Goal: Task Accomplishment & Management: Manage account settings

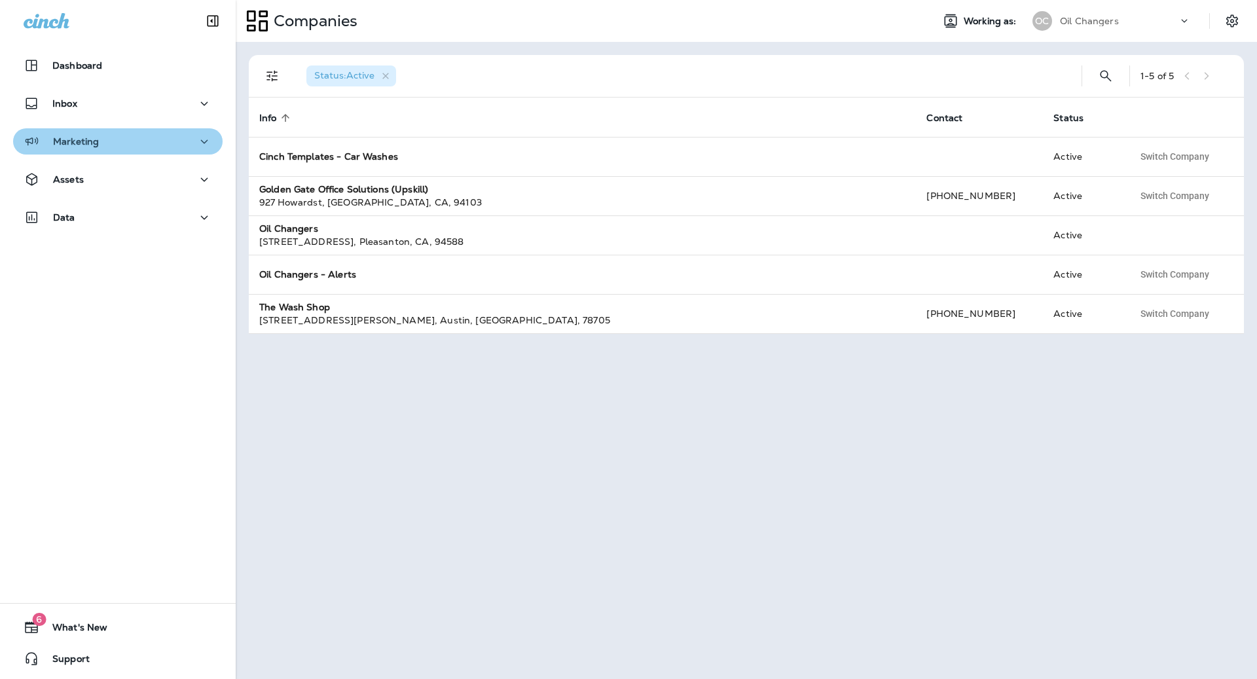
click at [114, 129] on button "Marketing" at bounding box center [117, 141] width 209 height 26
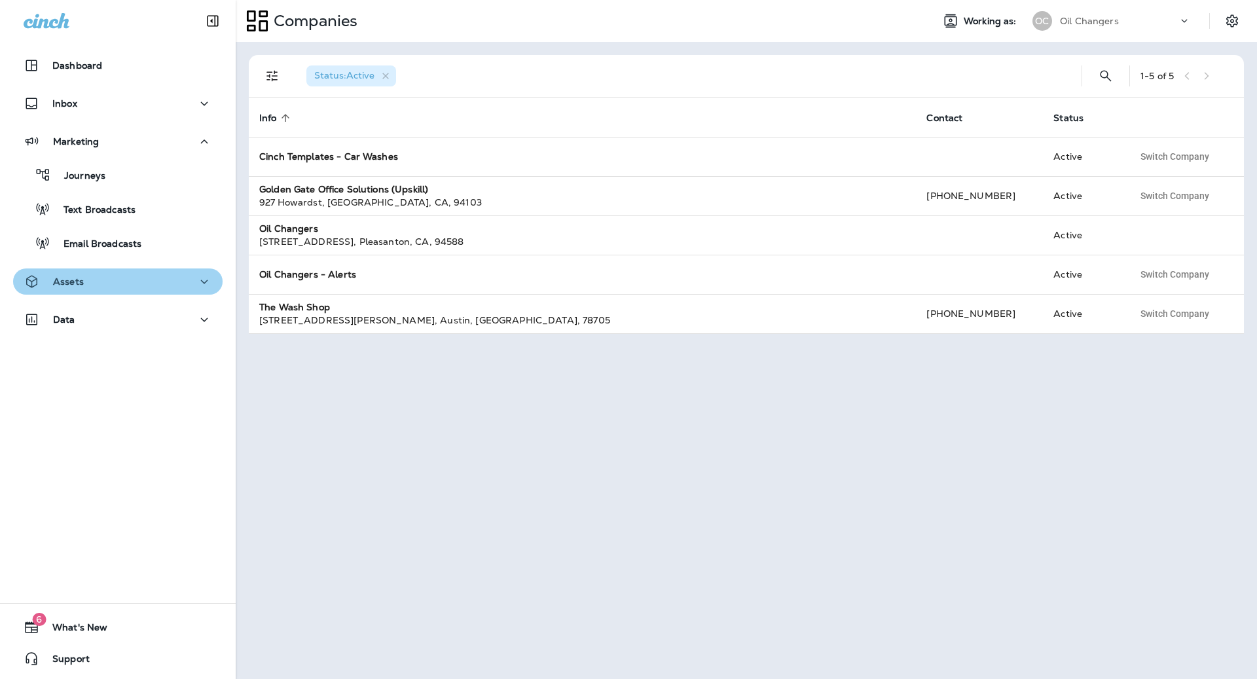
click at [137, 288] on div "Assets" at bounding box center [118, 282] width 188 height 16
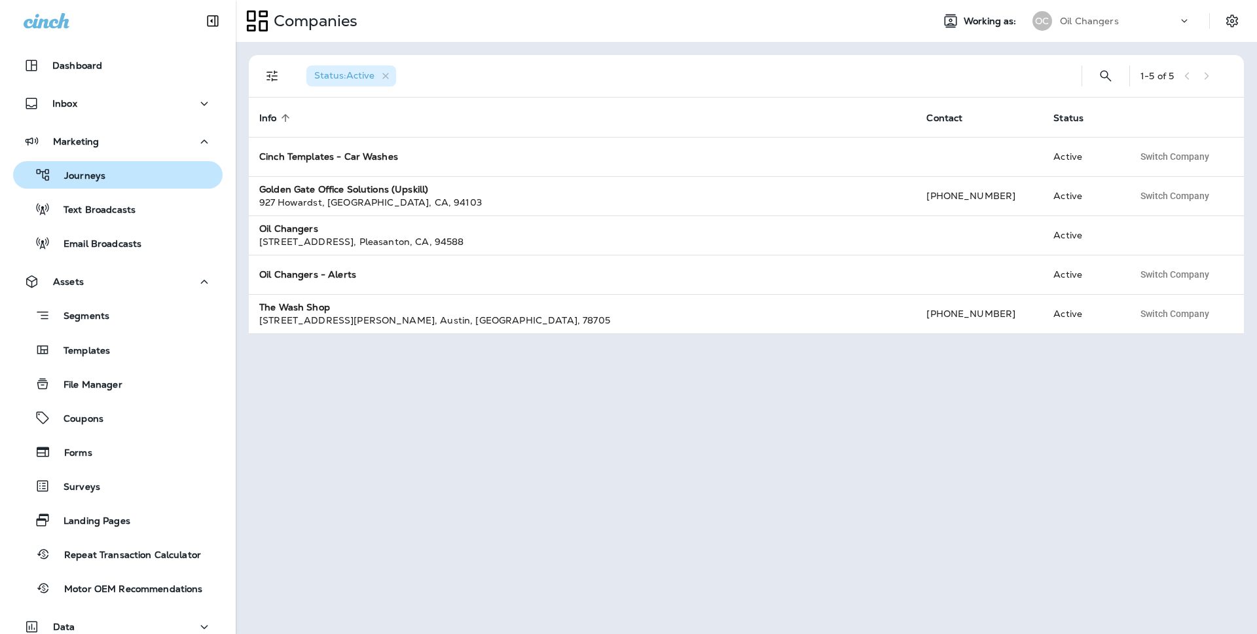
click at [151, 182] on div "Journeys" at bounding box center [117, 175] width 199 height 20
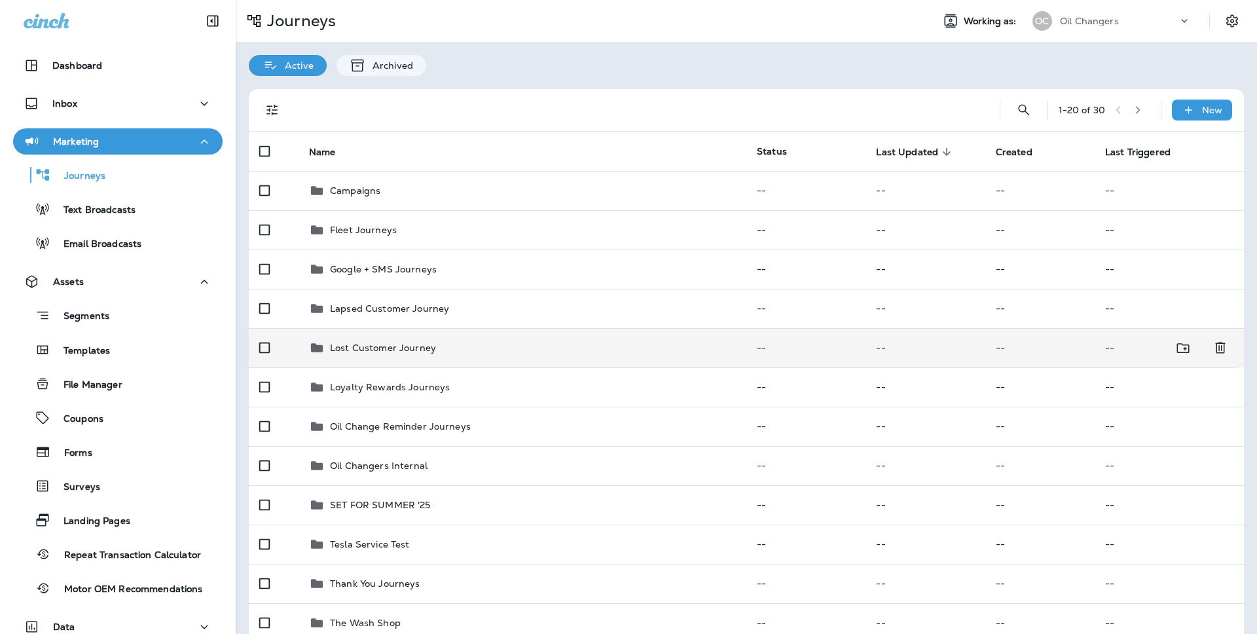
click at [493, 344] on div "Lost Customer Journey" at bounding box center [522, 348] width 427 height 16
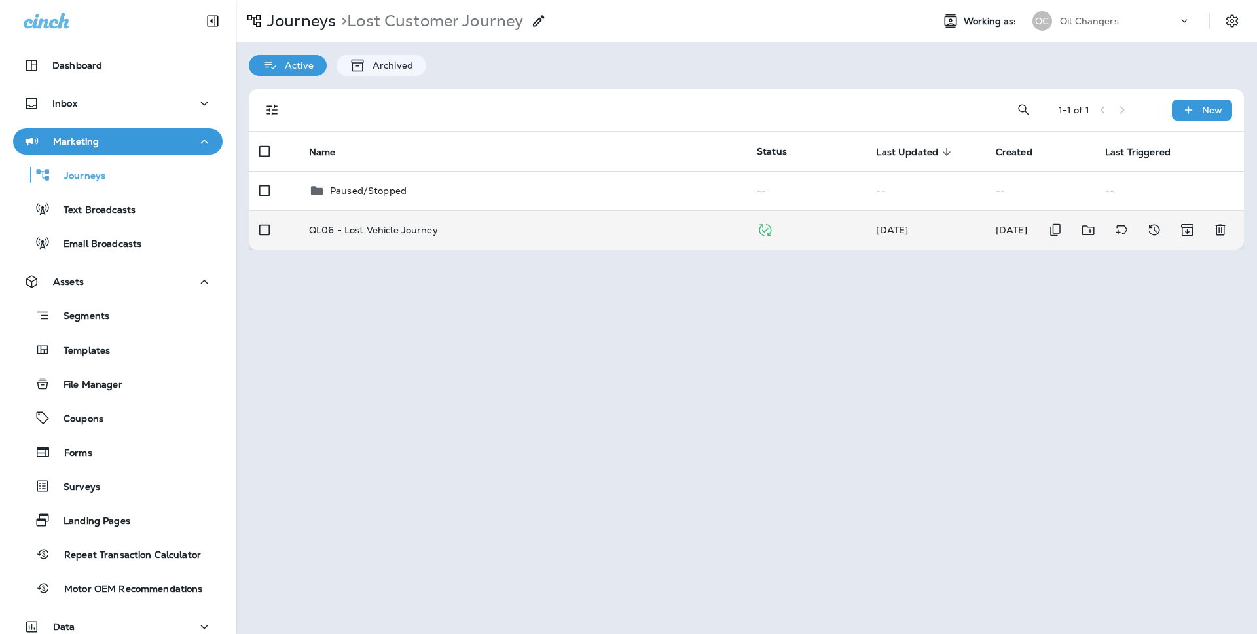
click at [520, 235] on td "QL06 - Lost Vehicle Journey" at bounding box center [522, 229] width 448 height 39
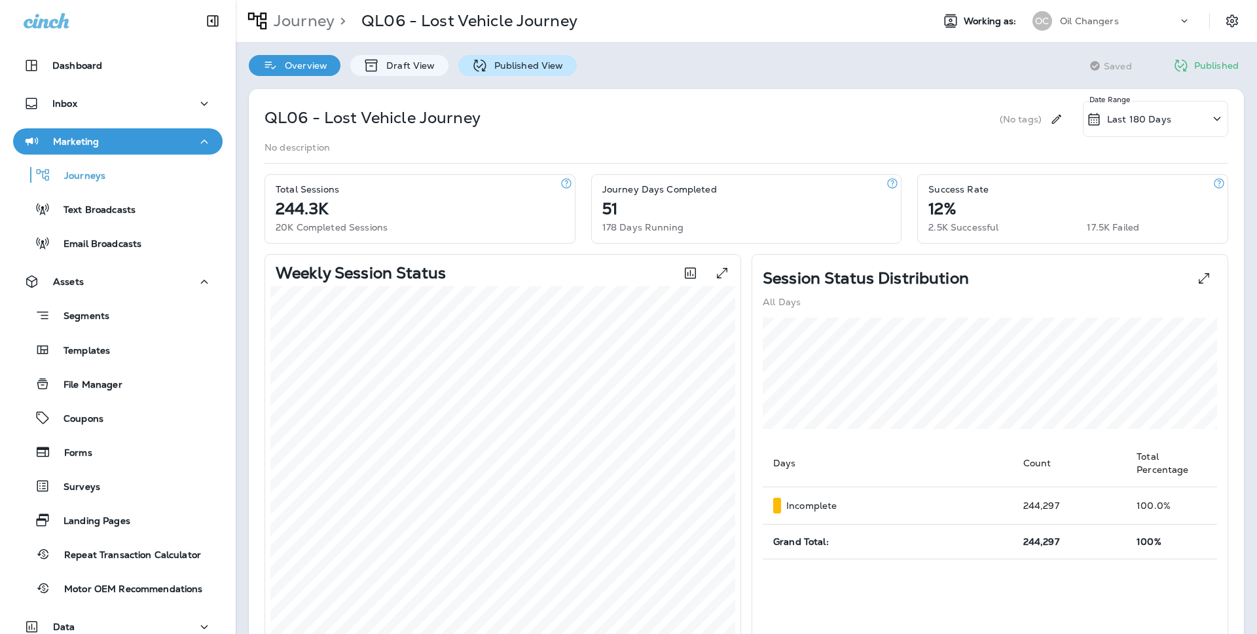
click at [517, 56] on div "Published View" at bounding box center [517, 65] width 118 height 21
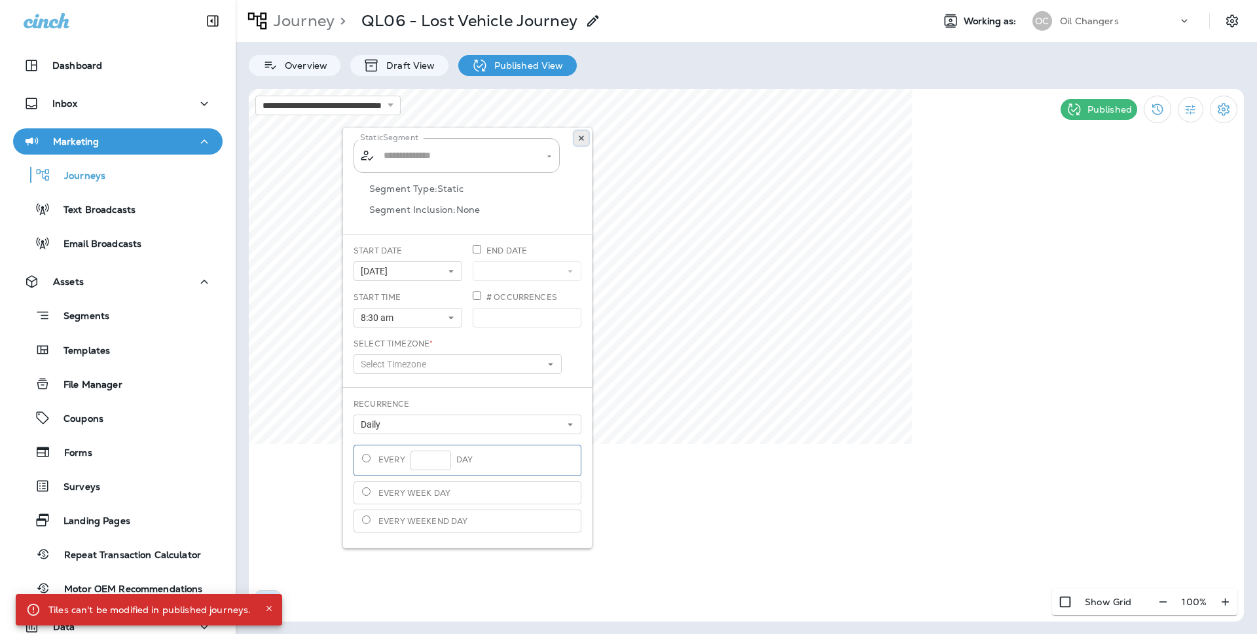
click at [580, 140] on icon at bounding box center [581, 138] width 8 height 8
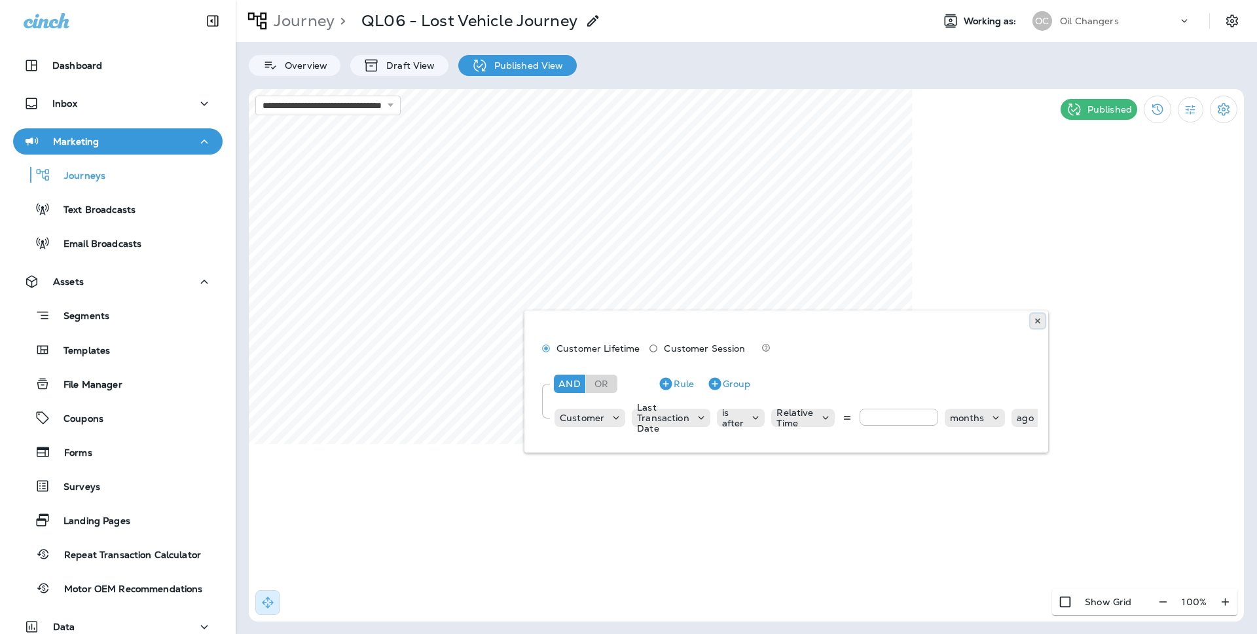
click at [1037, 321] on use at bounding box center [1037, 320] width 5 height 5
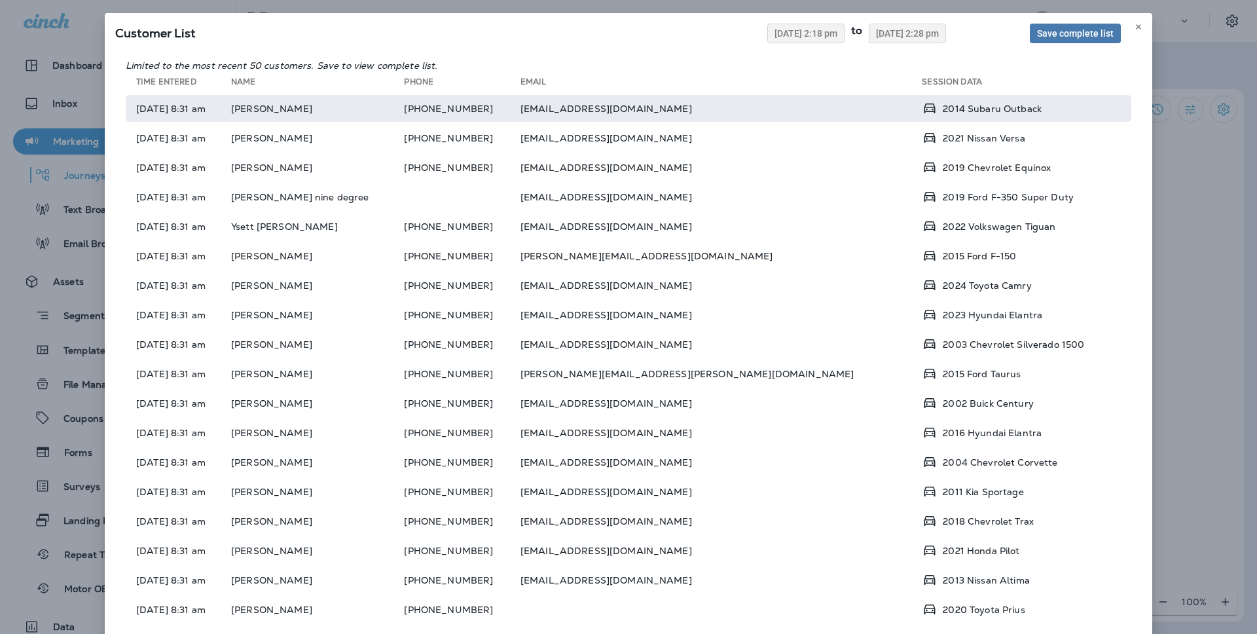
click at [849, 111] on td "bradysimon25@gmail.com" at bounding box center [721, 108] width 402 height 27
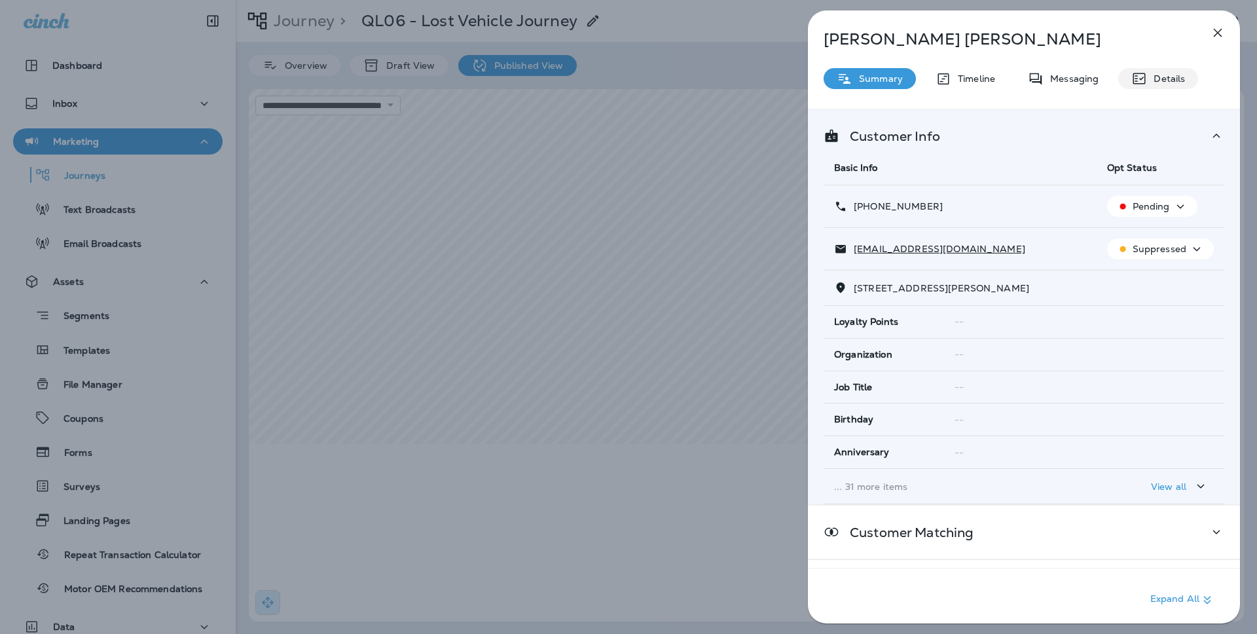
click at [1170, 69] on div "Details" at bounding box center [1158, 78] width 80 height 21
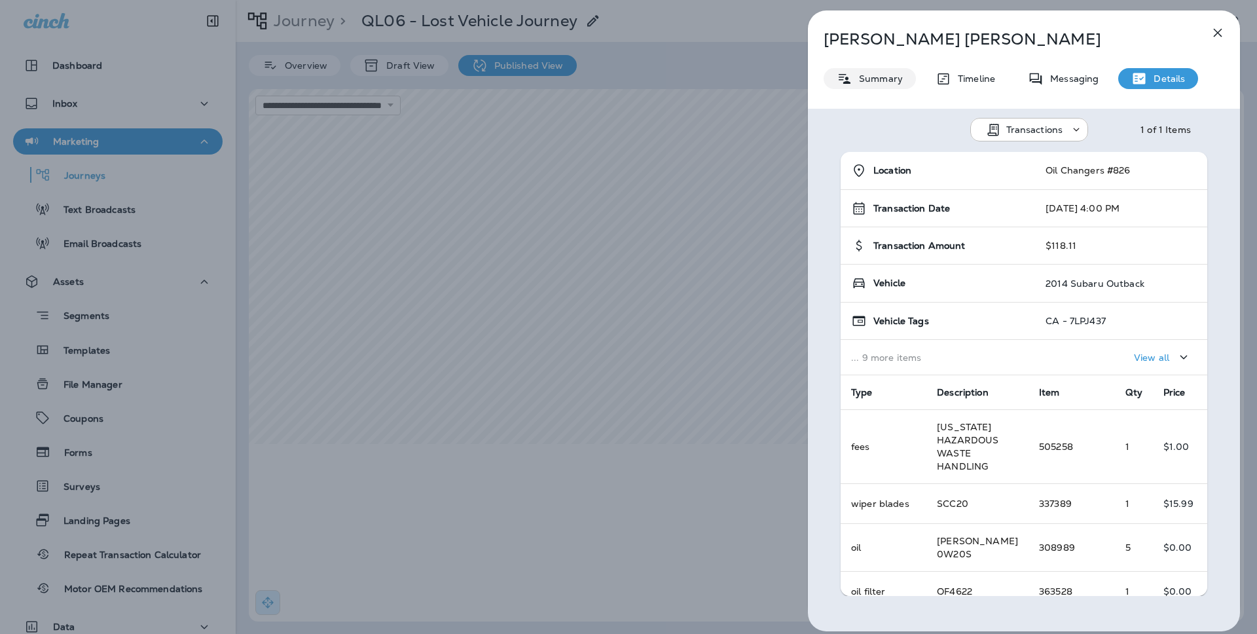
click at [878, 85] on div "Summary" at bounding box center [869, 78] width 92 height 21
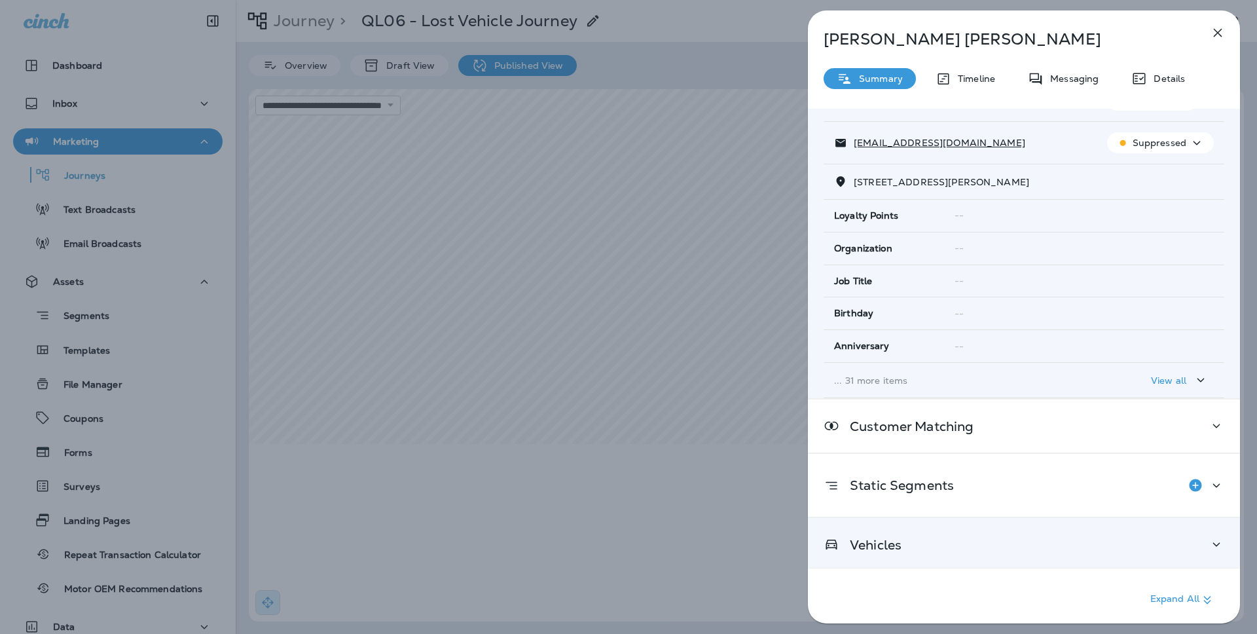
click at [1007, 548] on div "Vehicles" at bounding box center [1023, 544] width 401 height 16
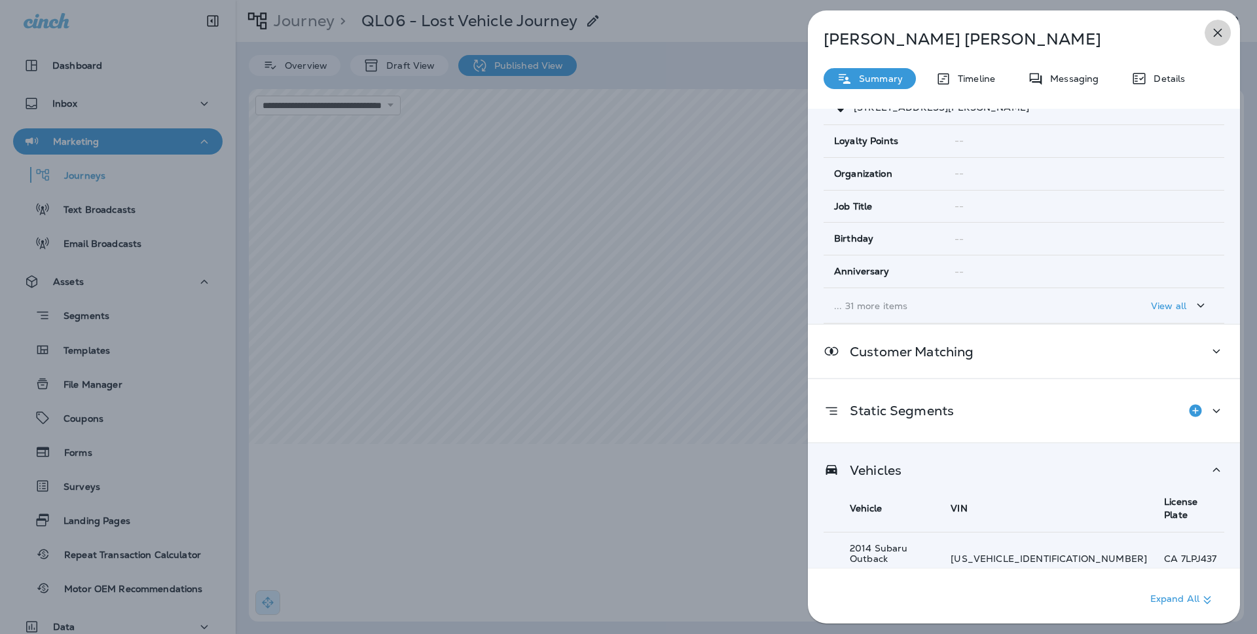
click at [1226, 29] on button "button" at bounding box center [1217, 33] width 26 height 26
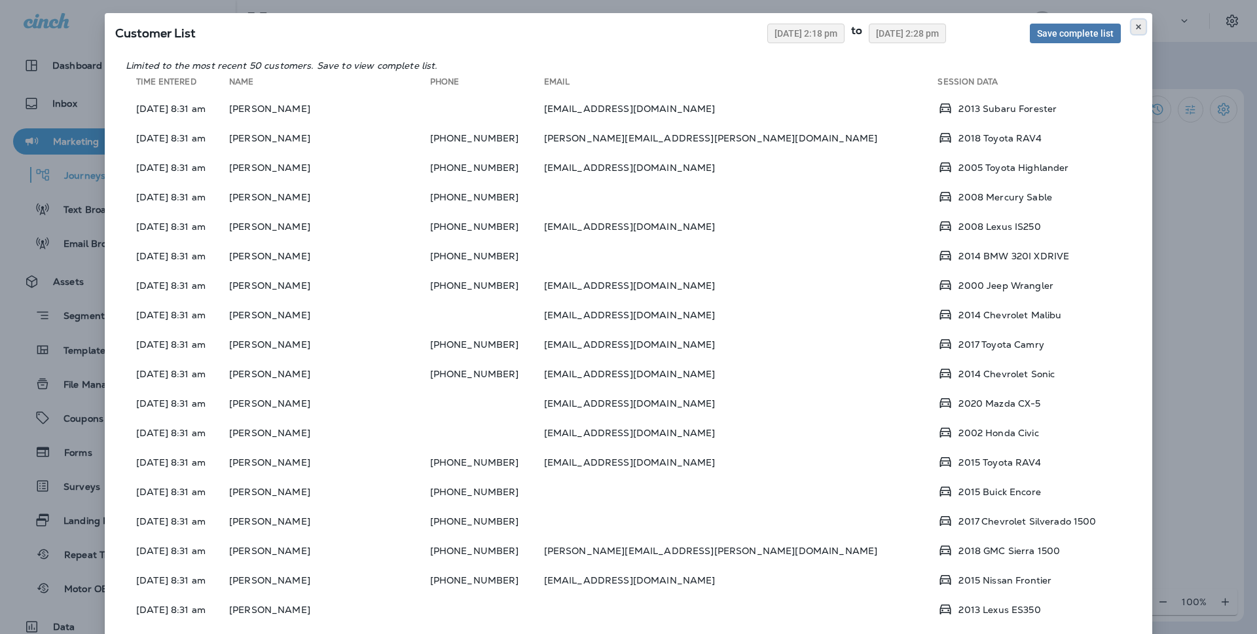
click at [1134, 24] on icon at bounding box center [1138, 27] width 8 height 8
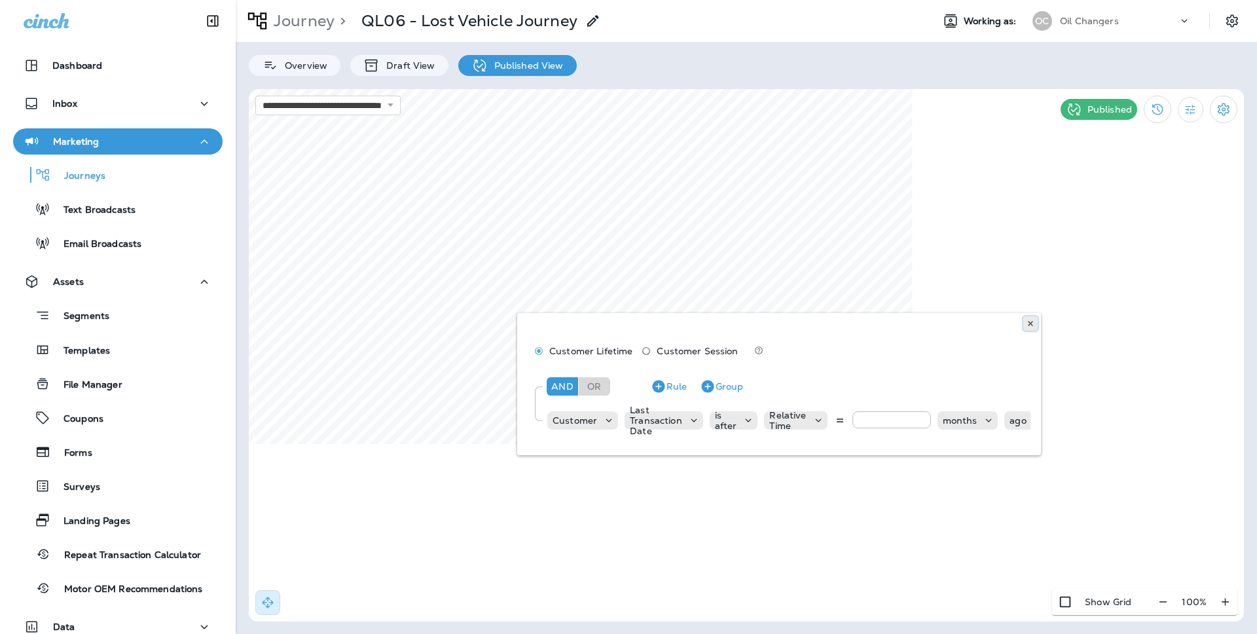
click at [1029, 325] on icon at bounding box center [1030, 323] width 8 height 8
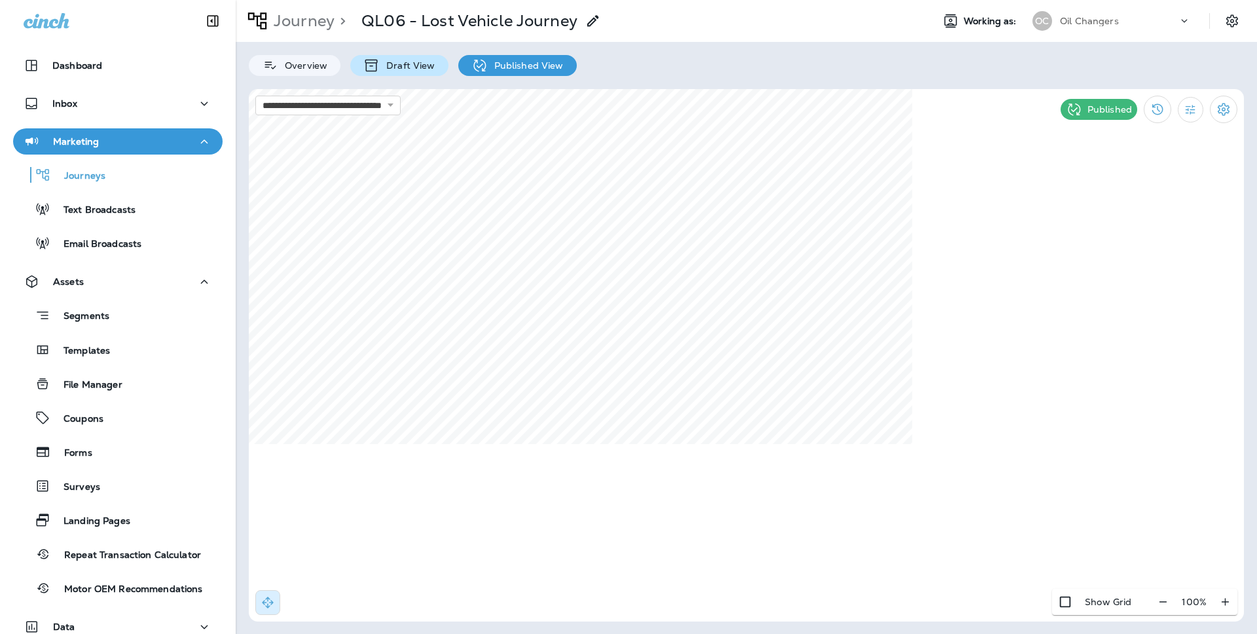
click at [431, 71] on div "Draft View" at bounding box center [399, 65] width 98 height 21
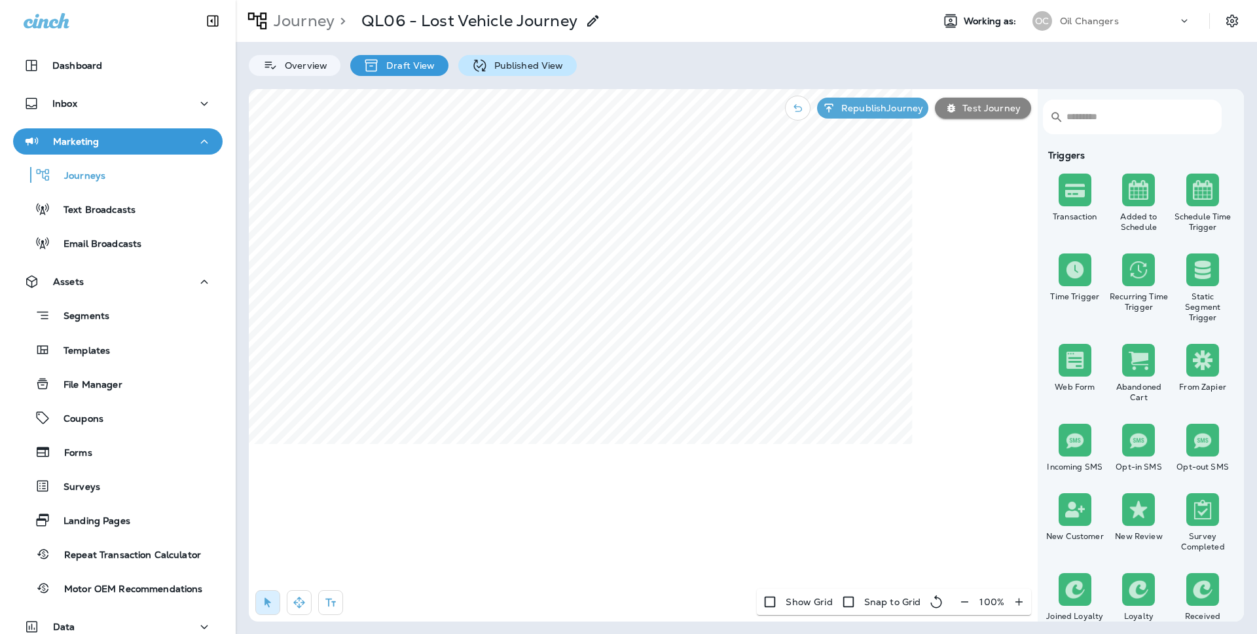
click at [510, 74] on div "Published View" at bounding box center [517, 65] width 118 height 21
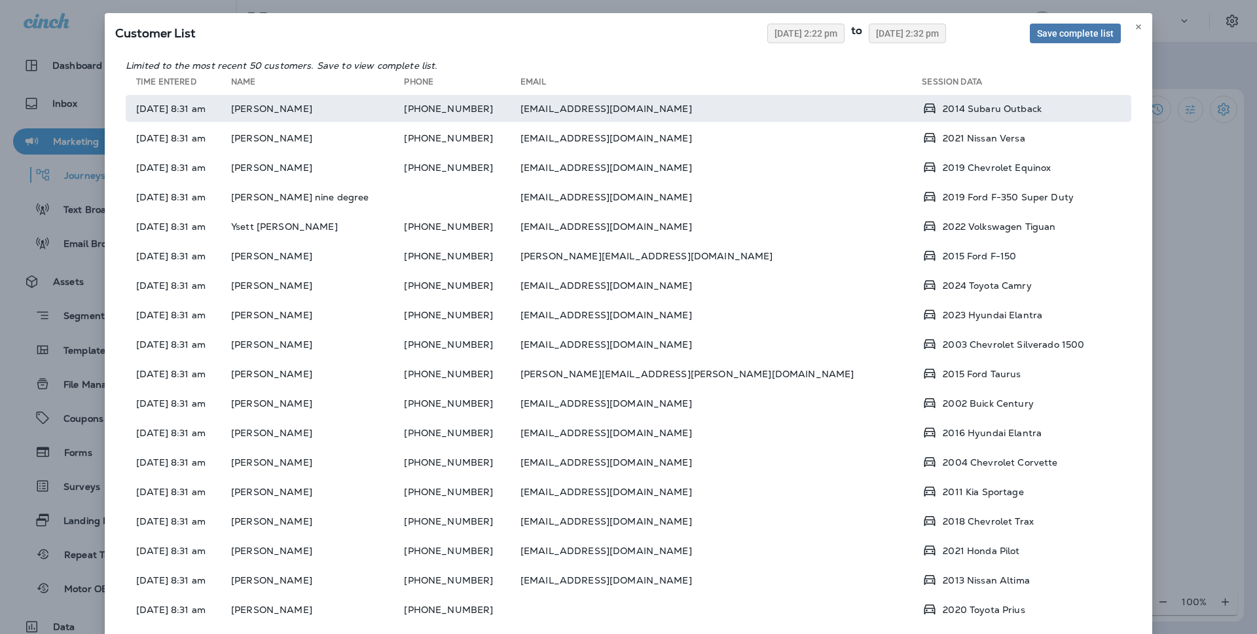
click at [619, 109] on td "bradysimon25@gmail.com" at bounding box center [721, 108] width 402 height 27
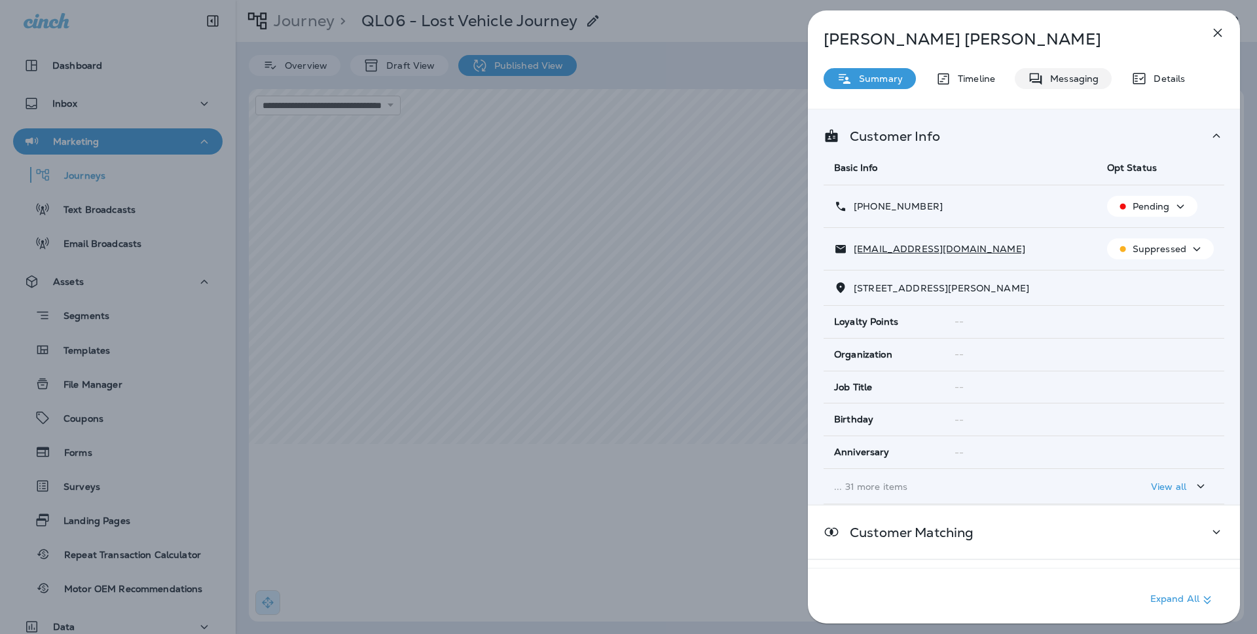
click at [1052, 82] on p "Messaging" at bounding box center [1070, 78] width 55 height 10
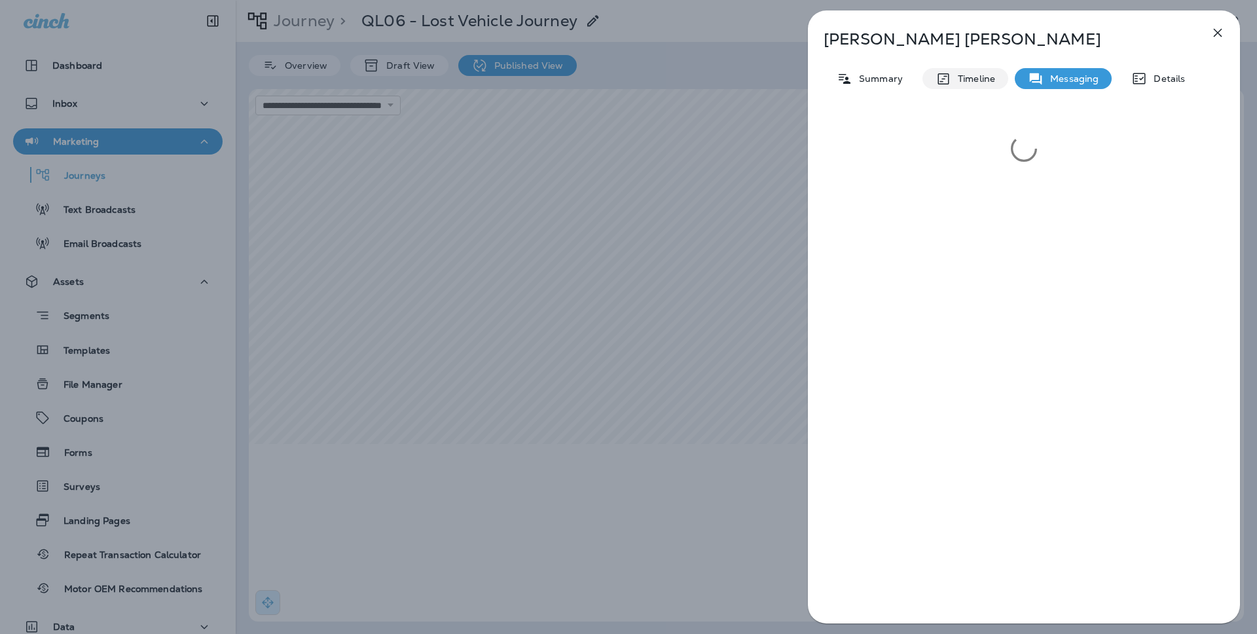
click at [984, 80] on p "Timeline" at bounding box center [973, 78] width 44 height 10
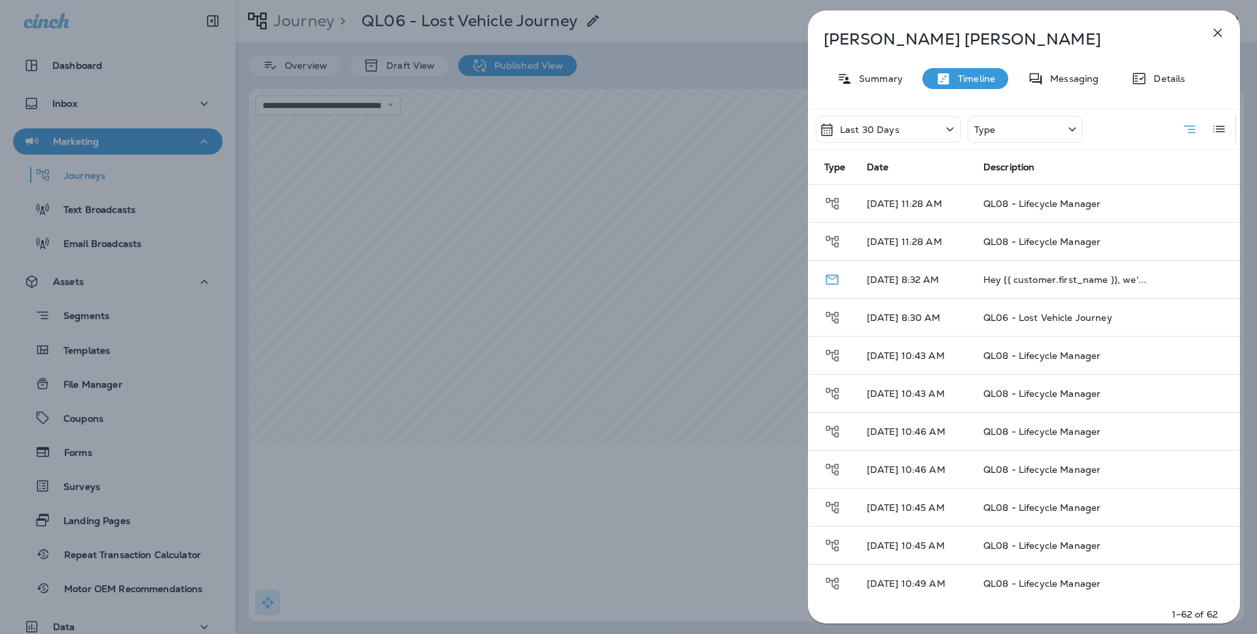
click at [921, 113] on div "Last 30 Days Type" at bounding box center [948, 129] width 266 height 40
click at [921, 126] on div "Last 30 Days" at bounding box center [887, 129] width 145 height 27
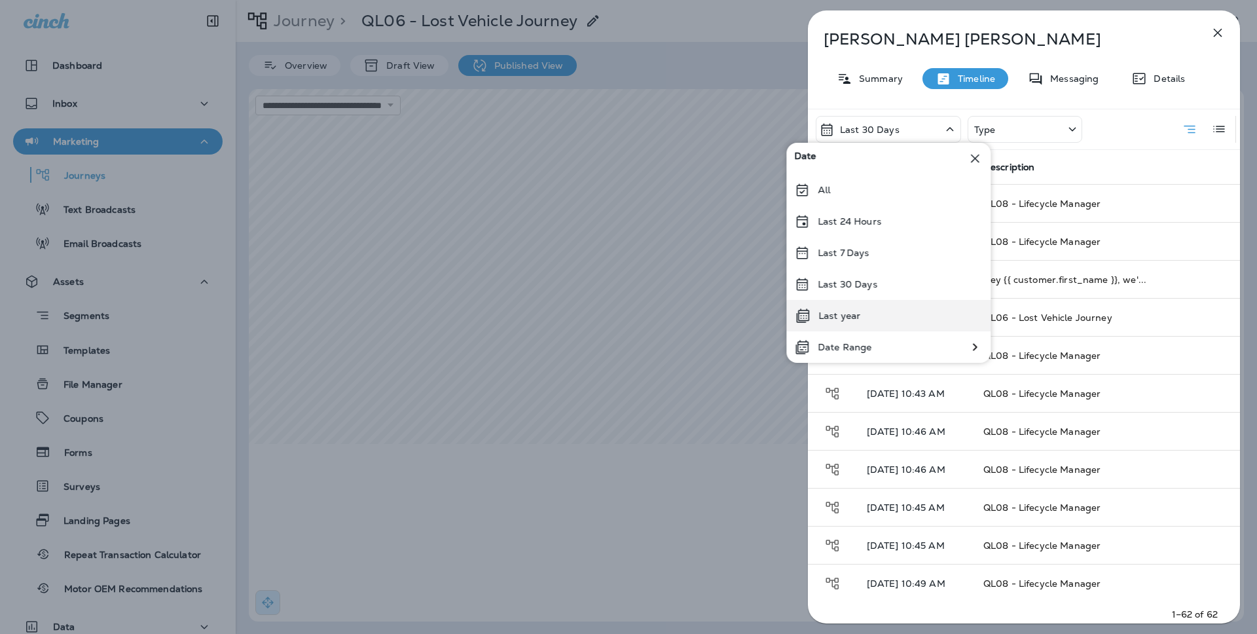
click at [891, 305] on div "Last year" at bounding box center [888, 315] width 204 height 31
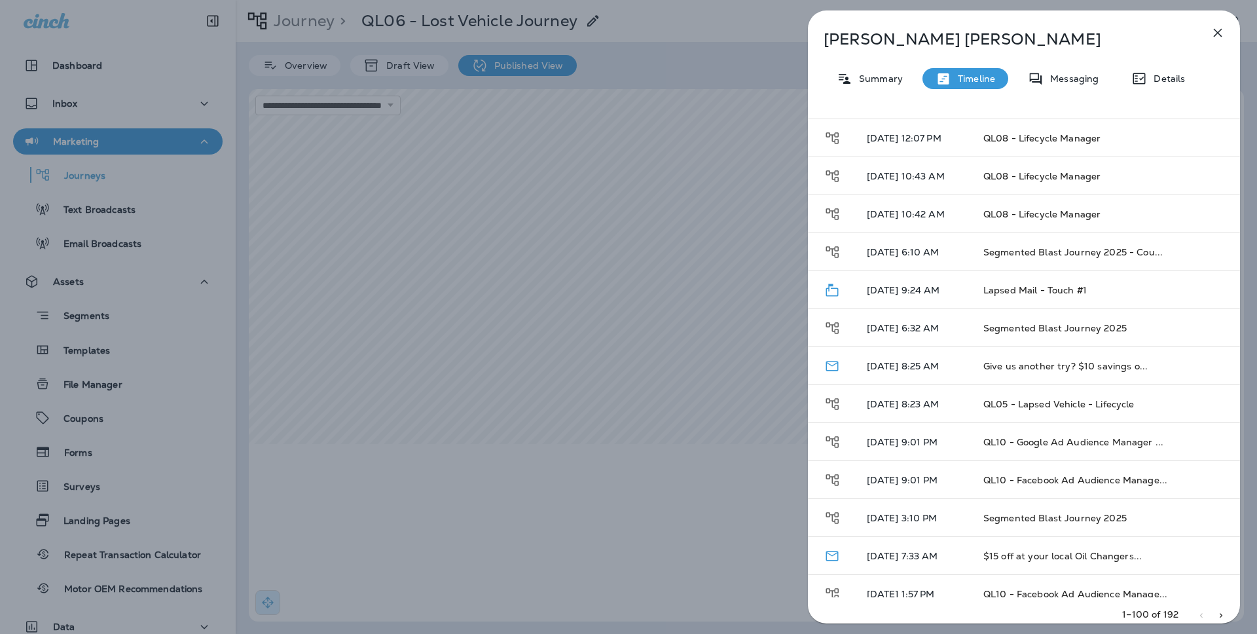
scroll to position [2603, 0]
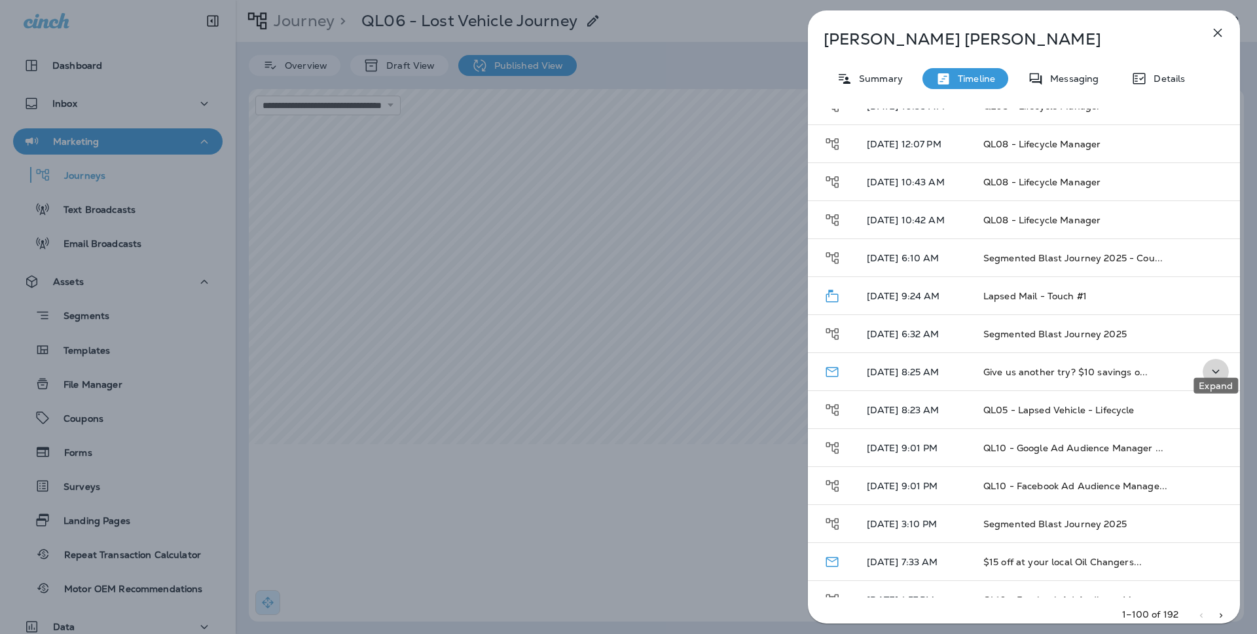
click at [1221, 363] on icon "Expand" at bounding box center [1215, 371] width 16 height 16
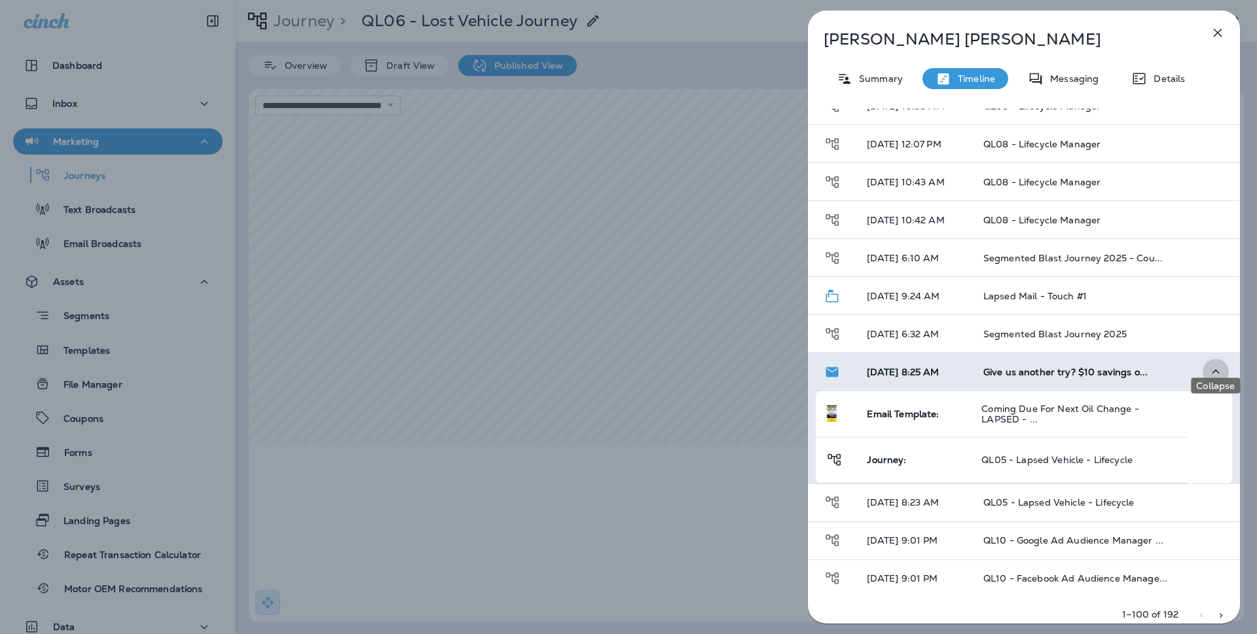
click at [1221, 363] on icon "Collapse" at bounding box center [1215, 371] width 16 height 16
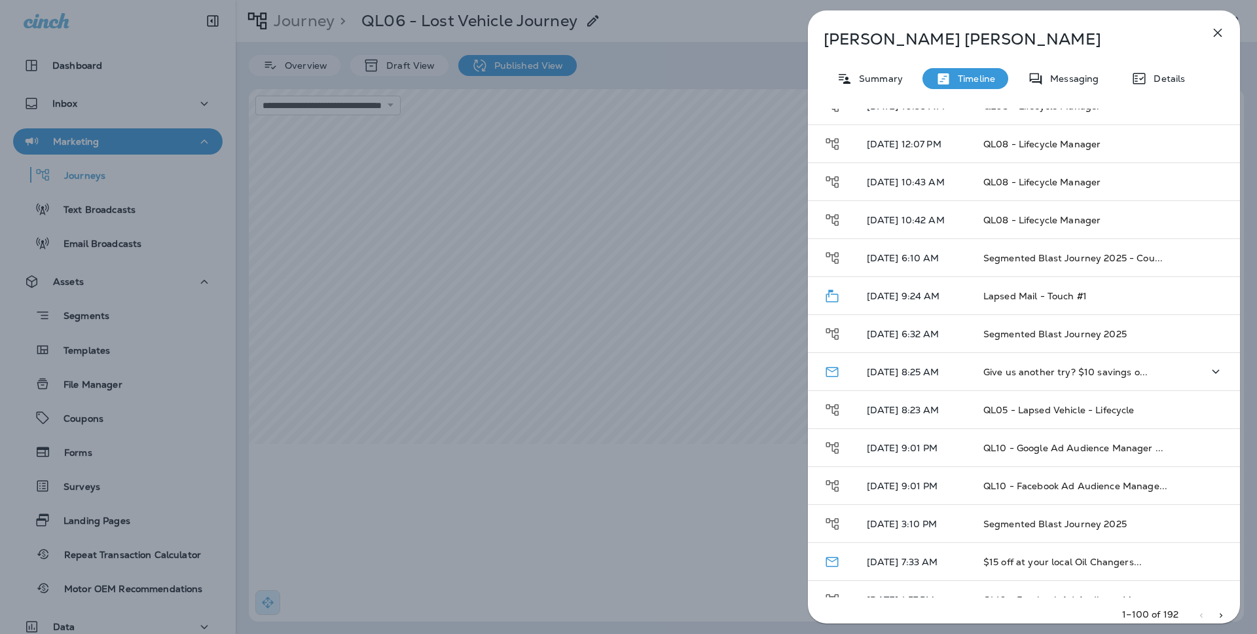
click at [1220, 34] on icon "button" at bounding box center [1217, 33] width 16 height 16
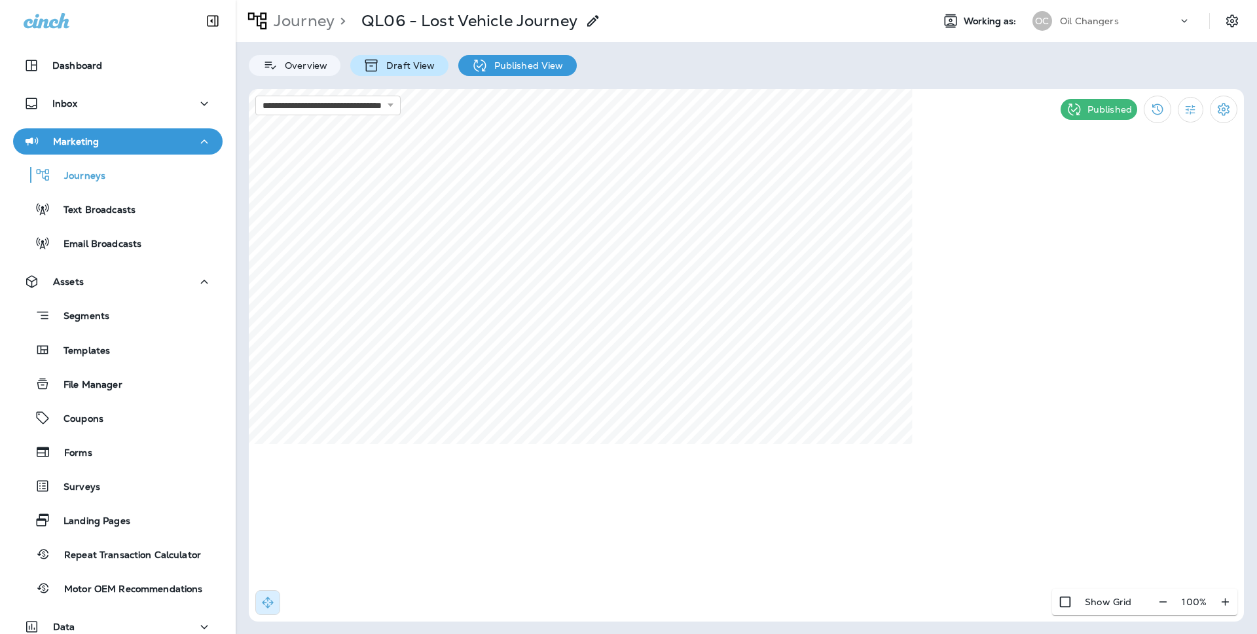
click at [394, 64] on p "Draft View" at bounding box center [407, 65] width 55 height 10
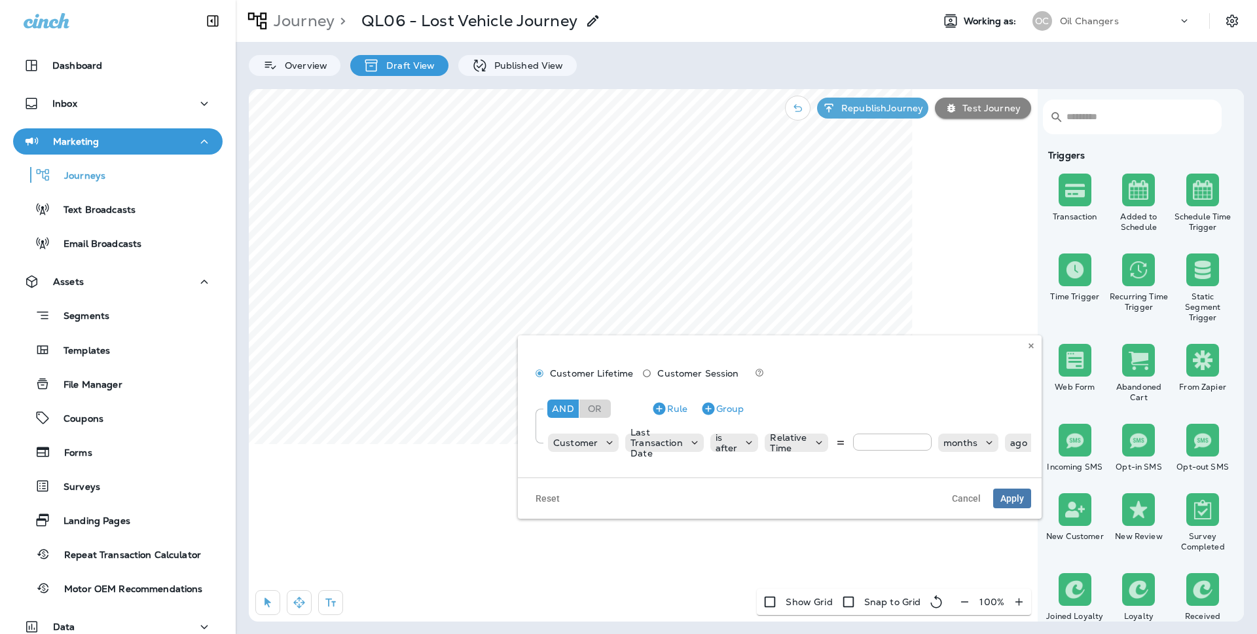
click at [879, 445] on input "**" at bounding box center [892, 441] width 79 height 17
click at [538, 62] on p "Published View" at bounding box center [526, 65] width 76 height 10
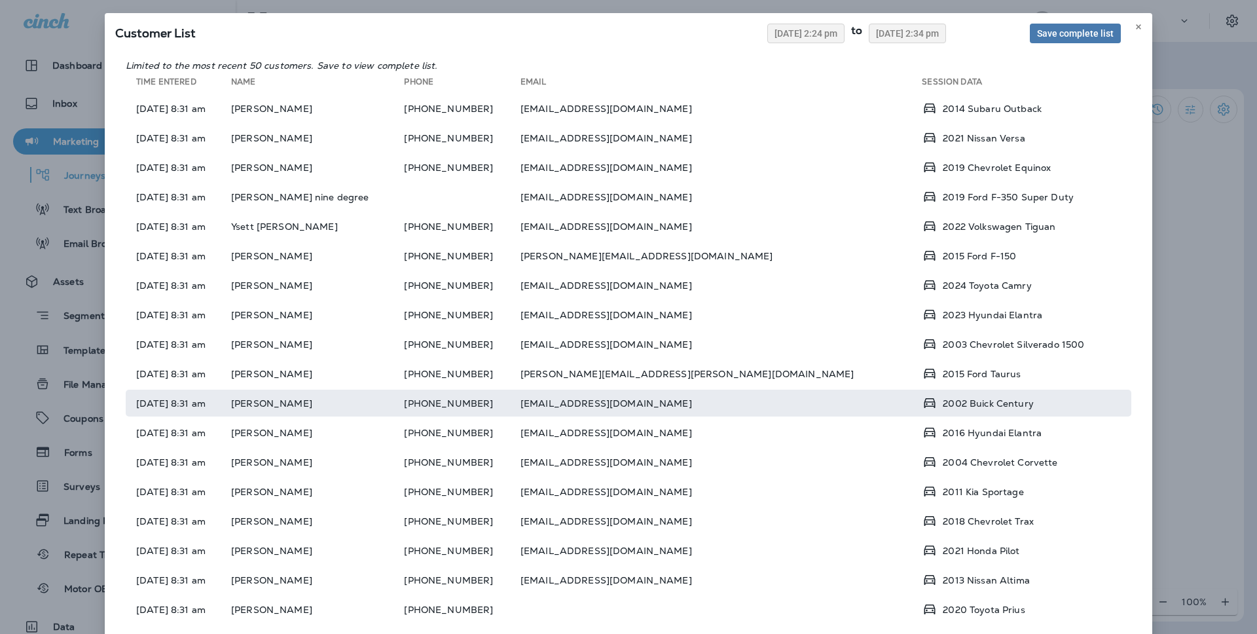
click at [520, 395] on td "(408) 892-4156" at bounding box center [462, 402] width 116 height 27
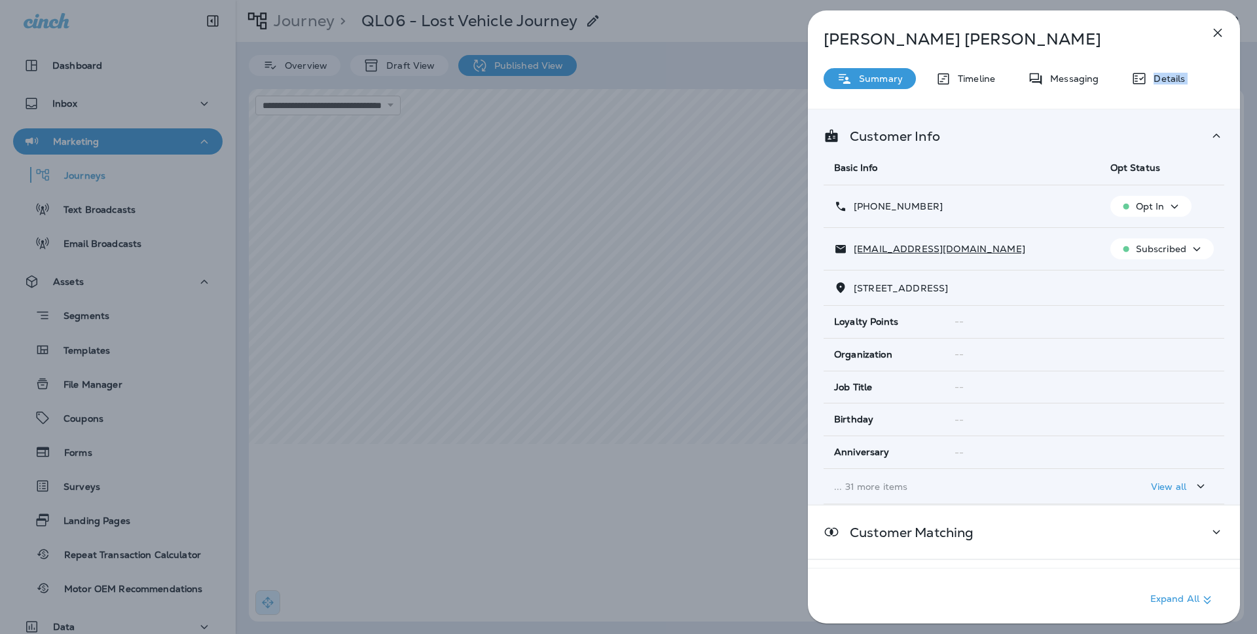
drag, startPoint x: 1151, startPoint y: 79, endPoint x: 1060, endPoint y: 112, distance: 96.9
click at [1060, 112] on div "Scott Kirkland Summary Timeline Messaging Details Customer Info Basic Info Opt …" at bounding box center [1024, 320] width 432 height 620
click at [1156, 74] on p "Details" at bounding box center [1166, 78] width 38 height 10
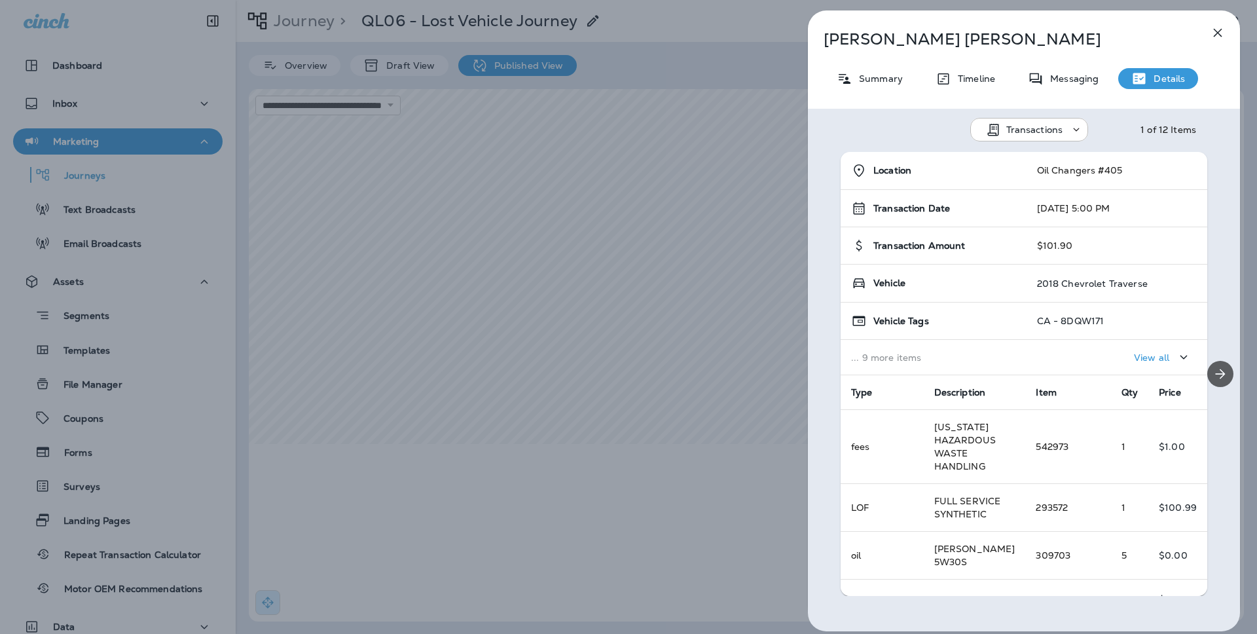
click at [1219, 374] on icon "Next" at bounding box center [1220, 374] width 10 height 10
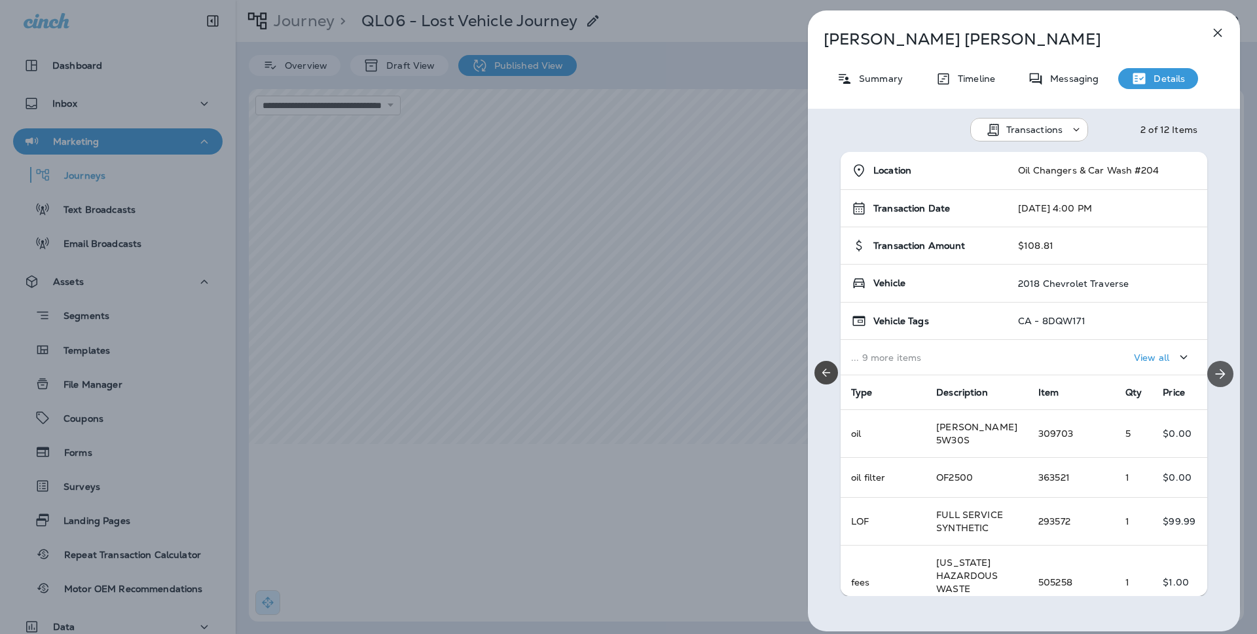
click at [1219, 374] on icon "Next" at bounding box center [1220, 374] width 10 height 10
click at [820, 375] on icon "Previous" at bounding box center [825, 372] width 13 height 13
click at [1227, 384] on button "Next" at bounding box center [1220, 374] width 26 height 26
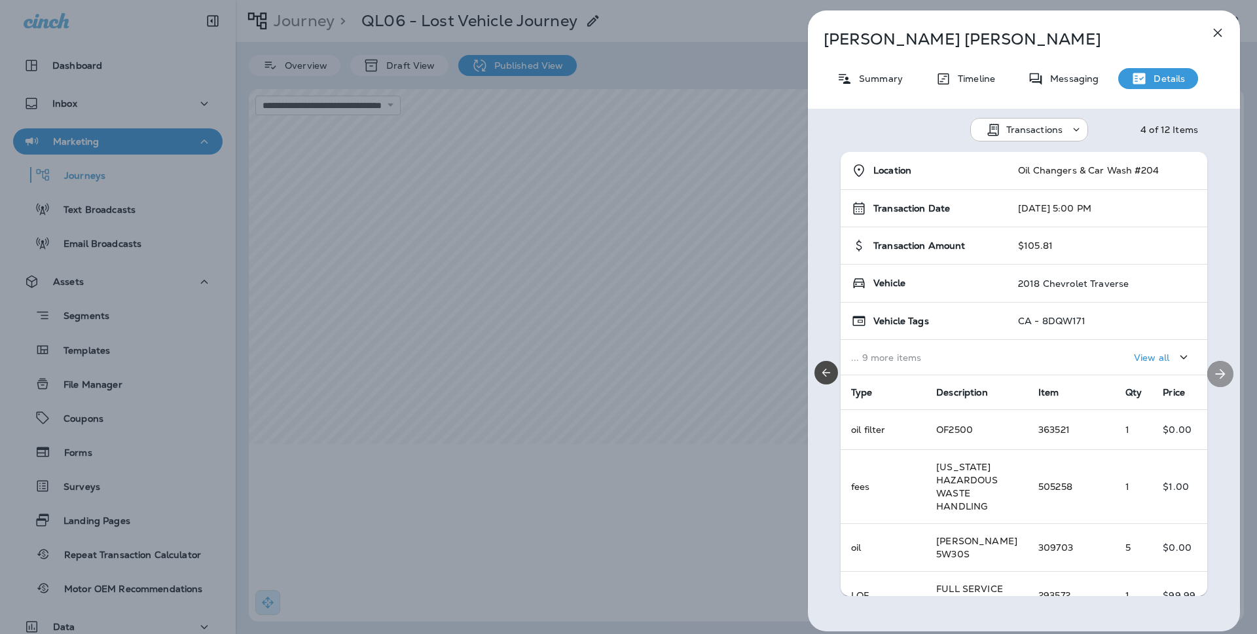
click at [1227, 384] on button "Next" at bounding box center [1220, 374] width 26 height 26
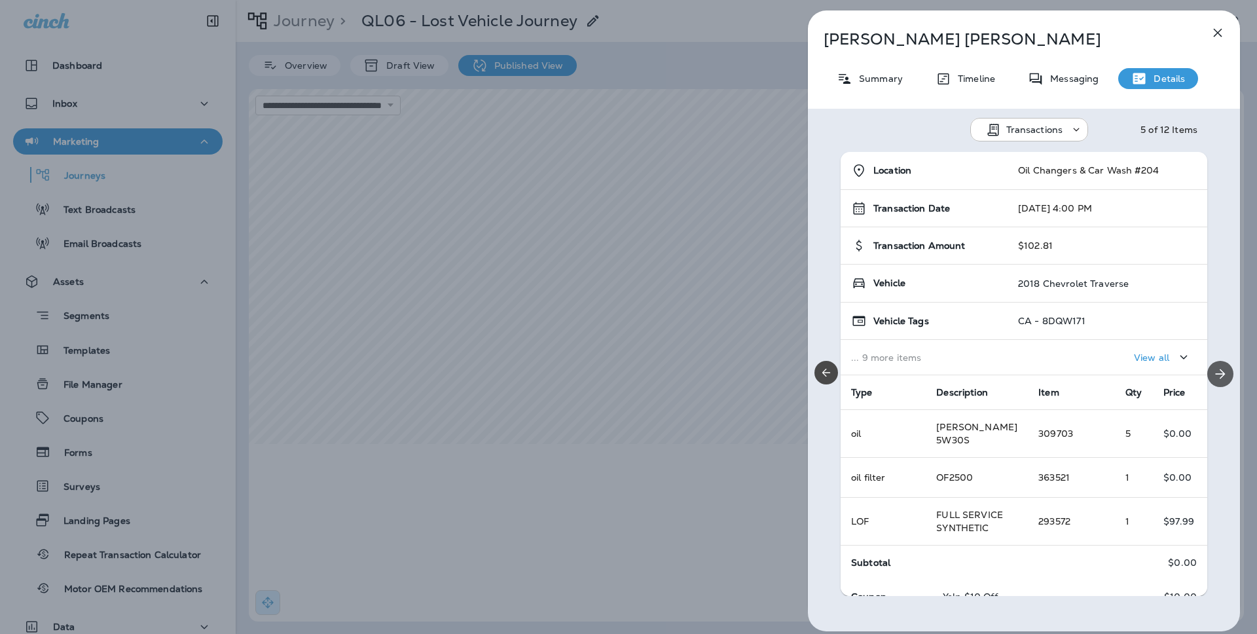
click at [1227, 384] on button "Next" at bounding box center [1220, 374] width 26 height 26
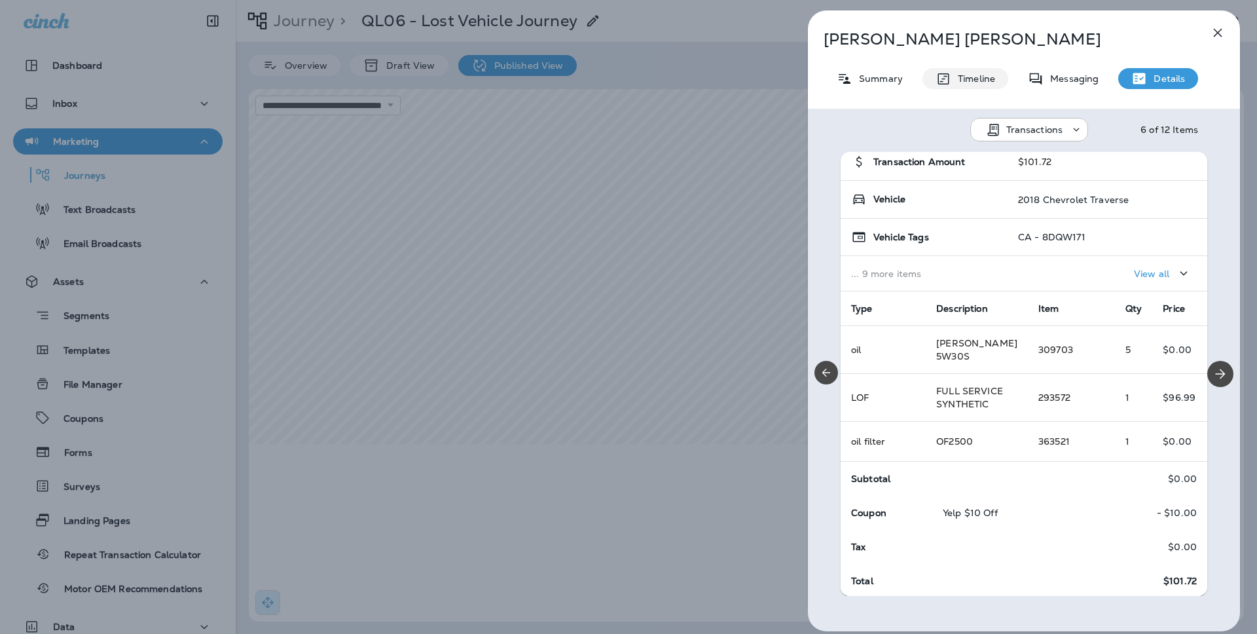
click at [988, 71] on div "Timeline" at bounding box center [965, 78] width 86 height 21
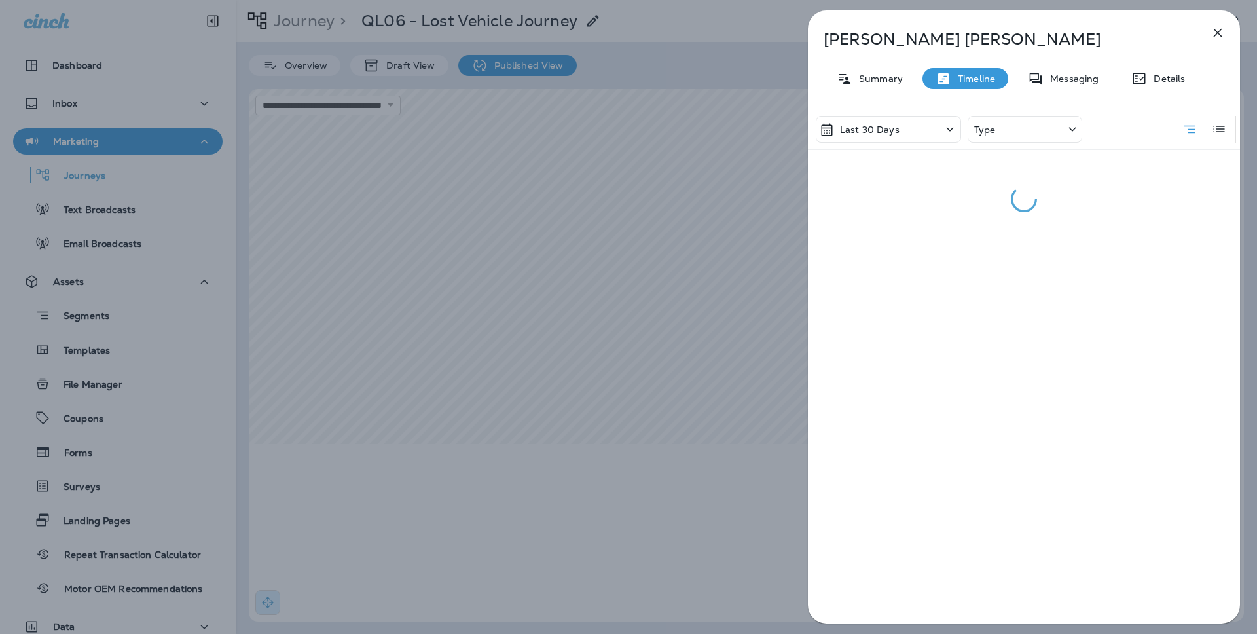
click at [905, 135] on div "Last 30 Days" at bounding box center [887, 129] width 145 height 27
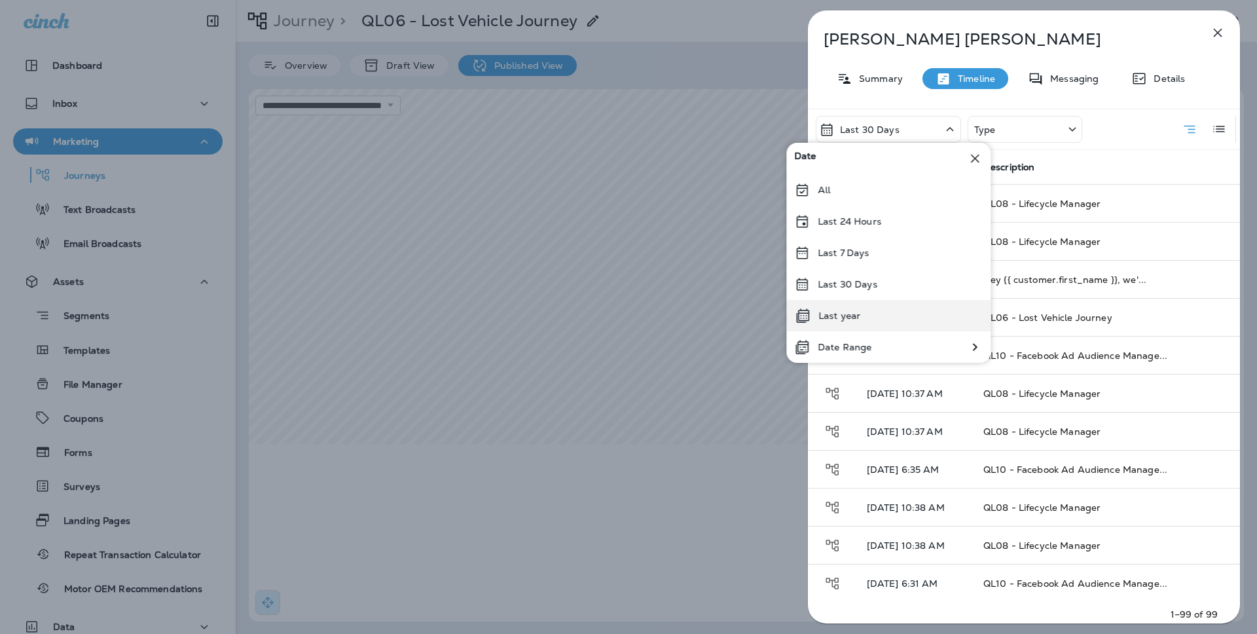
click at [874, 318] on div "Last year" at bounding box center [888, 315] width 204 height 31
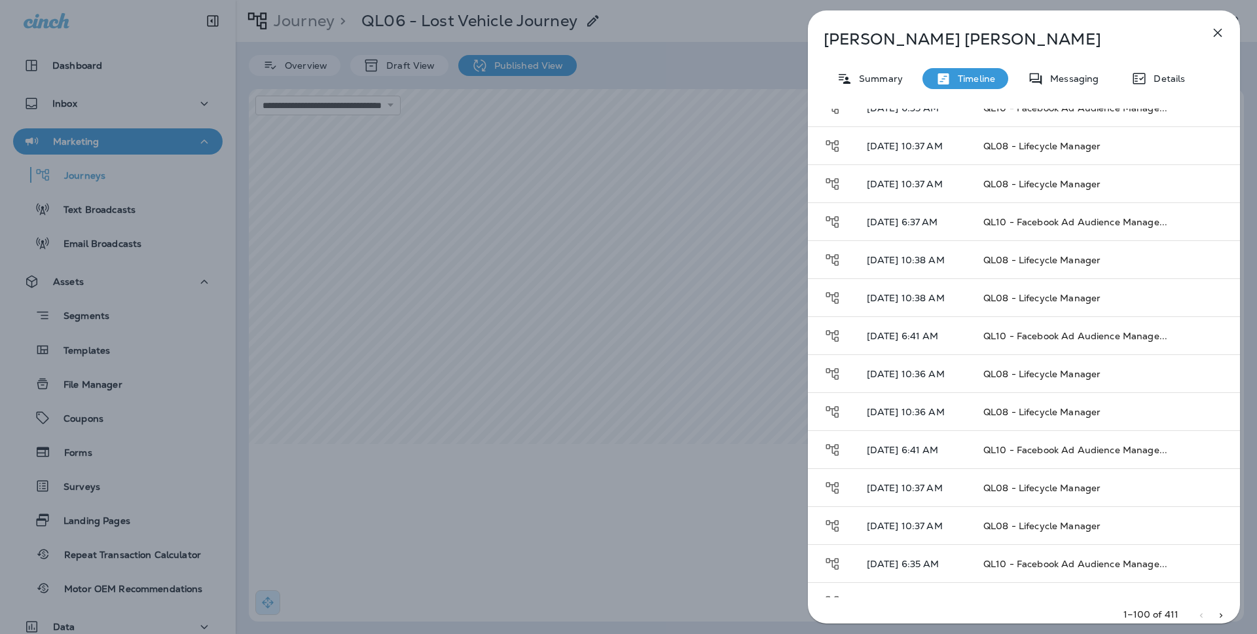
scroll to position [3361, 0]
click at [1218, 617] on icon "Go to next page" at bounding box center [1220, 615] width 9 height 9
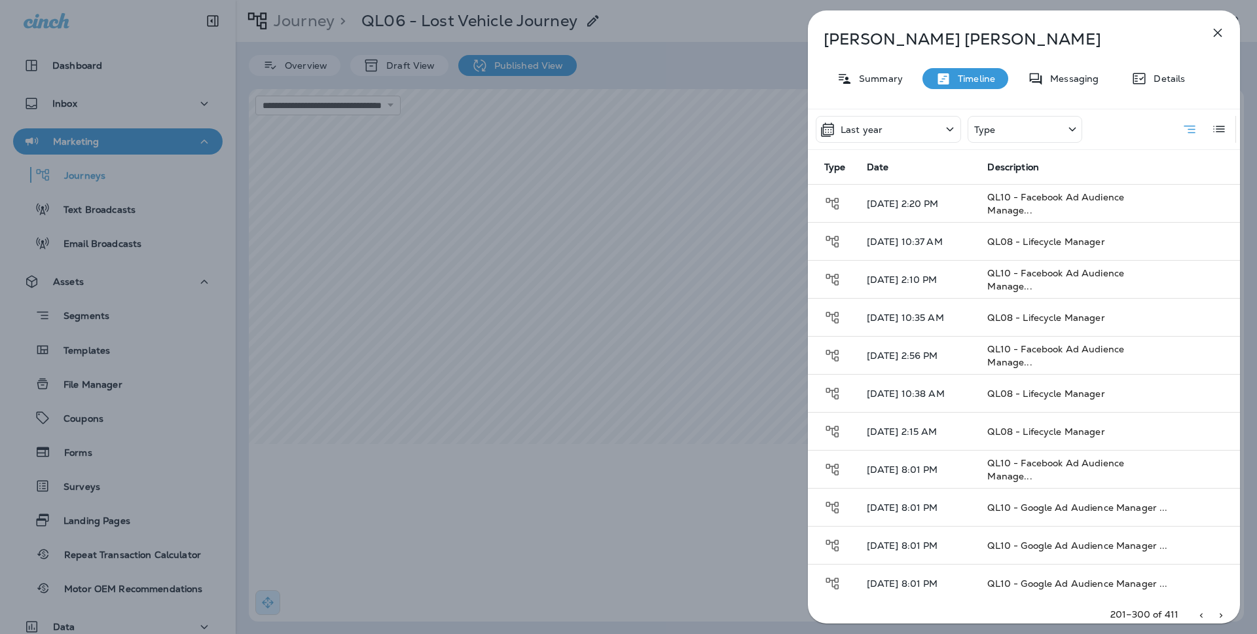
scroll to position [1, 0]
click at [1200, 611] on icon "Go to previous page" at bounding box center [1200, 615] width 9 height 9
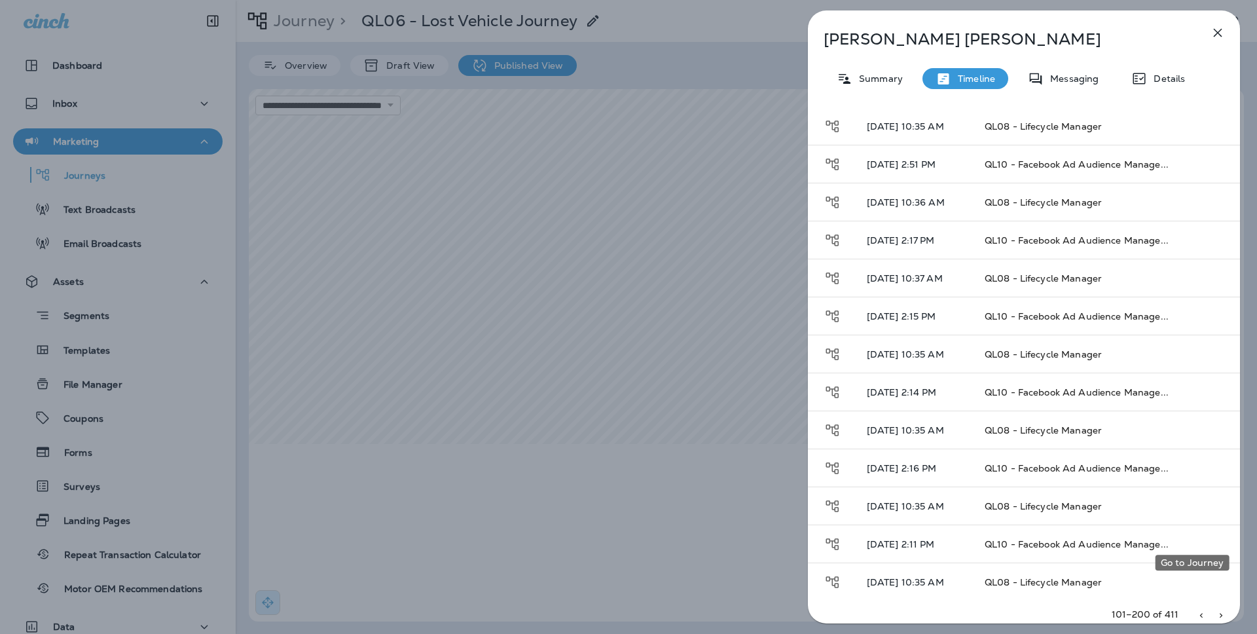
scroll to position [1597, 0]
click at [1209, 230] on icon "Expand" at bounding box center [1215, 238] width 16 height 16
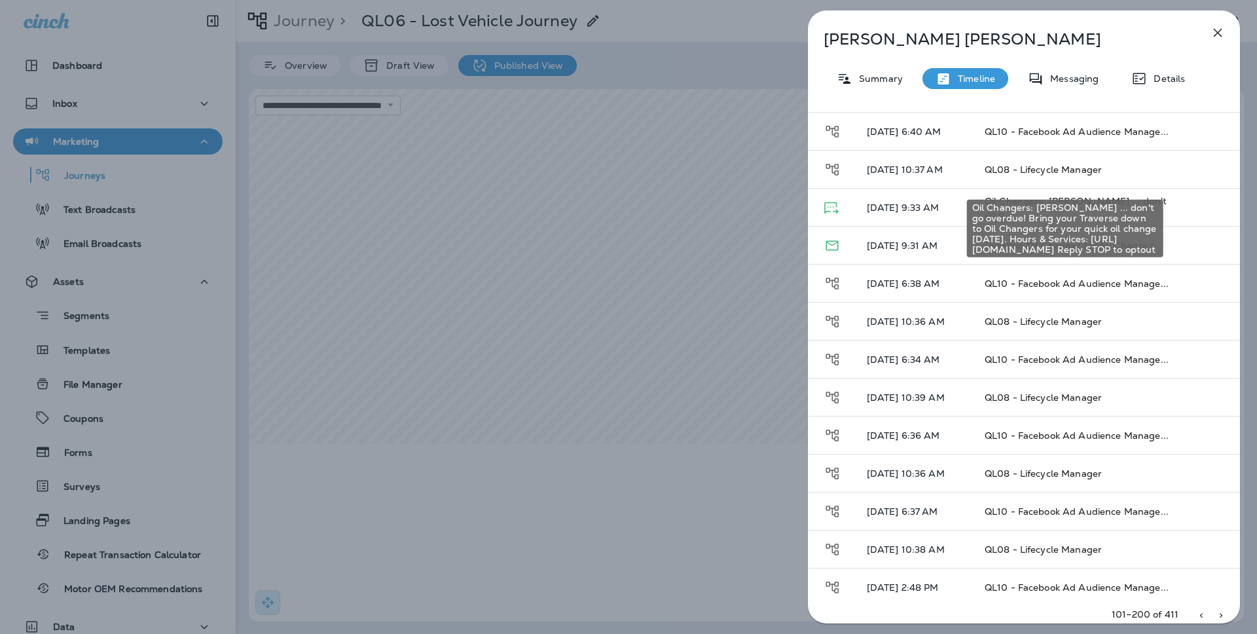
scroll to position [475, 0]
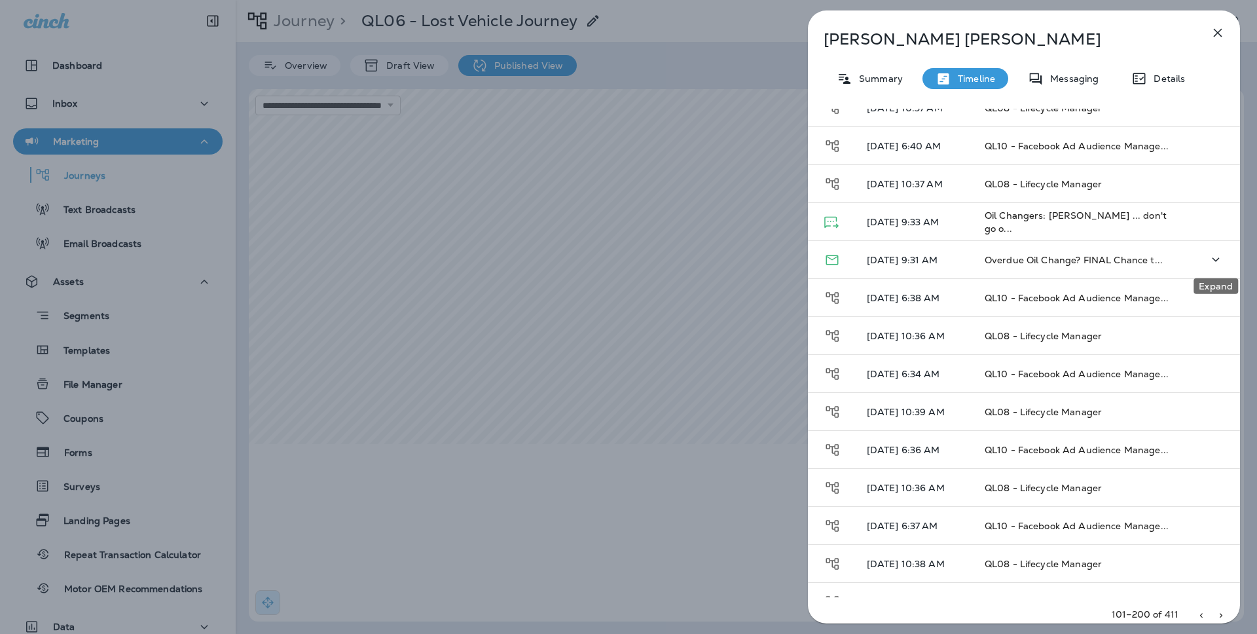
click at [1219, 260] on icon "Expand" at bounding box center [1215, 259] width 16 height 16
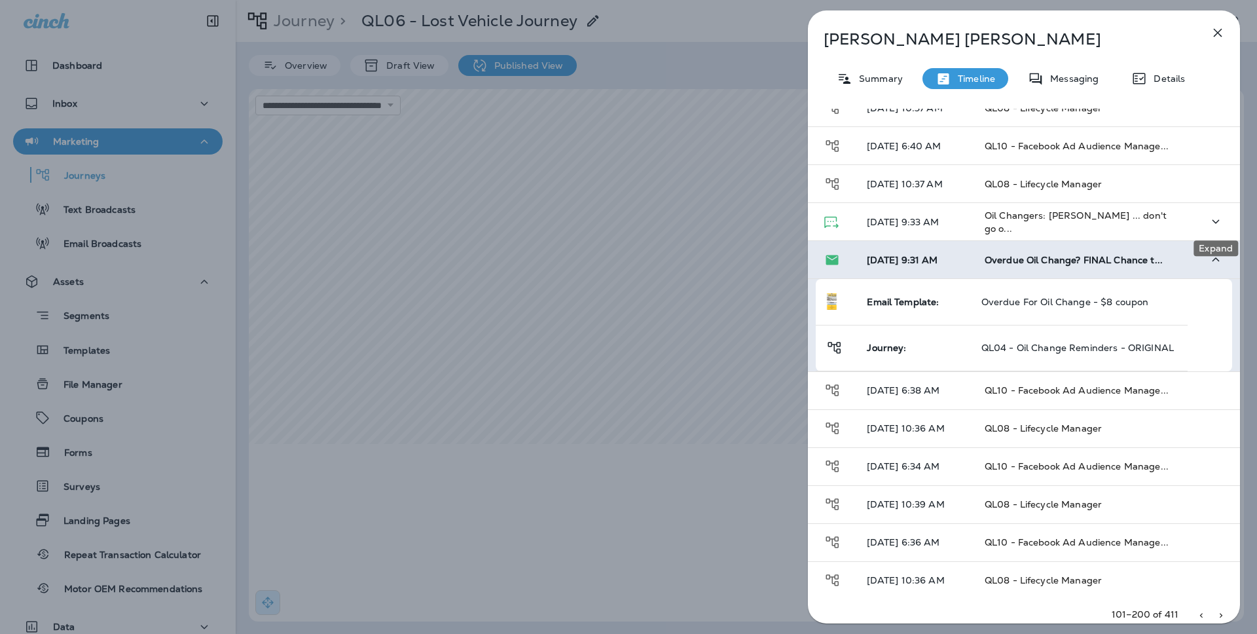
click at [1216, 222] on icon "Expand" at bounding box center [1215, 221] width 16 height 16
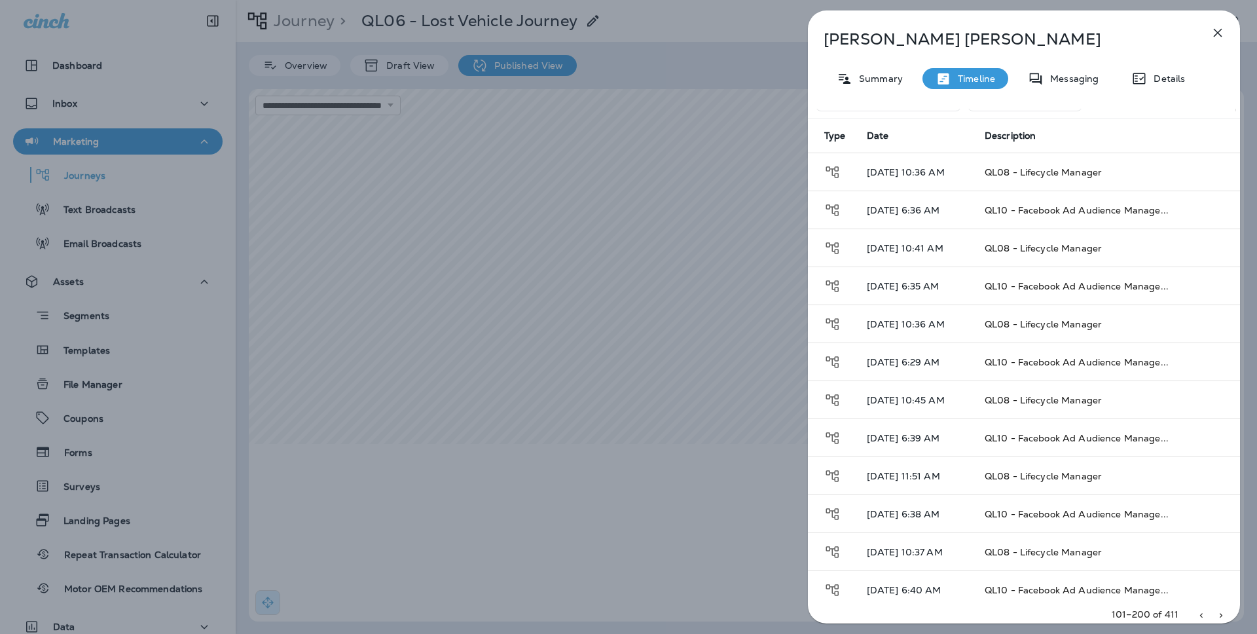
scroll to position [0, 0]
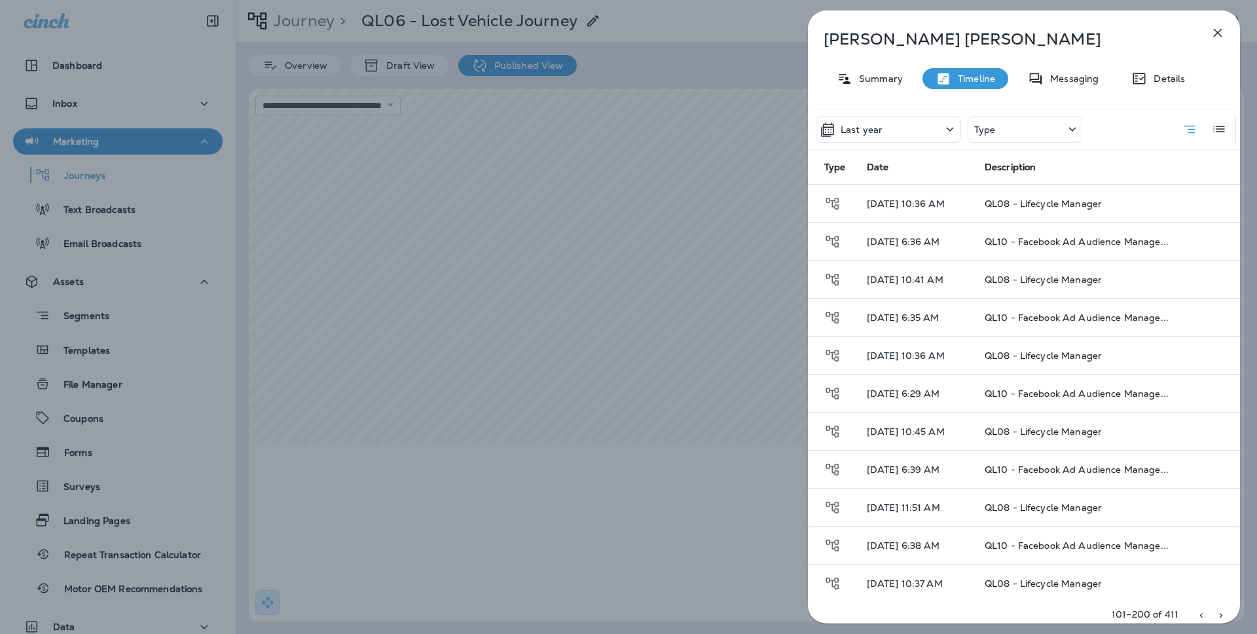
click at [1198, 611] on icon "Go to previous page" at bounding box center [1200, 615] width 9 height 9
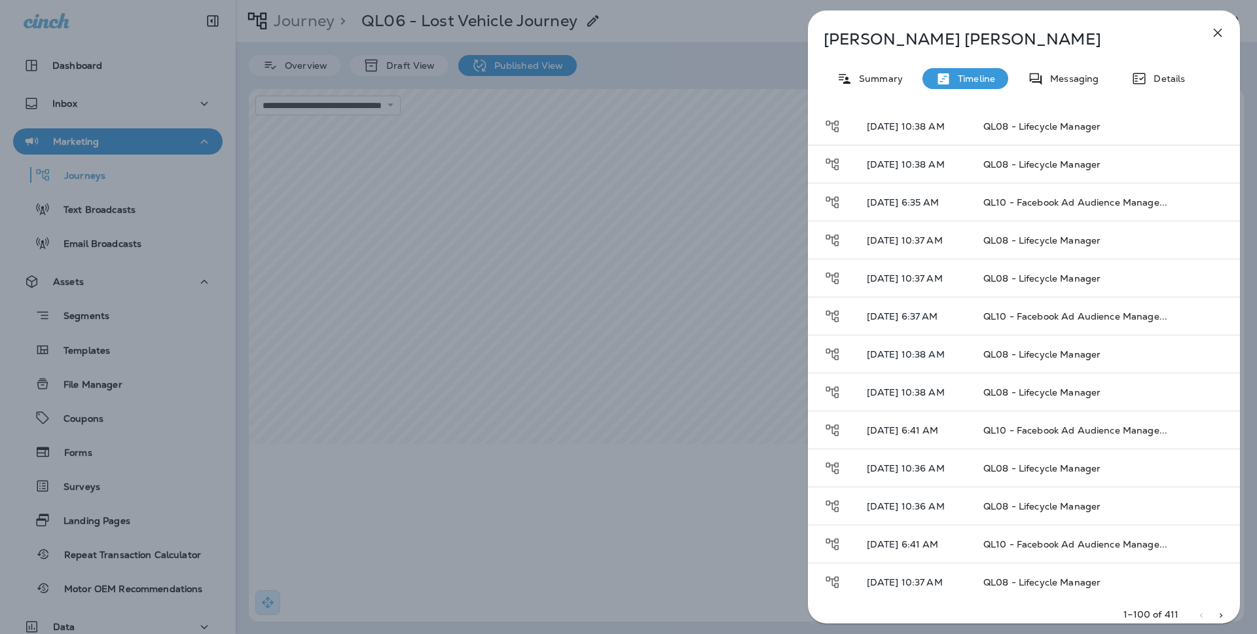
scroll to position [3361, 0]
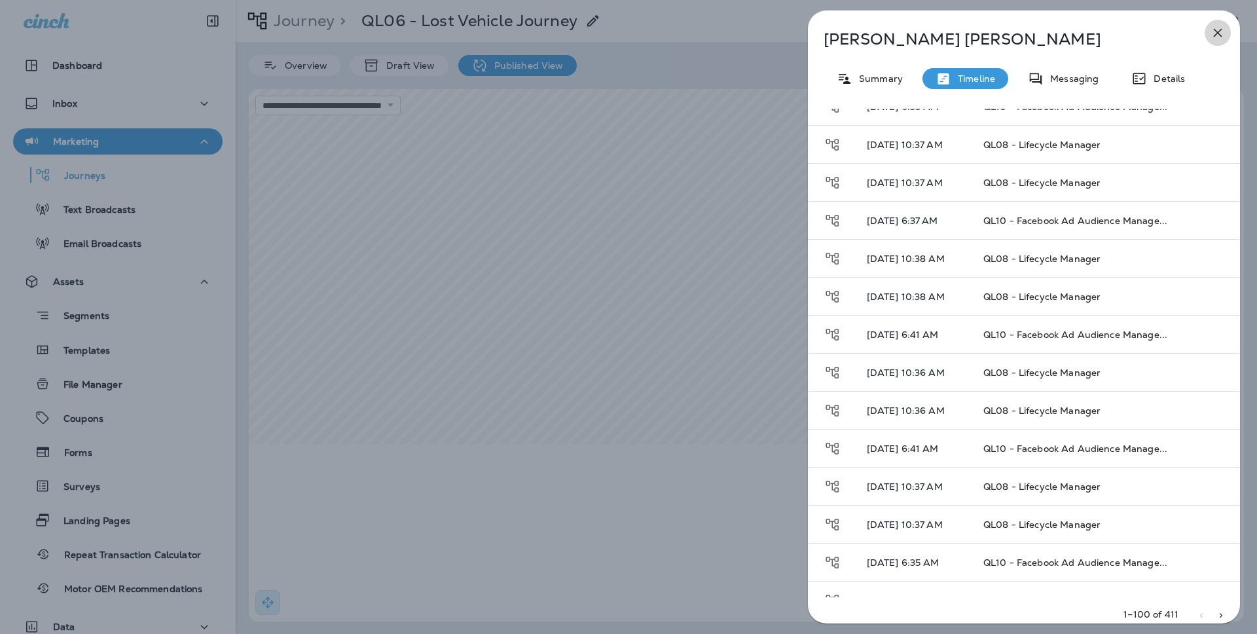
click at [1220, 34] on icon "button" at bounding box center [1217, 33] width 16 height 16
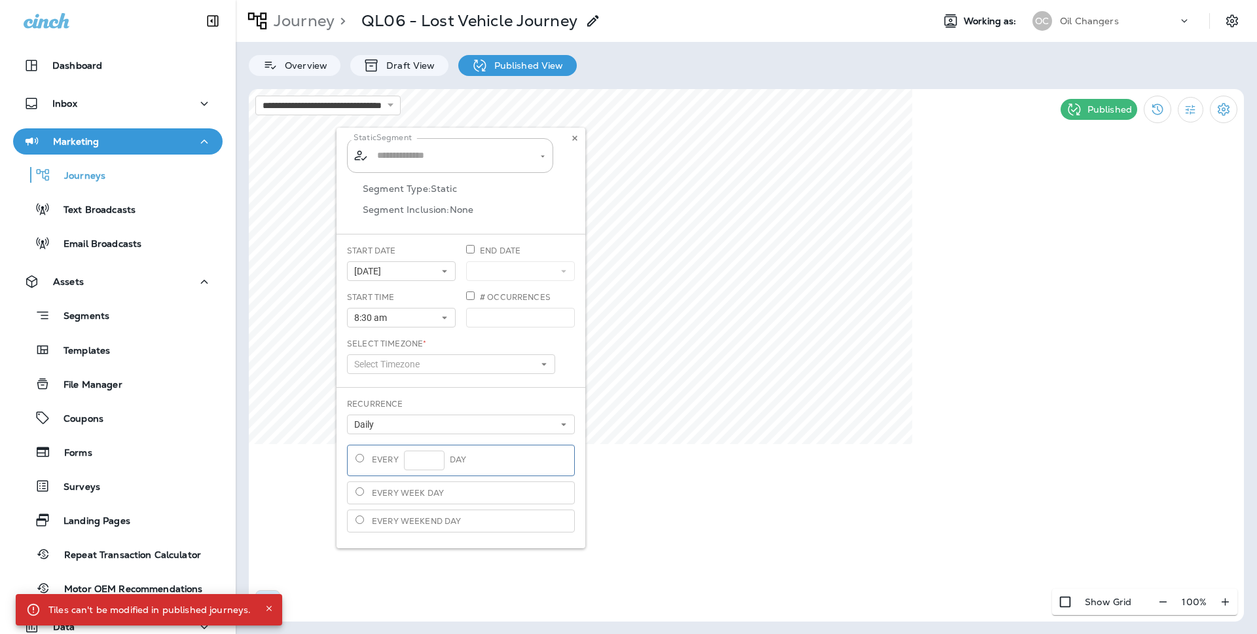
type input "**********"
click at [567, 138] on div "**********" at bounding box center [460, 338] width 249 height 420
click at [148, 298] on div "Segments Templates File Manager Coupons Forms Surveys Landing Pages Repeat Tran…" at bounding box center [117, 448] width 209 height 307
click at [148, 308] on div "Segments" at bounding box center [117, 315] width 199 height 20
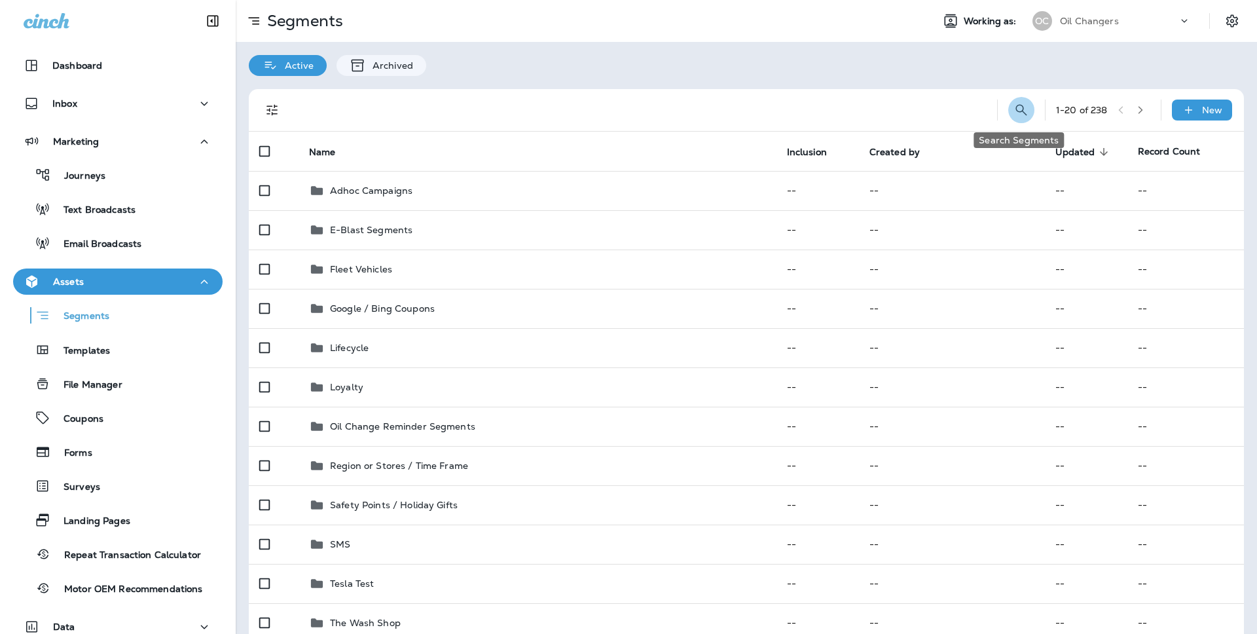
click at [1016, 108] on icon "Search Segments" at bounding box center [1021, 110] width 16 height 16
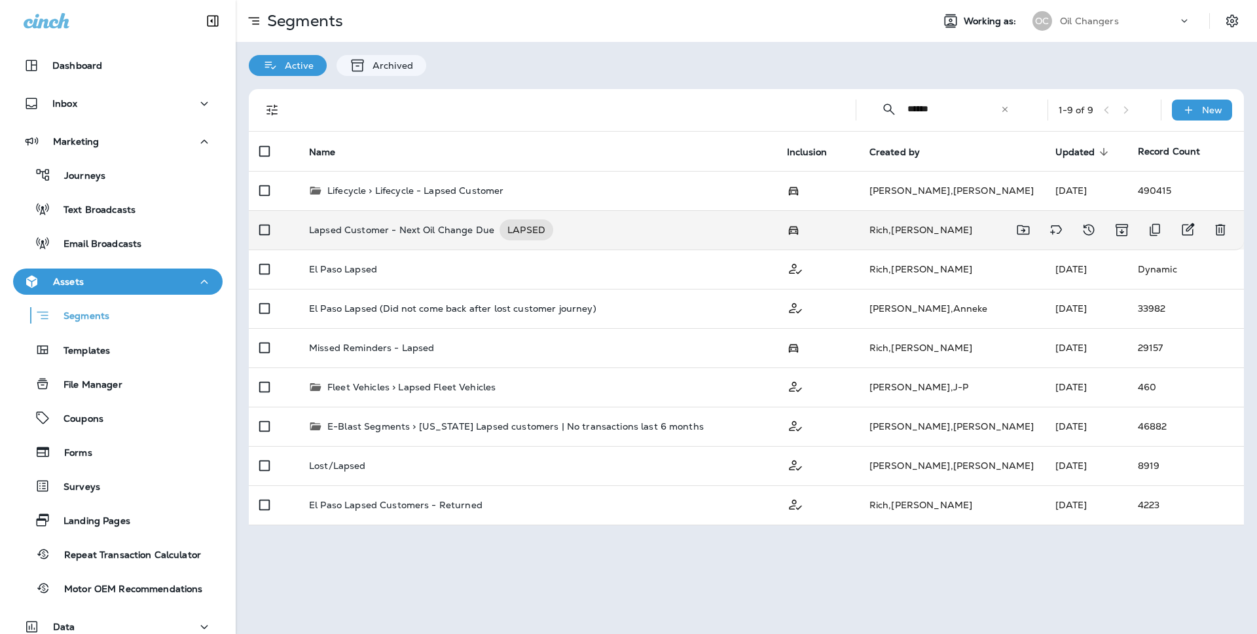
type input "******"
click at [634, 221] on div "Lapsed Customer - Next Oil Change Due LAPSED" at bounding box center [537, 229] width 457 height 21
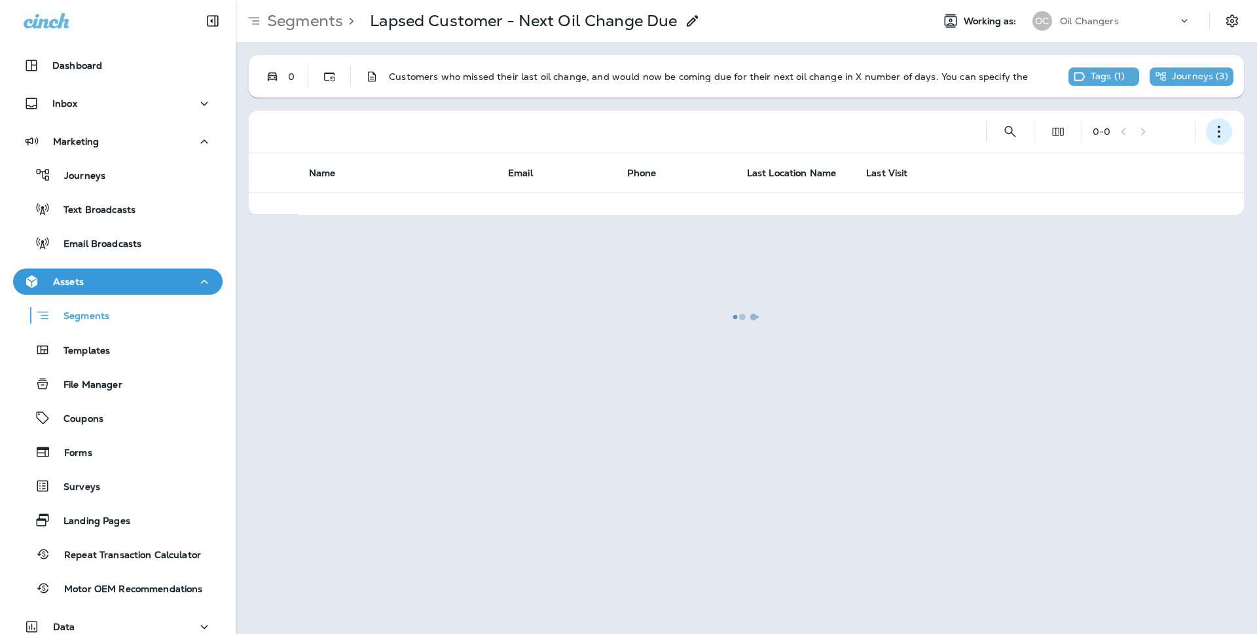
click at [1217, 132] on use "button" at bounding box center [1218, 132] width 3 height 12
click at [1131, 174] on button "Edit Segment" at bounding box center [1153, 165] width 157 height 31
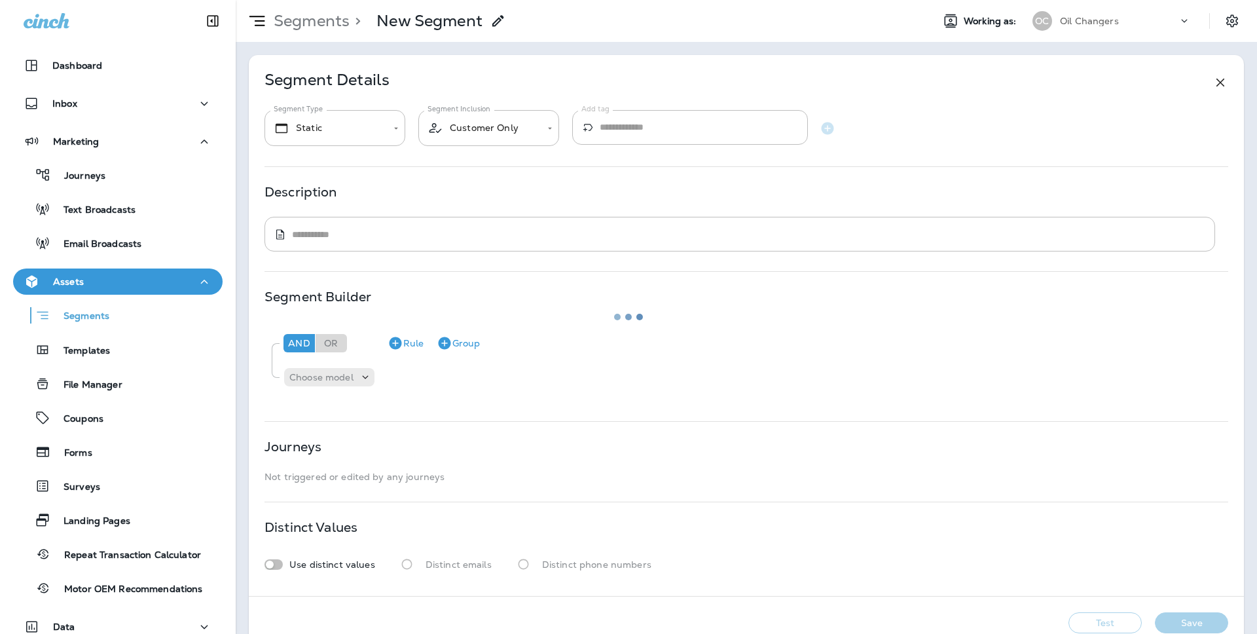
type input "*******"
type input "**********"
type textarea "**********"
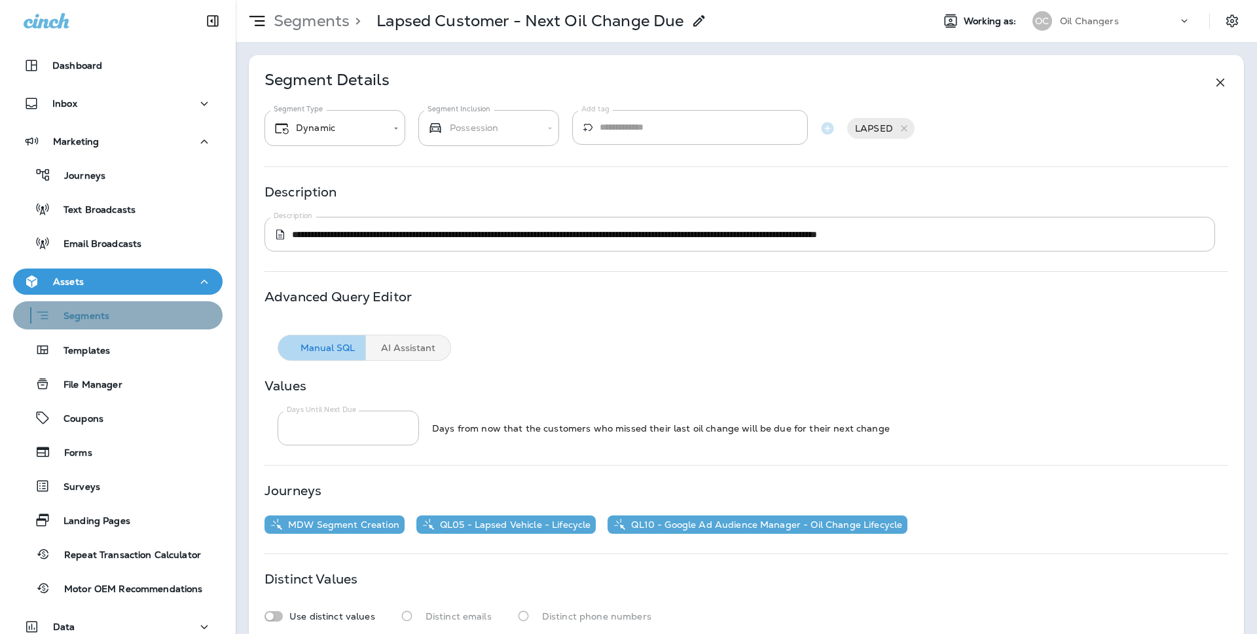
click at [113, 318] on div "Segments" at bounding box center [117, 315] width 199 height 20
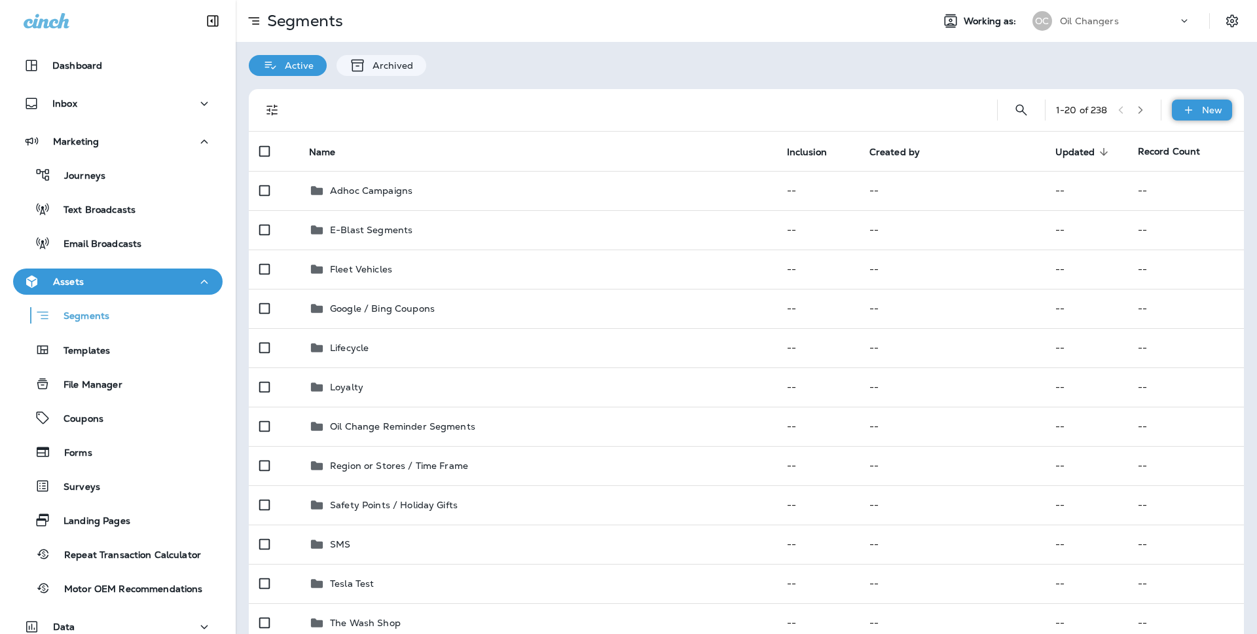
click at [1209, 120] on div "New" at bounding box center [1201, 109] width 60 height 21
click at [1204, 136] on button "New Segment" at bounding box center [1166, 141] width 131 height 31
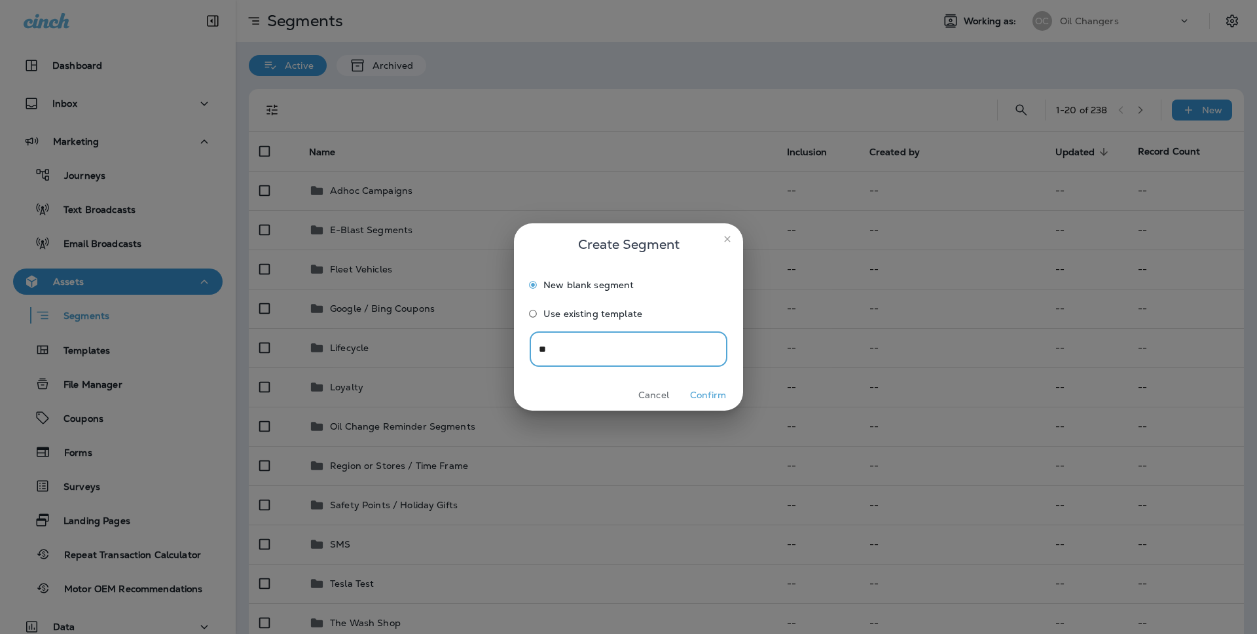
type input "***"
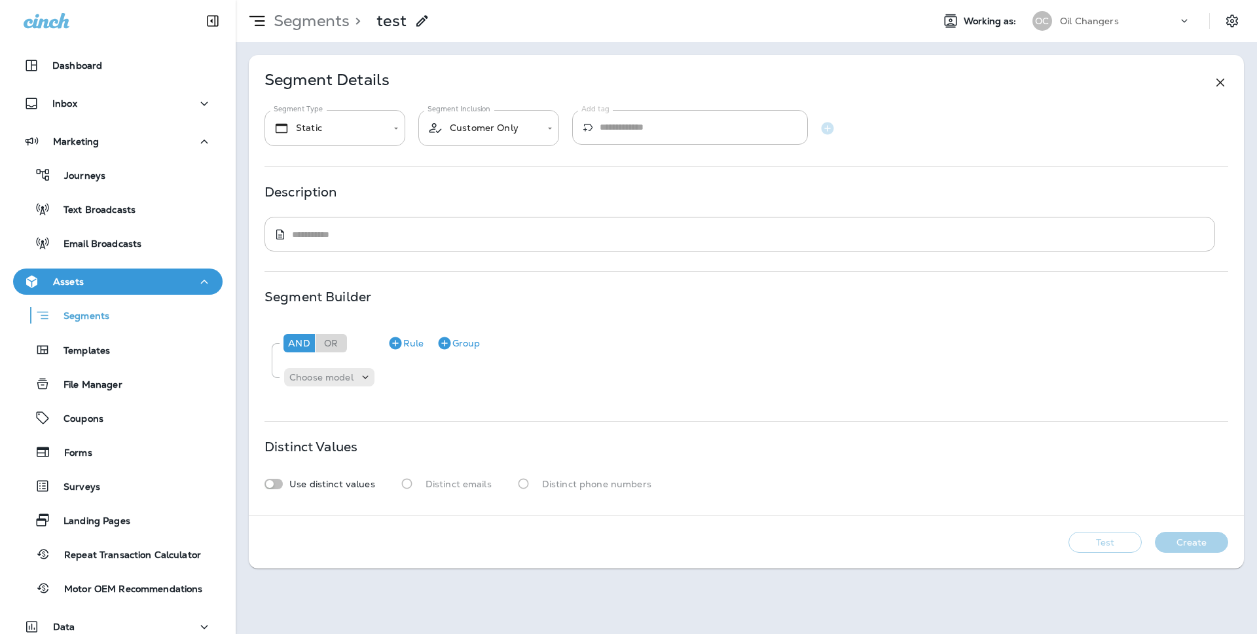
click at [1221, 79] on icon at bounding box center [1220, 83] width 16 height 16
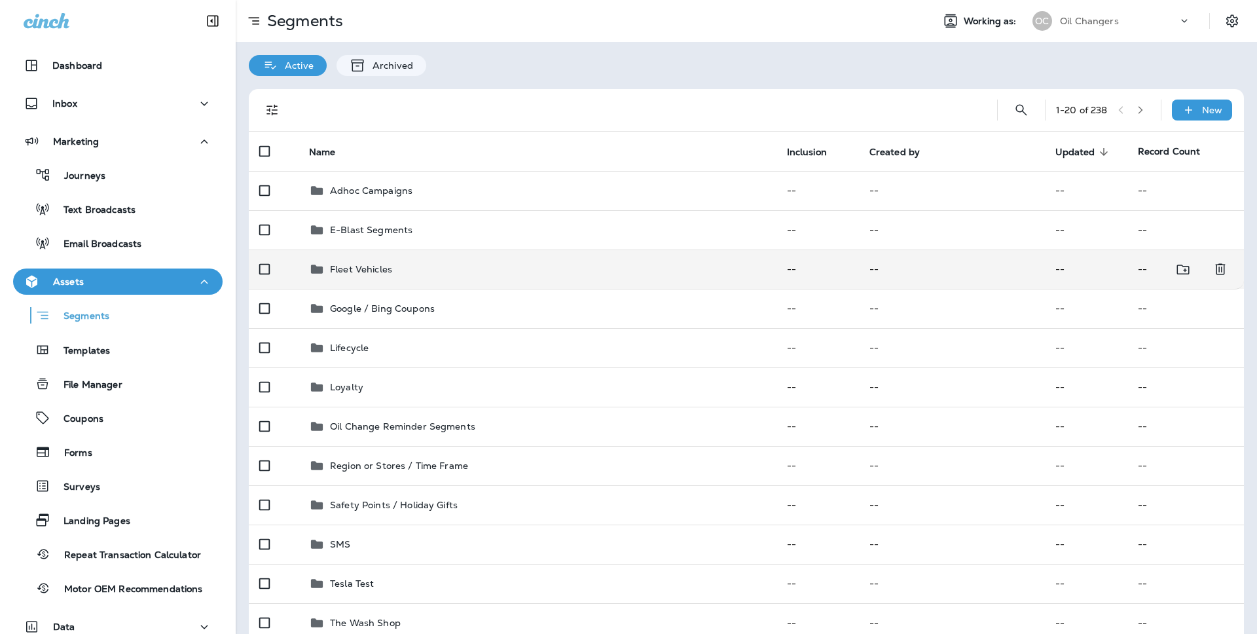
click at [414, 266] on div "Fleet Vehicles" at bounding box center [537, 269] width 457 height 16
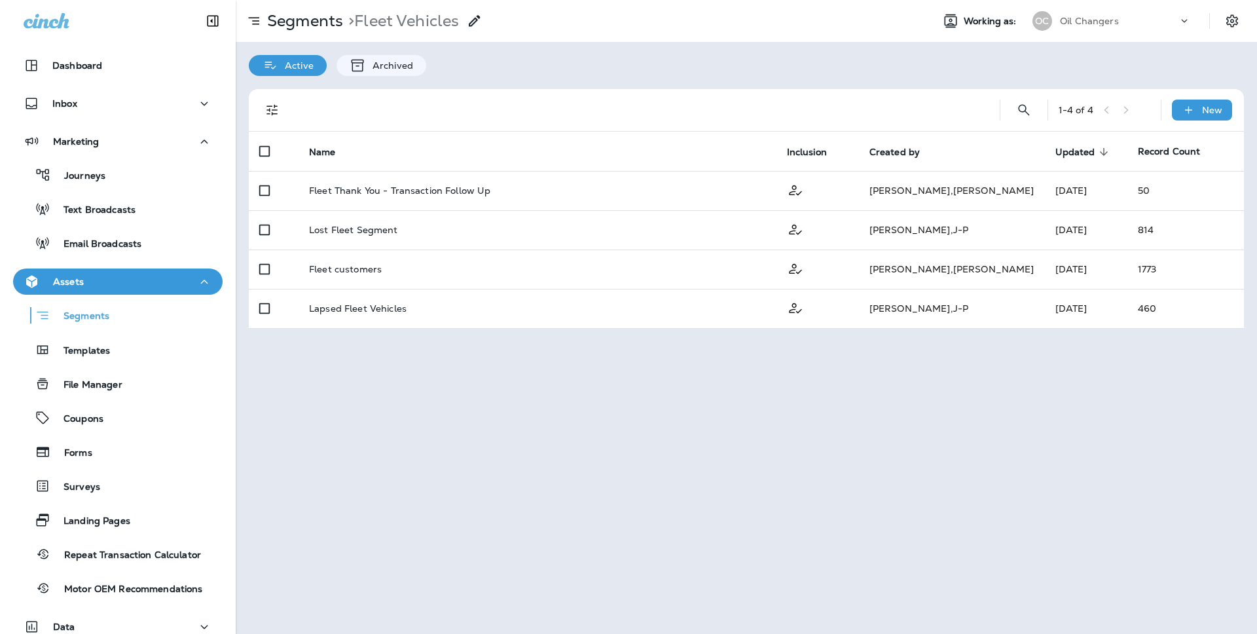
click at [1062, 26] on p "Oil Changers" at bounding box center [1089, 21] width 59 height 10
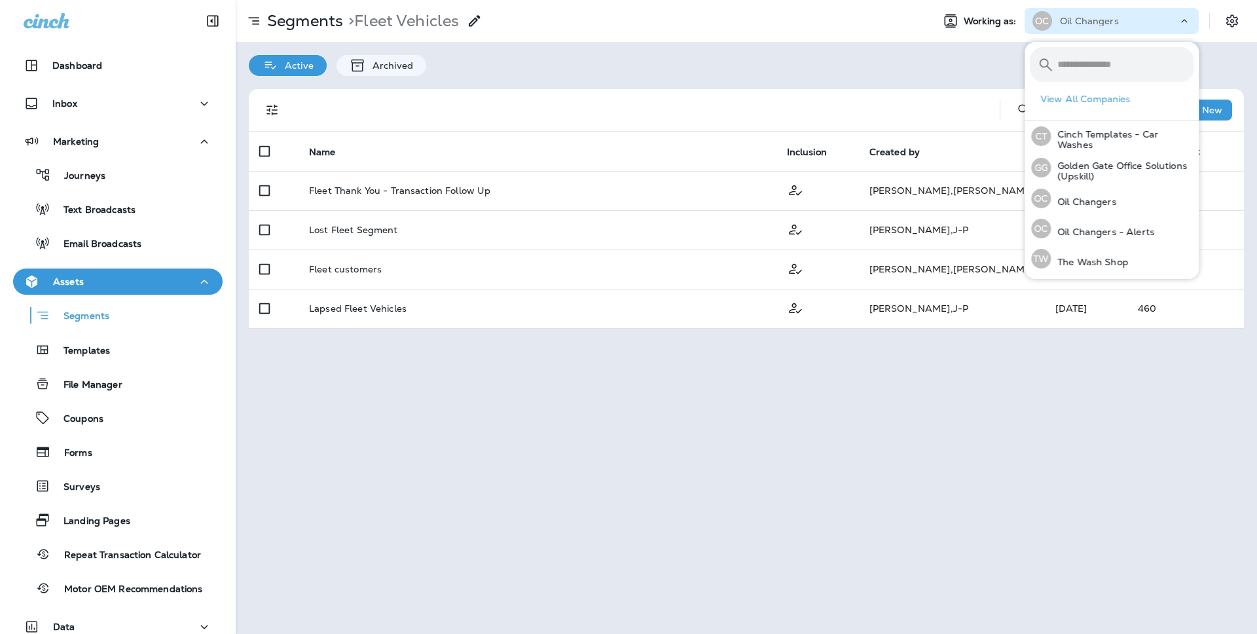
click at [620, 105] on div at bounding box center [637, 110] width 683 height 42
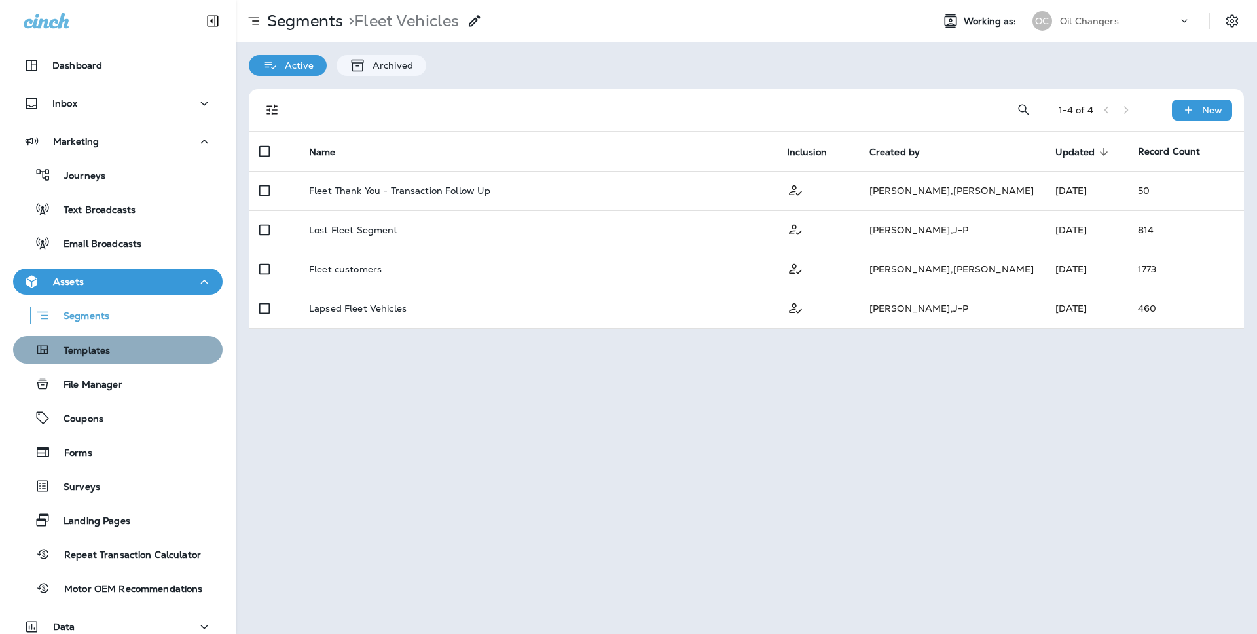
click at [128, 357] on div "Templates" at bounding box center [117, 350] width 199 height 20
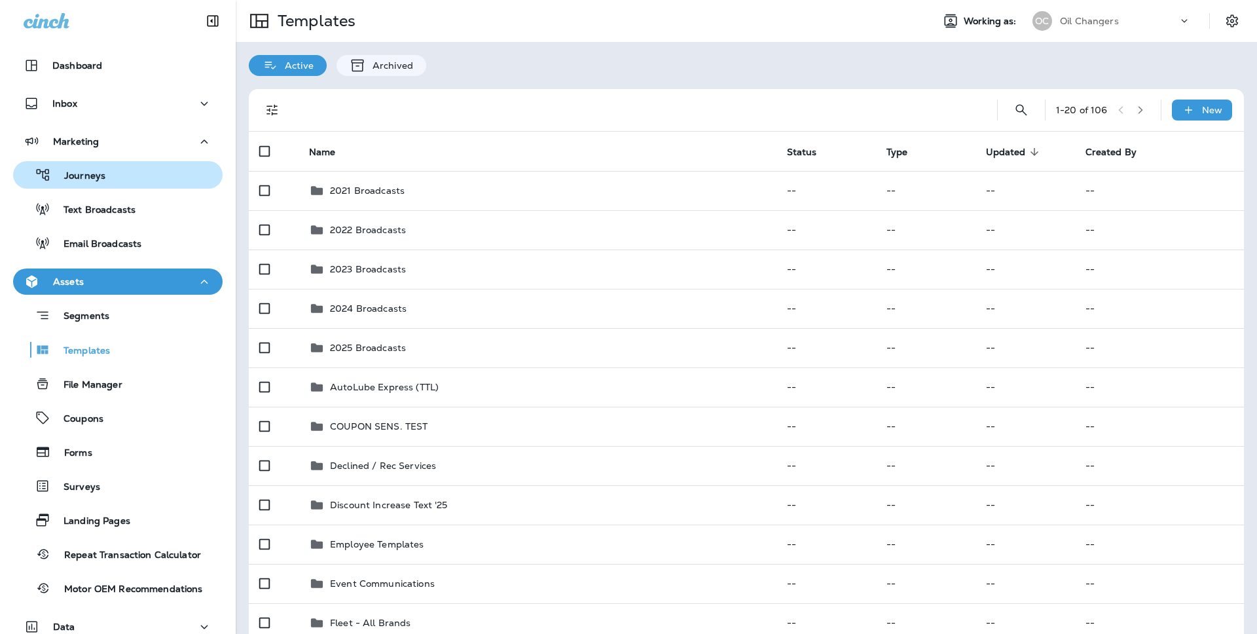
click at [79, 185] on button "Journeys" at bounding box center [117, 174] width 209 height 27
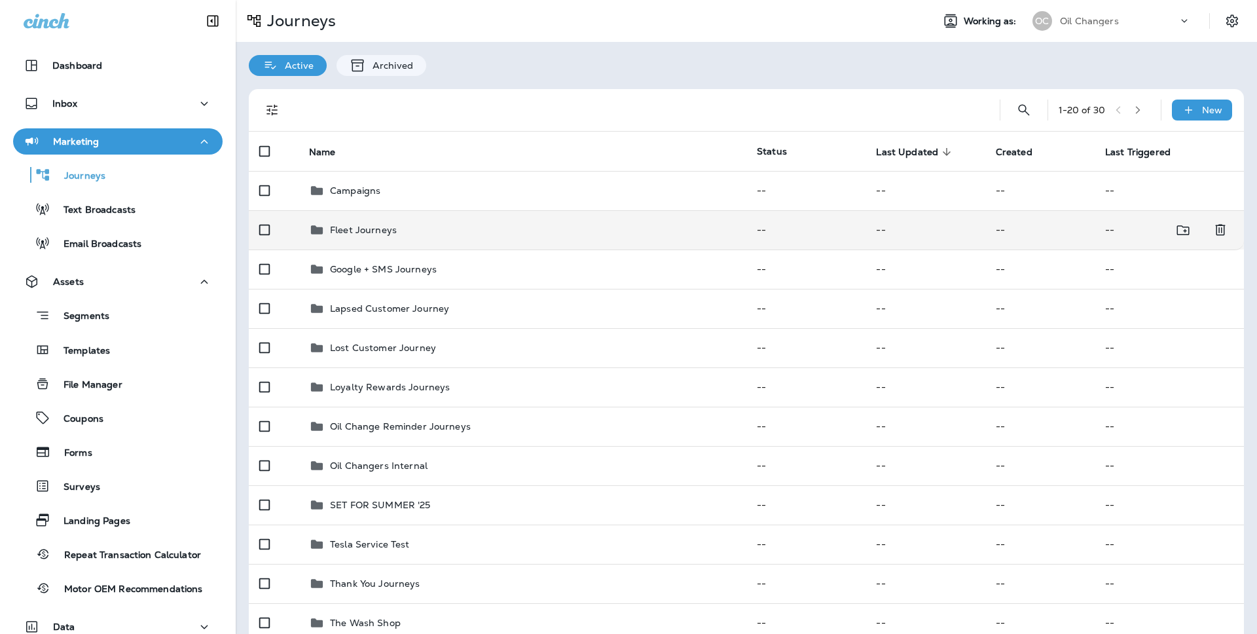
click at [544, 217] on td "Fleet Journeys" at bounding box center [522, 229] width 448 height 39
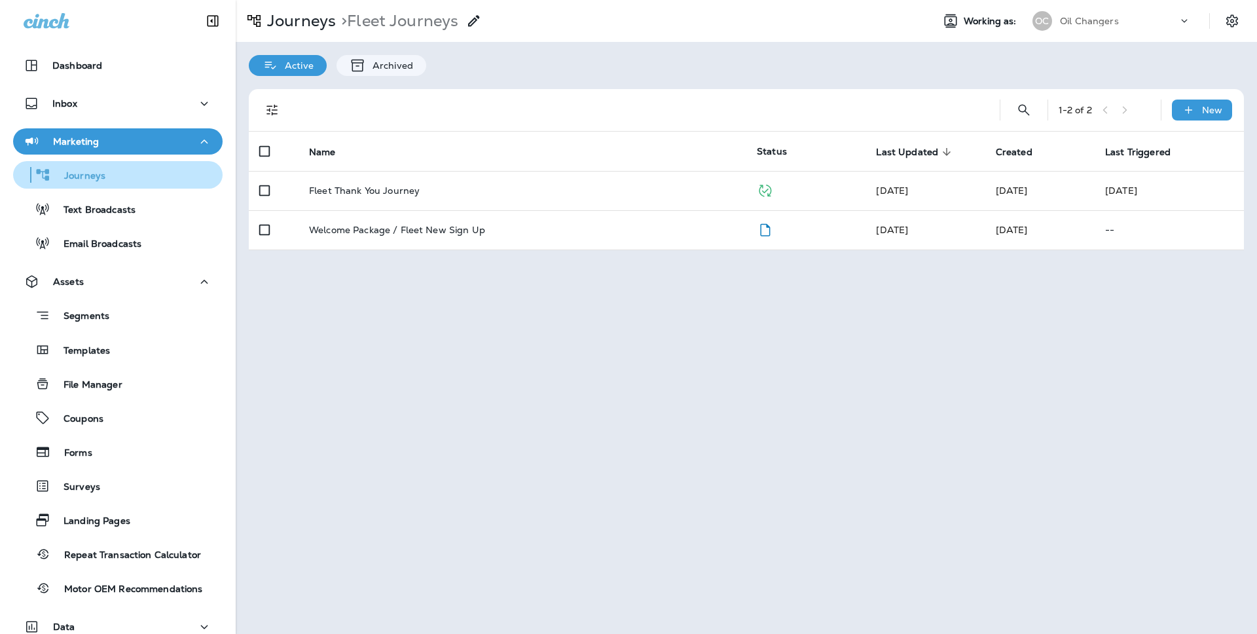
click at [150, 172] on div "Journeys" at bounding box center [117, 175] width 199 height 20
click at [1039, 123] on div "1 - 2 of 2 New" at bounding box center [748, 110] width 979 height 42
click at [1033, 114] on button "Search Journeys" at bounding box center [1023, 110] width 26 height 26
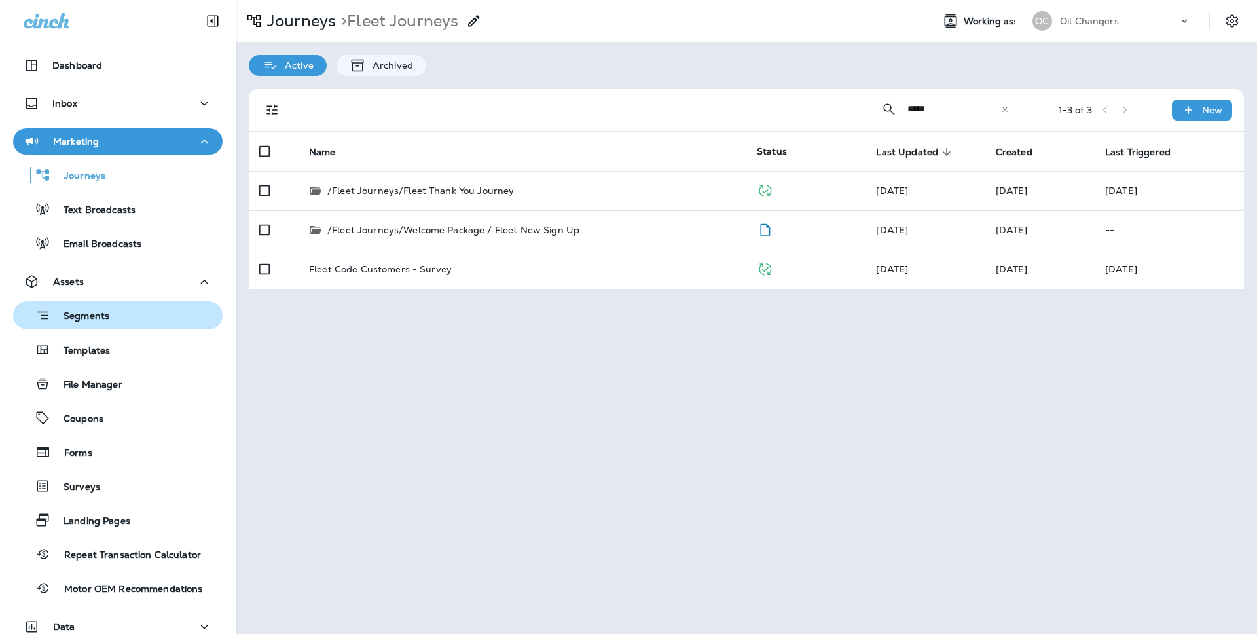
type input "*****"
click at [127, 323] on div "Segments" at bounding box center [117, 315] width 199 height 20
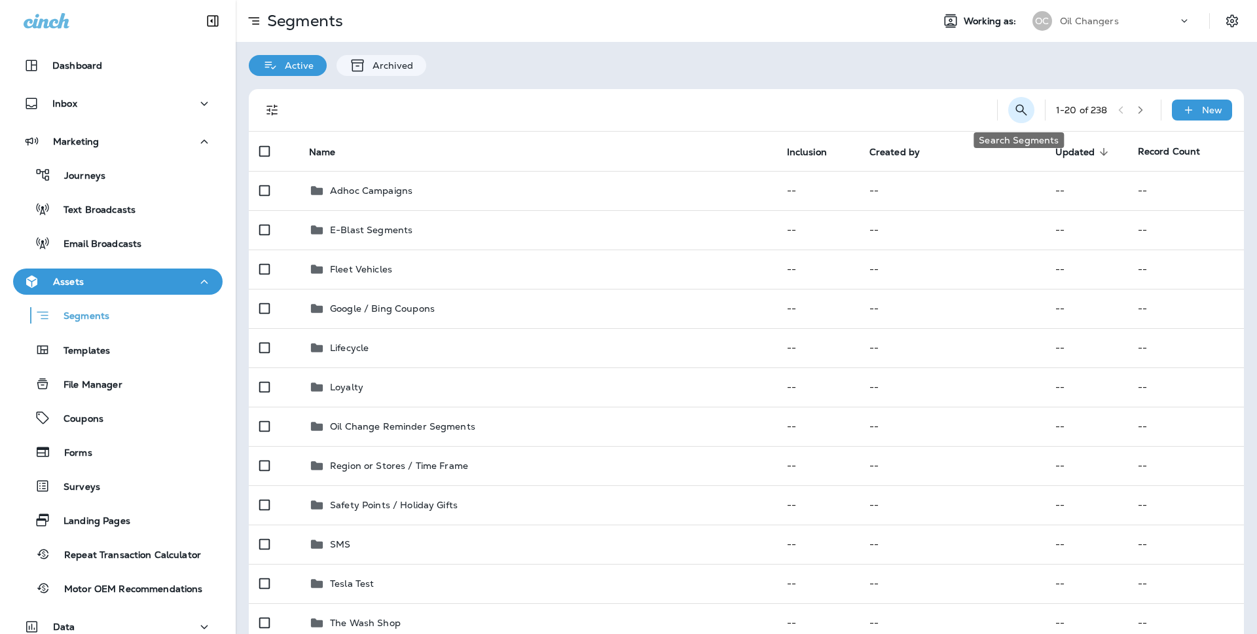
click at [1015, 106] on icon "Search Segments" at bounding box center [1020, 109] width 11 height 11
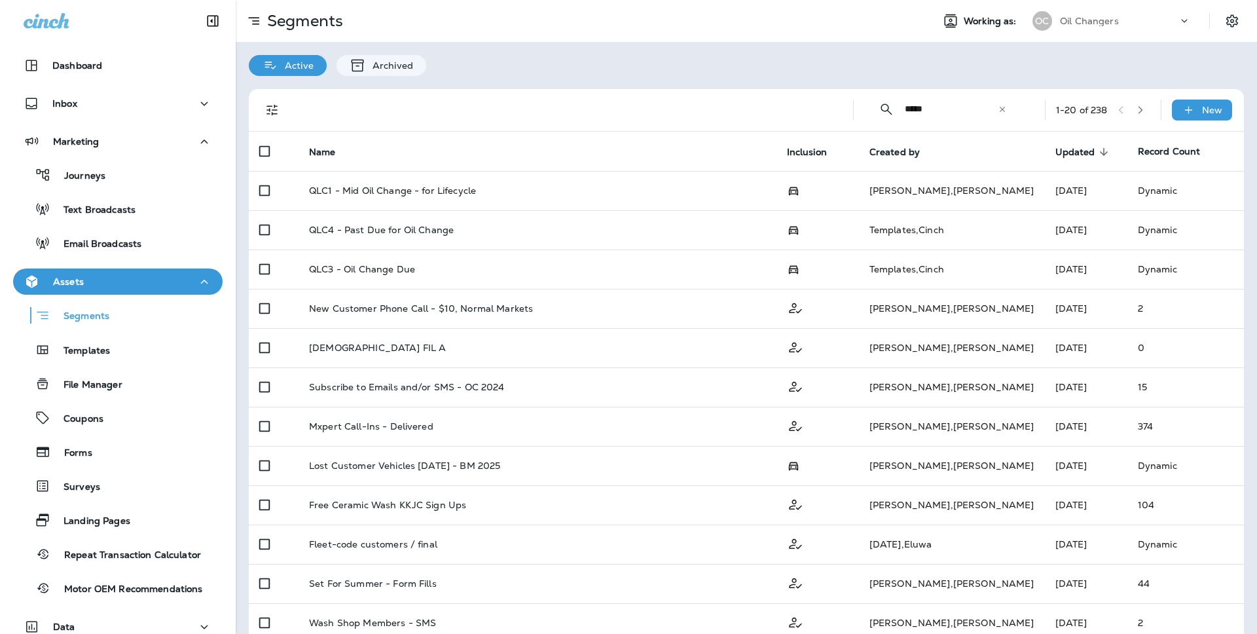
type input "*****"
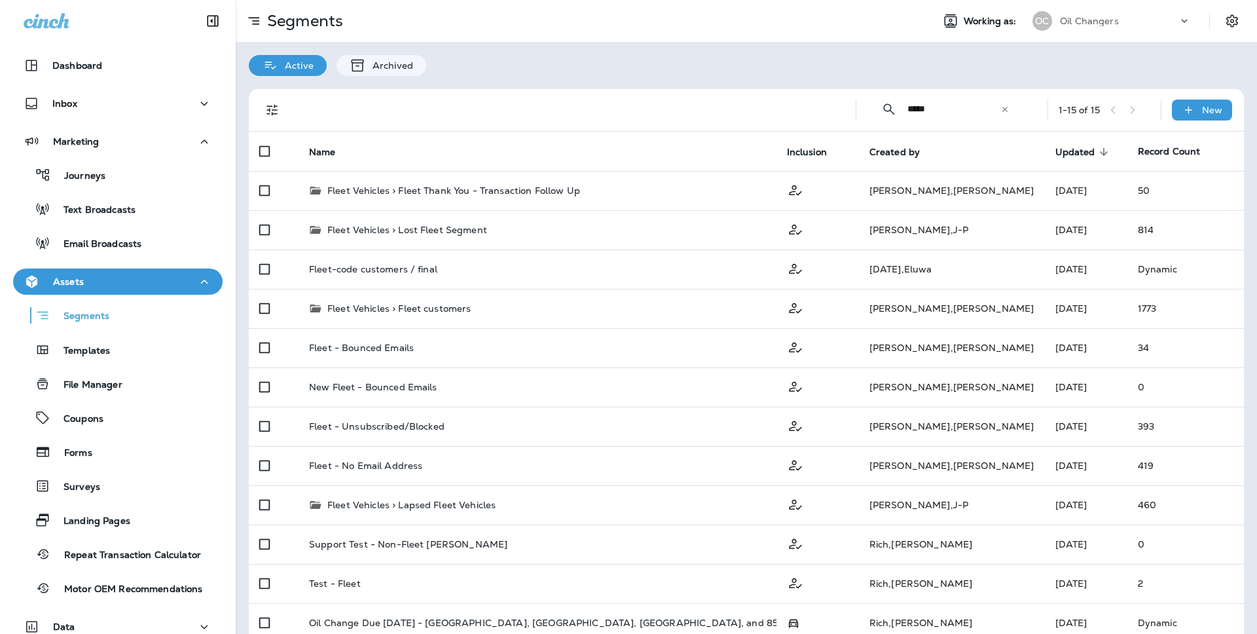
click at [764, 90] on div at bounding box center [565, 110] width 539 height 42
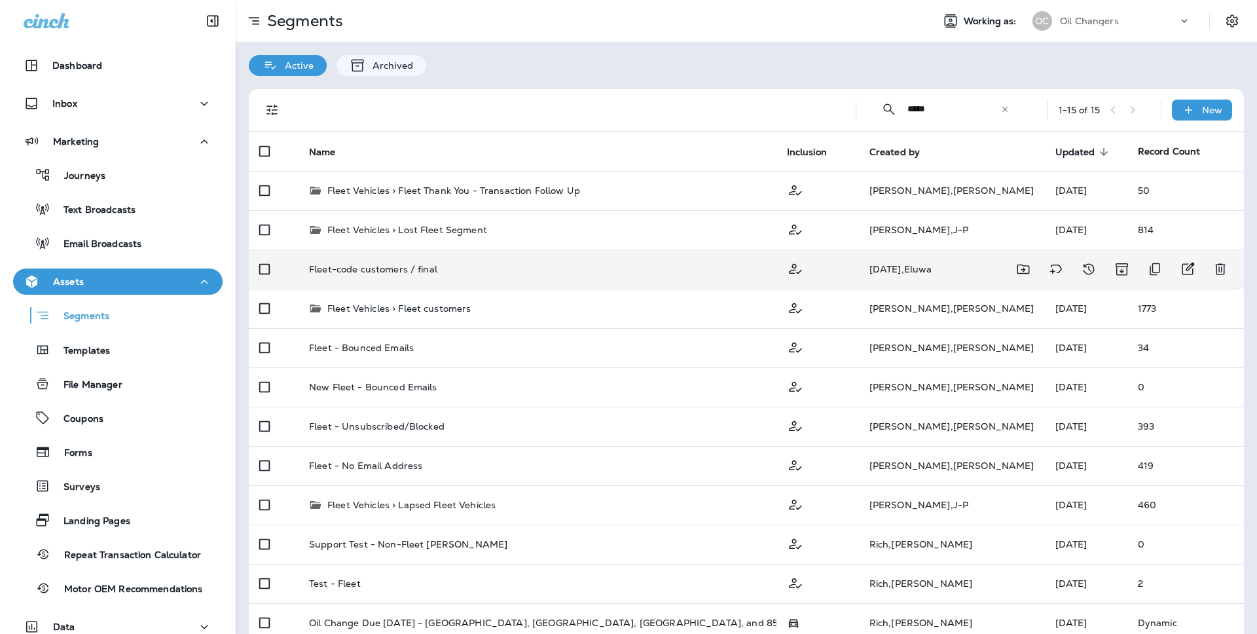
click at [810, 262] on td at bounding box center [817, 268] width 82 height 39
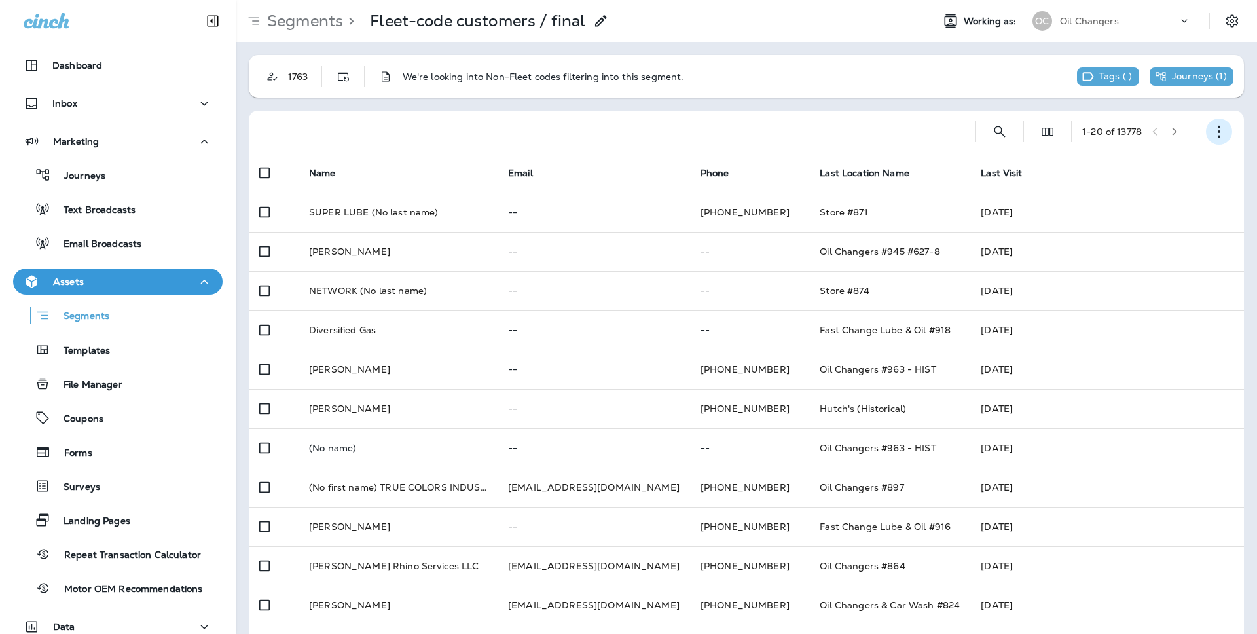
click at [1207, 125] on button "button" at bounding box center [1219, 131] width 26 height 26
click at [1135, 130] on div "1 - 20 of 13778" at bounding box center [1112, 131] width 60 height 10
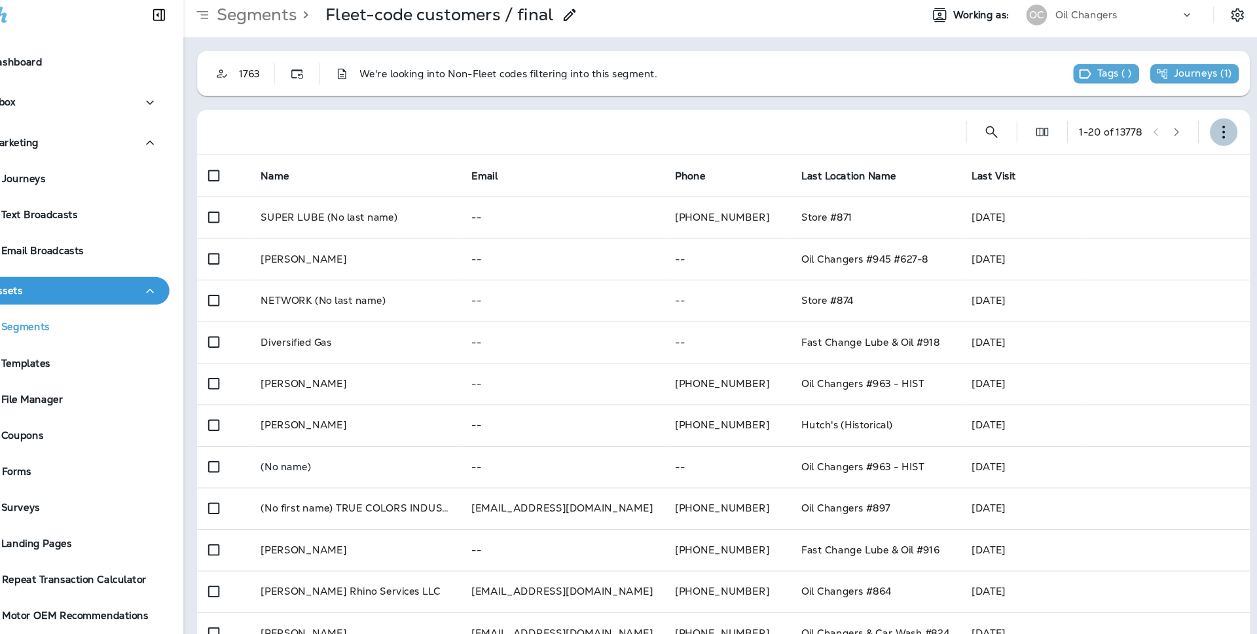
click at [1215, 134] on icon "button" at bounding box center [1218, 131] width 13 height 13
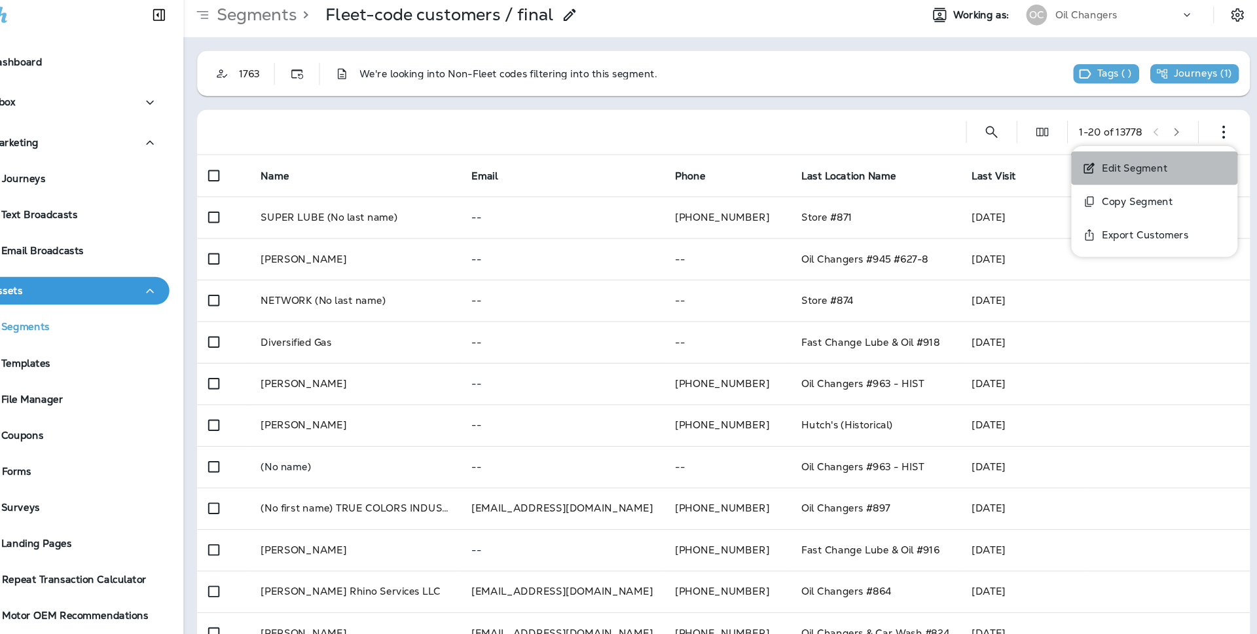
click at [1164, 170] on p "Edit Segment" at bounding box center [1131, 165] width 67 height 10
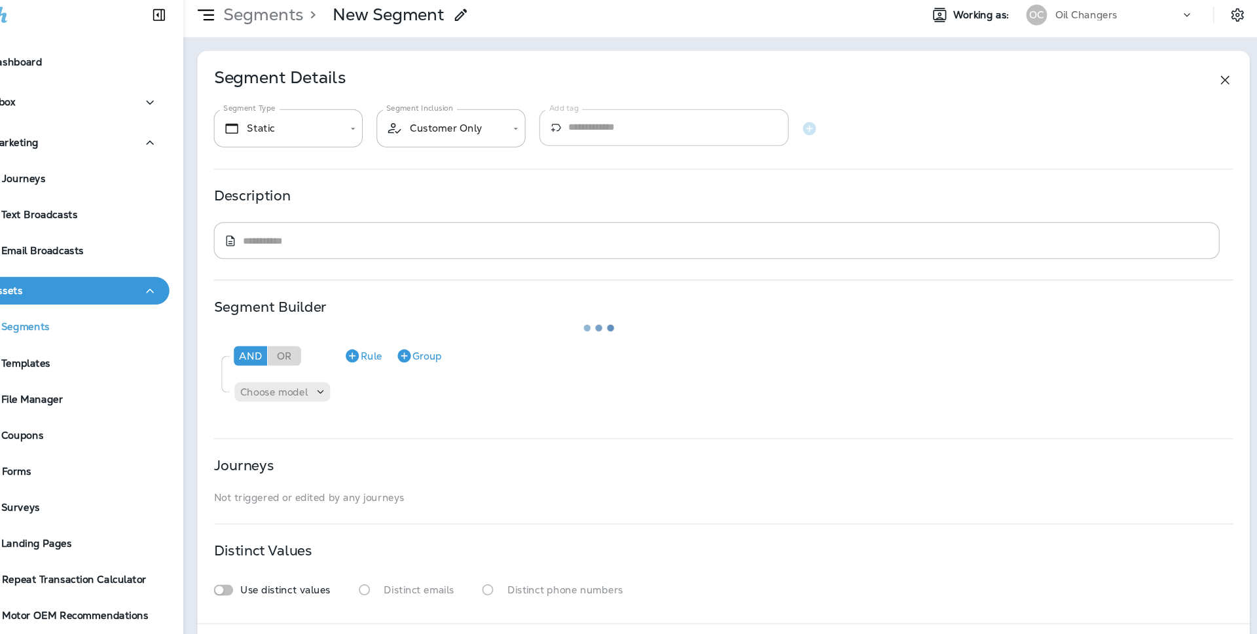
type input "*******"
type textarea "**********"
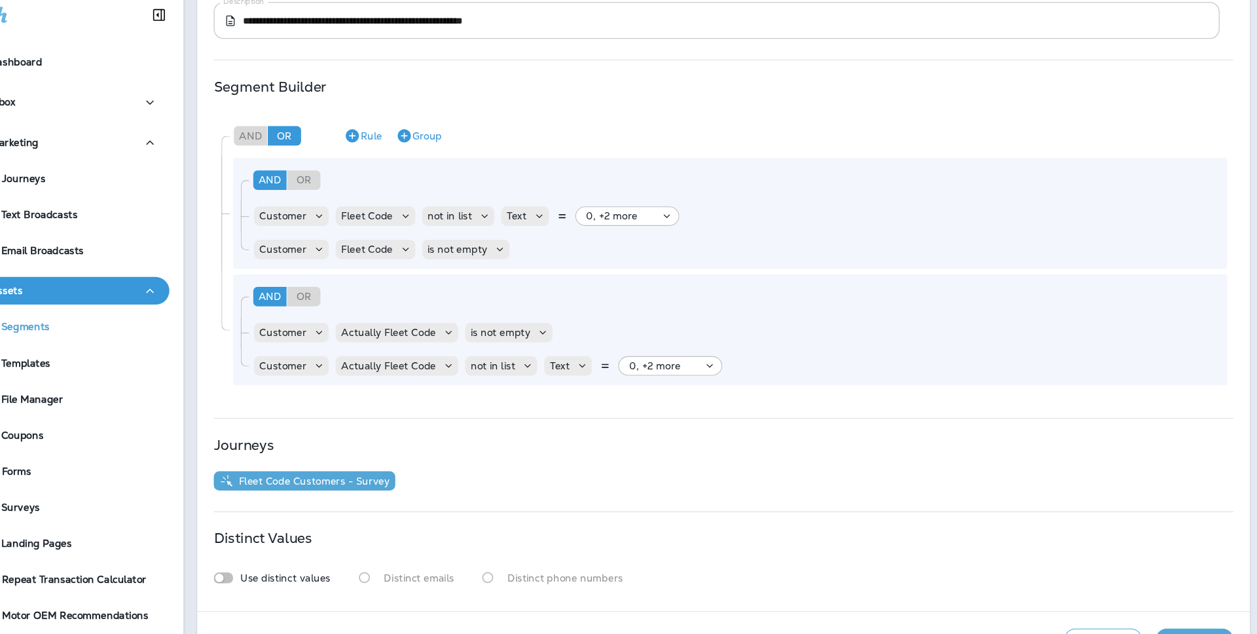
scroll to position [213, 0]
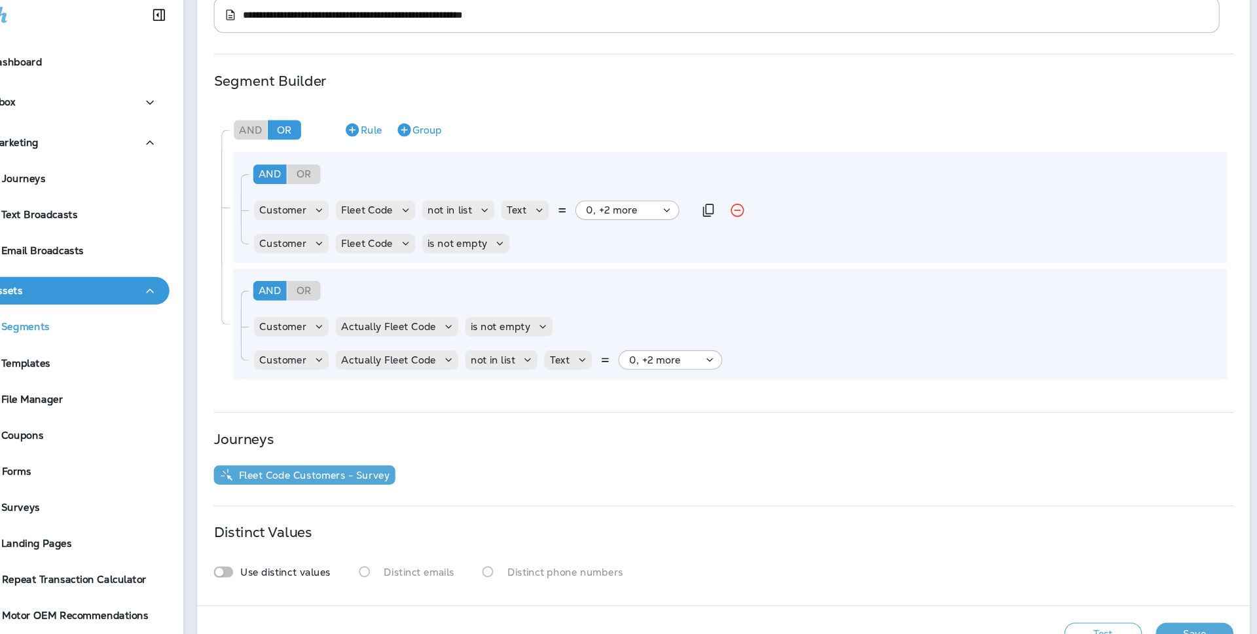
click at [664, 206] on div "0, +2 more" at bounding box center [651, 205] width 69 height 10
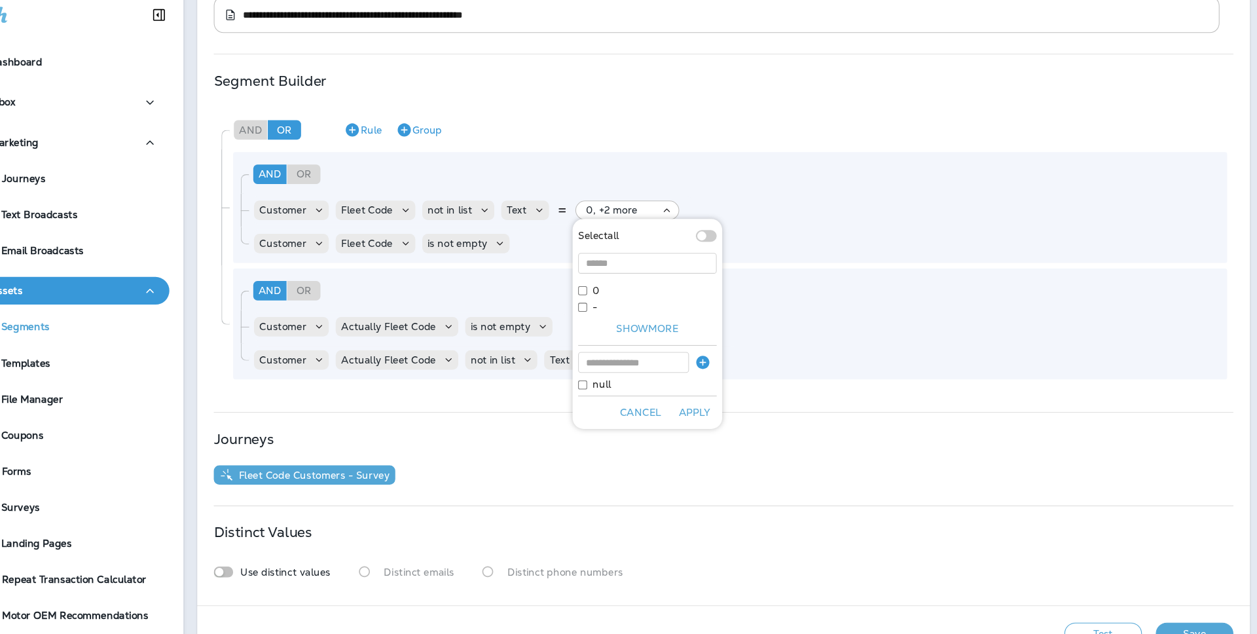
click at [660, 400] on button "Cancel" at bounding box center [668, 397] width 50 height 20
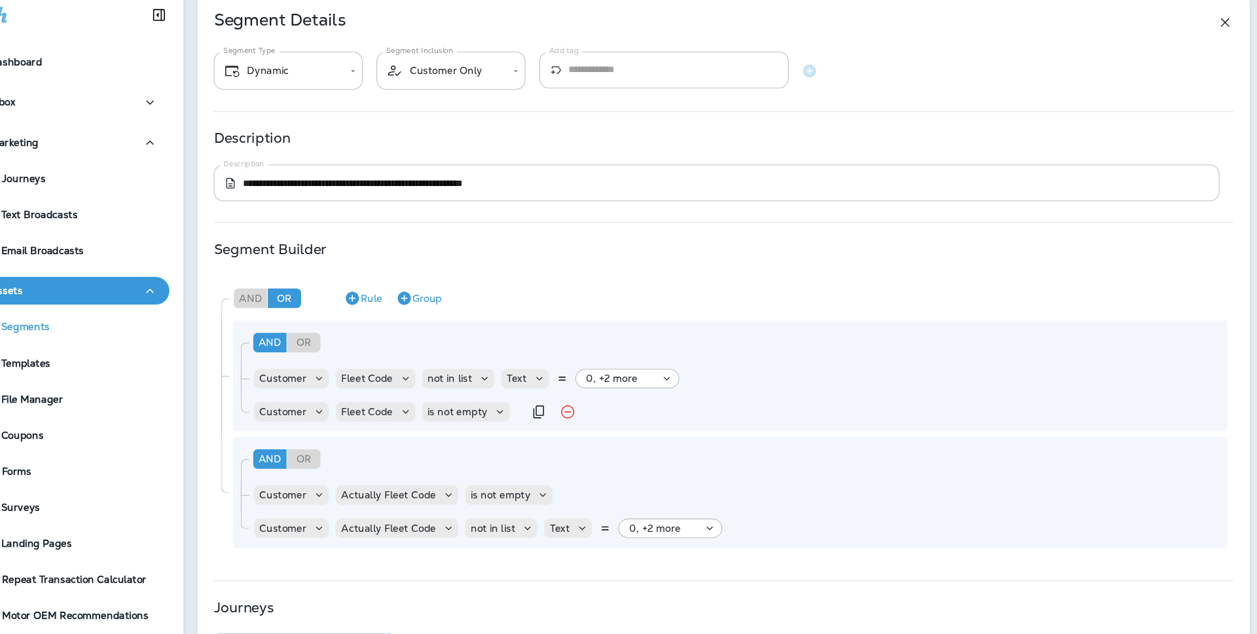
scroll to position [3, 0]
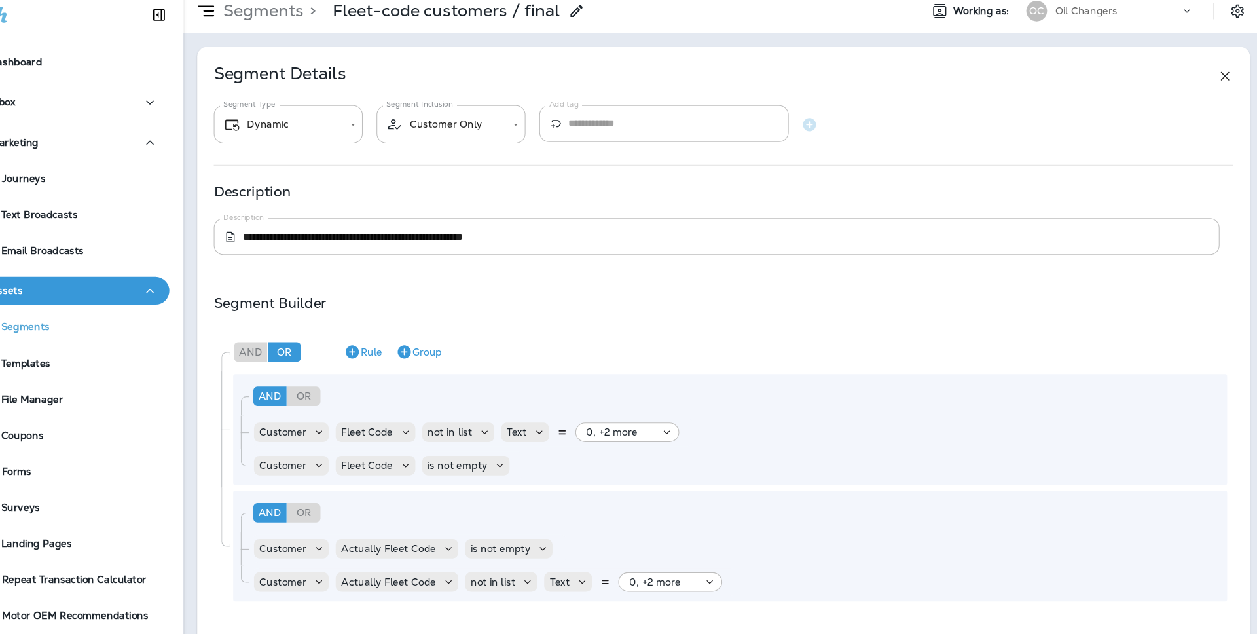
click at [1219, 79] on use at bounding box center [1220, 79] width 8 height 8
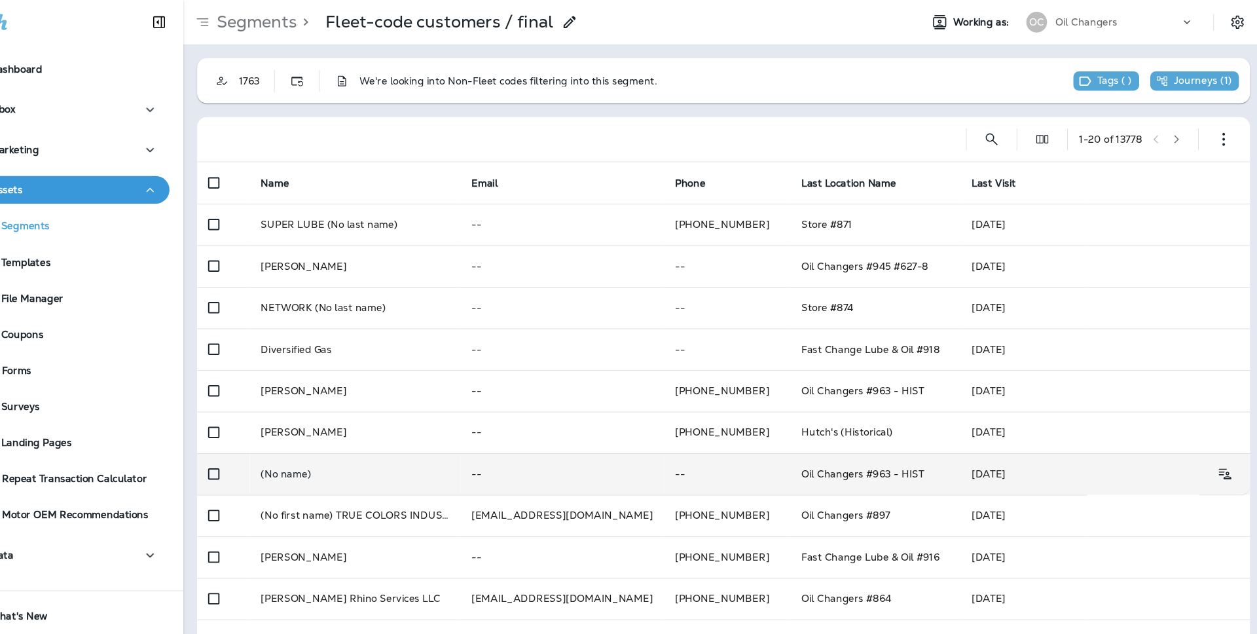
click at [935, 456] on td "Oil Changers #963 - HIST" at bounding box center [889, 447] width 161 height 39
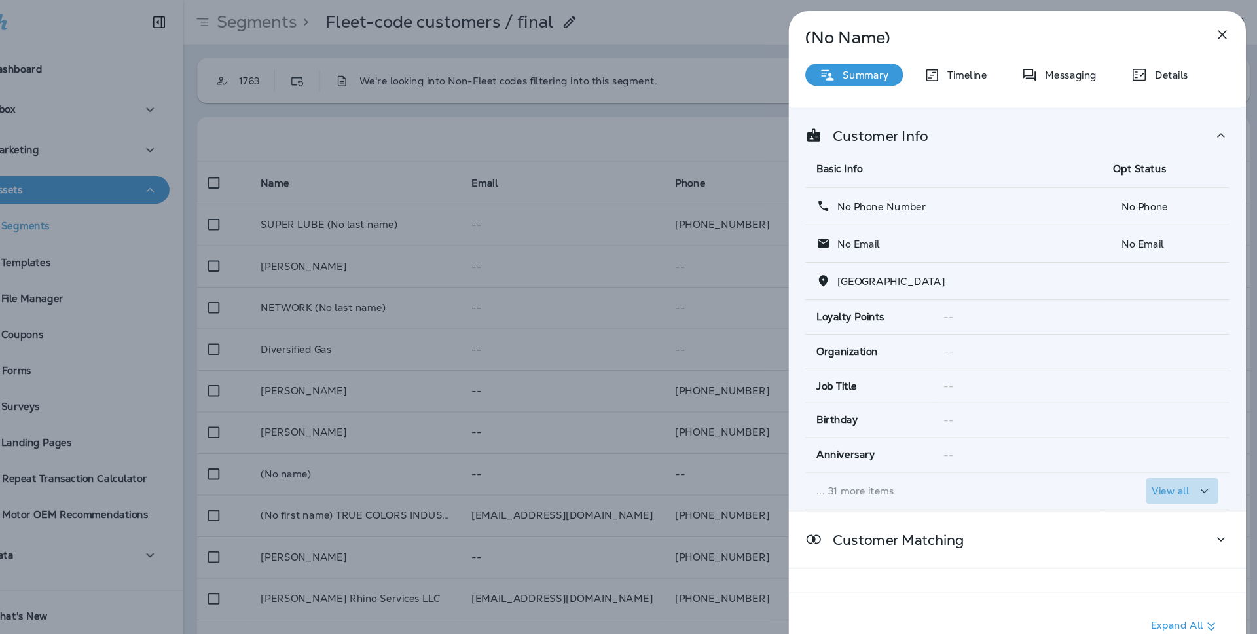
click at [1177, 456] on div "View all" at bounding box center [1180, 464] width 58 height 16
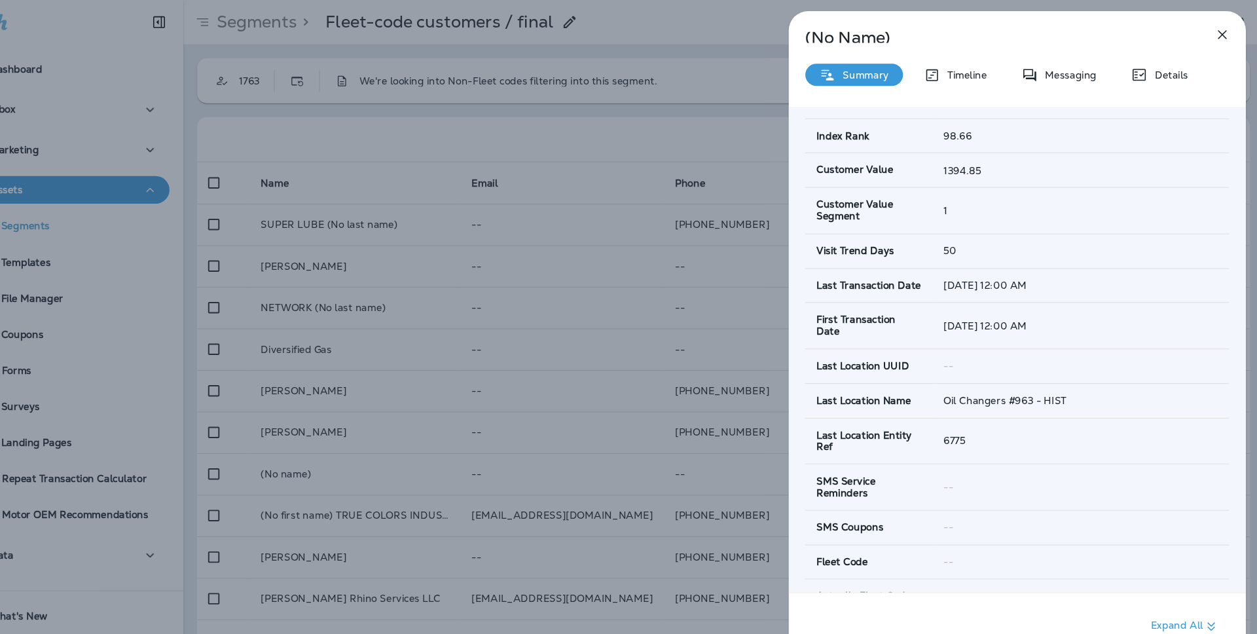
scroll to position [660, 0]
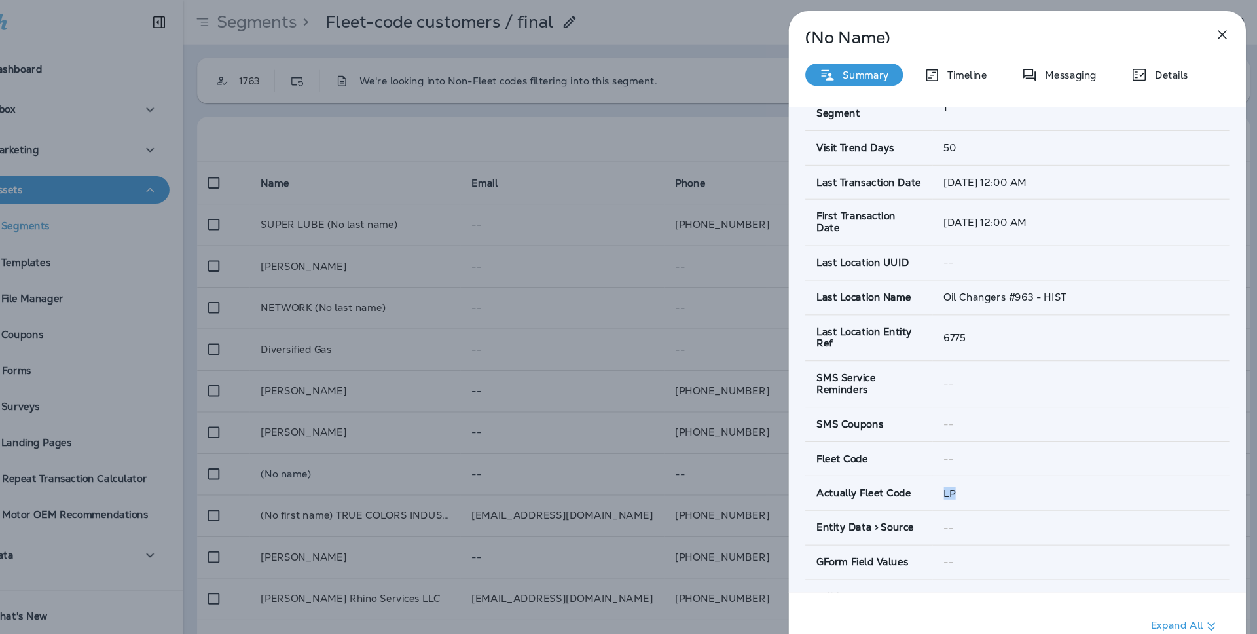
drag, startPoint x: 954, startPoint y: 450, endPoint x: 995, endPoint y: 450, distance: 41.2
click at [995, 461] on div "LP" at bounding box center [1083, 466] width 259 height 10
click at [1211, 31] on icon "button" at bounding box center [1217, 33] width 16 height 16
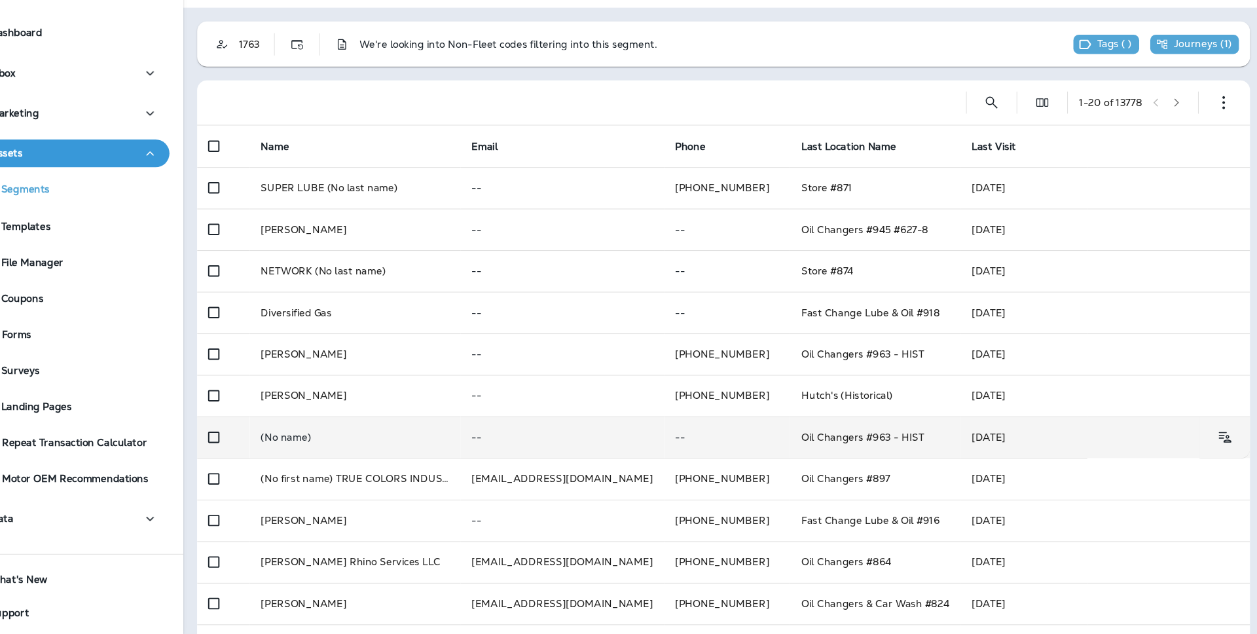
click at [757, 452] on p "--" at bounding box center [749, 447] width 98 height 10
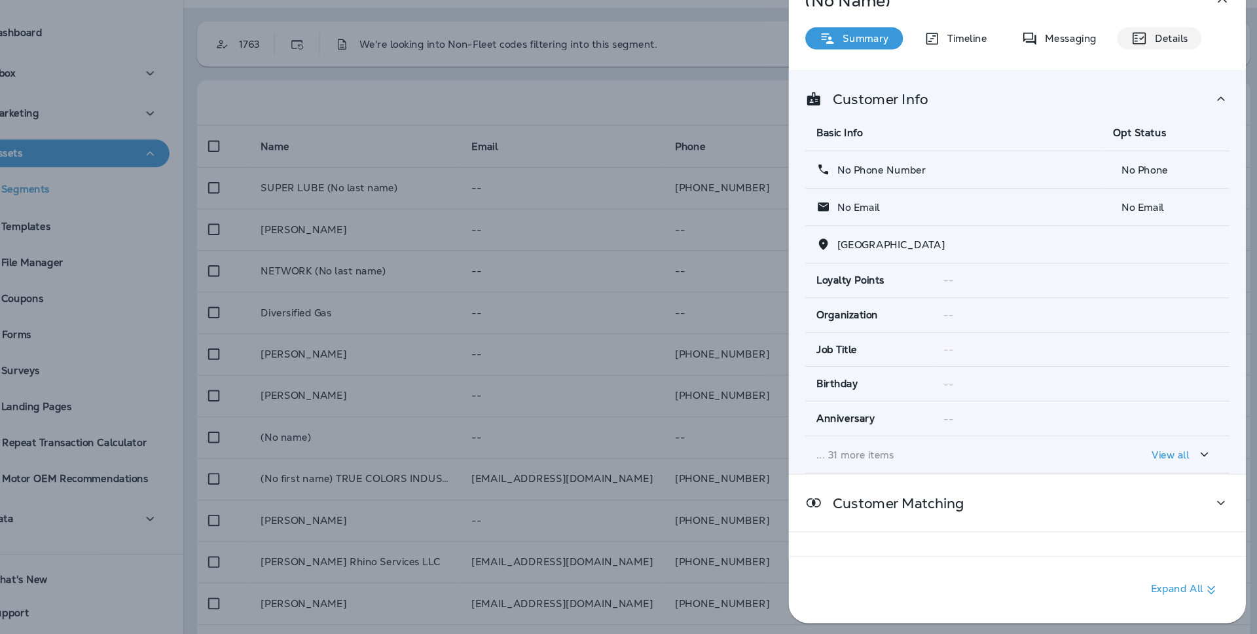
click at [1151, 71] on p "Details" at bounding box center [1166, 70] width 38 height 10
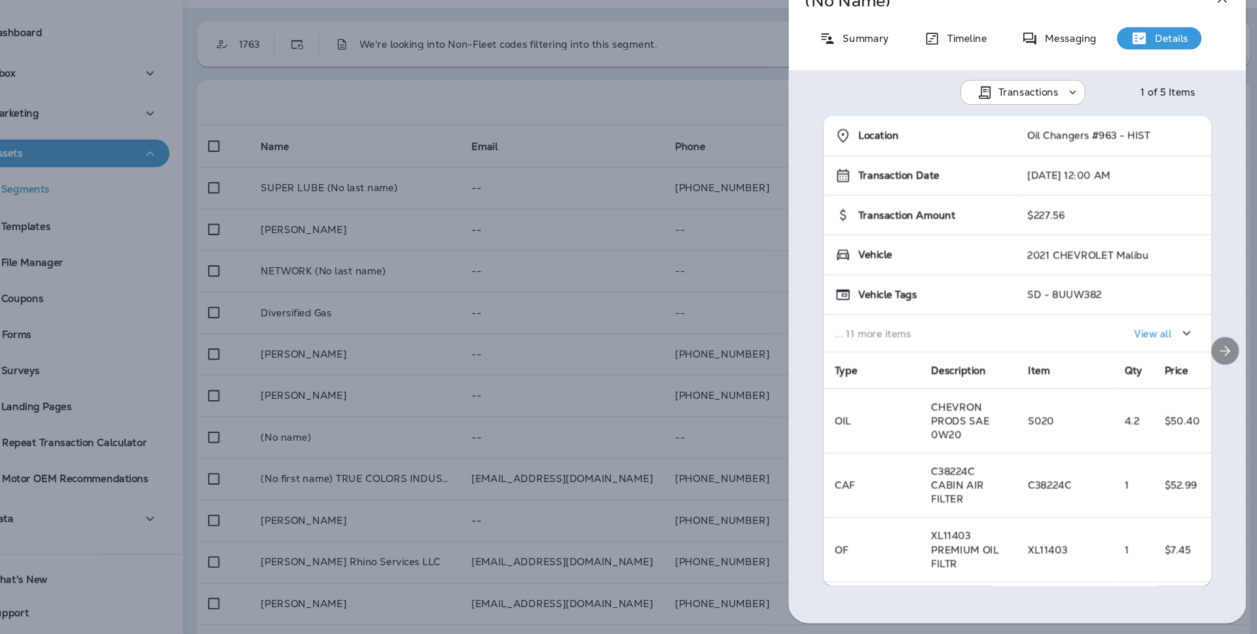
click at [1206, 358] on div at bounding box center [1219, 366] width 39 height 444
click at [1215, 359] on icon "Next" at bounding box center [1220, 366] width 16 height 16
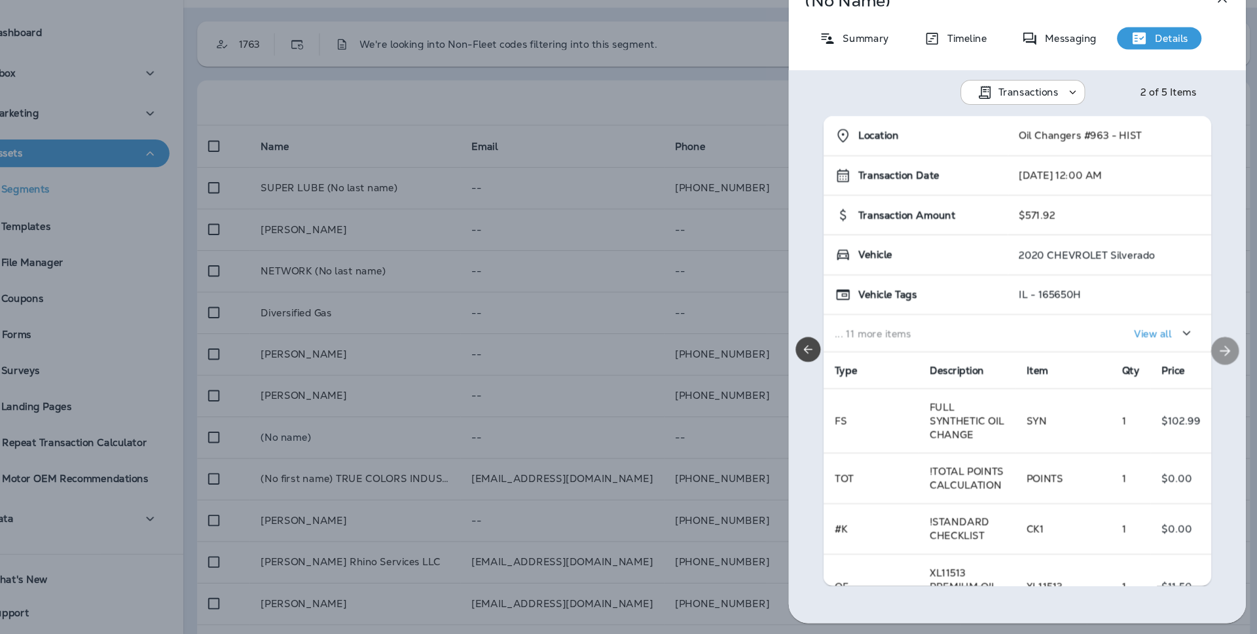
click at [1215, 359] on icon "Next" at bounding box center [1220, 366] width 16 height 16
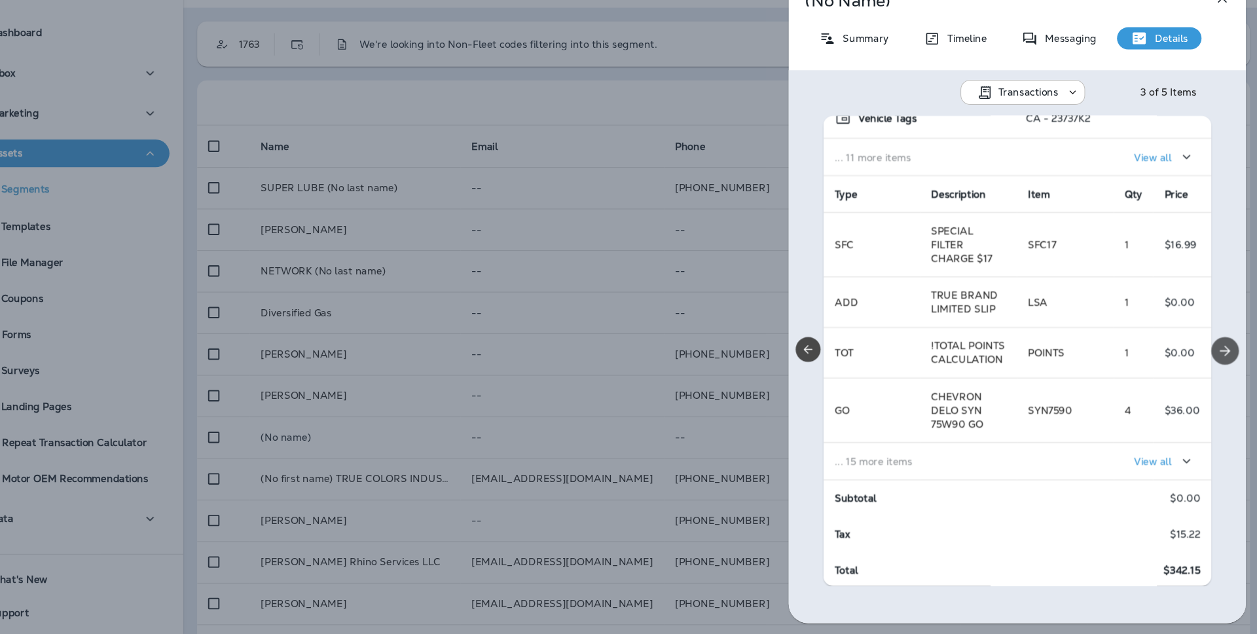
click at [1223, 359] on icon "Next" at bounding box center [1220, 366] width 16 height 16
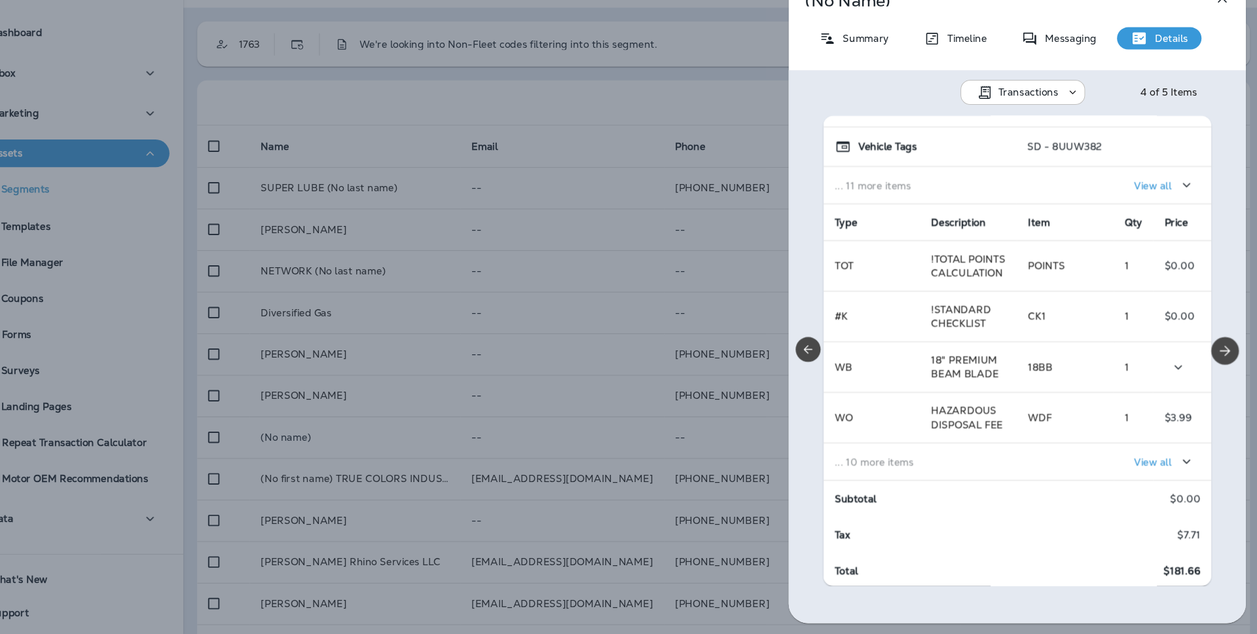
scroll to position [0, 0]
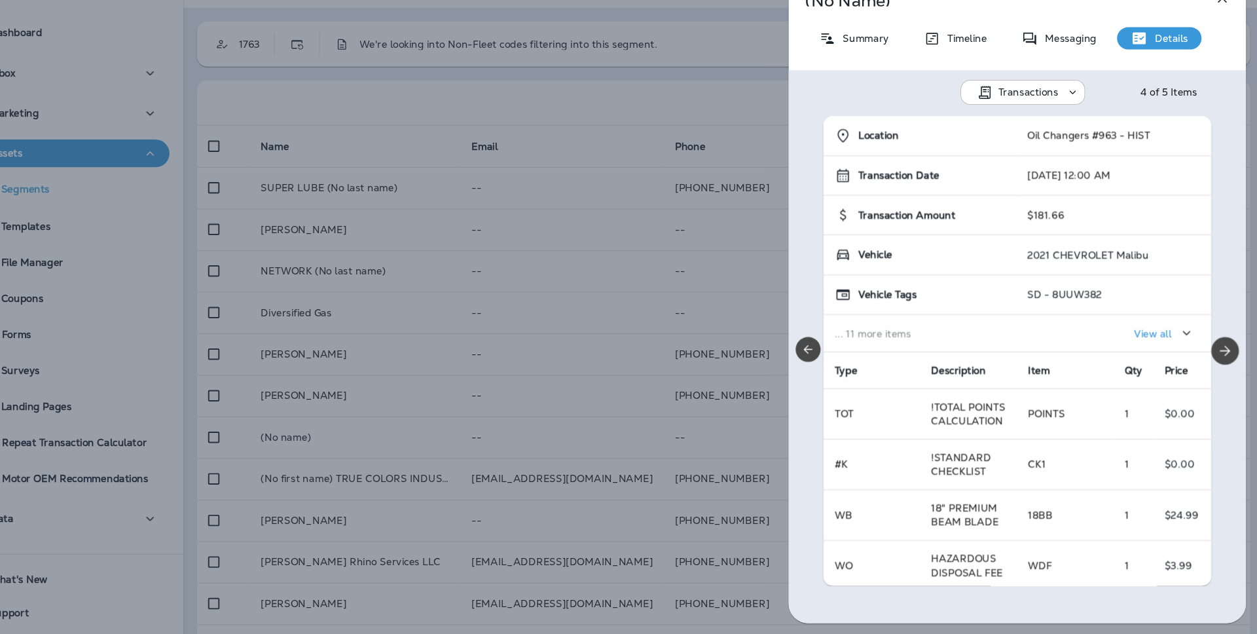
click at [1168, 337] on button "View all" at bounding box center [1162, 349] width 68 height 24
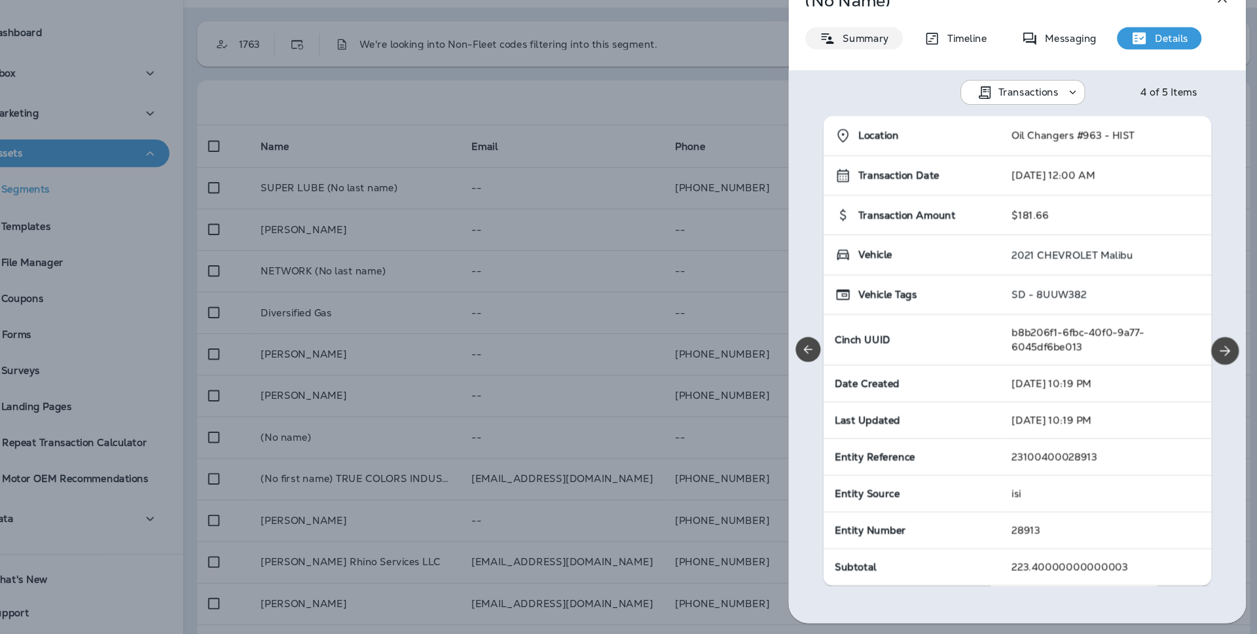
click at [889, 70] on p "Summary" at bounding box center [877, 70] width 50 height 10
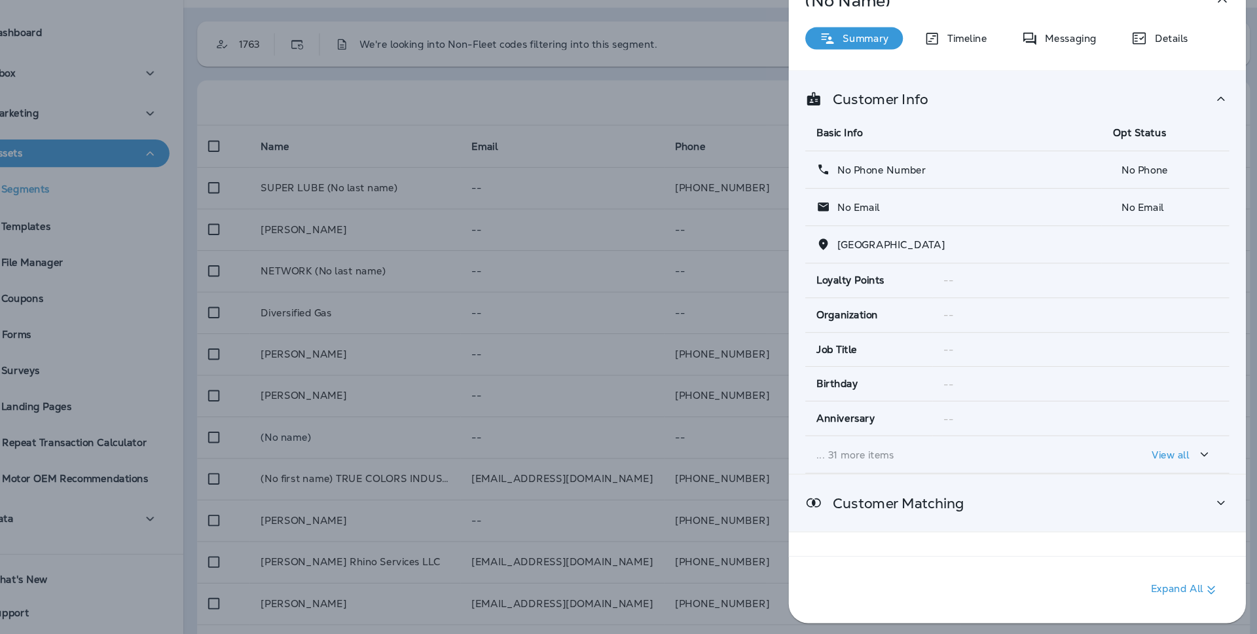
click at [1192, 502] on div "Customer Matching" at bounding box center [1023, 509] width 401 height 16
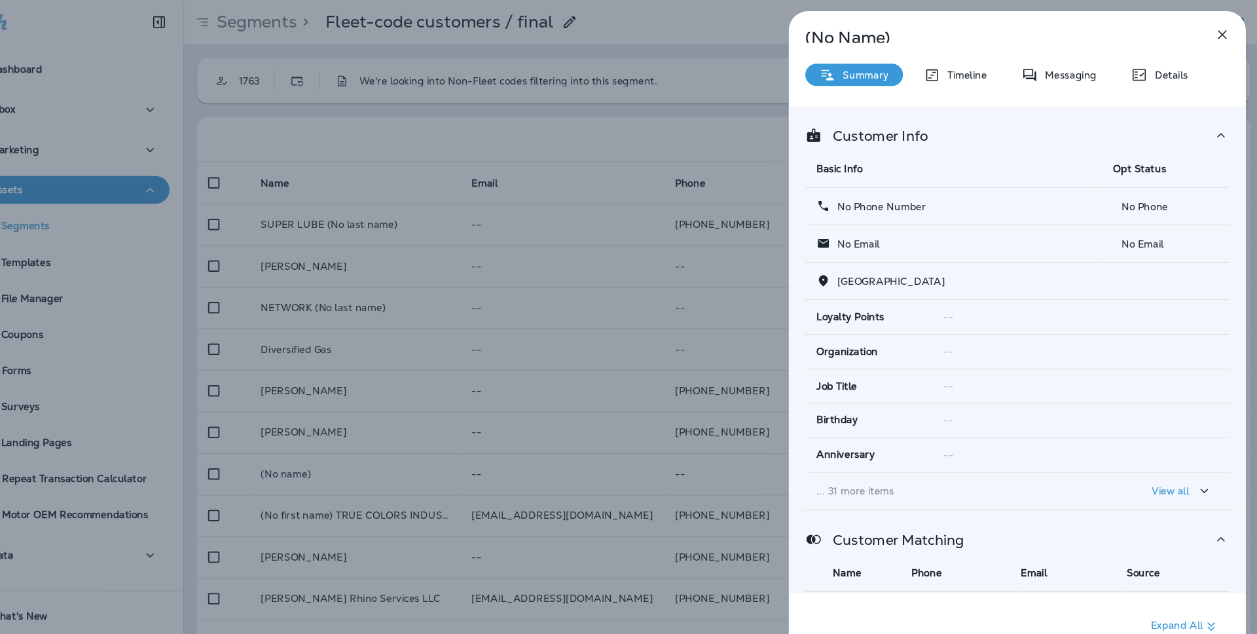
click at [1222, 30] on icon "button" at bounding box center [1217, 33] width 16 height 16
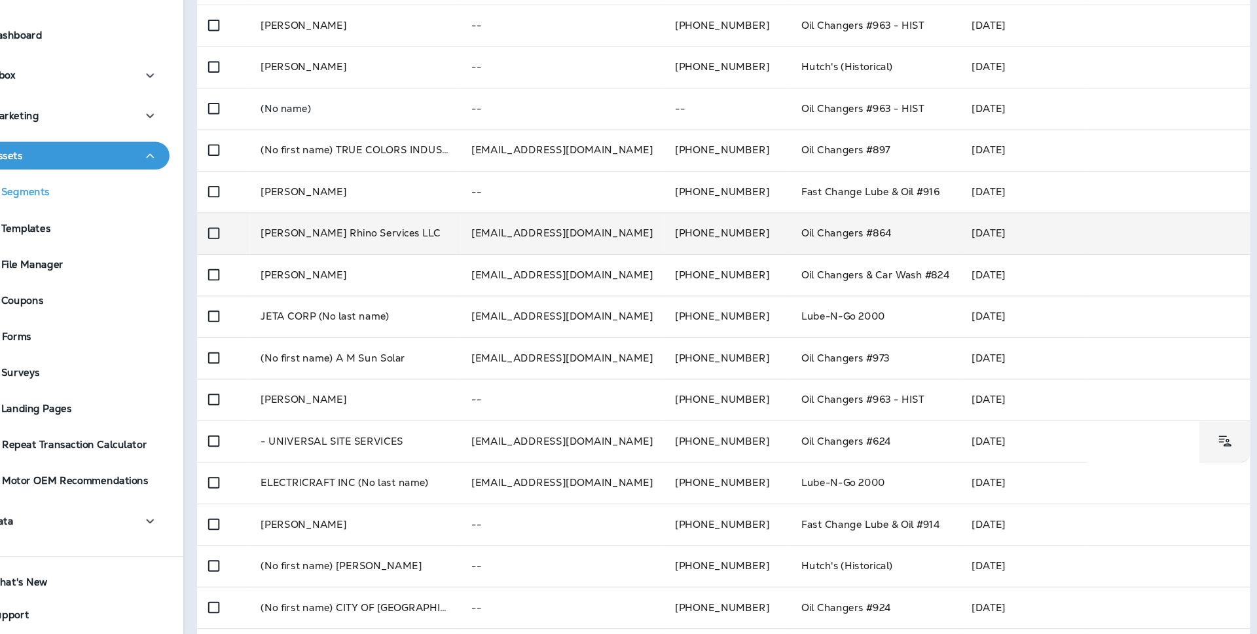
scroll to position [357, 0]
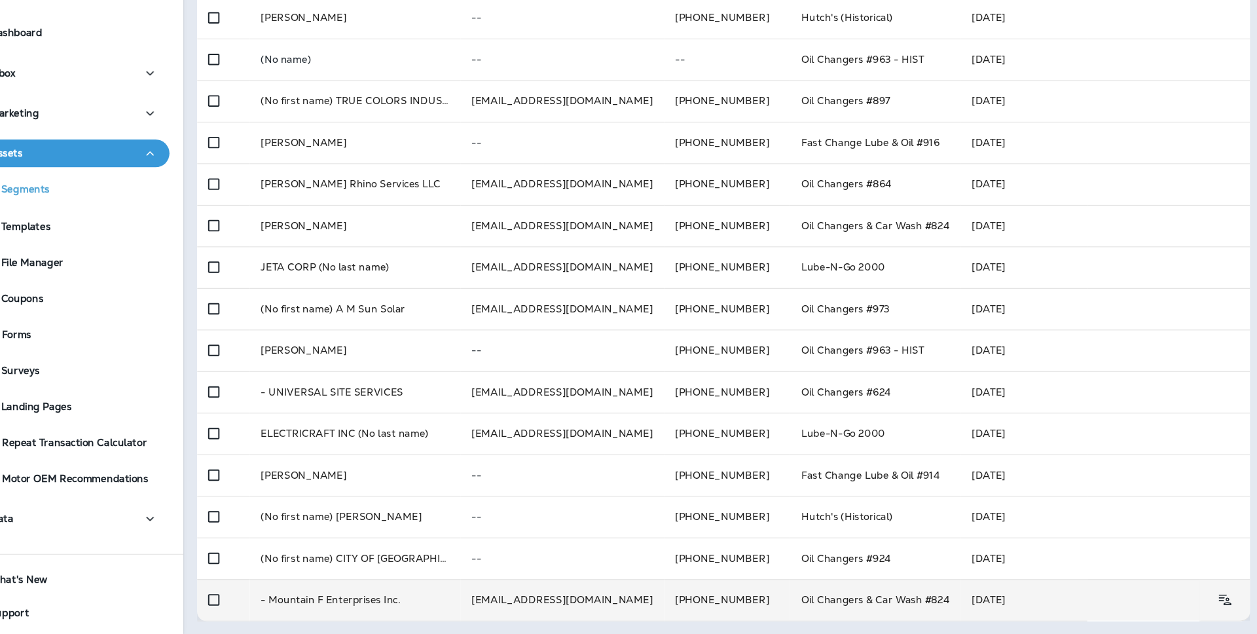
click at [818, 594] on td "Oil Changers & Car Wash #824" at bounding box center [889, 600] width 161 height 39
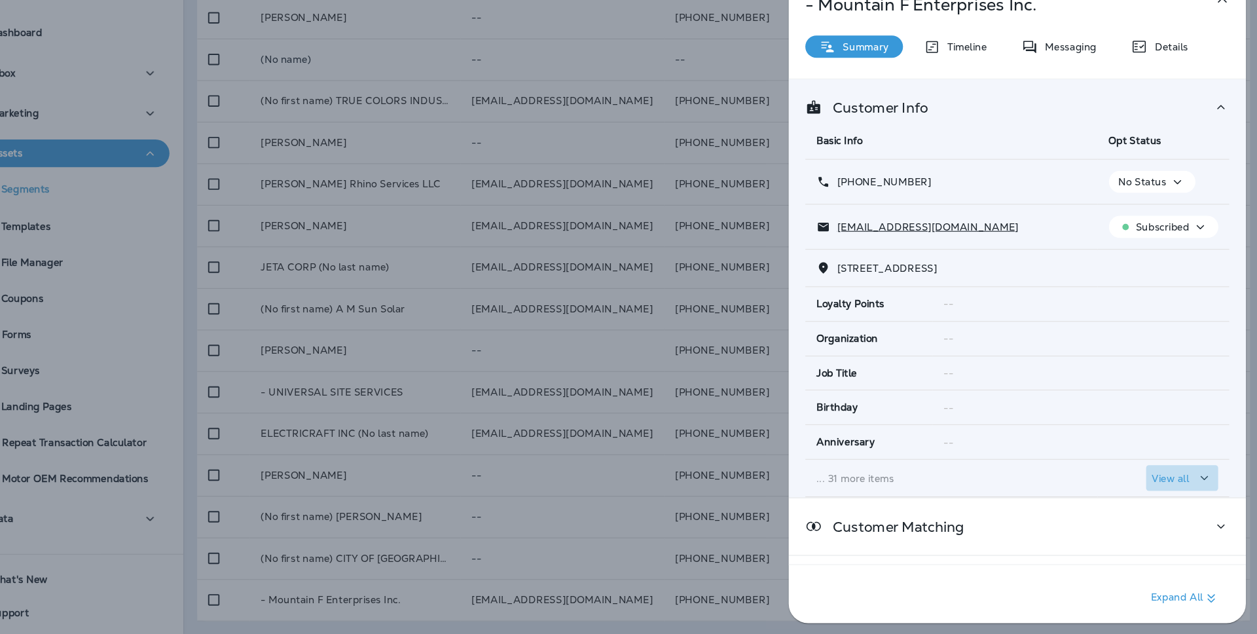
click at [1173, 484] on p "View all" at bounding box center [1168, 486] width 35 height 10
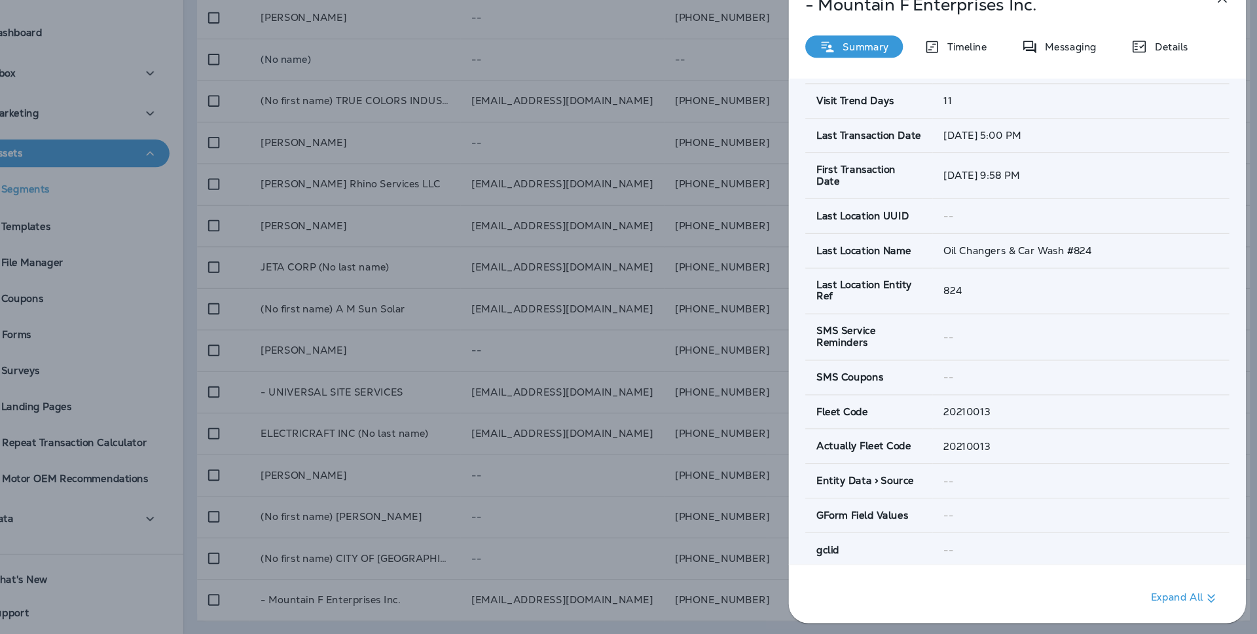
scroll to position [694, 0]
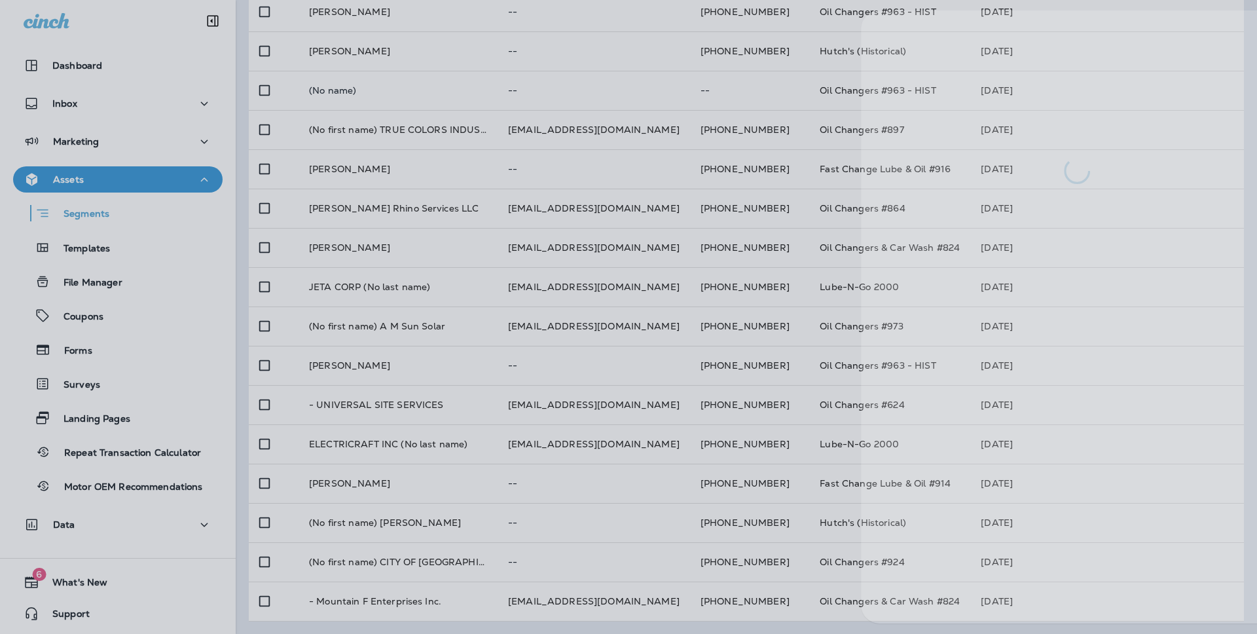
click at [687, 525] on div at bounding box center [681, 317] width 1257 height 634
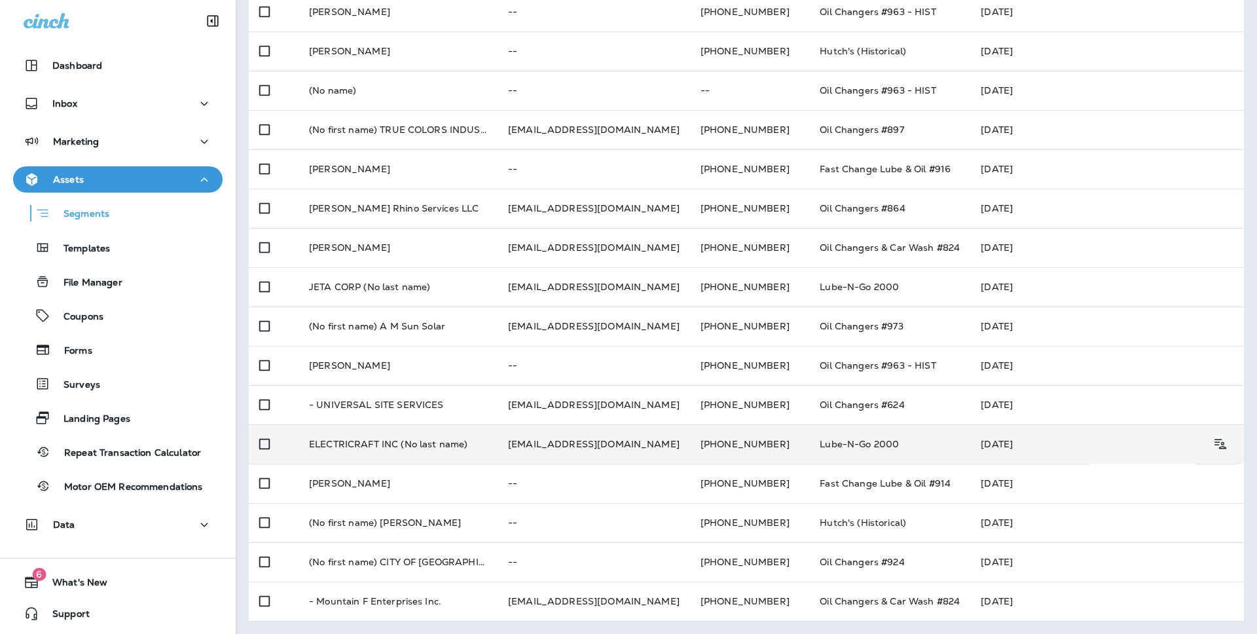
click at [698, 449] on td "+1 (805) 431-0727" at bounding box center [749, 443] width 119 height 39
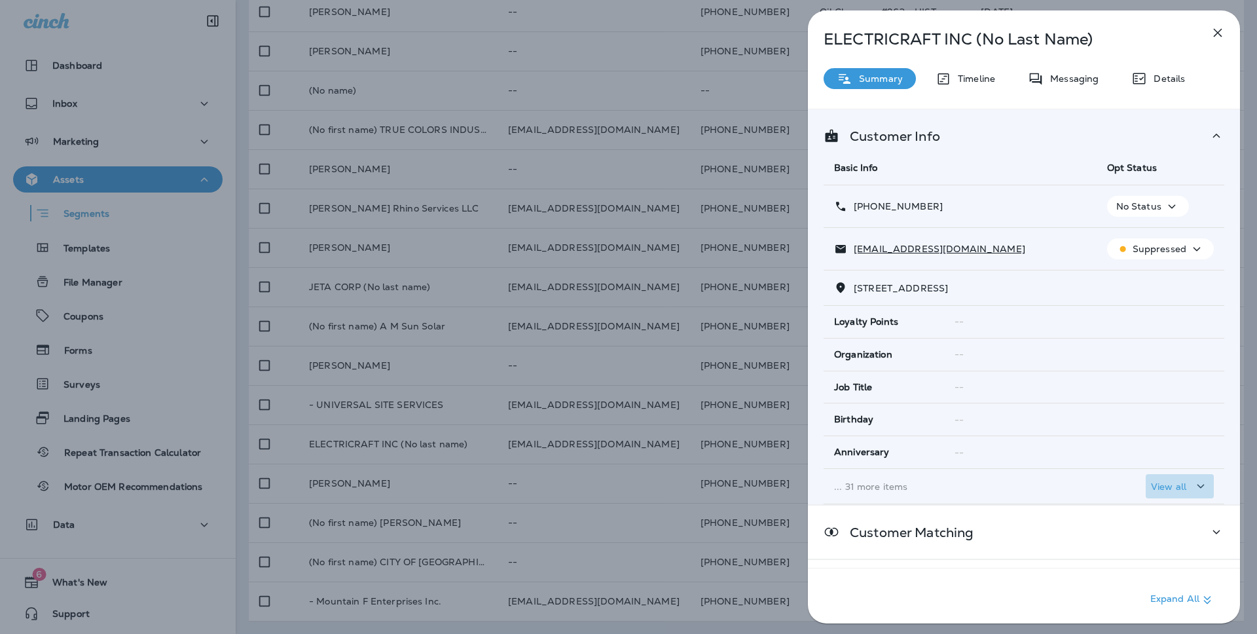
click at [1168, 491] on div "View all" at bounding box center [1180, 486] width 58 height 16
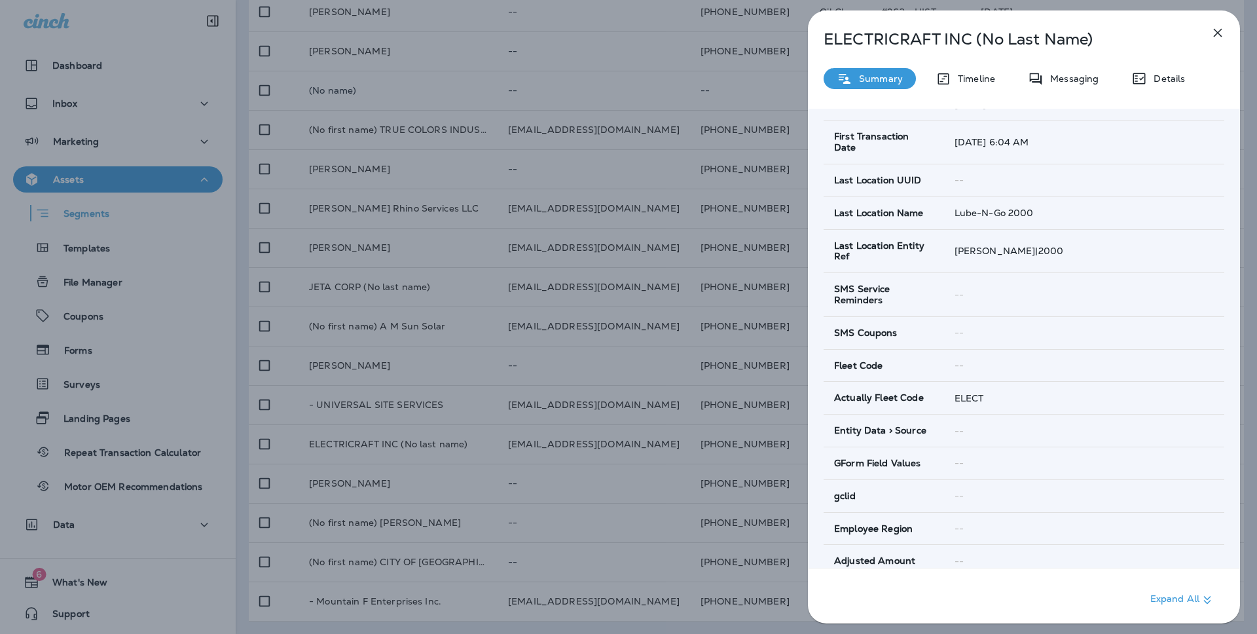
scroll to position [770, 0]
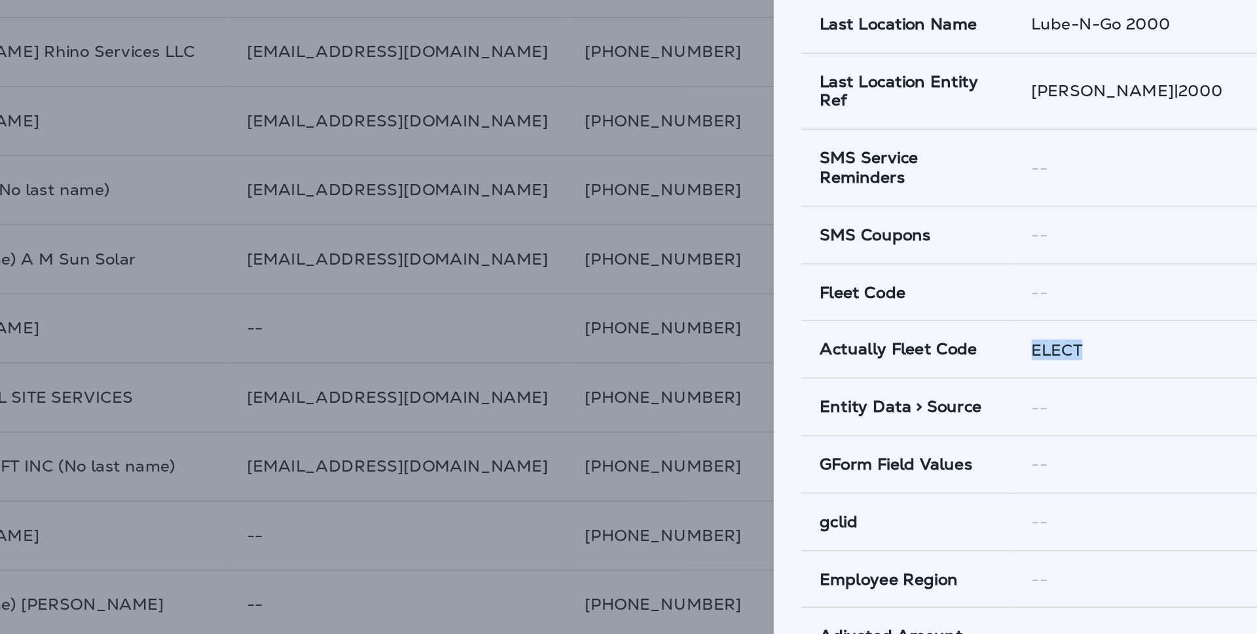
drag, startPoint x: 953, startPoint y: 354, endPoint x: 991, endPoint y: 356, distance: 38.0
click at [991, 361] on td "ELECT" at bounding box center [1084, 377] width 280 height 33
click at [1006, 372] on div "ELECT" at bounding box center [1083, 377] width 259 height 10
drag, startPoint x: 959, startPoint y: 215, endPoint x: 1022, endPoint y: 215, distance: 62.8
click at [1022, 224] on span "SCATTINI|2000" at bounding box center [1008, 230] width 109 height 12
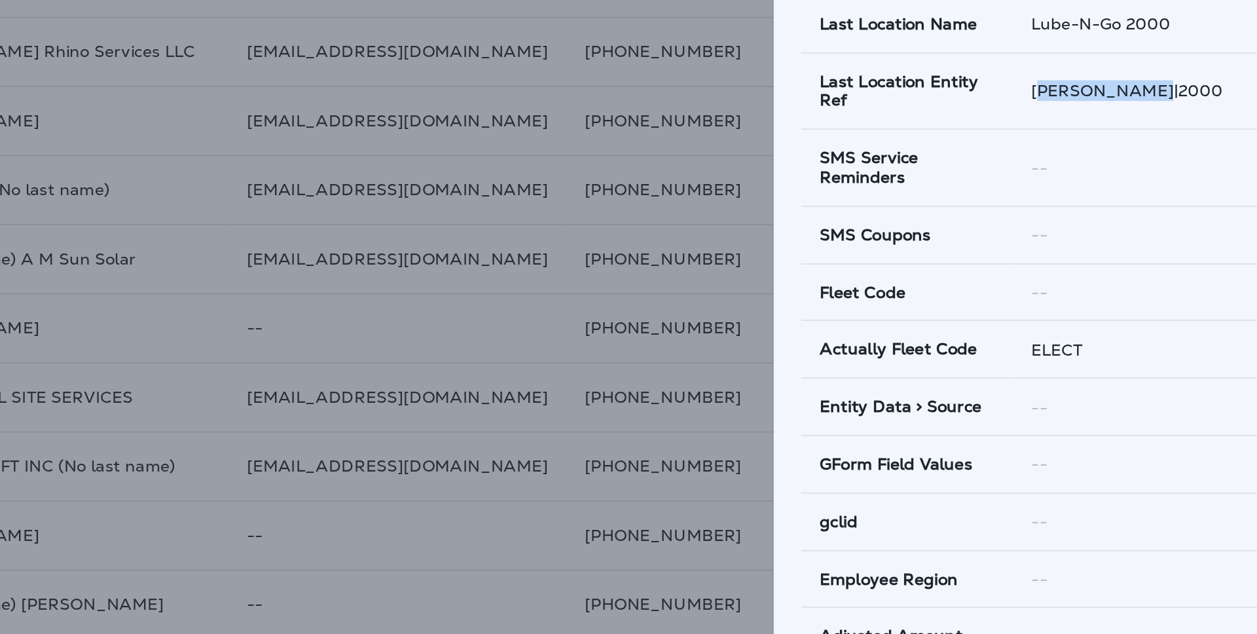
click at [1022, 224] on span "SCATTINI|2000" at bounding box center [1008, 230] width 109 height 12
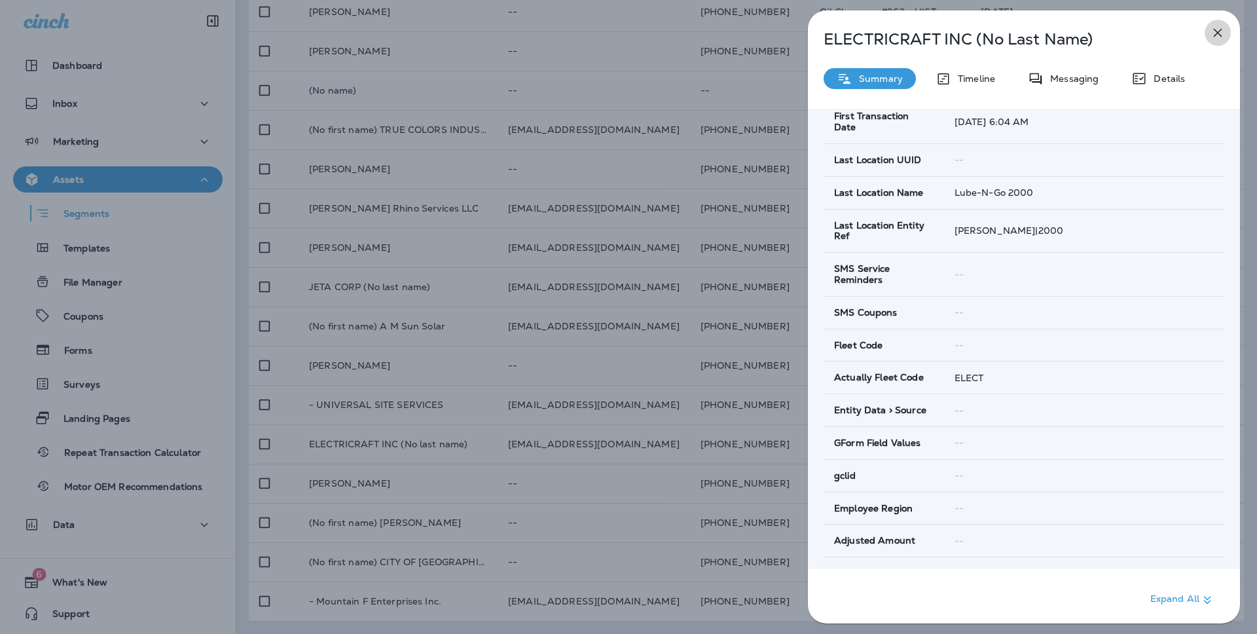
click at [1215, 35] on icon "button" at bounding box center [1217, 33] width 9 height 9
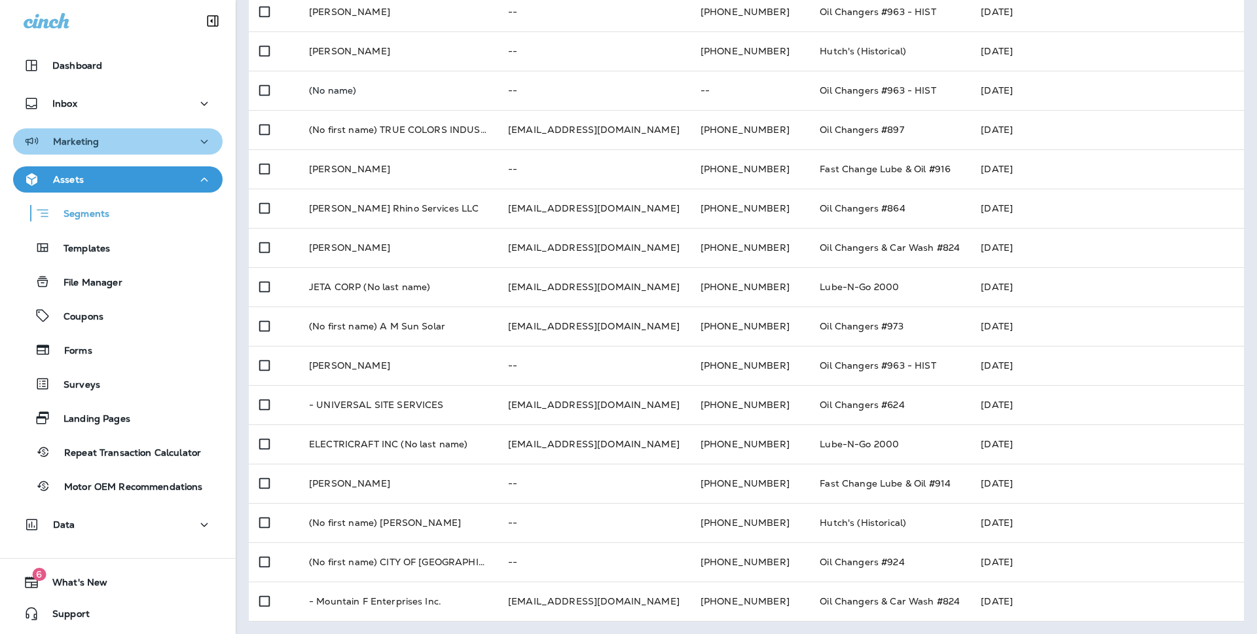
click at [118, 154] on button "Marketing" at bounding box center [117, 141] width 209 height 26
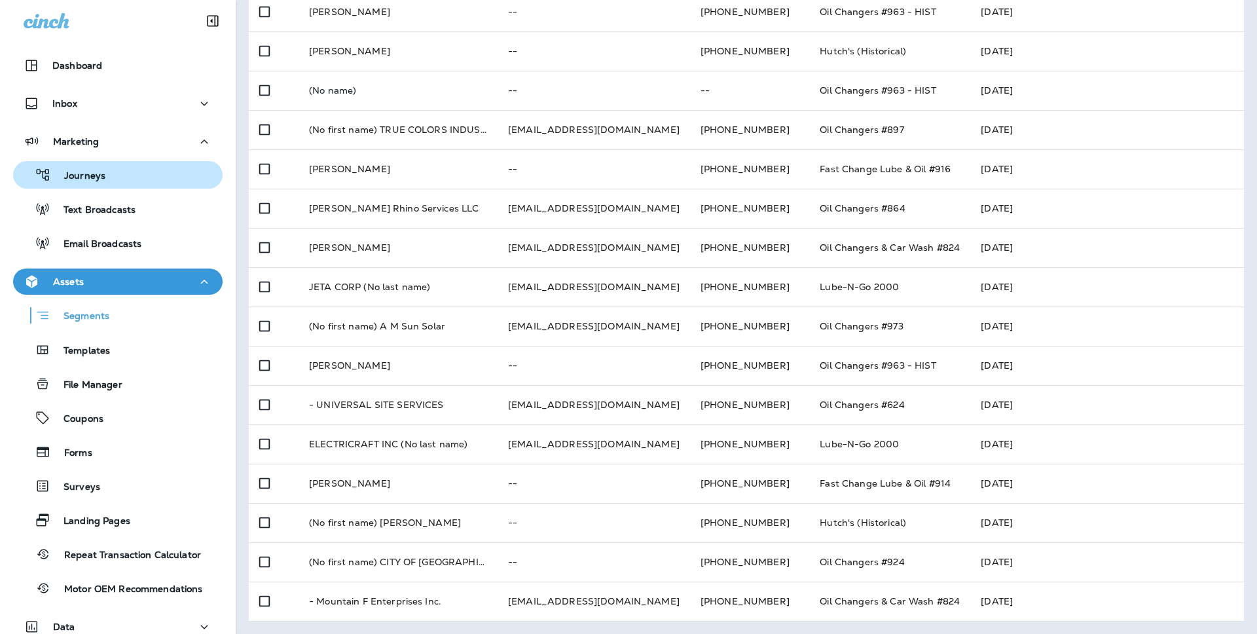
click at [118, 181] on div "Journeys" at bounding box center [117, 175] width 199 height 20
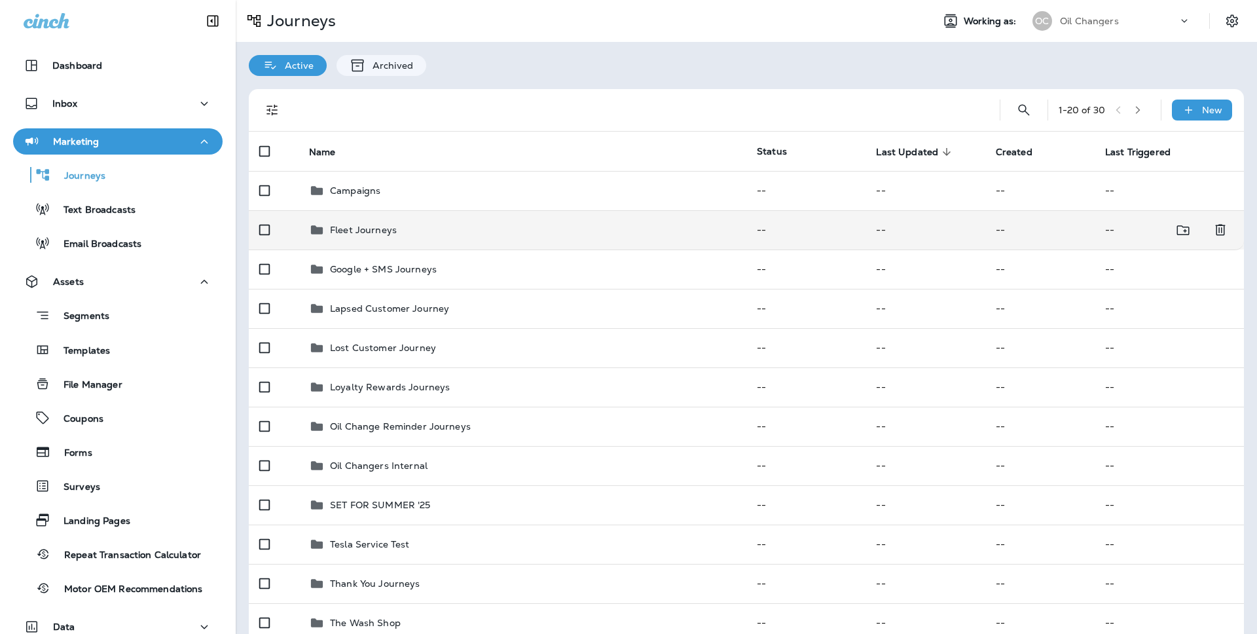
click at [348, 232] on p "Fleet Journeys" at bounding box center [363, 229] width 67 height 10
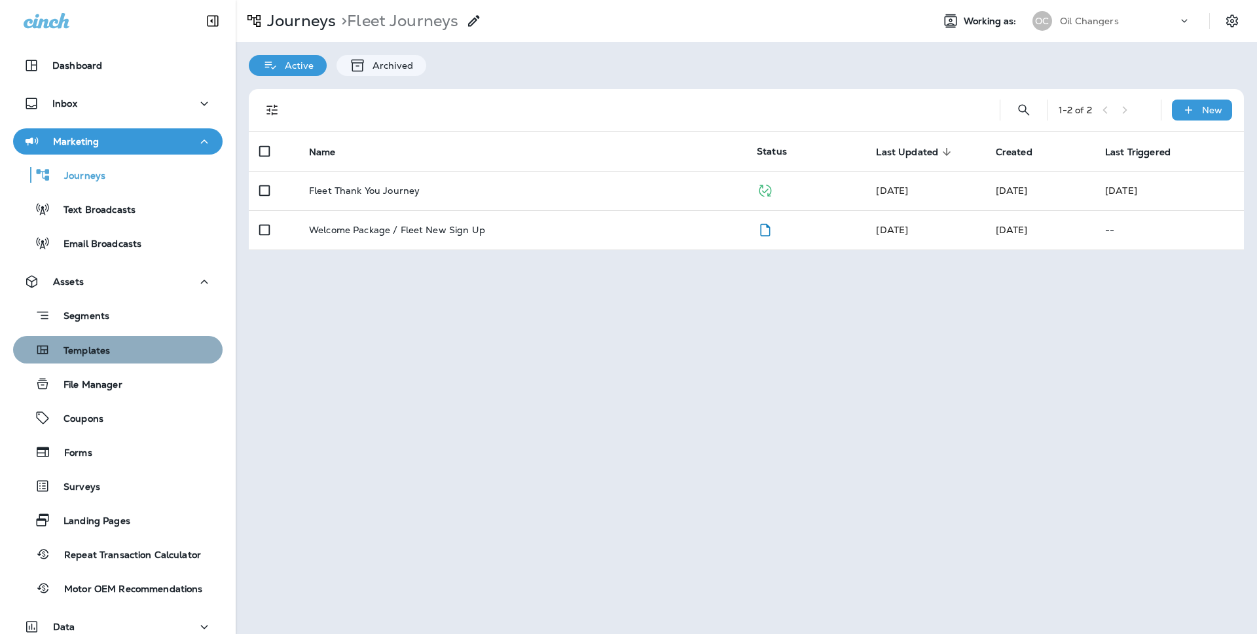
click at [96, 361] on button "Templates" at bounding box center [117, 349] width 209 height 27
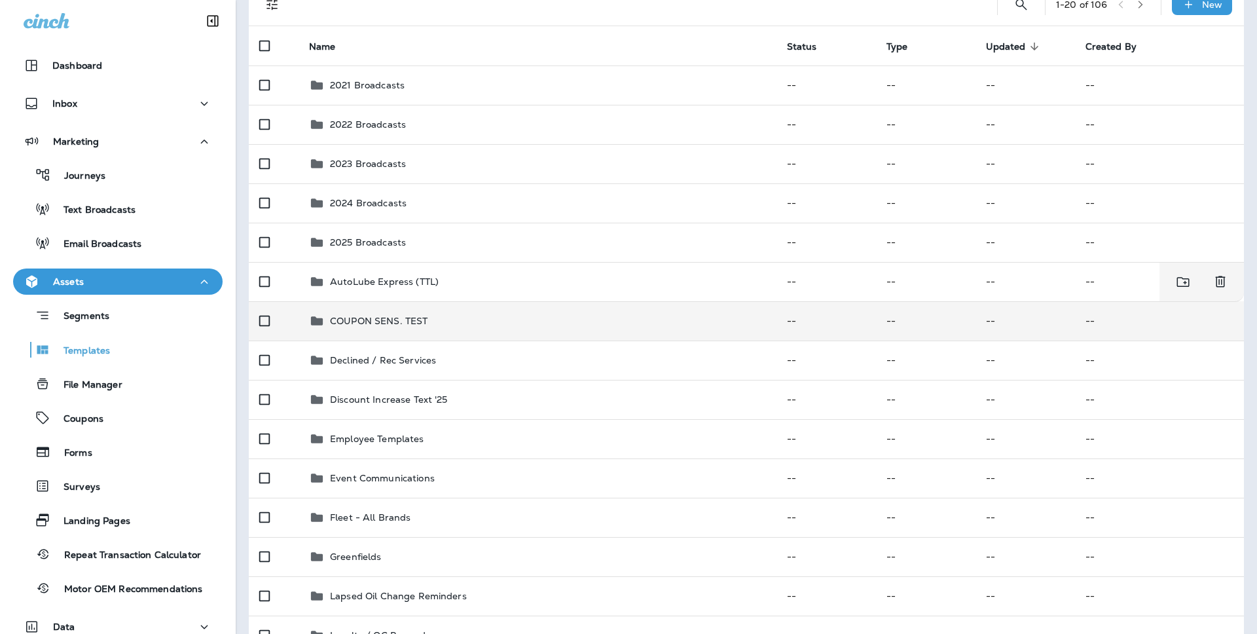
scroll to position [122, 0]
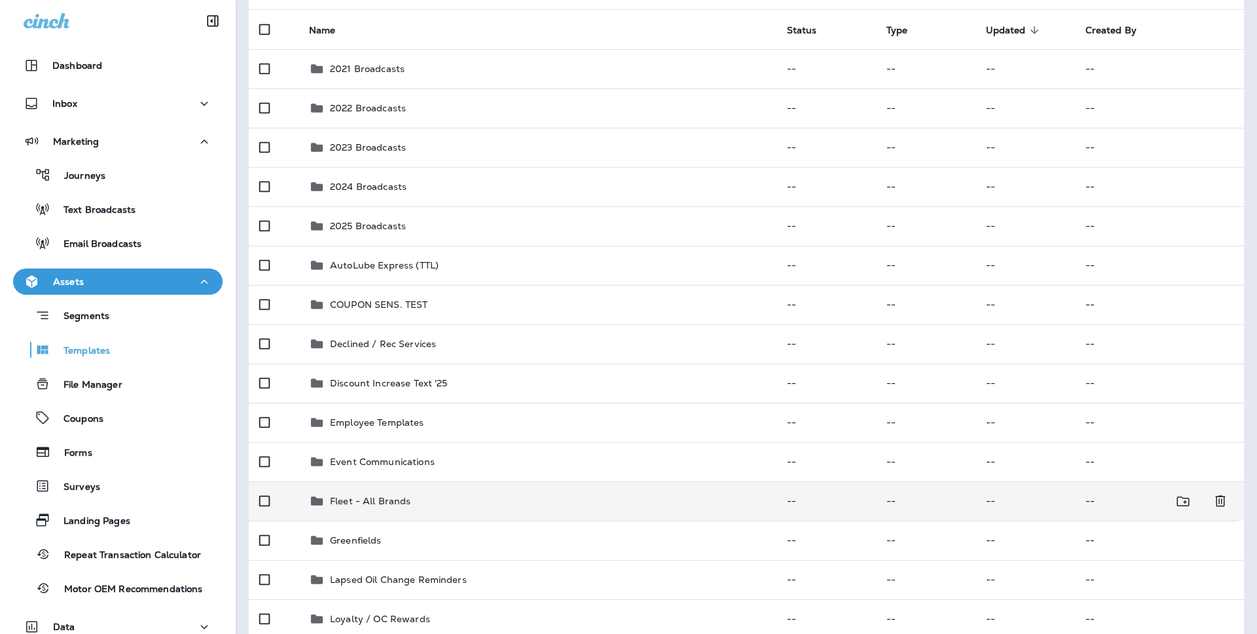
click at [433, 495] on div "Fleet - All Brands" at bounding box center [537, 501] width 457 height 16
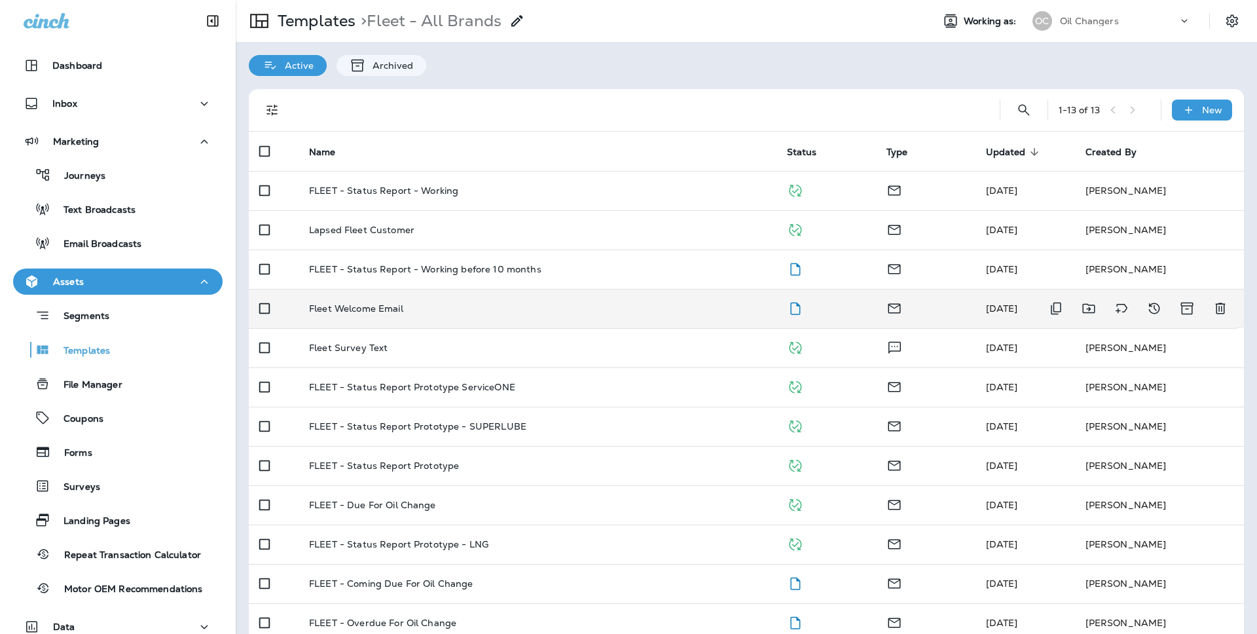
click at [607, 305] on div "Fleet Welcome Email" at bounding box center [537, 308] width 457 height 10
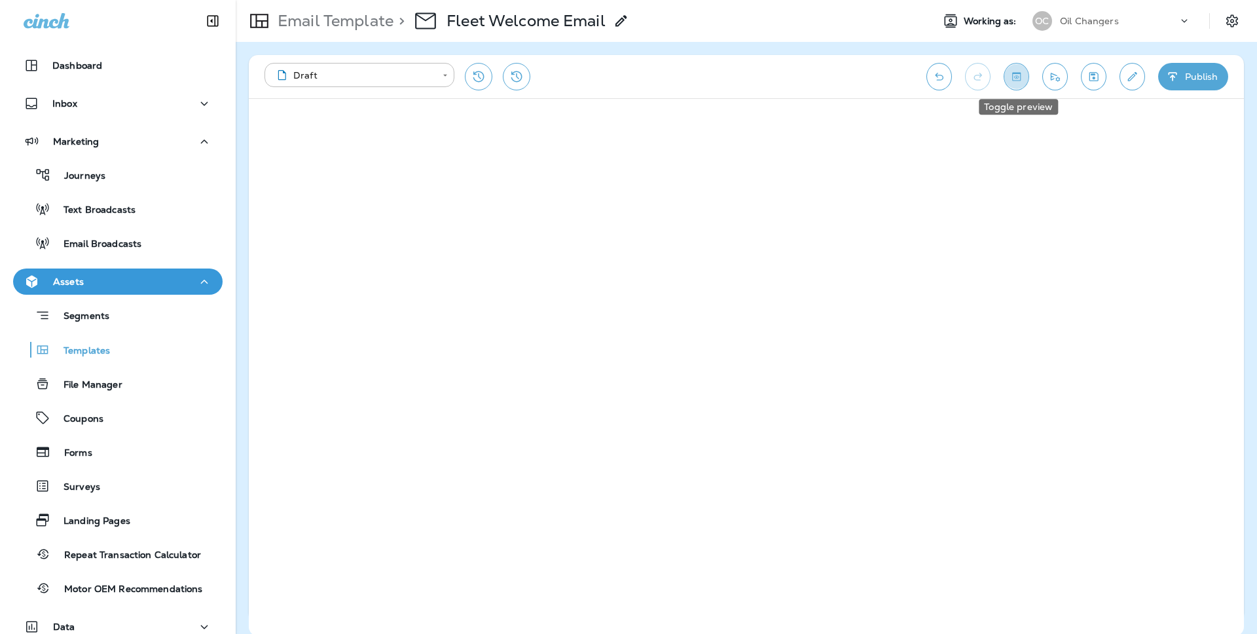
click at [1017, 78] on icon "Toggle preview" at bounding box center [1016, 76] width 9 height 9
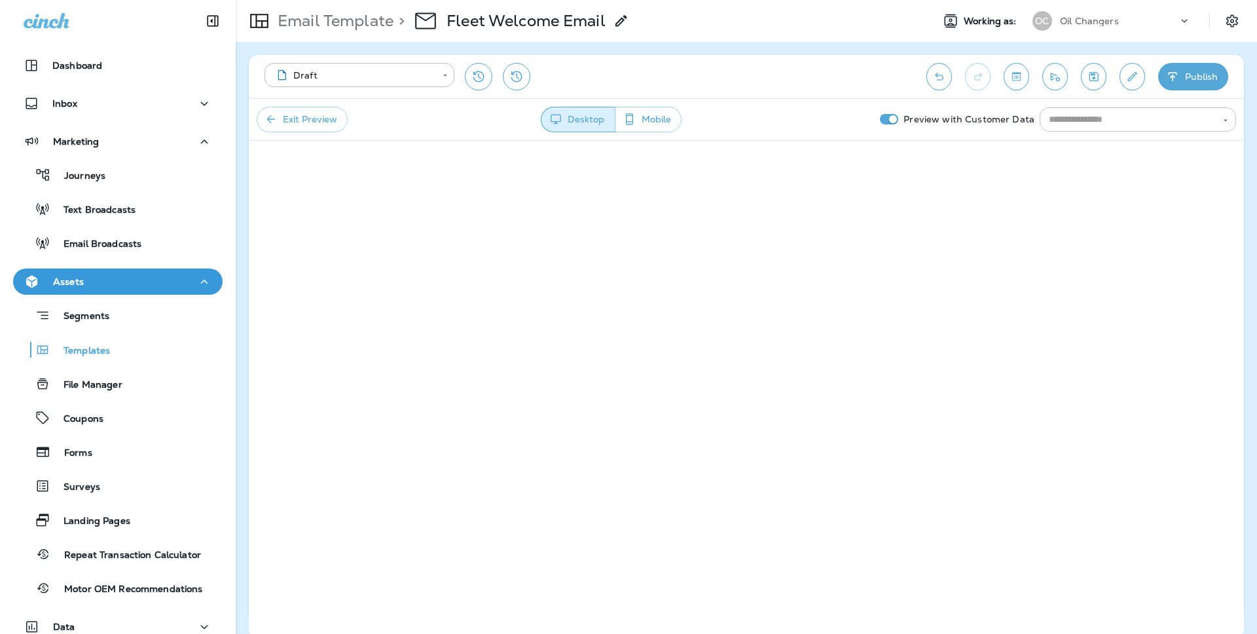
click at [1111, 116] on input "text" at bounding box center [1126, 119] width 167 height 16
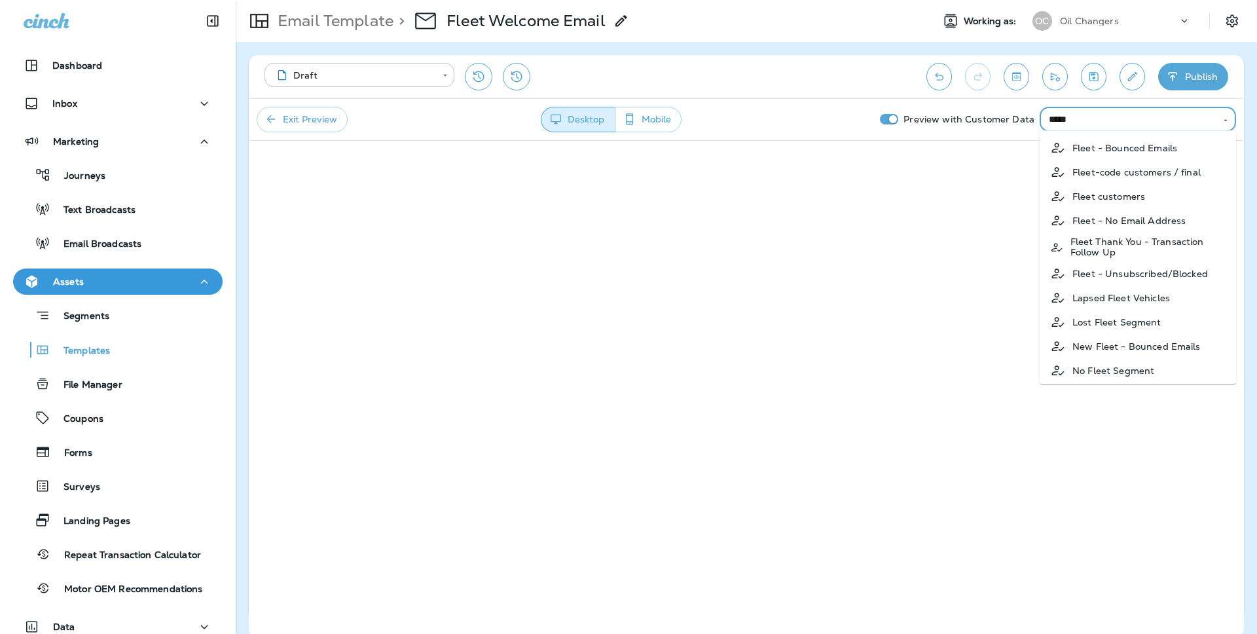
click at [1126, 173] on p "Fleet-code customers / final" at bounding box center [1136, 172] width 128 height 10
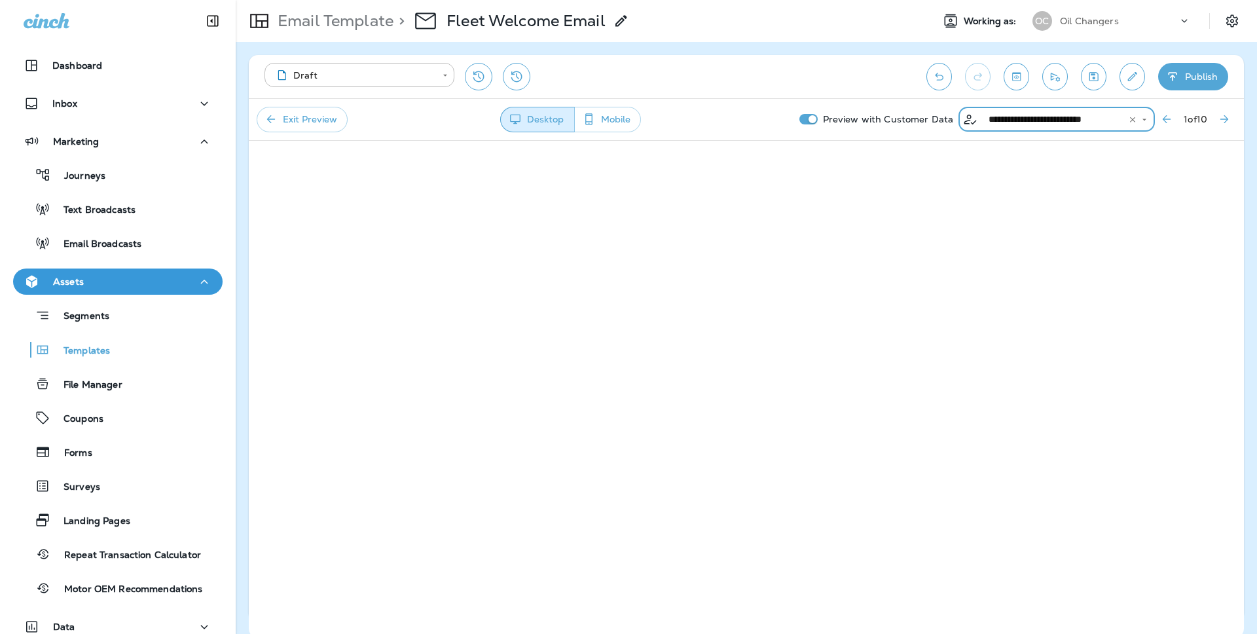
type input "**********"
click at [317, 101] on div "**********" at bounding box center [746, 119] width 995 height 42
click at [317, 121] on button "Exit Preview" at bounding box center [302, 120] width 91 height 26
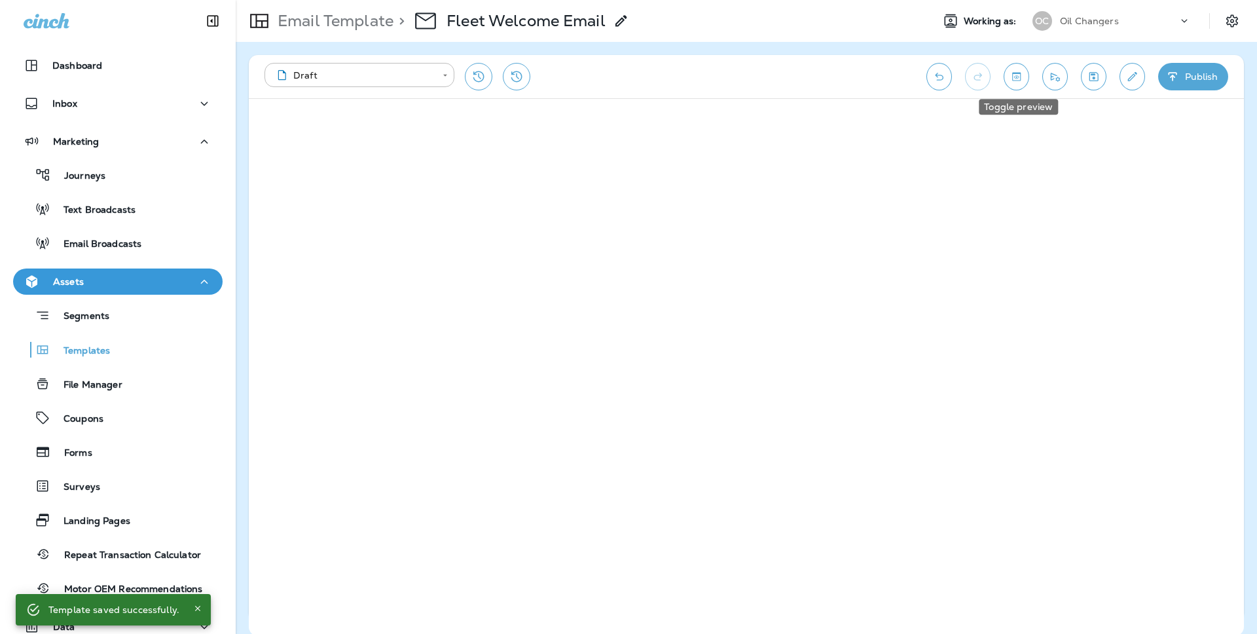
click at [1023, 81] on icon "Toggle preview" at bounding box center [1016, 76] width 14 height 13
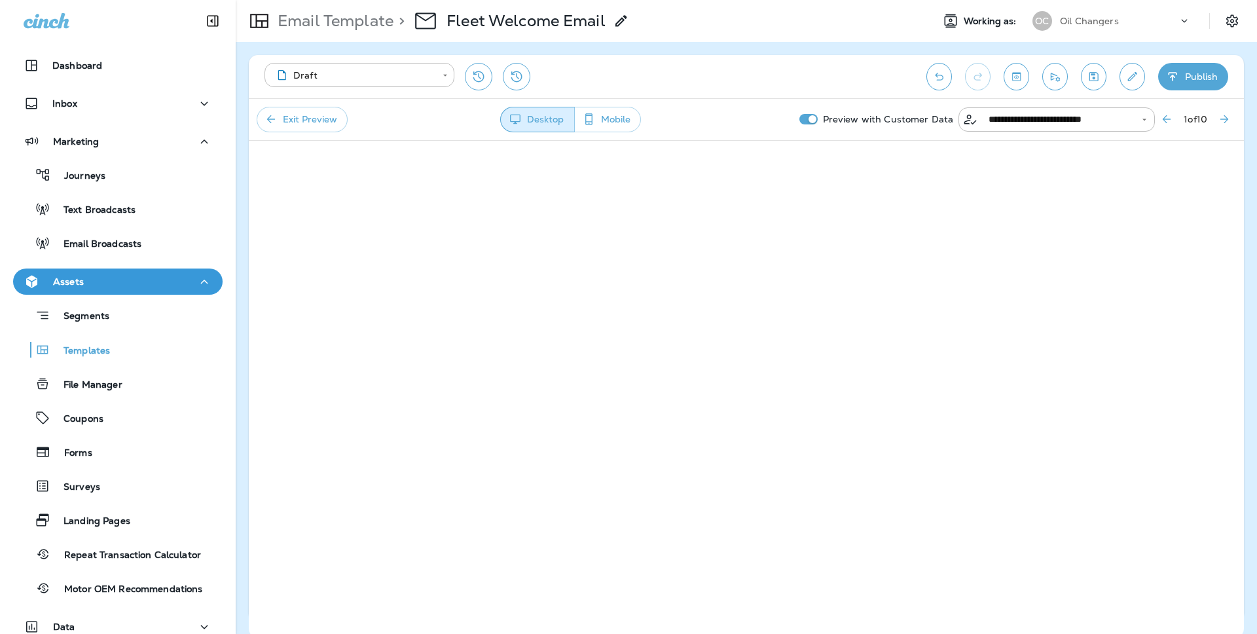
click at [1230, 118] on icon "Next Preview Customer" at bounding box center [1223, 119] width 13 height 13
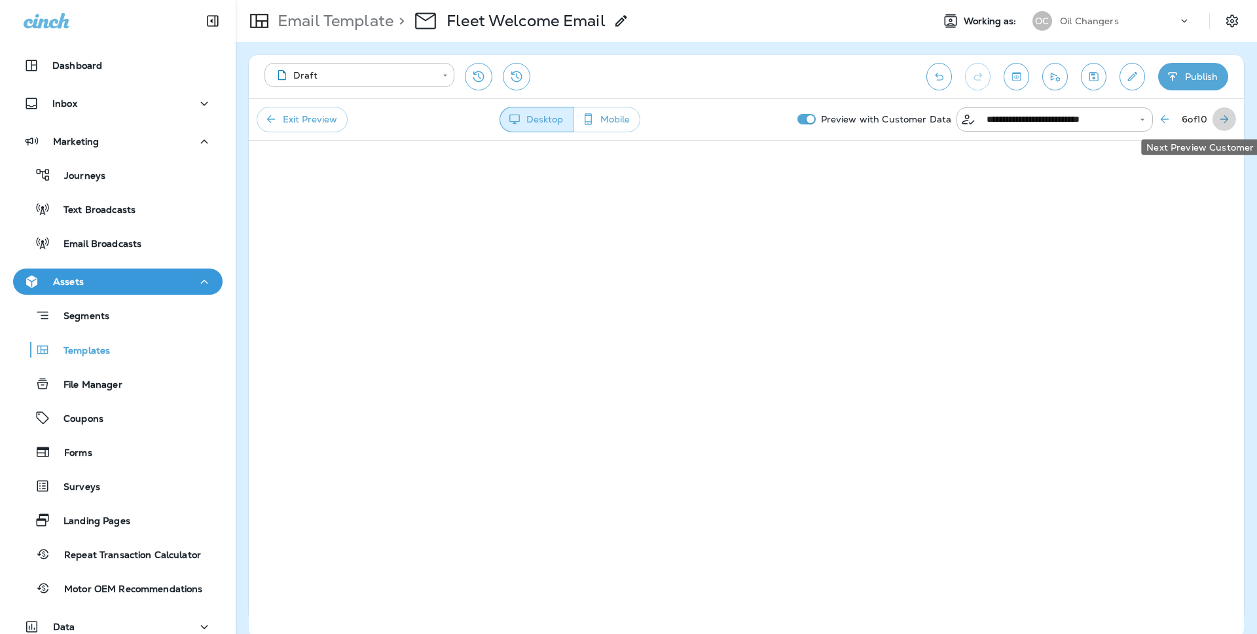
click at [1230, 118] on icon "Next Preview Customer" at bounding box center [1223, 119] width 13 height 13
click at [1158, 120] on icon "Previous Preview Customer" at bounding box center [1164, 119] width 13 height 13
click at [1225, 117] on icon "Next Preview Customer" at bounding box center [1223, 119] width 13 height 13
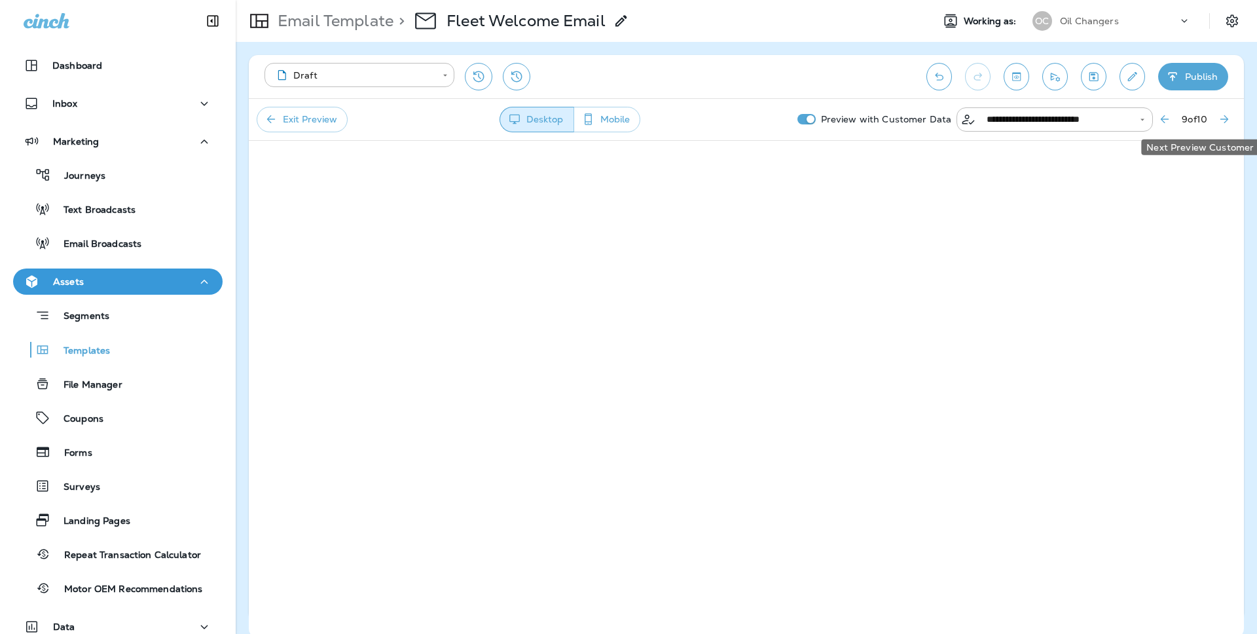
click at [1225, 117] on icon "Next Preview Customer" at bounding box center [1223, 119] width 13 height 13
click at [1165, 115] on icon "Previous Preview Customer" at bounding box center [1166, 119] width 13 height 13
click at [1223, 122] on icon "Next Preview Customer" at bounding box center [1224, 119] width 8 height 8
click at [1221, 122] on icon "Next Preview Customer" at bounding box center [1223, 119] width 13 height 13
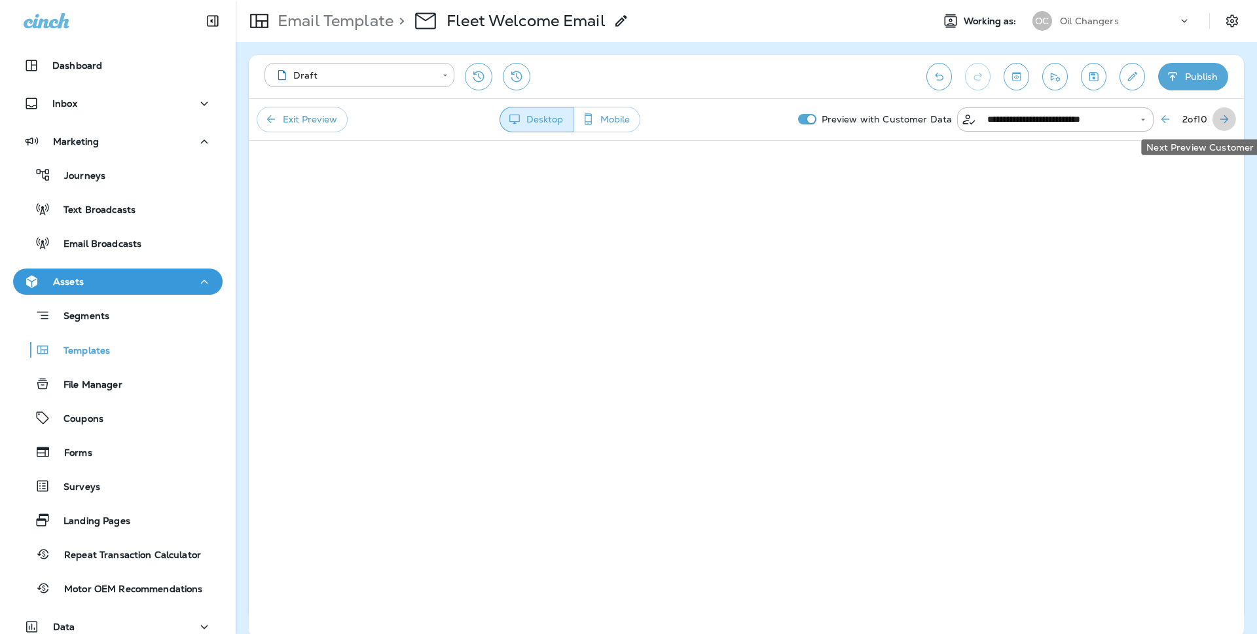
click at [1221, 122] on icon "Next Preview Customer" at bounding box center [1223, 119] width 13 height 13
click at [1223, 118] on icon "Next Preview Customer" at bounding box center [1223, 119] width 13 height 13
click at [1223, 119] on icon "Next Preview Customer" at bounding box center [1223, 119] width 13 height 13
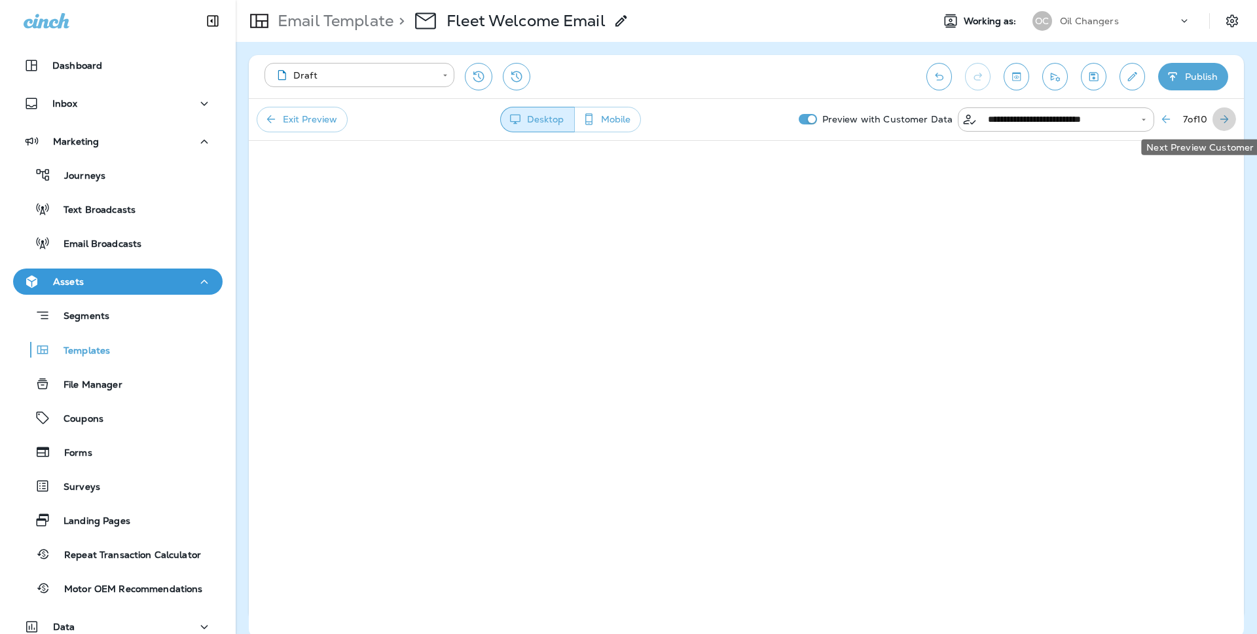
click at [1223, 119] on icon "Next Preview Customer" at bounding box center [1223, 119] width 13 height 13
click at [1156, 121] on icon "Previous Preview Customer" at bounding box center [1160, 119] width 8 height 8
click at [325, 113] on button "Exit Preview" at bounding box center [302, 120] width 91 height 26
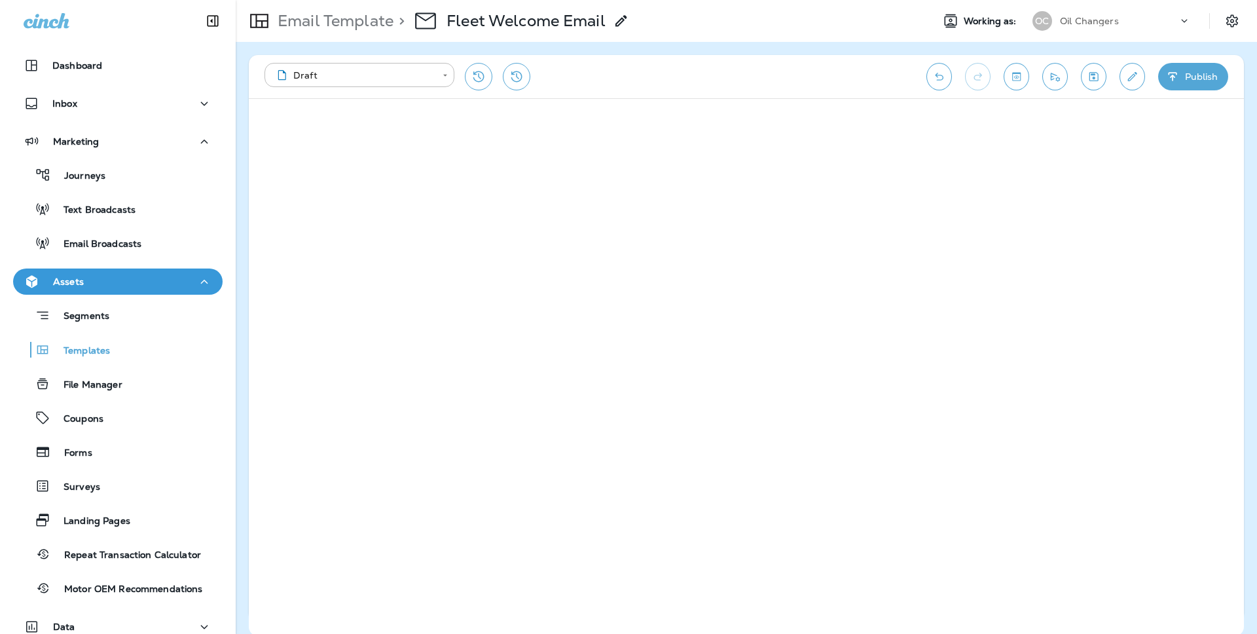
click at [101, 331] on div "Segments Templates File Manager Coupons Forms Surveys Landing Pages Repeat Tran…" at bounding box center [117, 448] width 209 height 307
click at [107, 310] on p "Segments" at bounding box center [79, 316] width 59 height 13
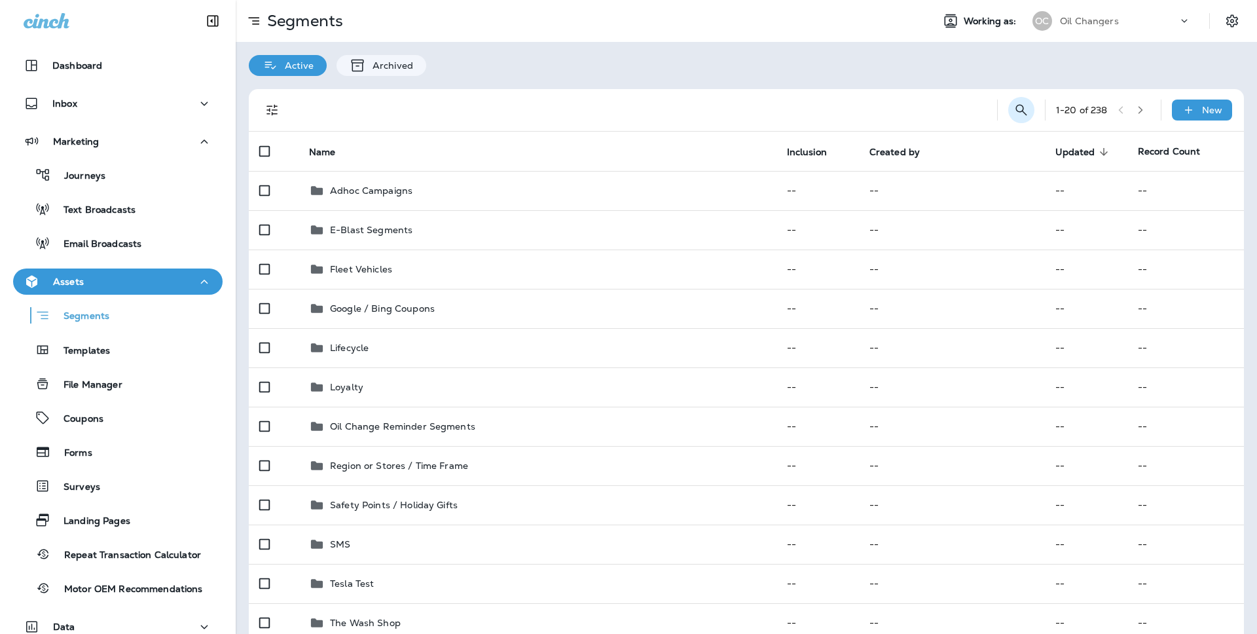
click at [1010, 101] on button "Search Segments" at bounding box center [1021, 110] width 26 height 26
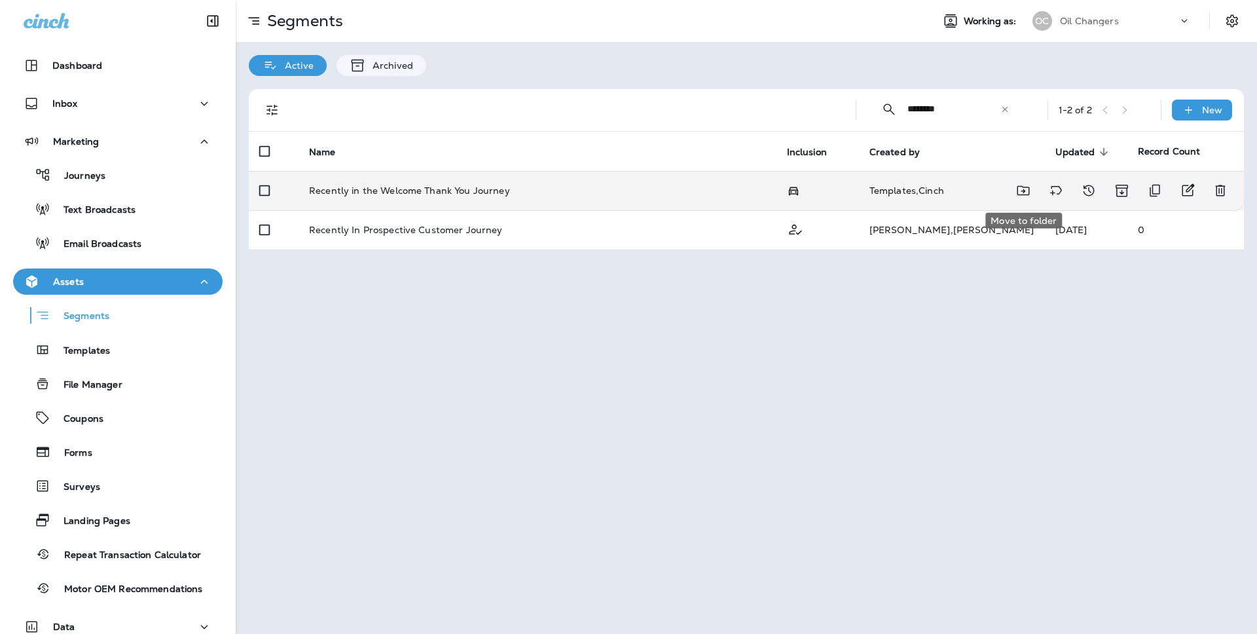
type input "********"
drag, startPoint x: 1038, startPoint y: 171, endPoint x: 1031, endPoint y: 188, distance: 17.9
click at [687, 200] on td "Recently in the Welcome Thank You Journey" at bounding box center [537, 190] width 478 height 39
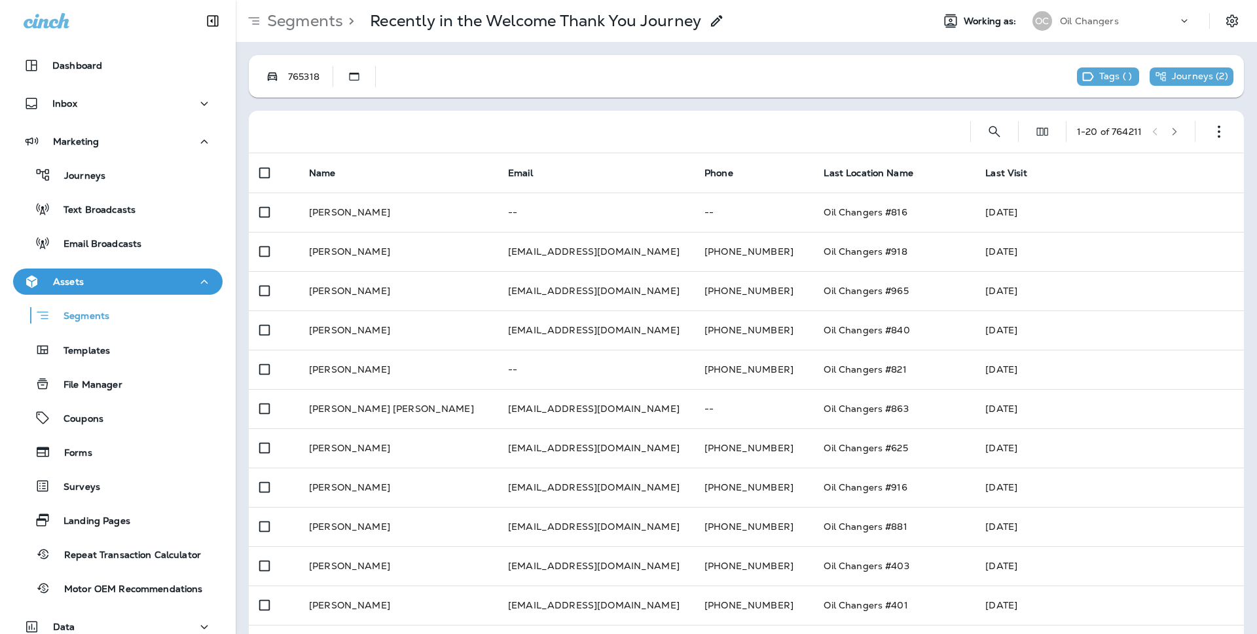
click at [1197, 79] on p "Journeys ( 2 )" at bounding box center [1199, 77] width 56 height 12
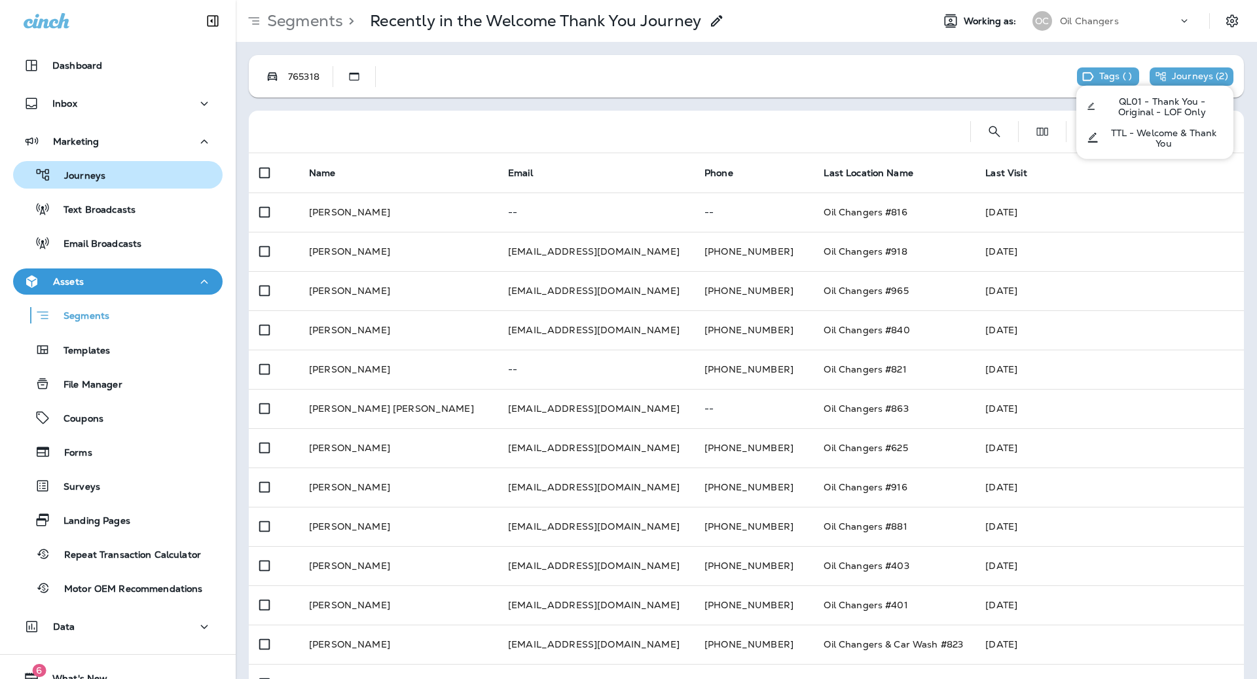
click at [130, 181] on div "Journeys" at bounding box center [117, 175] width 199 height 20
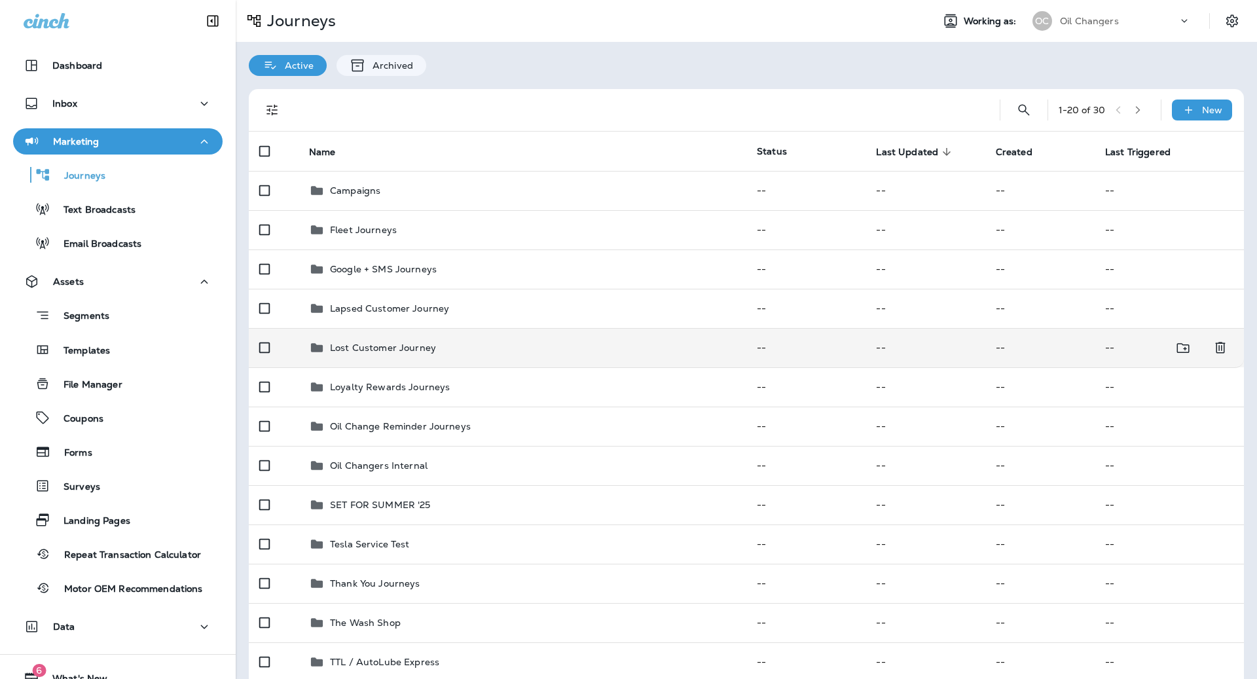
click at [343, 337] on td "Lost Customer Journey" at bounding box center [522, 347] width 448 height 39
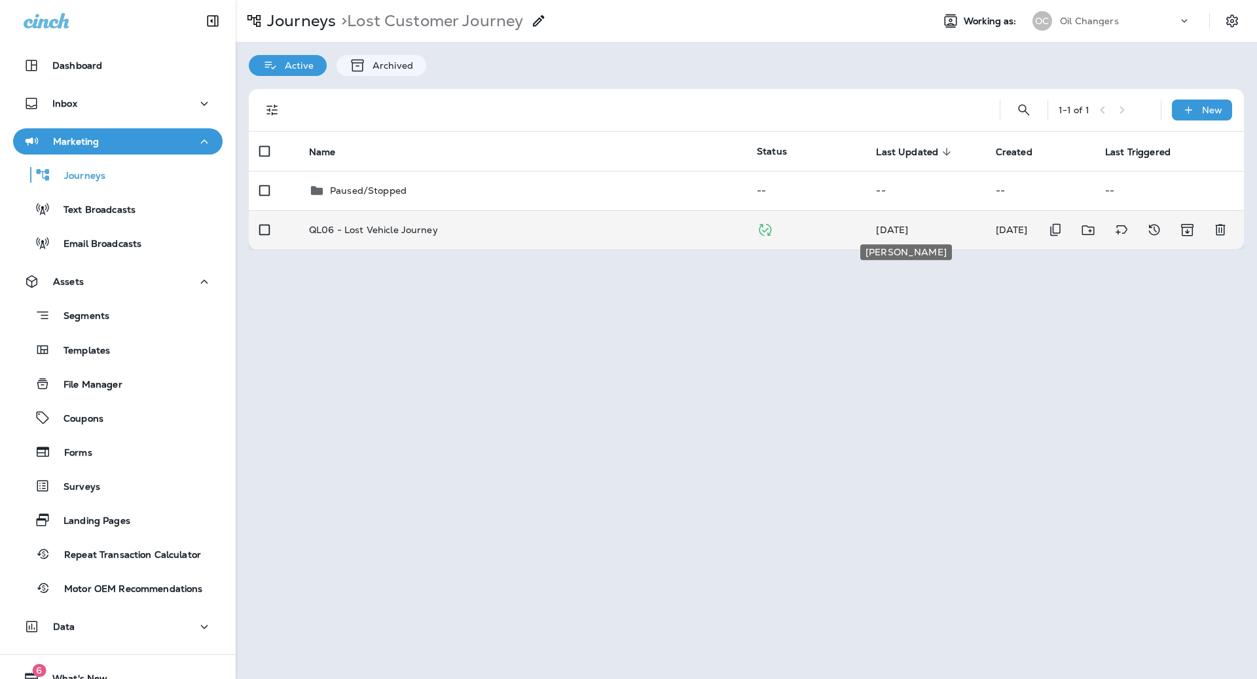
click at [908, 226] on span "[DATE]" at bounding box center [892, 230] width 32 height 12
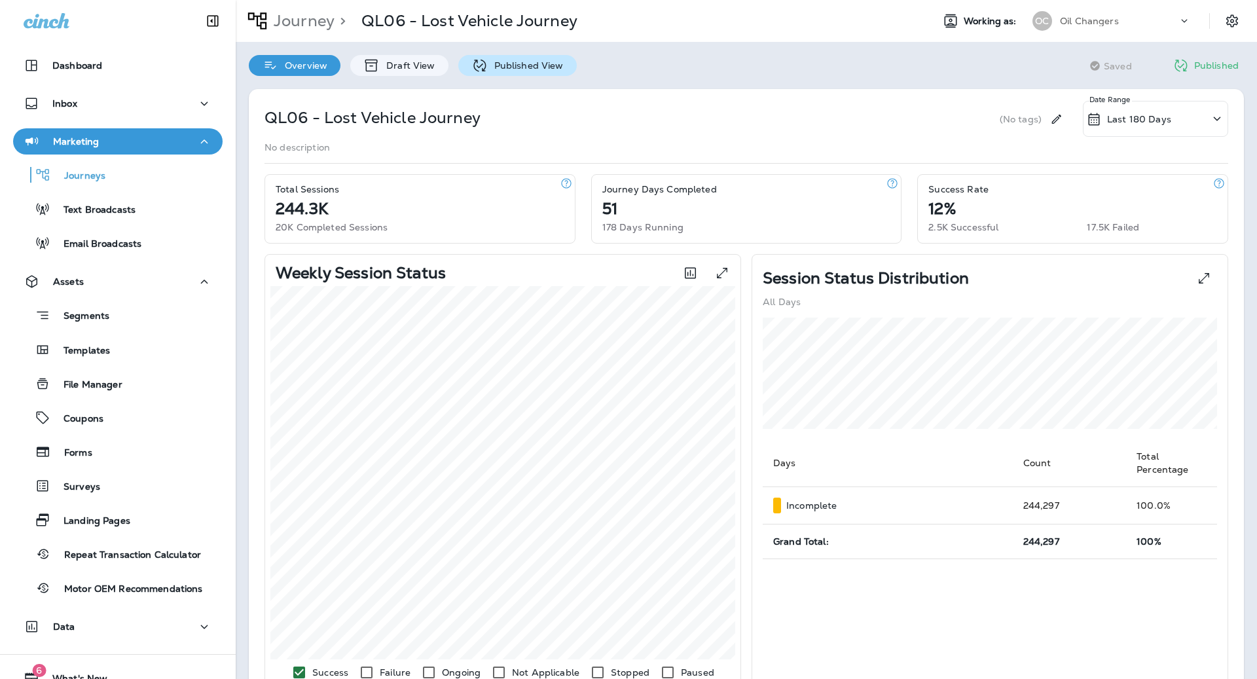
click at [482, 65] on icon at bounding box center [479, 66] width 16 height 16
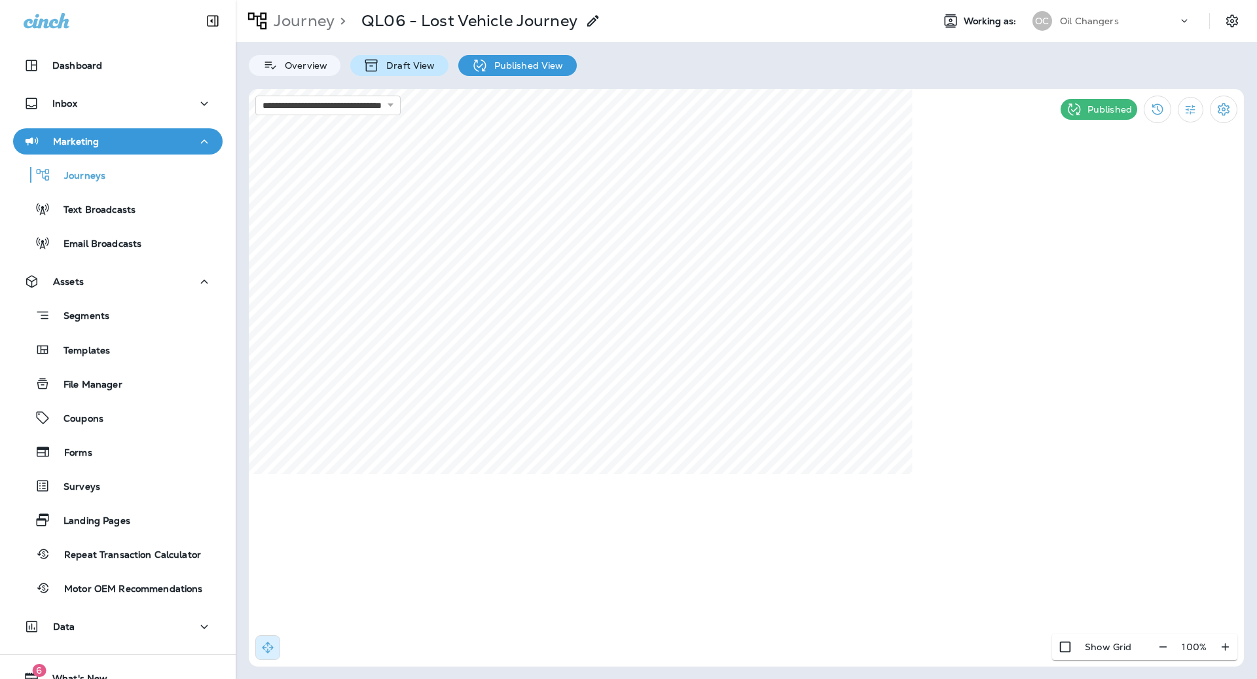
click at [407, 62] on p "Draft View" at bounding box center [407, 65] width 55 height 10
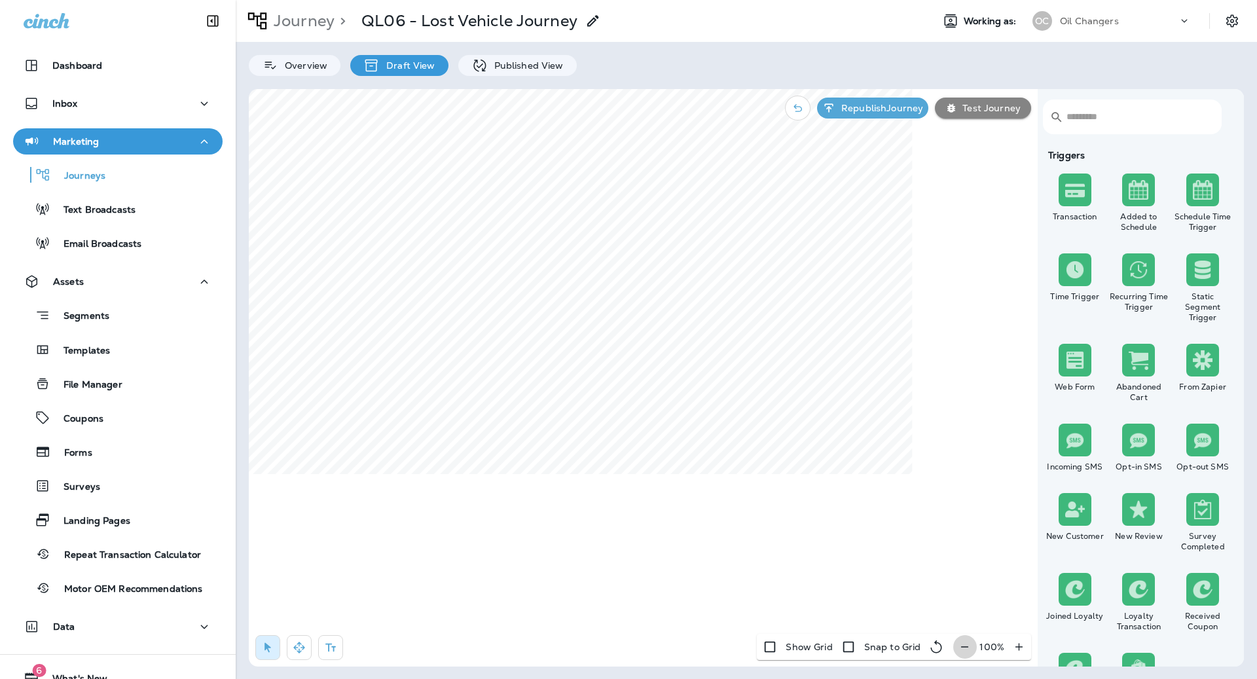
click at [966, 633] on icon "button" at bounding box center [964, 646] width 14 height 13
click at [966, 633] on icon "button" at bounding box center [970, 646] width 14 height 13
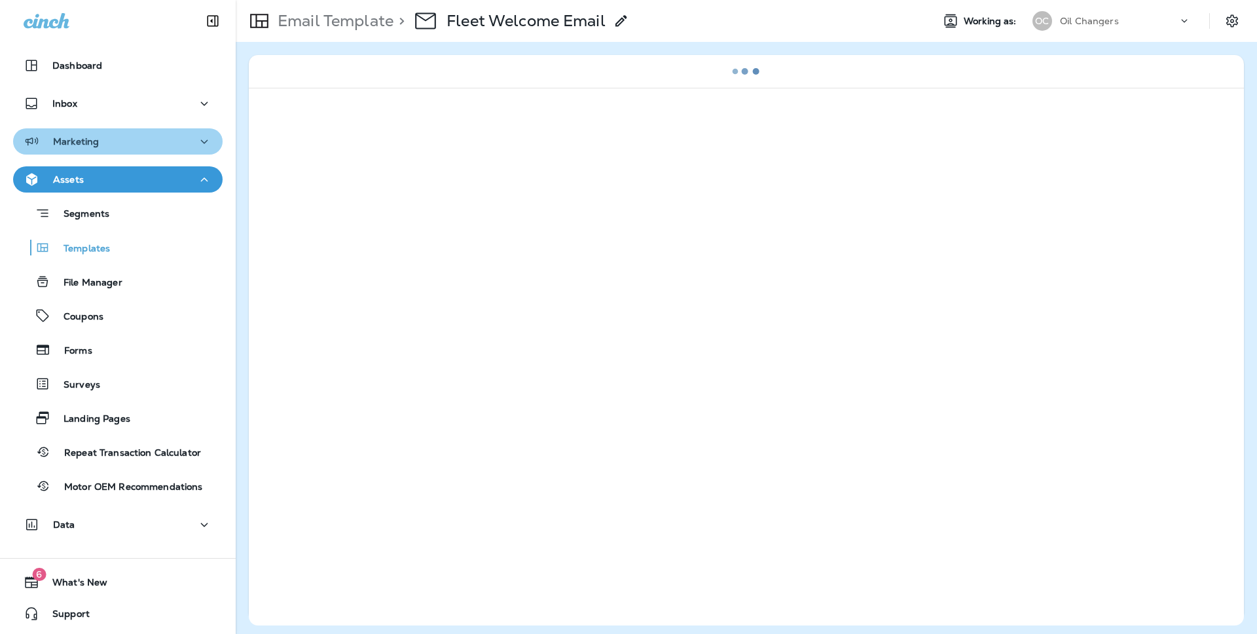
click at [171, 143] on div "Marketing" at bounding box center [118, 142] width 188 height 16
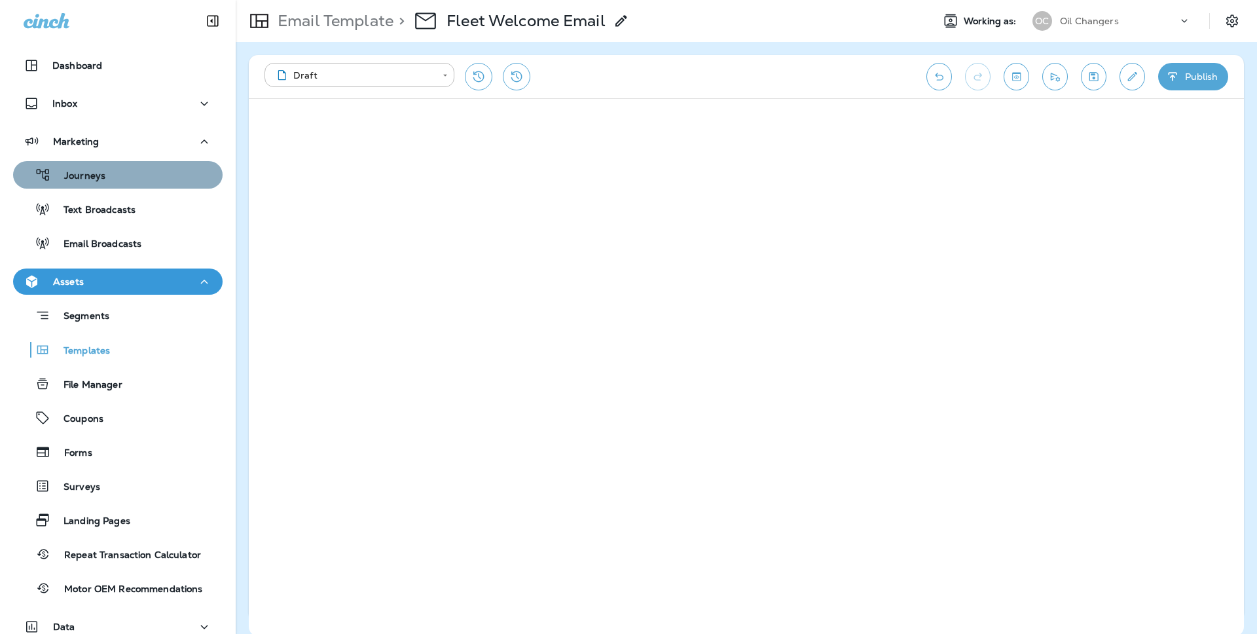
click at [144, 181] on div "Journeys" at bounding box center [117, 175] width 199 height 20
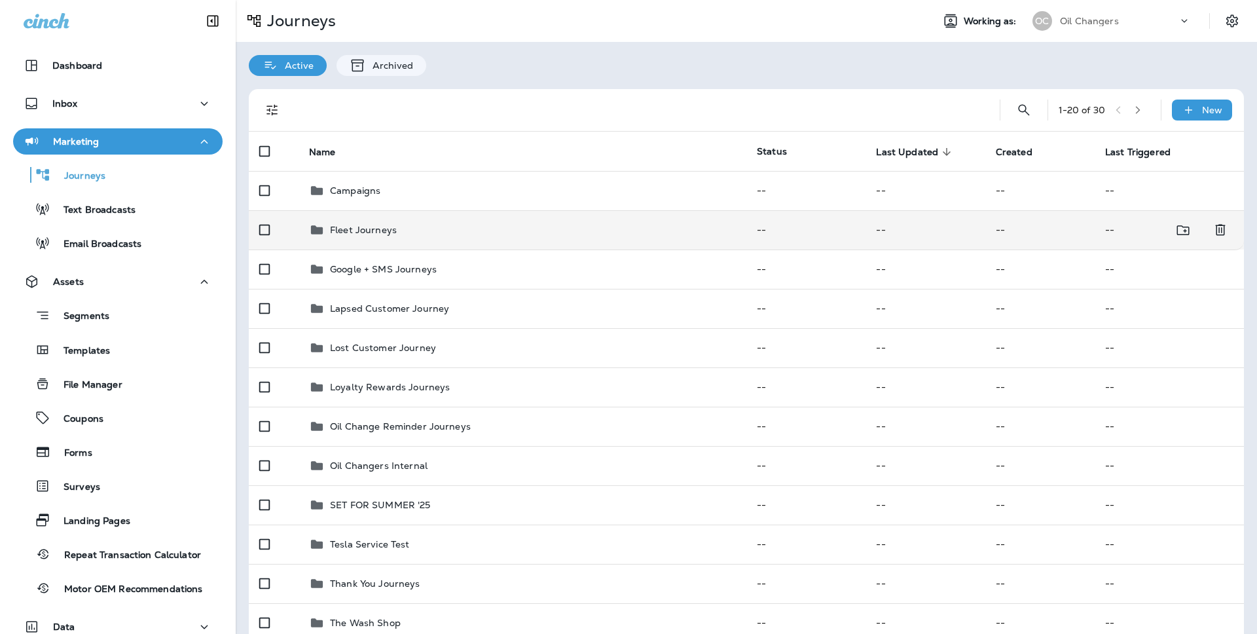
click at [414, 226] on div "Fleet Journeys" at bounding box center [522, 230] width 427 height 16
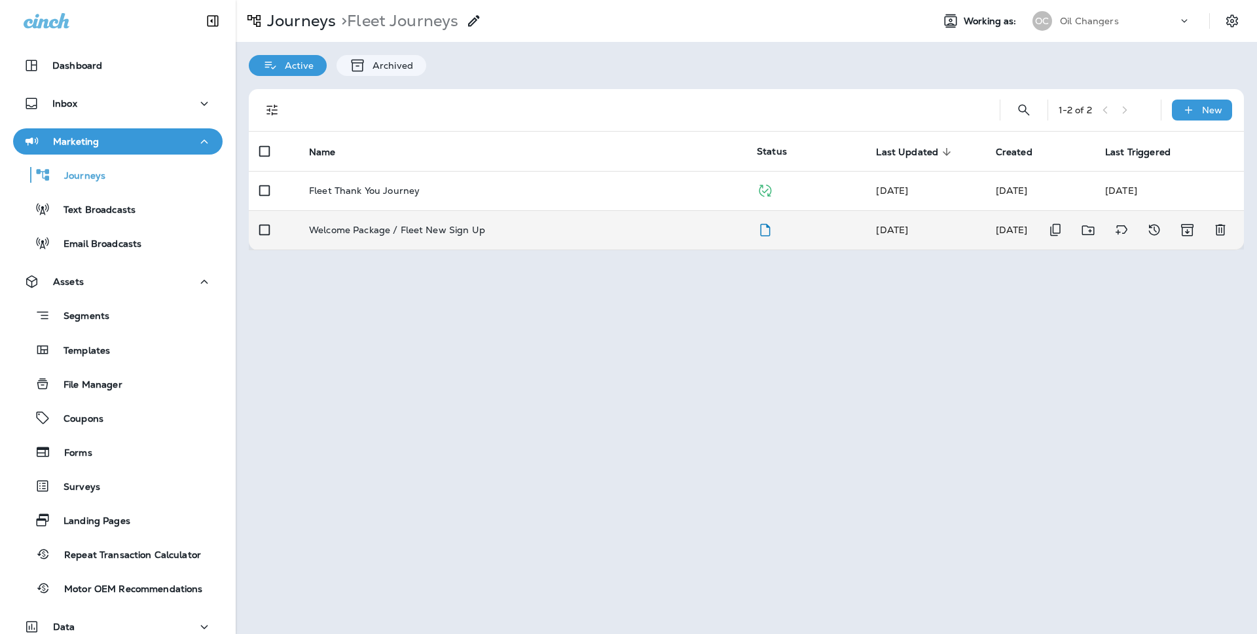
click at [533, 224] on div "Welcome Package / Fleet New Sign Up" at bounding box center [522, 229] width 427 height 10
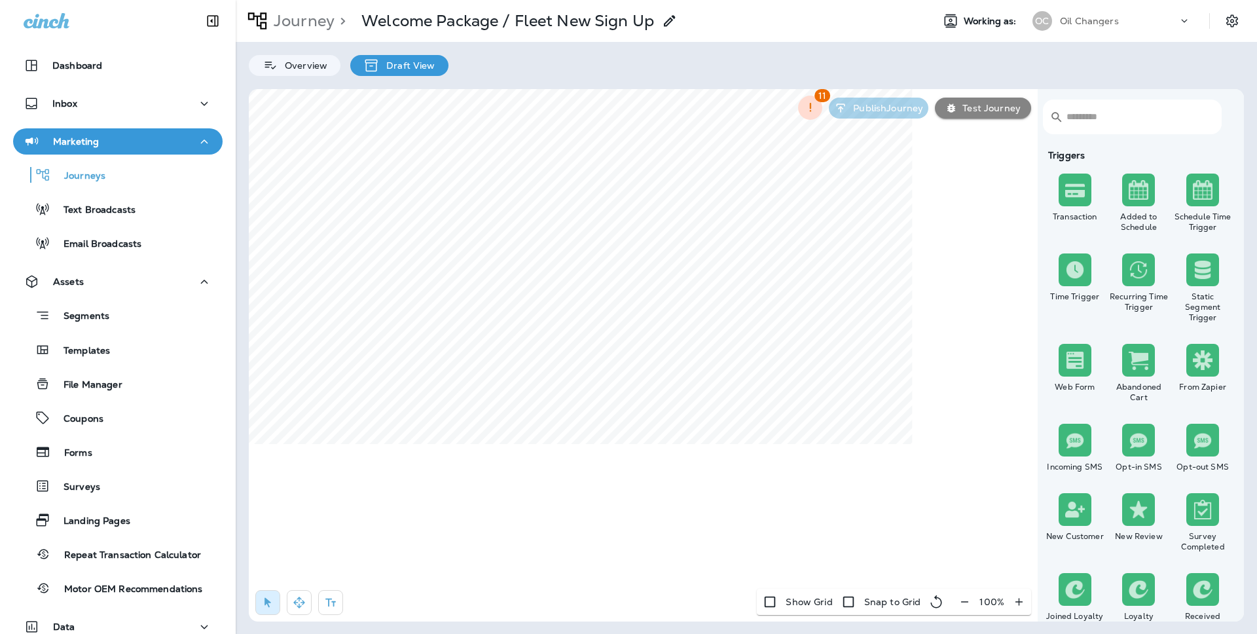
click at [963, 600] on icon "button" at bounding box center [964, 601] width 14 height 13
click at [963, 600] on icon "button" at bounding box center [970, 601] width 14 height 13
click at [963, 600] on button "button" at bounding box center [971, 602] width 24 height 24
click at [963, 600] on icon "button" at bounding box center [970, 601] width 14 height 13
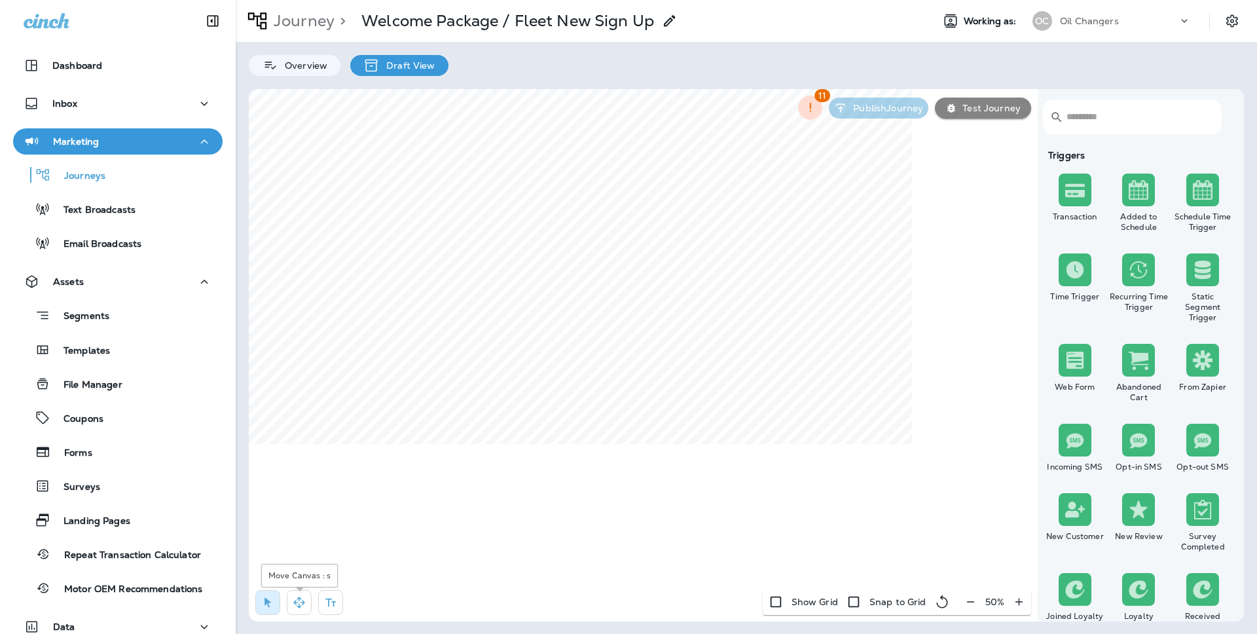
click at [298, 607] on icon "button" at bounding box center [299, 602] width 13 height 13
click at [1101, 110] on input "text" at bounding box center [1136, 116] width 141 height 35
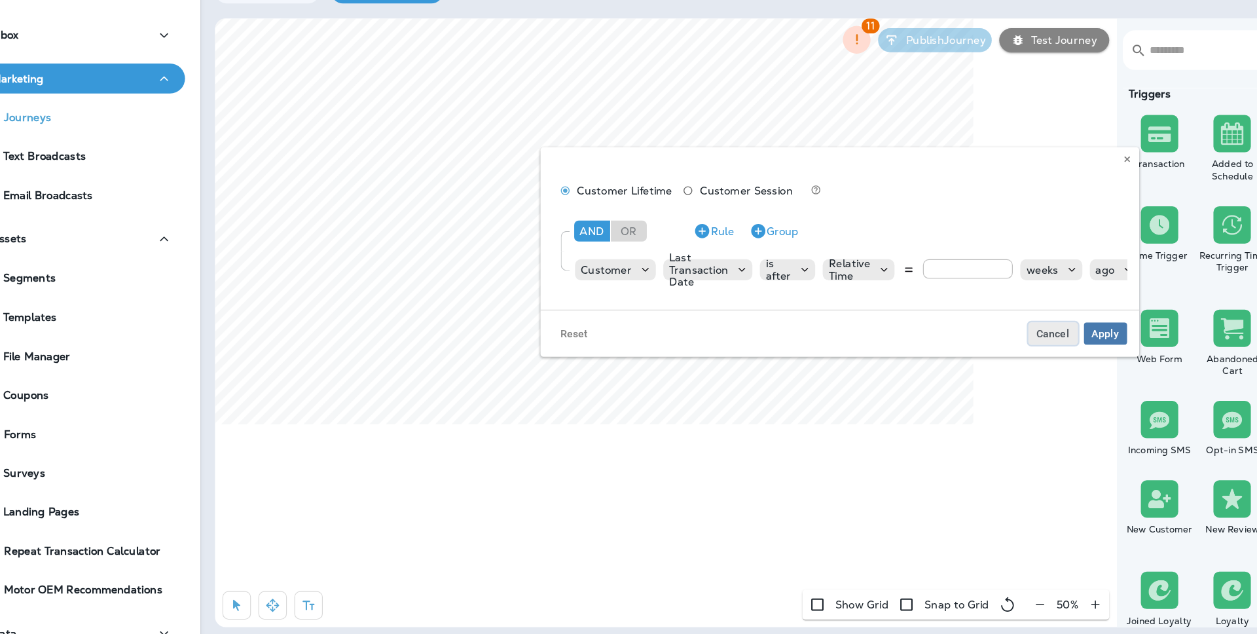
click at [984, 367] on span "Cancel" at bounding box center [981, 364] width 29 height 9
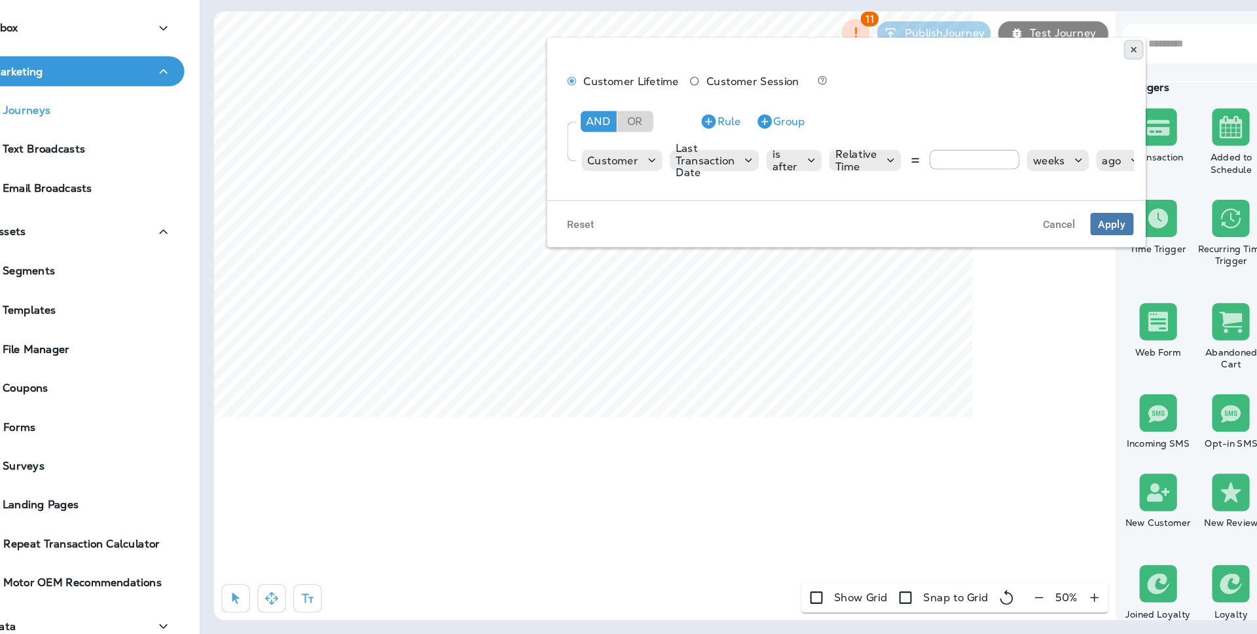
click at [1051, 126] on button at bounding box center [1053, 122] width 14 height 14
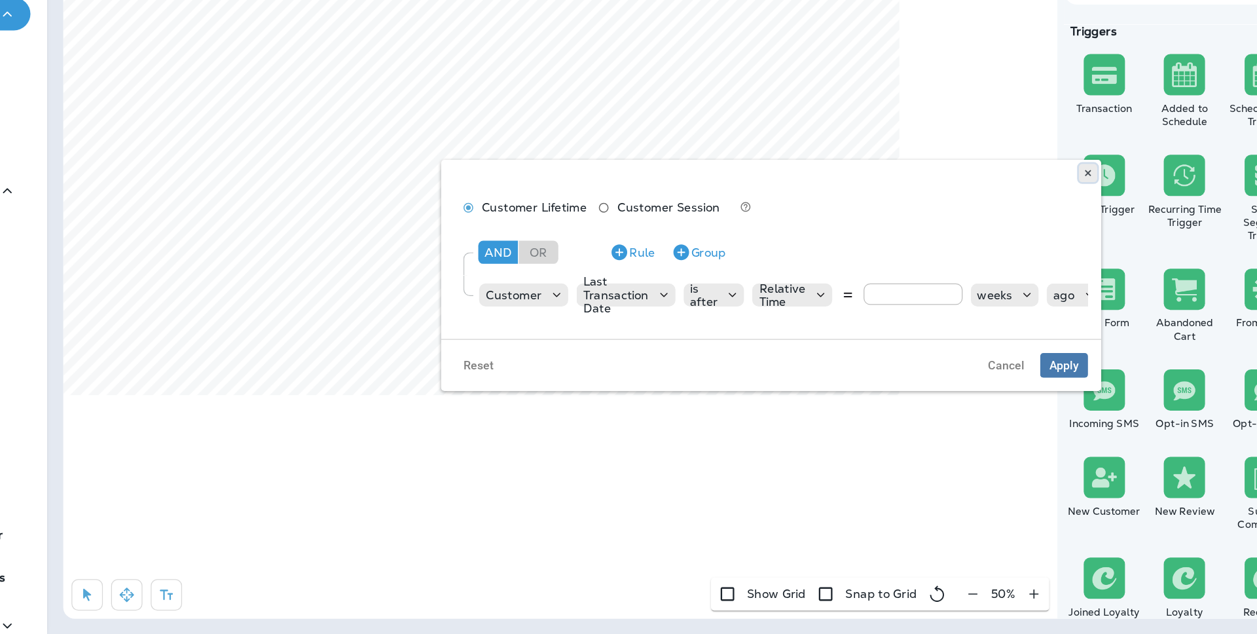
click at [1060, 268] on use at bounding box center [1061, 267] width 5 height 5
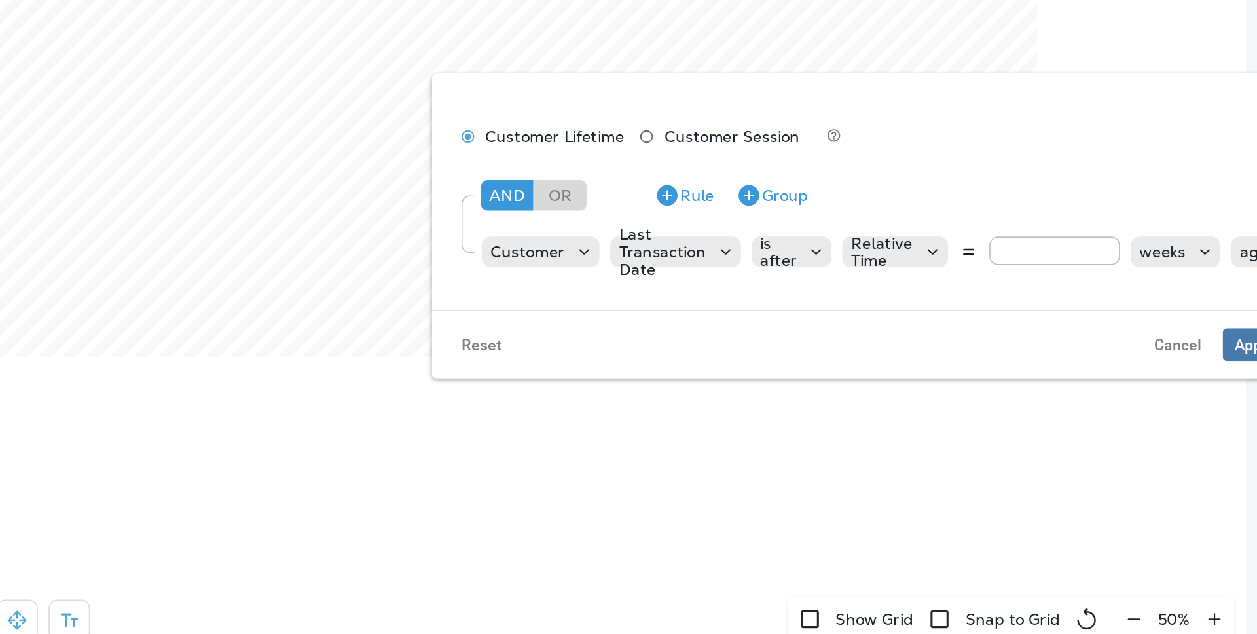
click at [951, 376] on input "*" at bounding box center [923, 380] width 79 height 17
type input "*"
click at [951, 376] on input "*" at bounding box center [923, 380] width 79 height 17
click at [1035, 439] on span "Apply" at bounding box center [1043, 436] width 24 height 9
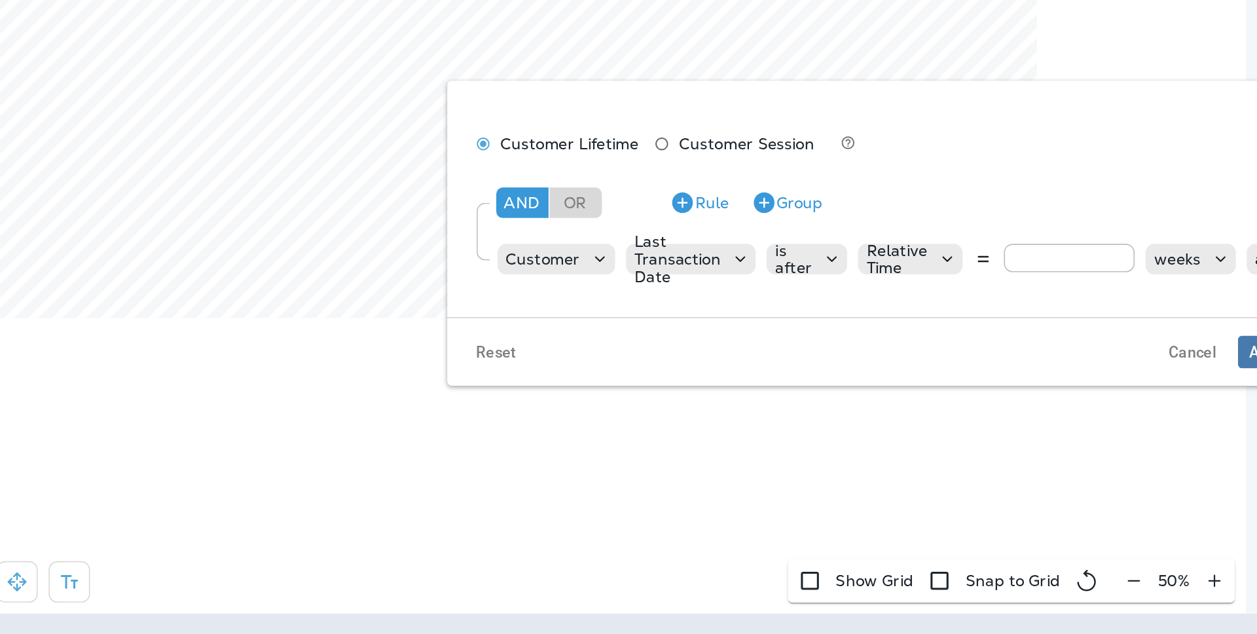
click at [900, 406] on input "*" at bounding box center [931, 407] width 79 height 17
type input "*"
click at [1039, 461] on button "Apply" at bounding box center [1052, 464] width 38 height 20
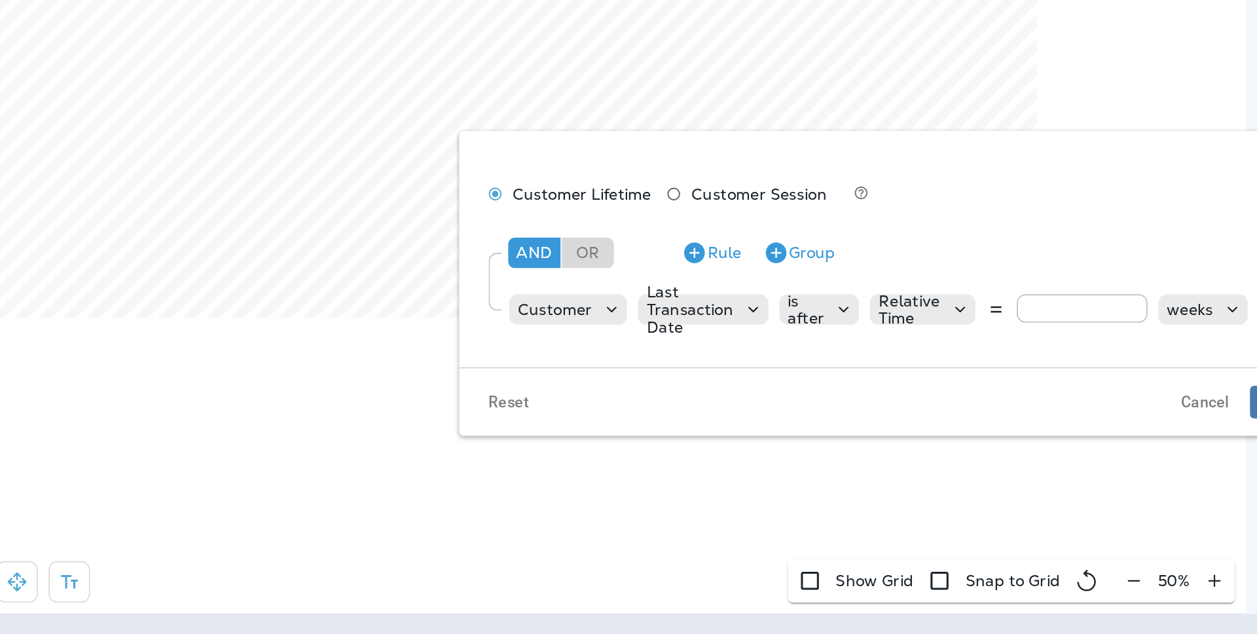
drag, startPoint x: 912, startPoint y: 438, endPoint x: 886, endPoint y: 438, distance: 25.5
click at [886, 438] on div "Relative Time * weeks ago" at bounding box center [950, 438] width 276 height 18
click at [968, 436] on input "*" at bounding box center [939, 437] width 79 height 17
type input "**"
click at [968, 436] on input "**" at bounding box center [939, 437] width 79 height 17
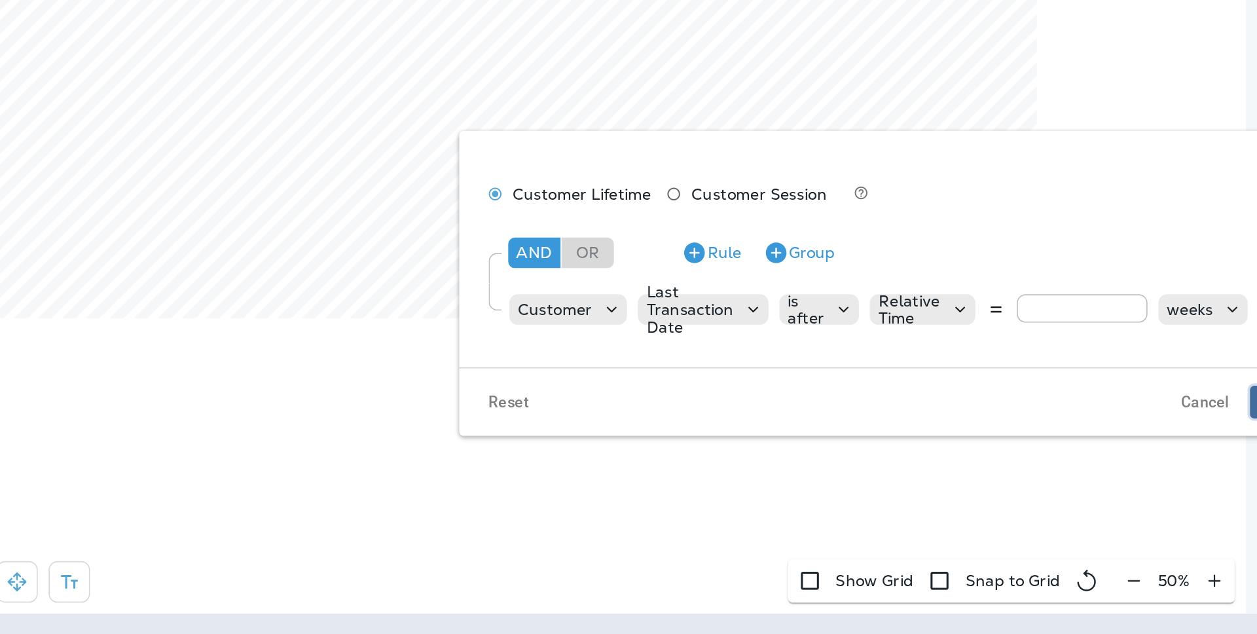
click at [1043, 490] on button "Apply" at bounding box center [1059, 494] width 38 height 20
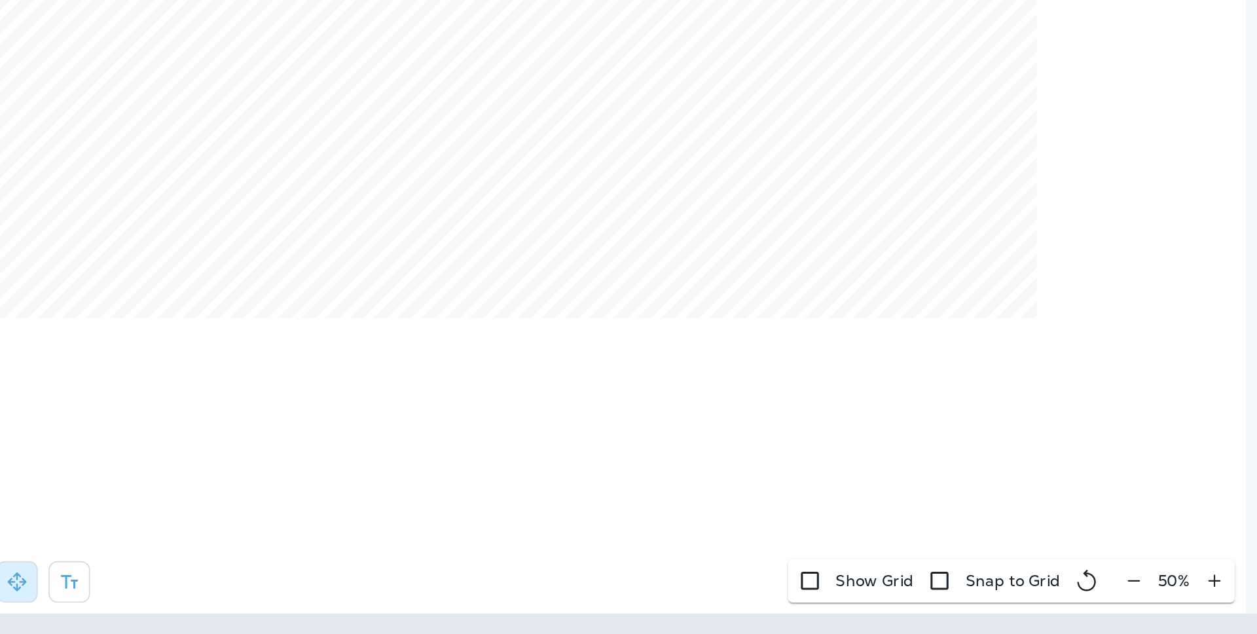
click at [965, 600] on div "50 %" at bounding box center [994, 601] width 73 height 26
click at [969, 600] on div "50 %" at bounding box center [994, 601] width 73 height 26
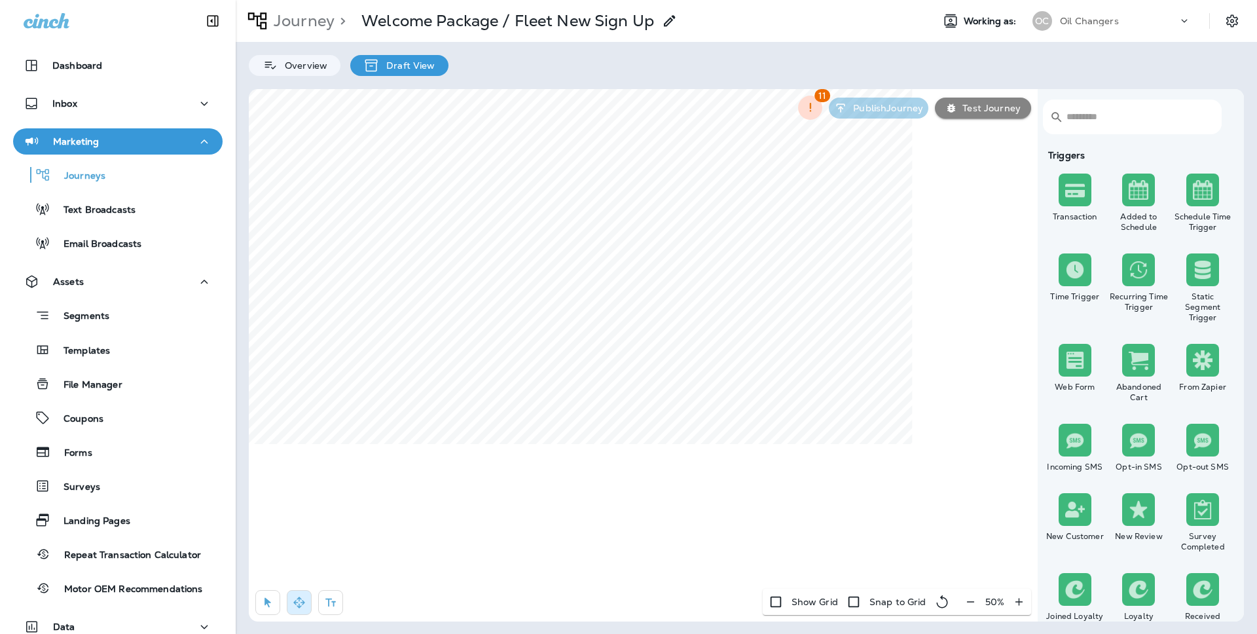
click at [1105, 116] on input "text" at bounding box center [1136, 116] width 141 height 35
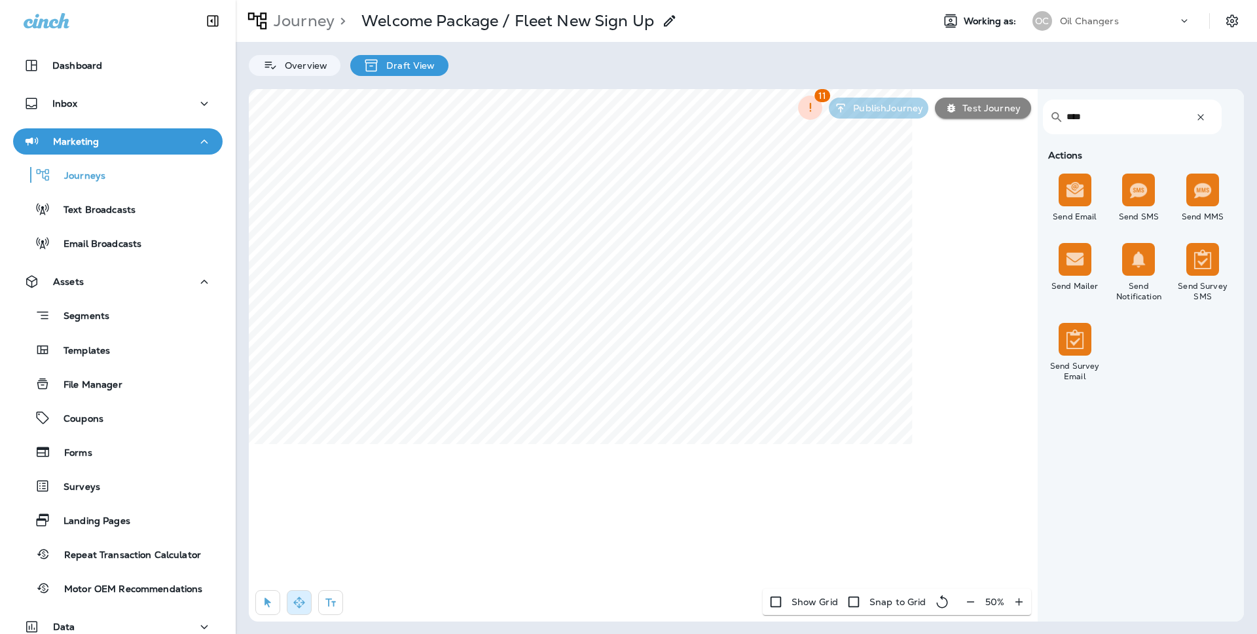
type input "****"
click at [742, 501] on div "​ **** ​ Actions Send Email Send SMS Send MMS Send Mailer Send Notification Sen…" at bounding box center [746, 355] width 995 height 532
click at [1019, 365] on div "​ **** ​ Actions Send Email Send SMS Send MMS Send Mailer Send Notification Sen…" at bounding box center [746, 355] width 995 height 532
click at [251, 603] on div at bounding box center [302, 605] width 107 height 31
click at [272, 603] on icon "button" at bounding box center [267, 602] width 13 height 13
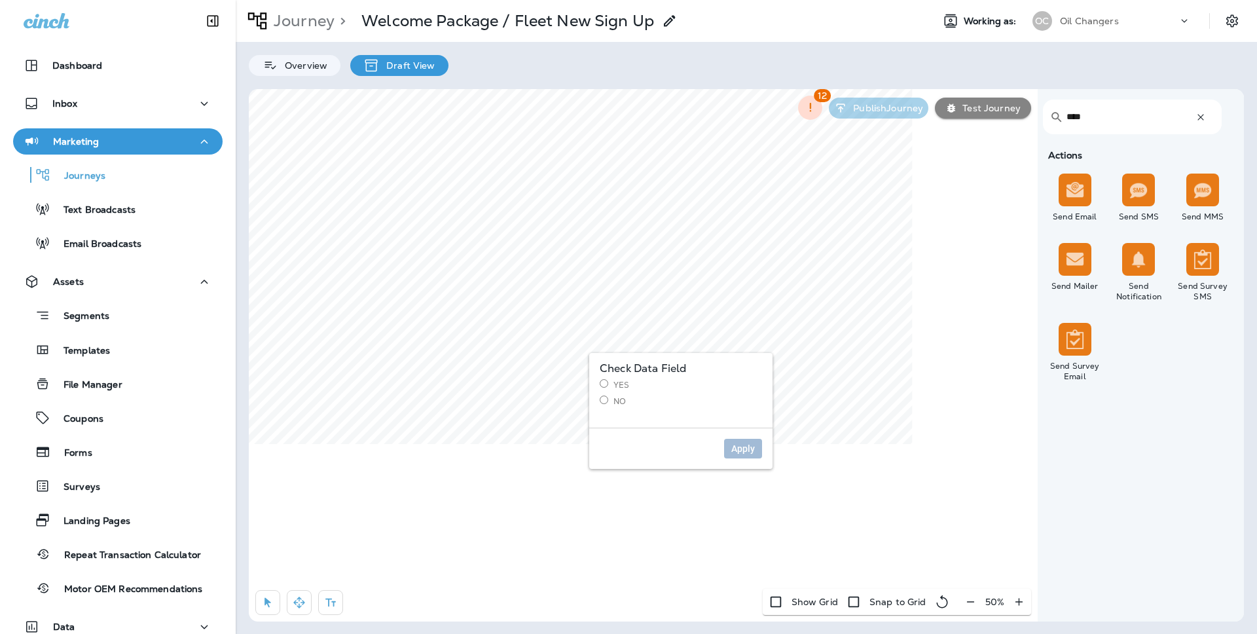
click at [618, 401] on label "No" at bounding box center [680, 400] width 162 height 11
click at [742, 446] on span "Apply" at bounding box center [743, 448] width 24 height 9
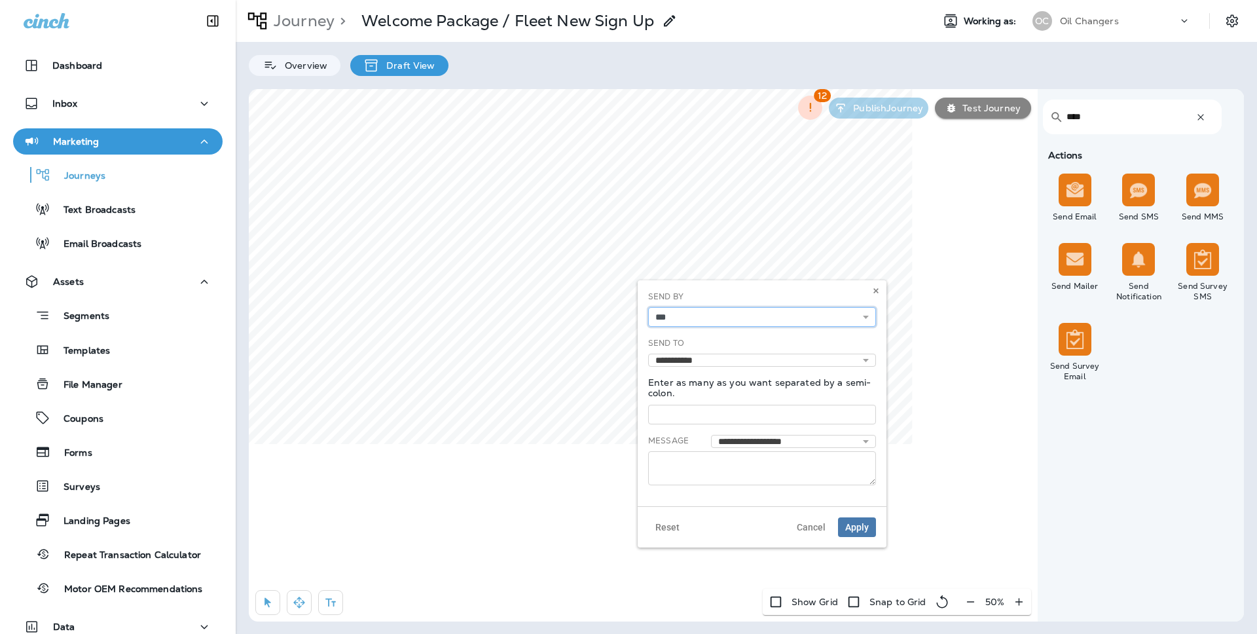
click at [713, 315] on select "*** *****" at bounding box center [762, 317] width 228 height 20
select select "*****"
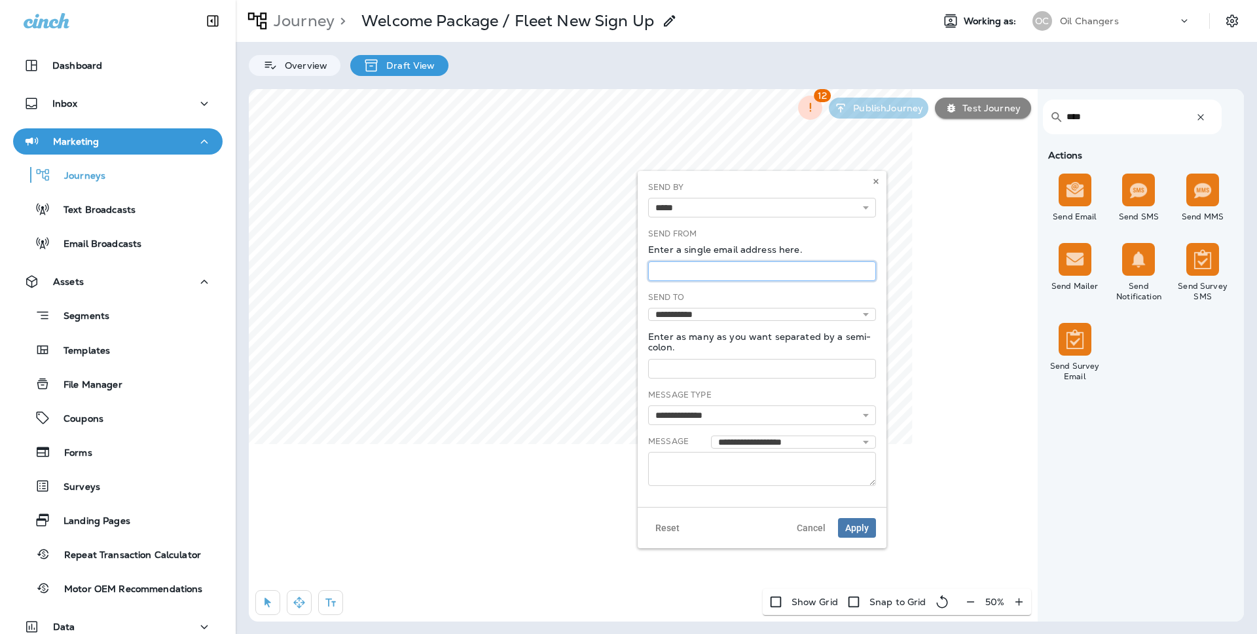
click at [688, 278] on input "text" at bounding box center [762, 271] width 228 height 20
type input "**********"
click at [679, 310] on select "**********" at bounding box center [762, 314] width 228 height 13
click at [725, 305] on div "**********" at bounding box center [762, 305] width 228 height 29
click at [725, 308] on select "**********" at bounding box center [762, 314] width 228 height 13
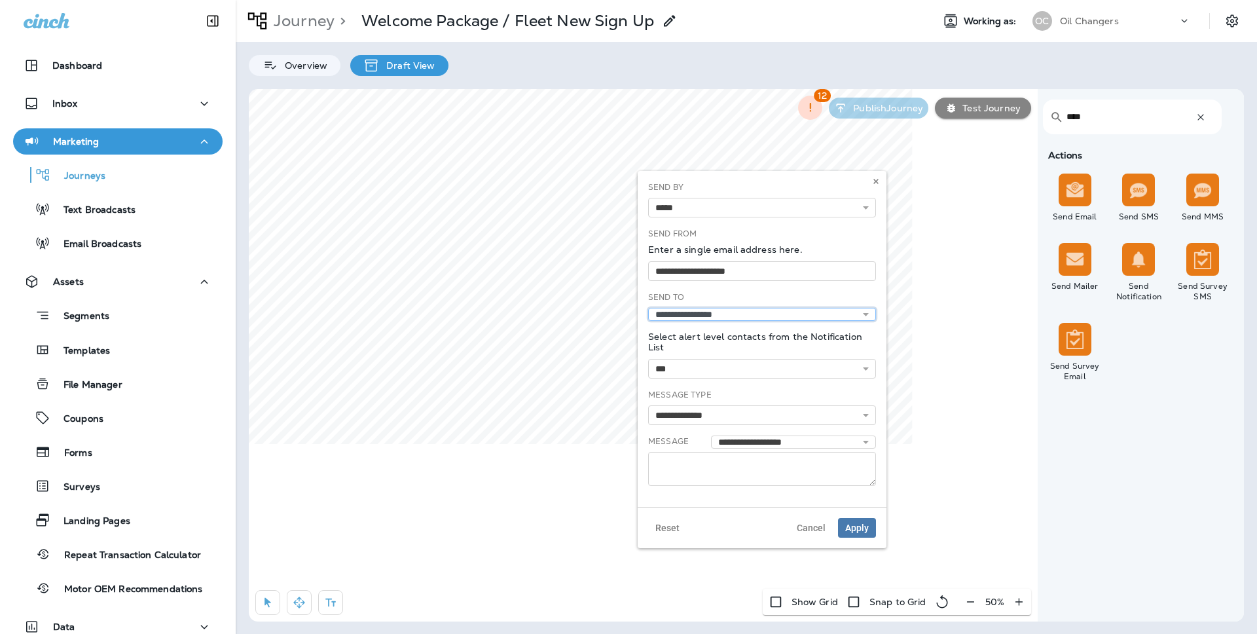
select select "******"
click at [754, 268] on input "**********" at bounding box center [762, 271] width 228 height 20
click at [692, 366] on input "text" at bounding box center [762, 369] width 228 height 20
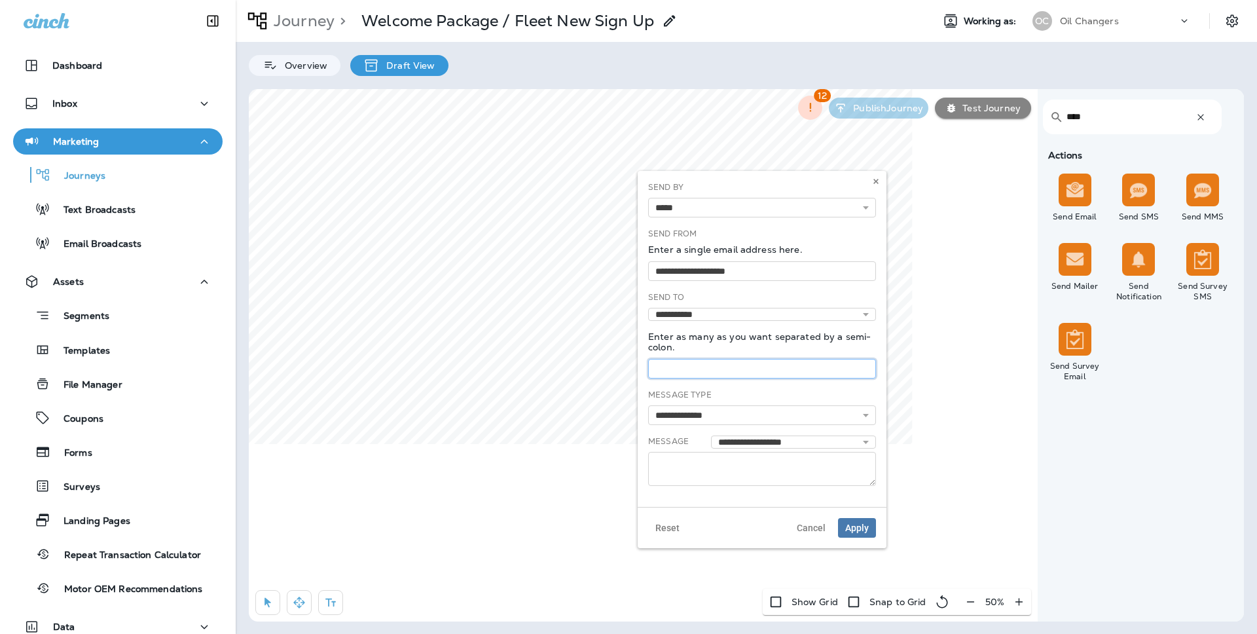
paste input "**********"
type input "**********"
drag, startPoint x: 673, startPoint y: 270, endPoint x: 644, endPoint y: 266, distance: 29.1
click at [644, 266] on div "**********" at bounding box center [761, 339] width 249 height 336
type input "**********"
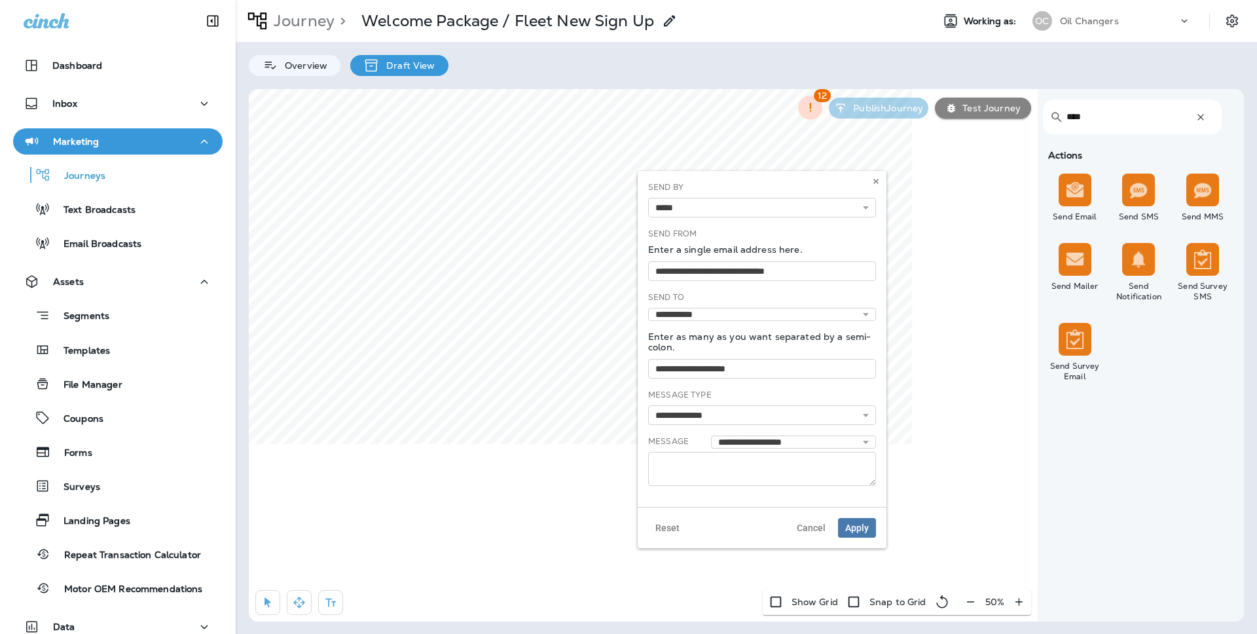
click at [730, 344] on p "Enter as many as you want separated by a semi-colon." at bounding box center [762, 341] width 228 height 21
click at [727, 418] on select "**********" at bounding box center [762, 415] width 228 height 20
click at [733, 460] on textarea at bounding box center [762, 469] width 228 height 34
type textarea "**********"
click at [865, 518] on button "Apply" at bounding box center [857, 527] width 38 height 20
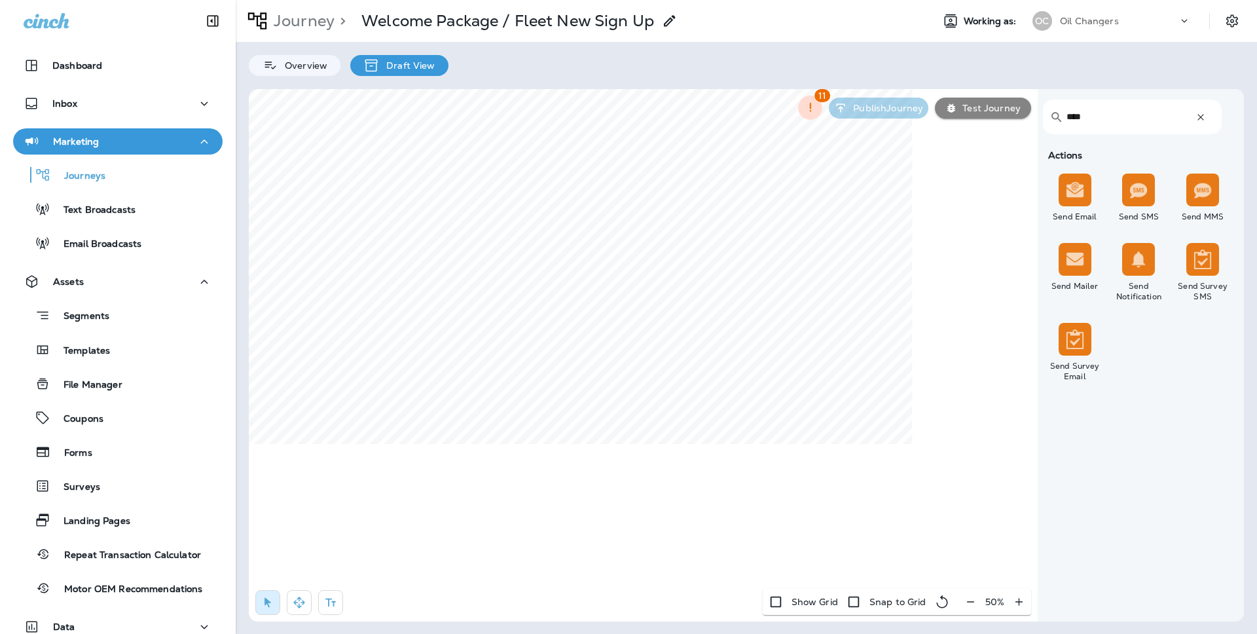
click at [993, 109] on p "Test Journey" at bounding box center [988, 108] width 63 height 10
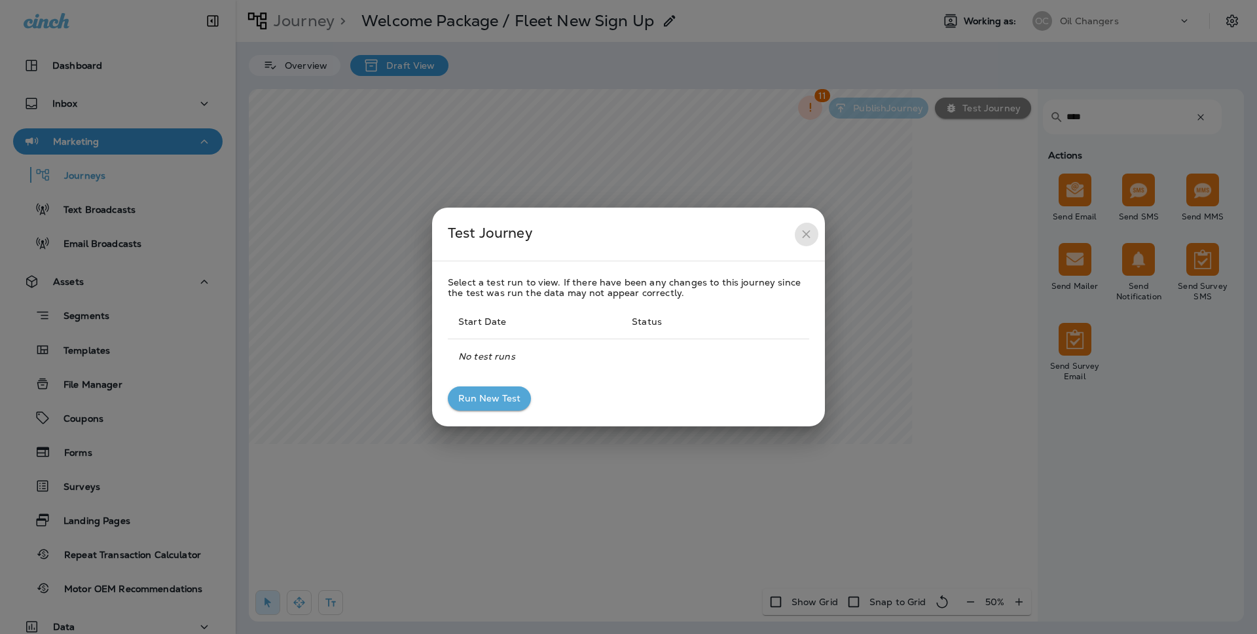
click at [797, 234] on button "close" at bounding box center [806, 234] width 24 height 24
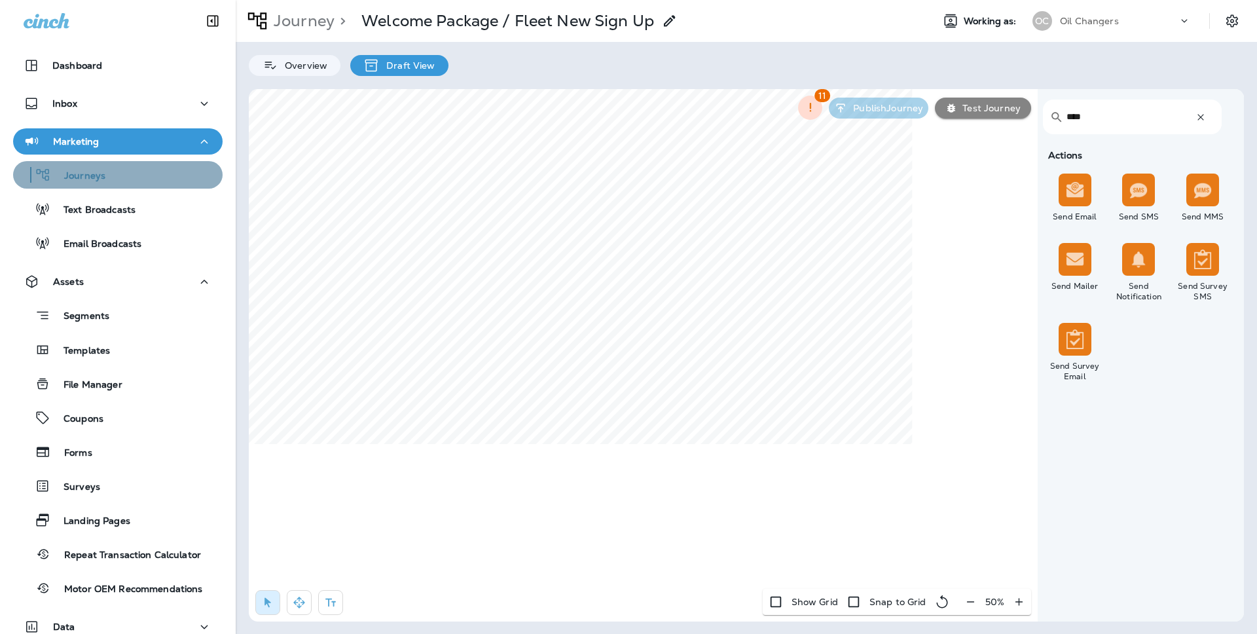
click at [68, 175] on p "Journeys" at bounding box center [78, 176] width 54 height 12
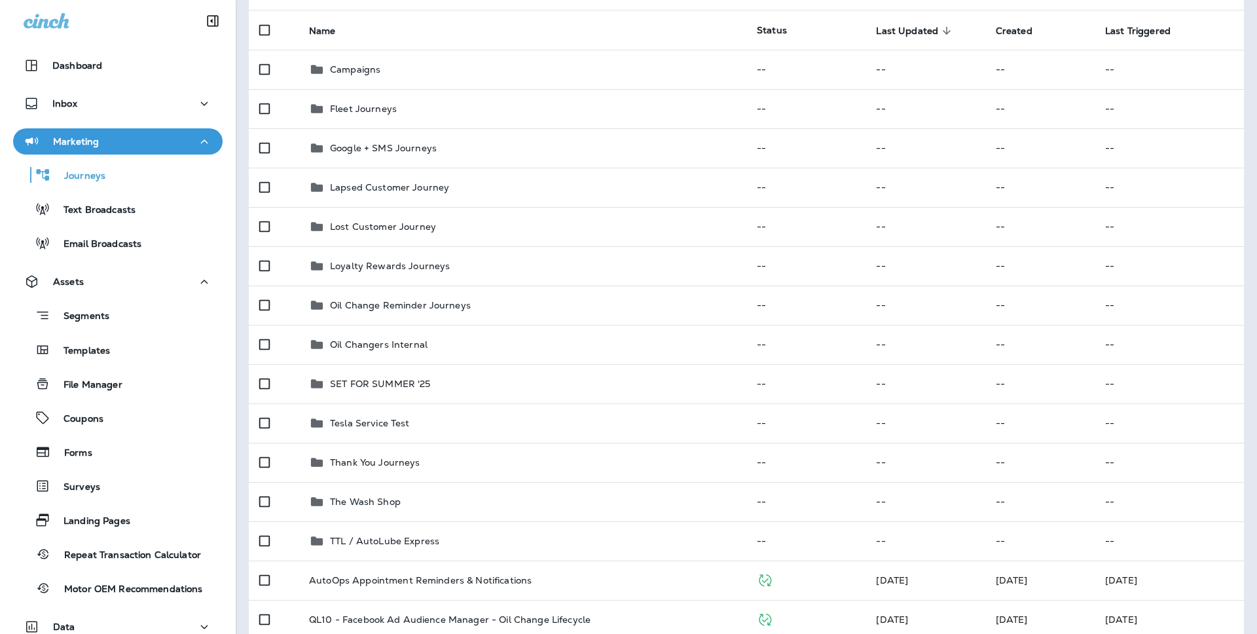
scroll to position [156, 0]
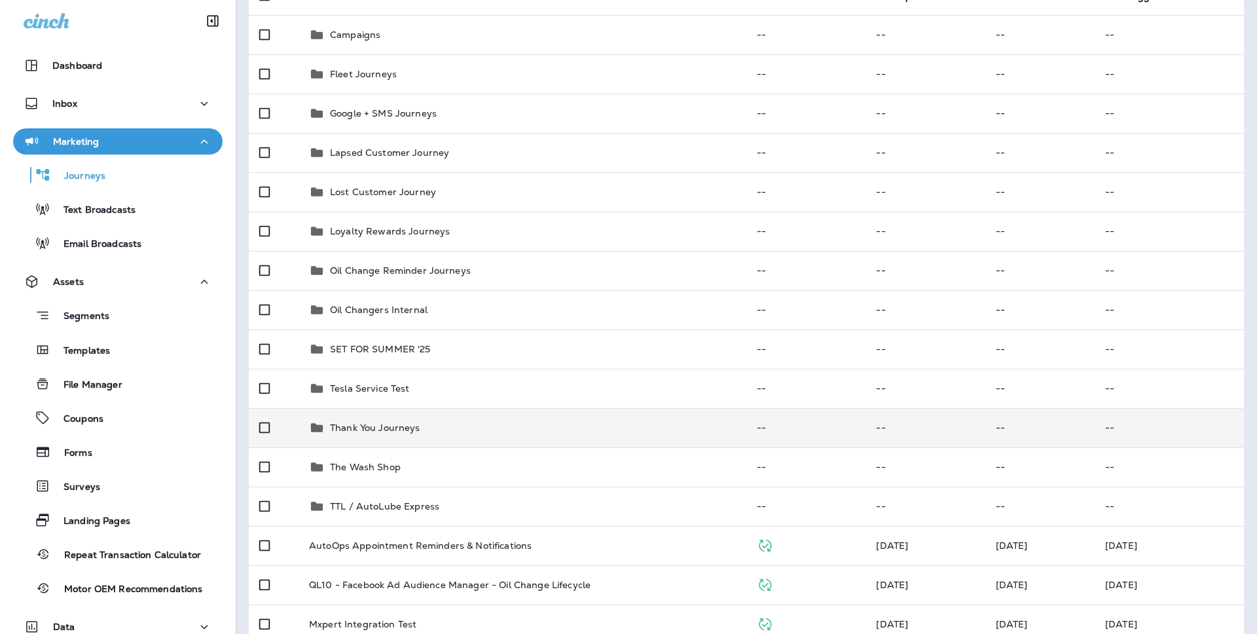
click at [477, 429] on div "Thank You Journeys" at bounding box center [522, 428] width 427 height 16
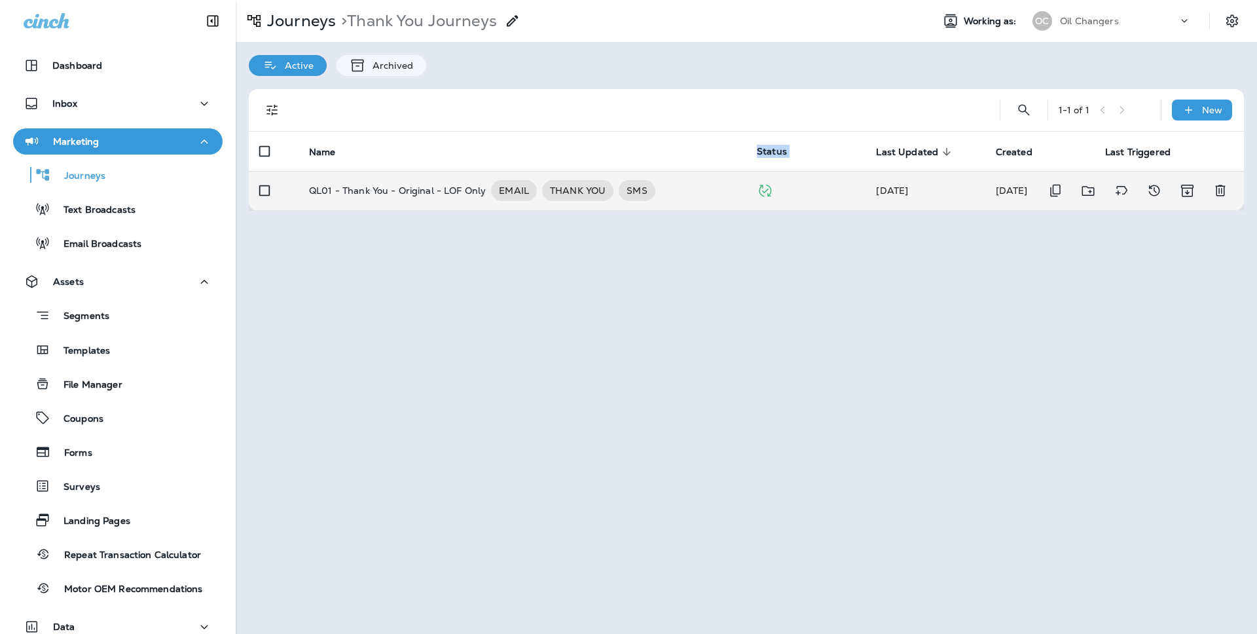
click at [721, 187] on div "QL01 - Thank You - Original - LOF Only EMAIL THANK YOU SMS" at bounding box center [522, 190] width 427 height 21
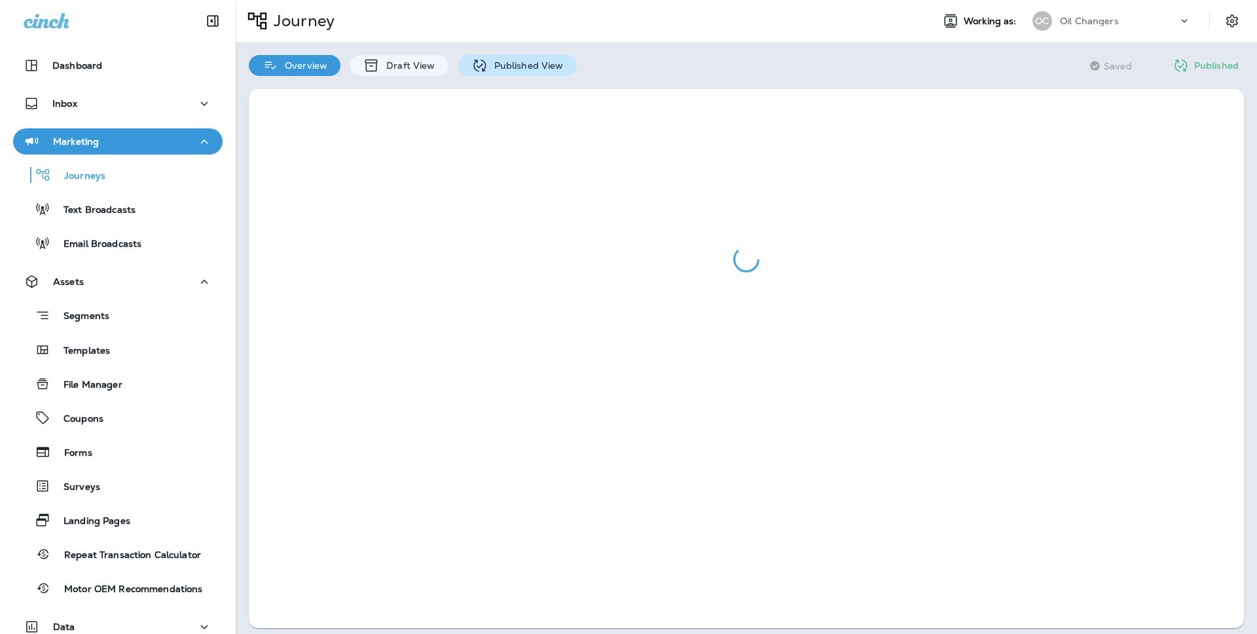
click at [539, 61] on p "Published View" at bounding box center [526, 65] width 76 height 10
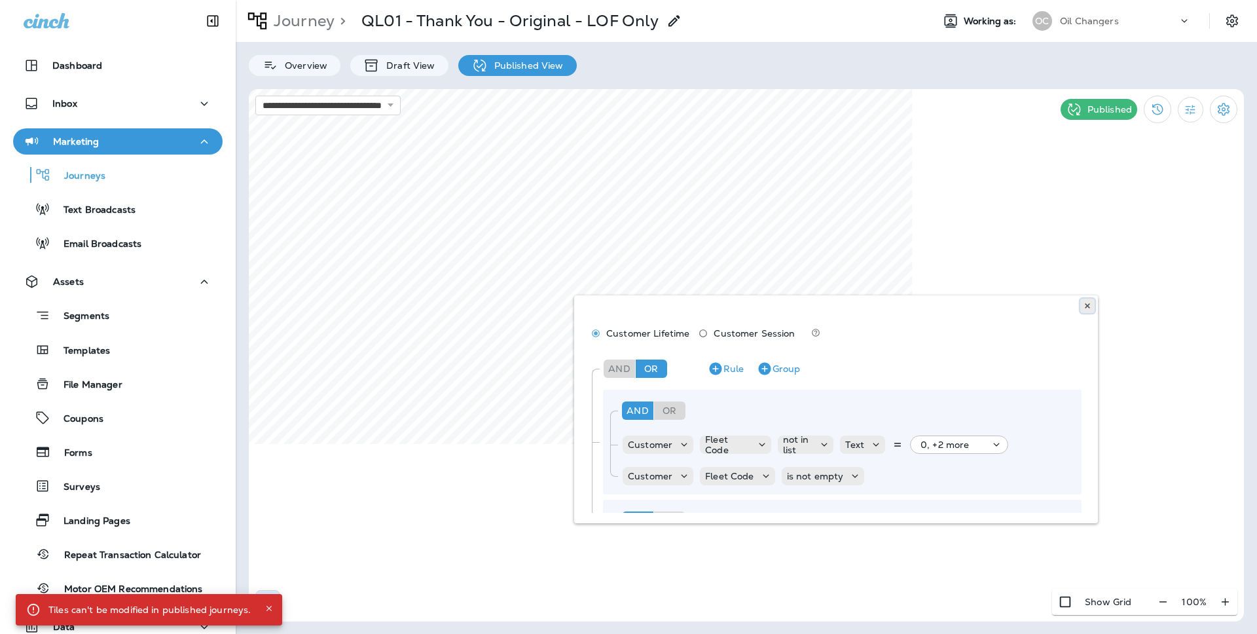
click at [1088, 305] on icon at bounding box center [1087, 306] width 8 height 8
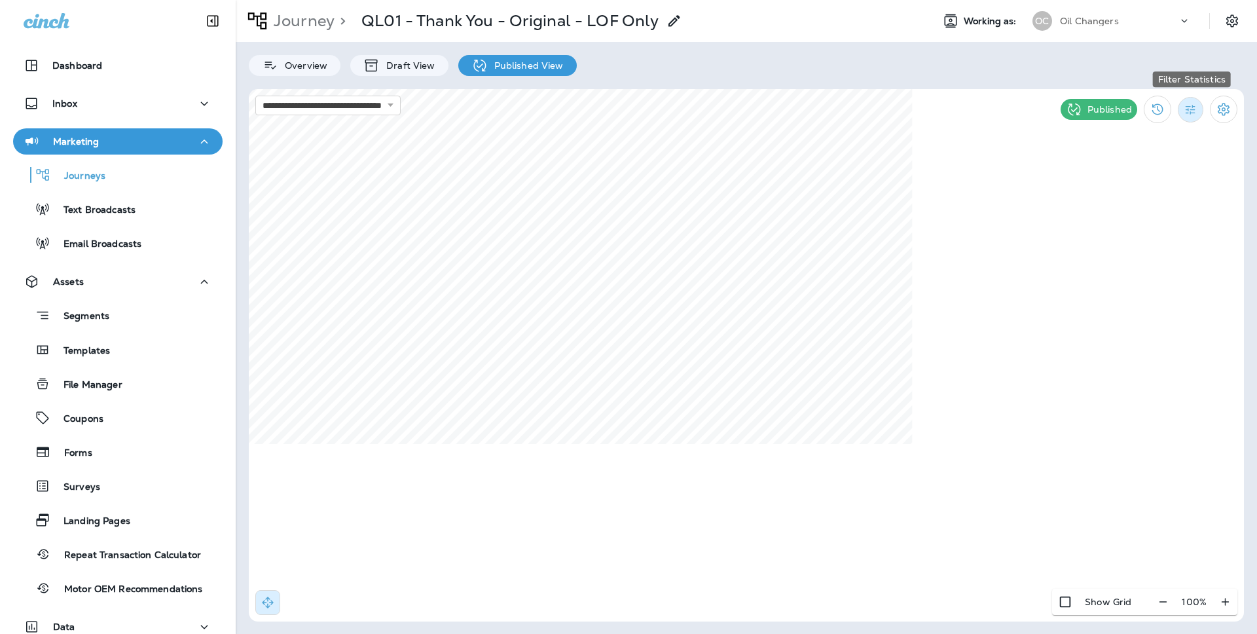
click at [1189, 107] on icon "Filter Statistics" at bounding box center [1190, 110] width 14 height 14
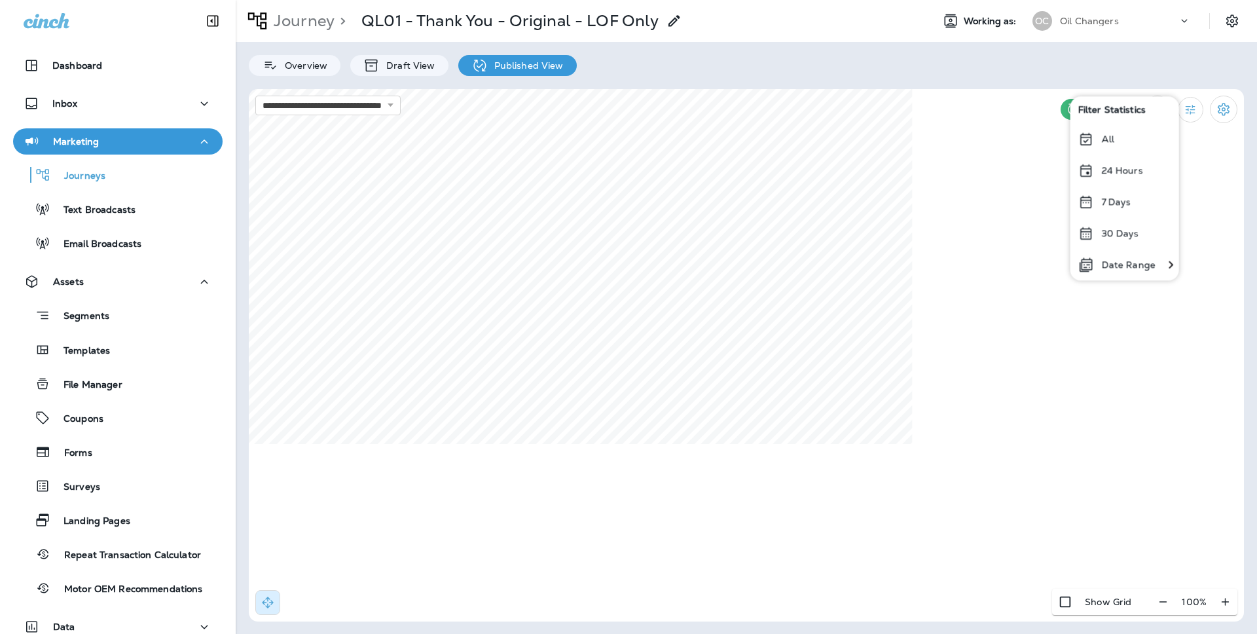
click at [1124, 167] on p "24 Hours" at bounding box center [1121, 170] width 41 height 10
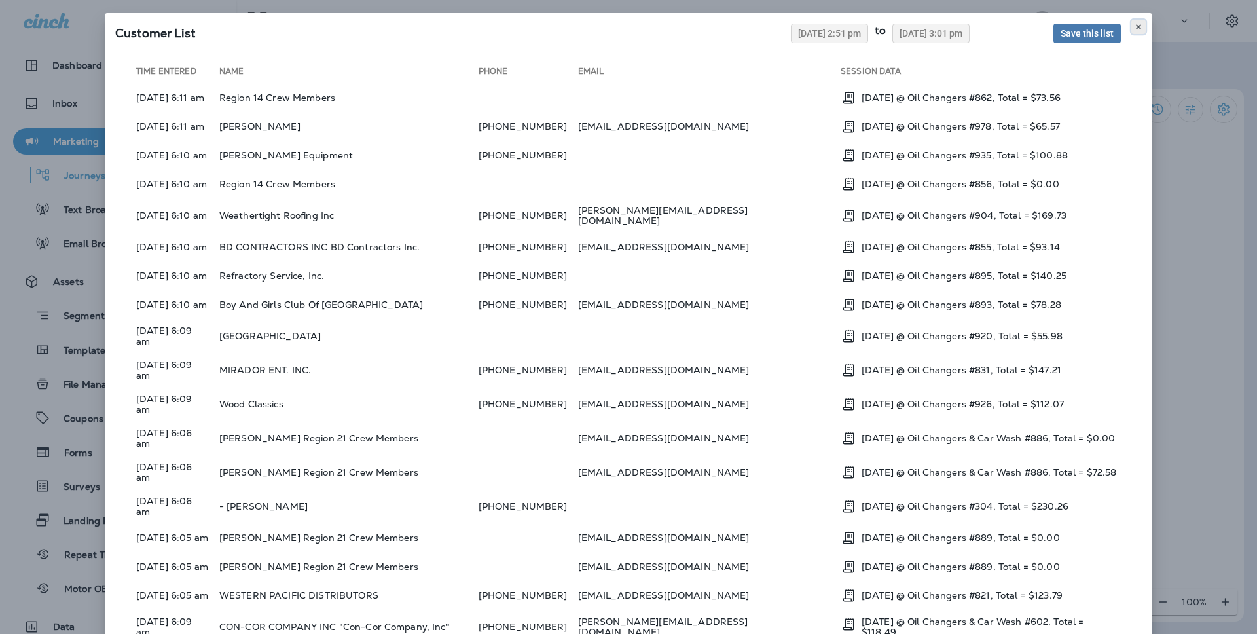
click at [1135, 22] on button at bounding box center [1138, 27] width 14 height 14
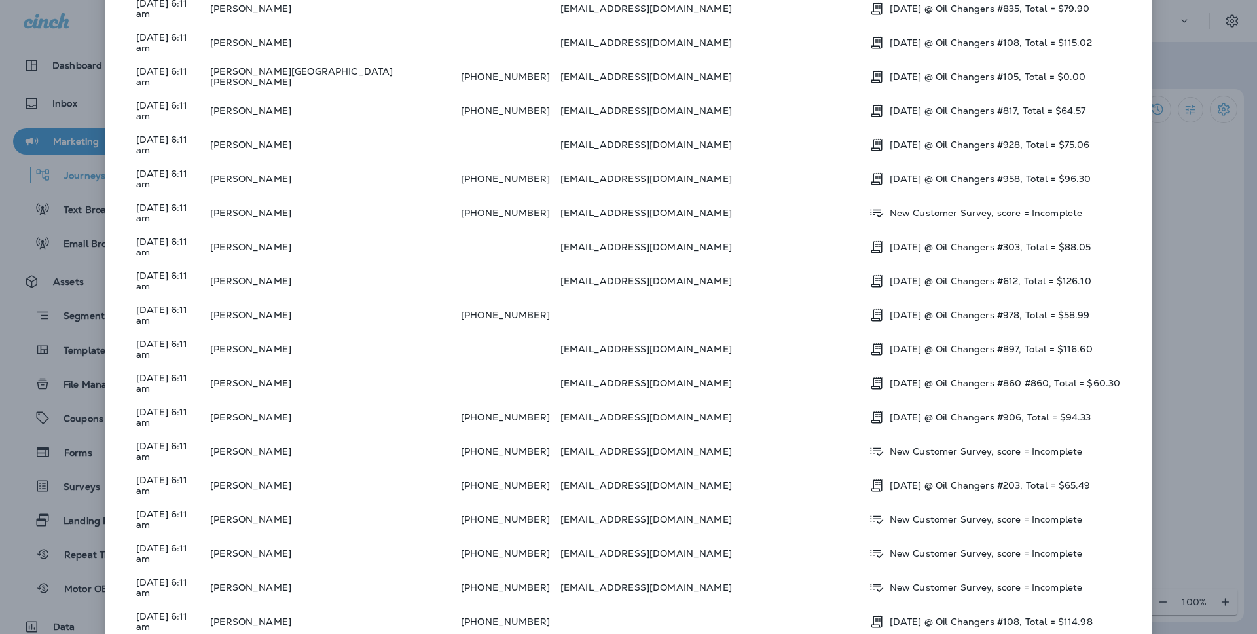
scroll to position [948, 0]
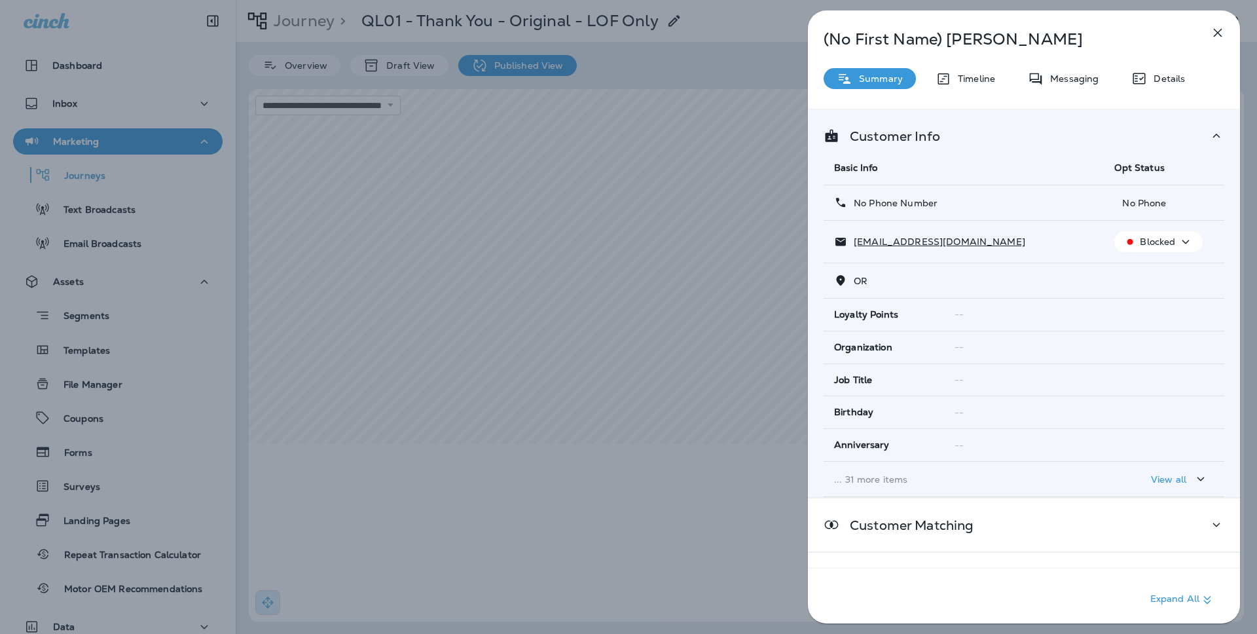
click at [957, 478] on p "... 31 more items" at bounding box center [963, 479] width 259 height 10
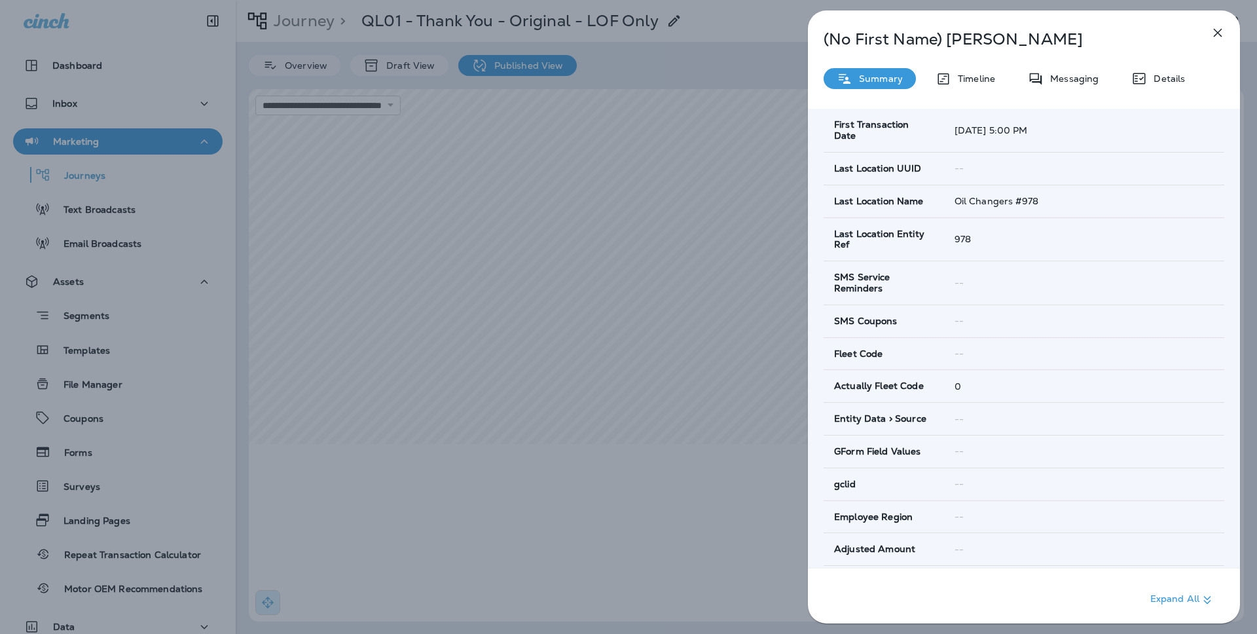
scroll to position [767, 0]
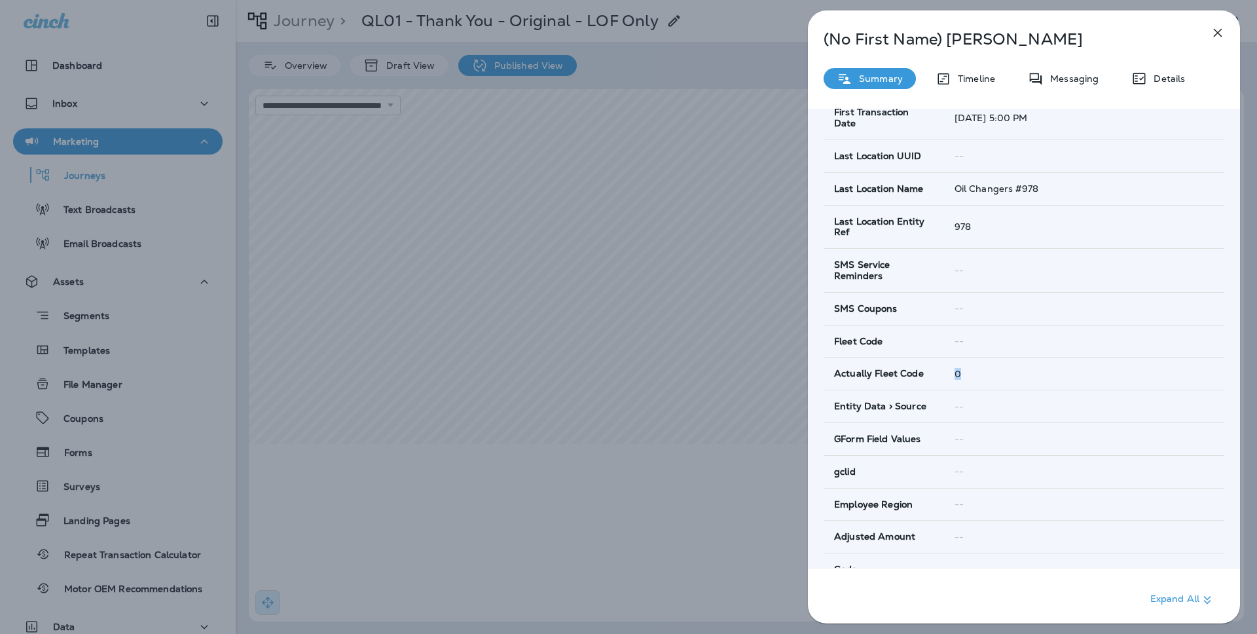
drag, startPoint x: 954, startPoint y: 352, endPoint x: 963, endPoint y: 353, distance: 9.9
click at [963, 368] on div "0" at bounding box center [1083, 373] width 259 height 10
click at [1158, 75] on p "Details" at bounding box center [1166, 78] width 38 height 10
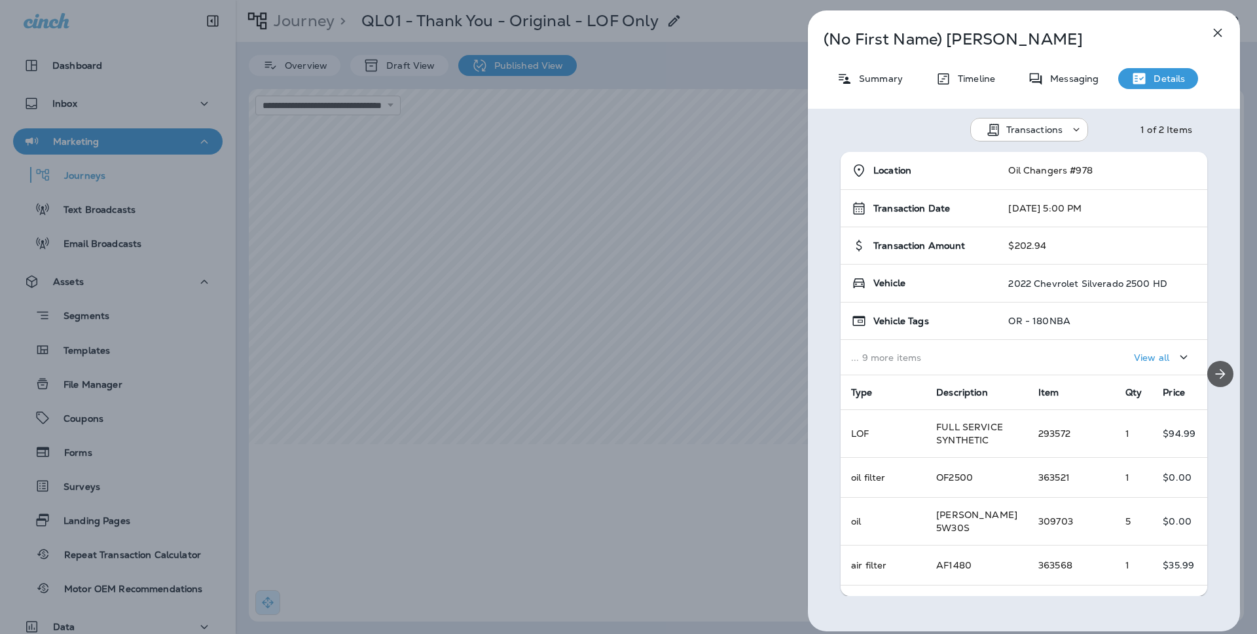
click at [1219, 376] on icon "Next" at bounding box center [1220, 374] width 16 height 16
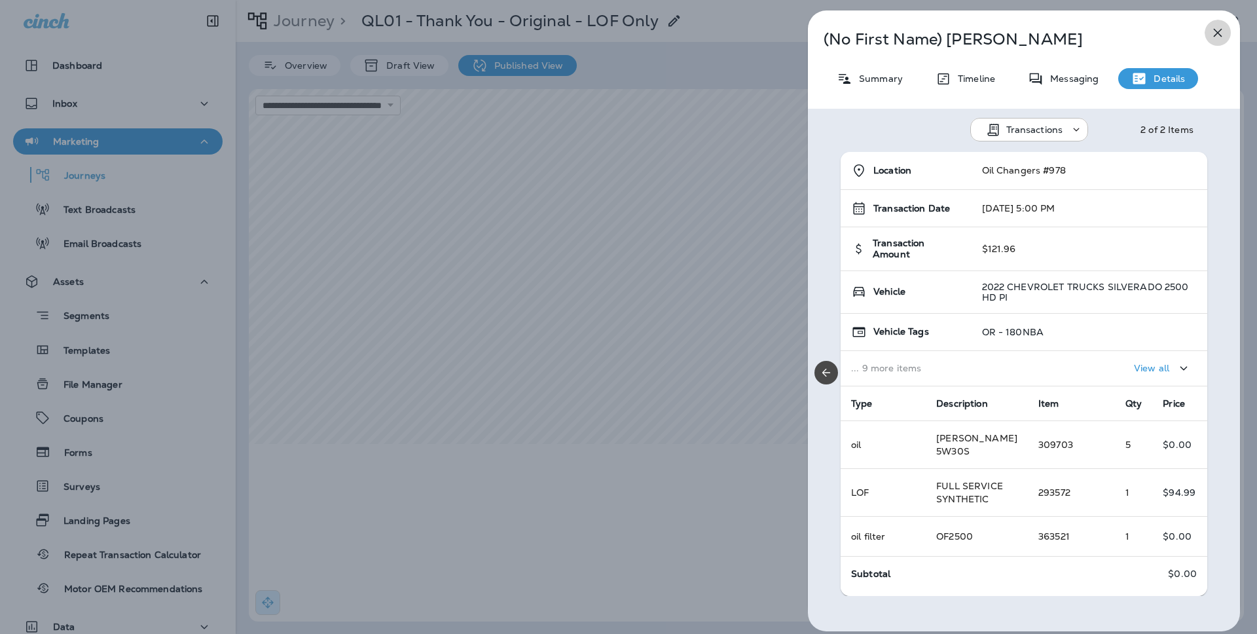
click at [1213, 26] on icon "button" at bounding box center [1217, 33] width 16 height 16
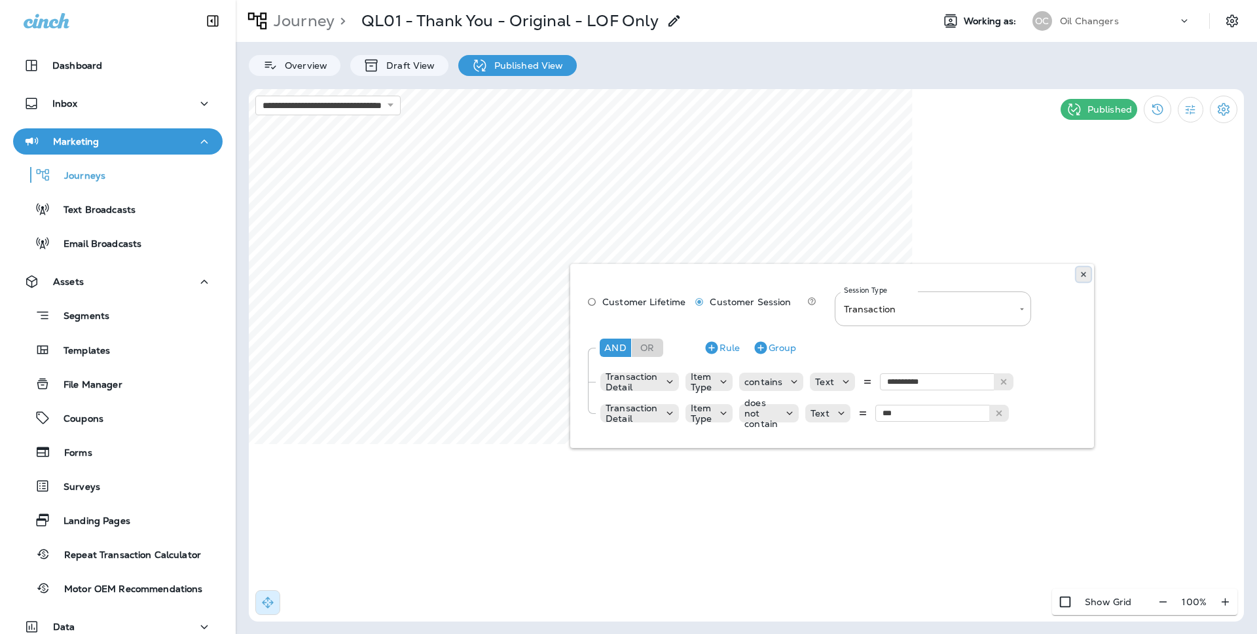
click at [1084, 274] on icon at bounding box center [1083, 274] width 8 height 8
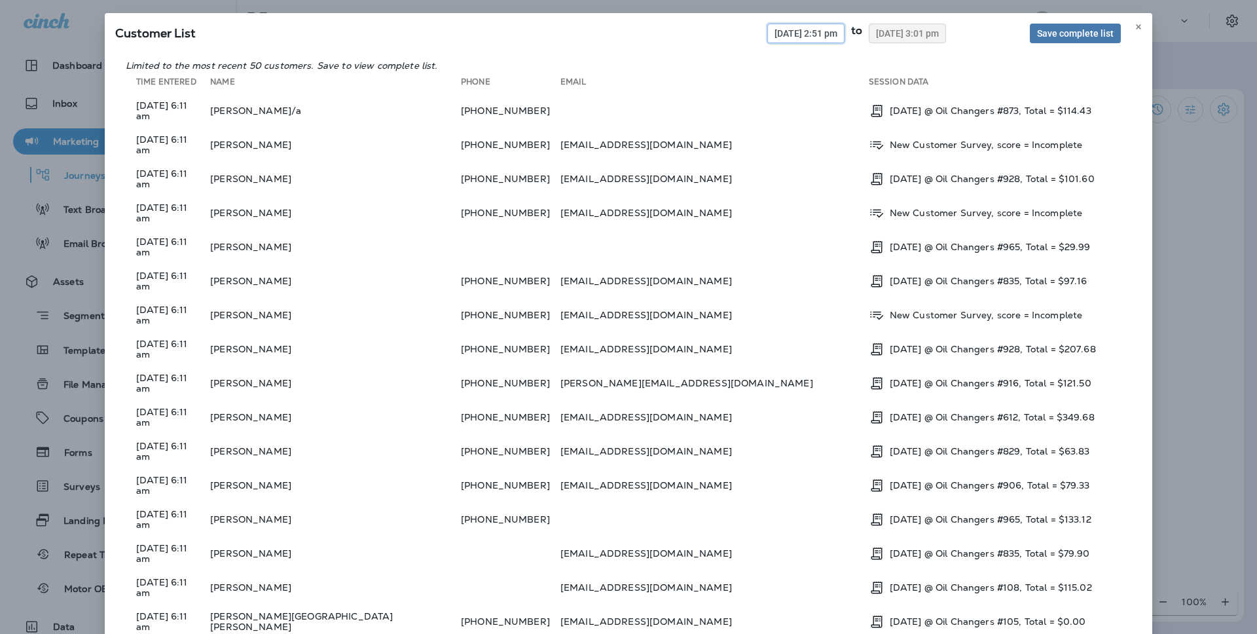
click at [778, 41] on button "09/09/2025 2:51 pm" at bounding box center [805, 34] width 77 height 20
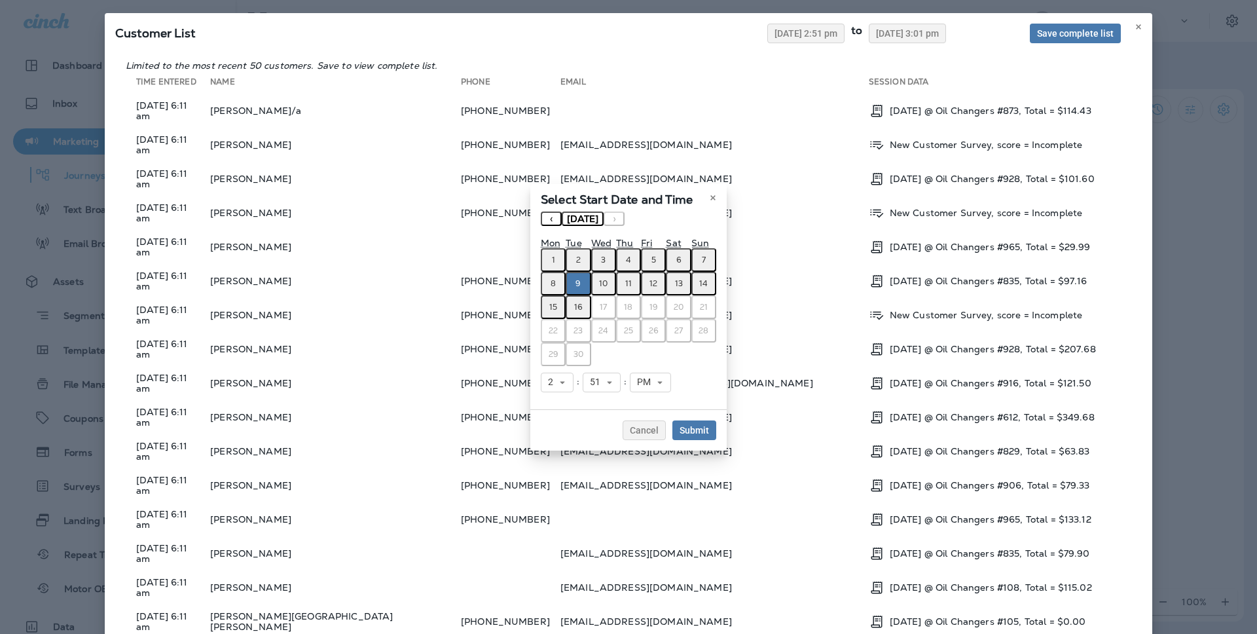
click at [1064, 148] on div "Select Start Date and Time « ‹ September 2025 › » Mon Tue Wed Thu Fri Sat Sun 1…" at bounding box center [628, 317] width 1257 height 634
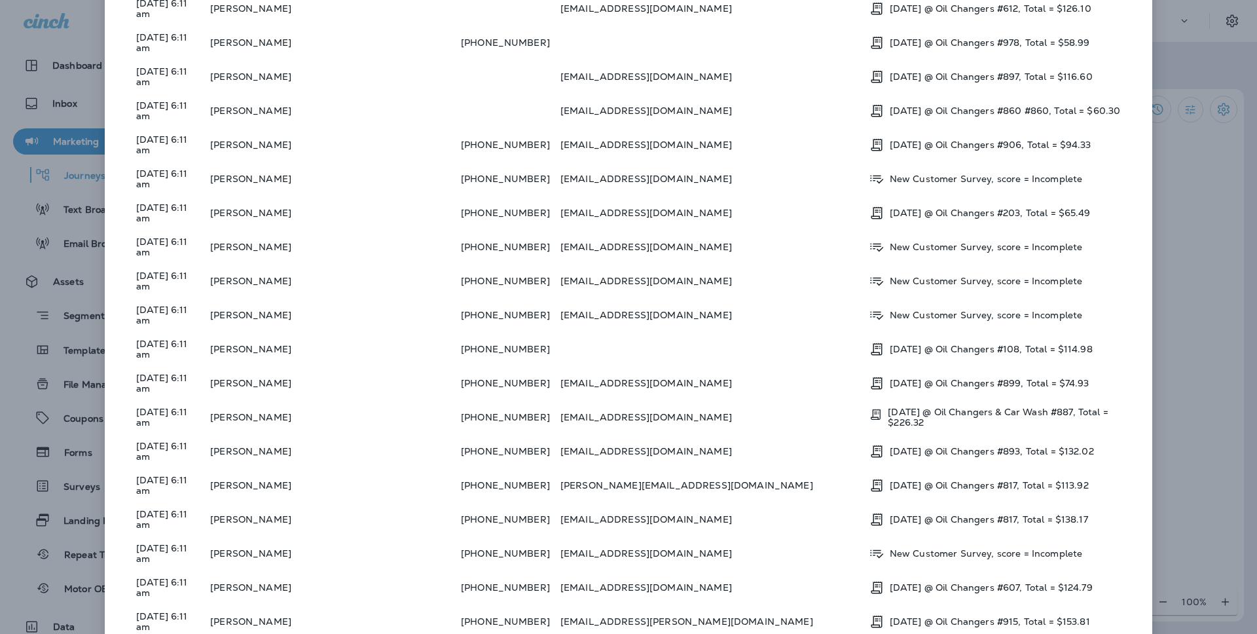
scroll to position [948, 0]
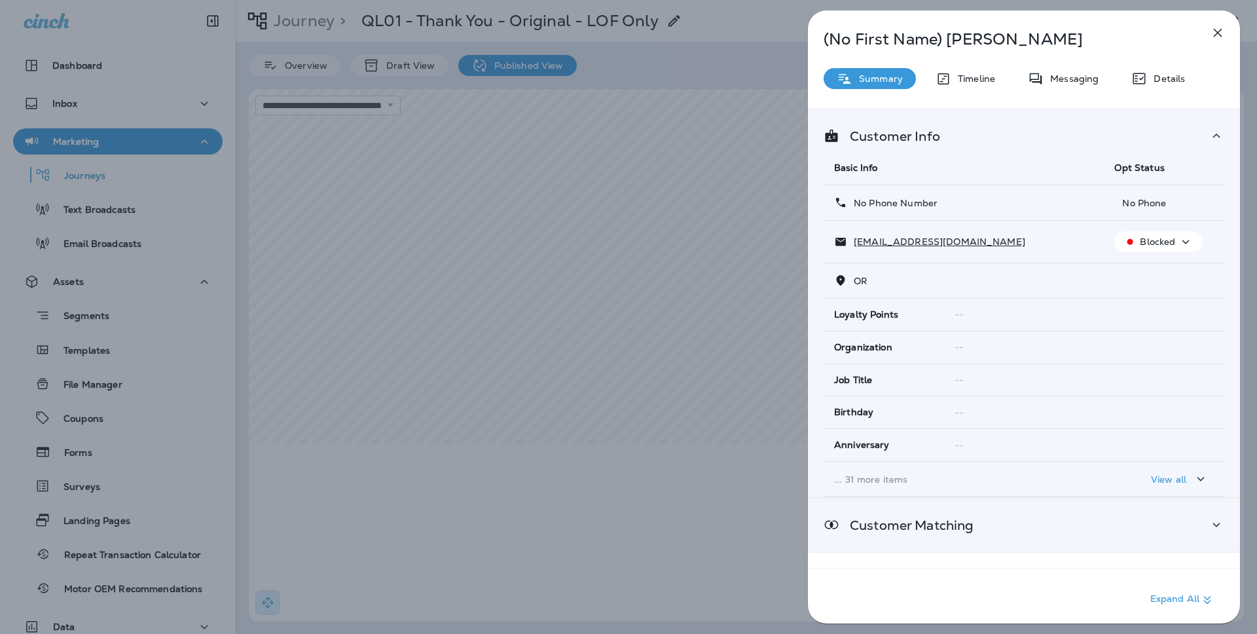
click at [1062, 505] on div "Customer Matching" at bounding box center [1024, 524] width 432 height 53
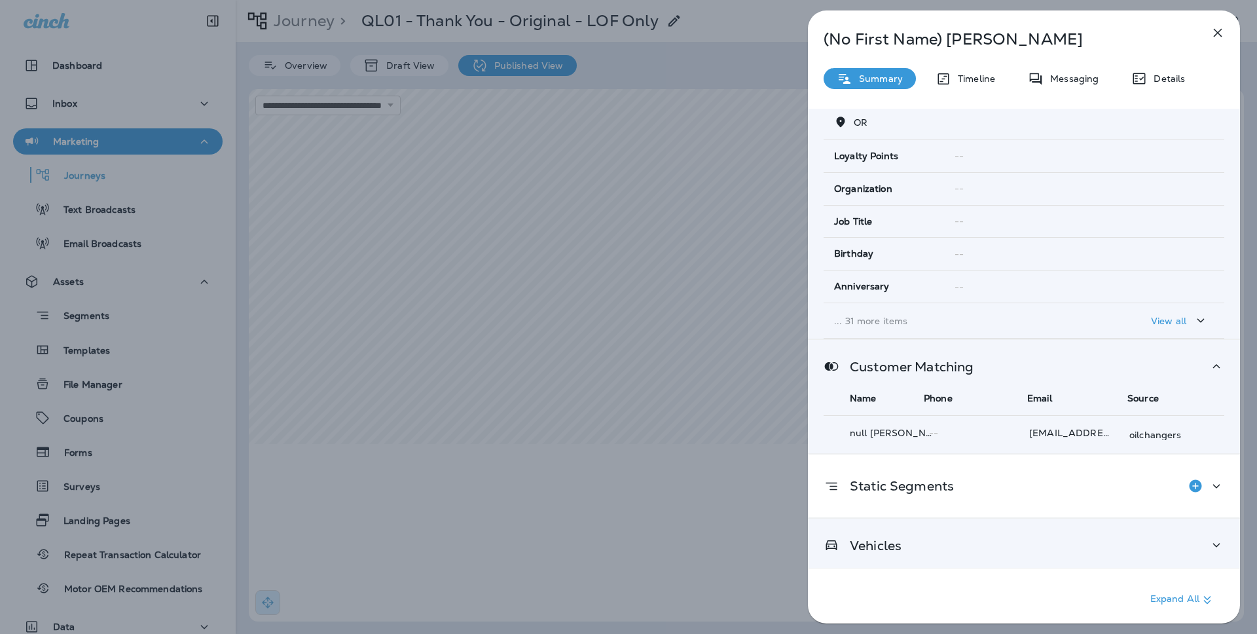
click at [1027, 543] on div "Vehicles" at bounding box center [1023, 545] width 401 height 16
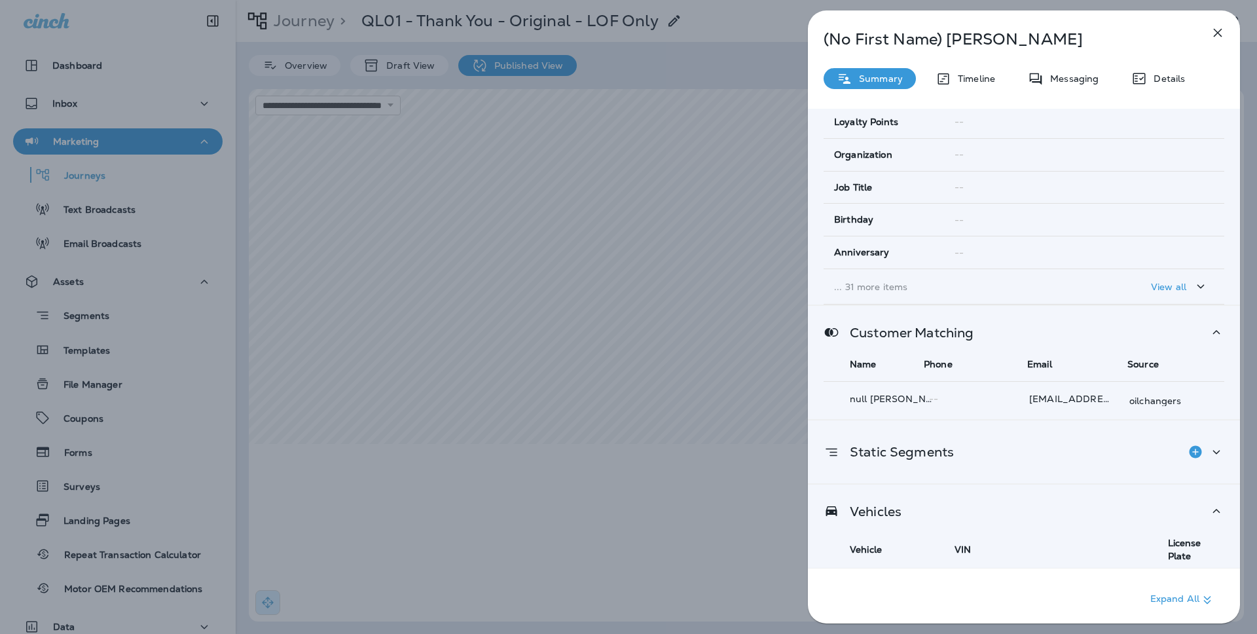
scroll to position [287, 0]
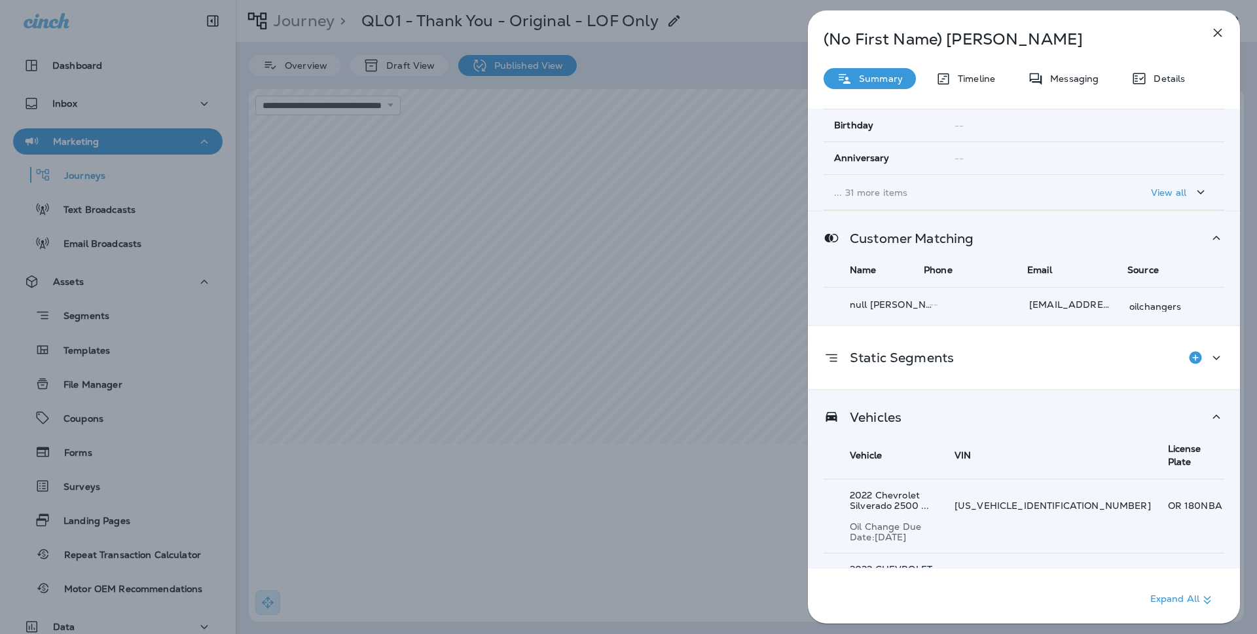
click at [1213, 33] on icon "button" at bounding box center [1217, 33] width 16 height 16
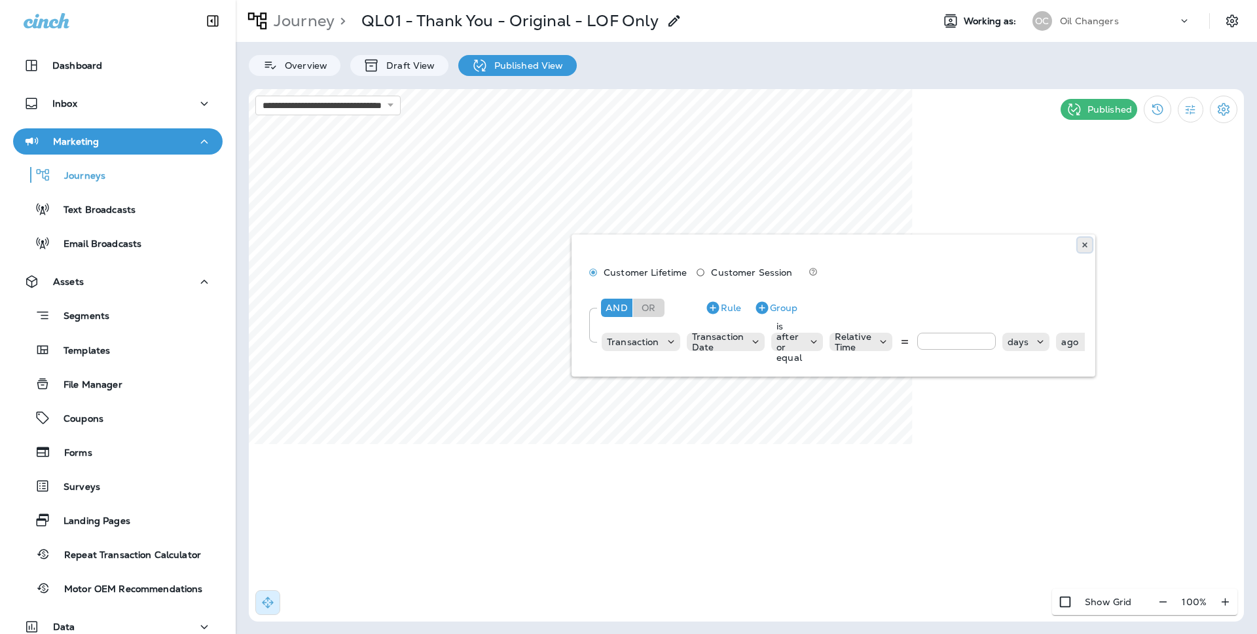
click at [1083, 245] on icon at bounding box center [1085, 245] width 8 height 8
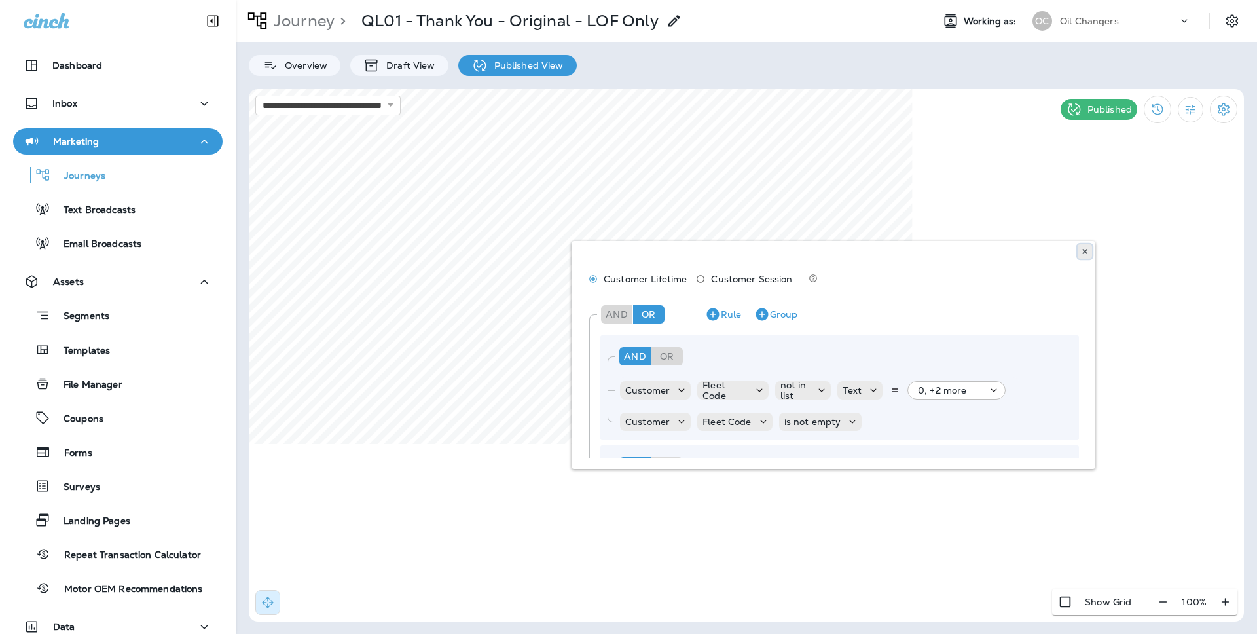
click at [1084, 250] on icon at bounding box center [1085, 251] width 8 height 8
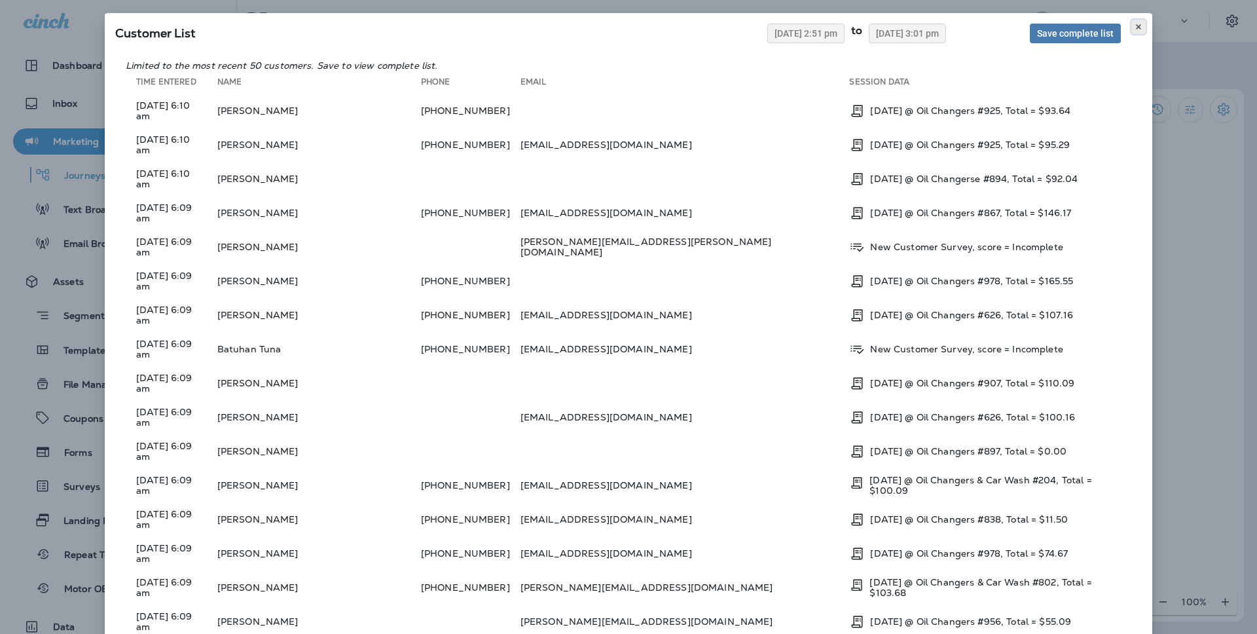
click at [1143, 24] on button at bounding box center [1138, 27] width 14 height 14
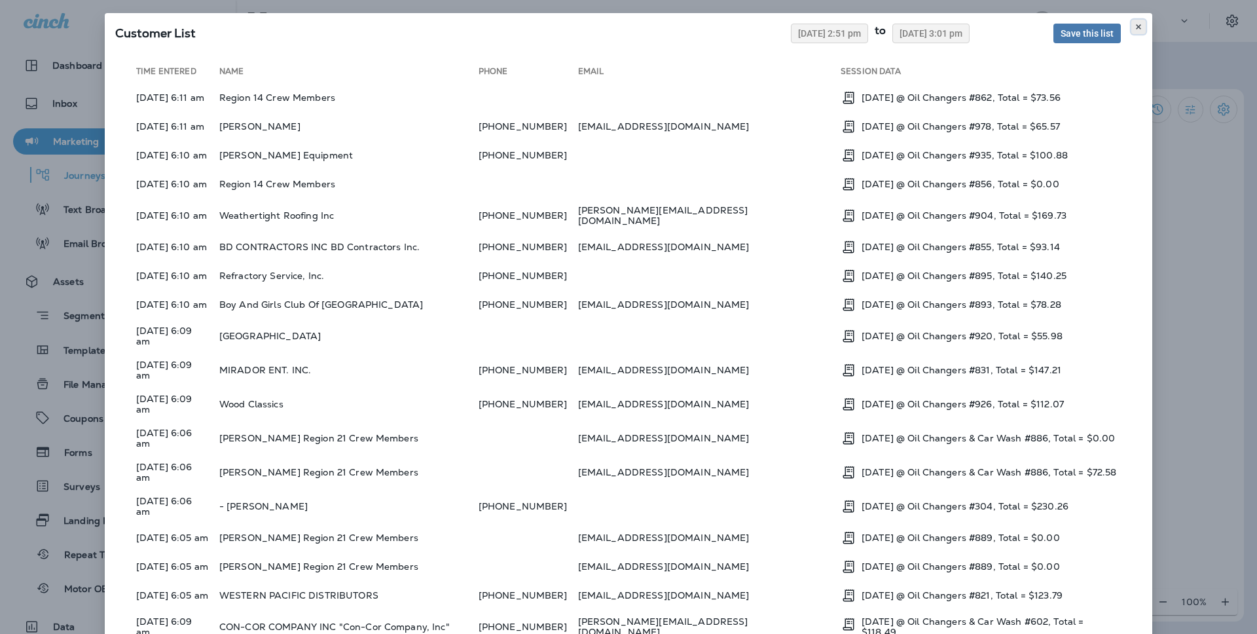
click at [1134, 24] on icon at bounding box center [1138, 27] width 8 height 8
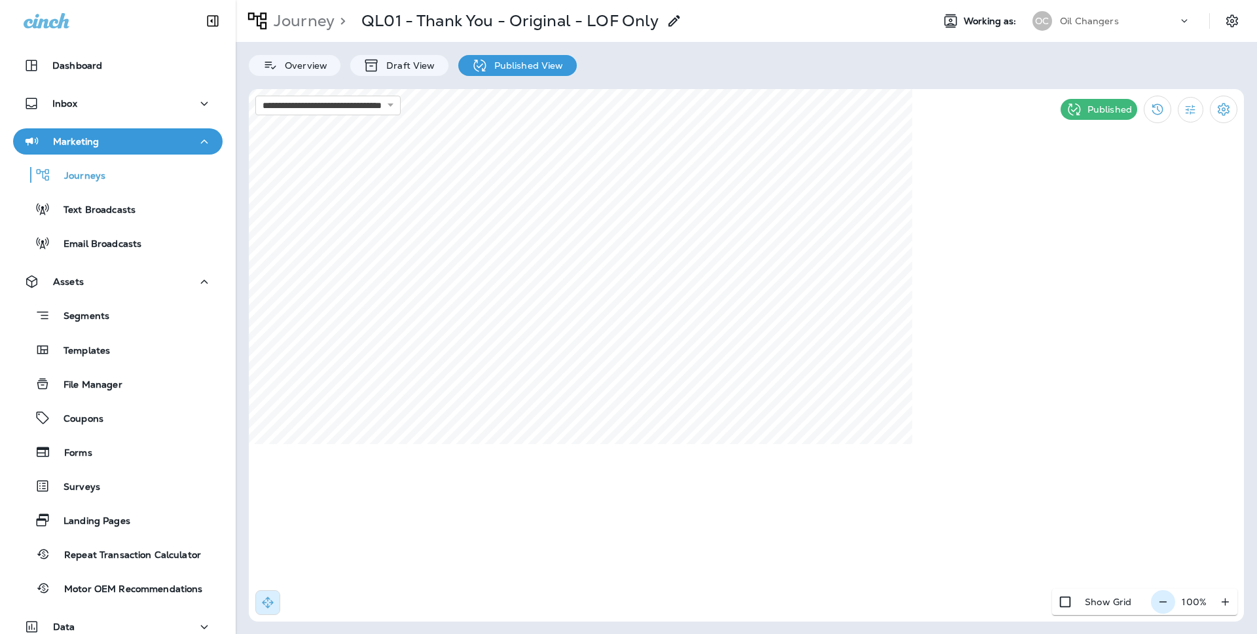
click at [1167, 609] on button "button" at bounding box center [1163, 602] width 24 height 24
click at [1167, 609] on button "button" at bounding box center [1168, 602] width 24 height 24
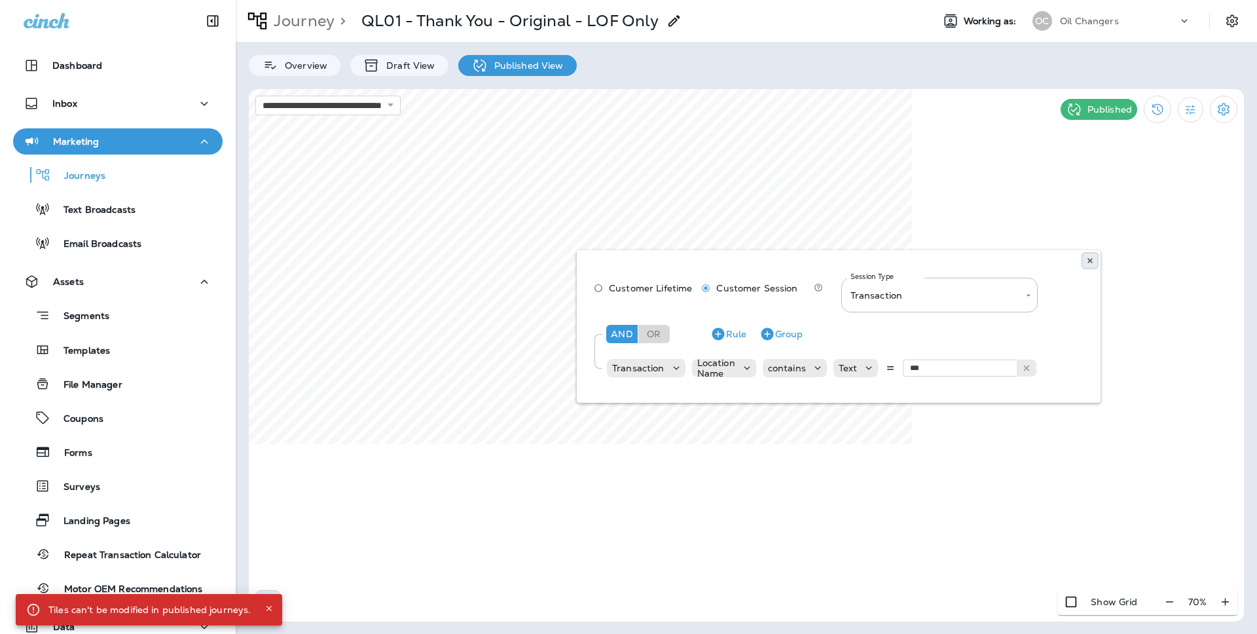
click at [1089, 263] on icon at bounding box center [1090, 261] width 8 height 8
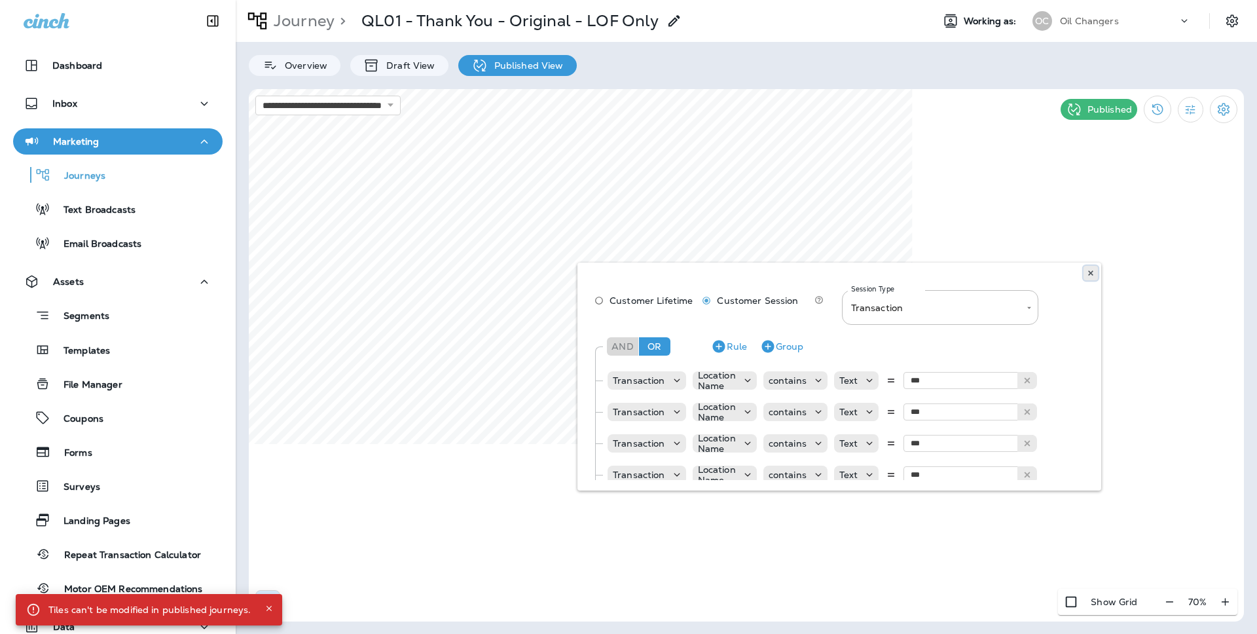
click at [1089, 274] on use at bounding box center [1090, 272] width 5 height 5
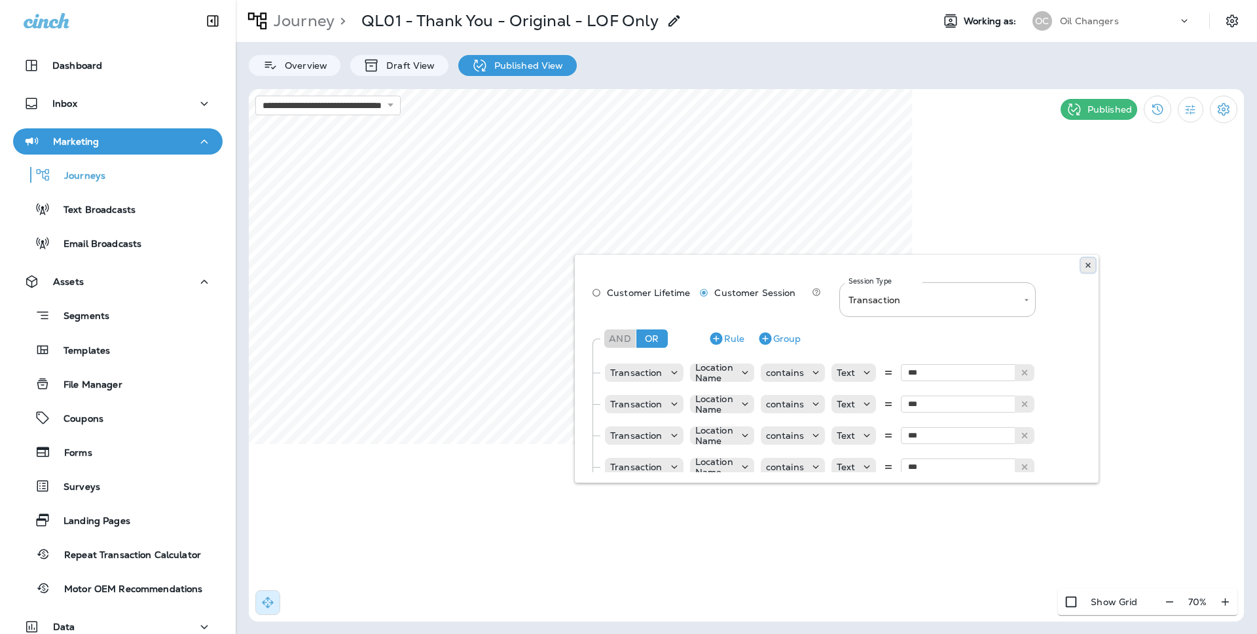
click at [1084, 268] on icon at bounding box center [1088, 265] width 8 height 8
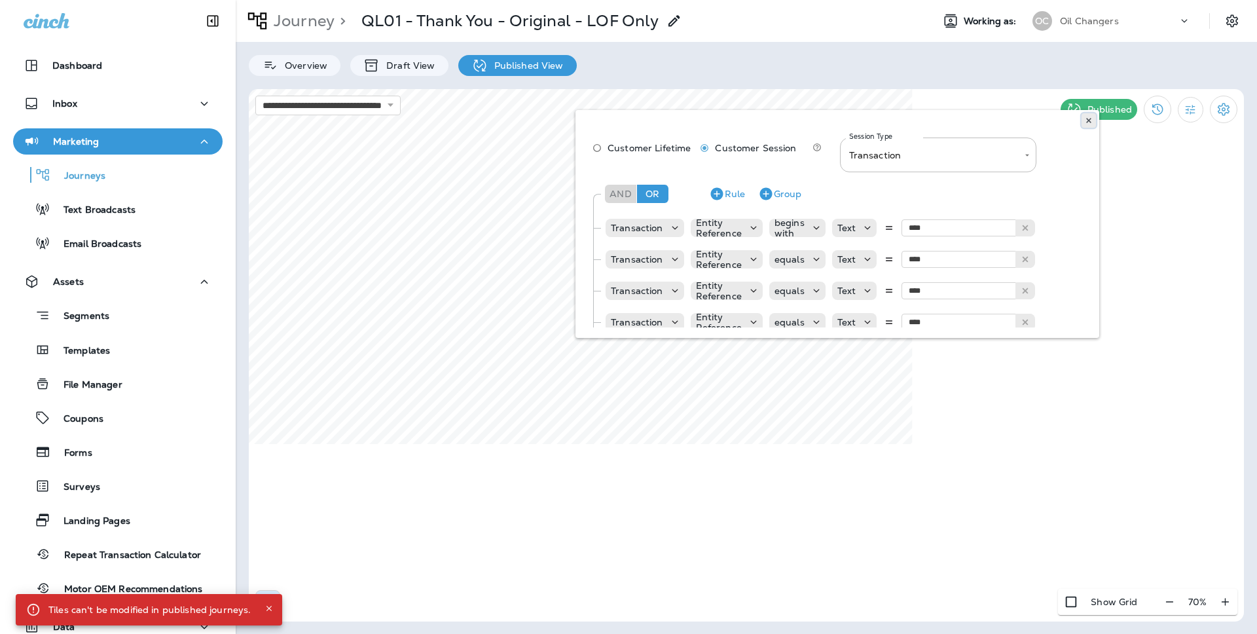
click at [1084, 121] on icon at bounding box center [1088, 120] width 8 height 8
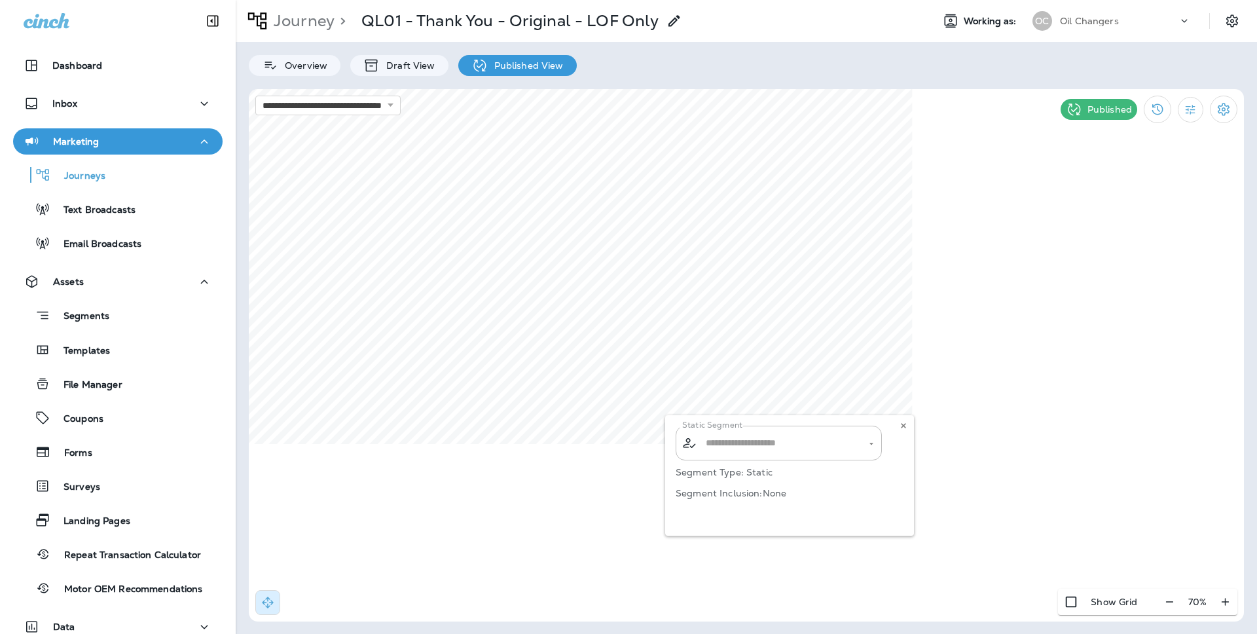
type input "**********"
click at [904, 428] on icon at bounding box center [903, 425] width 8 height 8
click at [1190, 107] on icon "Filter Statistics" at bounding box center [1190, 110] width 14 height 14
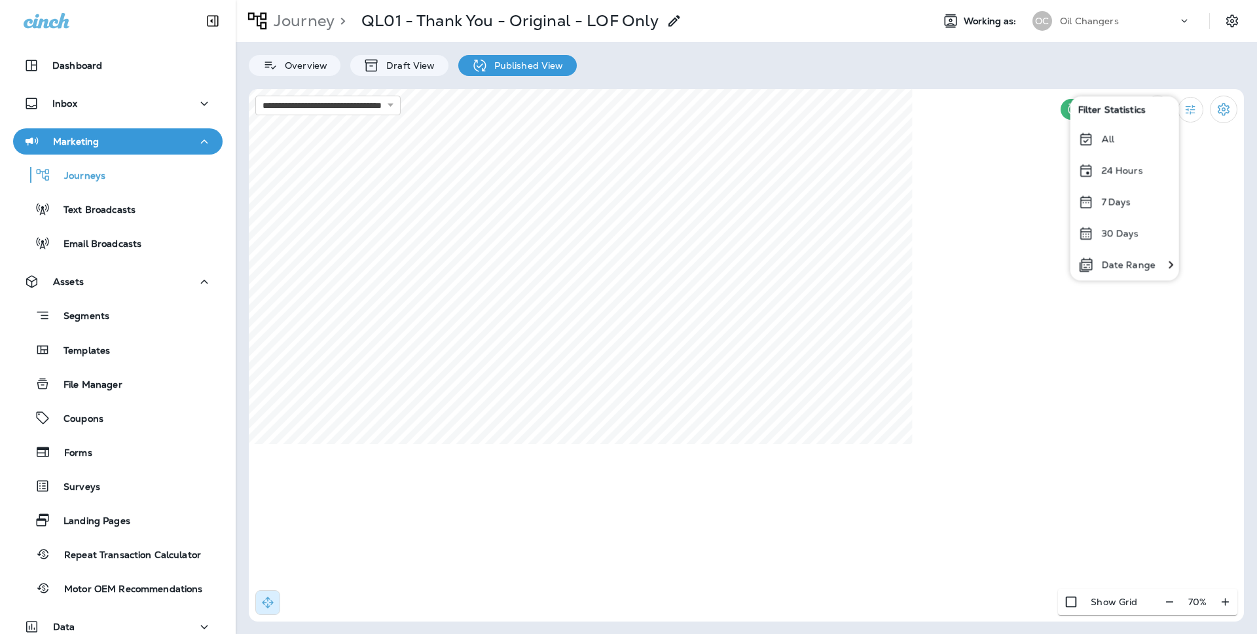
click at [1132, 168] on p "24 Hours" at bounding box center [1121, 170] width 41 height 10
click at [1199, 108] on button "Filter Statistics" at bounding box center [1190, 110] width 26 height 26
click at [1128, 170] on p "24 Hours" at bounding box center [1121, 170] width 41 height 10
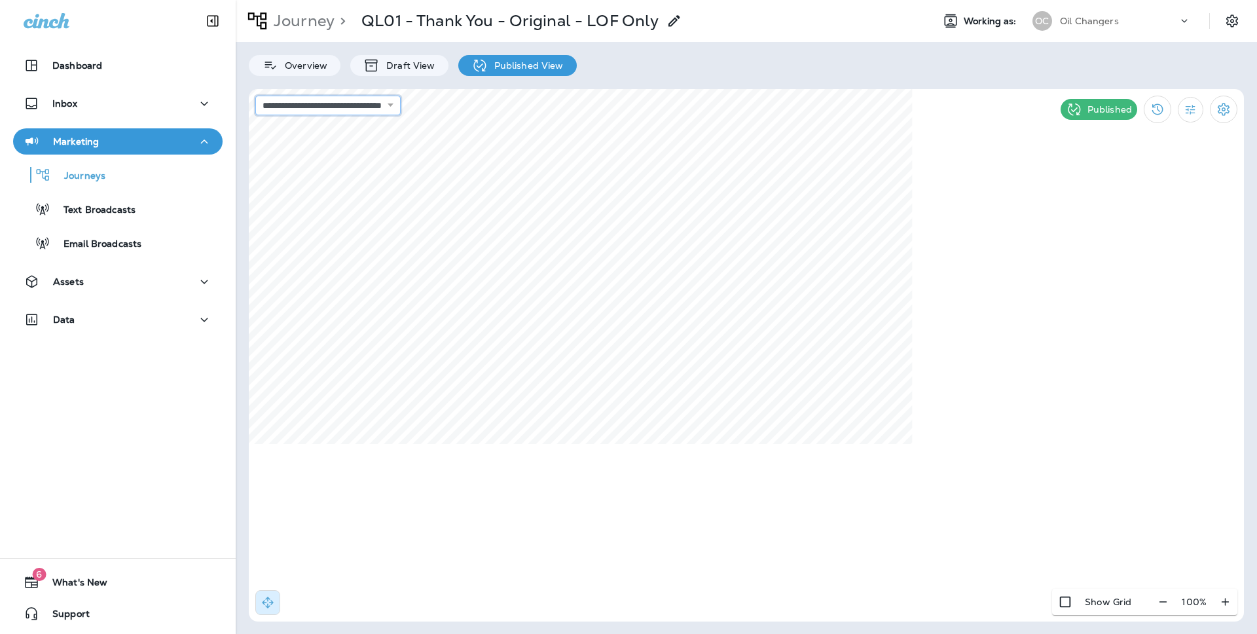
click at [393, 109] on select "**********" at bounding box center [327, 106] width 145 height 20
select select "**********"
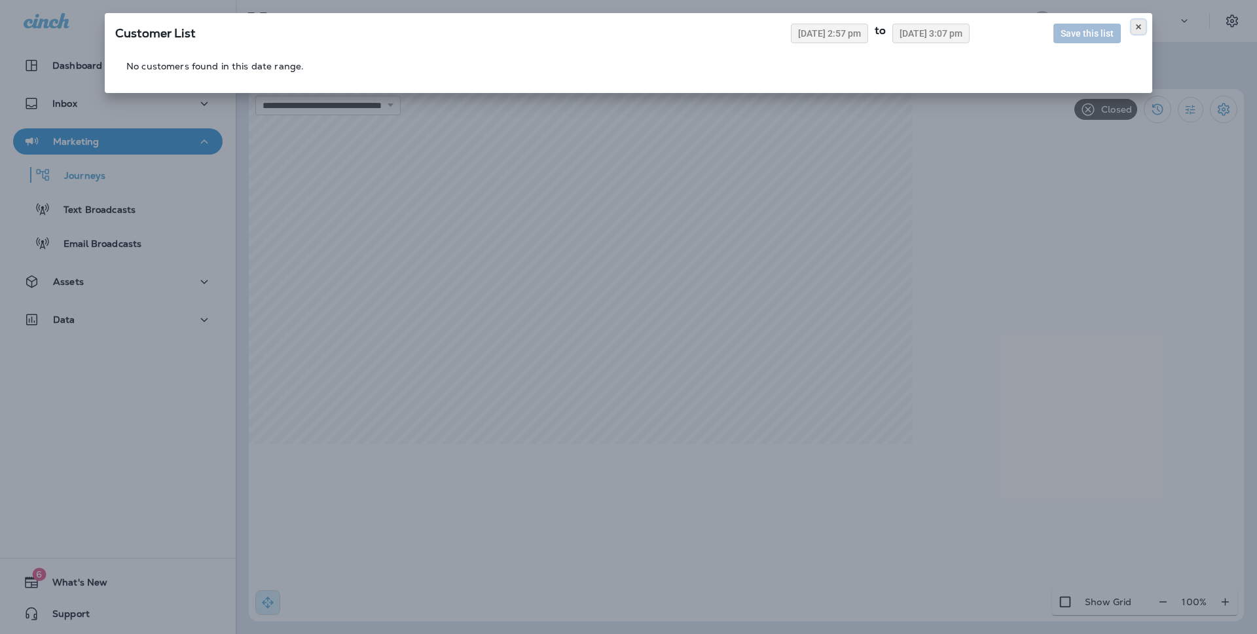
click at [1137, 29] on icon at bounding box center [1138, 27] width 8 height 8
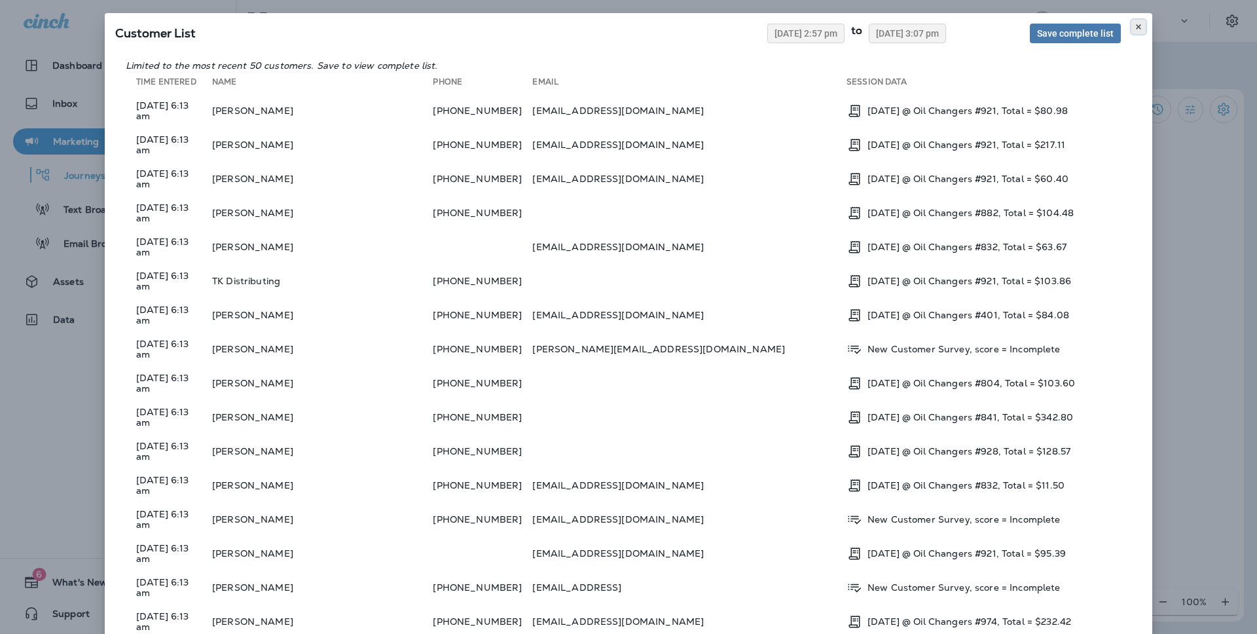
click at [1135, 21] on button at bounding box center [1138, 27] width 14 height 14
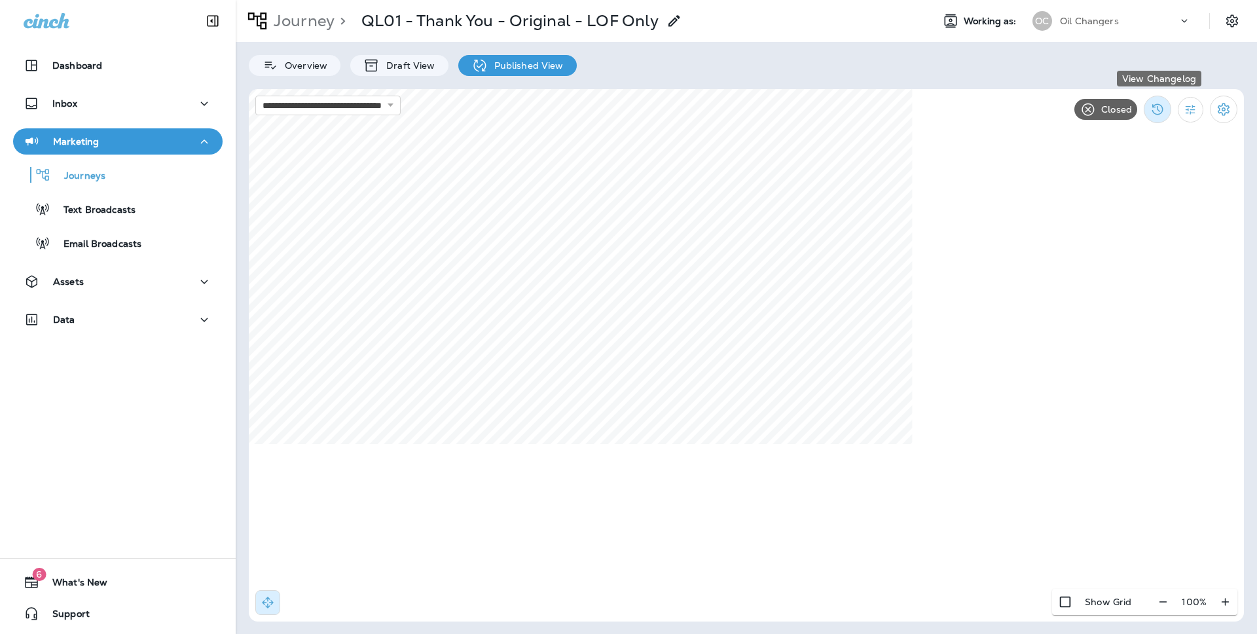
click at [1153, 112] on icon "View Changelog" at bounding box center [1157, 109] width 11 height 11
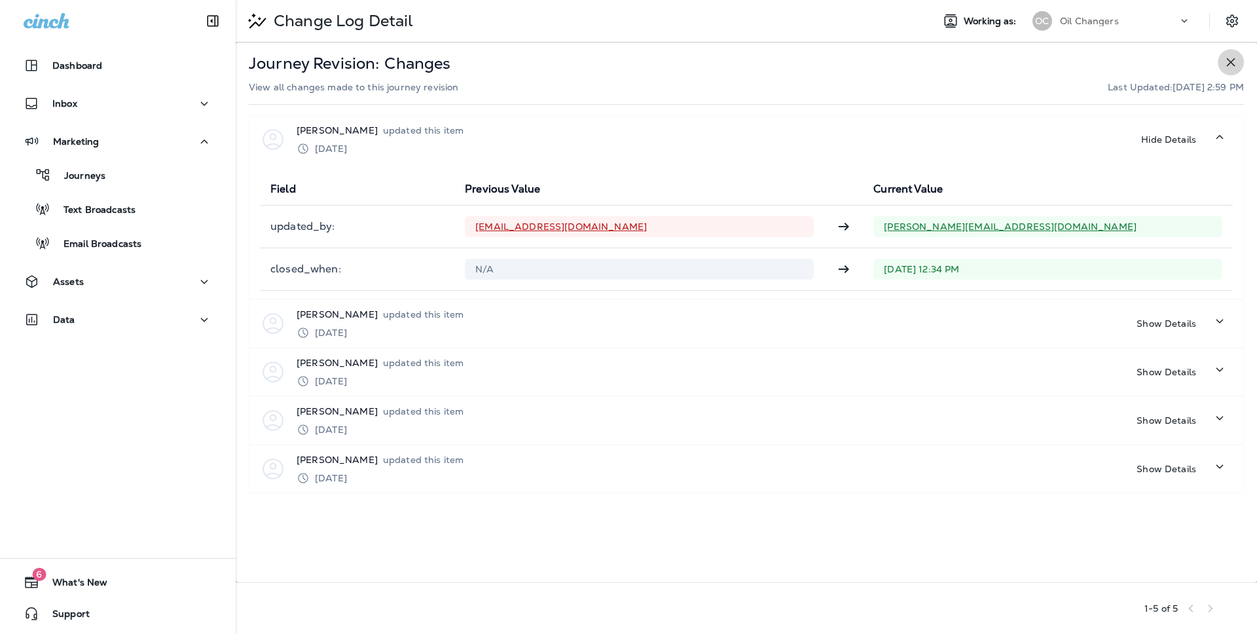
click at [1225, 60] on icon "button" at bounding box center [1231, 62] width 16 height 16
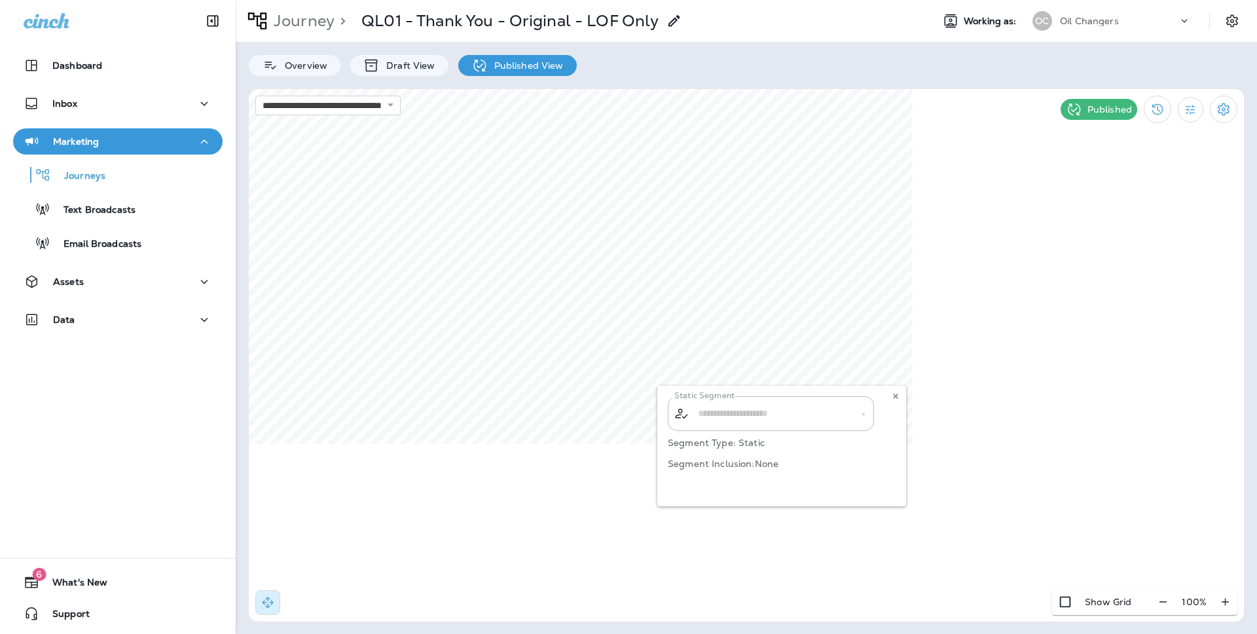
type input "**********"
click at [891, 394] on icon at bounding box center [895, 396] width 8 height 8
select select "*******"
click at [677, 332] on div "**********" at bounding box center [610, 302] width 249 height 114
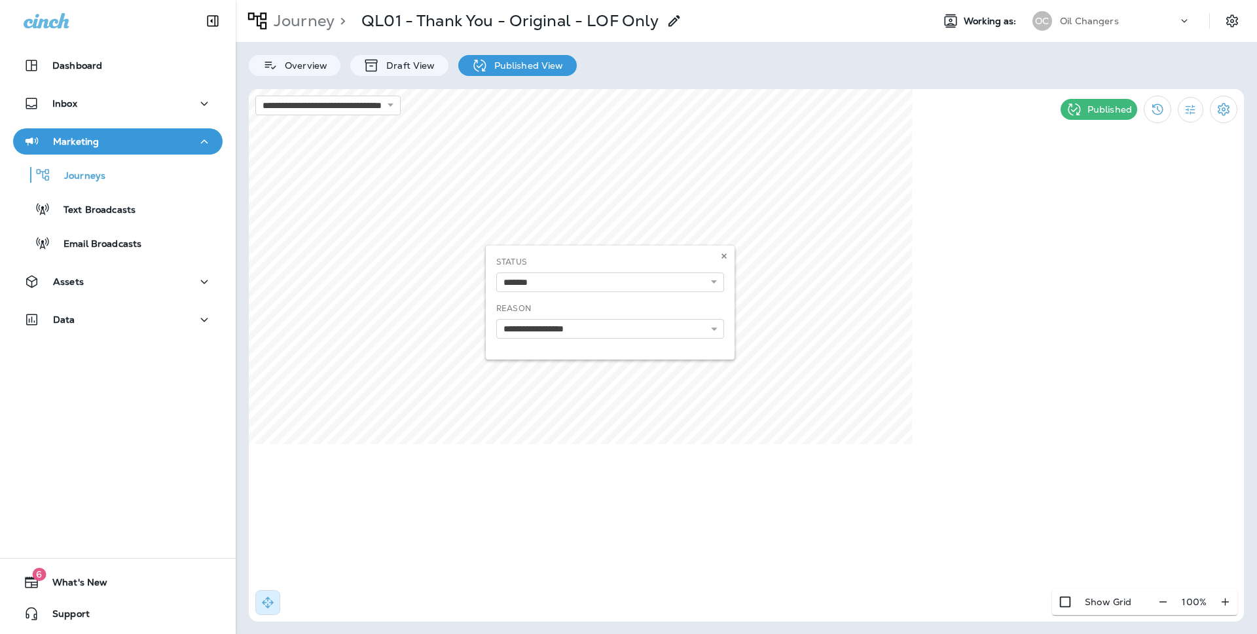
click at [677, 332] on div "**********" at bounding box center [610, 302] width 249 height 114
click at [725, 253] on use at bounding box center [723, 255] width 5 height 5
select select "*******"
click at [618, 330] on div "**********" at bounding box center [610, 302] width 249 height 114
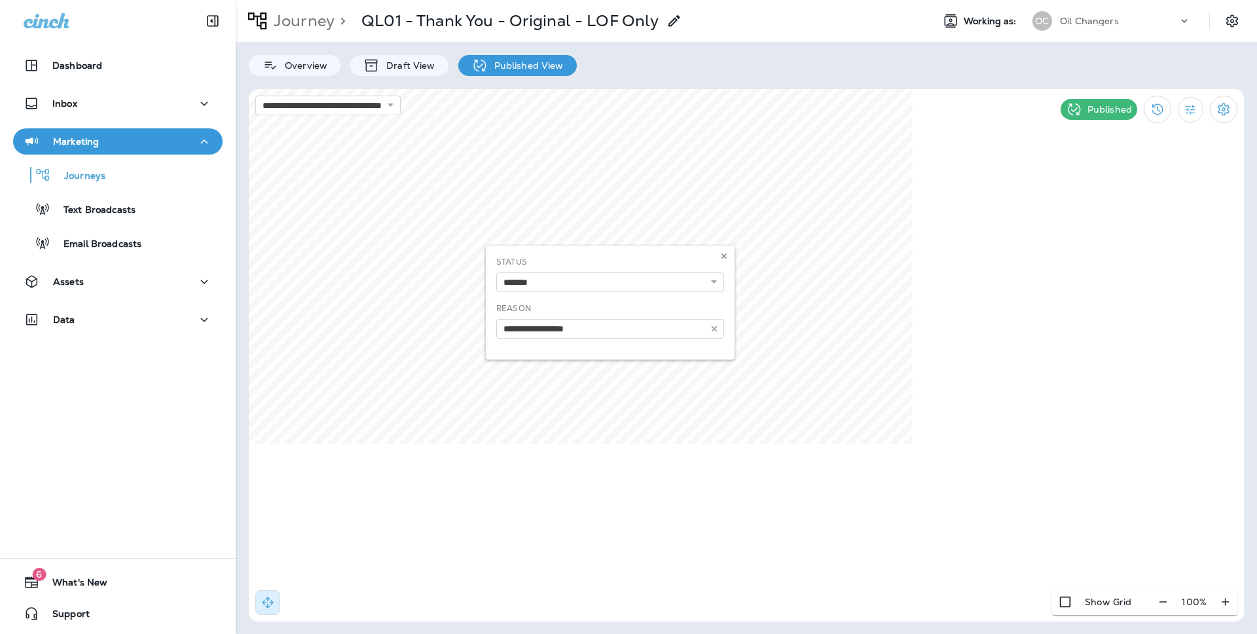
click at [618, 330] on div "**********" at bounding box center [610, 302] width 249 height 114
click at [619, 327] on div "**********" at bounding box center [610, 302] width 249 height 114
click at [715, 327] on div "**********" at bounding box center [610, 302] width 249 height 114
click at [713, 327] on div "**********" at bounding box center [610, 302] width 249 height 114
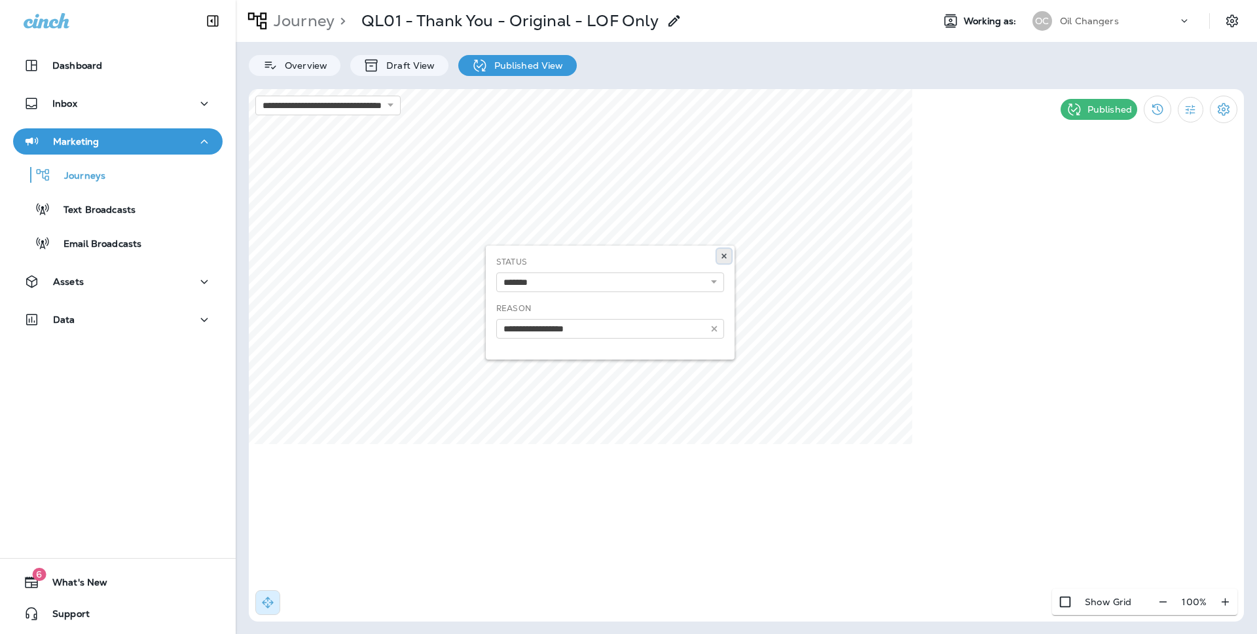
click at [722, 260] on button at bounding box center [724, 256] width 14 height 14
select select "*******"
drag, startPoint x: 617, startPoint y: 325, endPoint x: 567, endPoint y: 325, distance: 49.1
click at [567, 325] on div "**********" at bounding box center [610, 302] width 249 height 114
click at [724, 255] on use at bounding box center [723, 255] width 5 height 5
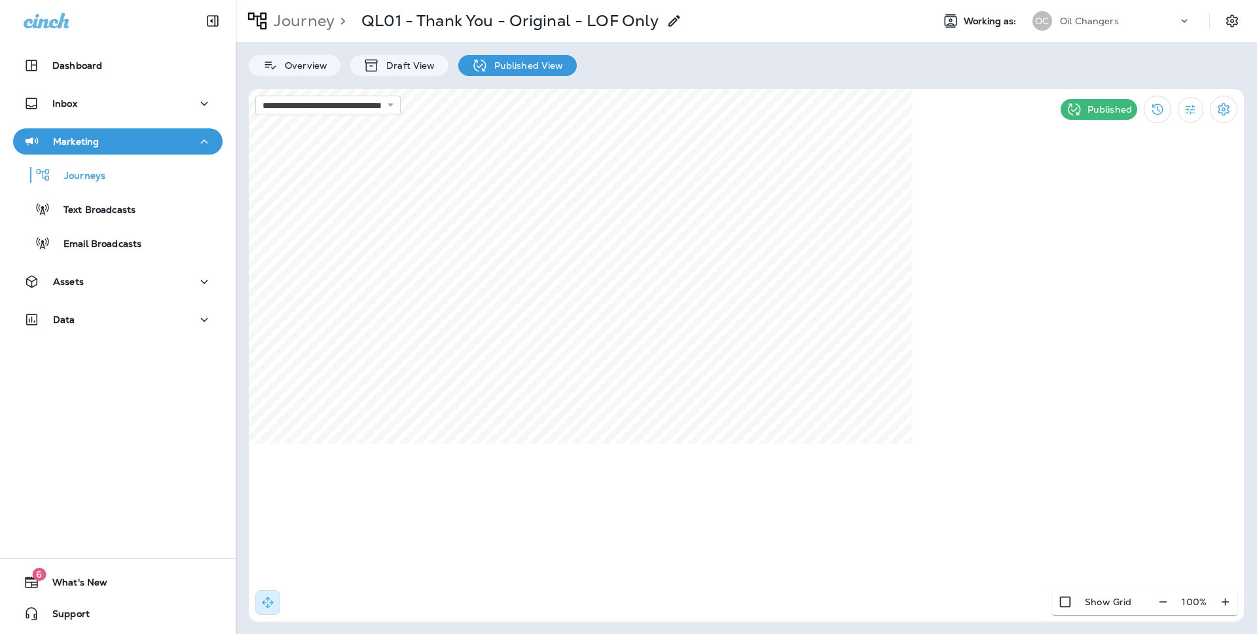
select select "*******"
click at [712, 255] on div "**********" at bounding box center [610, 302] width 249 height 114
click at [721, 255] on icon at bounding box center [724, 256] width 8 height 8
click at [417, 77] on div "**********" at bounding box center [746, 317] width 1021 height 634
click at [417, 69] on p "Draft View" at bounding box center [407, 65] width 55 height 10
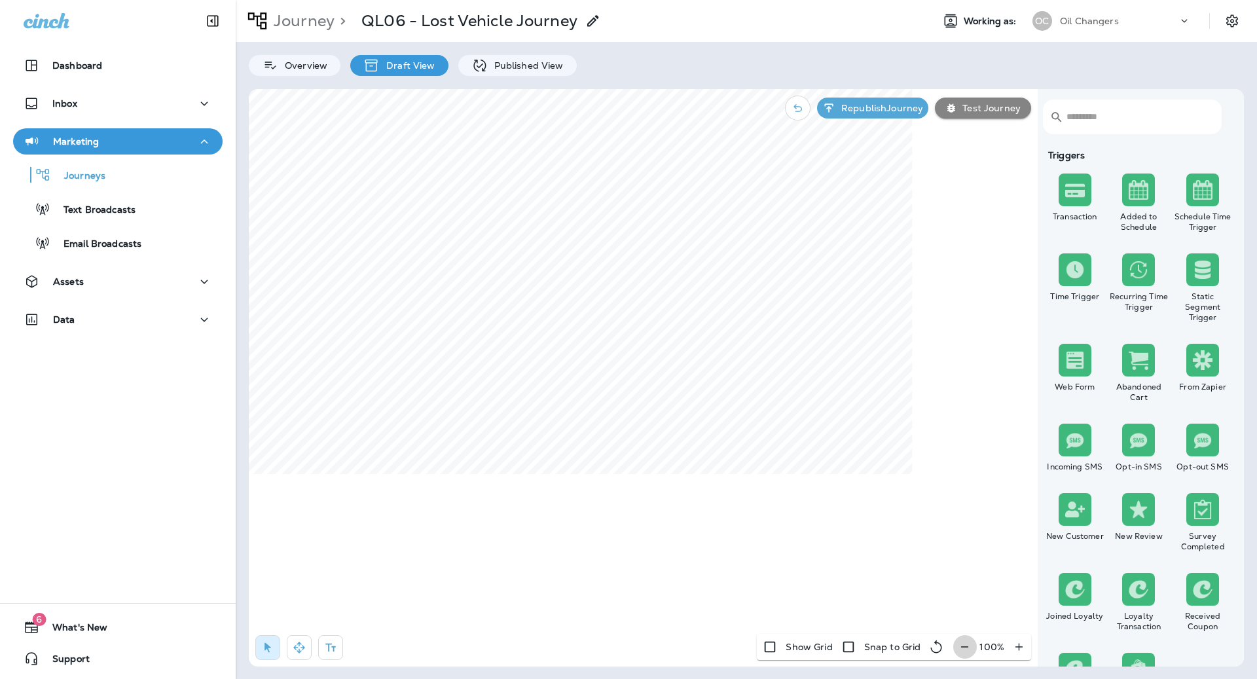
click at [965, 643] on icon "button" at bounding box center [964, 646] width 14 height 13
click at [965, 643] on icon "button" at bounding box center [970, 646] width 14 height 13
click at [295, 649] on icon "button" at bounding box center [299, 647] width 13 height 13
click at [267, 651] on icon "button" at bounding box center [267, 648] width 7 height 10
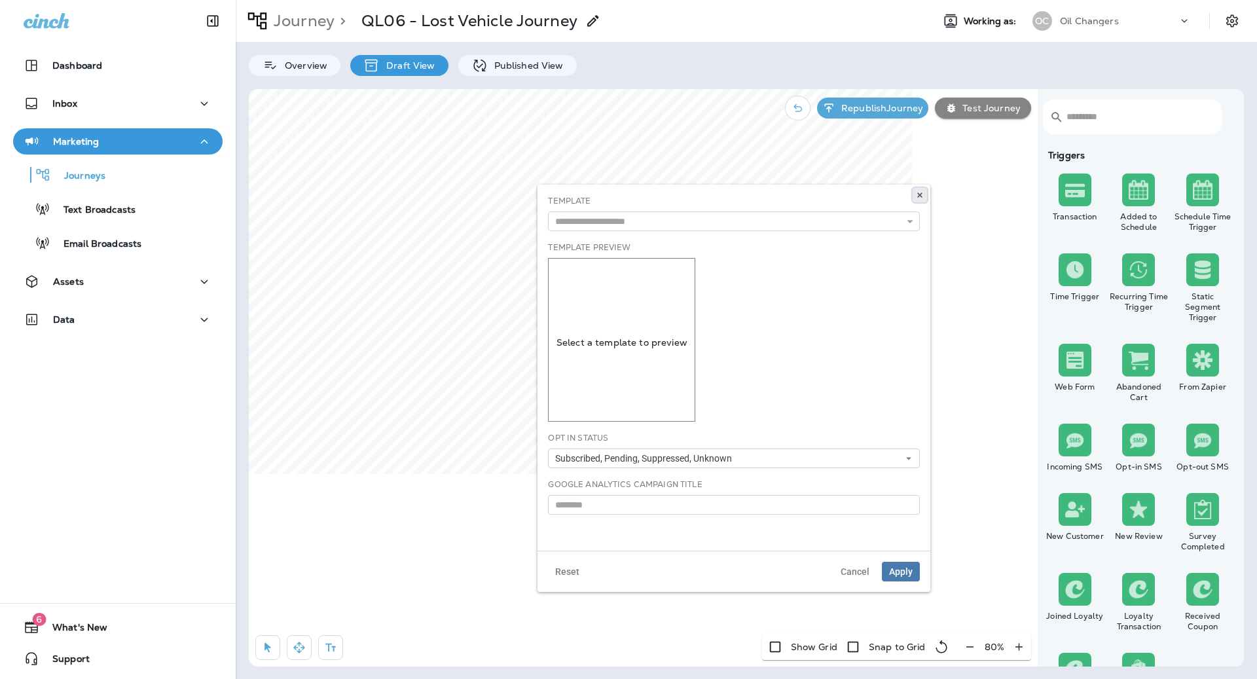
click at [918, 194] on use at bounding box center [920, 195] width 5 height 5
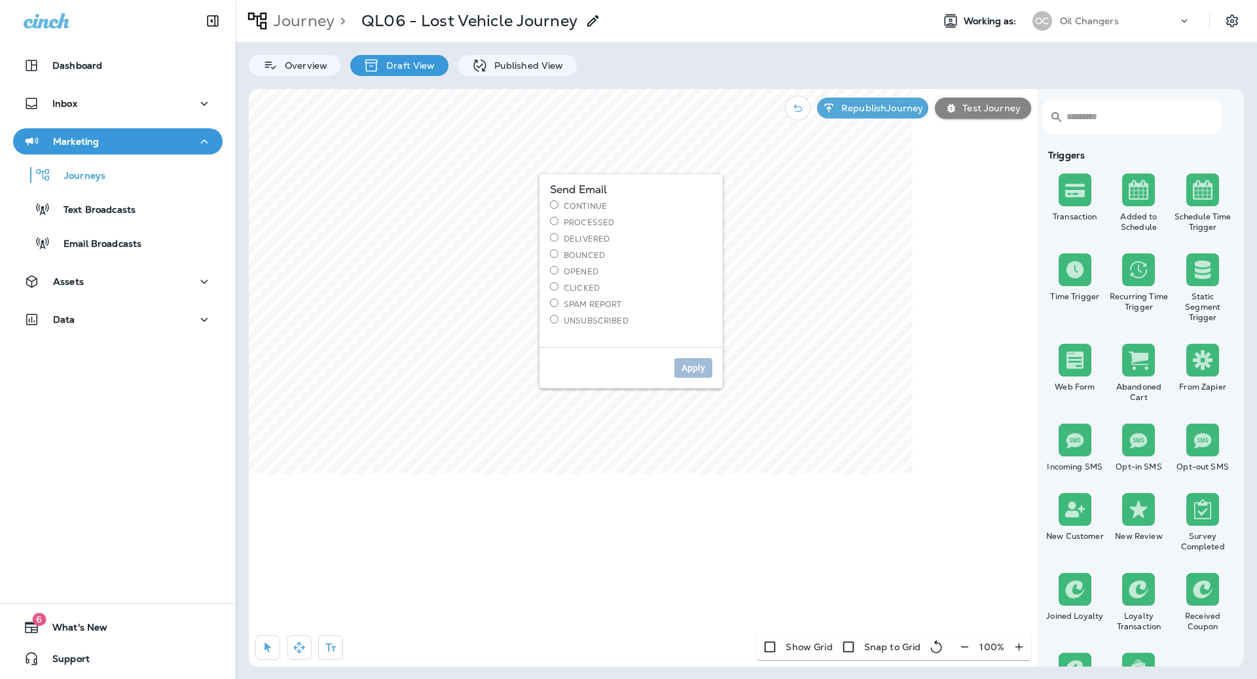
click at [592, 207] on label "Continue" at bounding box center [631, 205] width 162 height 11
click at [704, 367] on span "Apply" at bounding box center [693, 367] width 24 height 9
select select "*****"
select select "*"
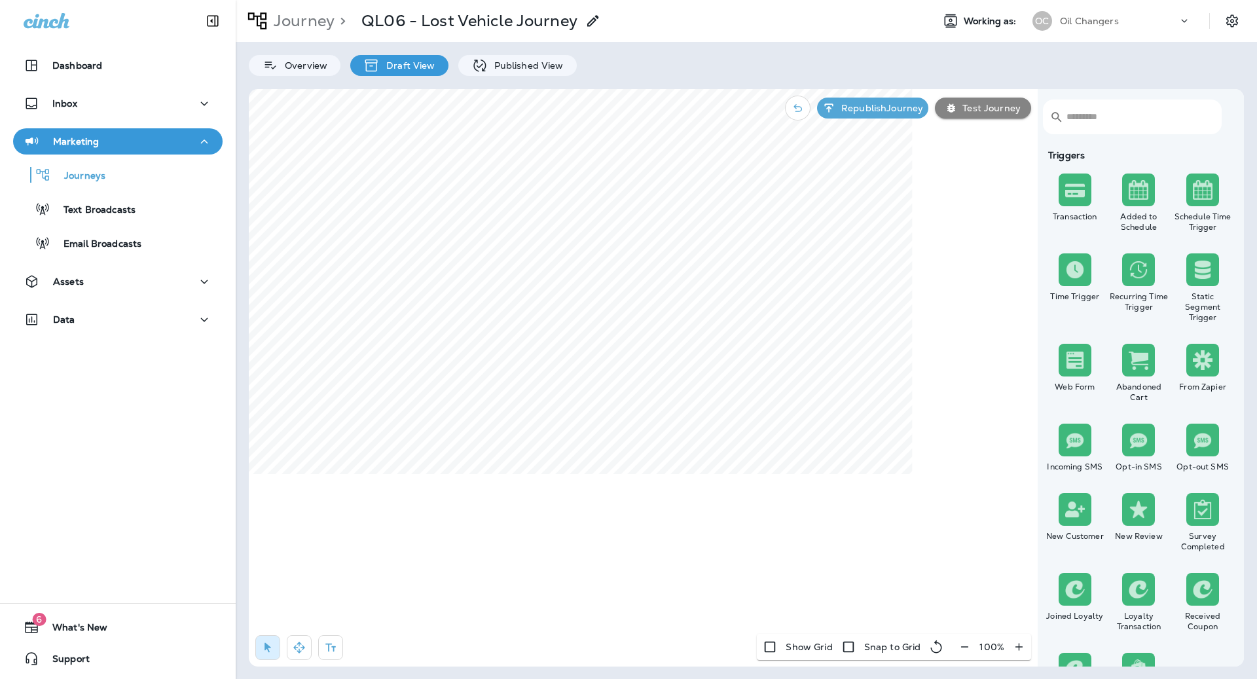
select select "**"
type input "*"
click at [618, 206] on input "*" at bounding box center [604, 210] width 49 height 20
click at [685, 212] on select "**********" at bounding box center [723, 210] width 168 height 20
select select "******"
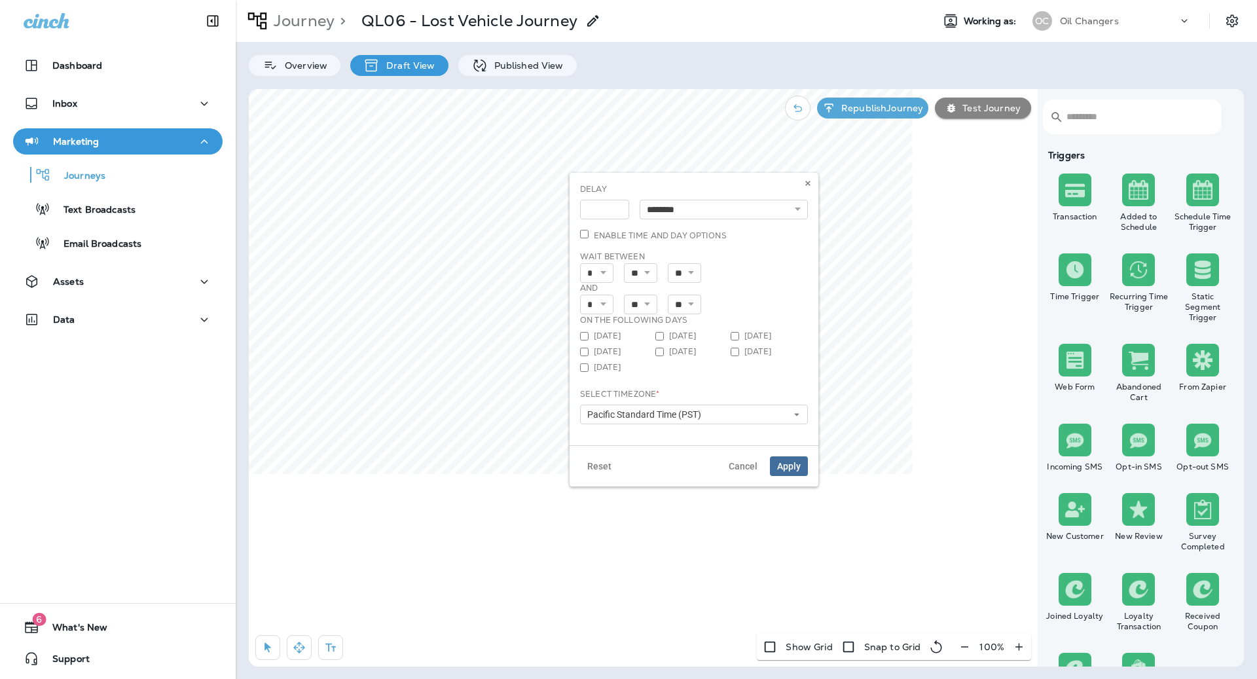
click at [755, 247] on div "**********" at bounding box center [694, 303] width 228 height 241
click at [582, 238] on label "Enable time and day options" at bounding box center [653, 235] width 147 height 11
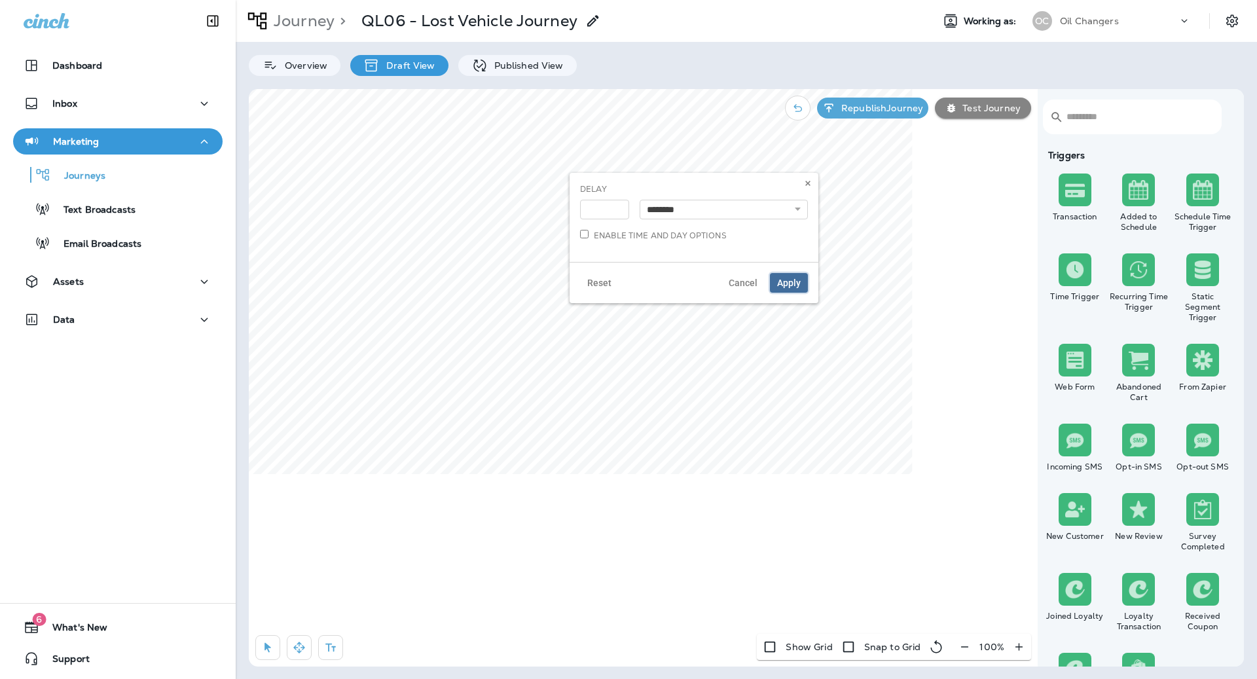
click at [789, 281] on span "Apply" at bounding box center [789, 282] width 24 height 9
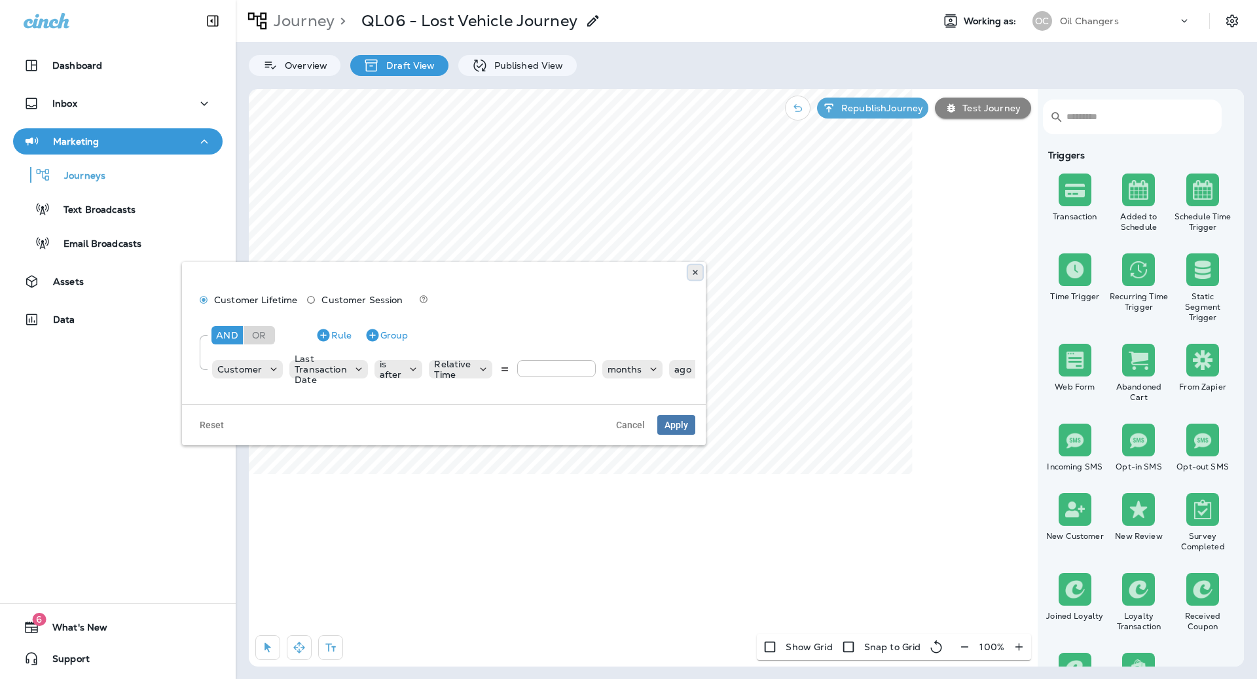
click at [700, 273] on button at bounding box center [695, 272] width 14 height 14
click at [587, 364] on input "**" at bounding box center [556, 368] width 79 height 17
type input "**"
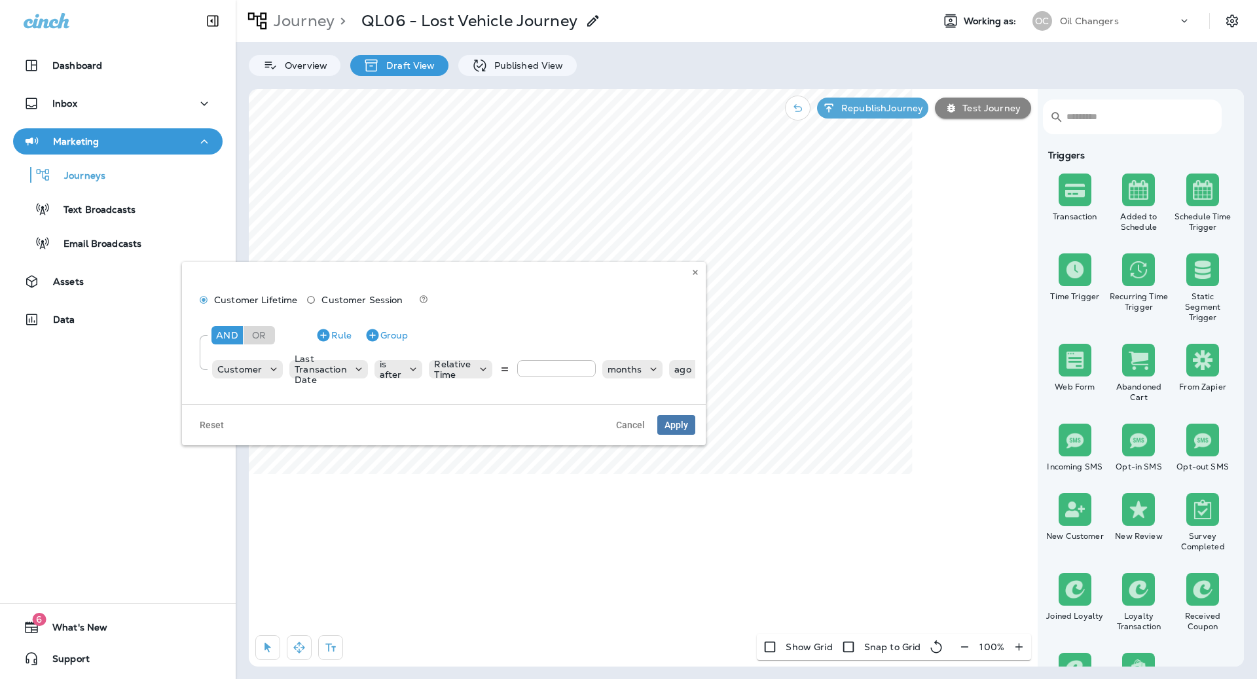
click at [587, 364] on input "**" at bounding box center [556, 368] width 79 height 17
click at [686, 421] on span "Apply" at bounding box center [676, 424] width 24 height 9
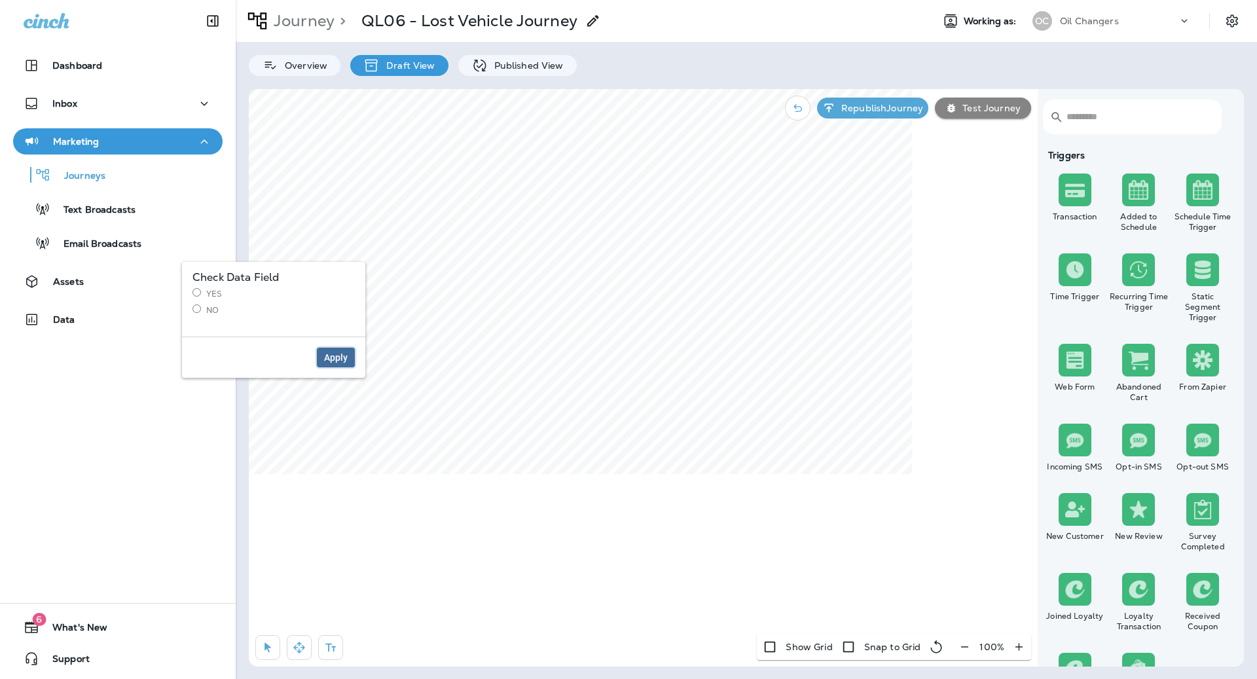
click at [334, 361] on span "Apply" at bounding box center [336, 357] width 24 height 9
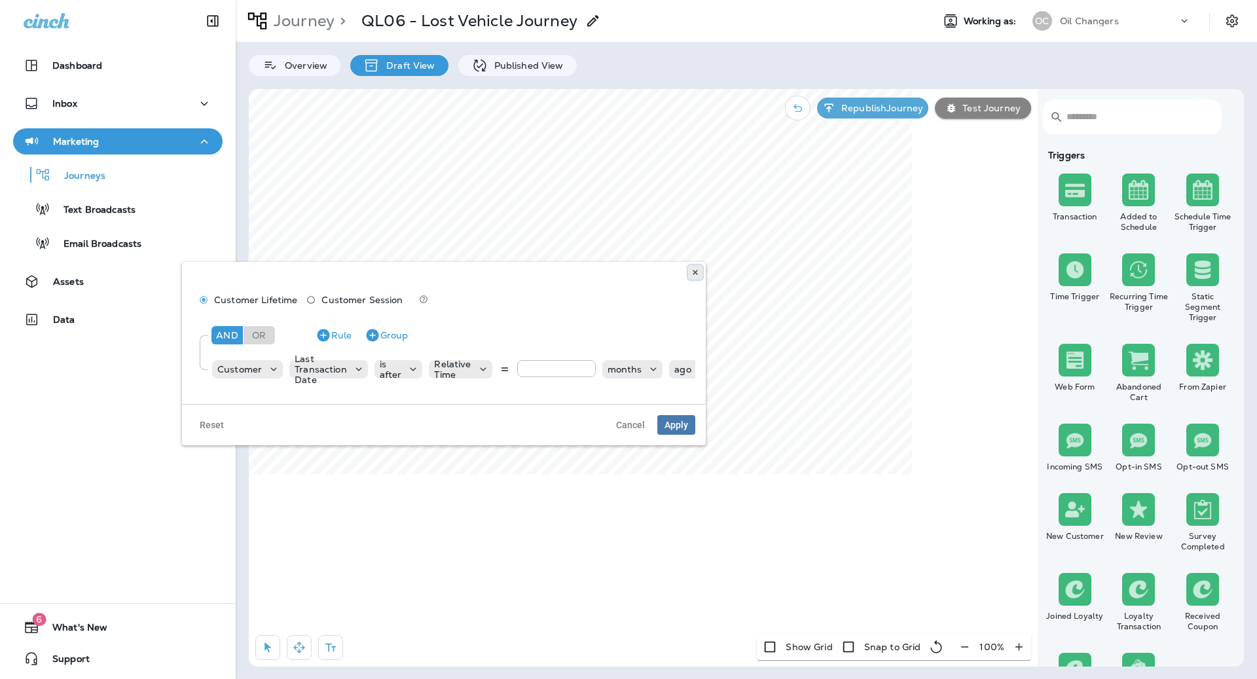
click at [700, 267] on button at bounding box center [695, 272] width 14 height 14
click at [547, 365] on input "**" at bounding box center [556, 368] width 79 height 17
type input "**"
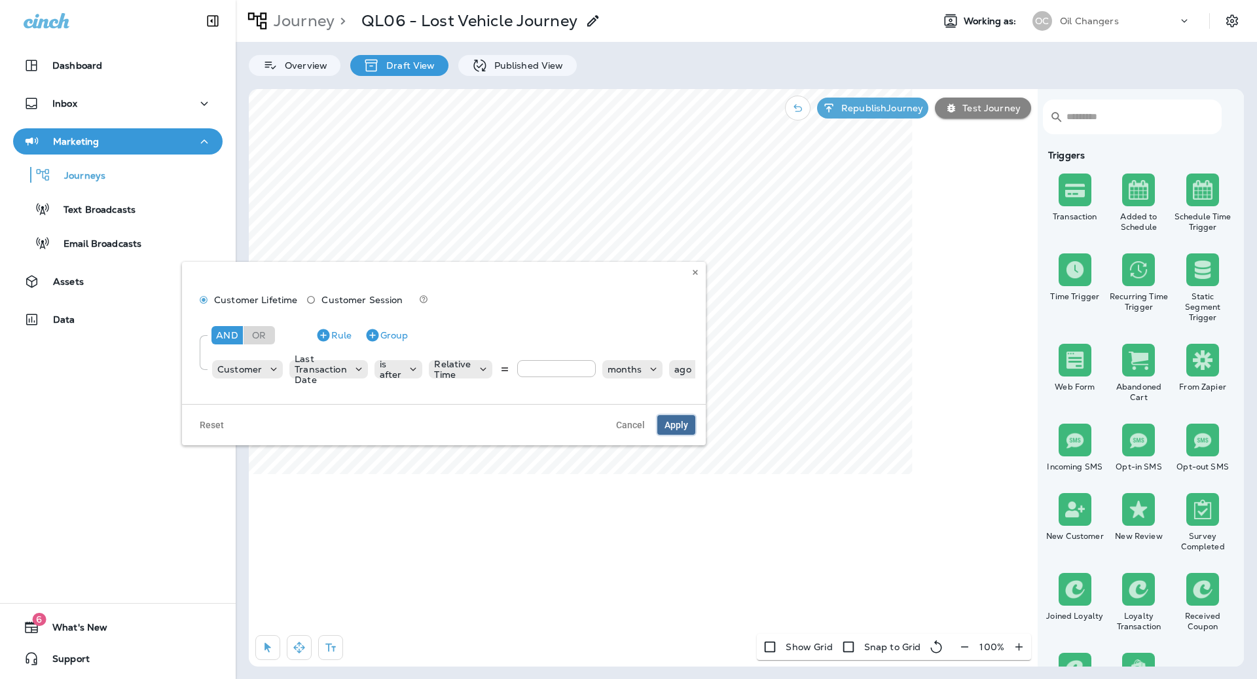
click at [690, 425] on button "Apply" at bounding box center [676, 425] width 38 height 20
click at [693, 273] on use at bounding box center [694, 272] width 5 height 5
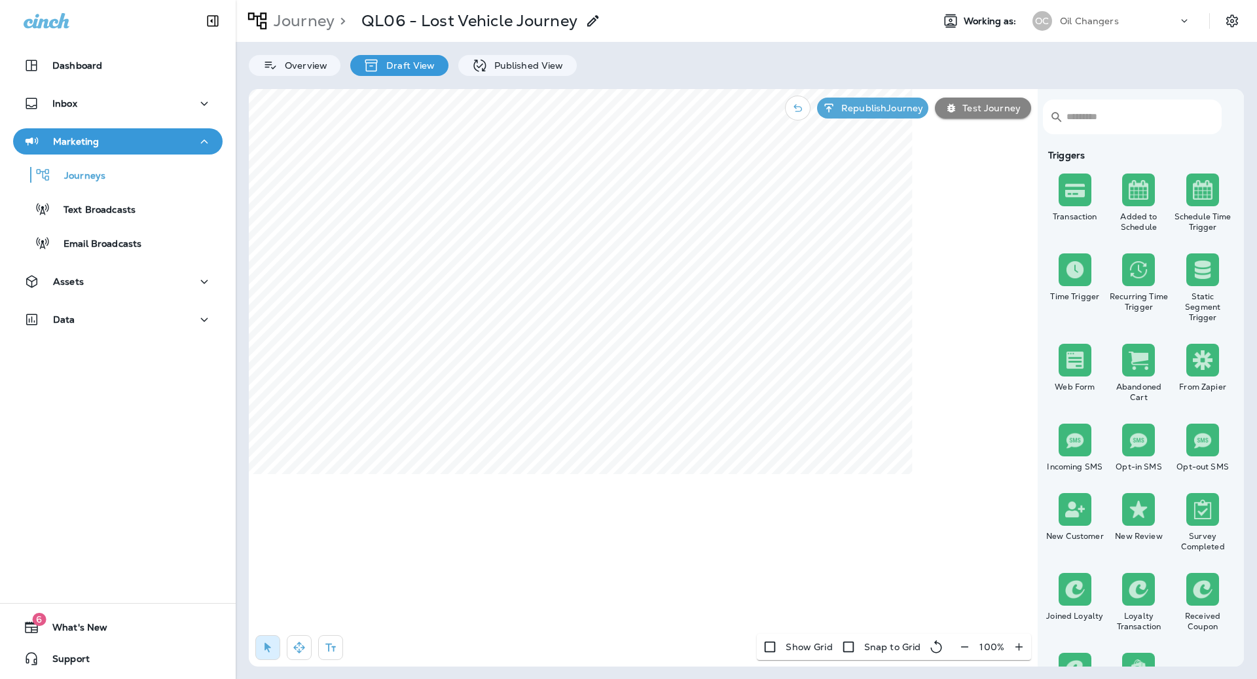
click at [1077, 115] on input "text" at bounding box center [1136, 116] width 141 height 35
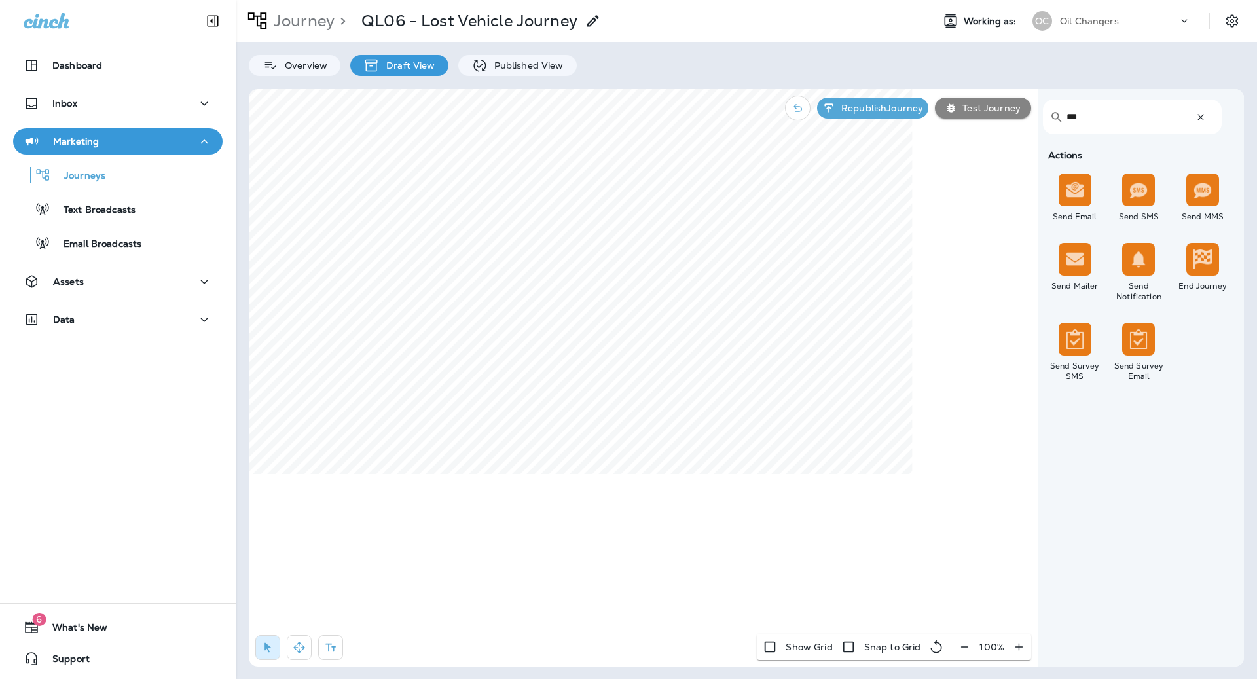
type input "***"
click at [478, 207] on select "**********" at bounding box center [492, 202] width 228 height 20
select select "*******"
click at [582, 296] on span "Apply" at bounding box center [587, 299] width 24 height 9
click at [456, 203] on label "Continue" at bounding box center [518, 203] width 162 height 11
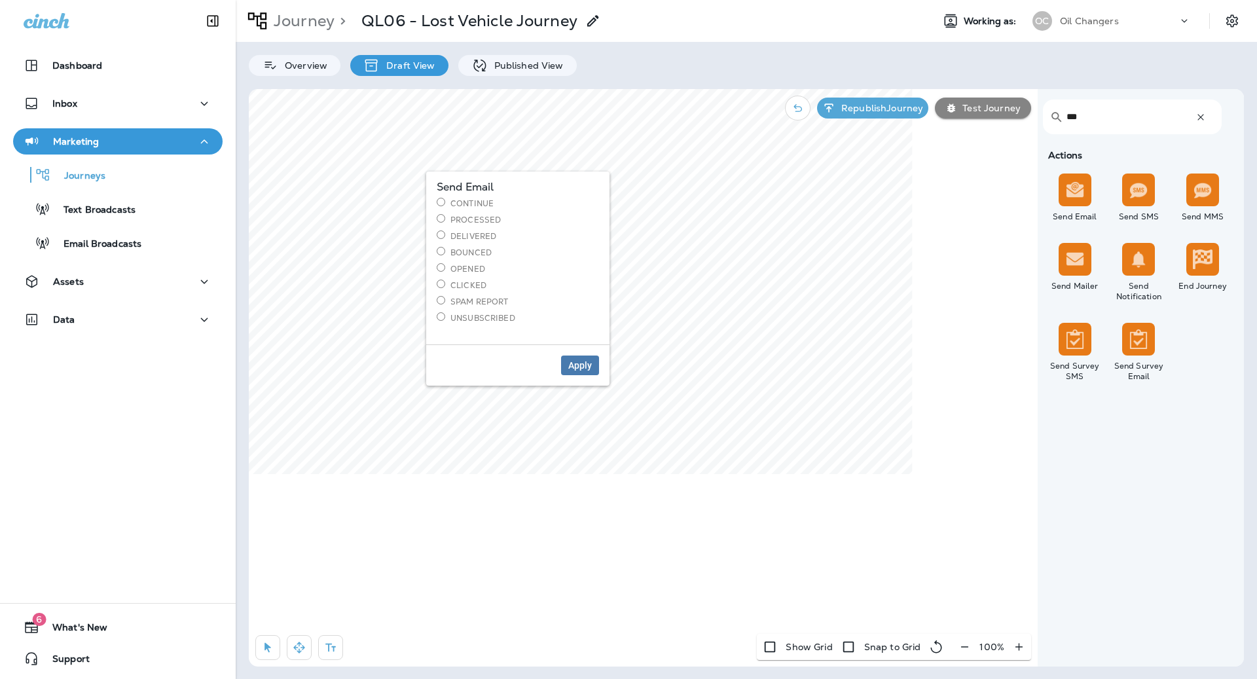
click at [587, 354] on div "Apply" at bounding box center [517, 364] width 183 height 41
click at [587, 357] on button "Apply" at bounding box center [580, 365] width 38 height 20
click at [882, 104] on p "Republish Journey" at bounding box center [879, 108] width 87 height 10
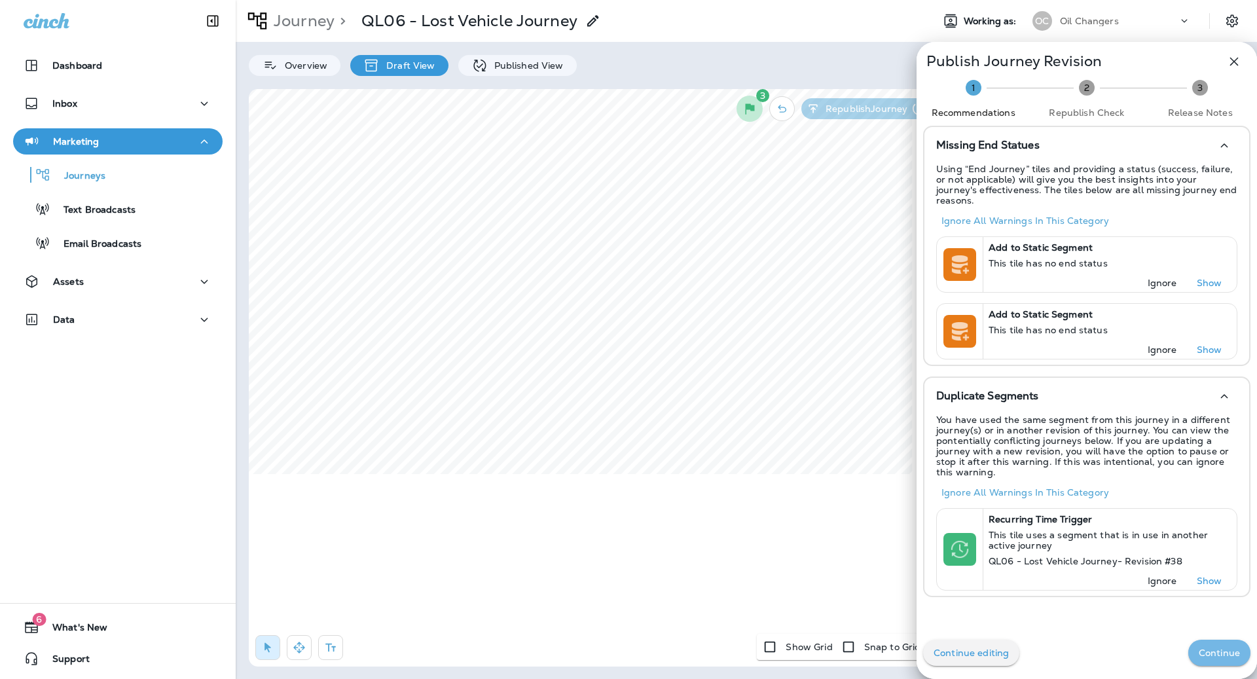
click at [1204, 652] on p "Continue" at bounding box center [1218, 652] width 41 height 10
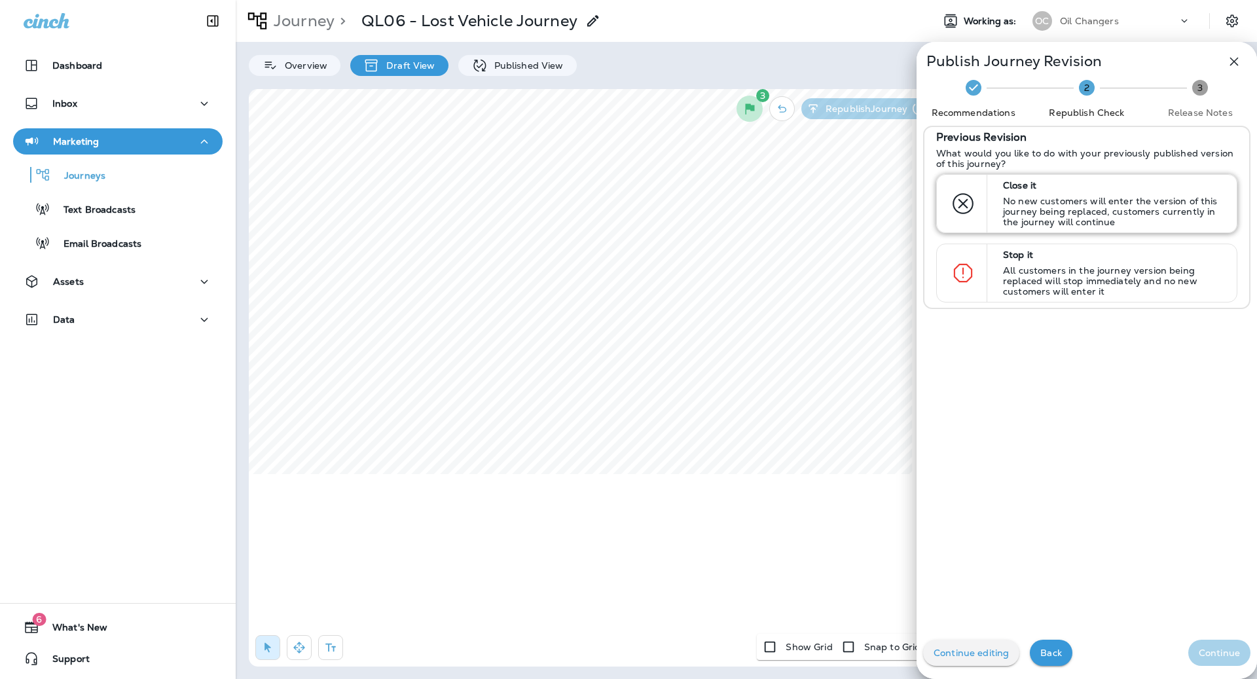
click at [1150, 187] on p "Close it" at bounding box center [1114, 185] width 222 height 10
click at [1202, 650] on p "Continue" at bounding box center [1218, 652] width 41 height 10
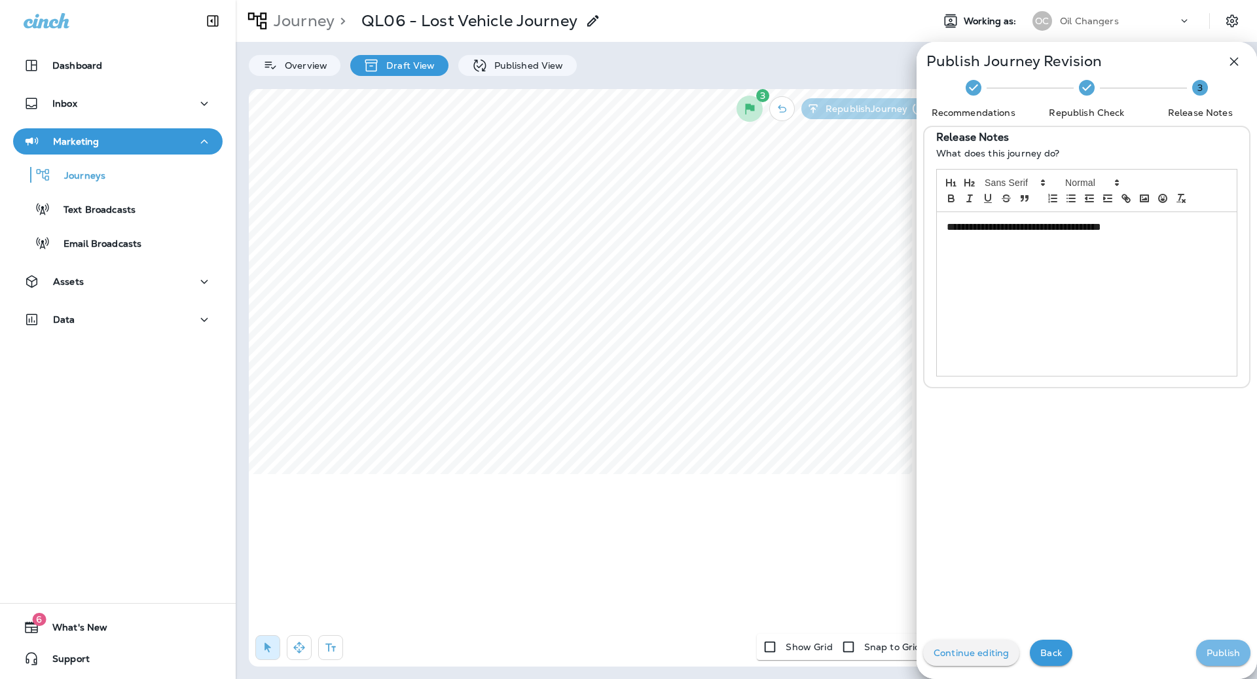
click at [1202, 650] on button "Publish" at bounding box center [1223, 652] width 54 height 26
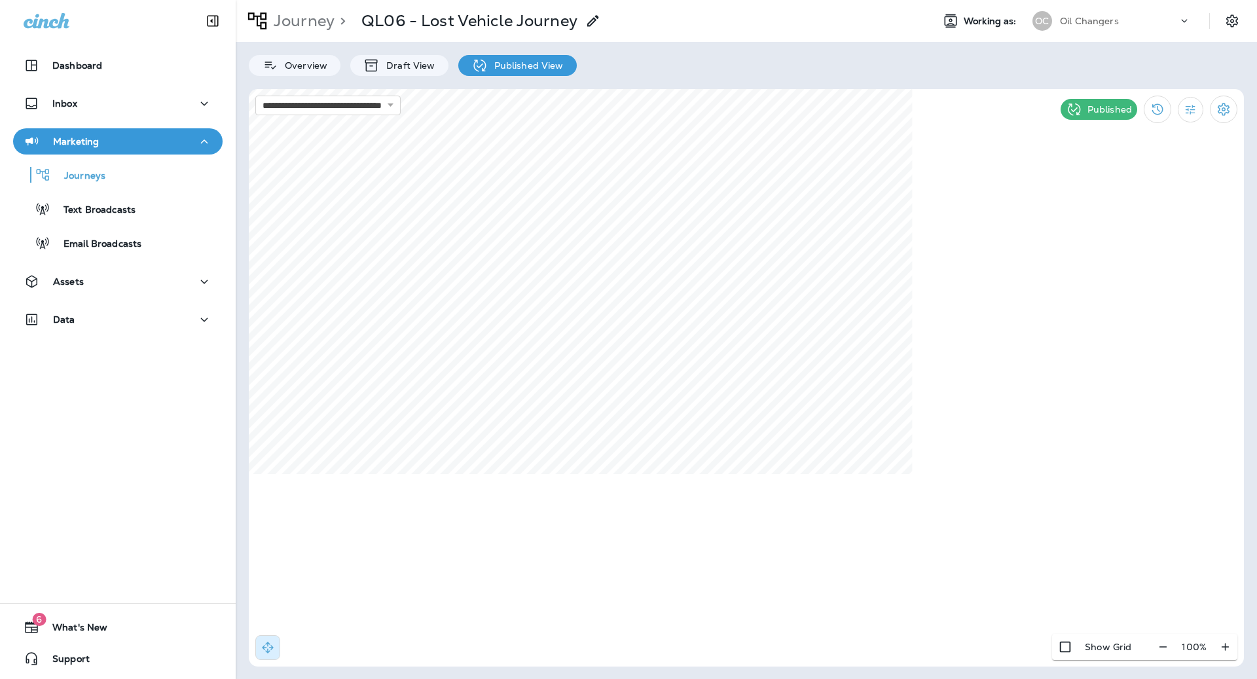
click at [299, 20] on p "Journey" at bounding box center [301, 21] width 66 height 20
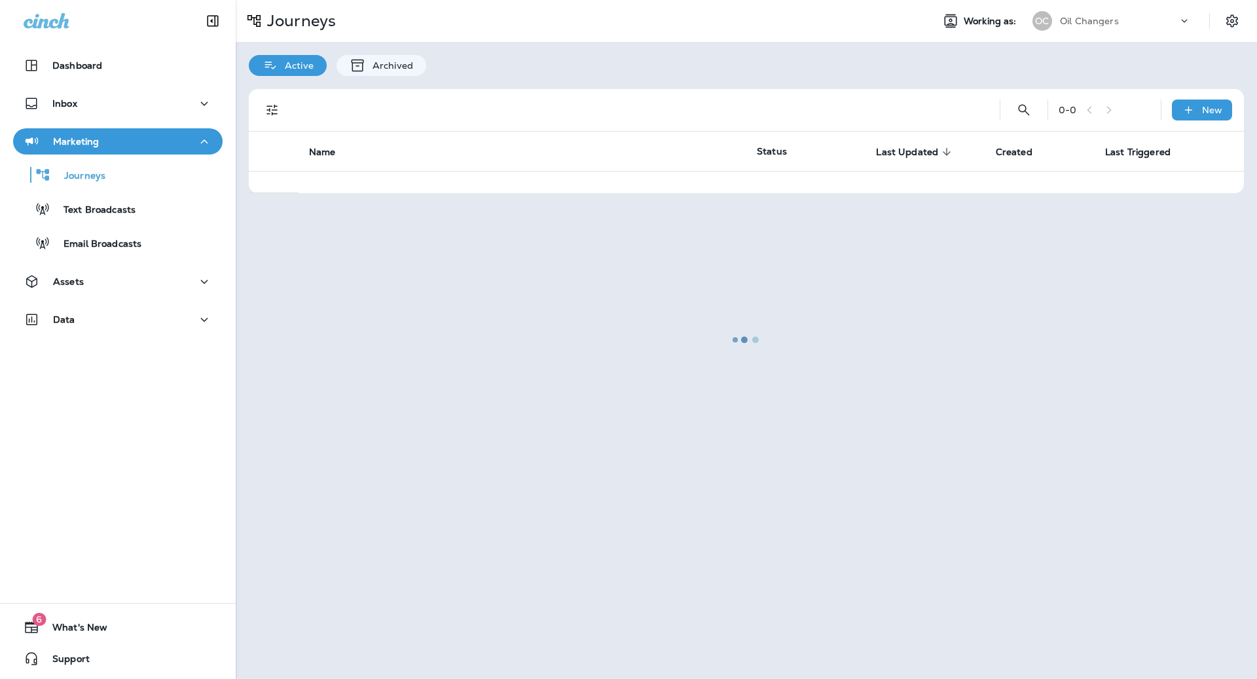
click at [299, 20] on div at bounding box center [746, 339] width 1018 height 676
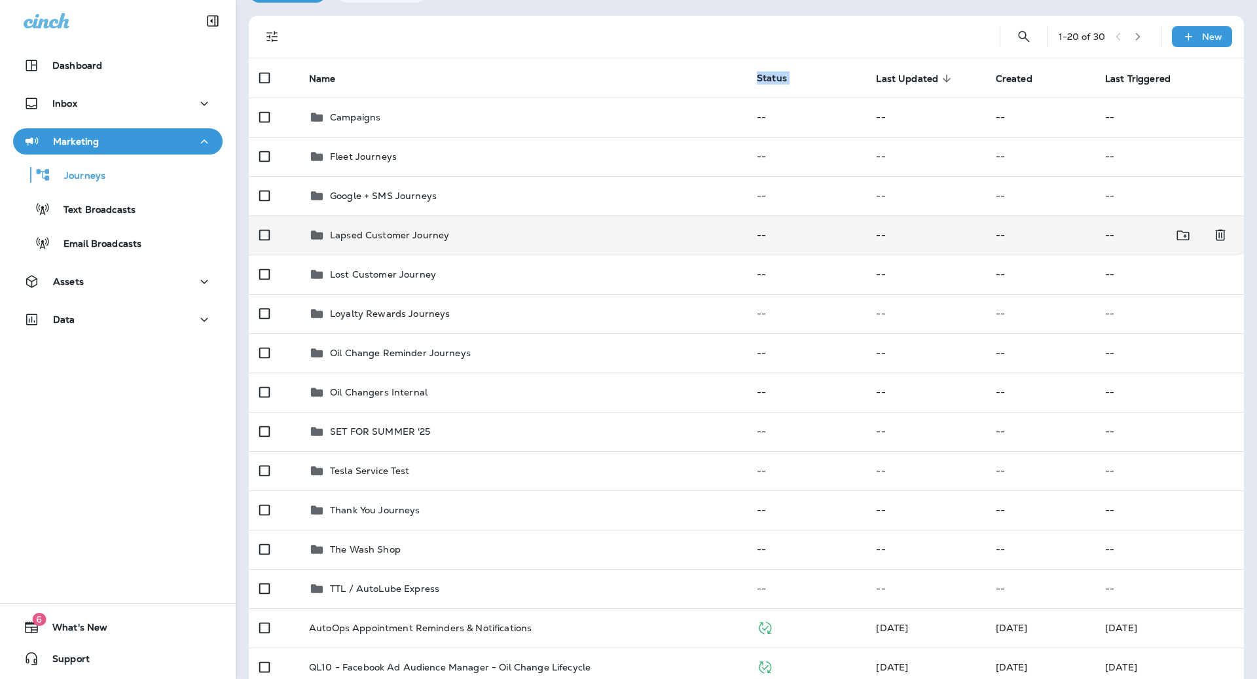
scroll to position [63, 0]
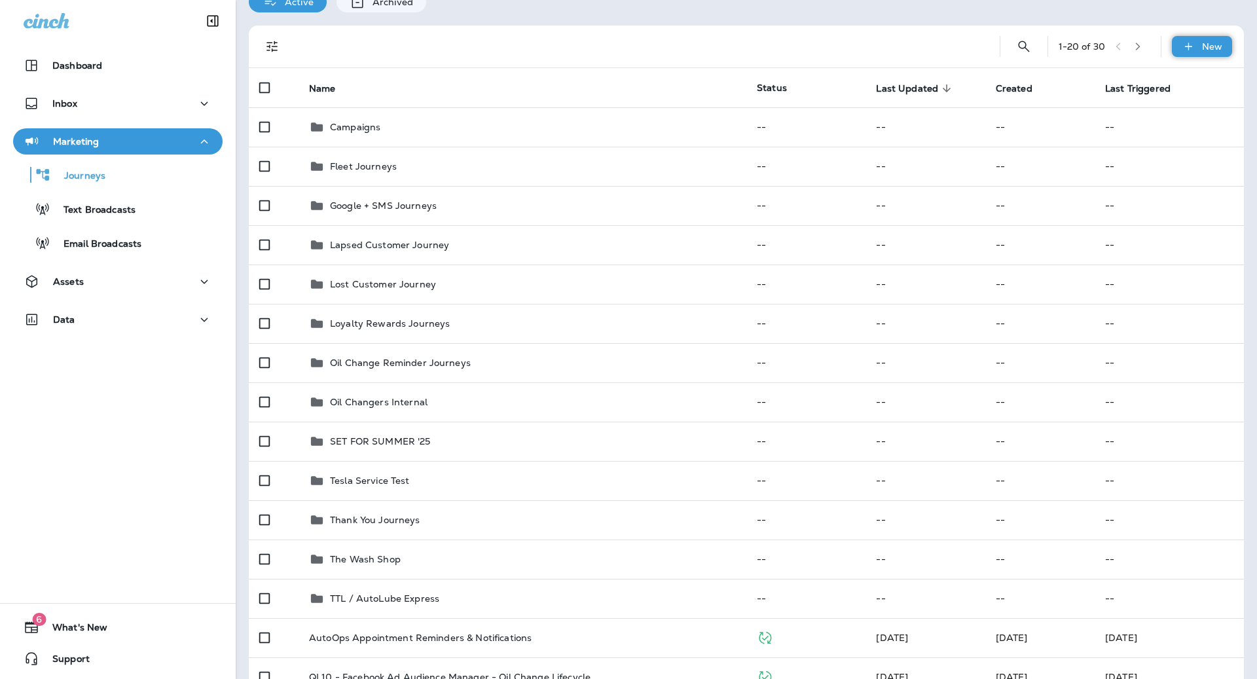
click at [1189, 54] on div "New" at bounding box center [1201, 46] width 60 height 21
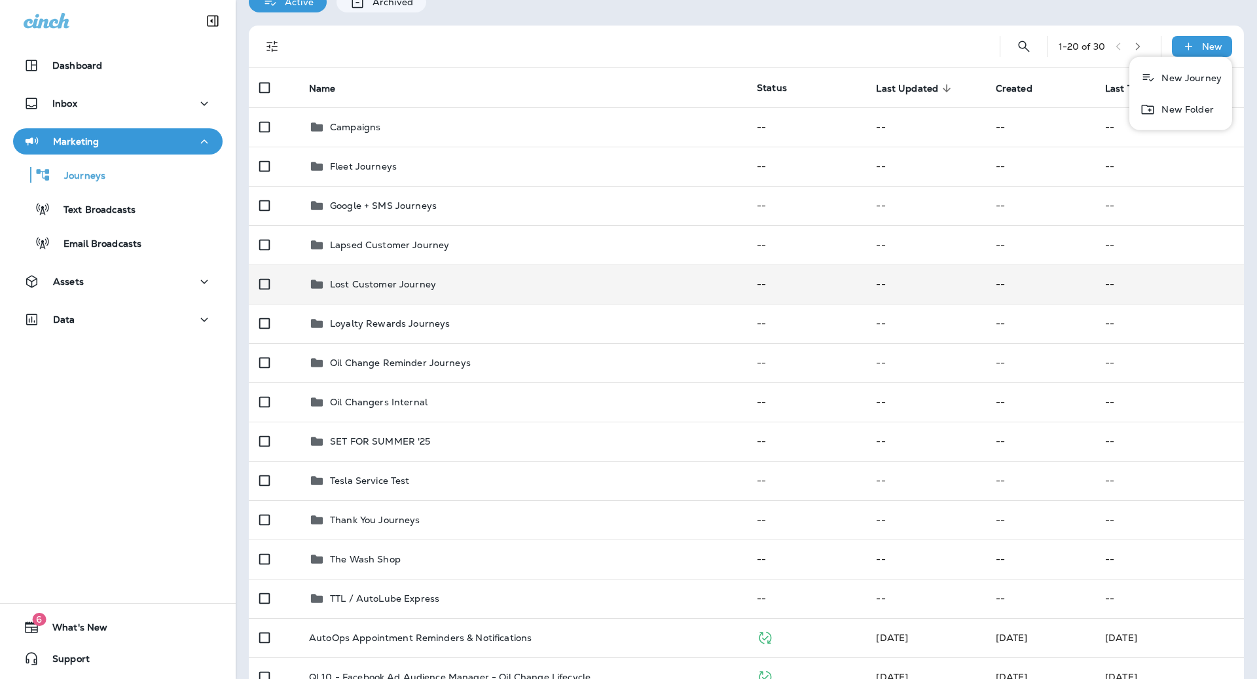
click at [469, 275] on td "Lost Customer Journey" at bounding box center [522, 283] width 448 height 39
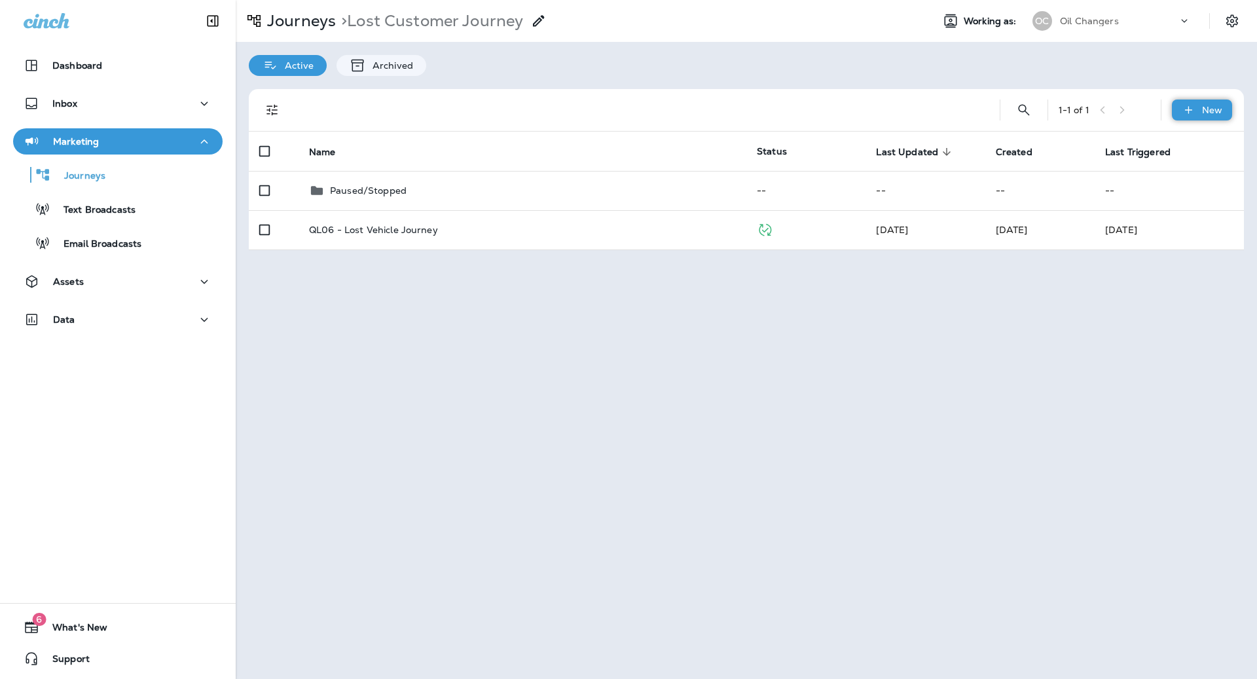
click at [1204, 109] on p "New" at bounding box center [1212, 110] width 20 height 10
click at [1162, 143] on p "New Journey" at bounding box center [1188, 141] width 65 height 10
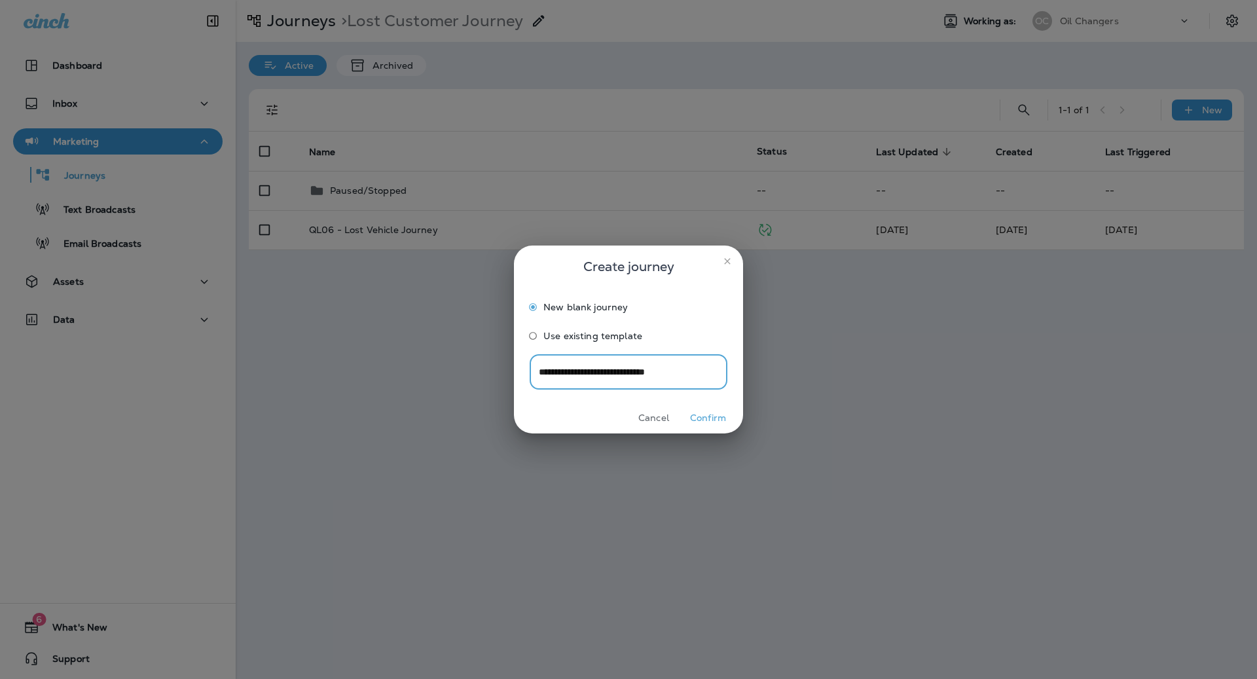
type input "**********"
click at [713, 416] on button "Confirm" at bounding box center [707, 418] width 49 height 20
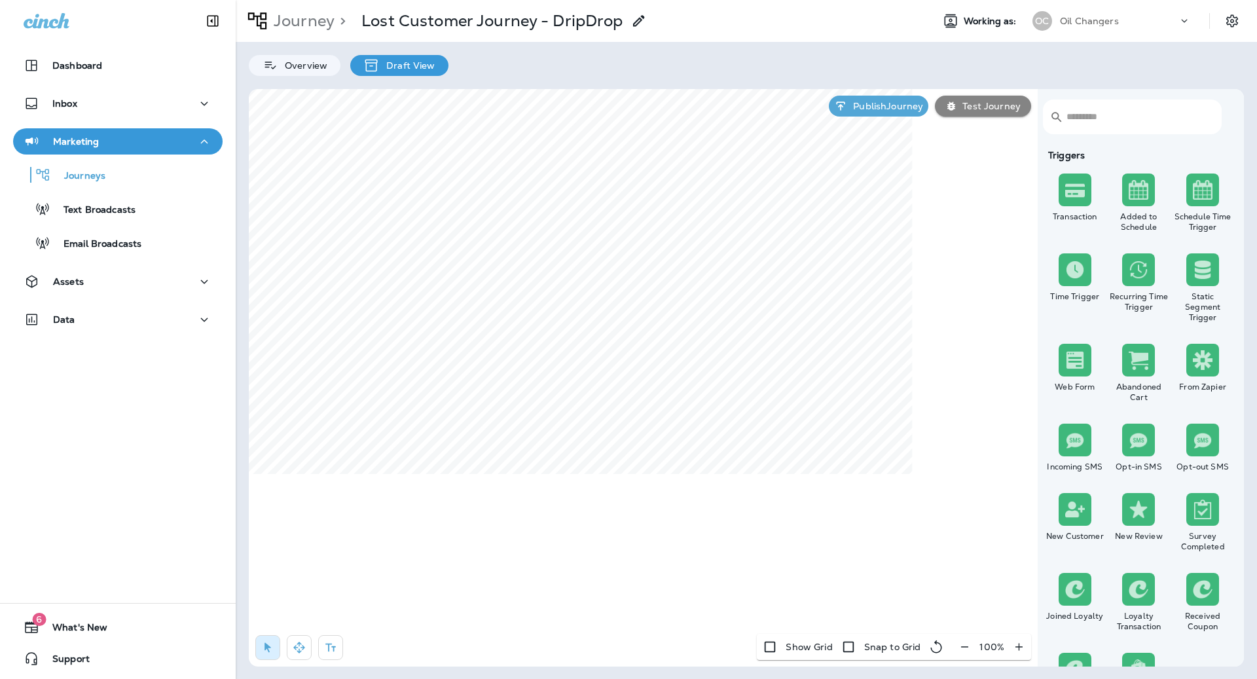
click at [1139, 122] on input "text" at bounding box center [1136, 116] width 141 height 35
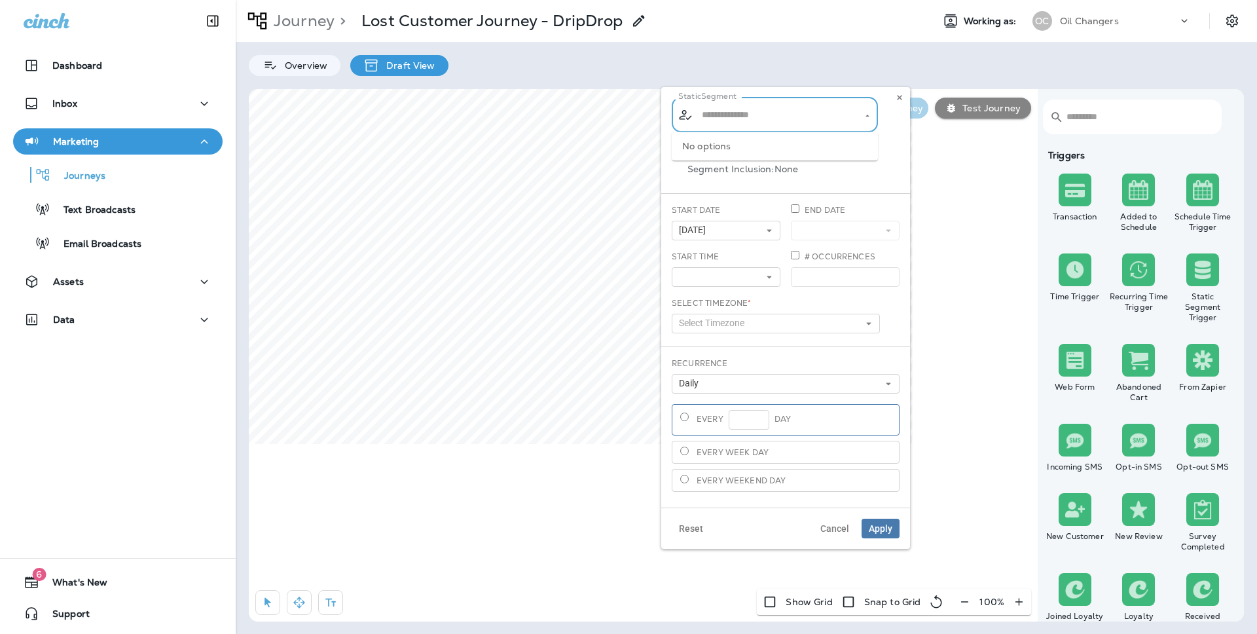
click at [768, 126] on input "text" at bounding box center [775, 114] width 154 height 23
click at [899, 141] on div "Static Segment ​ ​ Segment Type: Static Segment Inclusion: None Start Date 09/1…" at bounding box center [785, 297] width 249 height 420
click at [758, 229] on button "09/16/25" at bounding box center [725, 231] width 109 height 20
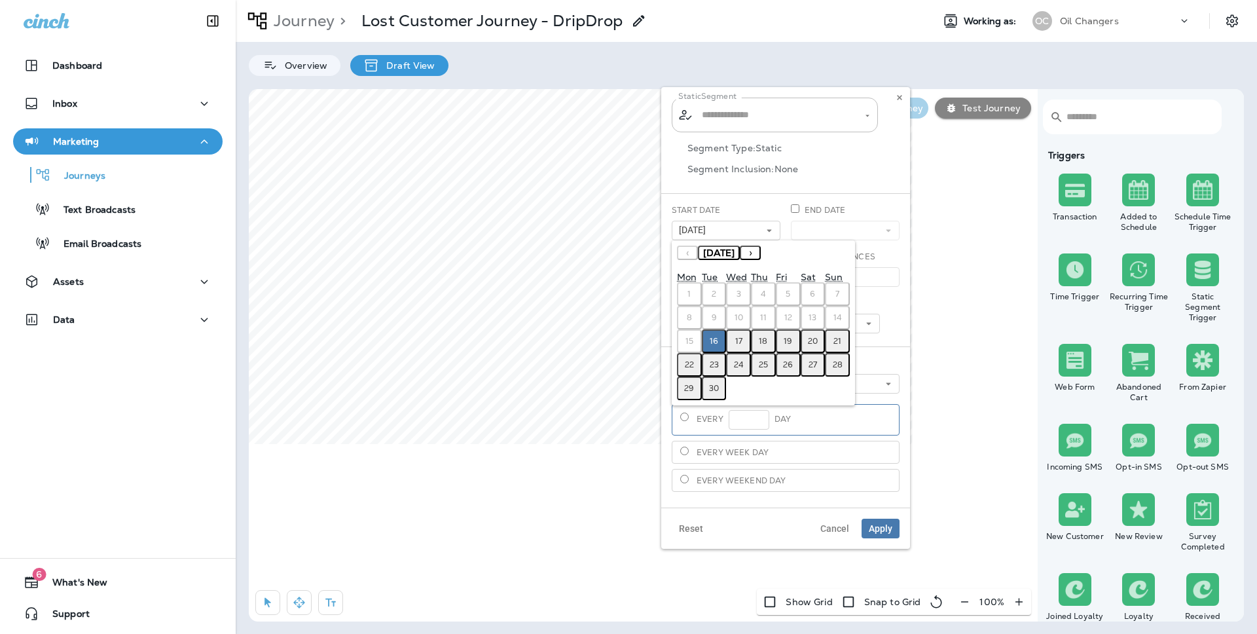
click at [738, 338] on abbr "17" at bounding box center [738, 341] width 7 height 10
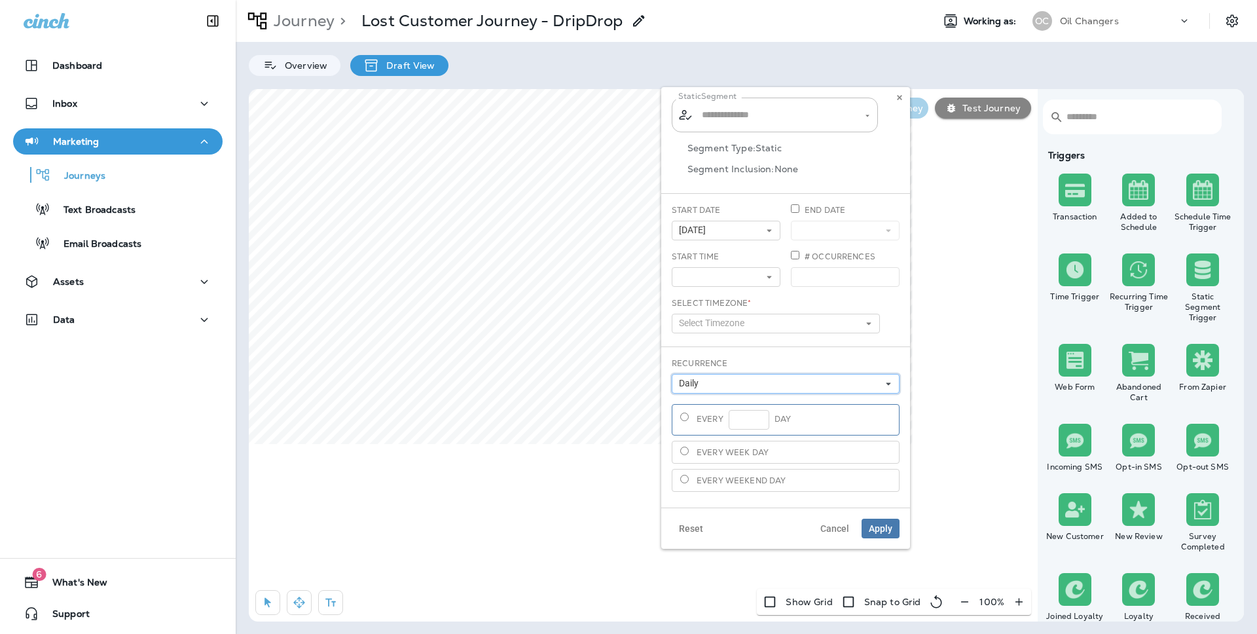
click at [724, 384] on button "Daily" at bounding box center [785, 384] width 228 height 20
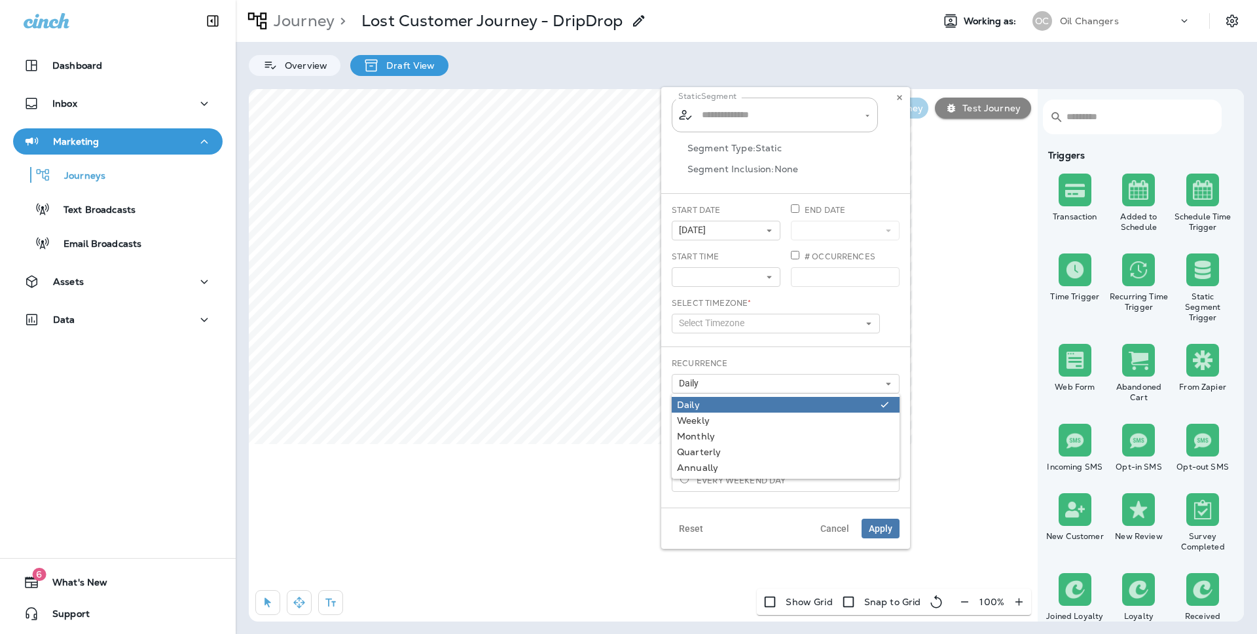
click at [720, 399] on div "Daily" at bounding box center [776, 404] width 198 height 10
click at [814, 307] on div "Select Timezone * Select Timezone Eastern Standard Time (EST) Central Standard …" at bounding box center [775, 315] width 208 height 36
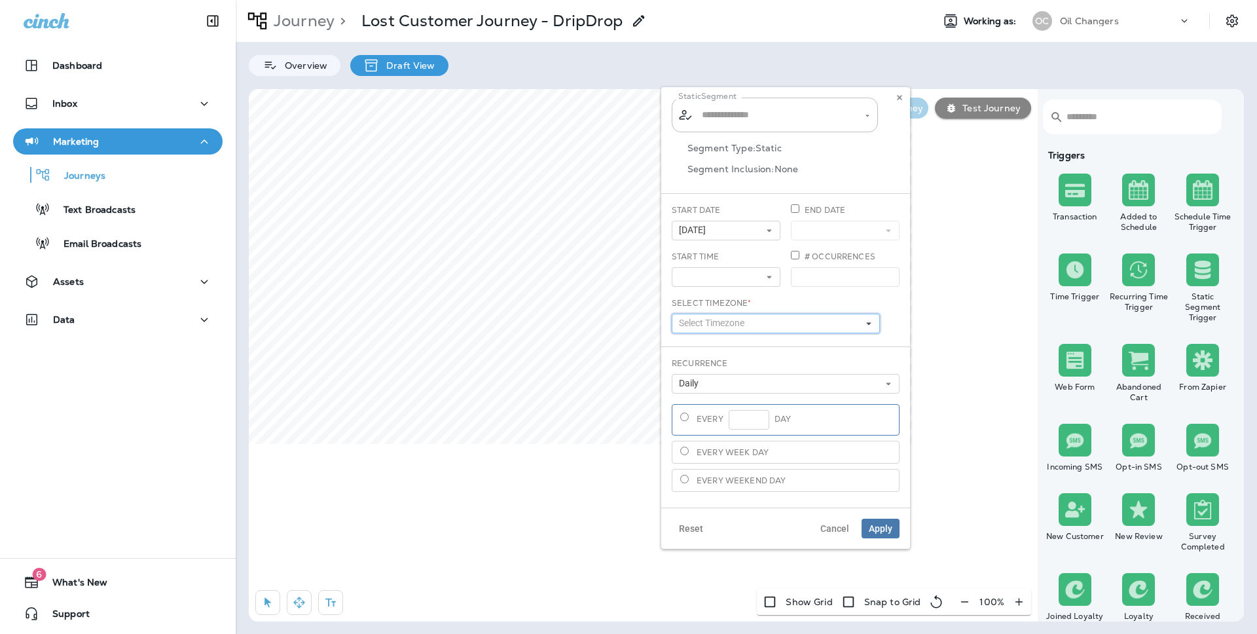
click at [804, 319] on button "Select Timezone" at bounding box center [775, 323] width 208 height 20
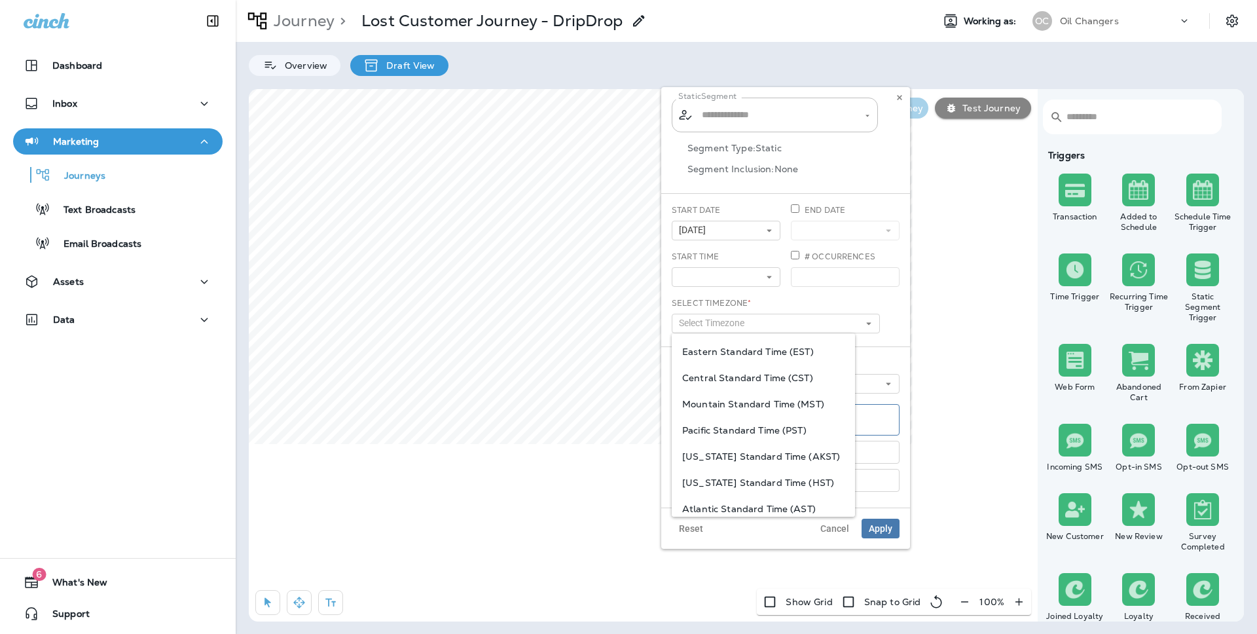
click at [755, 429] on span "Pacific Standard Time (PST)" at bounding box center [763, 430] width 162 height 10
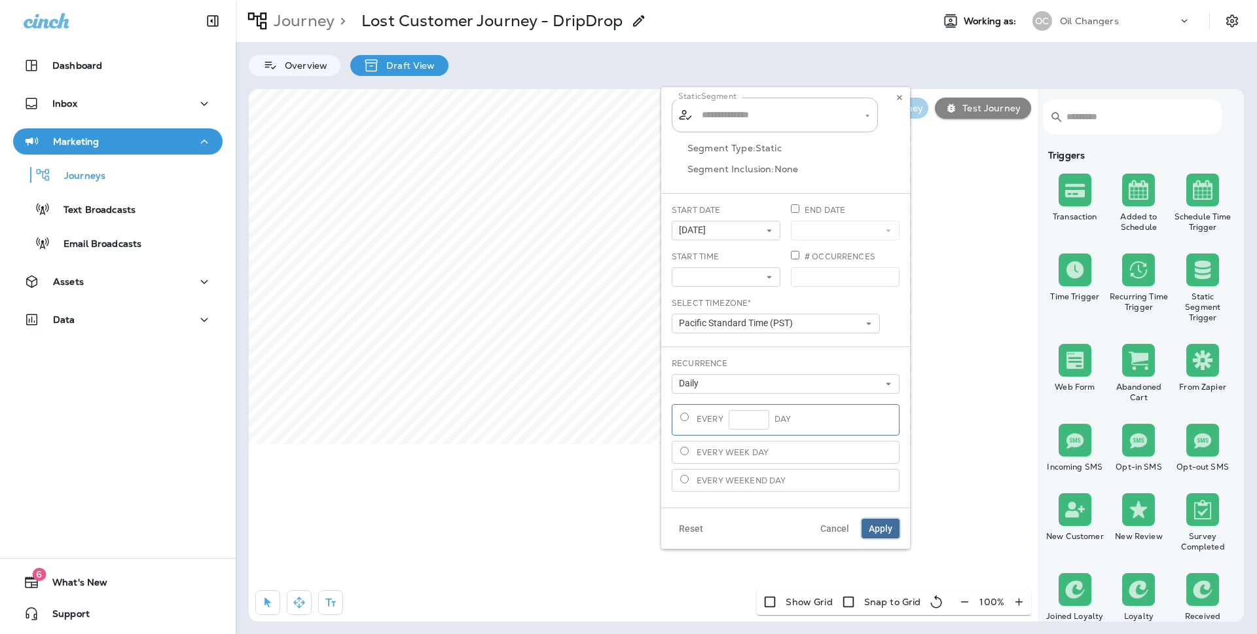
click at [888, 528] on span "Apply" at bounding box center [880, 528] width 24 height 9
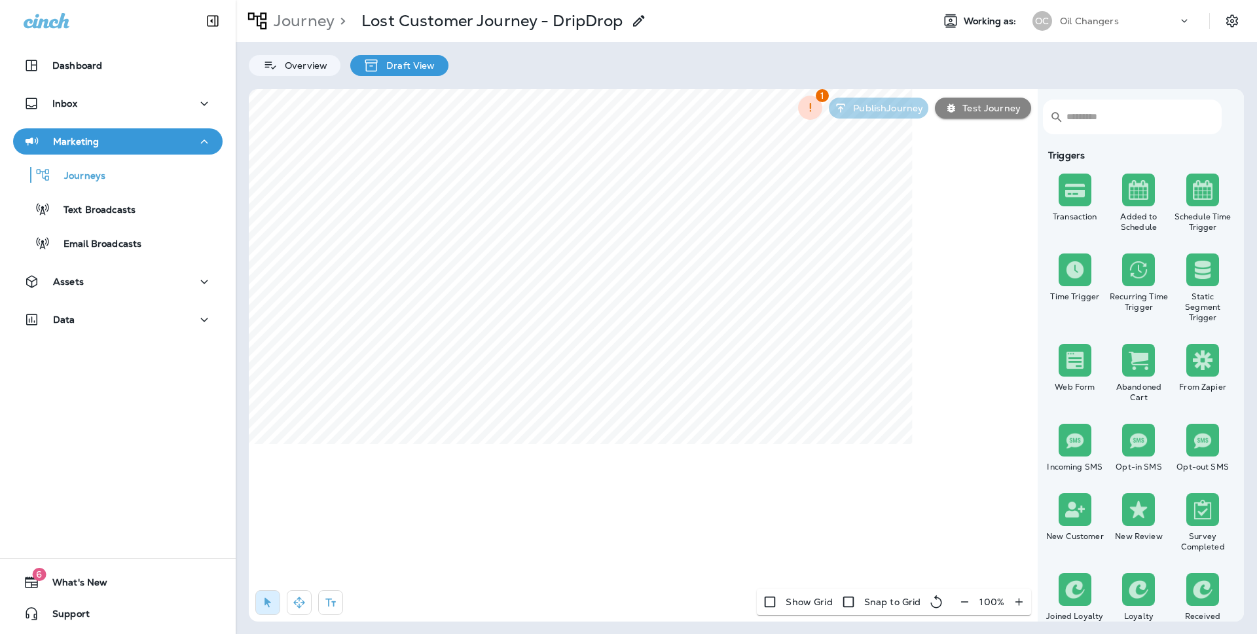
click at [1098, 118] on input "text" at bounding box center [1136, 116] width 141 height 35
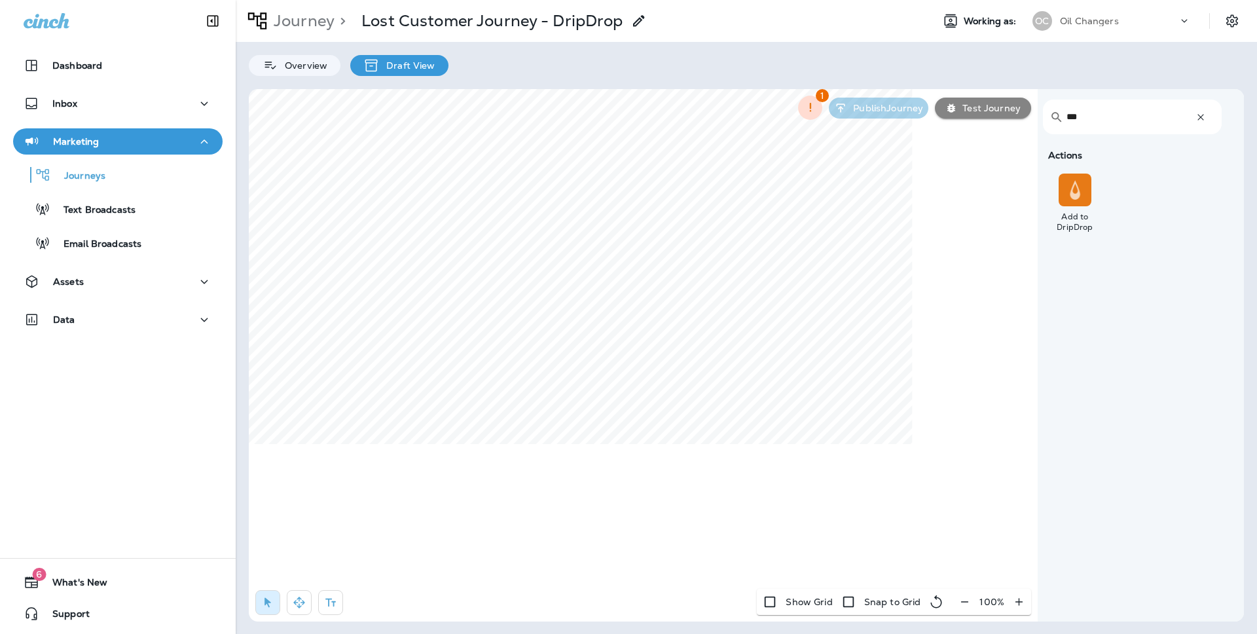
type input "***"
click at [1092, 123] on input "***" at bounding box center [1124, 116] width 117 height 35
click at [328, 603] on icon "button" at bounding box center [330, 602] width 10 height 9
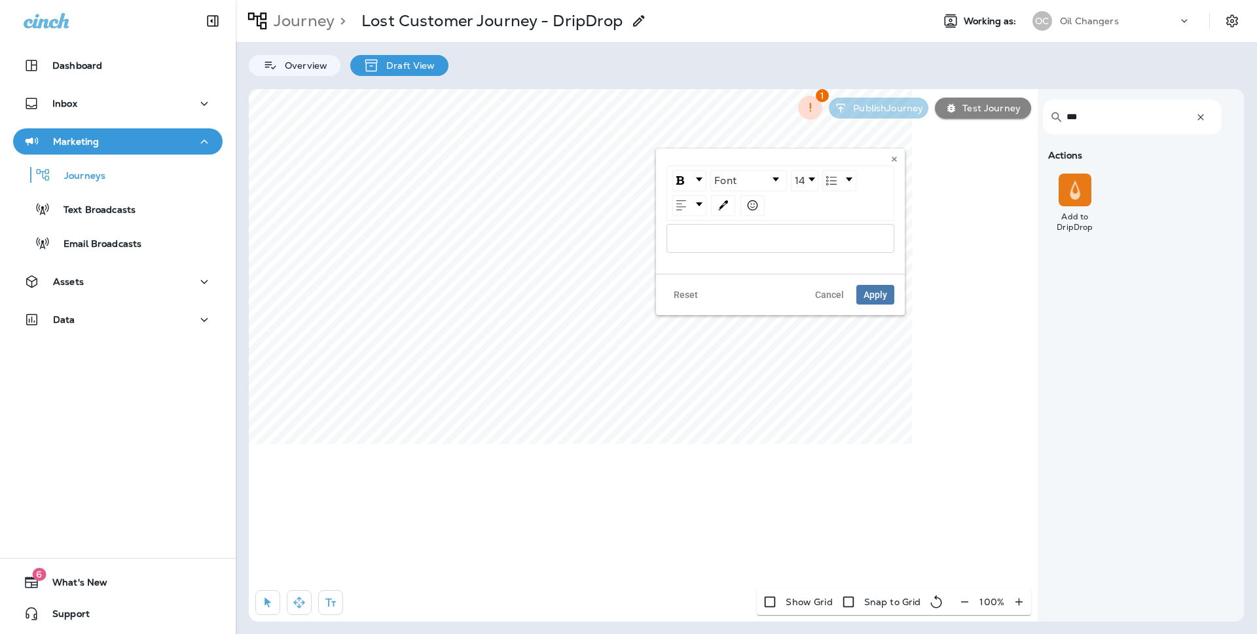
click at [717, 224] on div "rdw-wrapper" at bounding box center [780, 238] width 228 height 29
click at [880, 295] on span "Apply" at bounding box center [875, 294] width 24 height 9
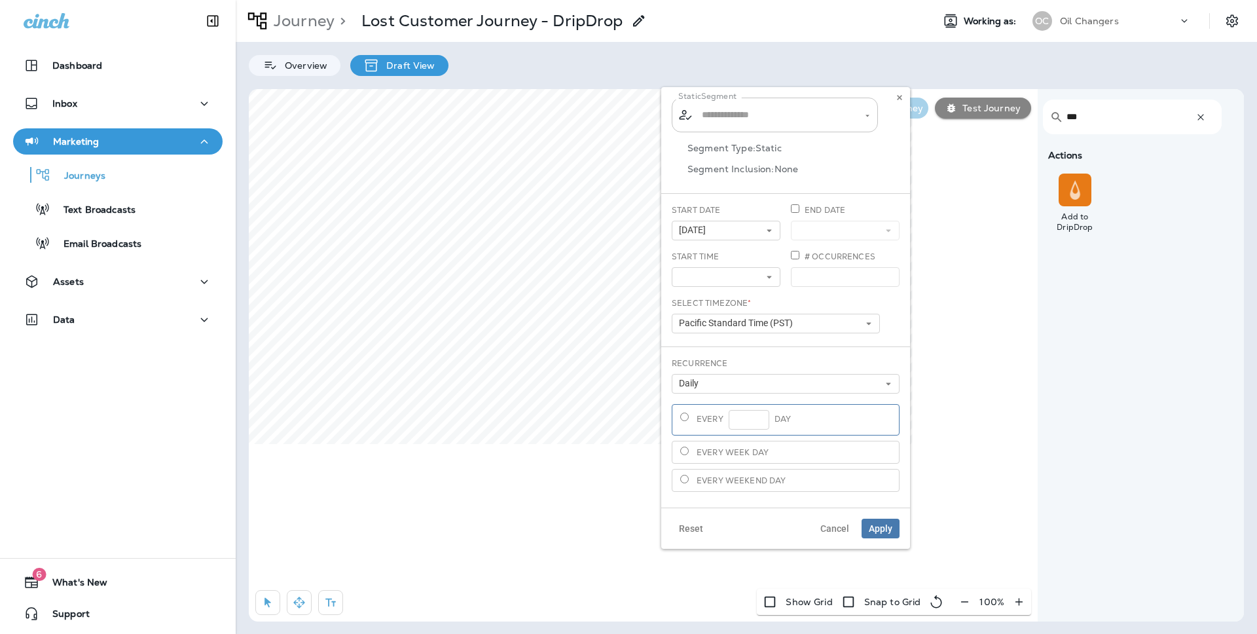
click at [742, 118] on input "text" at bounding box center [775, 114] width 154 height 23
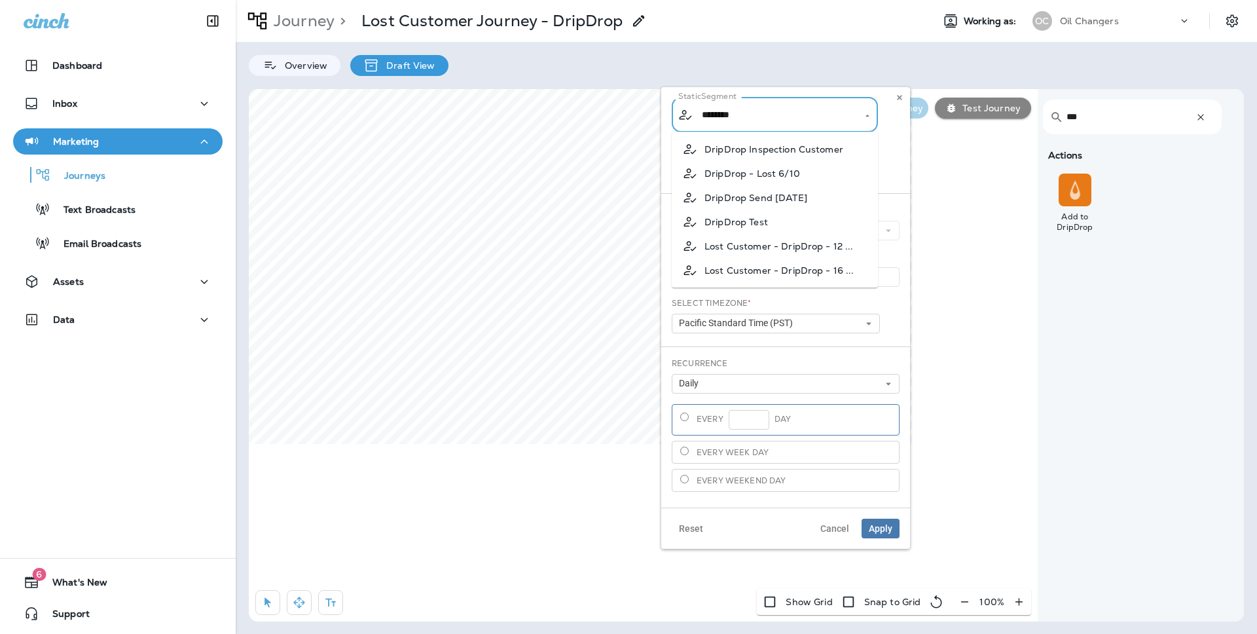
click at [844, 238] on li "Lost Customer - DripDrop - 12 ..." at bounding box center [774, 246] width 206 height 24
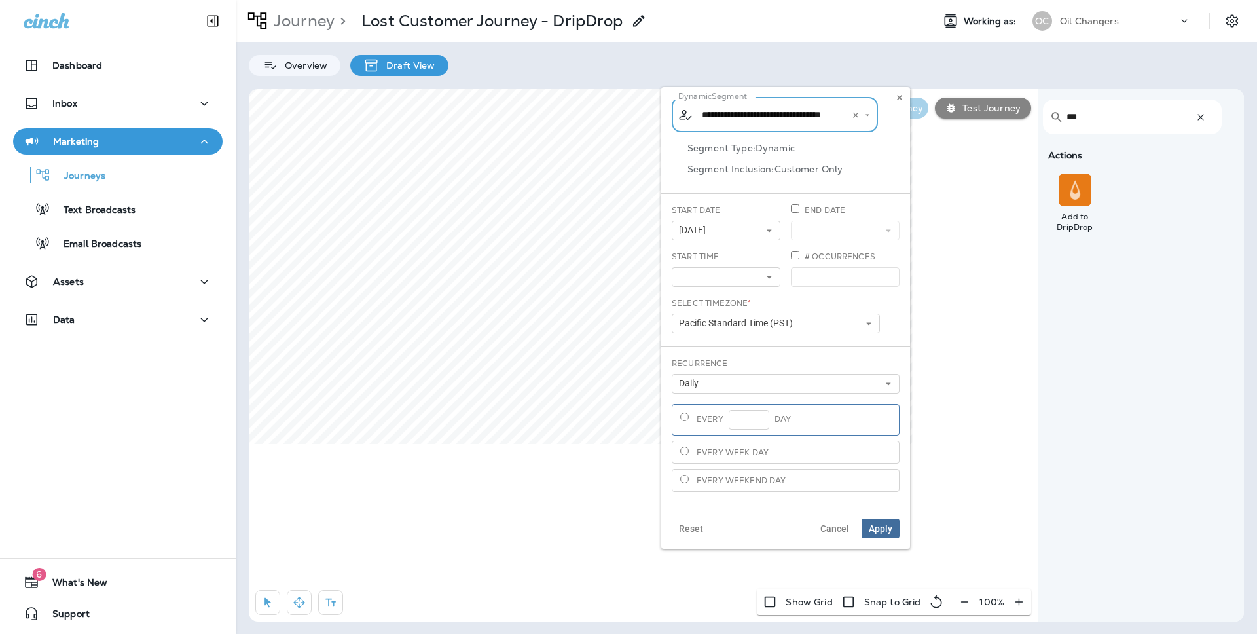
type input "**********"
click at [880, 524] on span "Apply" at bounding box center [880, 528] width 24 height 9
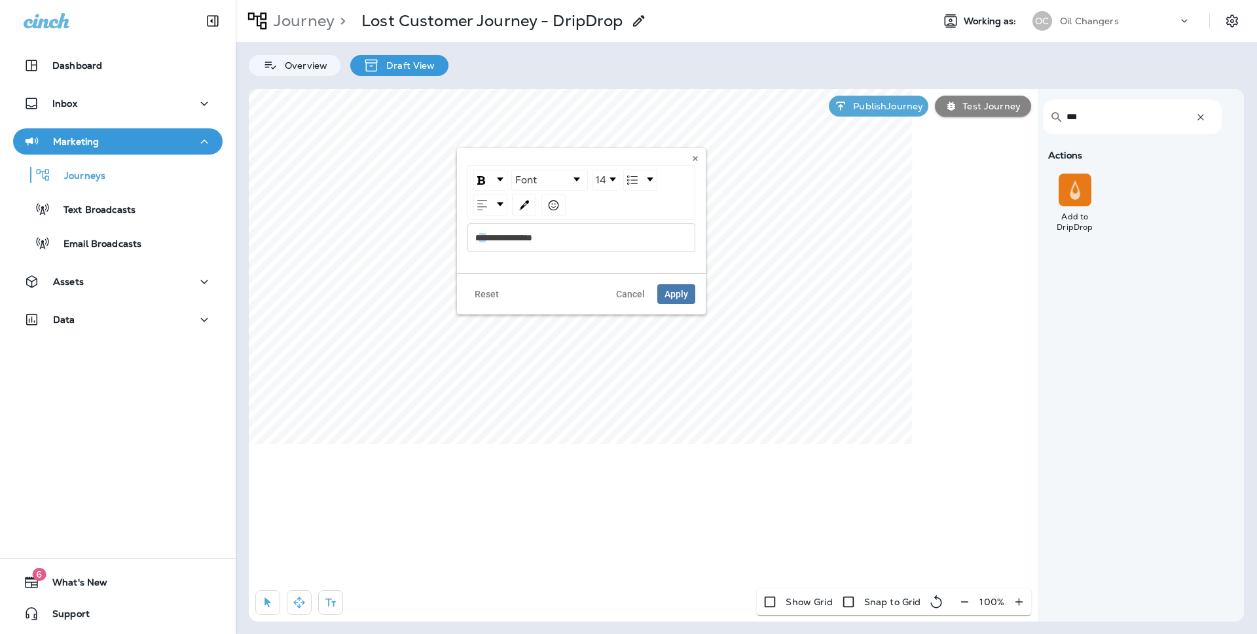
drag, startPoint x: 480, startPoint y: 236, endPoint x: 490, endPoint y: 237, distance: 9.3
click at [490, 237] on span "**********" at bounding box center [503, 237] width 57 height 9
click at [673, 289] on span "Apply" at bounding box center [676, 293] width 24 height 9
click at [961, 605] on icon "button" at bounding box center [964, 601] width 14 height 13
click at [1197, 126] on button "button" at bounding box center [1201, 117] width 24 height 24
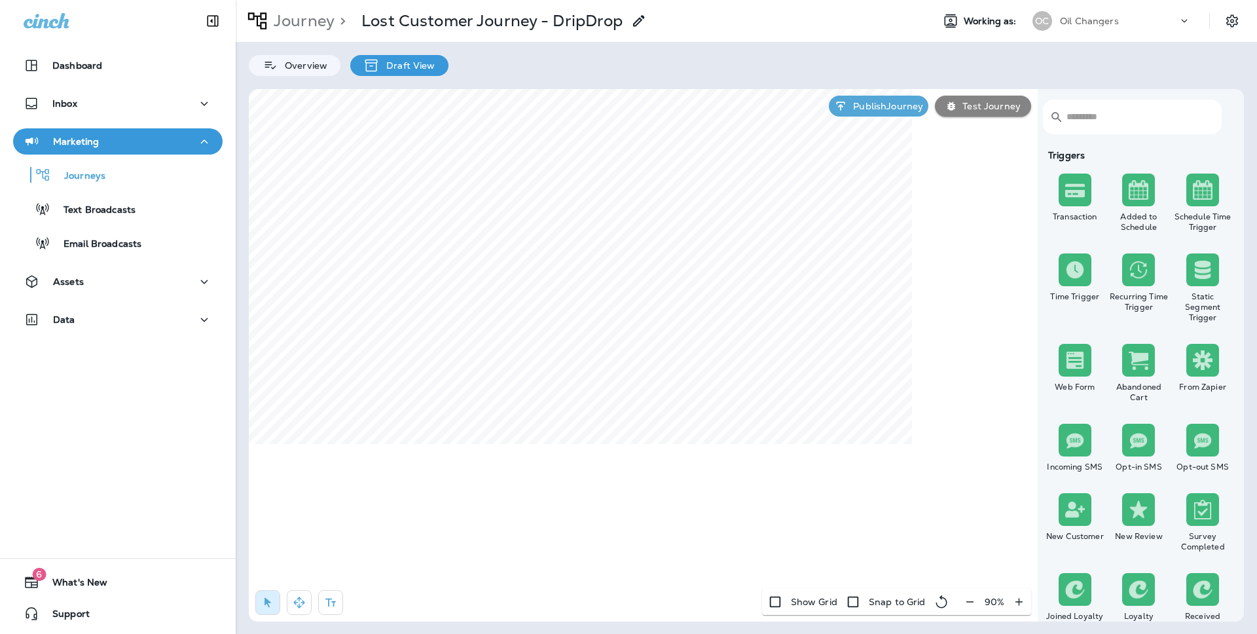
click at [1197, 122] on input "text" at bounding box center [1136, 116] width 141 height 35
click at [1183, 122] on input "text" at bounding box center [1136, 116] width 141 height 35
click at [1085, 136] on div "​ ​" at bounding box center [1139, 119] width 192 height 61
click at [1085, 113] on input "text" at bounding box center [1136, 116] width 141 height 35
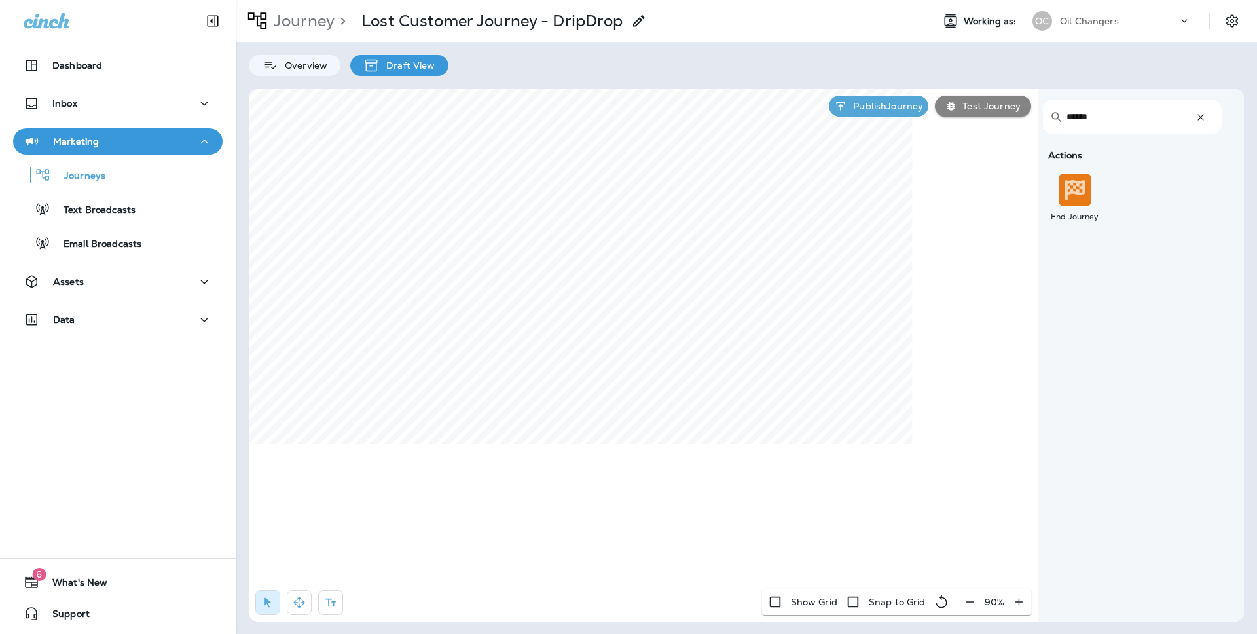
type input "******"
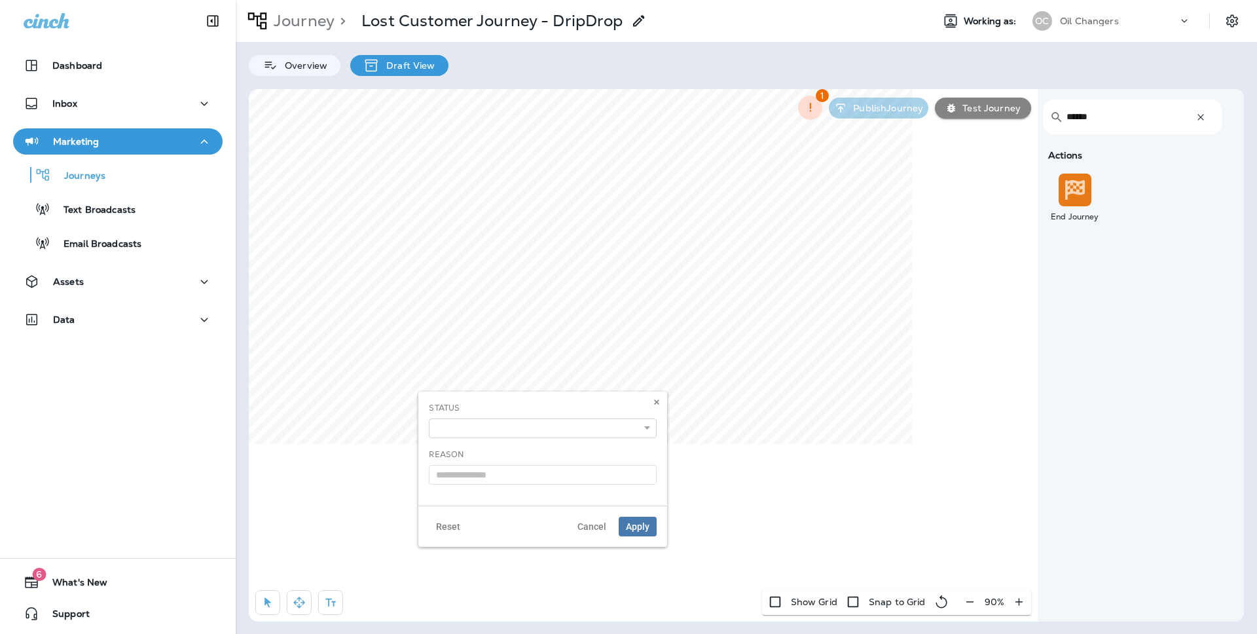
click at [520, 416] on div "**********" at bounding box center [543, 420] width 228 height 36
click at [561, 420] on select "**********" at bounding box center [543, 428] width 228 height 20
select select "*******"
click at [645, 527] on span "Apply" at bounding box center [638, 526] width 24 height 9
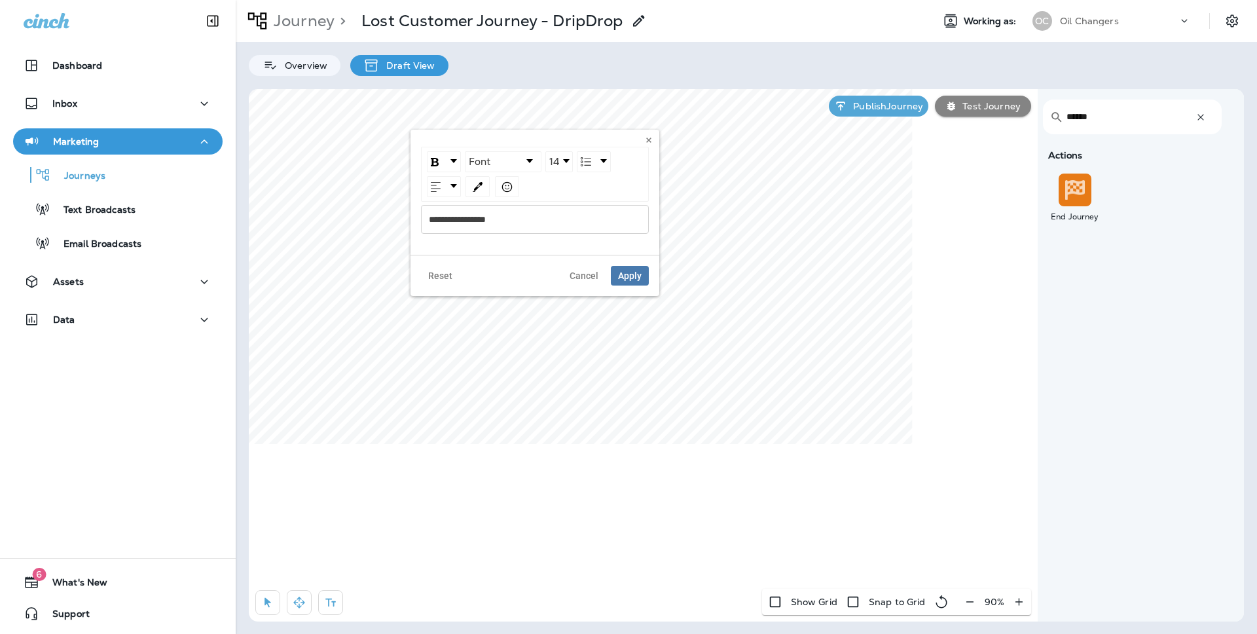
click at [619, 206] on div "**********" at bounding box center [535, 219] width 228 height 29
click at [619, 209] on div "**********" at bounding box center [535, 219] width 228 height 29
click at [596, 276] on span "Cancel" at bounding box center [583, 275] width 29 height 9
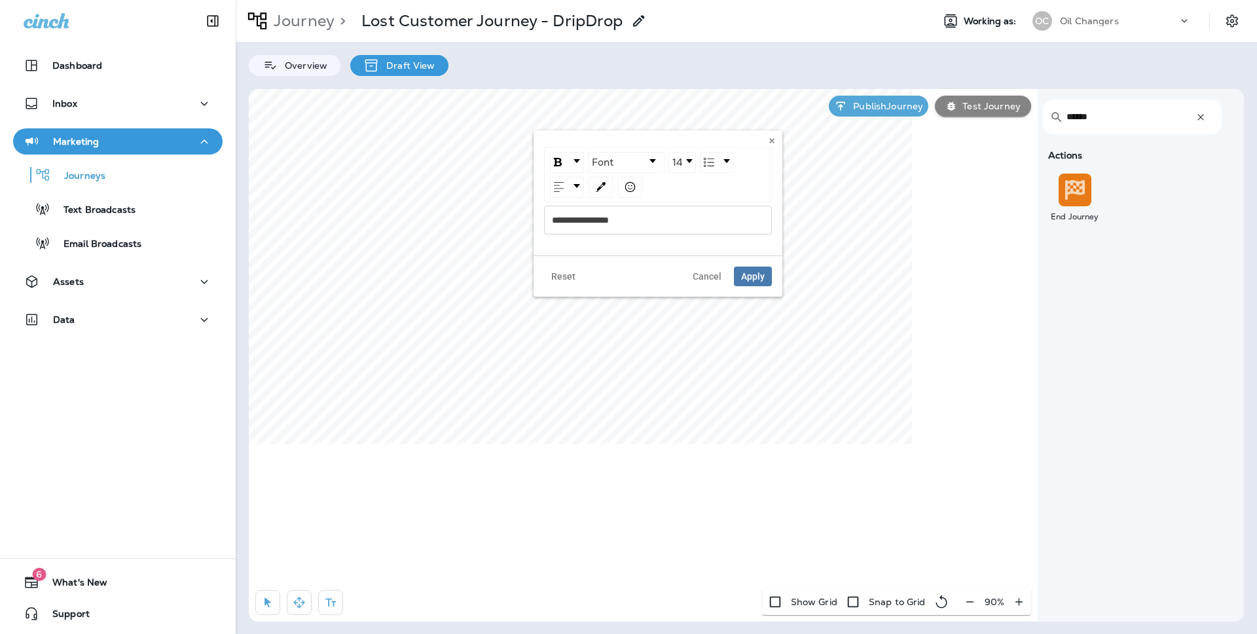
click at [587, 217] on span "**********" at bounding box center [580, 219] width 57 height 9
click at [568, 165] on link "rdw-dropdown" at bounding box center [566, 162] width 33 height 20
click at [575, 186] on li "rdw-dropdown" at bounding box center [567, 186] width 32 height 26
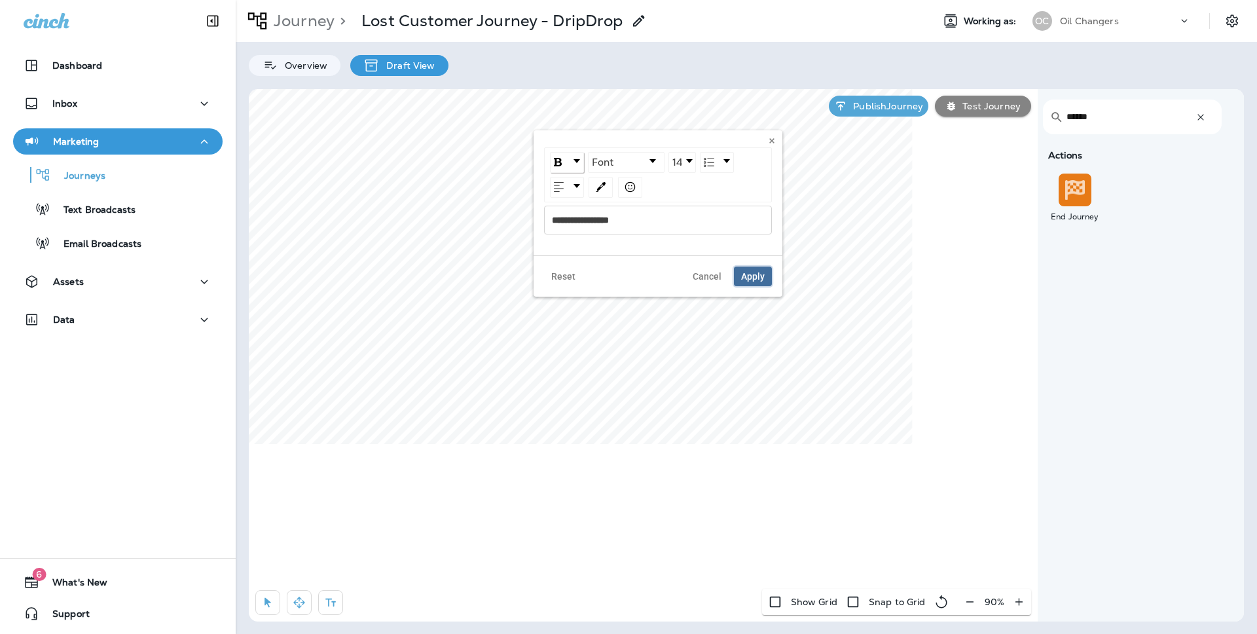
click at [757, 275] on span "Apply" at bounding box center [753, 276] width 24 height 9
click at [512, 215] on div "**********" at bounding box center [535, 219] width 213 height 9
click at [447, 154] on link "rdw-dropdown" at bounding box center [443, 162] width 33 height 20
click at [447, 185] on img "rdw-dropdown" at bounding box center [444, 185] width 8 height 9
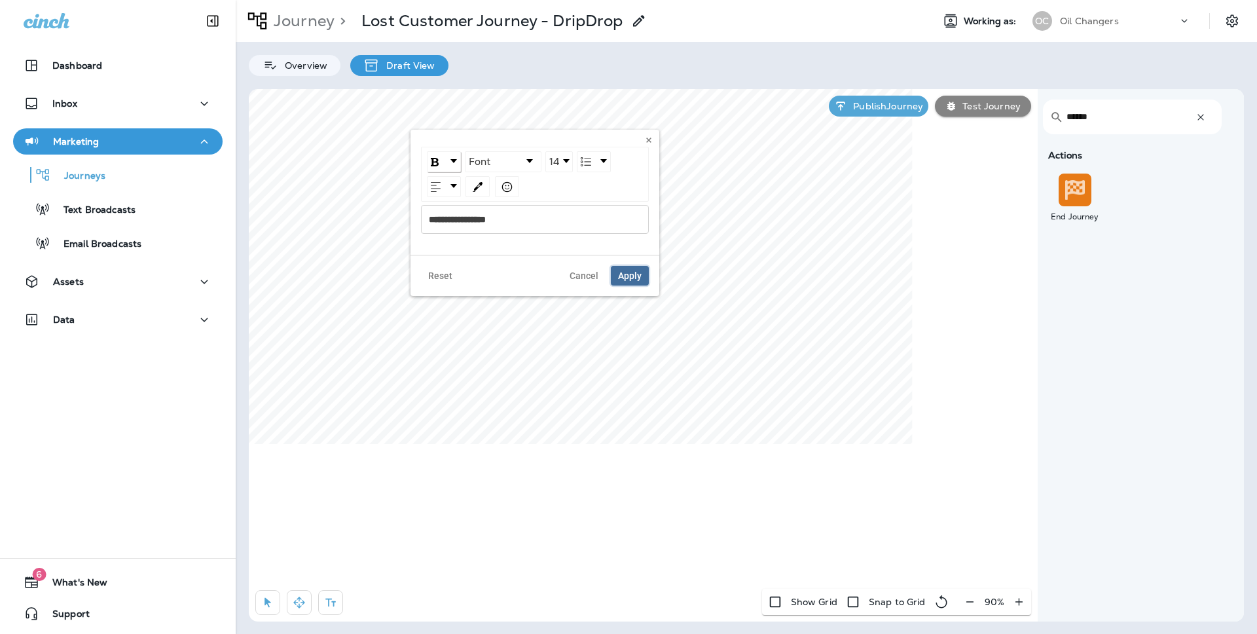
click at [639, 266] on button "Apply" at bounding box center [630, 276] width 38 height 20
click at [588, 273] on span "Cancel" at bounding box center [583, 276] width 29 height 9
click at [1201, 120] on icon "button" at bounding box center [1200, 117] width 13 height 13
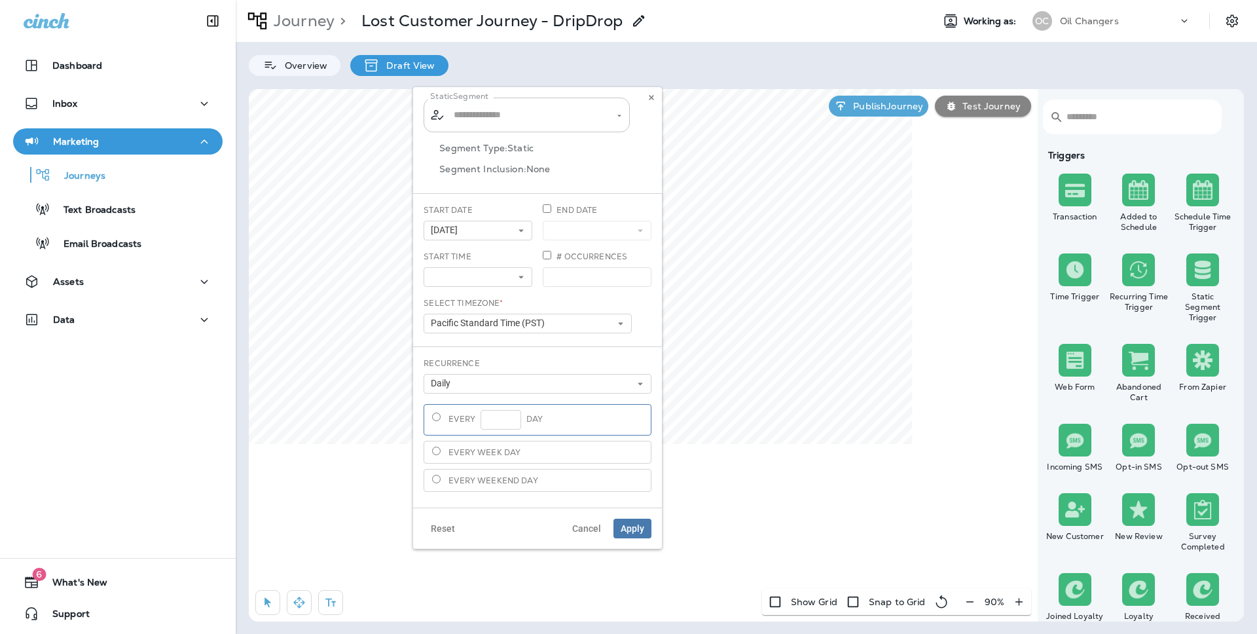
click at [526, 109] on input "text" at bounding box center [527, 114] width 154 height 23
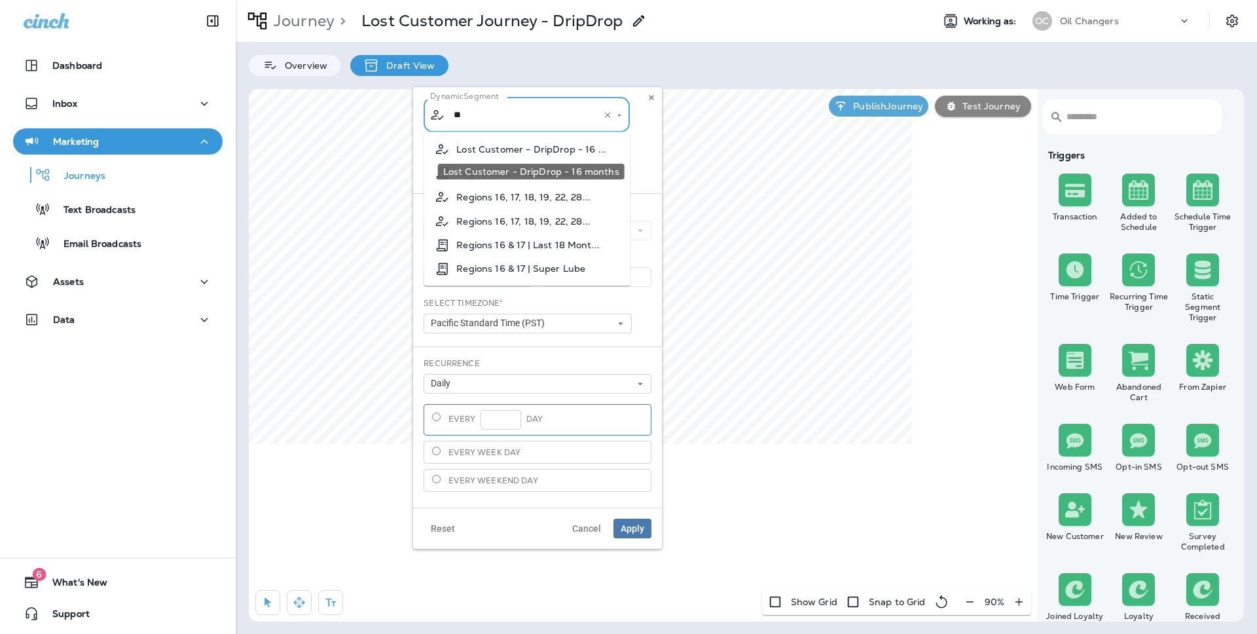
click at [527, 151] on span "Lost Customer - DripDrop - 16 ..." at bounding box center [531, 149] width 150 height 10
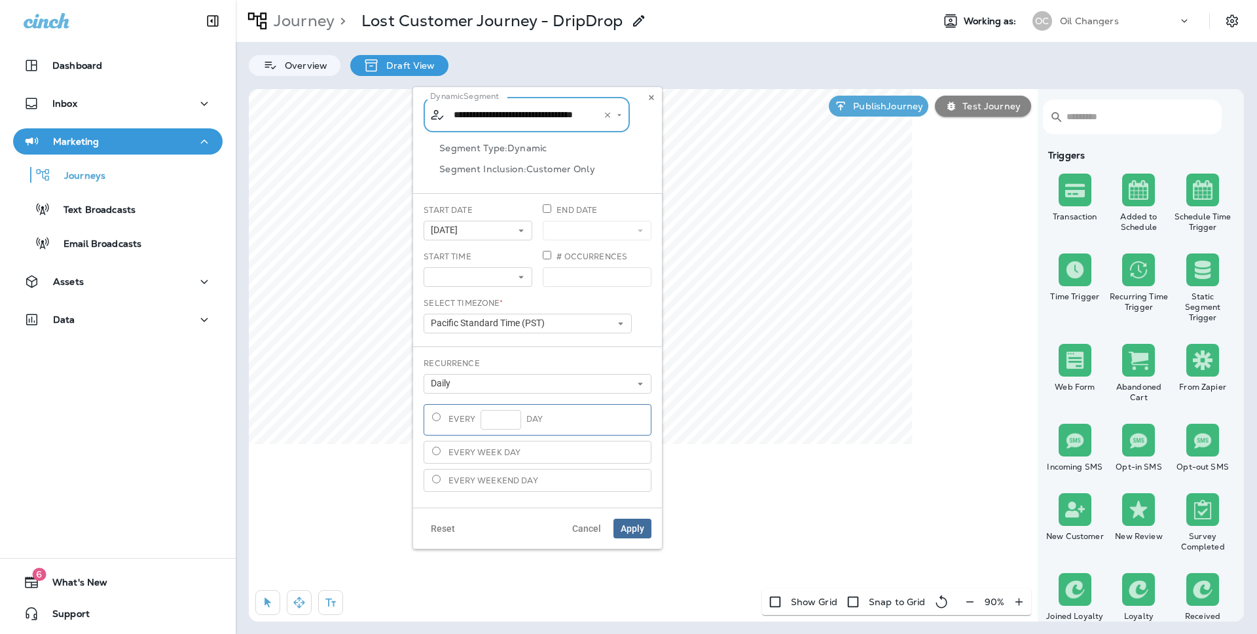
type input "**********"
click at [635, 534] on button "Apply" at bounding box center [632, 528] width 38 height 20
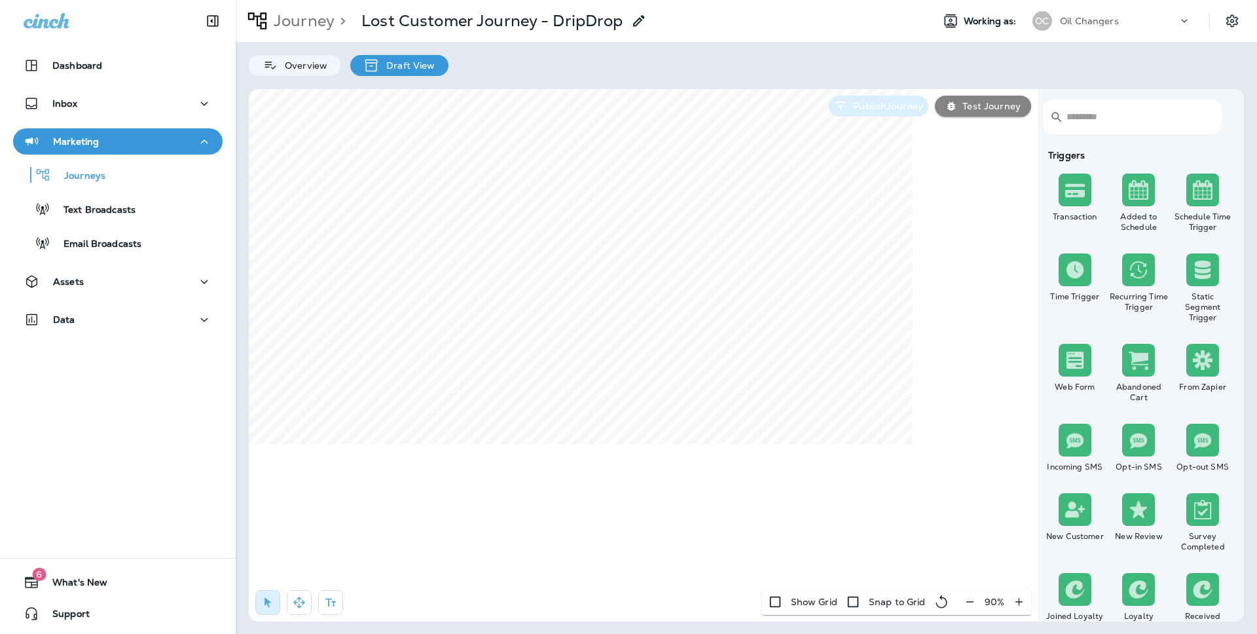
click at [865, 108] on p "Publish Journey" at bounding box center [885, 106] width 75 height 10
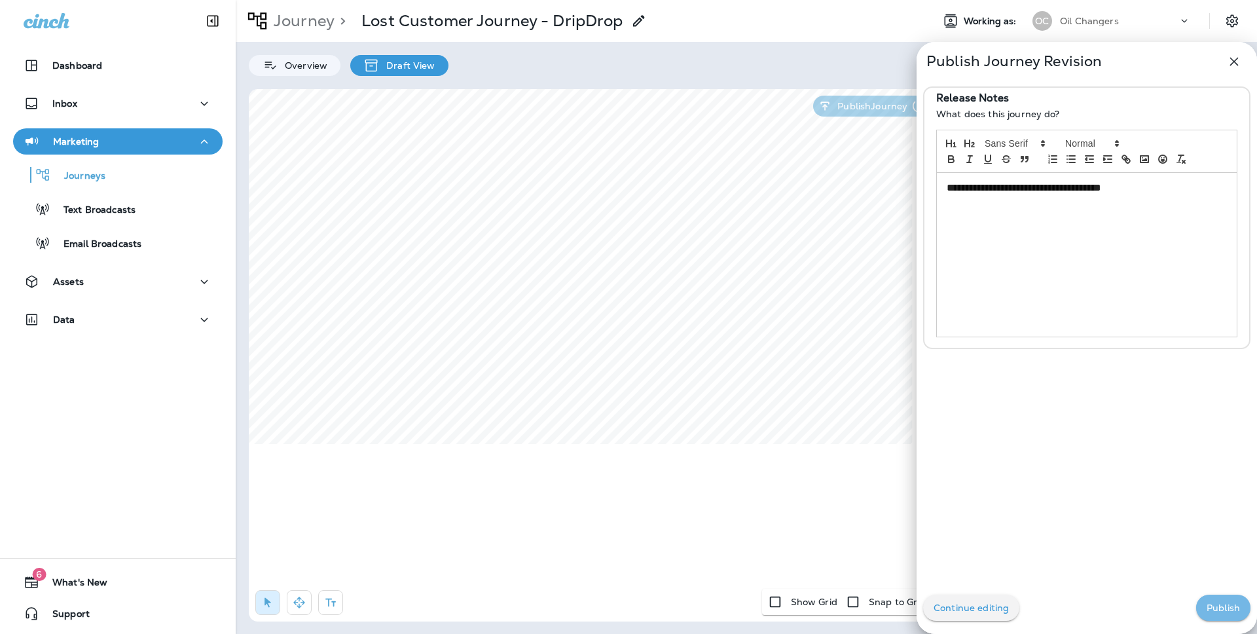
click at [1229, 600] on button "Publish" at bounding box center [1223, 607] width 54 height 26
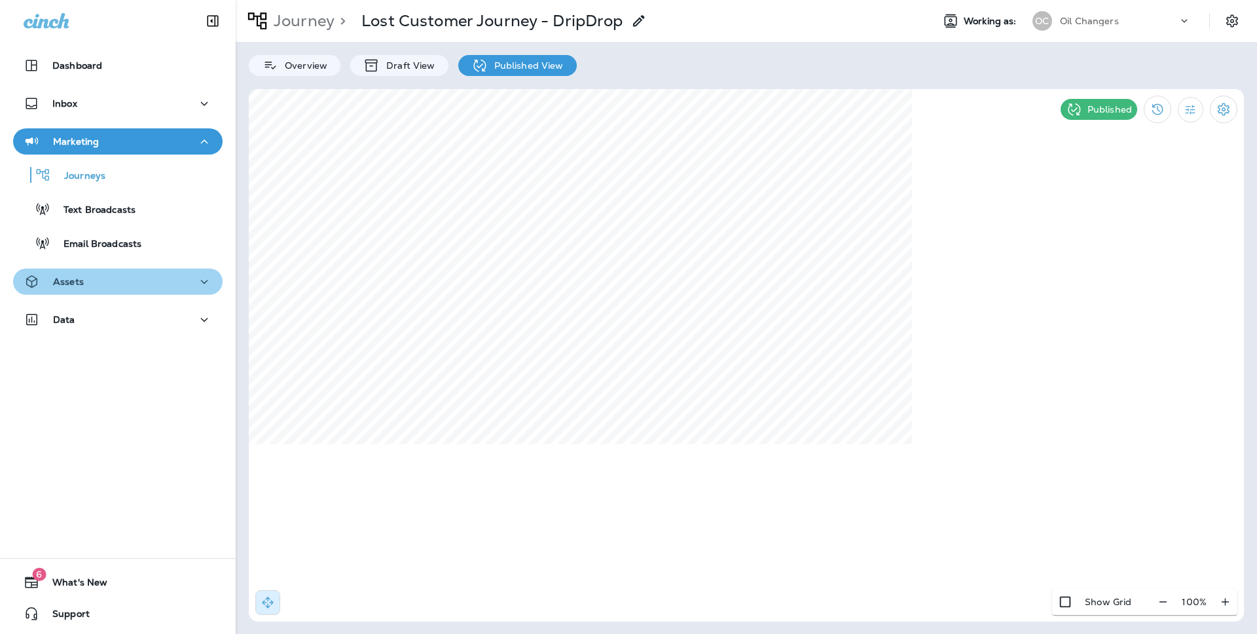
click at [86, 284] on div "Assets" at bounding box center [118, 282] width 188 height 16
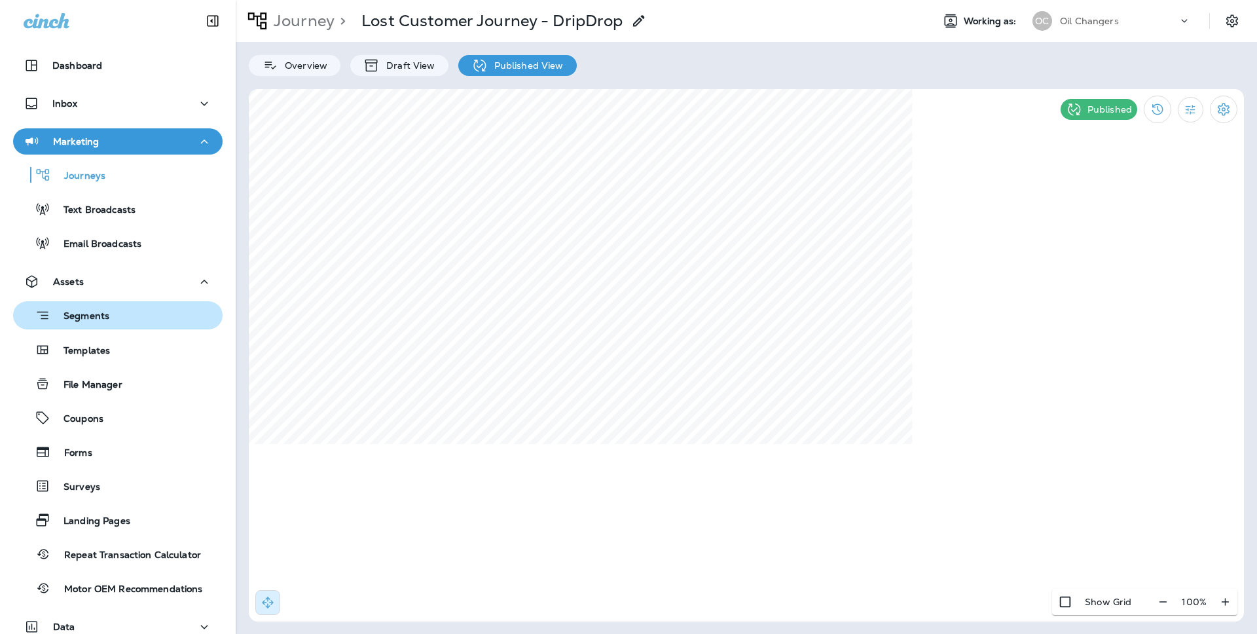
click at [103, 319] on p "Segments" at bounding box center [79, 316] width 59 height 13
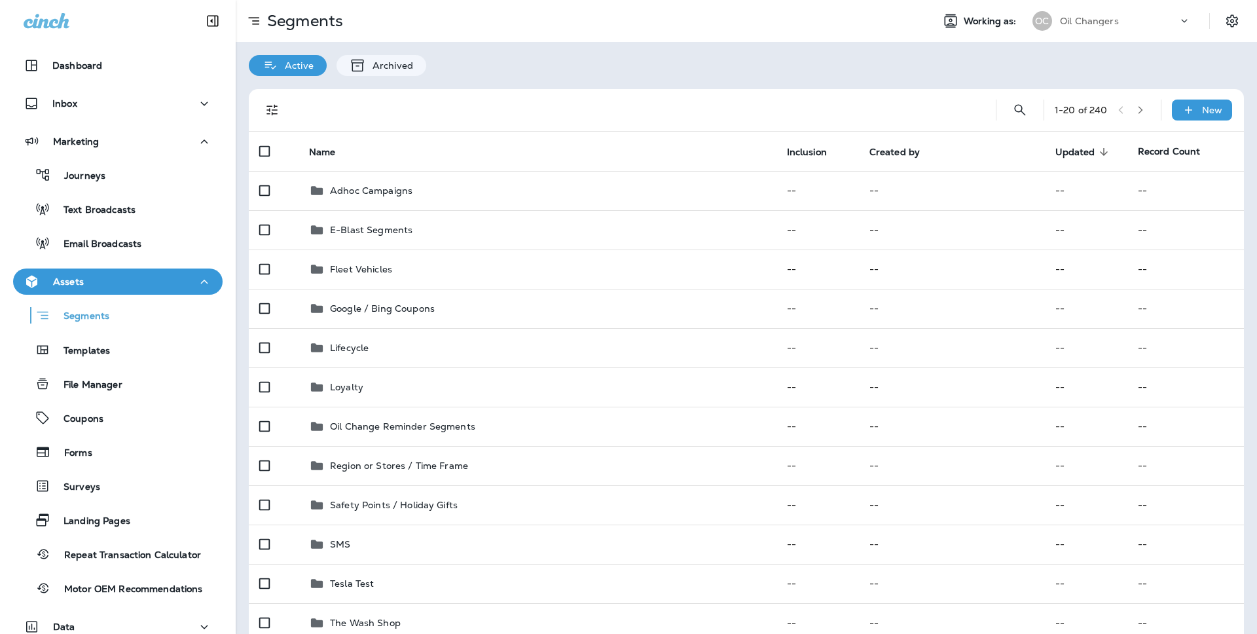
click at [1192, 122] on div "1 - 20 of 240 New" at bounding box center [748, 110] width 979 height 42
click at [1196, 107] on div "New" at bounding box center [1201, 109] width 60 height 21
click at [1141, 141] on p "New Segment" at bounding box center [1163, 141] width 70 height 10
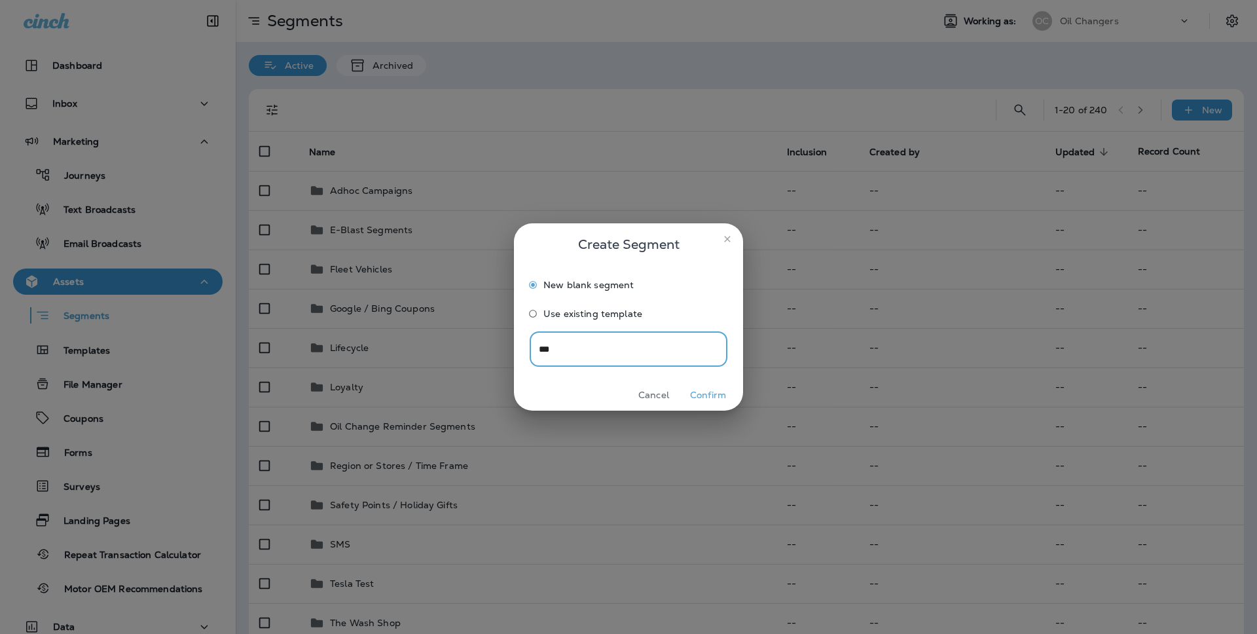
type input "***"
click at [706, 397] on button "Confirm" at bounding box center [707, 395] width 49 height 20
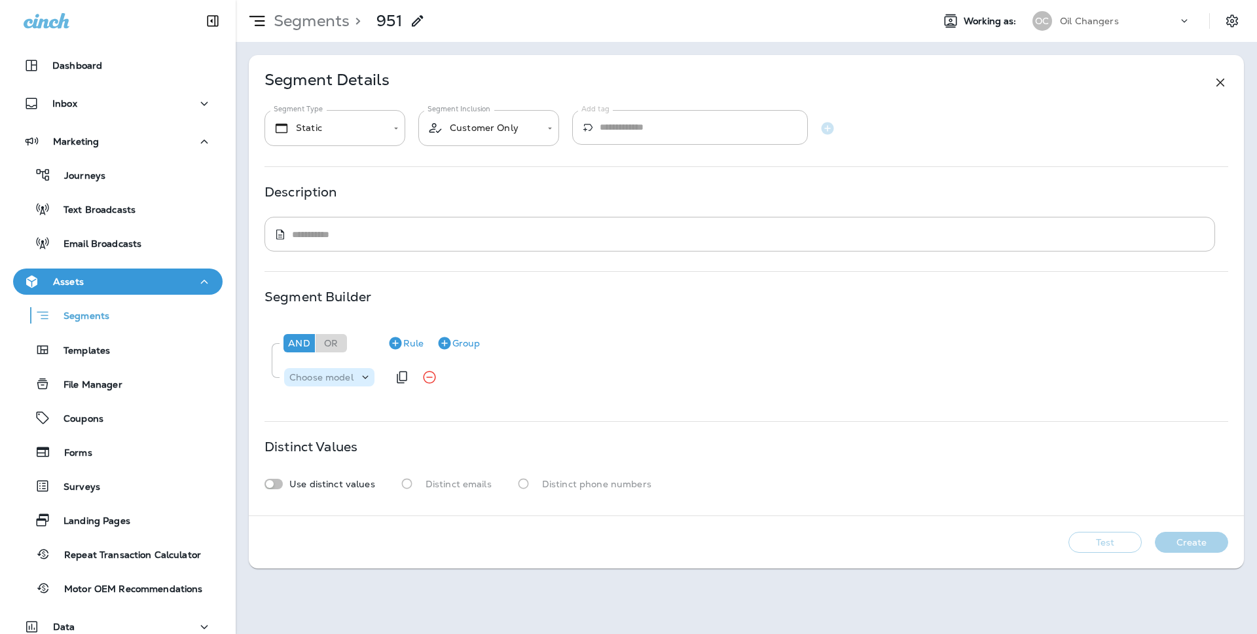
click at [348, 377] on p "Choose model" at bounding box center [321, 377] width 64 height 10
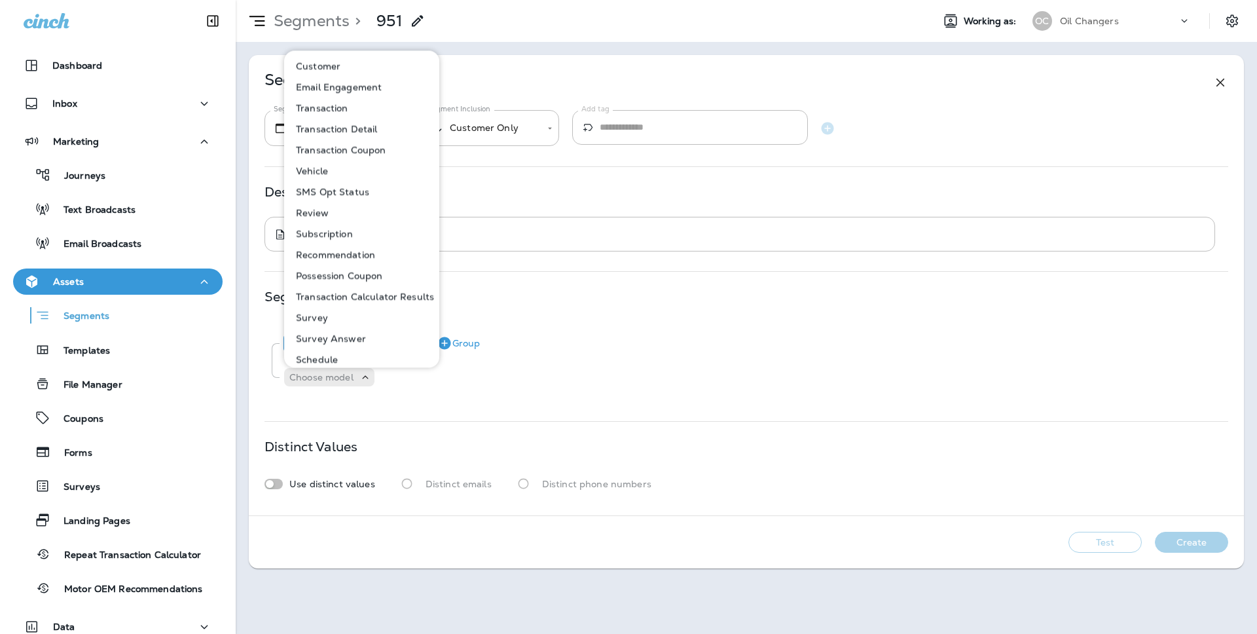
click at [338, 62] on p "Customer" at bounding box center [316, 66] width 50 height 10
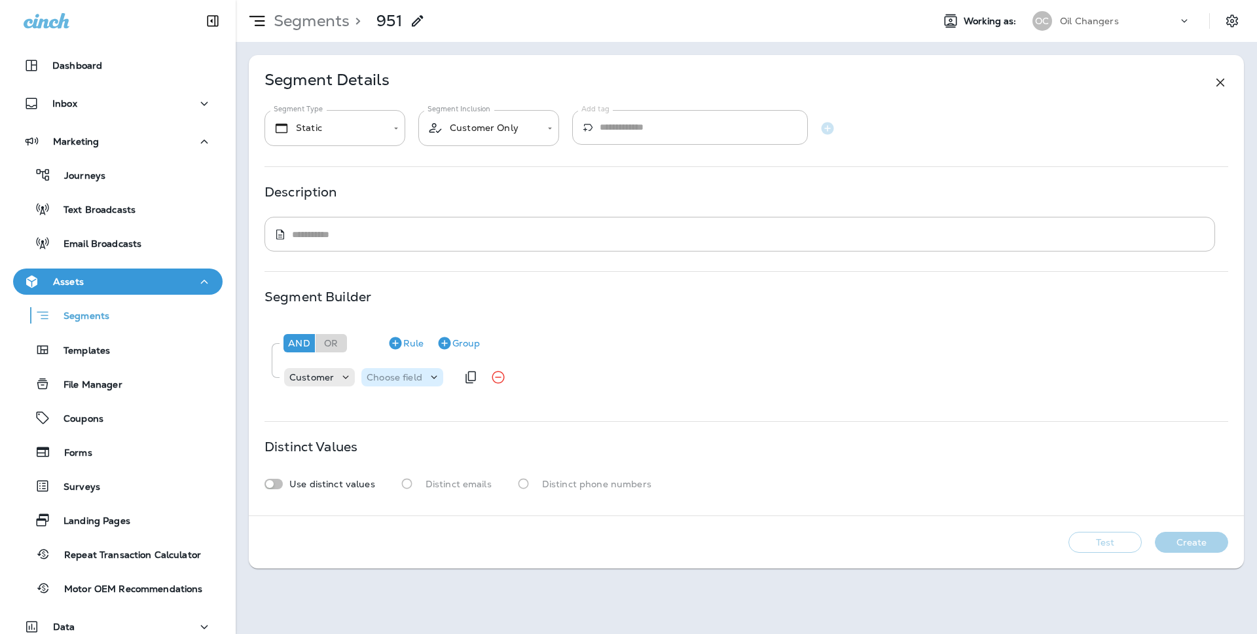
click at [397, 372] on p "Choose field" at bounding box center [395, 377] width 56 height 10
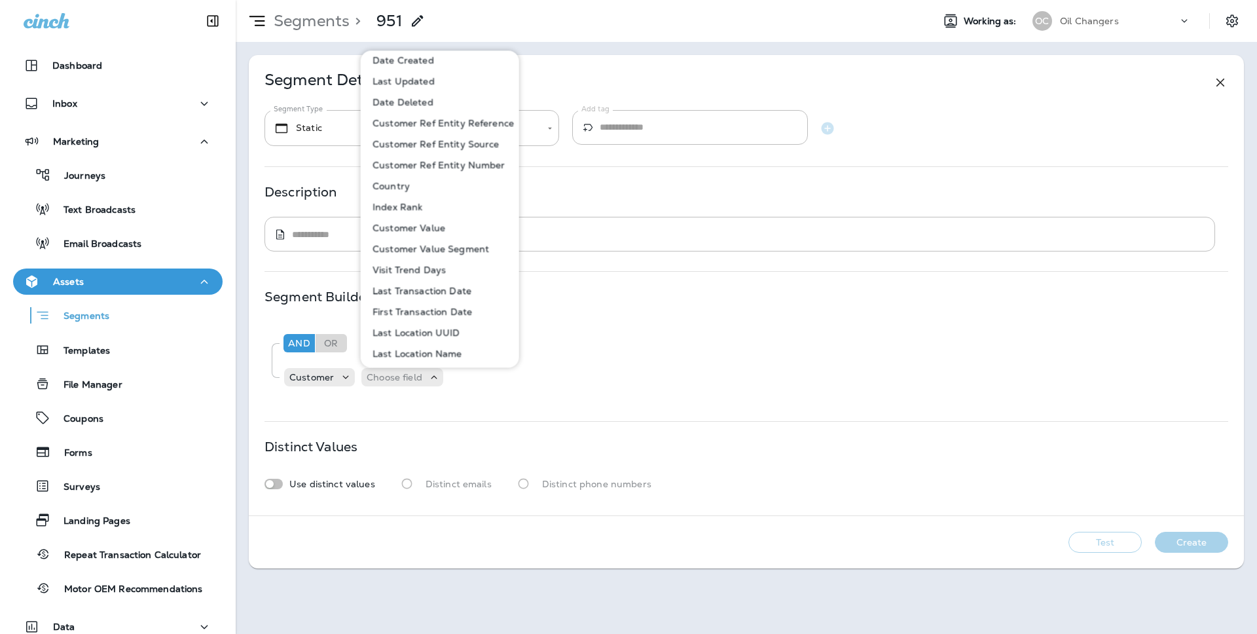
scroll to position [427, 0]
click at [423, 295] on button "Last Transaction Date" at bounding box center [440, 288] width 157 height 21
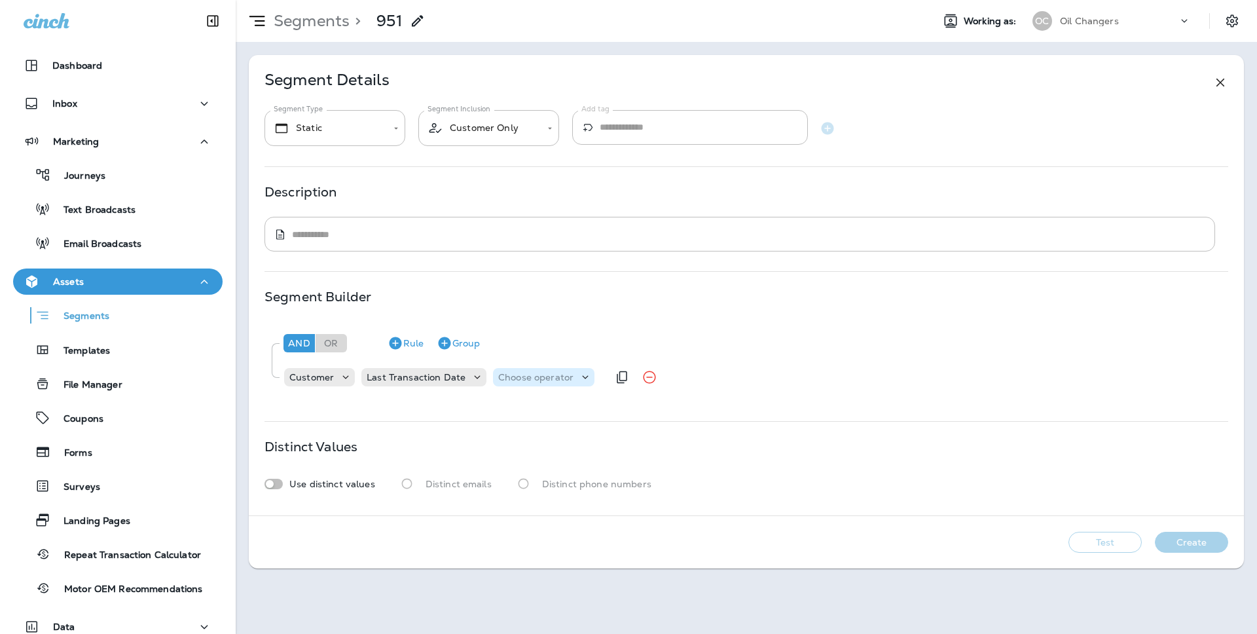
click at [536, 372] on p "Choose operator" at bounding box center [535, 377] width 75 height 10
click at [534, 410] on p "is before" at bounding box center [517, 409] width 44 height 10
click at [608, 379] on p "Choose query type" at bounding box center [612, 377] width 86 height 10
click at [615, 451] on p "Relative Time" at bounding box center [600, 451] width 66 height 10
type input "**"
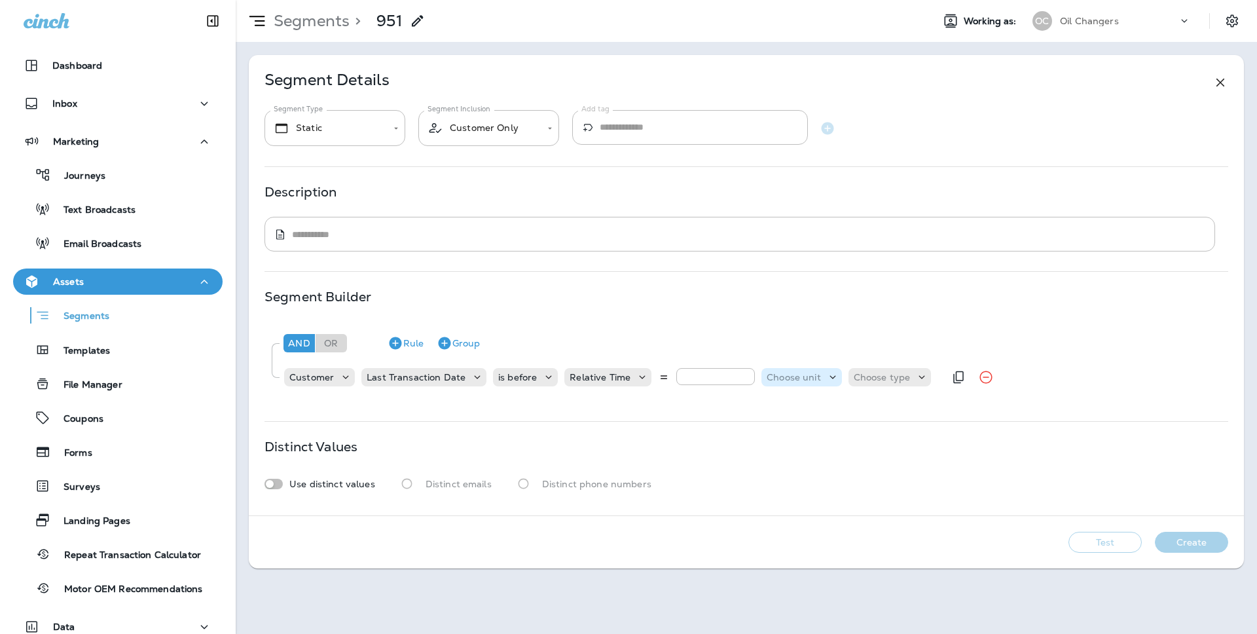
click at [789, 382] on div "Choose unit" at bounding box center [801, 376] width 80 height 13
click at [787, 450] on p "months" at bounding box center [782, 451] width 40 height 10
click at [870, 374] on p "Choose type" at bounding box center [862, 377] width 57 height 10
click at [862, 407] on button "ago" at bounding box center [853, 409] width 59 height 21
click at [895, 376] on icon "Duplicate Rule" at bounding box center [899, 377] width 16 height 16
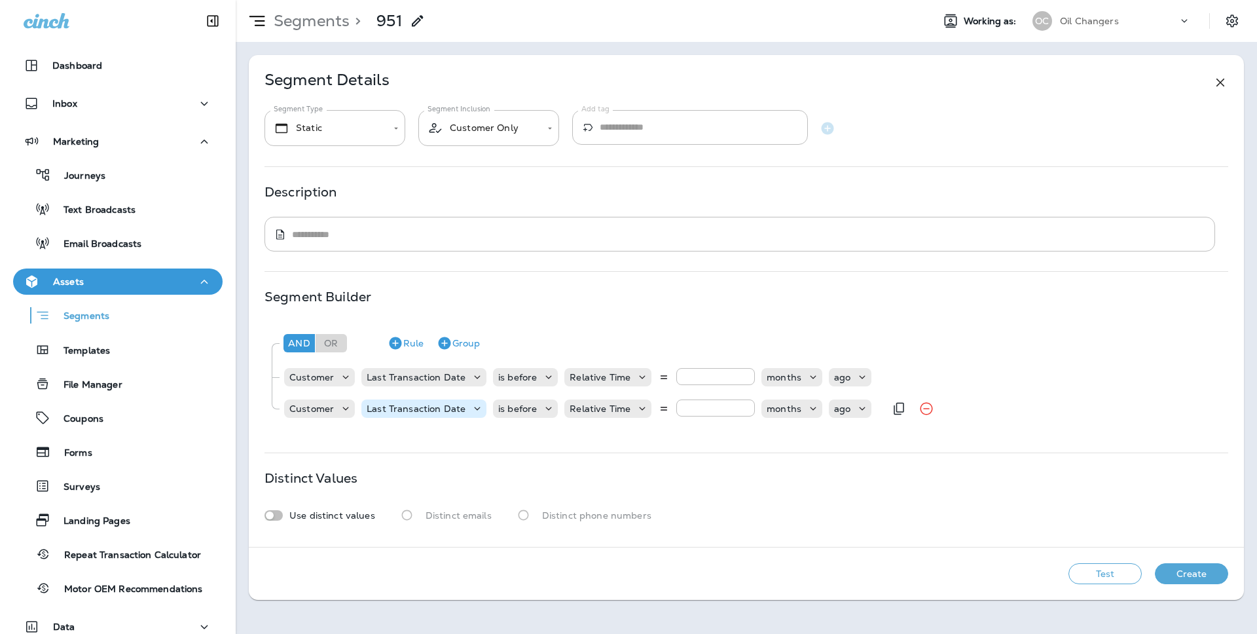
click at [420, 412] on p "Last Transaction Date" at bounding box center [416, 408] width 99 height 10
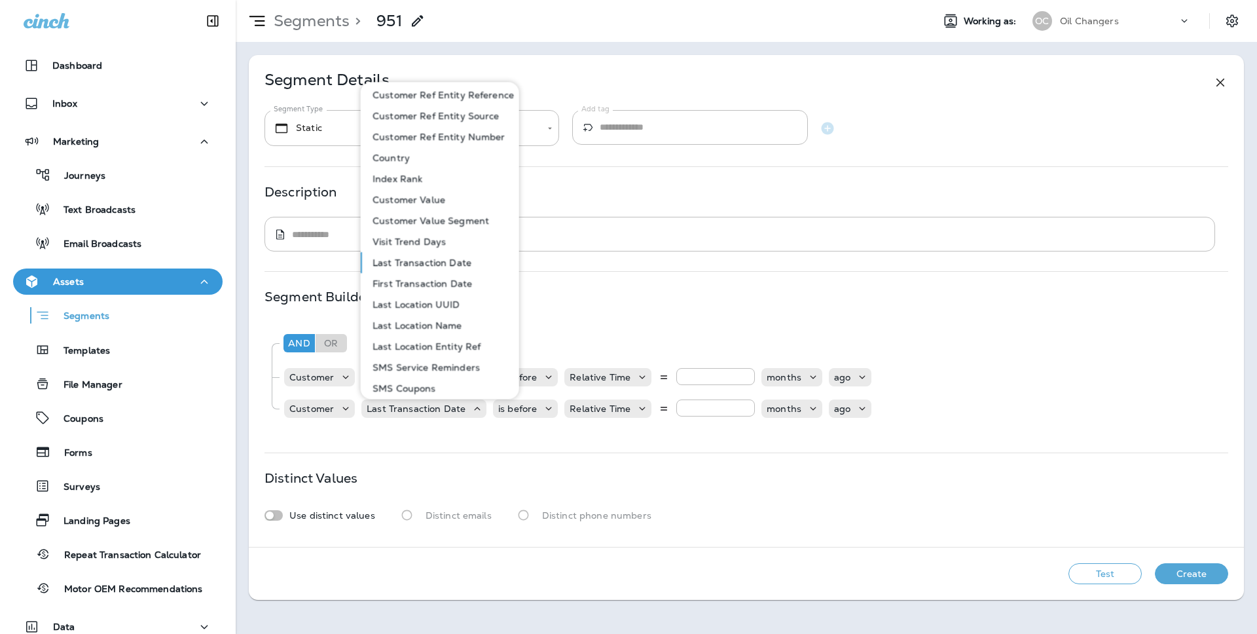
scroll to position [503, 0]
click at [467, 331] on p "Last Location Entity Ref" at bounding box center [423, 327] width 113 height 10
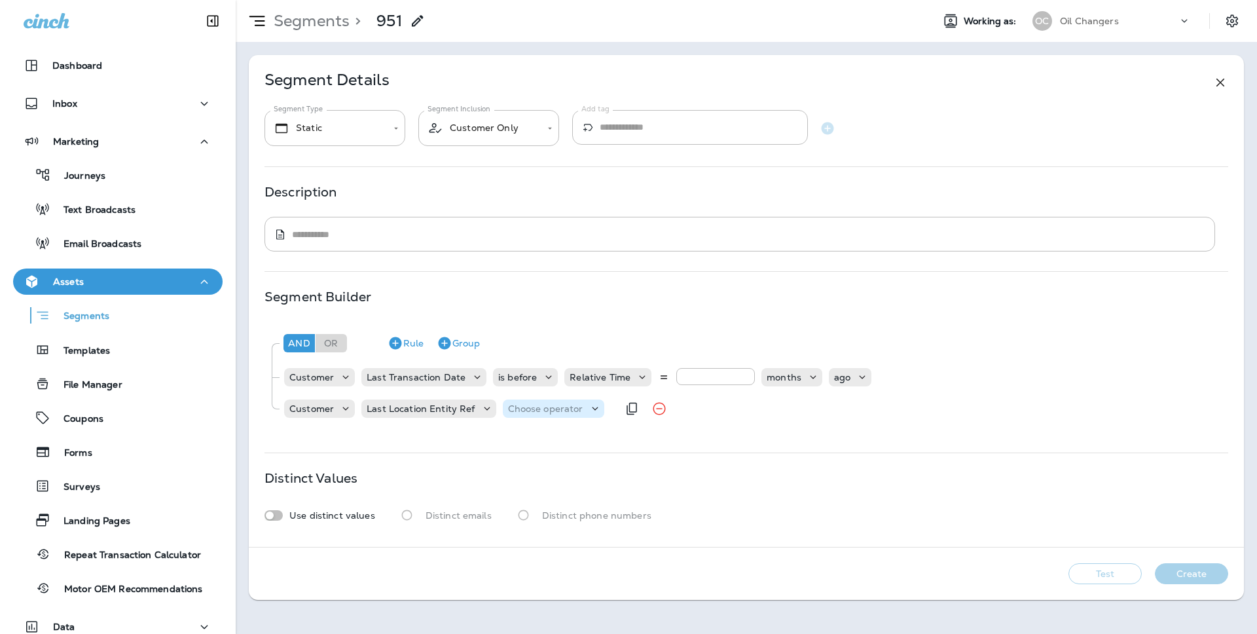
click at [519, 414] on div "Choose operator" at bounding box center [553, 408] width 101 height 13
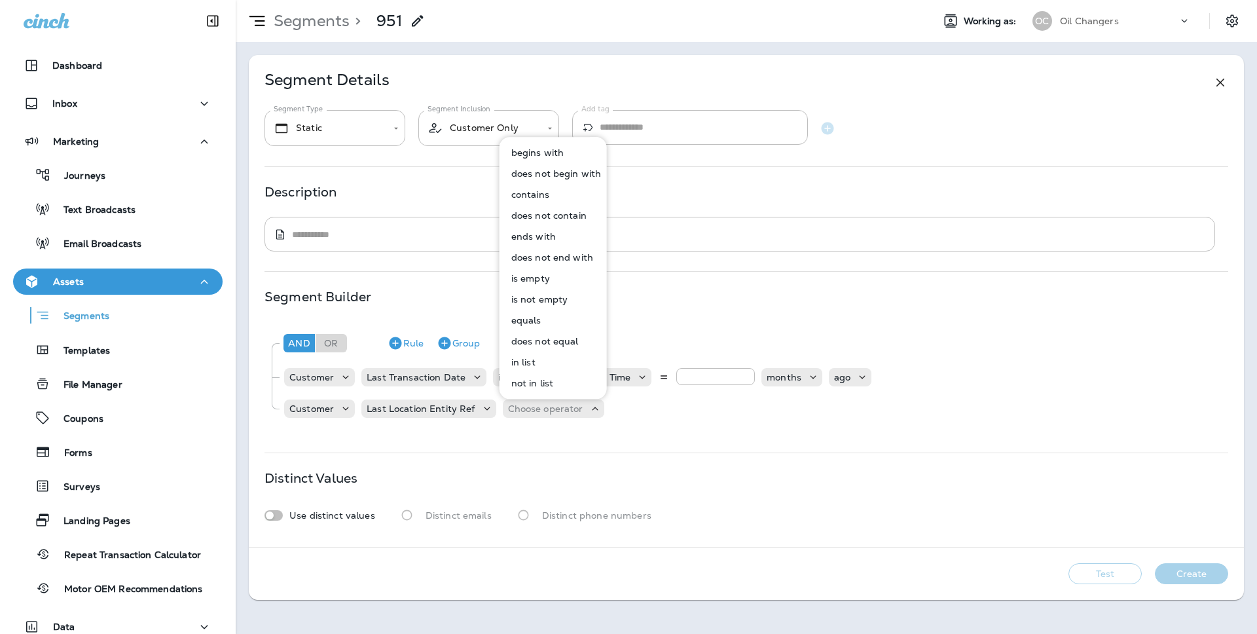
click at [548, 321] on button "equals" at bounding box center [554, 320] width 106 height 21
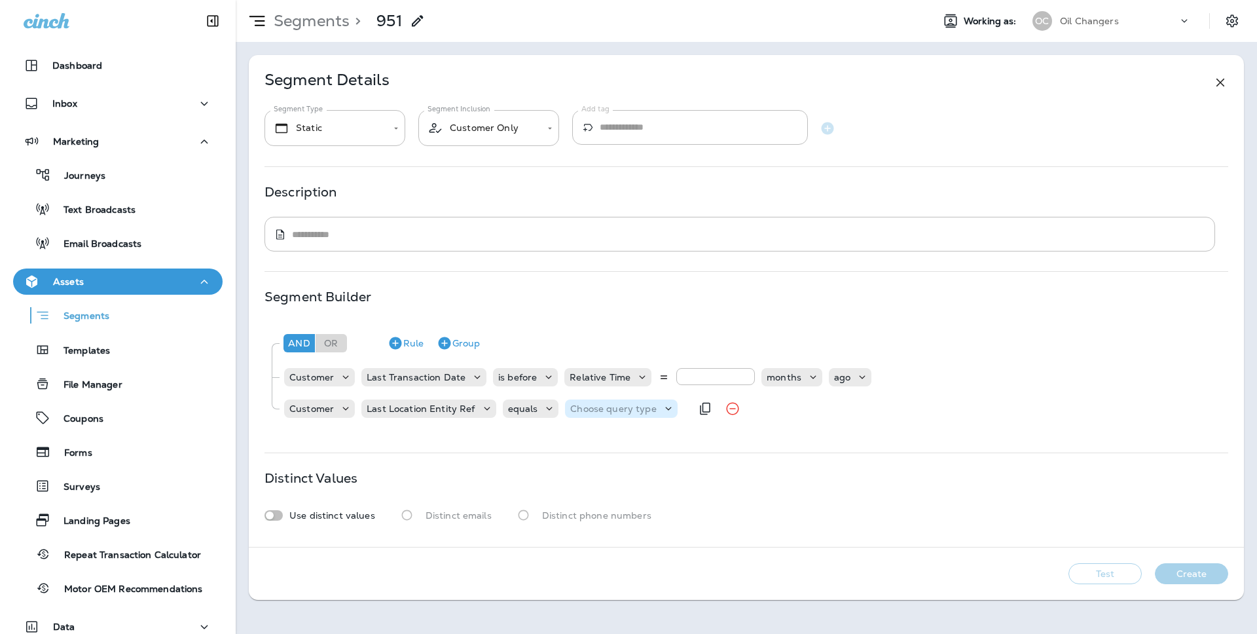
click at [594, 406] on p "Choose query type" at bounding box center [613, 408] width 86 height 10
click at [590, 431] on button "Text" at bounding box center [600, 440] width 75 height 21
click at [637, 412] on input "text" at bounding box center [700, 408] width 131 height 17
type input "***"
click at [654, 431] on div "And Or Rule Group Customer Last Transaction Date is before Relative Time ** mon…" at bounding box center [745, 376] width 963 height 111
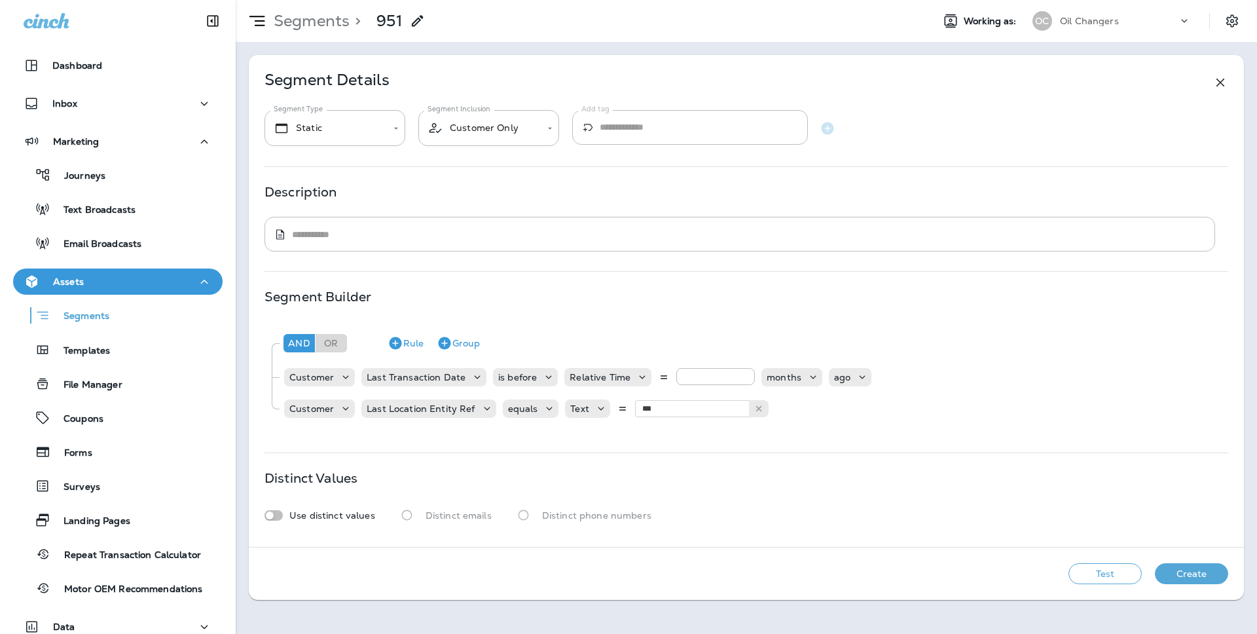
click at [1081, 572] on button "Test" at bounding box center [1104, 573] width 73 height 21
click at [795, 414] on icon "Duplicate Rule" at bounding box center [800, 409] width 16 height 16
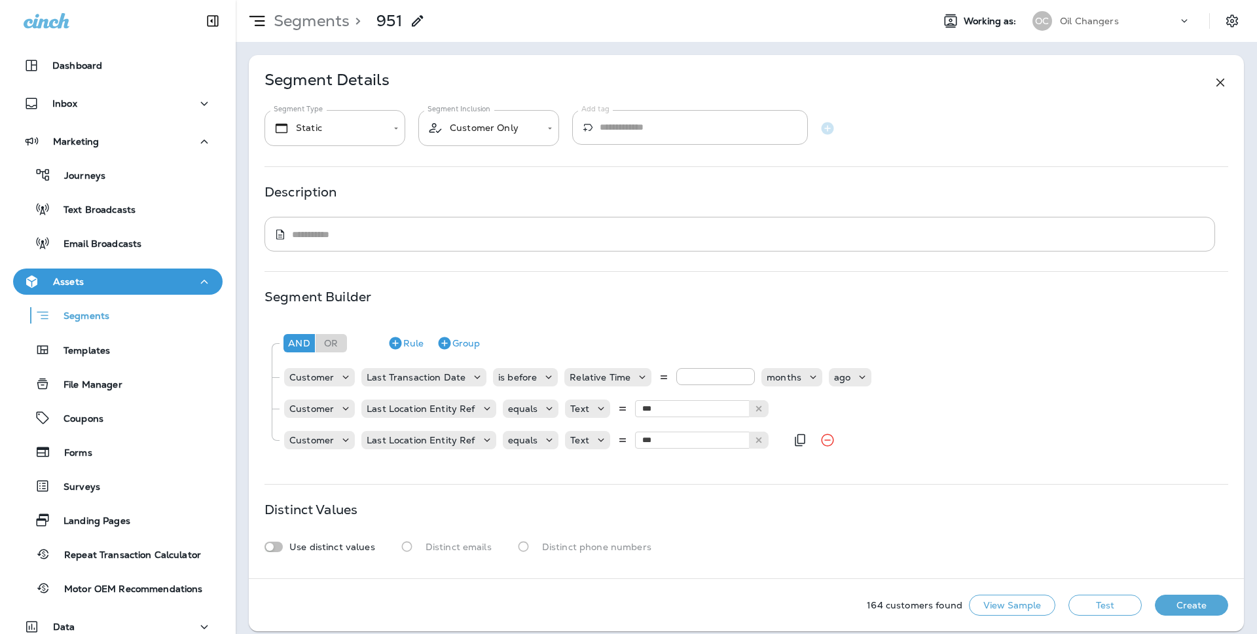
click at [452, 427] on div "Customer Last Location Entity Ref equals Text *** 951" at bounding box center [534, 440] width 503 height 26
click at [451, 439] on p "Last Location Entity Ref" at bounding box center [421, 440] width 108 height 10
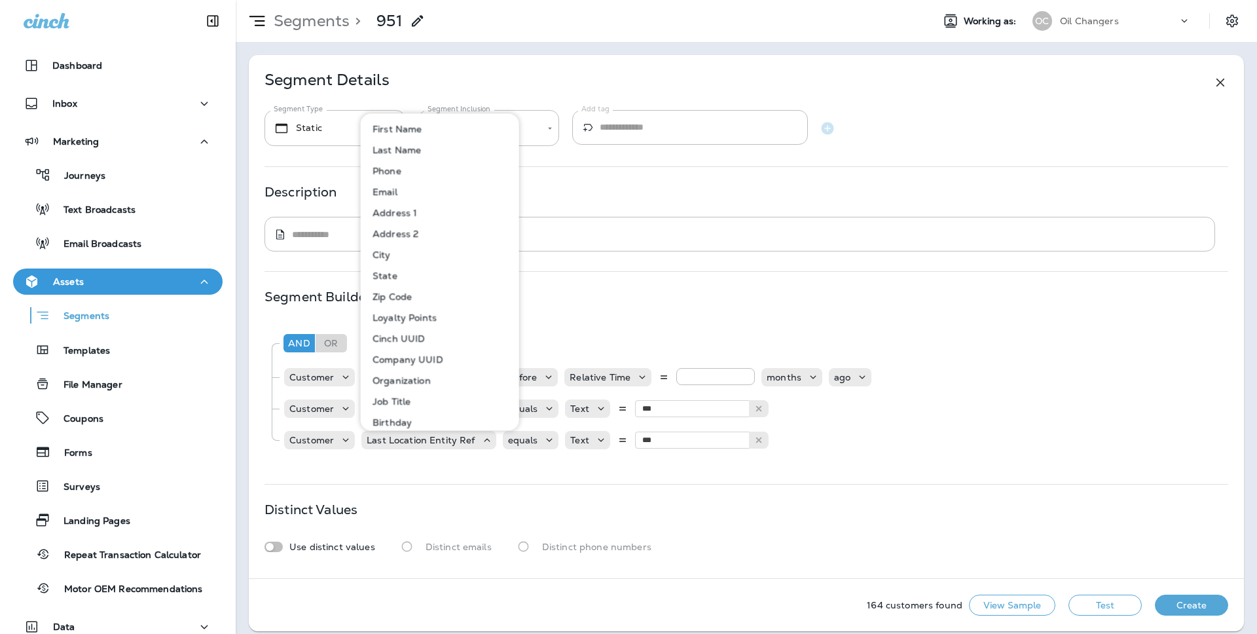
click at [406, 215] on p "Address 1" at bounding box center [392, 212] width 50 height 10
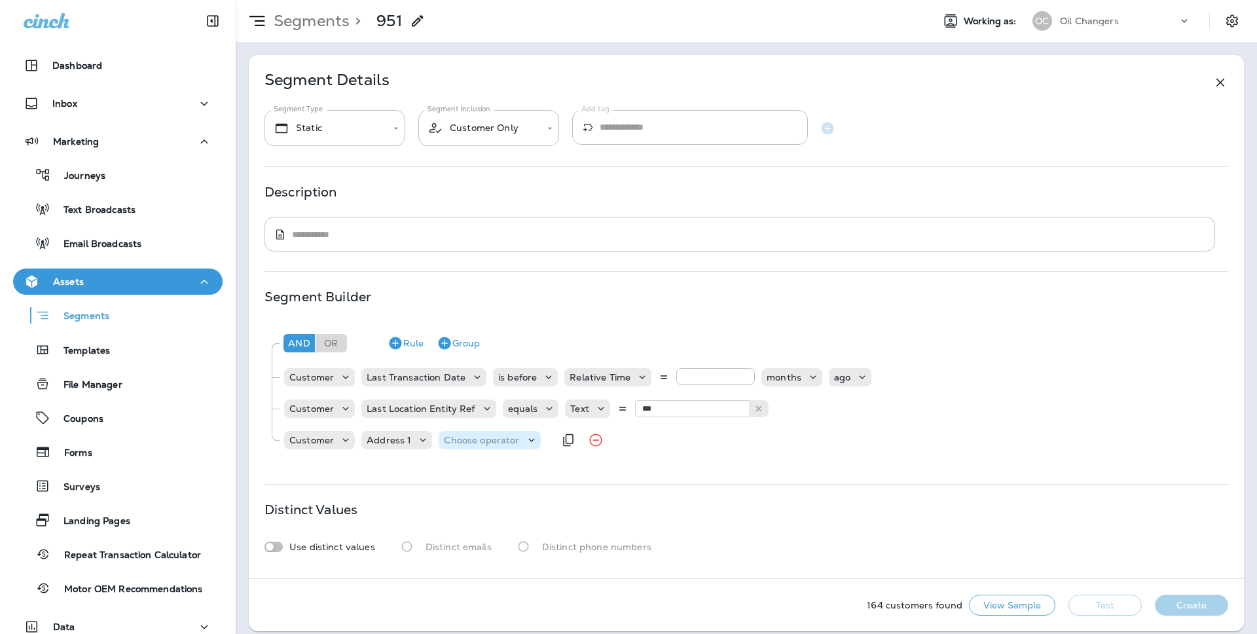
click at [507, 435] on p "Choose operator" at bounding box center [481, 440] width 75 height 10
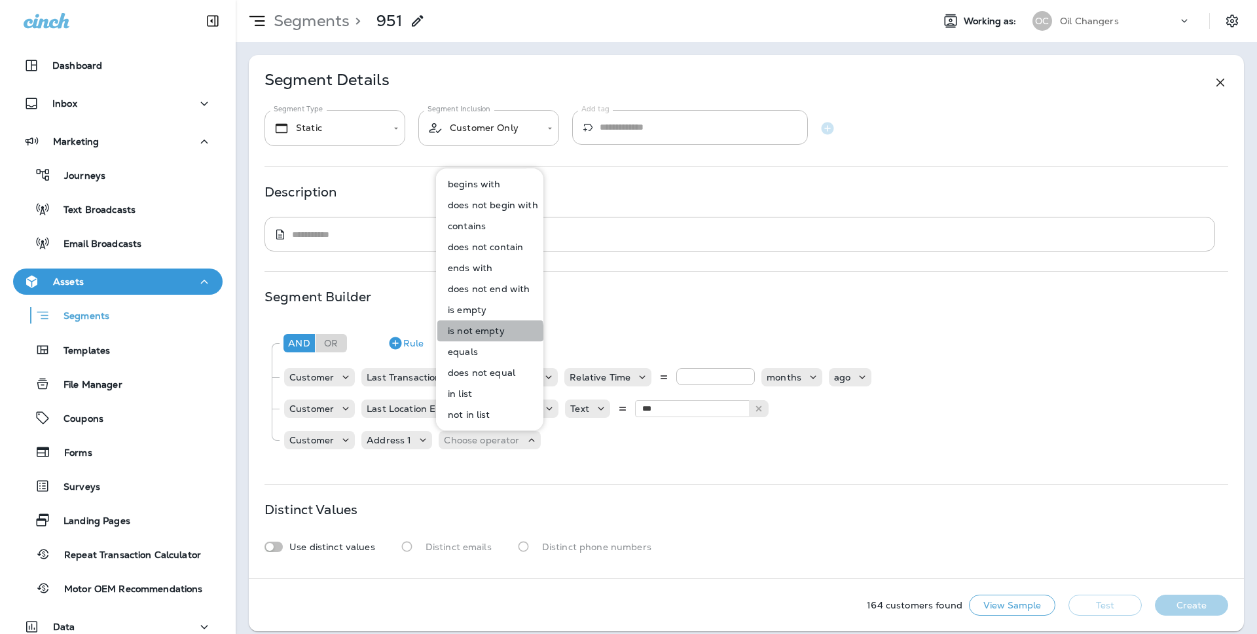
click at [480, 334] on p "is not empty" at bounding box center [473, 330] width 62 height 10
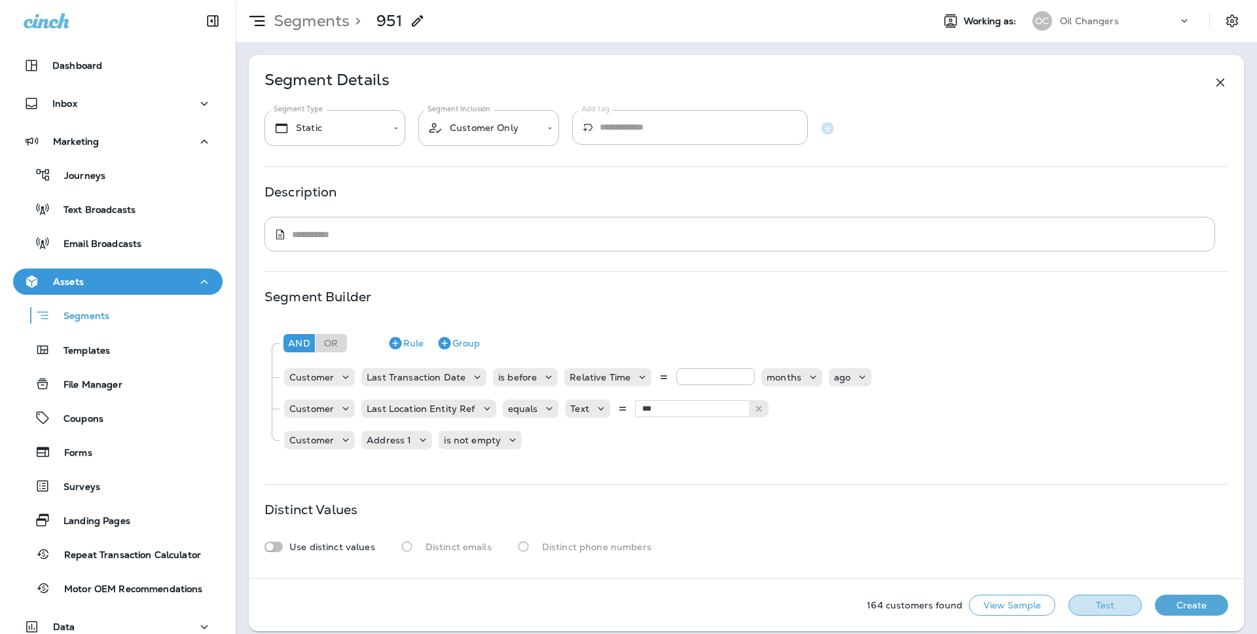
click at [1086, 607] on button "Test" at bounding box center [1104, 604] width 73 height 21
click at [1189, 599] on button "Create" at bounding box center [1190, 604] width 73 height 21
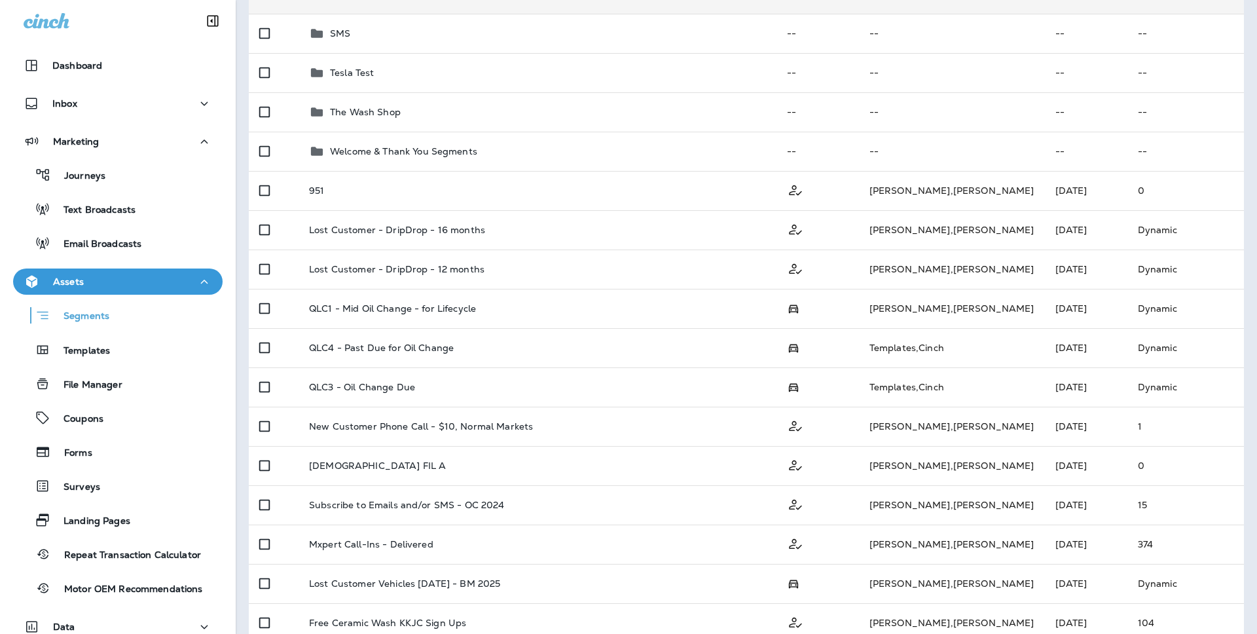
scroll to position [514, 0]
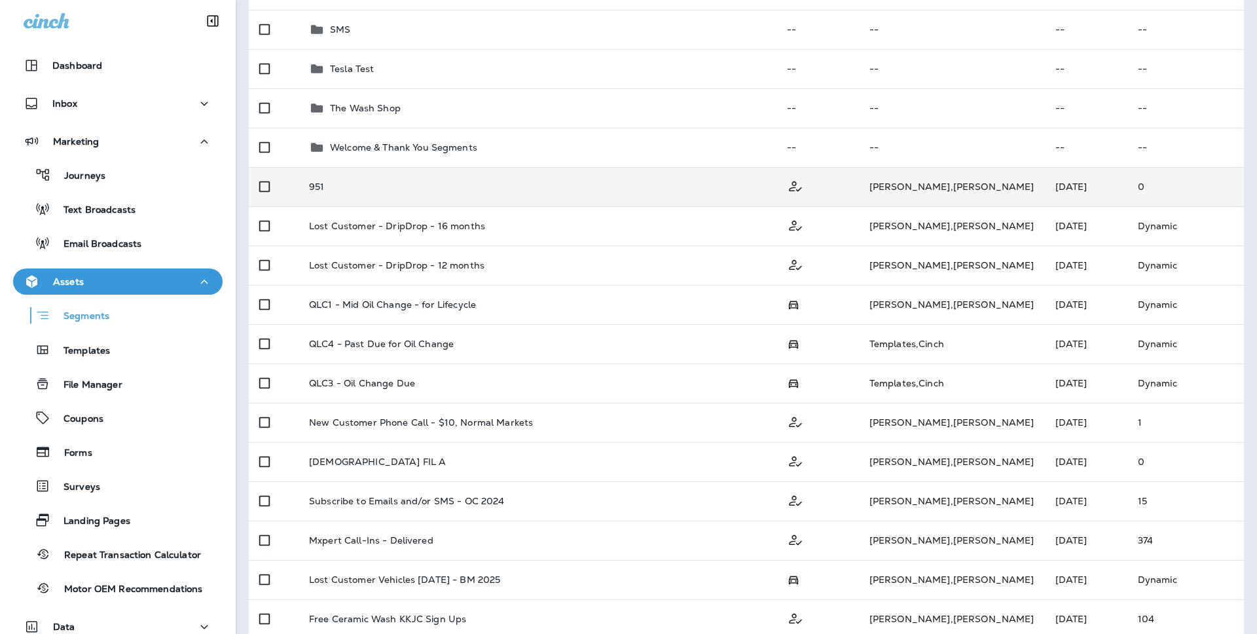
click at [704, 183] on div "951" at bounding box center [537, 186] width 457 height 10
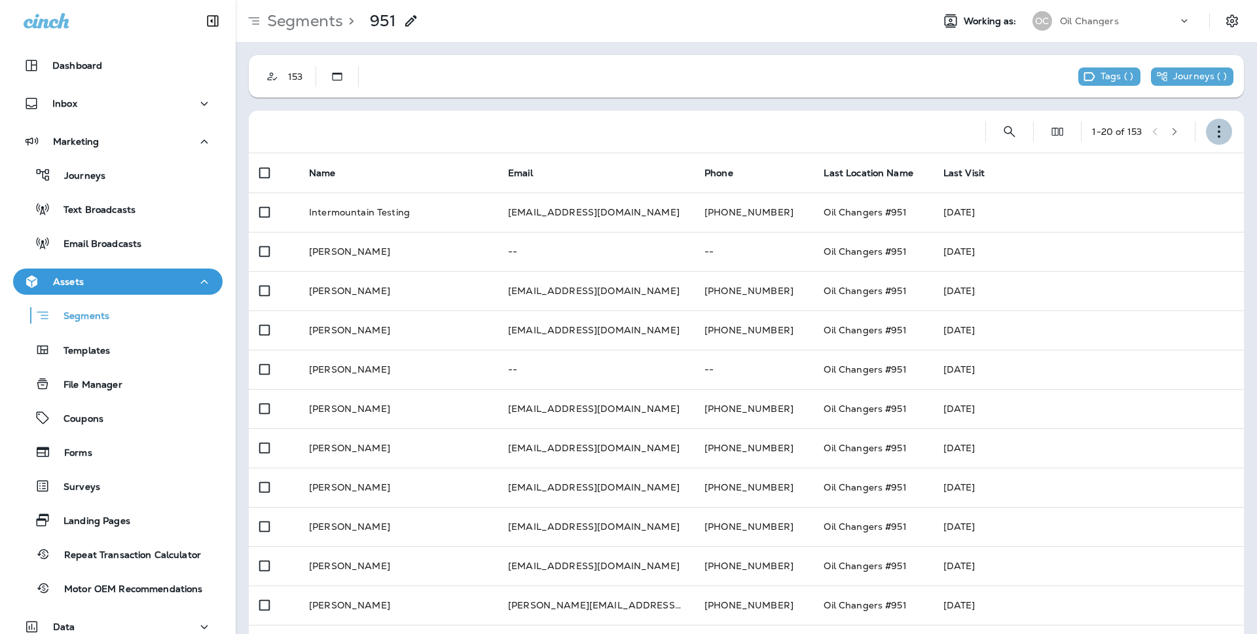
click at [1221, 134] on icon "button" at bounding box center [1218, 131] width 13 height 13
click at [1174, 158] on button "Edit Segment" at bounding box center [1153, 165] width 157 height 31
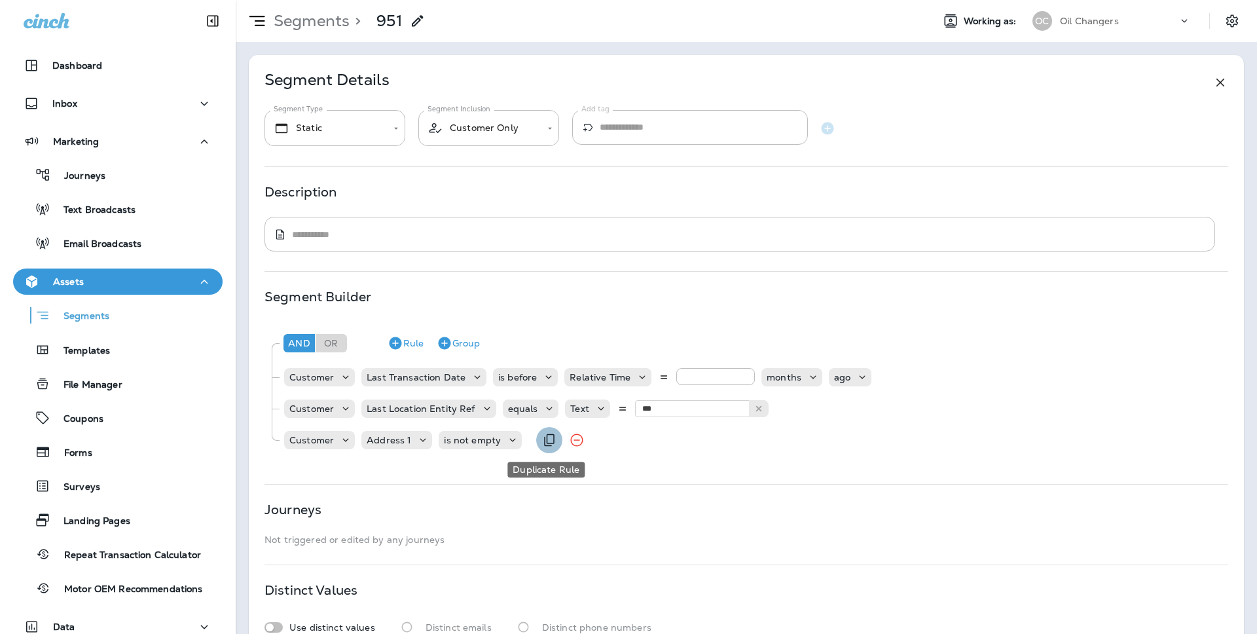
click at [548, 444] on icon "Duplicate Rule" at bounding box center [549, 440] width 16 height 16
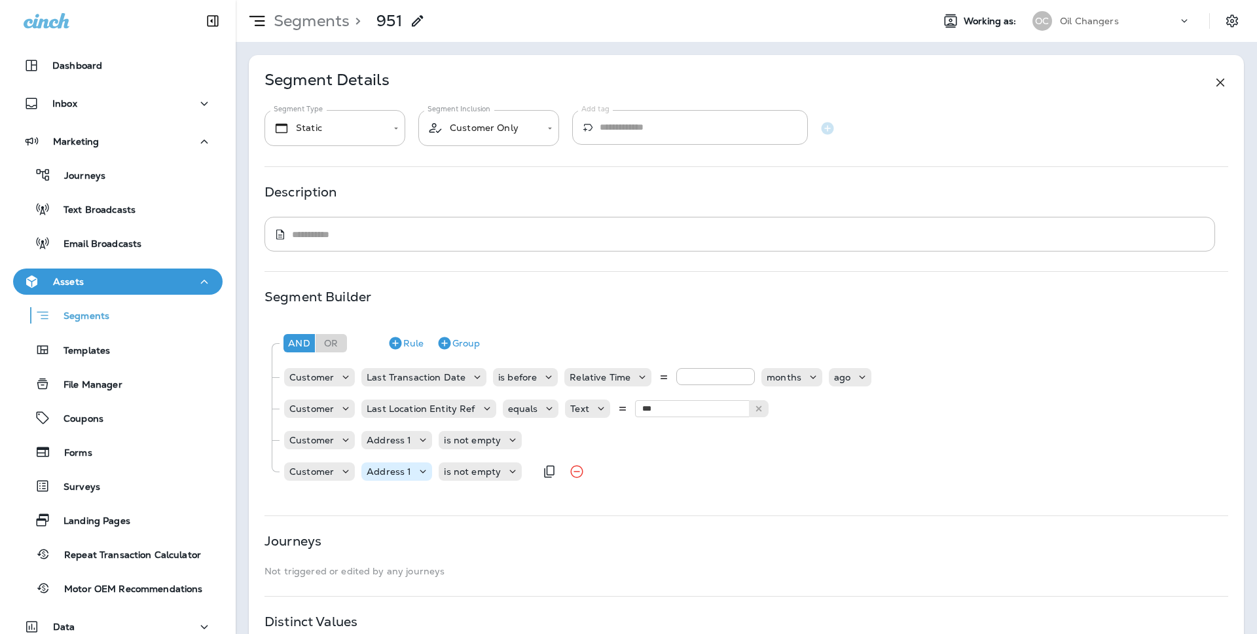
click at [404, 472] on p "Address 1" at bounding box center [389, 471] width 45 height 10
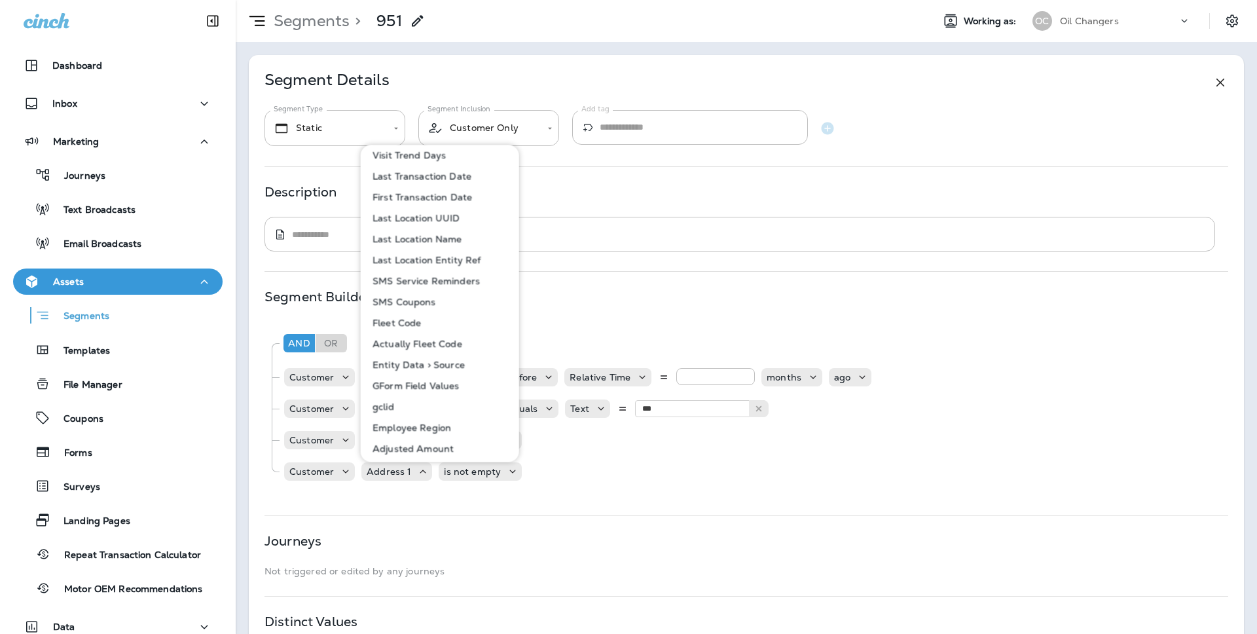
scroll to position [636, 0]
click at [418, 316] on p "Fleet Code" at bounding box center [394, 320] width 54 height 10
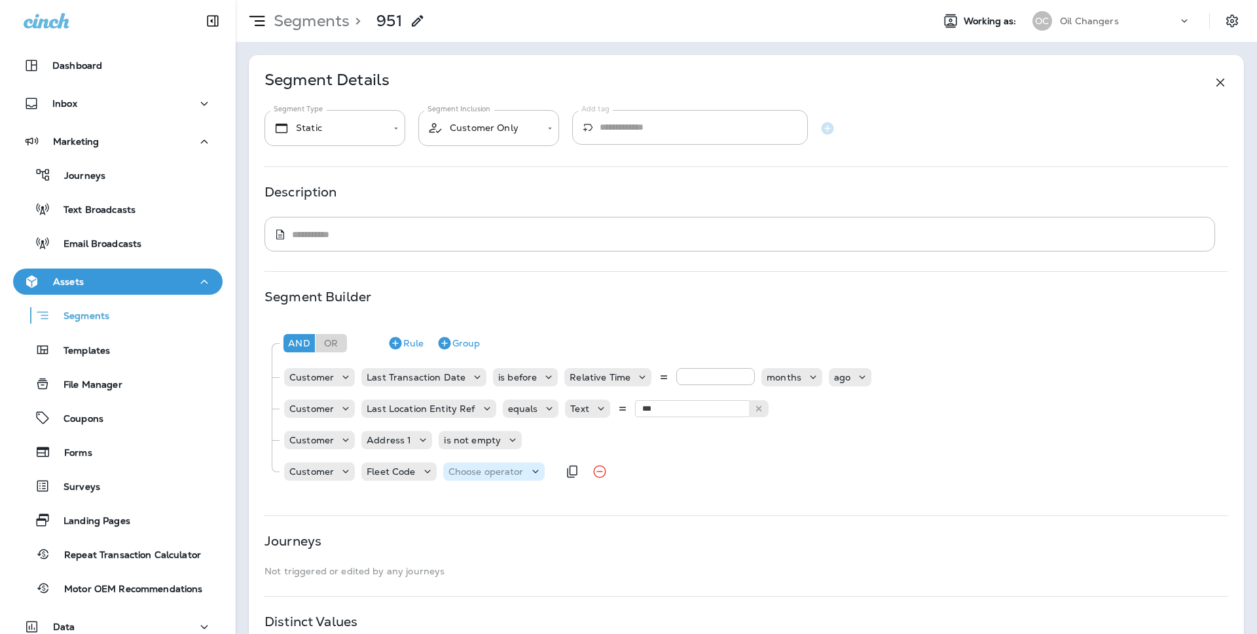
click at [490, 463] on div "Choose operator" at bounding box center [493, 471] width 101 height 18
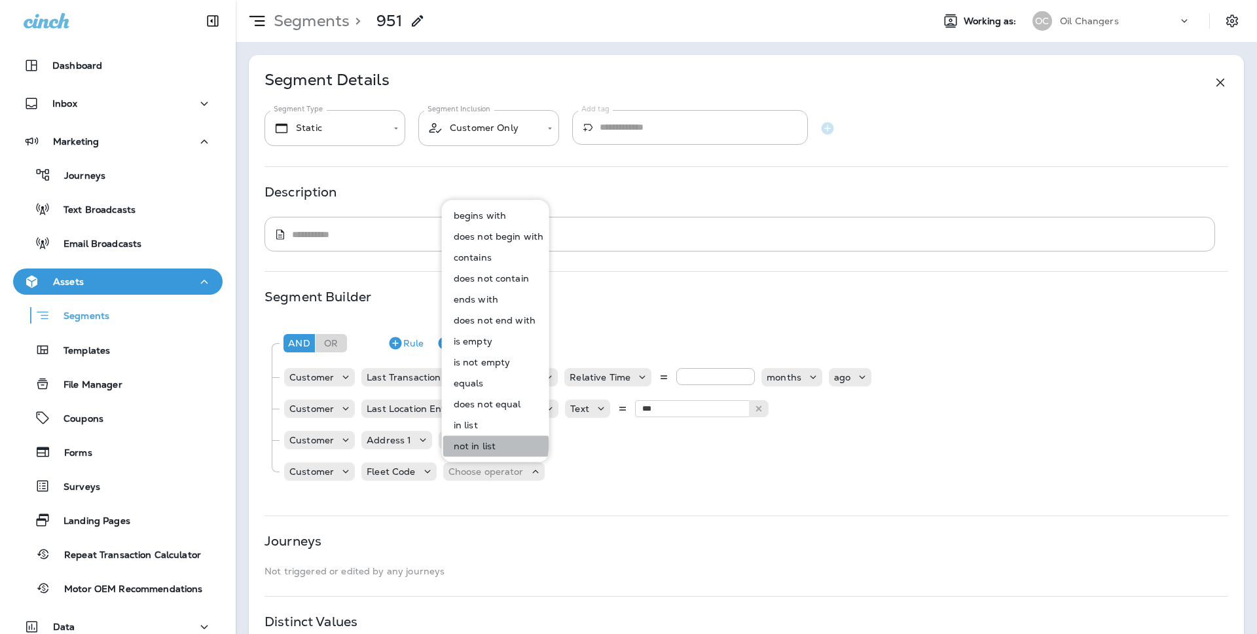
click at [493, 444] on p "not in list" at bounding box center [472, 445] width 48 height 10
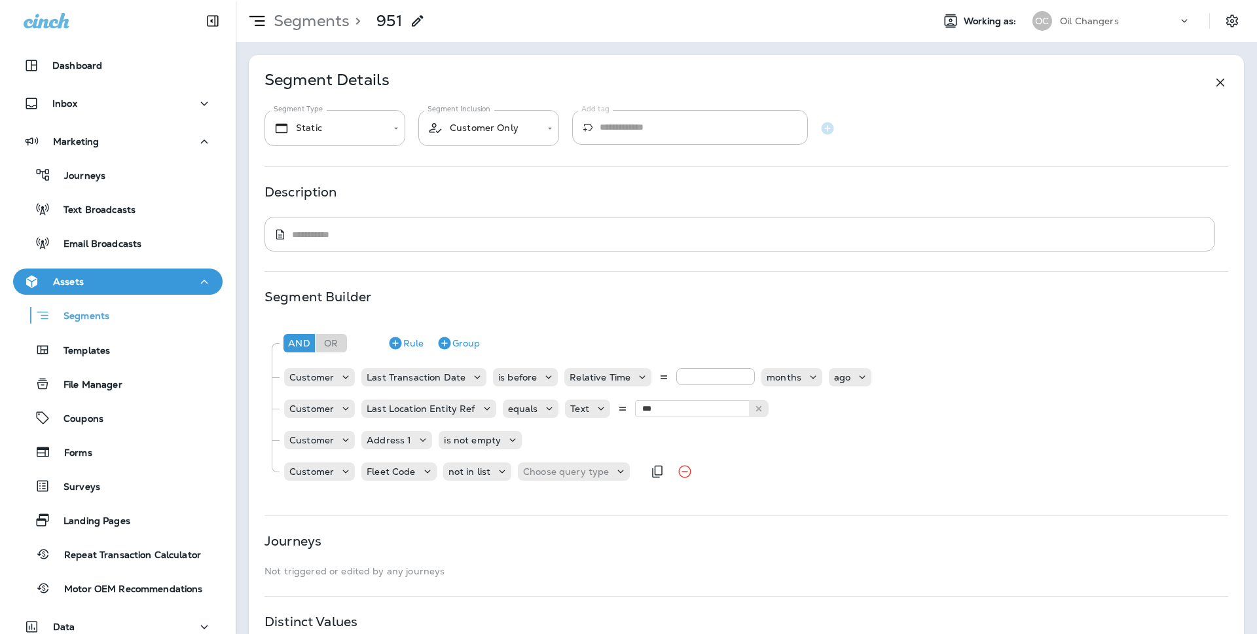
click at [559, 482] on div "Customer Fleet Code not in list Choose query type" at bounding box center [463, 471] width 360 height 26
click at [559, 472] on p "Choose query type" at bounding box center [566, 471] width 86 height 10
click at [545, 527] on p "Related Field" at bounding box center [555, 524] width 65 height 10
click at [637, 471] on p "Choose related model" at bounding box center [683, 471] width 99 height 10
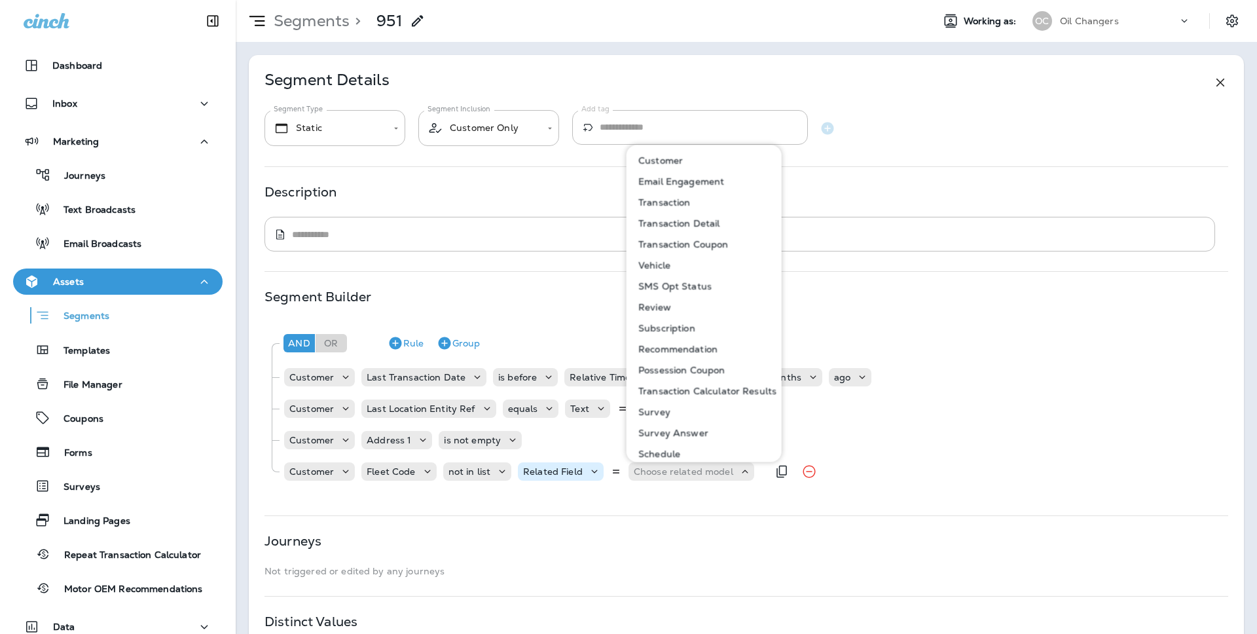
click at [573, 469] on p "Related Field" at bounding box center [553, 471] width 60 height 10
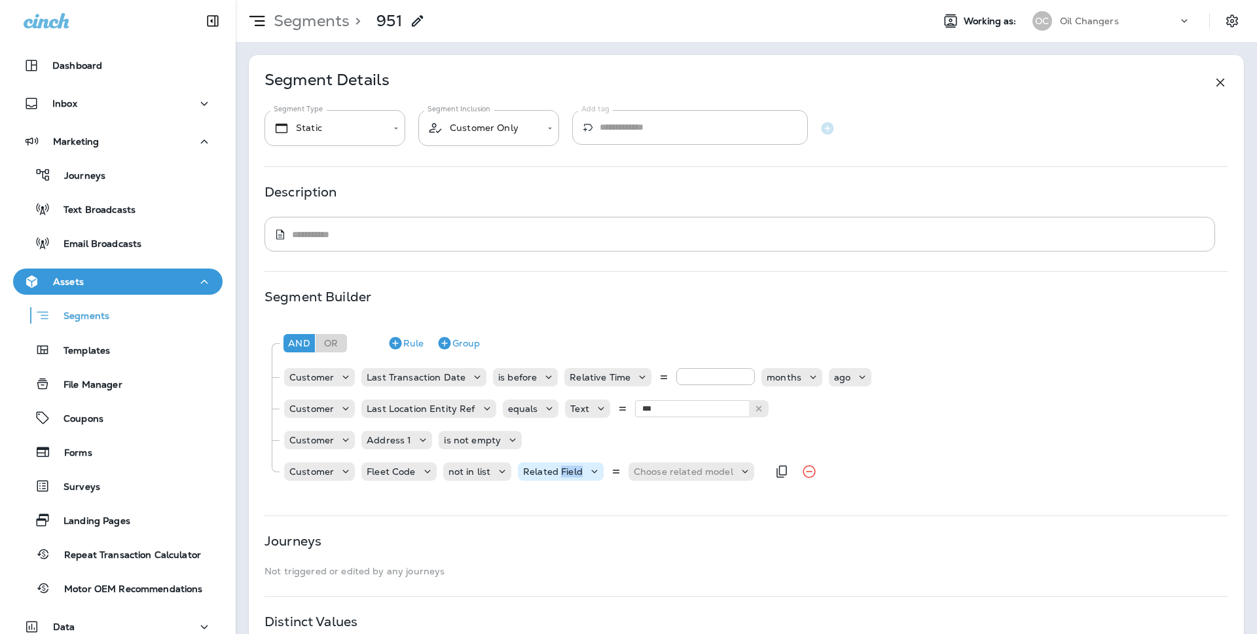
click at [573, 469] on p "Related Field" at bounding box center [553, 471] width 60 height 10
click at [556, 499] on button "Text" at bounding box center [555, 503] width 75 height 21
click at [641, 479] on div "Select options" at bounding box center [642, 471] width 98 height 18
click at [637, 384] on button "Show more" at bounding box center [655, 382] width 131 height 20
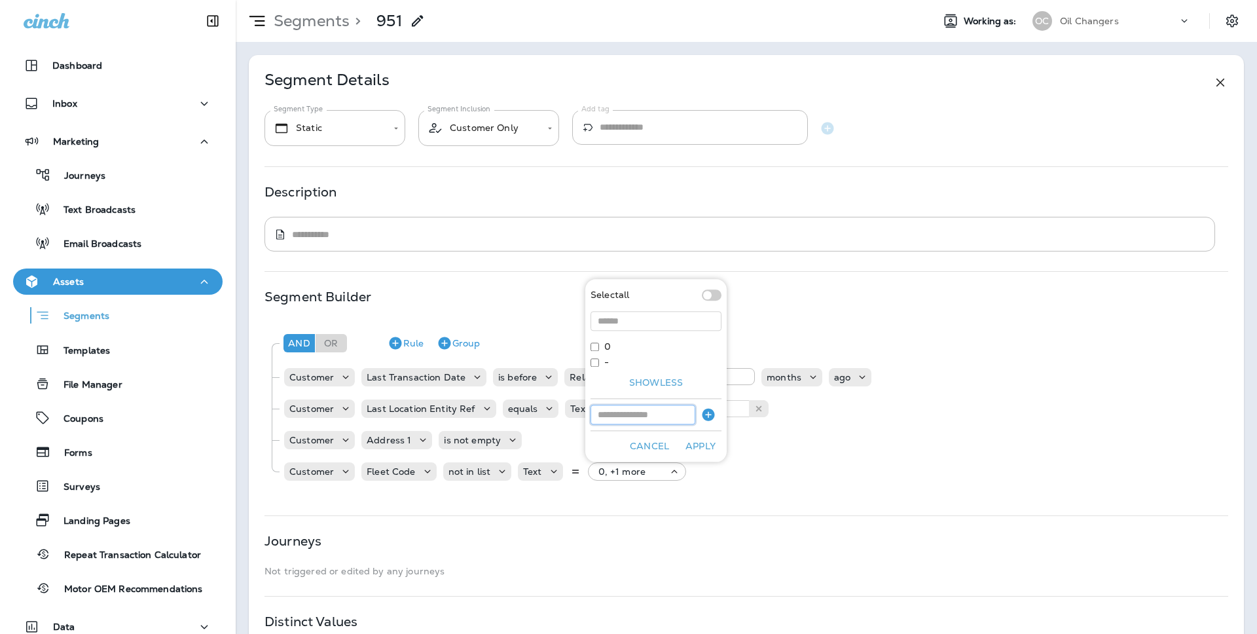
click at [628, 411] on input at bounding box center [642, 414] width 105 height 20
type input "****"
click at [711, 412] on icon "button" at bounding box center [708, 414] width 12 height 12
click at [706, 441] on button "Apply" at bounding box center [700, 446] width 42 height 20
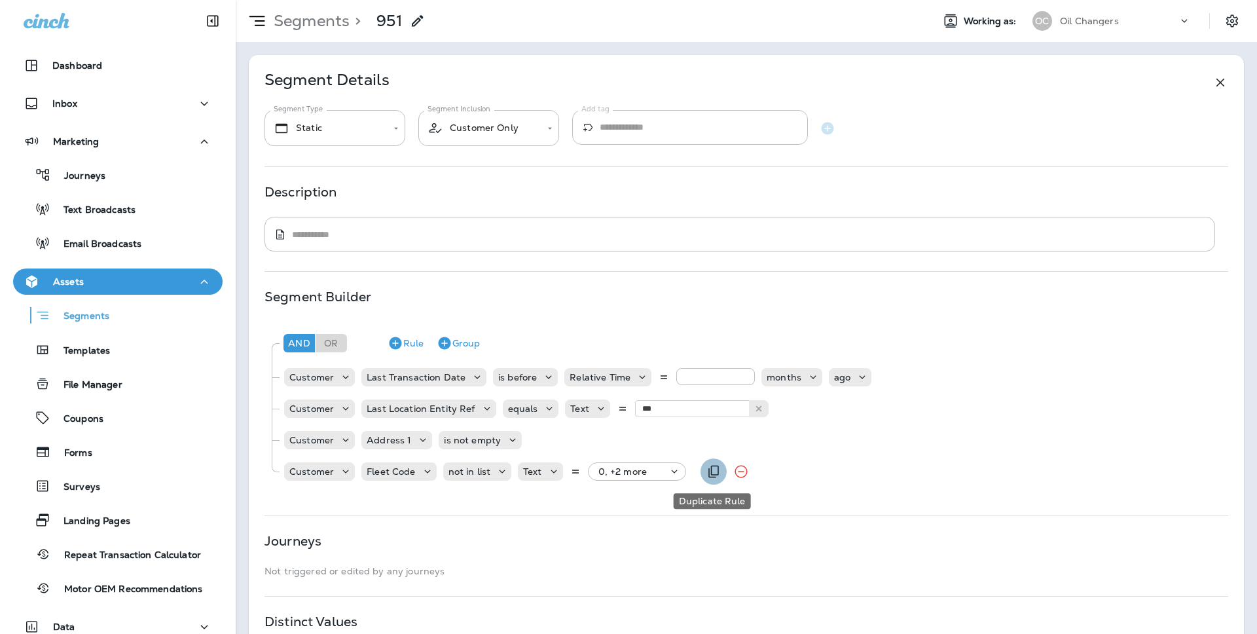
click at [706, 475] on icon "Duplicate Rule" at bounding box center [714, 471] width 16 height 16
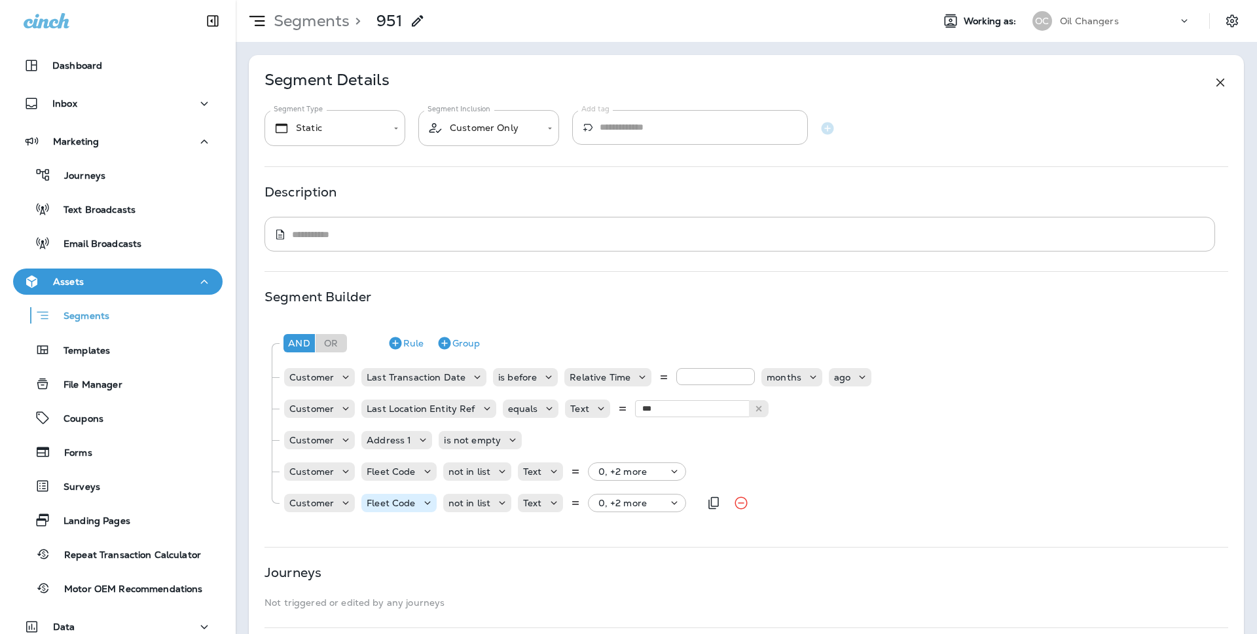
click at [391, 504] on p "Fleet Code" at bounding box center [391, 502] width 48 height 10
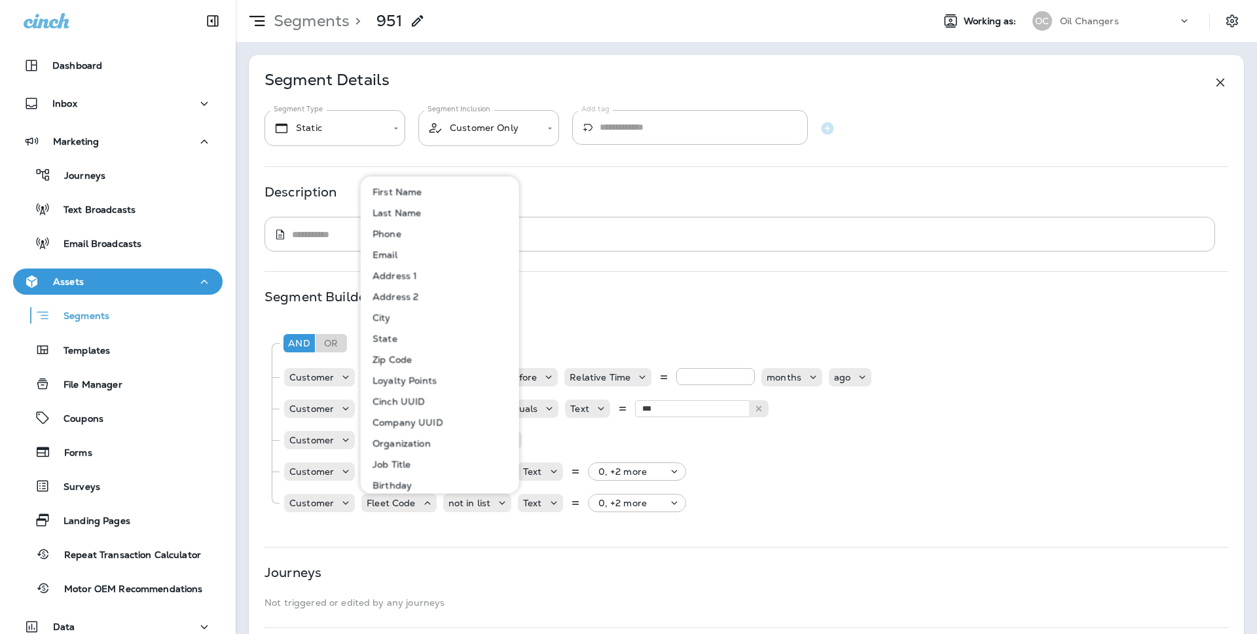
scroll to position [601, 0]
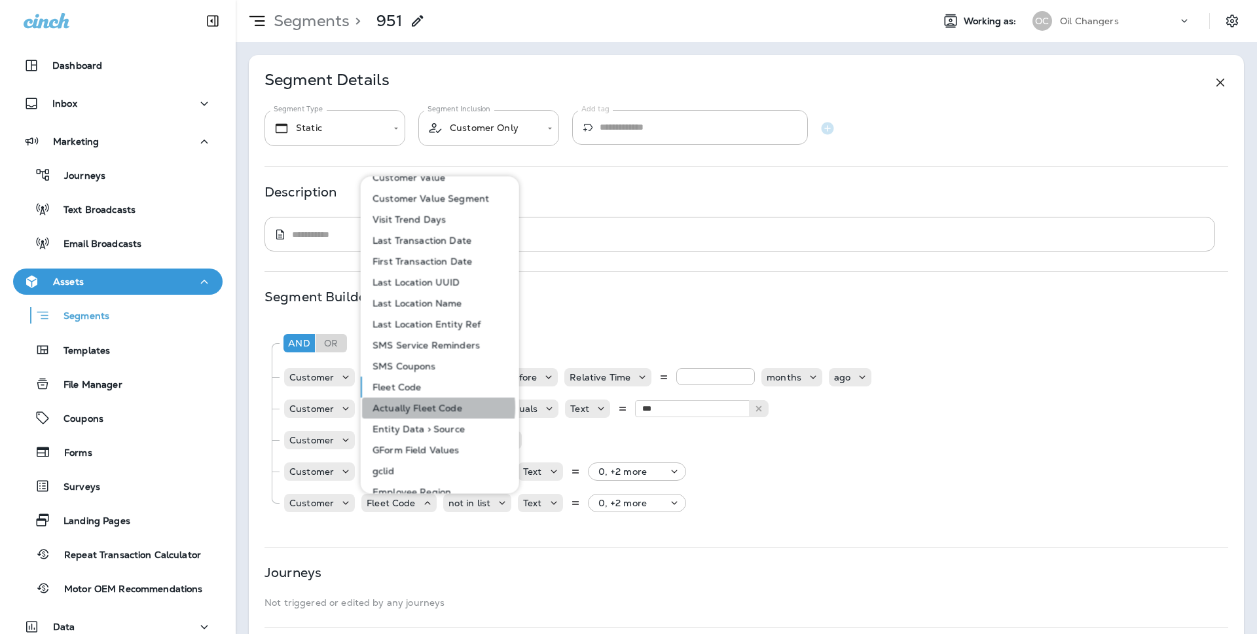
click at [429, 407] on p "Actually Fleet Code" at bounding box center [414, 407] width 95 height 10
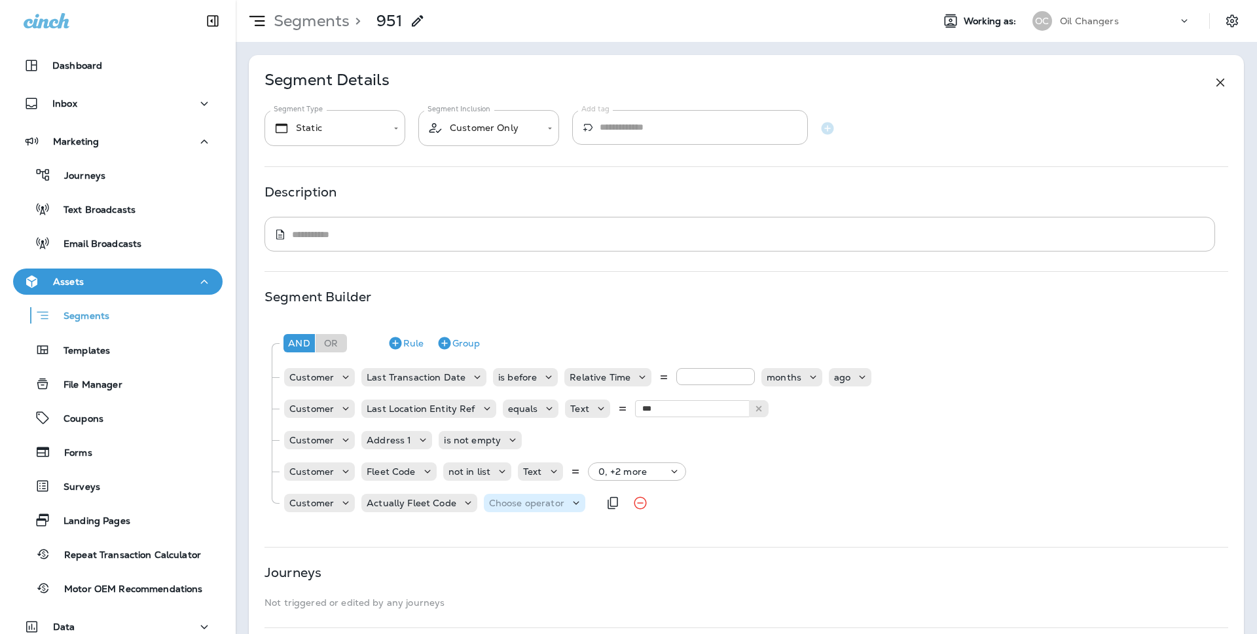
click at [501, 507] on p "Choose operator" at bounding box center [526, 502] width 75 height 10
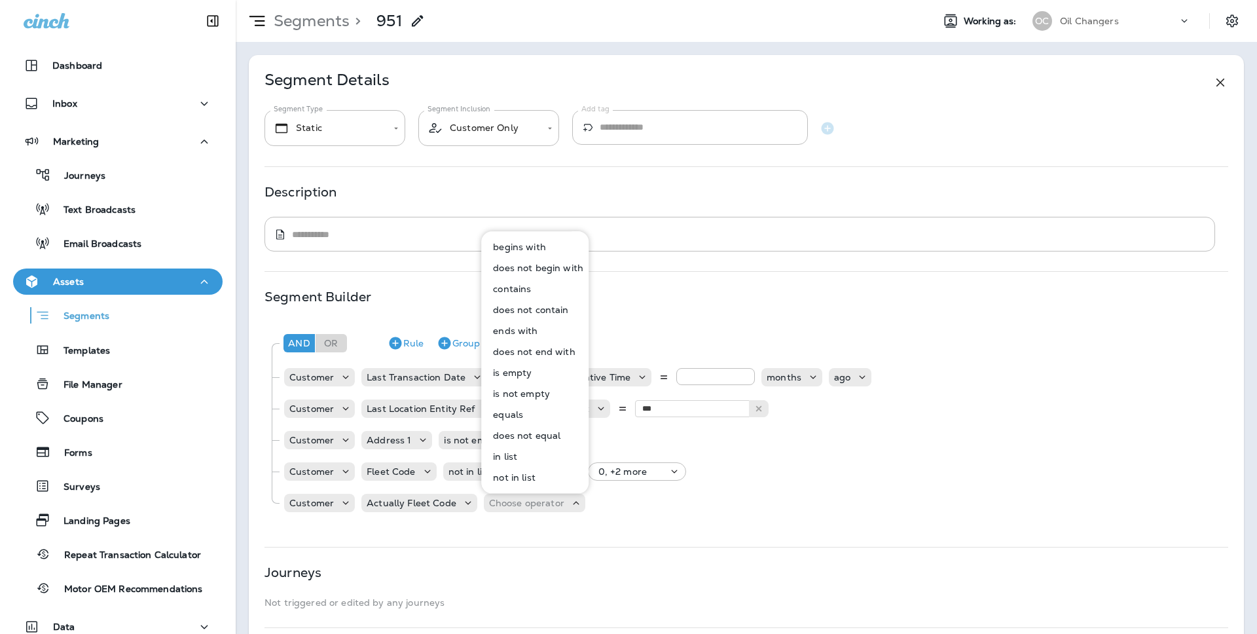
click at [550, 480] on button "not in list" at bounding box center [535, 477] width 106 height 21
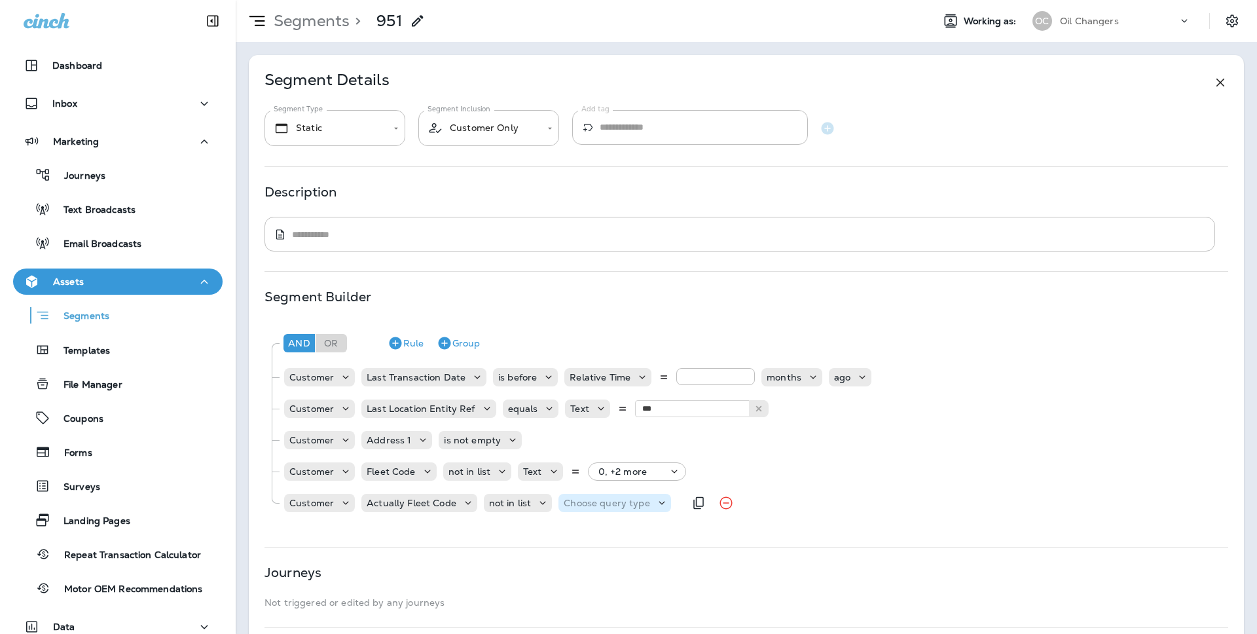
click at [600, 505] on p "Choose query type" at bounding box center [606, 502] width 86 height 10
click at [605, 533] on button "Text" at bounding box center [594, 534] width 75 height 21
click at [664, 511] on div "Select options" at bounding box center [683, 502] width 98 height 18
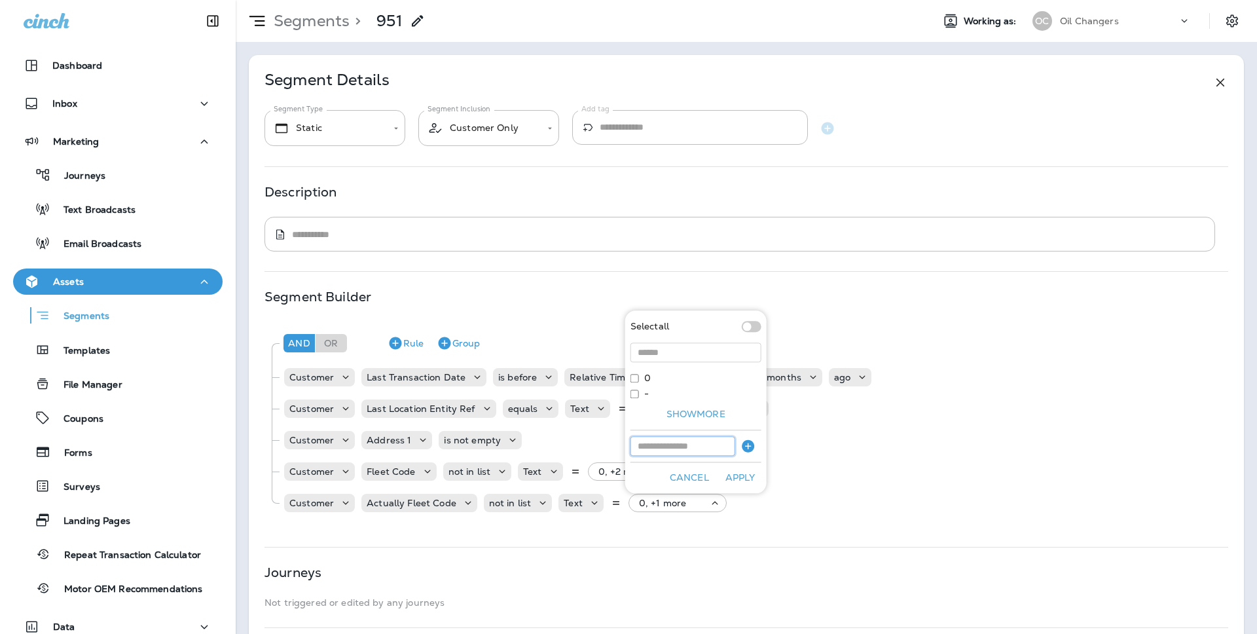
click at [653, 436] on input at bounding box center [682, 446] width 105 height 20
type input "****"
click at [750, 451] on icon "button" at bounding box center [748, 446] width 12 height 12
click at [746, 465] on div "Select all 0 - Show more null Cancel Apply" at bounding box center [695, 394] width 141 height 198
click at [747, 476] on button "Apply" at bounding box center [740, 477] width 42 height 20
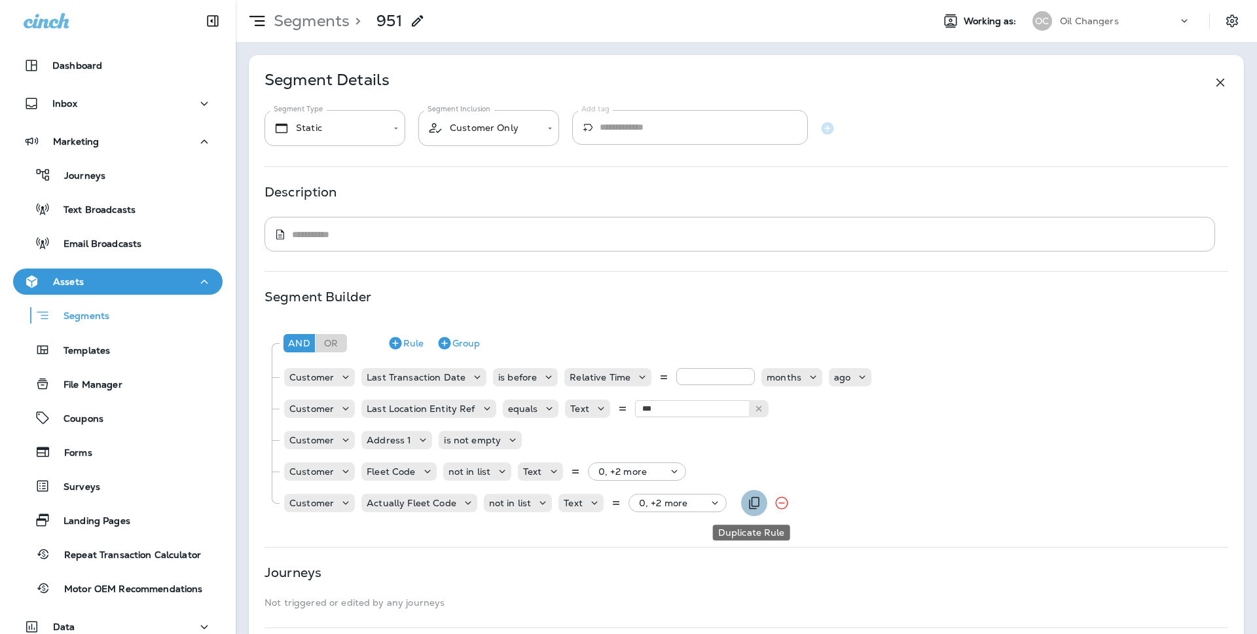
click at [741, 503] on button "Duplicate Rule" at bounding box center [754, 503] width 26 height 26
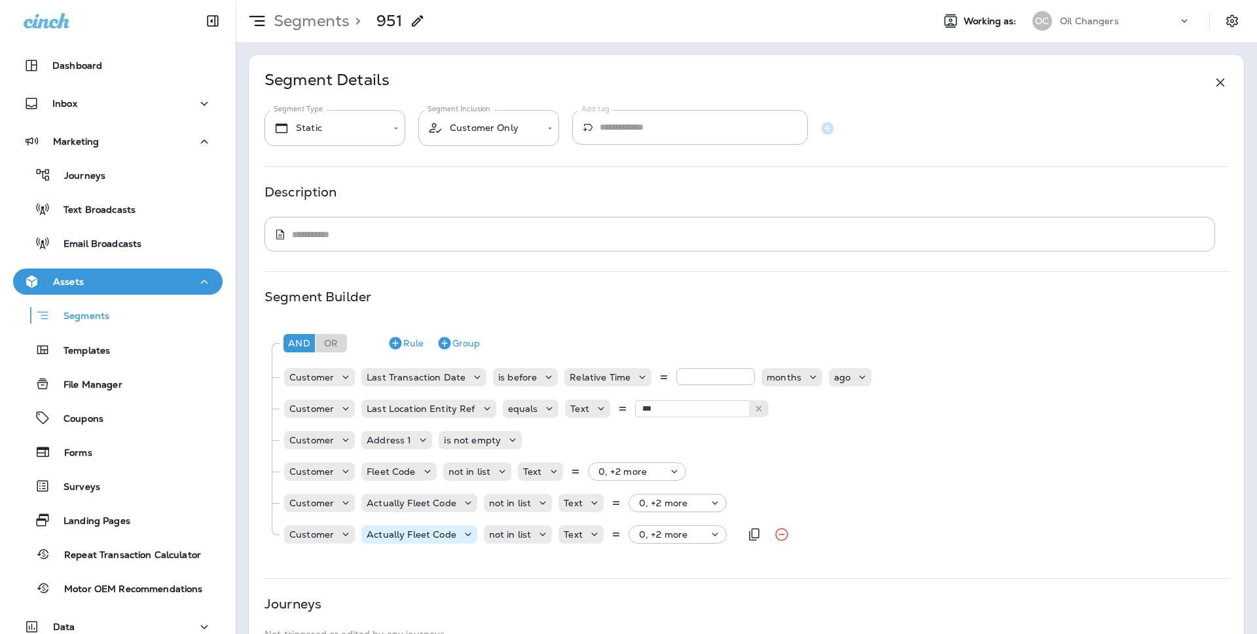
click at [442, 535] on p "Actually Fleet Code" at bounding box center [412, 534] width 90 height 10
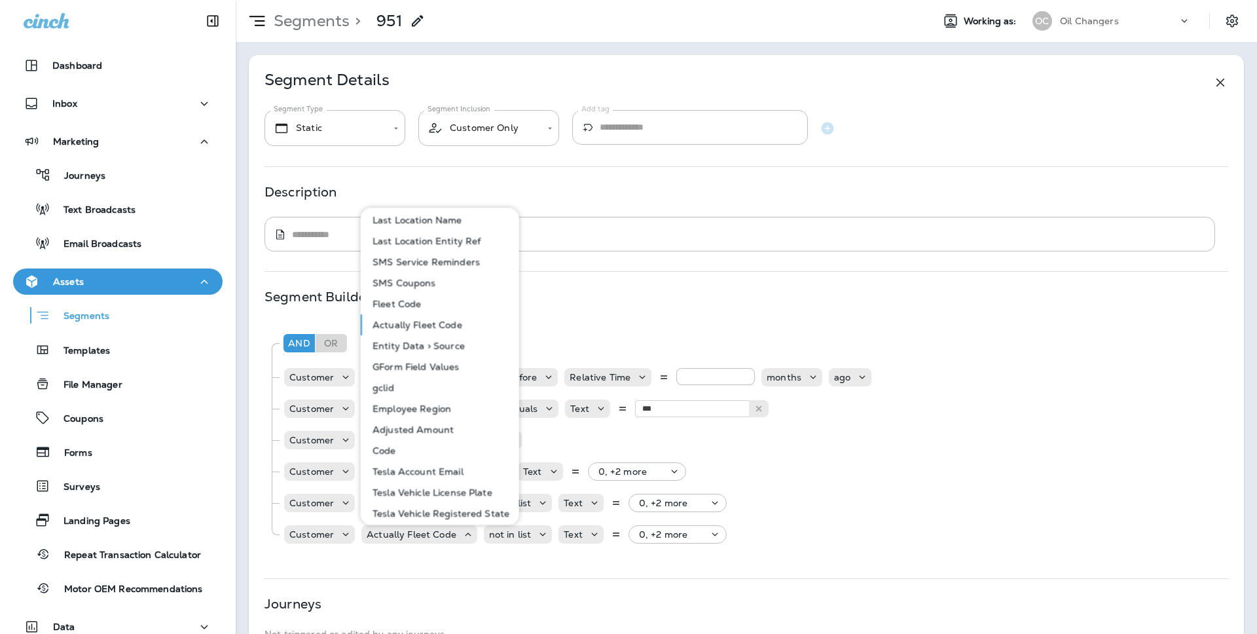
scroll to position [713, 0]
click at [419, 308] on p "Fleet Code" at bounding box center [394, 305] width 54 height 10
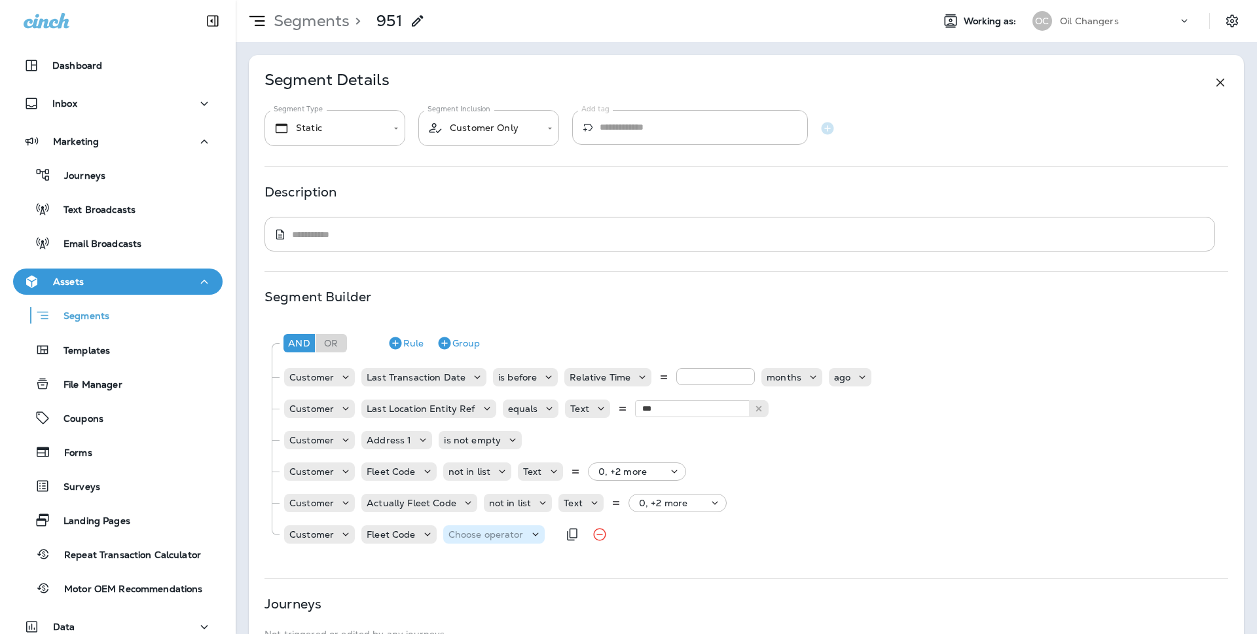
click at [499, 537] on p "Choose operator" at bounding box center [485, 534] width 75 height 10
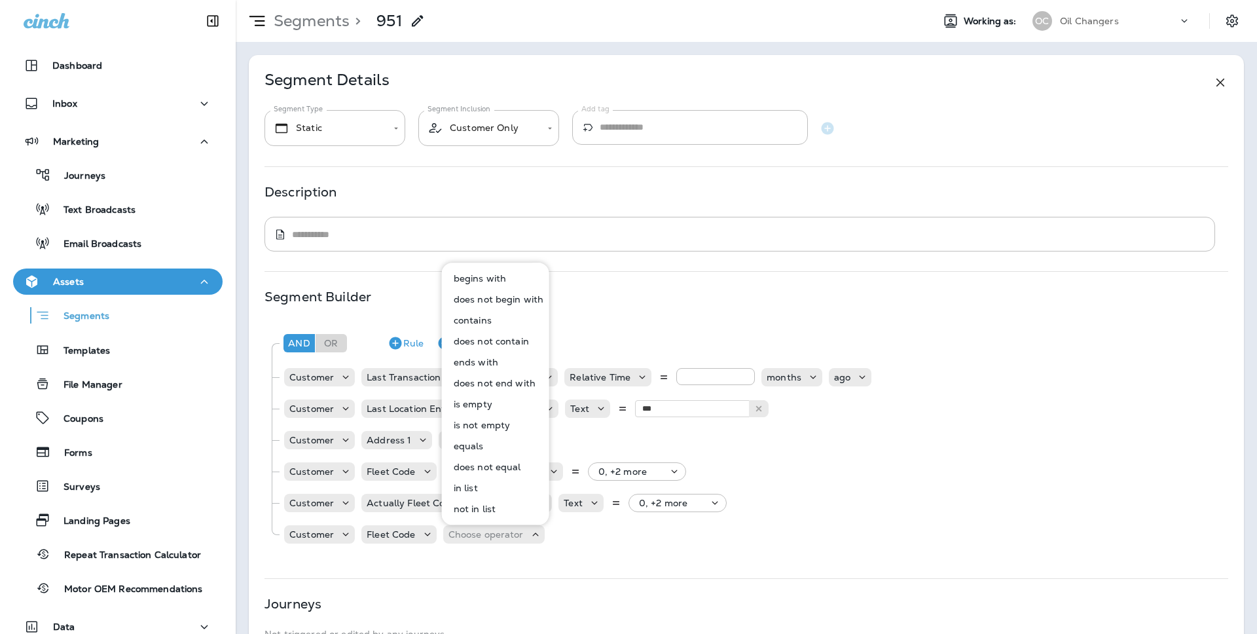
click at [431, 335] on div "Rule Group" at bounding box center [416, 345] width 138 height 21
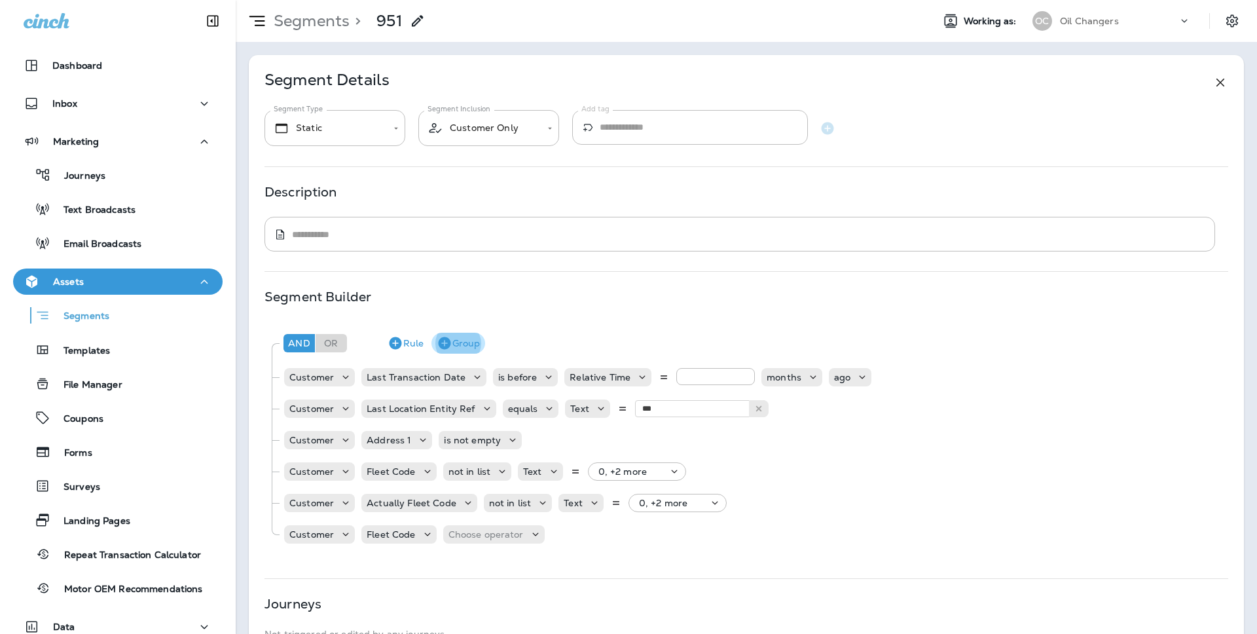
click at [452, 338] on button "Group" at bounding box center [458, 342] width 54 height 21
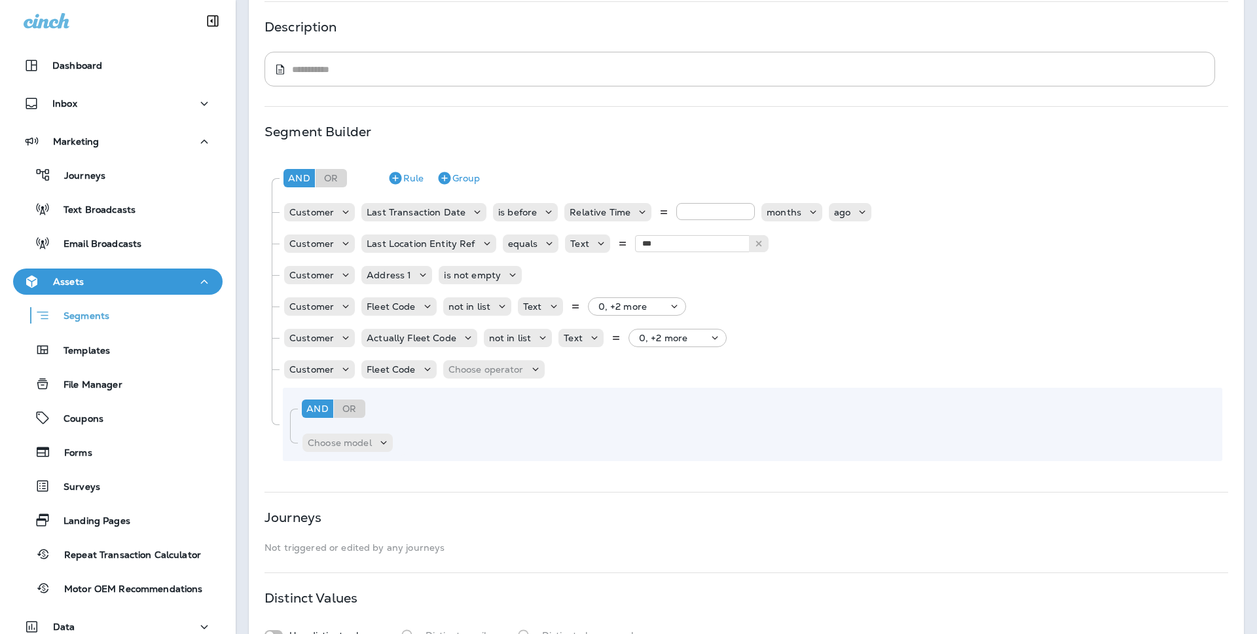
scroll to position [168, 0]
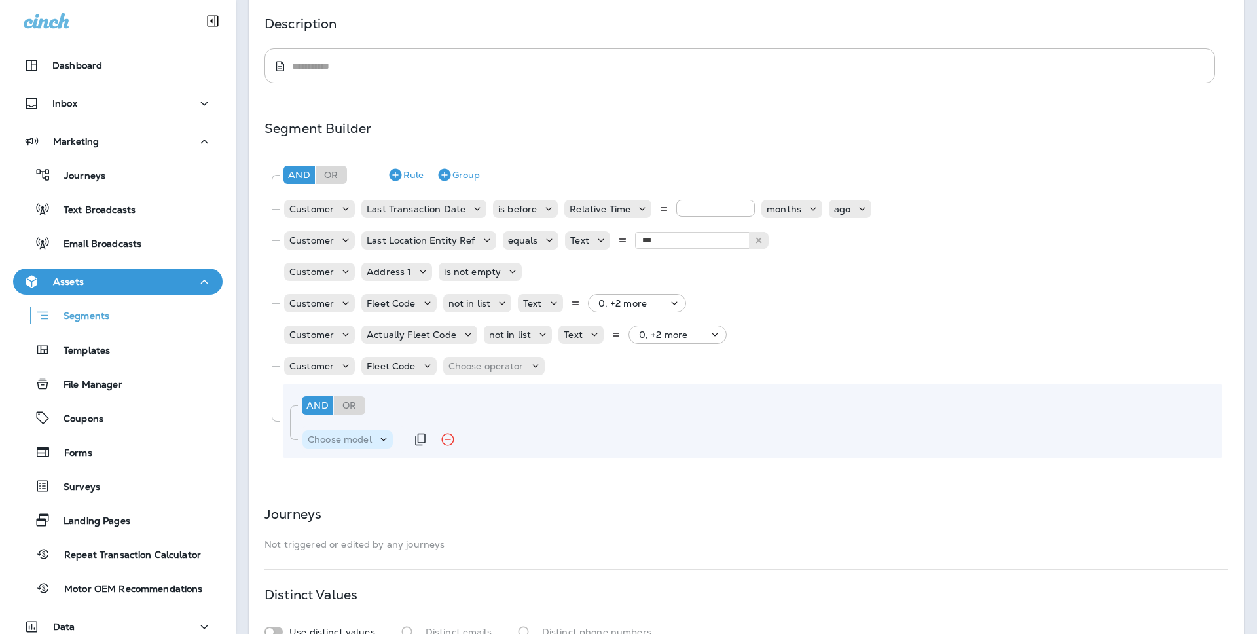
click at [349, 440] on p "Choose model" at bounding box center [340, 439] width 64 height 10
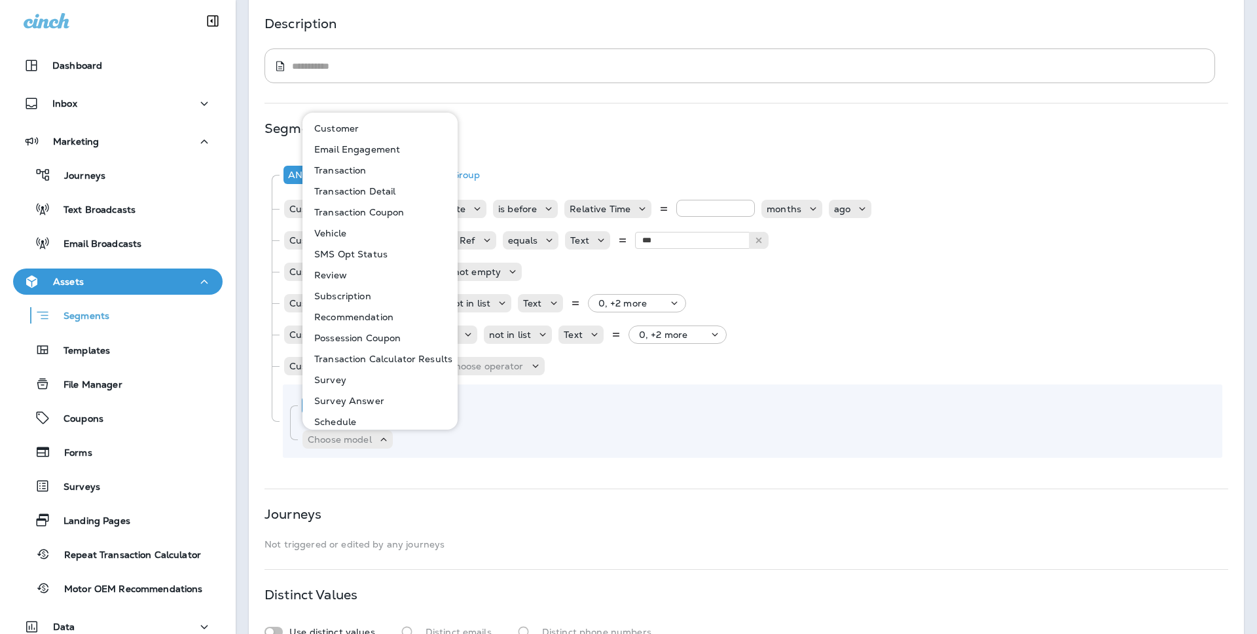
scroll to position [8, 0]
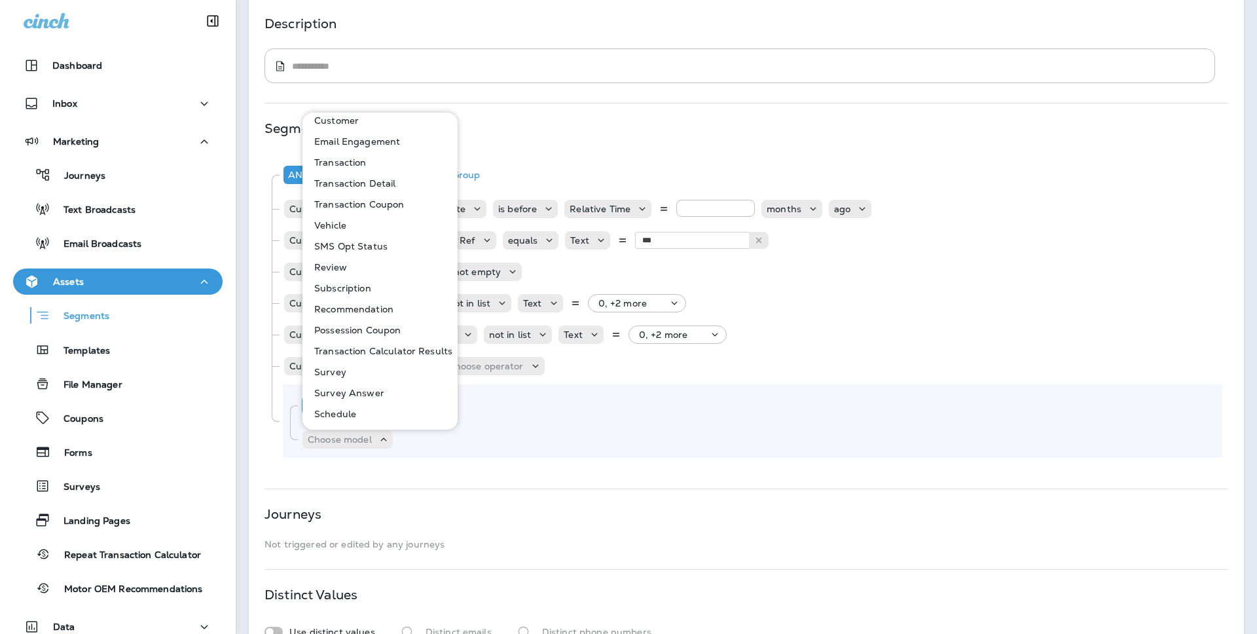
click at [374, 119] on button "Customer" at bounding box center [381, 120] width 154 height 21
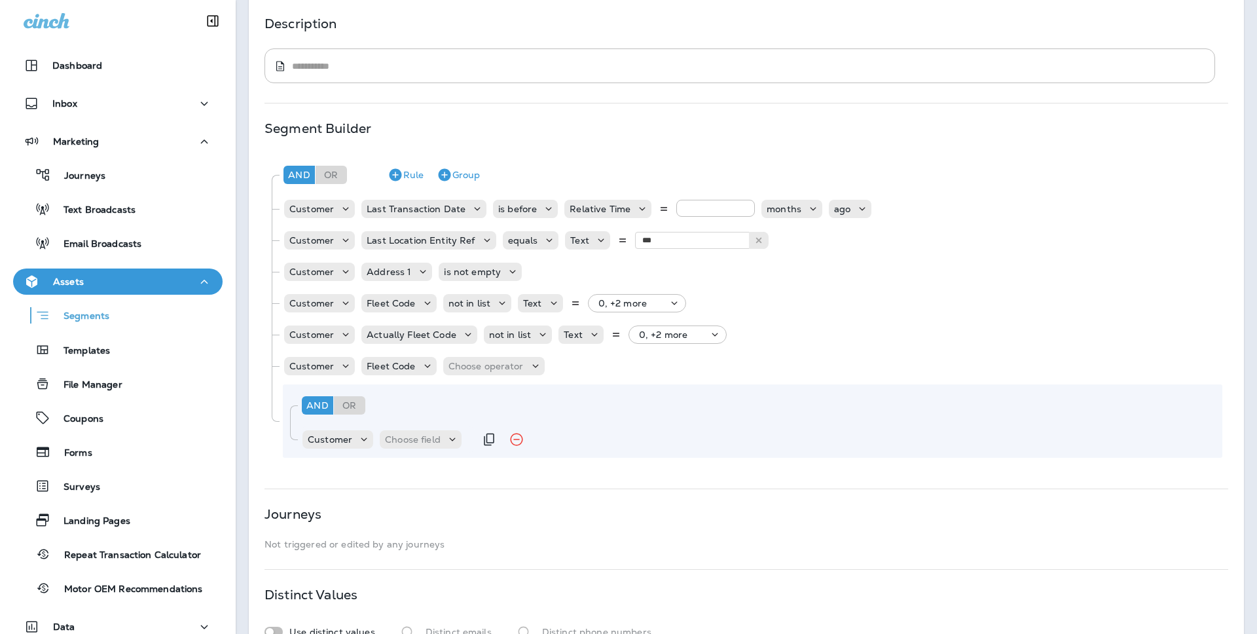
click at [421, 448] on div "Customer Choose field" at bounding box center [387, 439] width 173 height 26
click at [421, 435] on p "Choose field" at bounding box center [413, 439] width 56 height 10
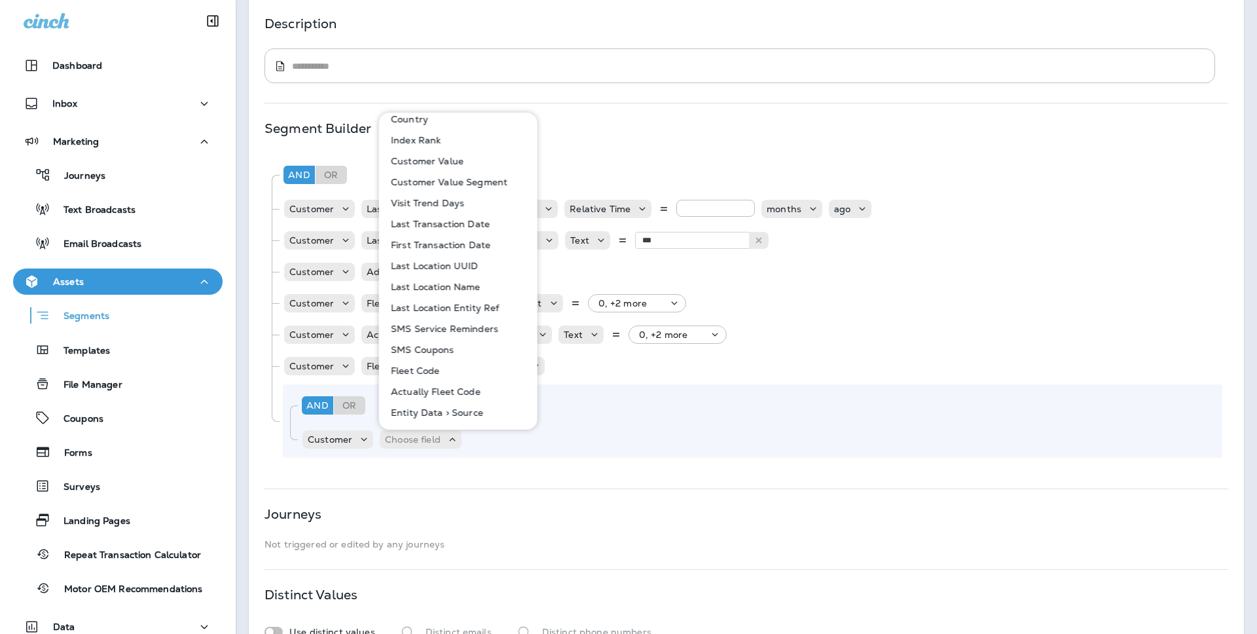
scroll to position [558, 0]
click at [429, 367] on p "Fleet Code" at bounding box center [412, 366] width 54 height 10
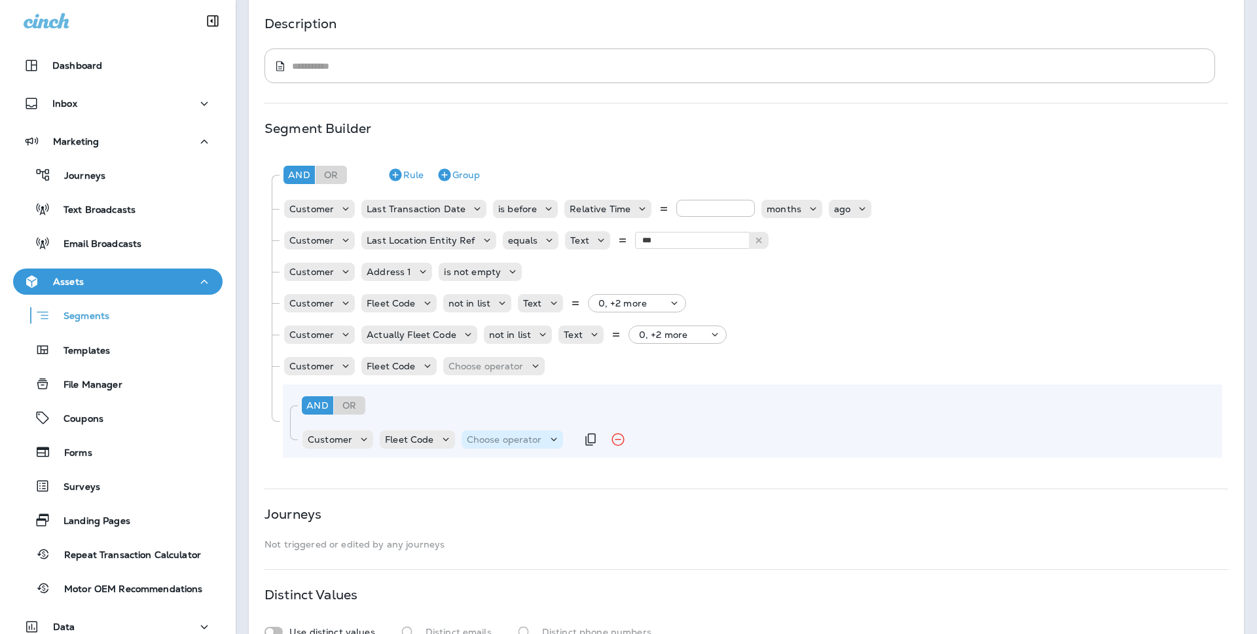
click at [496, 441] on p "Choose operator" at bounding box center [504, 439] width 75 height 10
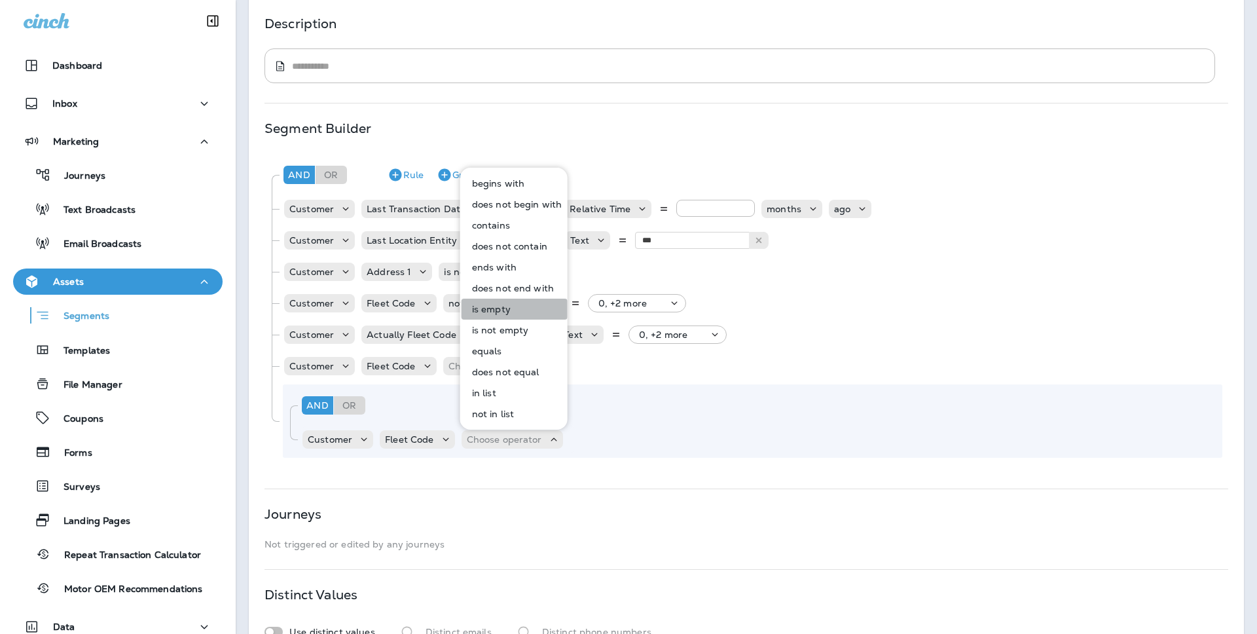
click at [520, 304] on button "is empty" at bounding box center [514, 308] width 106 height 21
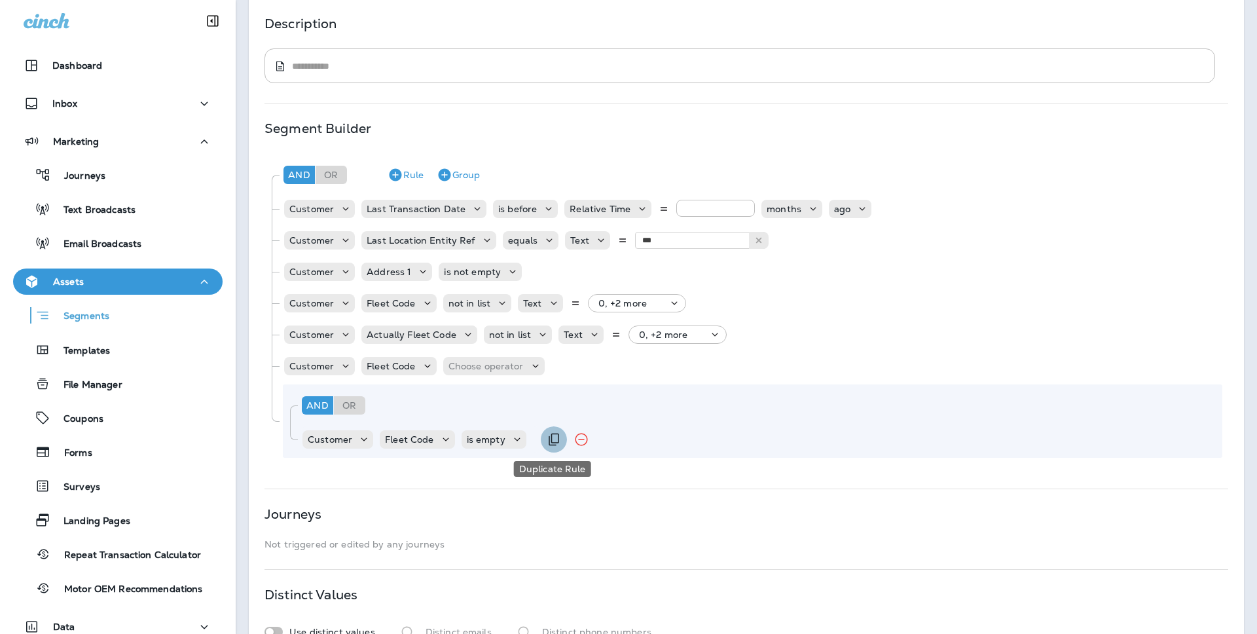
click at [542, 438] on button "Duplicate Rule" at bounding box center [554, 439] width 26 height 26
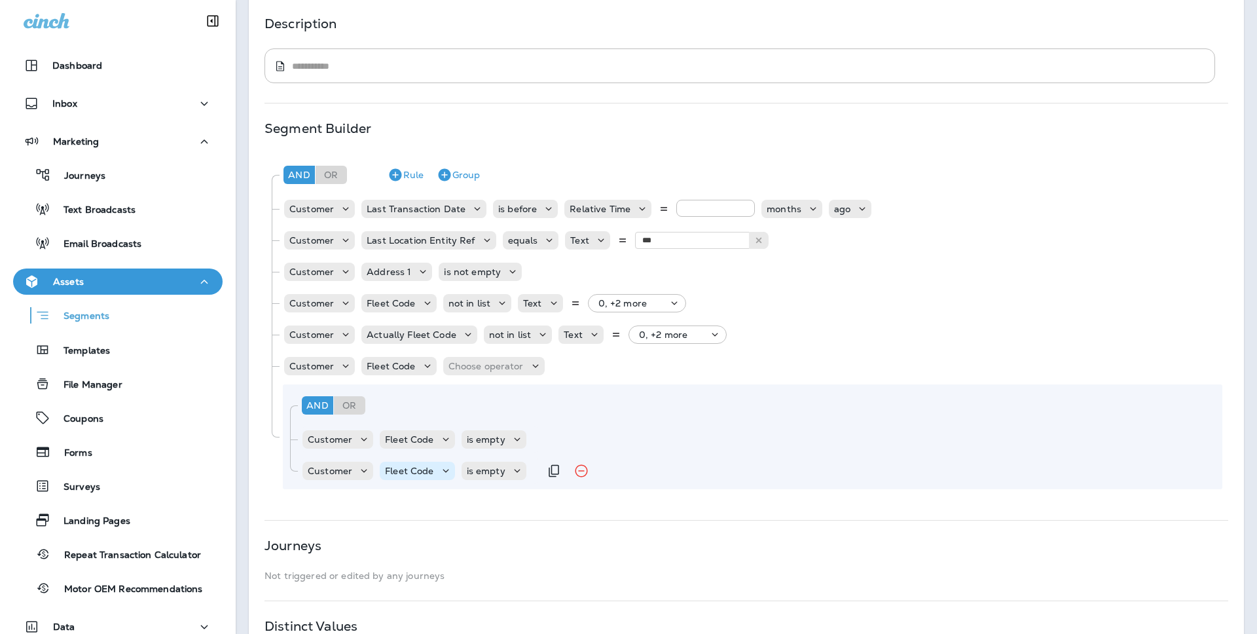
click at [420, 471] on p "Fleet Code" at bounding box center [409, 470] width 48 height 10
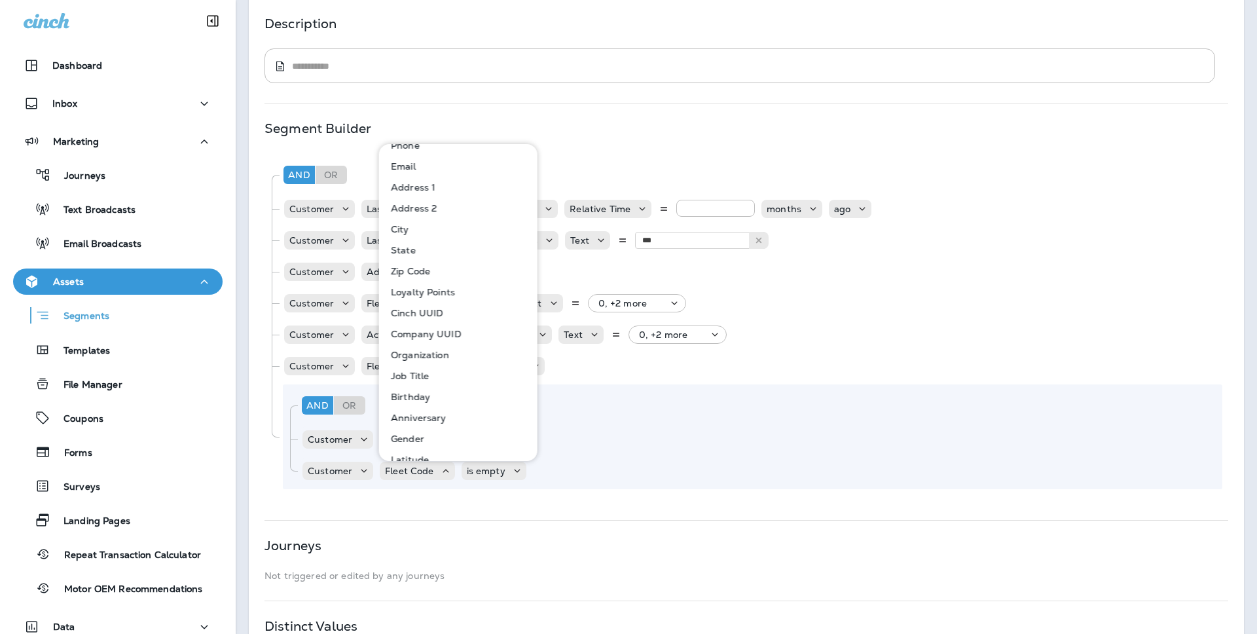
scroll to position [52, 0]
click at [899, 103] on hr at bounding box center [745, 103] width 963 height 1
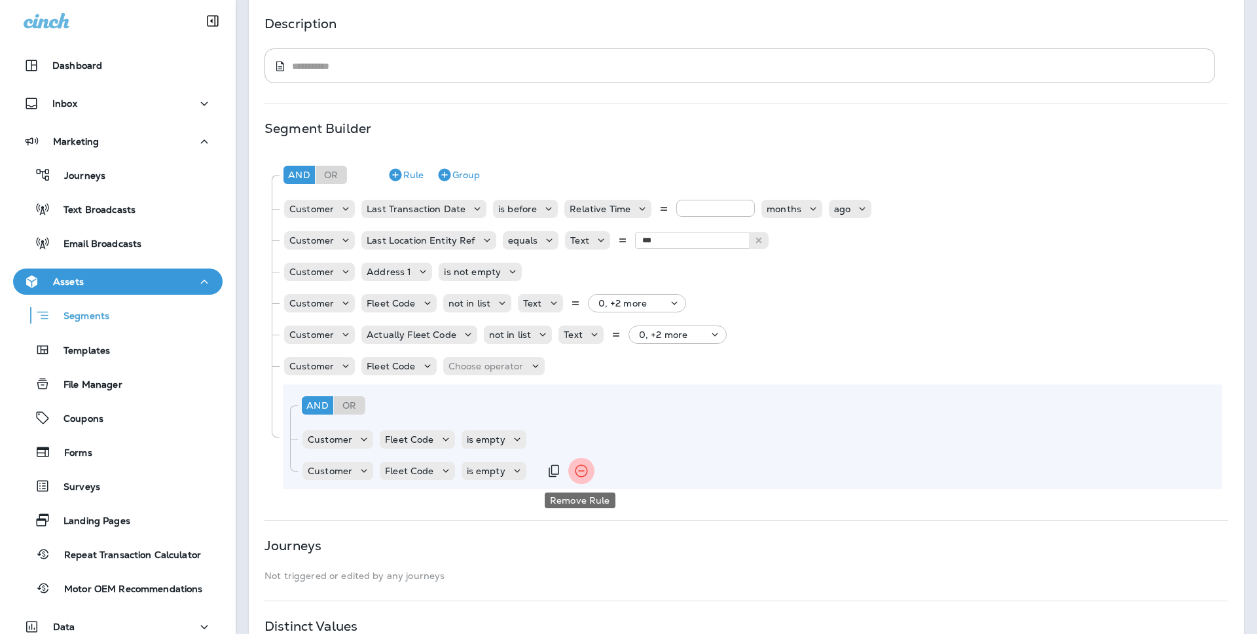
click at [575, 473] on icon "Remove Rule" at bounding box center [581, 471] width 12 height 12
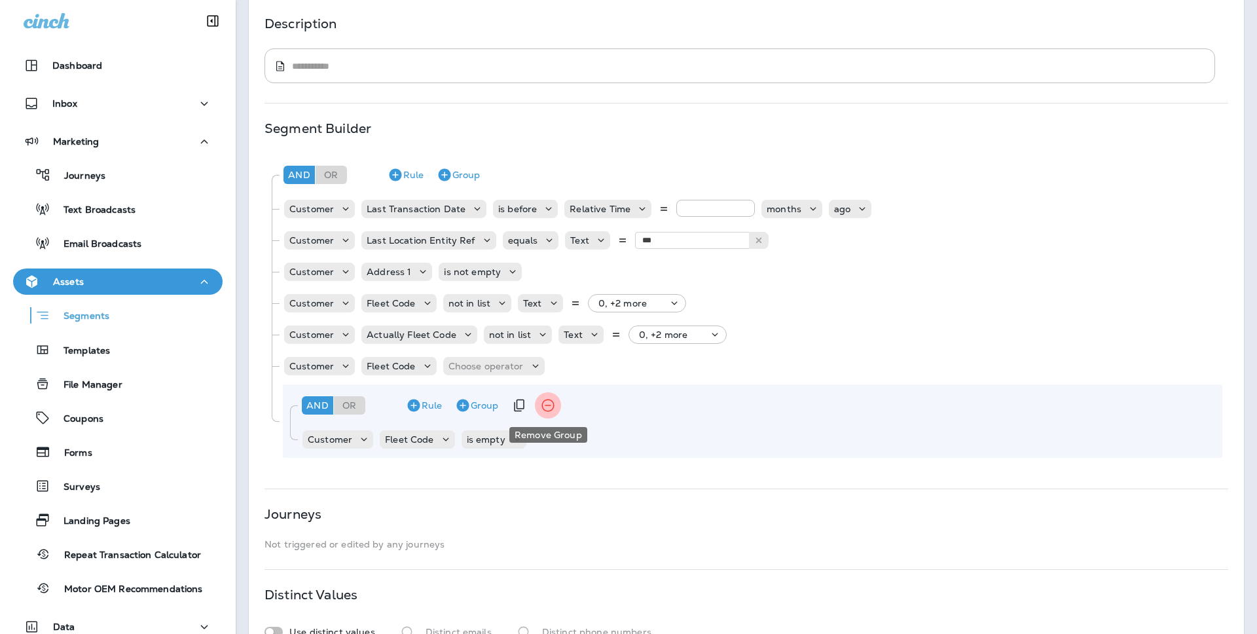
click at [545, 401] on icon "Remove Group" at bounding box center [548, 405] width 16 height 16
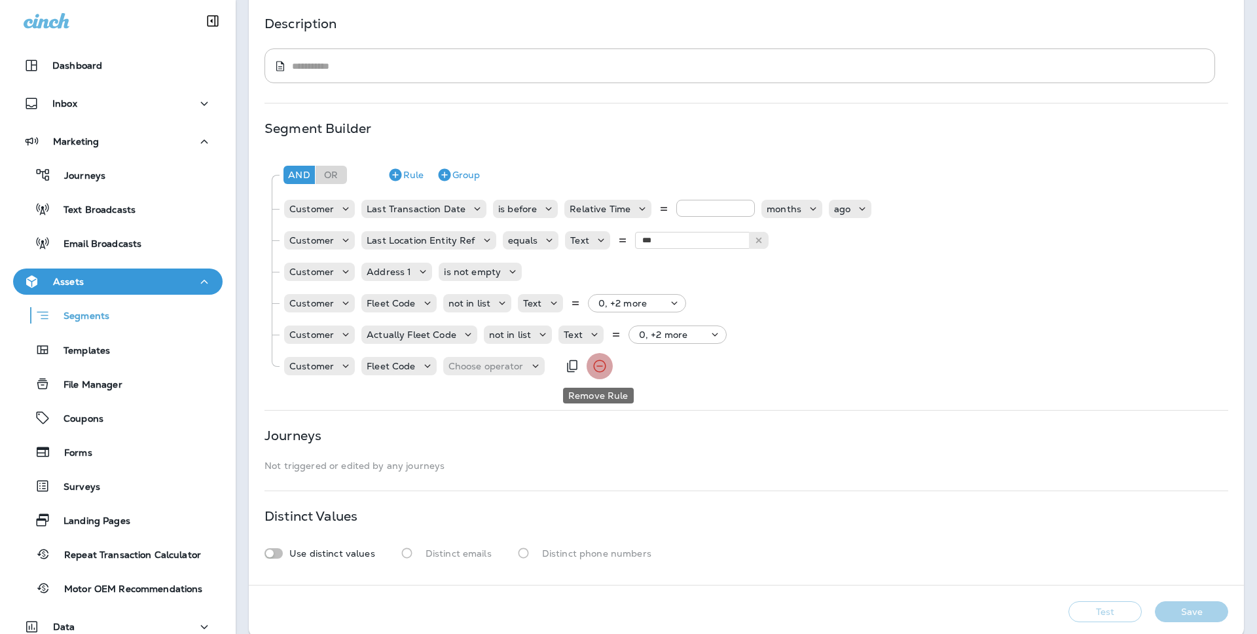
click at [601, 368] on icon "Remove Rule" at bounding box center [600, 366] width 16 height 16
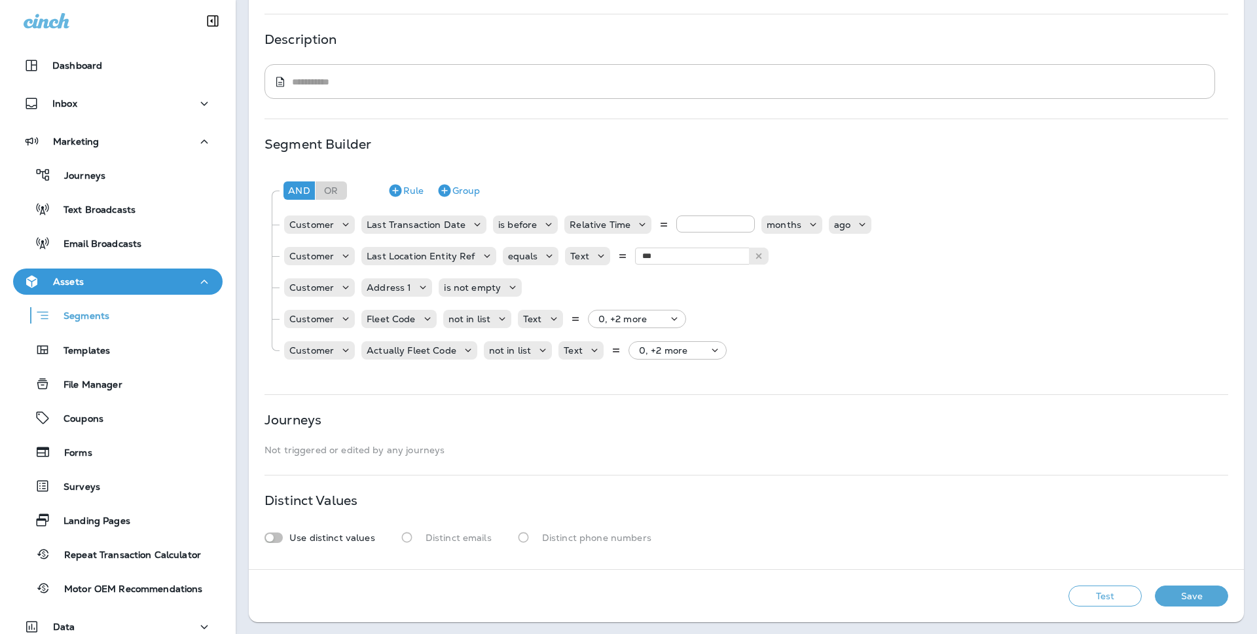
click at [1074, 603] on button "Test" at bounding box center [1104, 595] width 73 height 21
click at [1095, 592] on button "Test" at bounding box center [1104, 595] width 73 height 21
click at [480, 322] on p "not in list" at bounding box center [469, 318] width 43 height 10
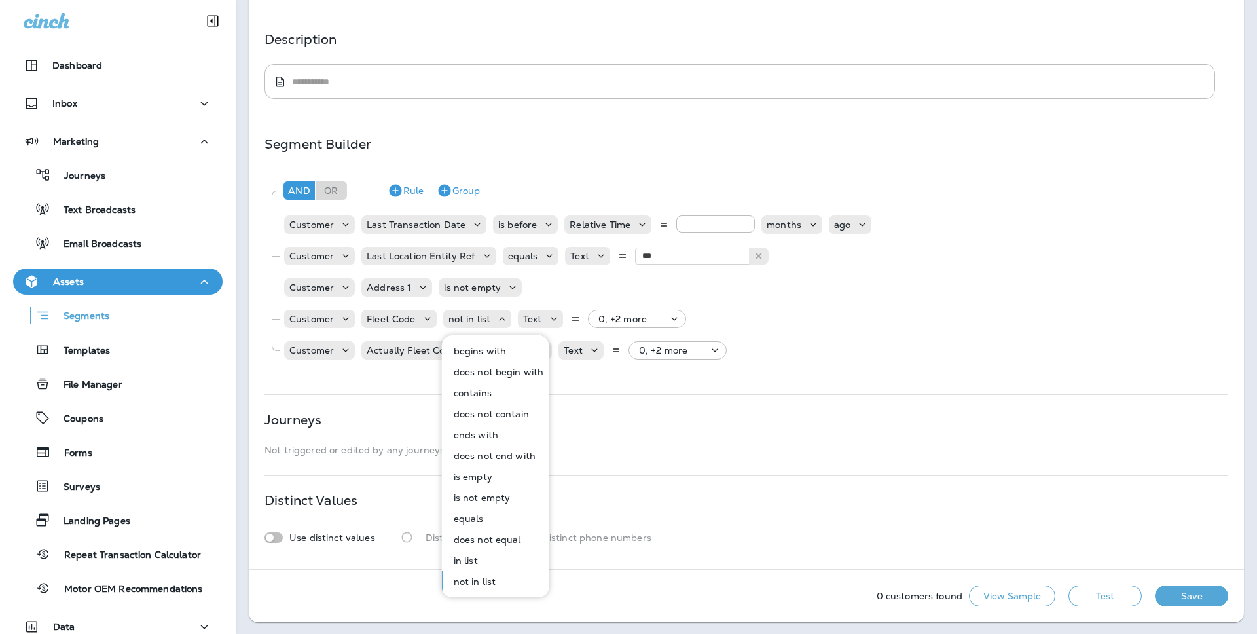
click at [490, 476] on p "is empty" at bounding box center [470, 476] width 44 height 10
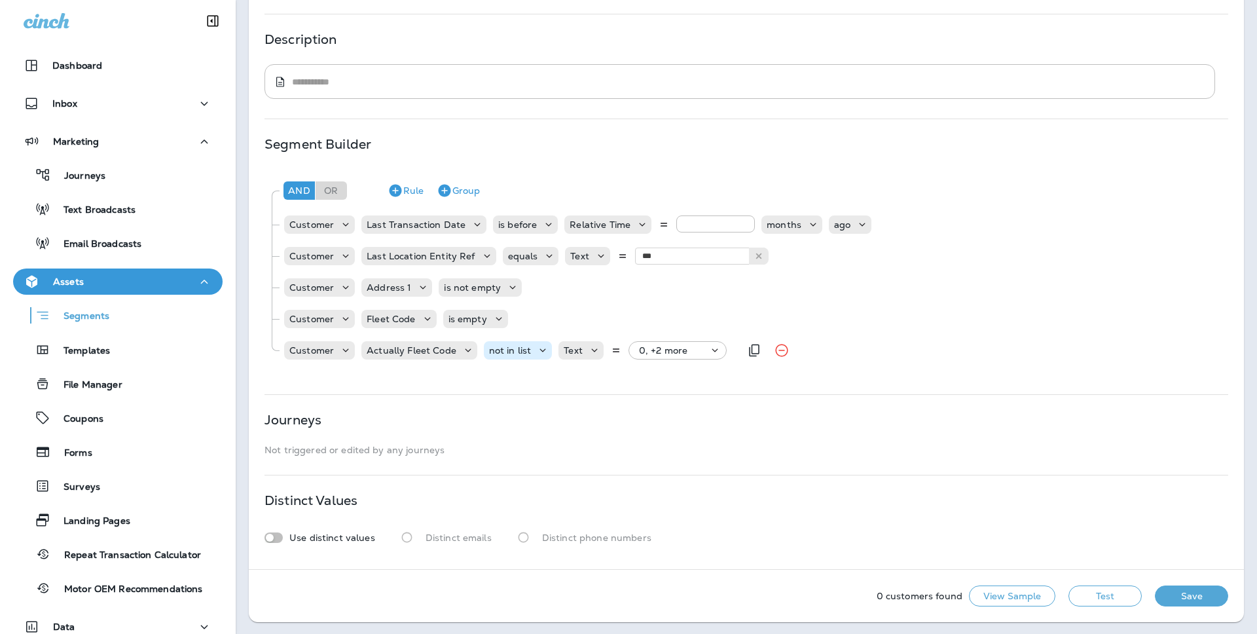
click at [498, 347] on p "not in list" at bounding box center [510, 350] width 43 height 10
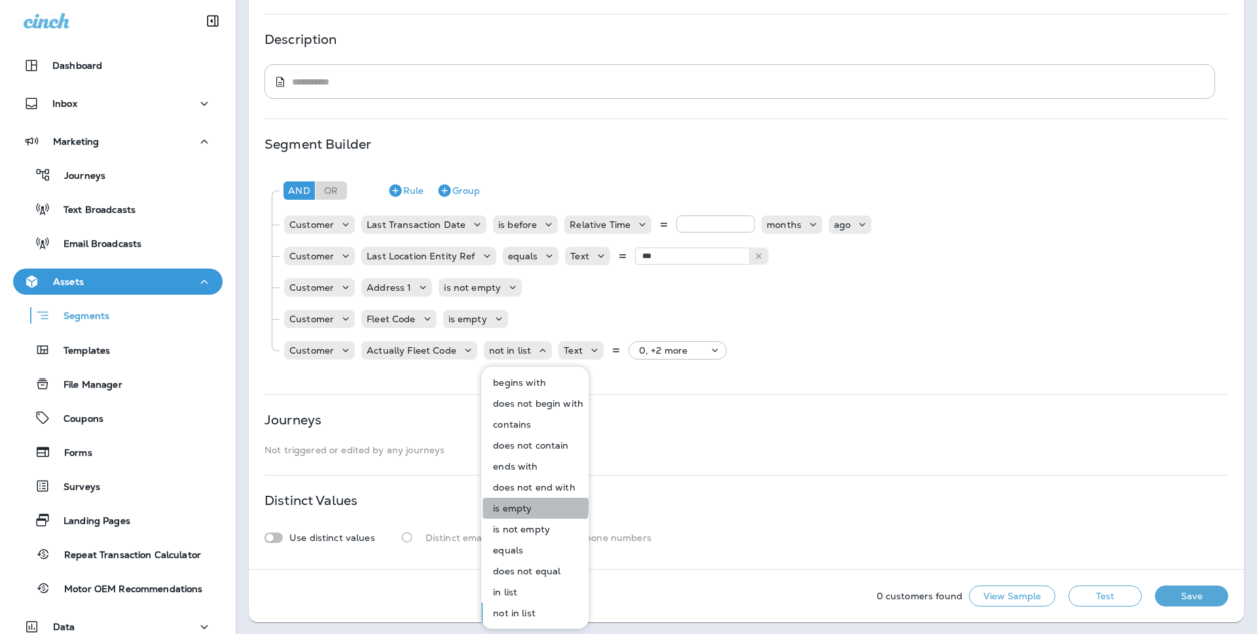
click at [522, 506] on p "is empty" at bounding box center [510, 508] width 44 height 10
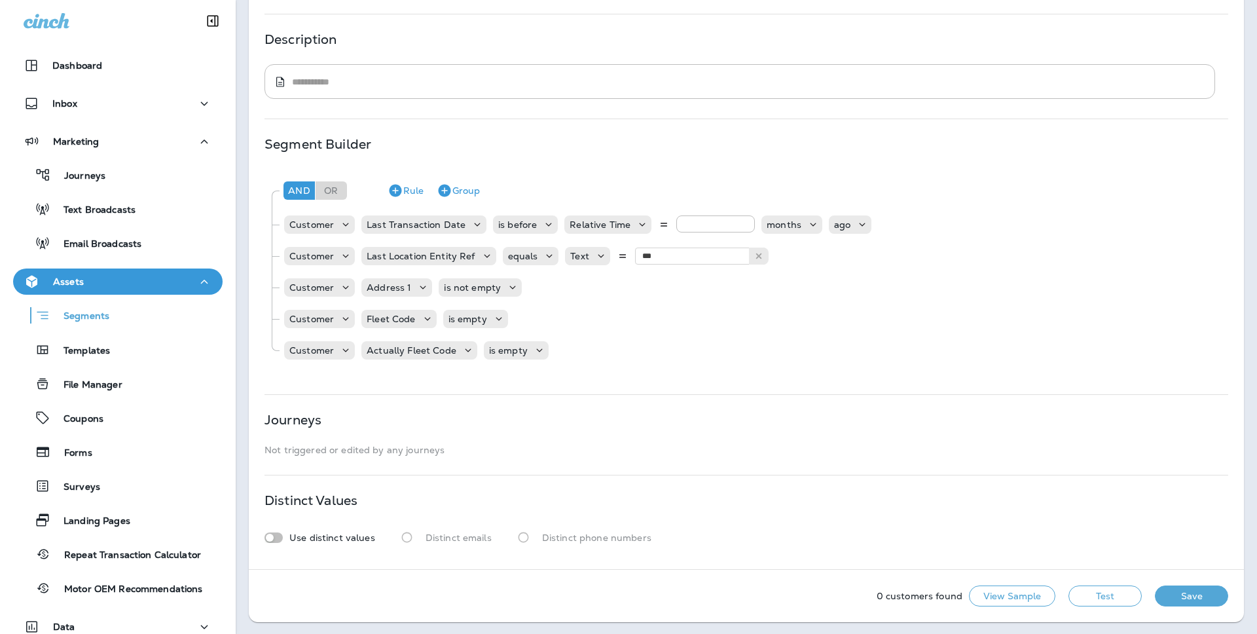
click at [1084, 606] on div "0 customers found View Sample Test Save" at bounding box center [746, 595] width 995 height 52
click at [1086, 604] on button "Test" at bounding box center [1104, 595] width 73 height 21
click at [1202, 595] on button "Save" at bounding box center [1190, 595] width 73 height 21
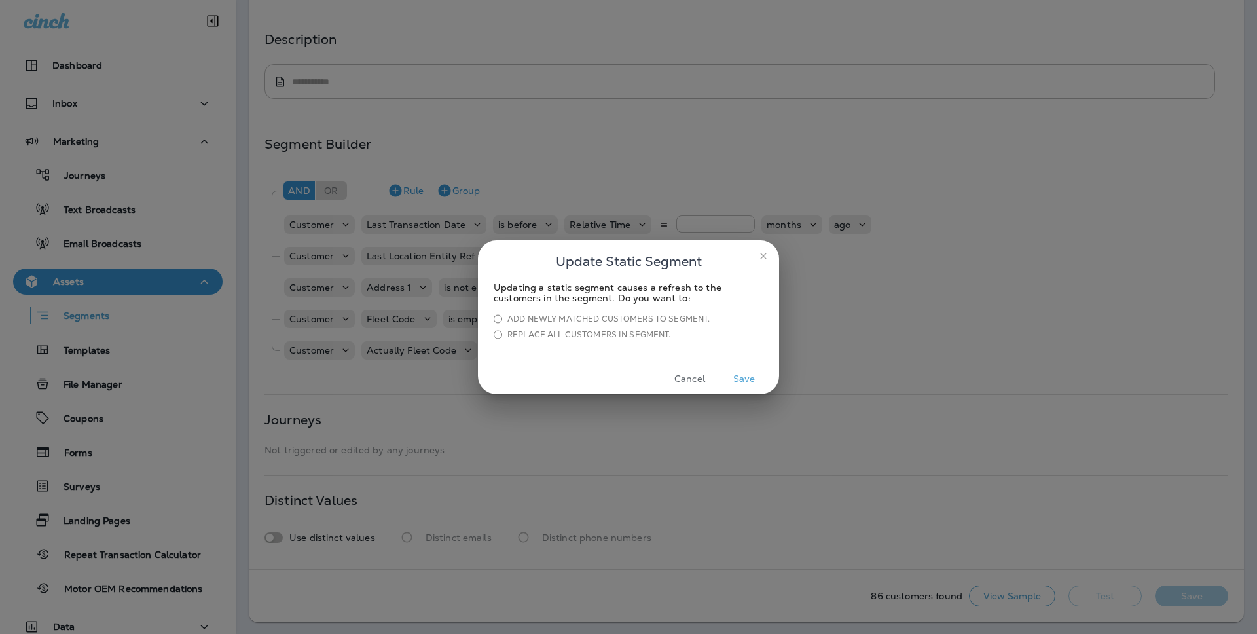
click at [746, 372] on button "Save" at bounding box center [743, 378] width 49 height 20
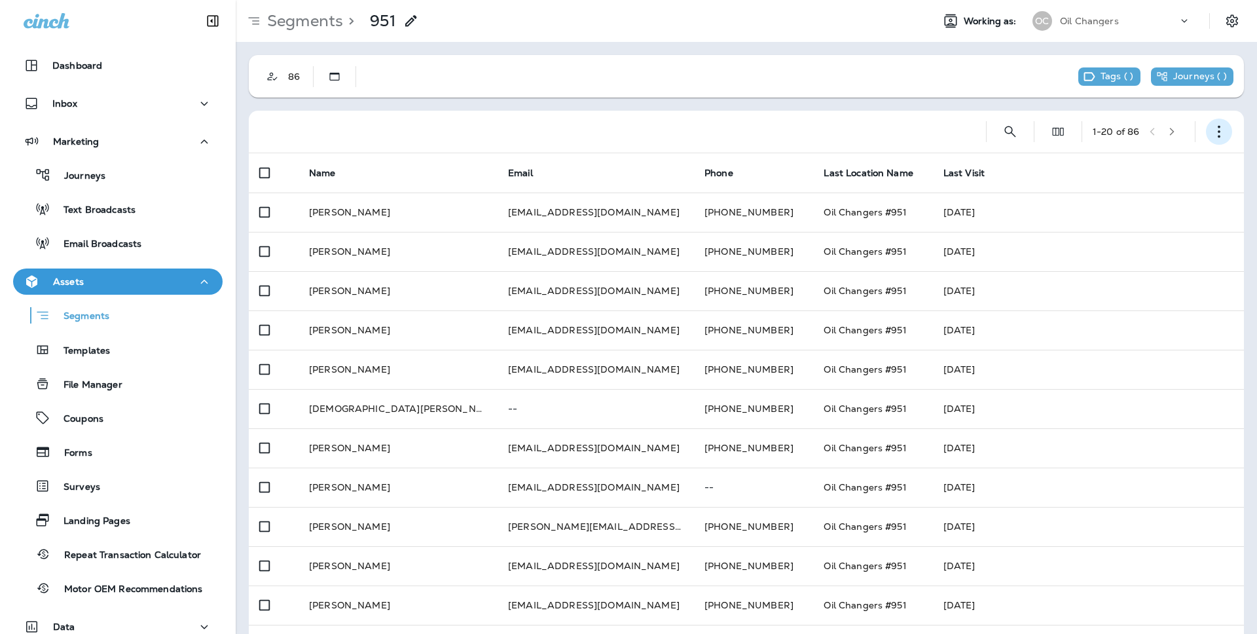
click at [1221, 135] on icon "button" at bounding box center [1218, 131] width 13 height 13
click at [885, 113] on div at bounding box center [612, 132] width 706 height 42
click at [103, 323] on div "Segments" at bounding box center [63, 315] width 91 height 20
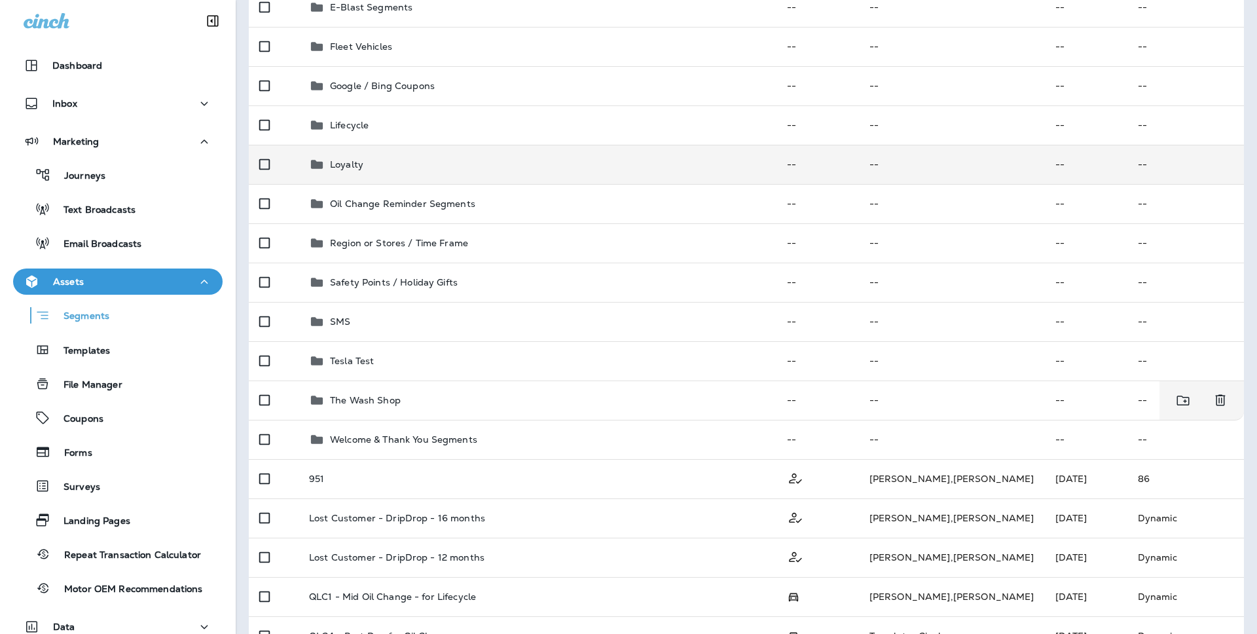
scroll to position [304, 0]
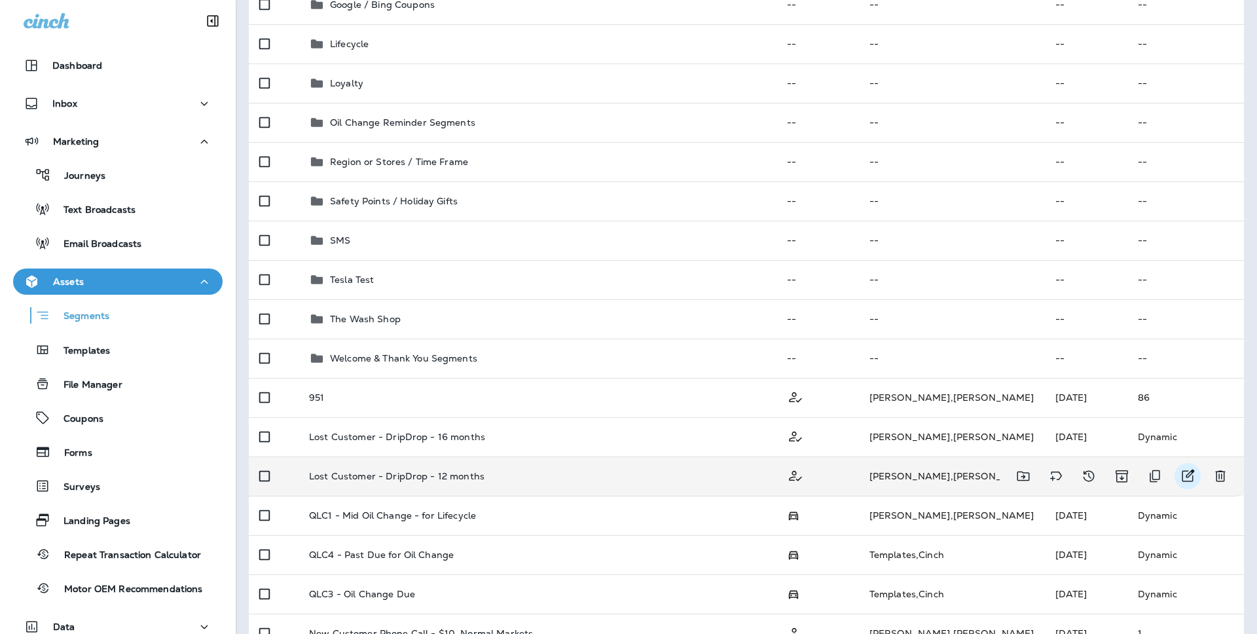
click at [1192, 472] on icon "Edit" at bounding box center [1188, 475] width 12 height 12
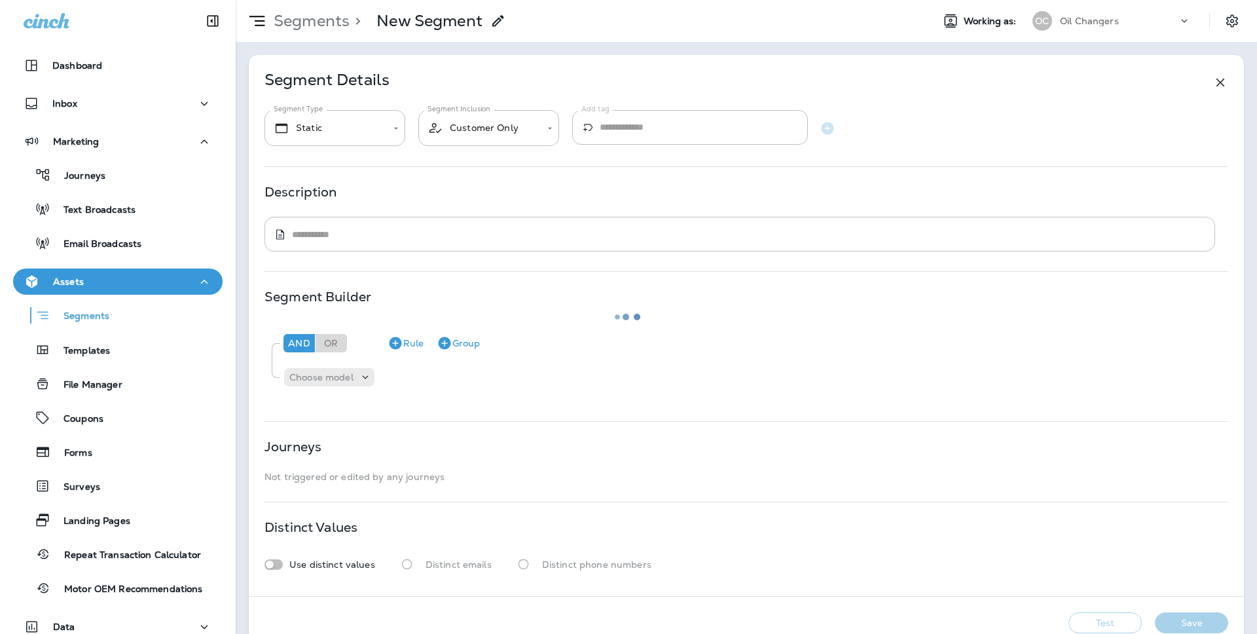
type input "*******"
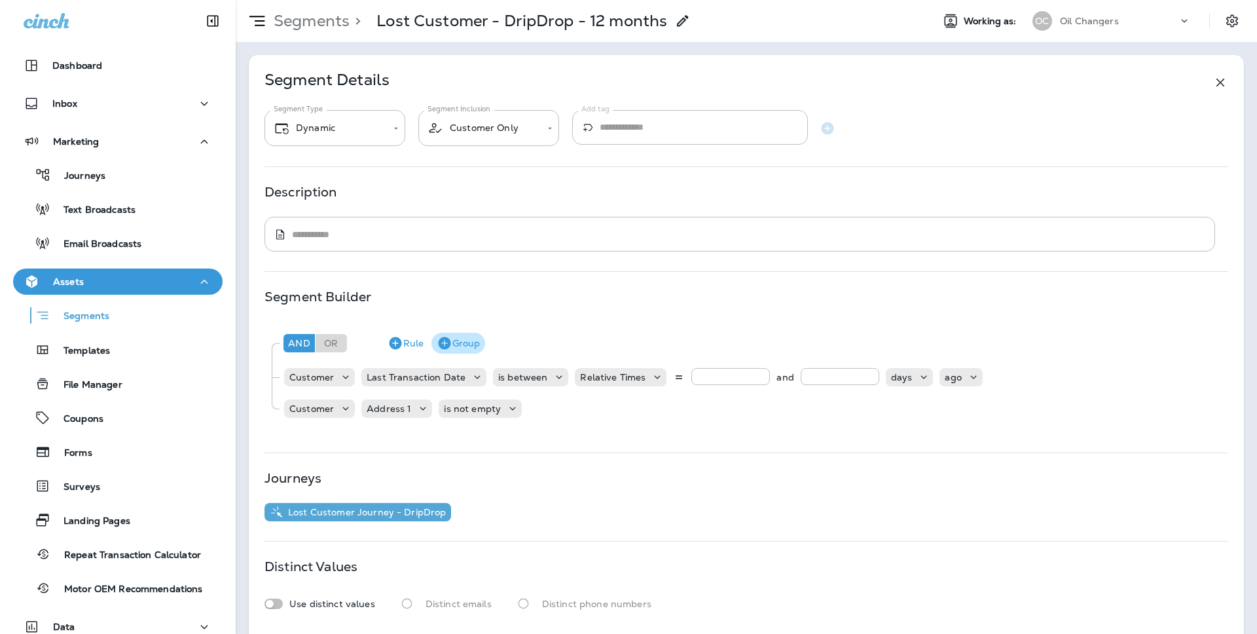
click at [452, 338] on button "Group" at bounding box center [458, 342] width 54 height 21
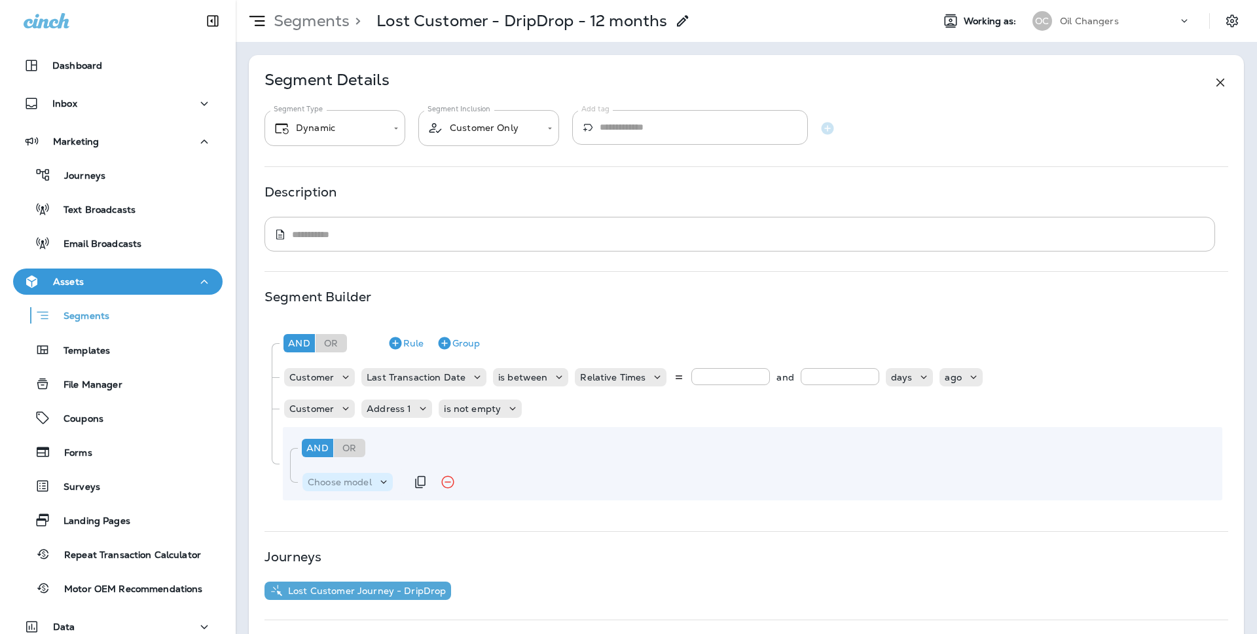
click at [355, 479] on p "Choose model" at bounding box center [340, 481] width 64 height 10
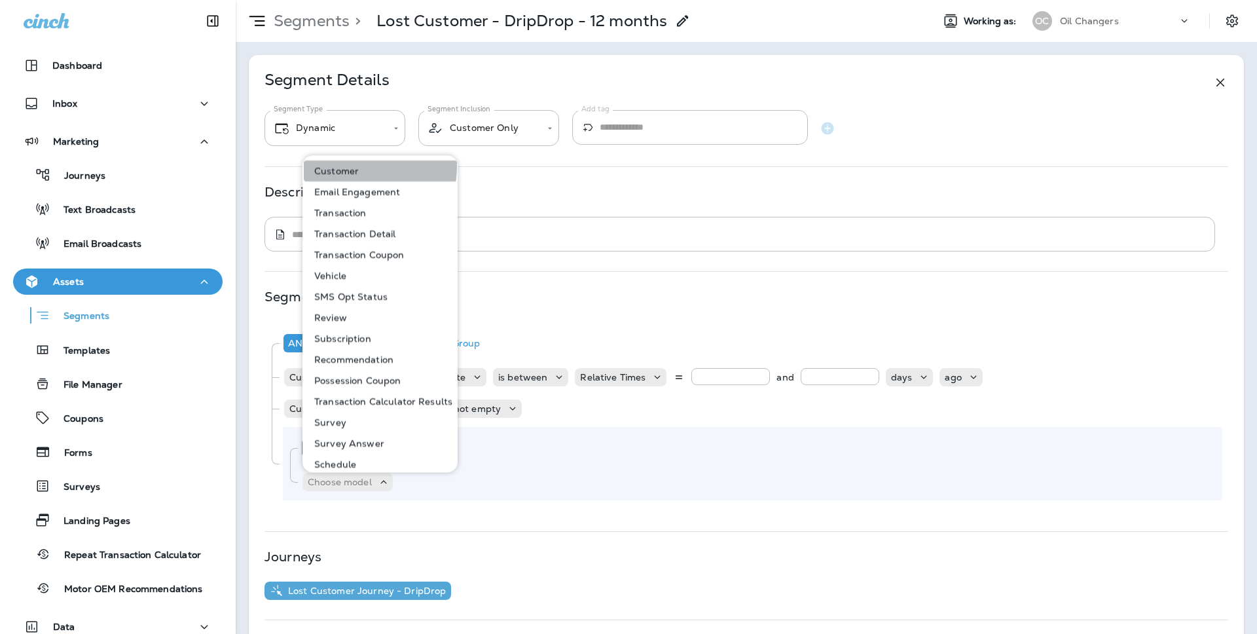
click at [348, 166] on p "Customer" at bounding box center [334, 171] width 50 height 10
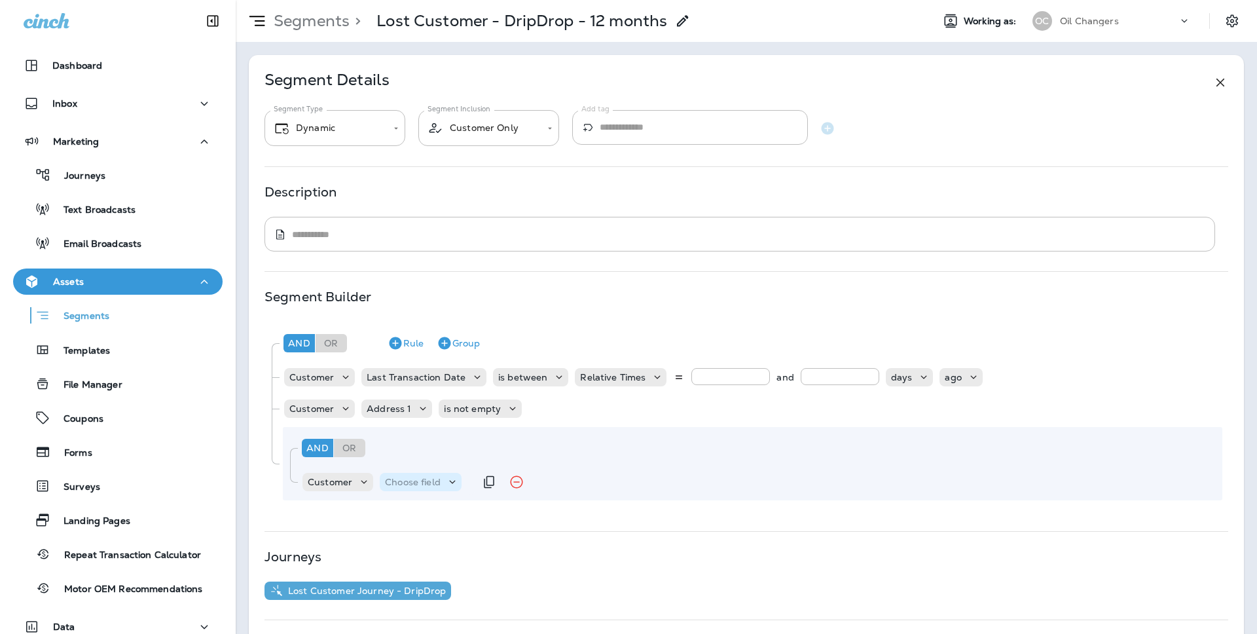
click at [429, 482] on p "Choose field" at bounding box center [413, 481] width 56 height 10
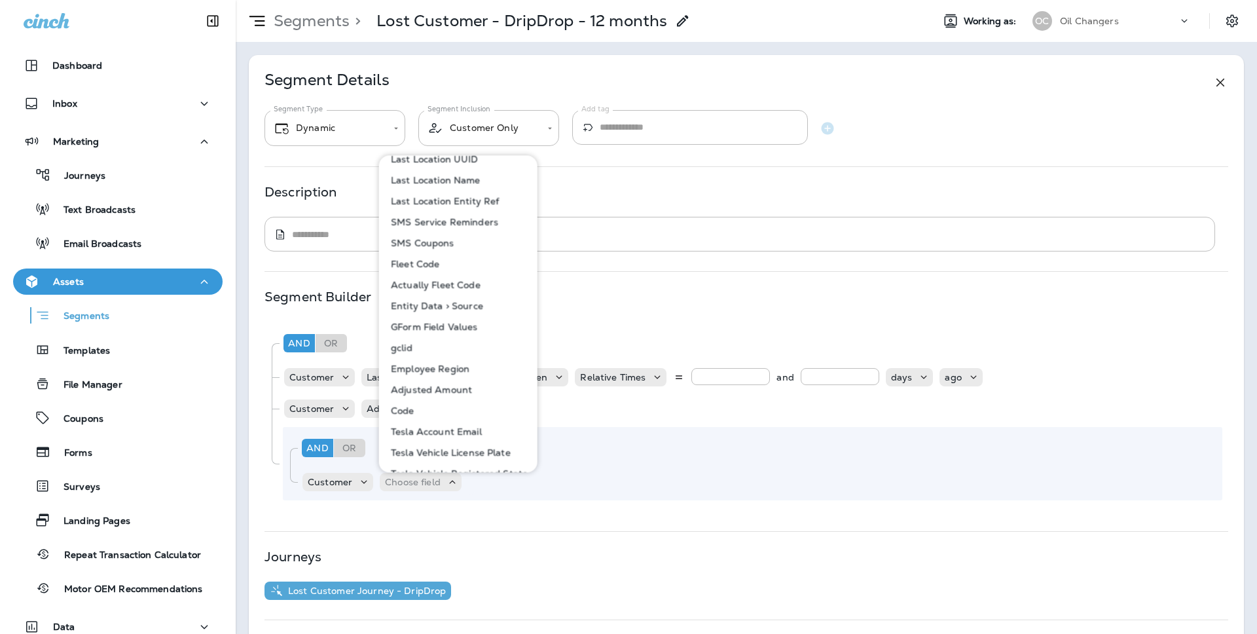
scroll to position [700, 0]
click at [422, 270] on p "Fleet Code" at bounding box center [412, 266] width 54 height 10
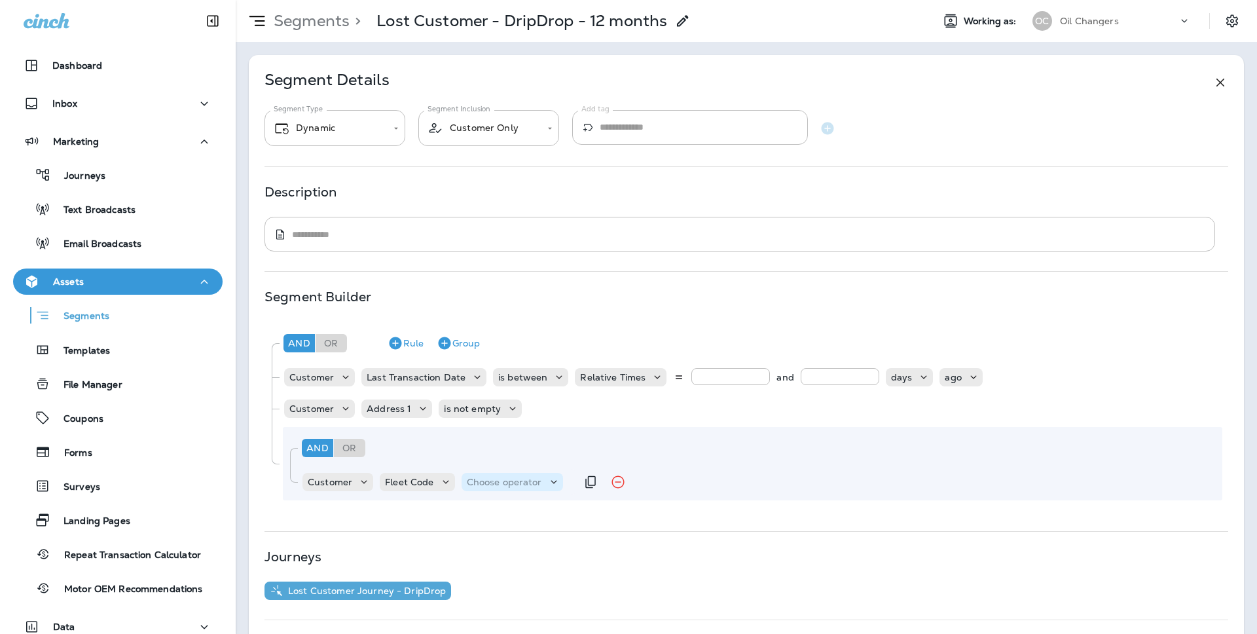
click at [483, 477] on p "Choose operator" at bounding box center [504, 481] width 75 height 10
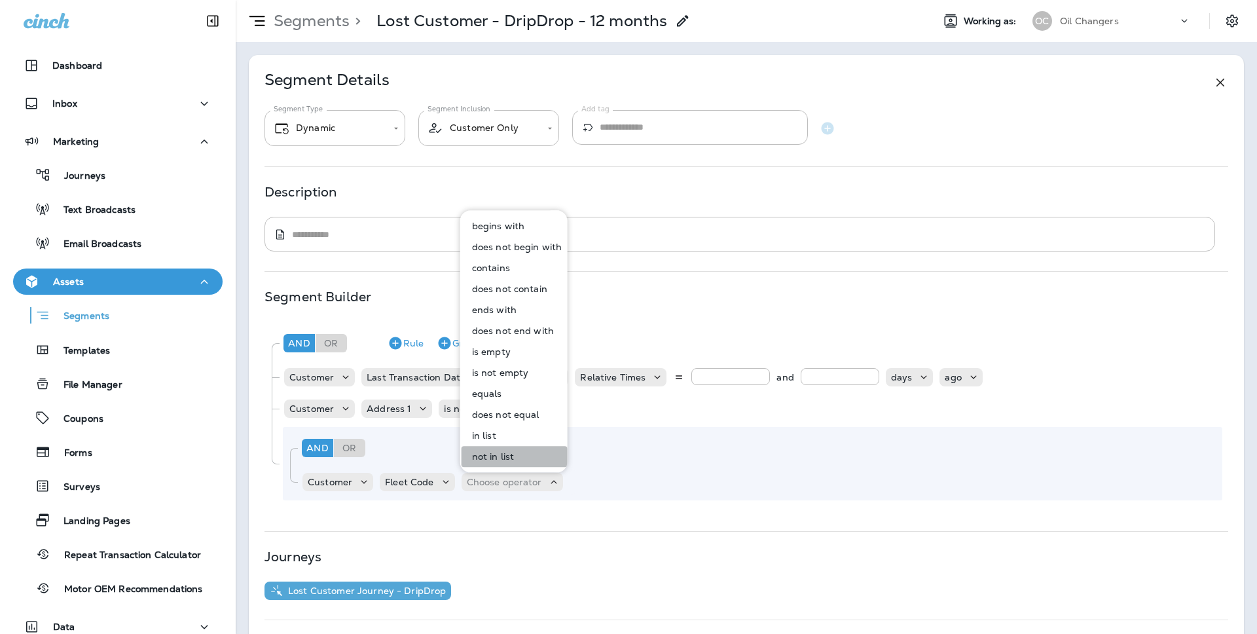
click at [514, 454] on button "not in list" at bounding box center [514, 456] width 106 height 21
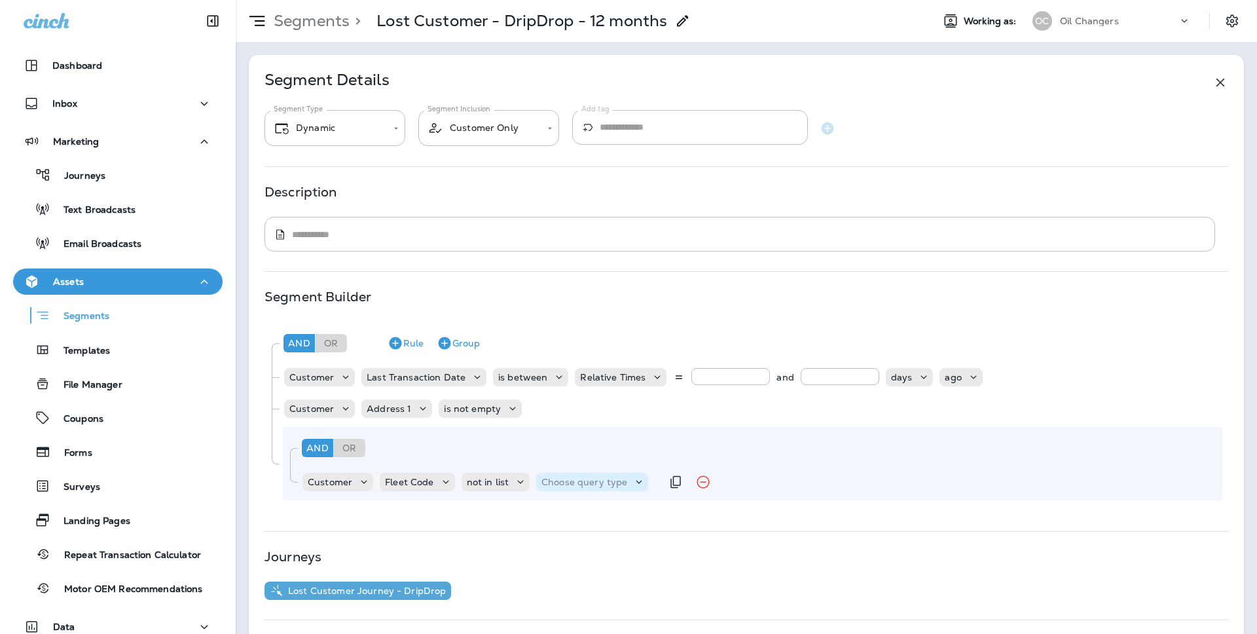
click at [575, 485] on p "Choose query type" at bounding box center [584, 481] width 86 height 10
click at [507, 480] on p "not in list" at bounding box center [488, 481] width 43 height 10
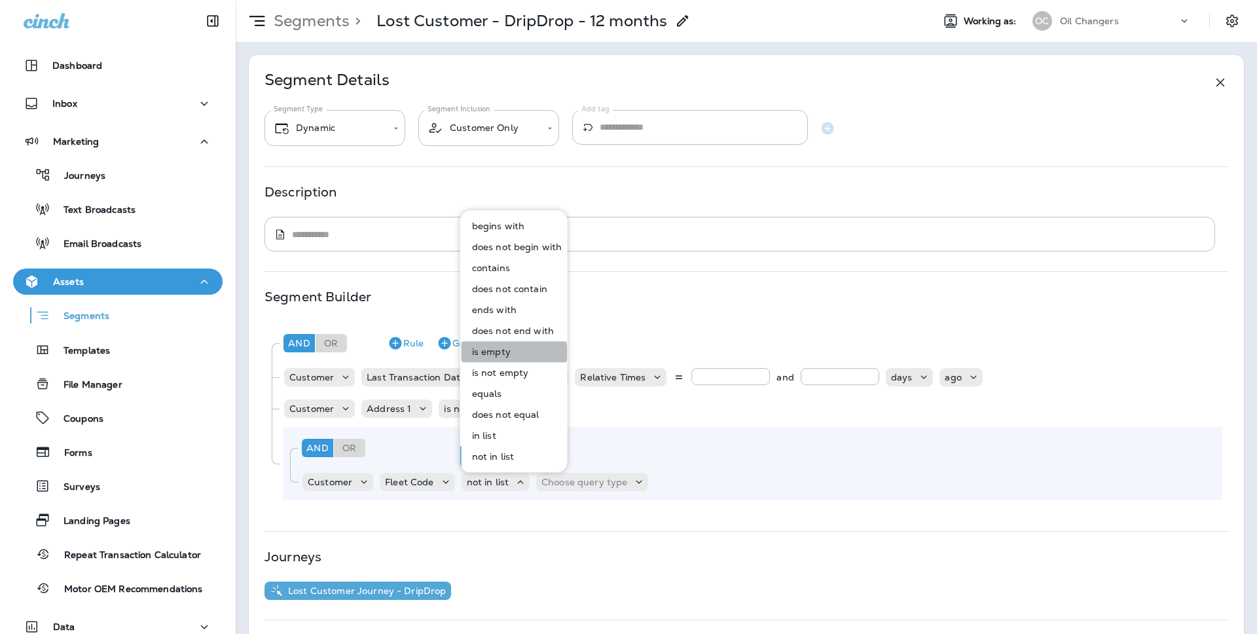
click at [505, 352] on p "is empty" at bounding box center [489, 351] width 44 height 10
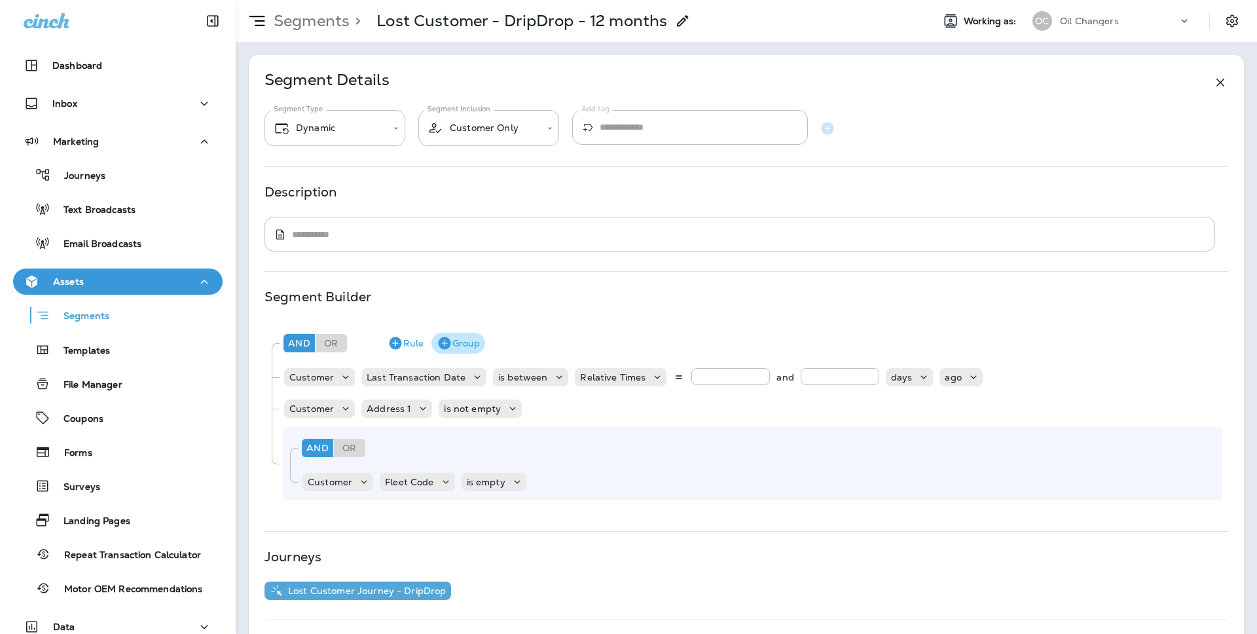
click at [464, 344] on button "Group" at bounding box center [458, 342] width 54 height 21
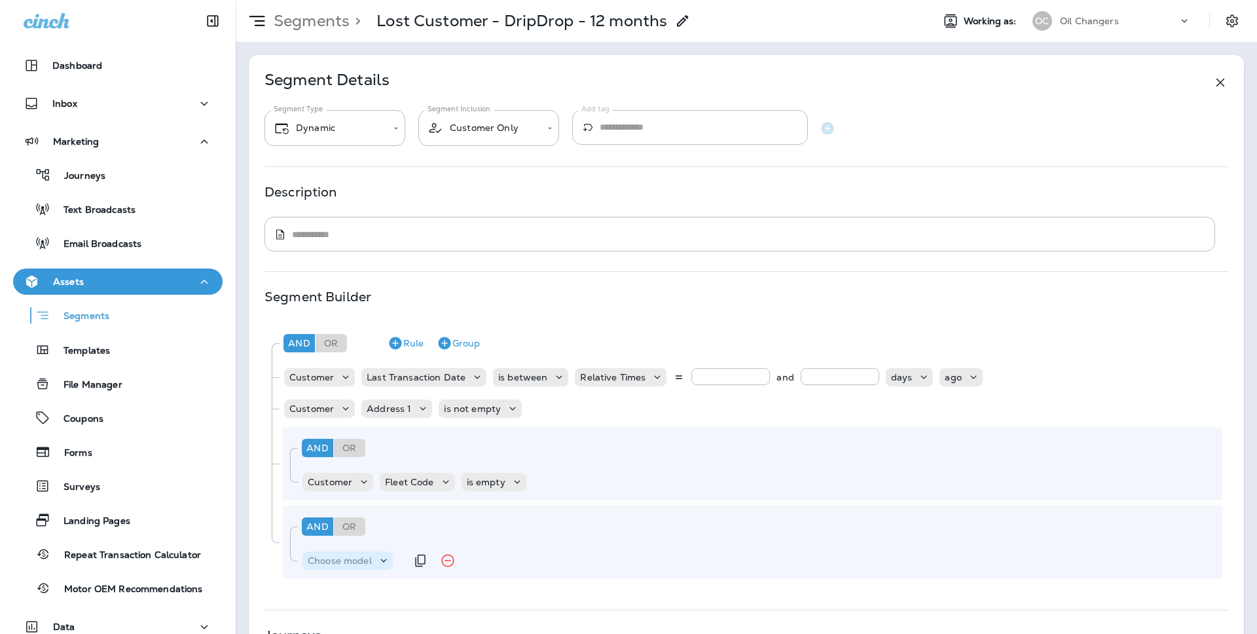
click at [378, 552] on div "Choose model" at bounding box center [347, 560] width 90 height 18
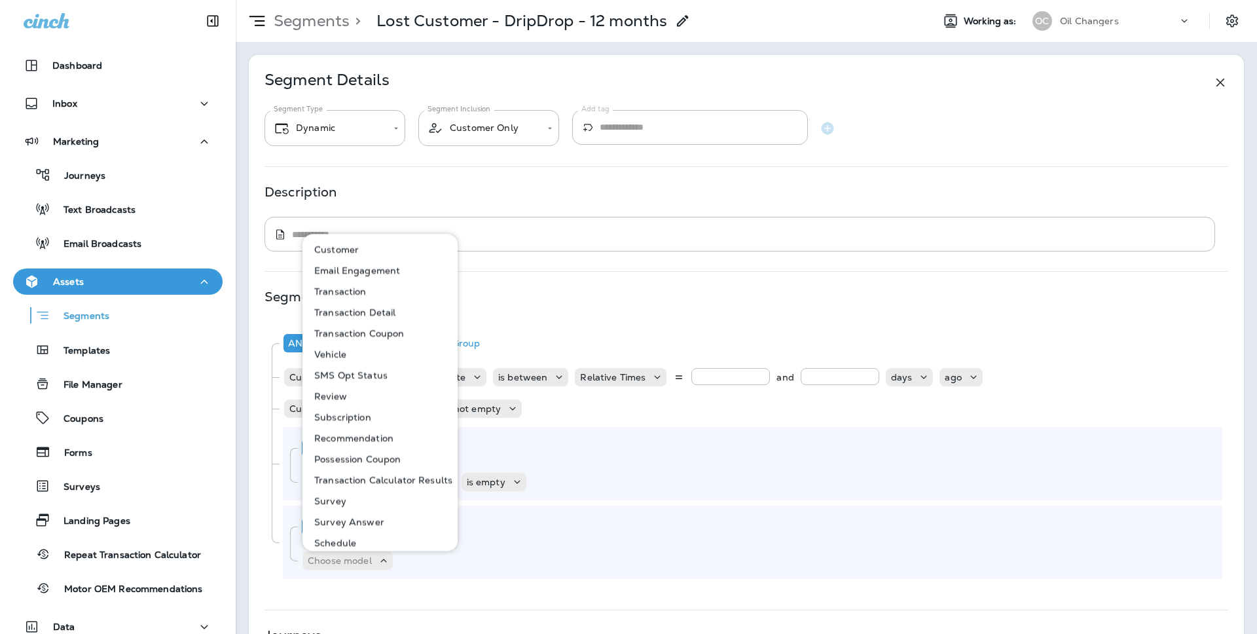
click at [360, 250] on button "Customer" at bounding box center [381, 249] width 154 height 21
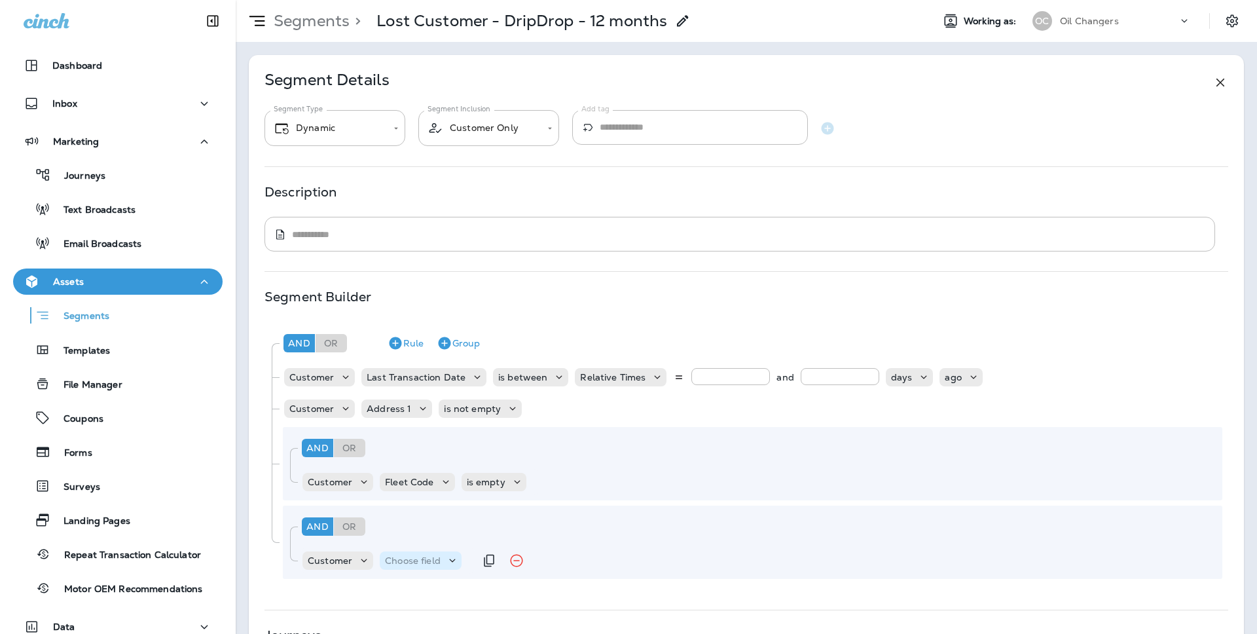
click at [437, 556] on p "Choose field" at bounding box center [413, 560] width 56 height 10
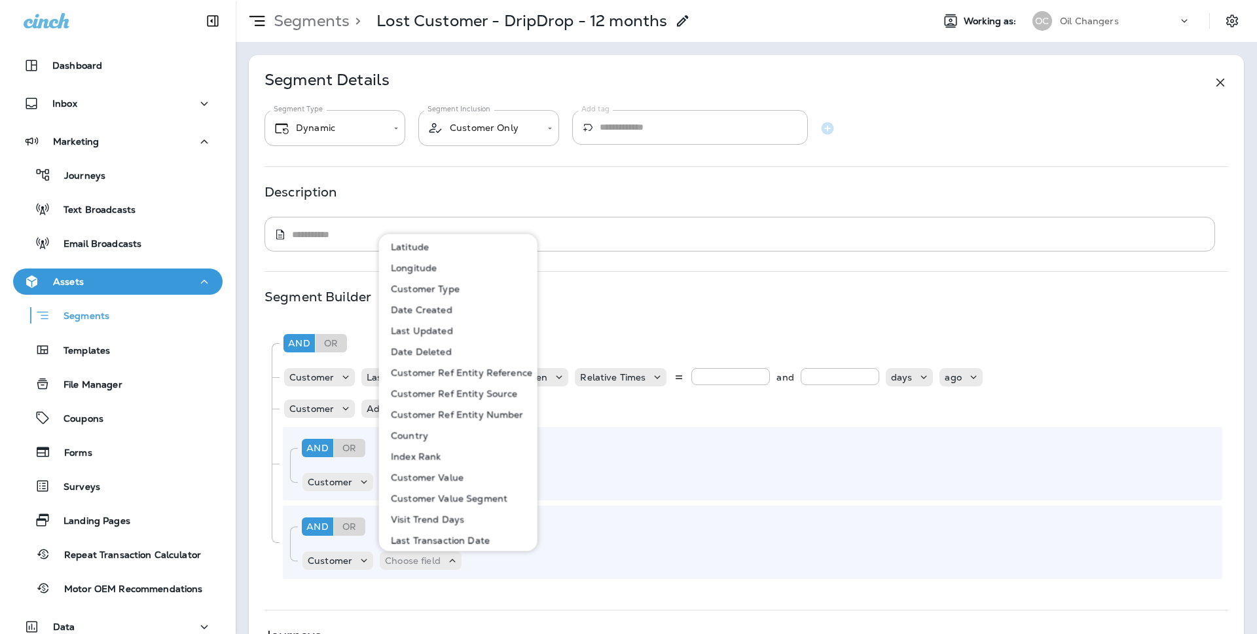
scroll to position [592, 0]
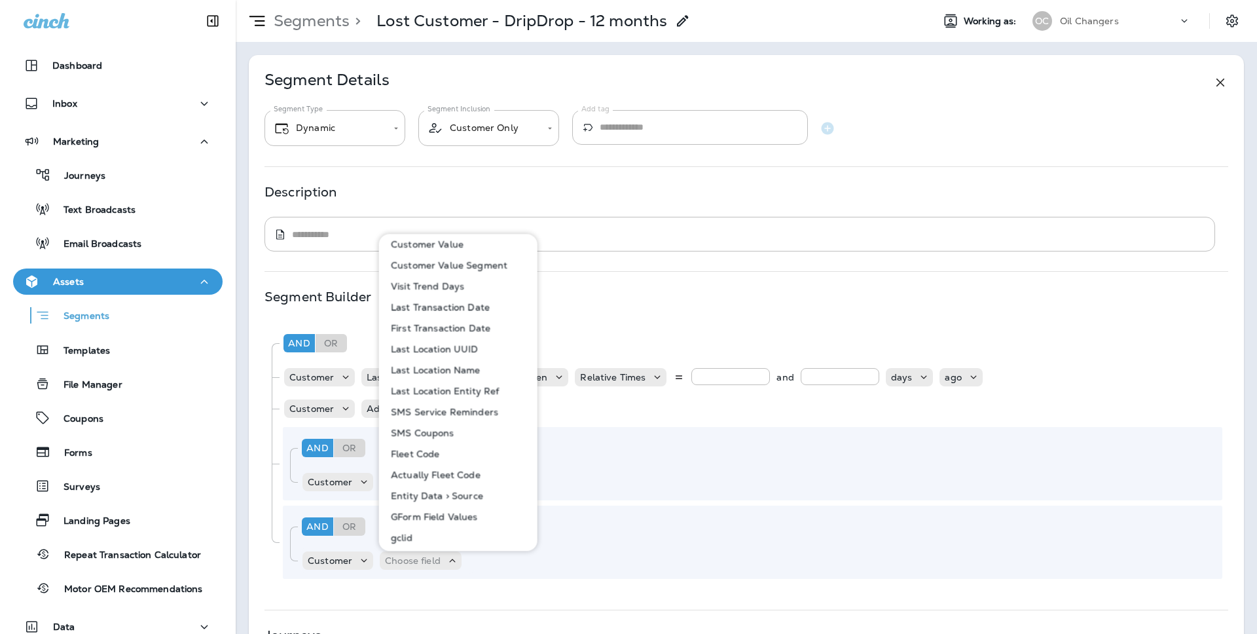
click at [421, 452] on p "Fleet Code" at bounding box center [412, 453] width 54 height 10
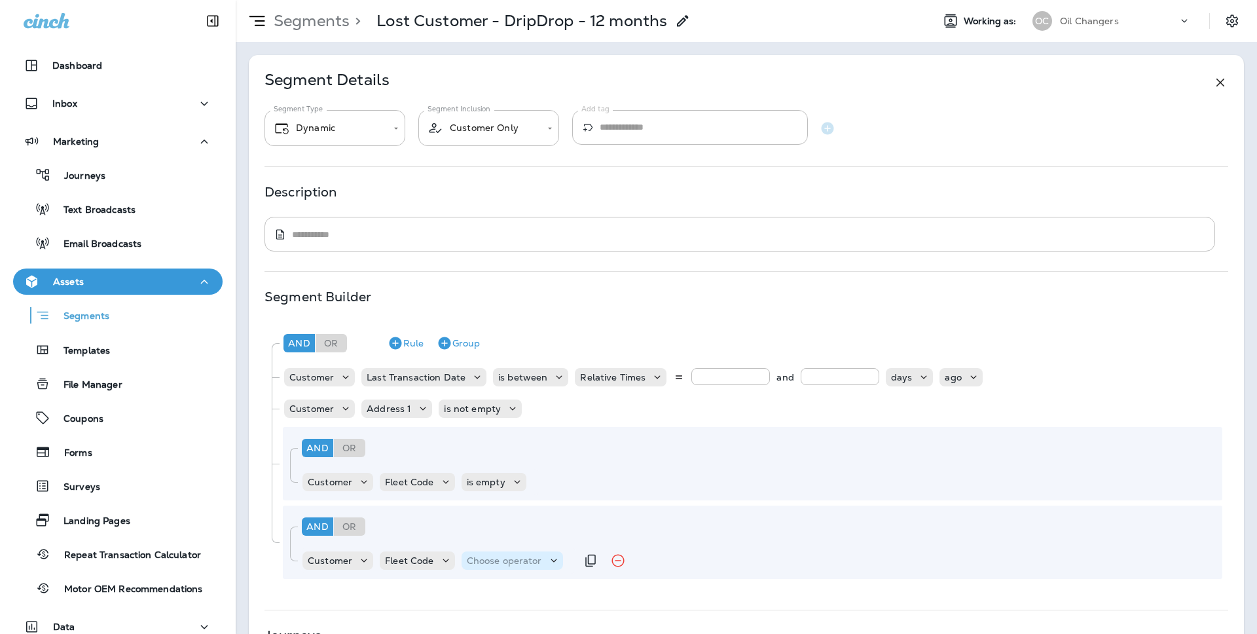
click at [495, 559] on p "Choose operator" at bounding box center [504, 560] width 75 height 10
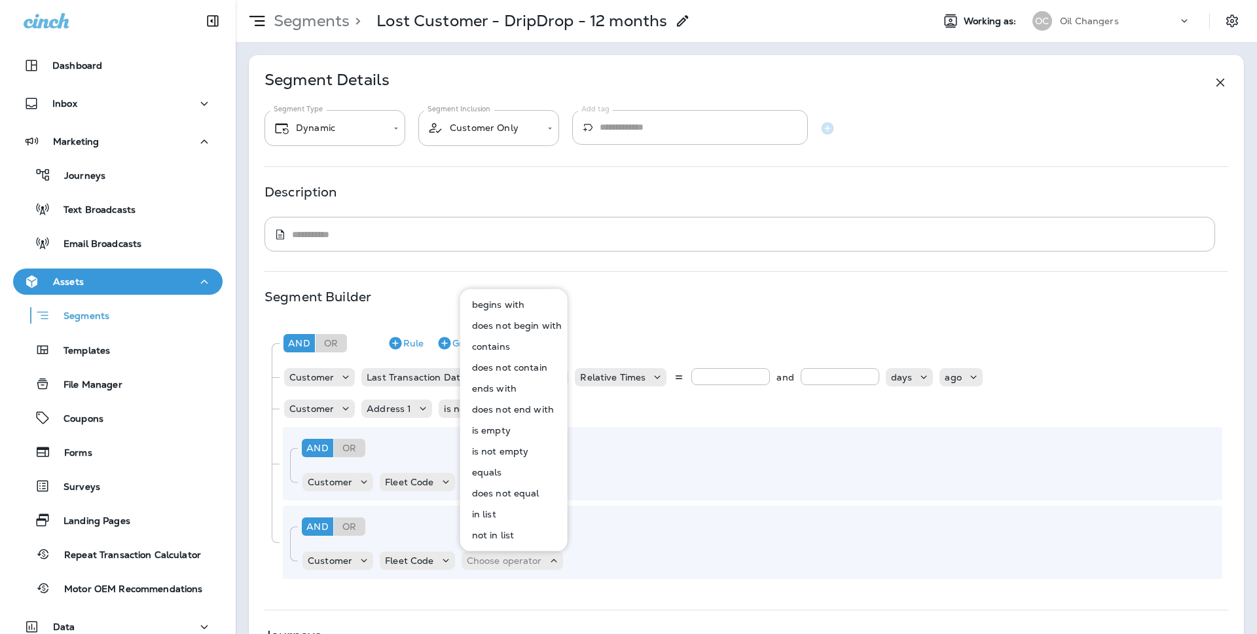
drag, startPoint x: 509, startPoint y: 531, endPoint x: 512, endPoint y: 510, distance: 21.1
click at [512, 510] on div "begins with does not begin with contains does not contain ends with does not en…" at bounding box center [513, 419] width 107 height 251
click at [512, 510] on button "in list" at bounding box center [514, 513] width 106 height 21
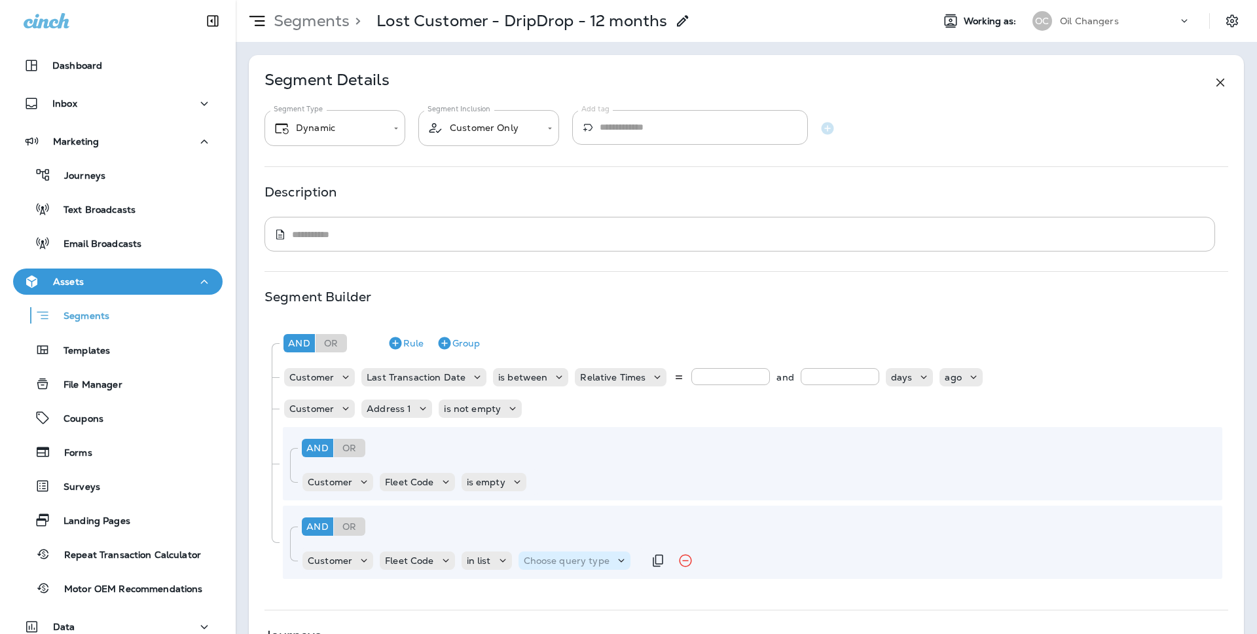
click at [548, 558] on p "Choose query type" at bounding box center [567, 560] width 86 height 10
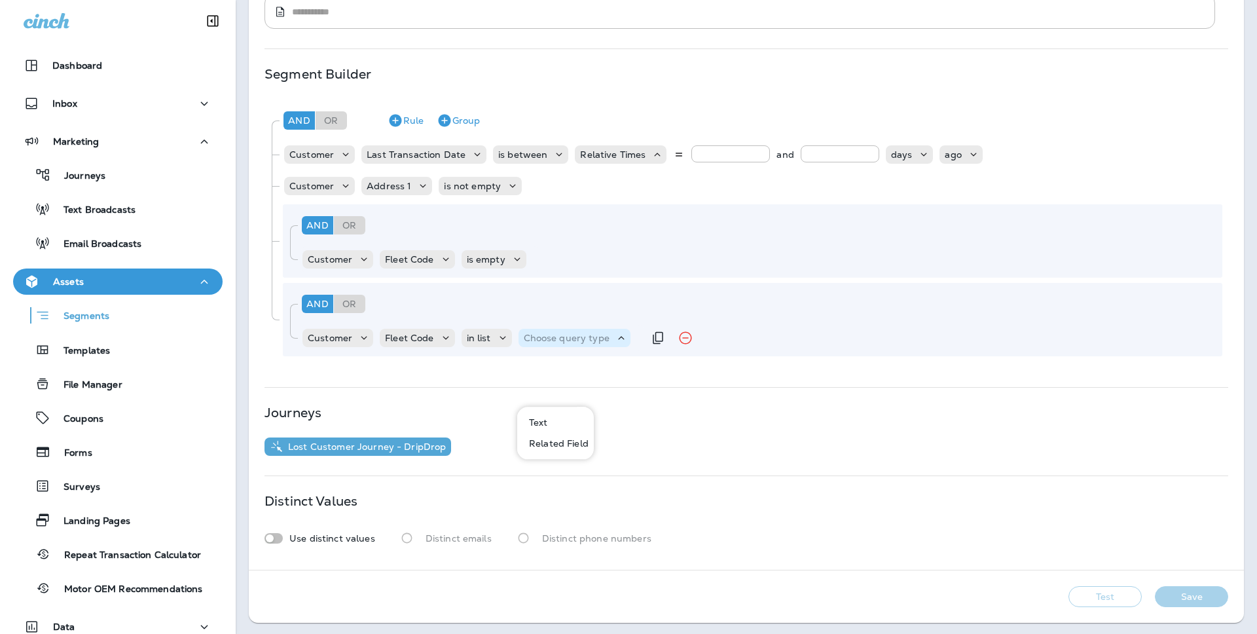
scroll to position [223, 0]
click at [555, 395] on p "Related Field" at bounding box center [556, 390] width 65 height 10
click at [655, 338] on p "Choose related model" at bounding box center [683, 337] width 99 height 10
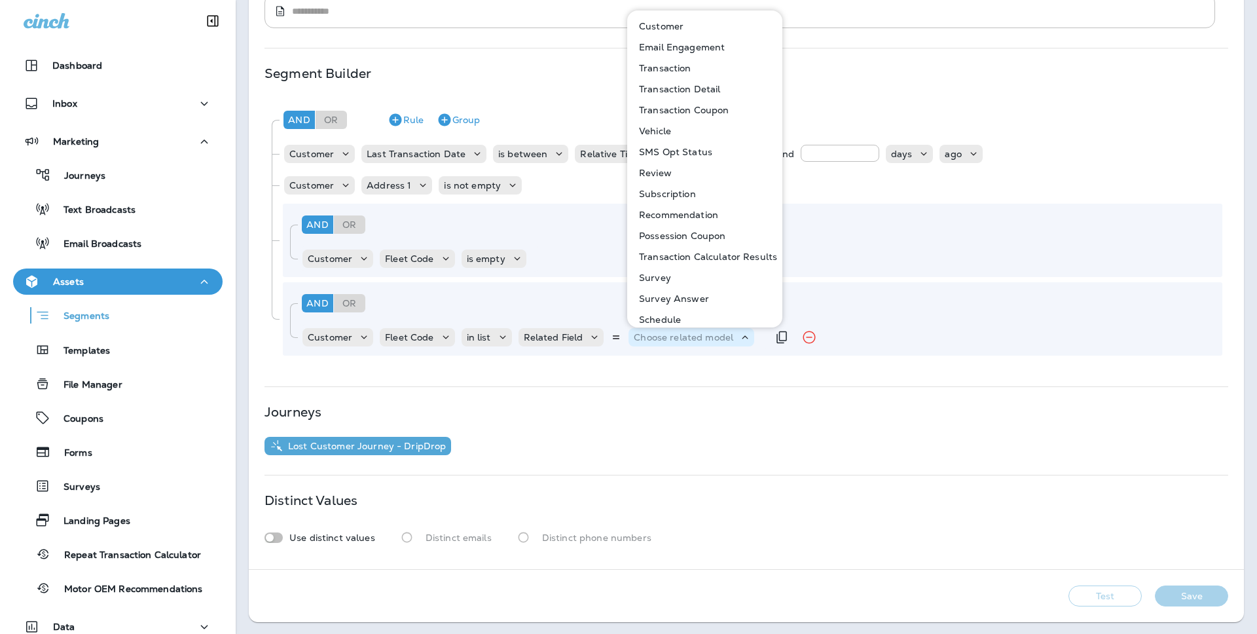
drag, startPoint x: 655, startPoint y: 334, endPoint x: 639, endPoint y: 334, distance: 16.4
click at [655, 334] on p "Choose related model" at bounding box center [683, 337] width 99 height 10
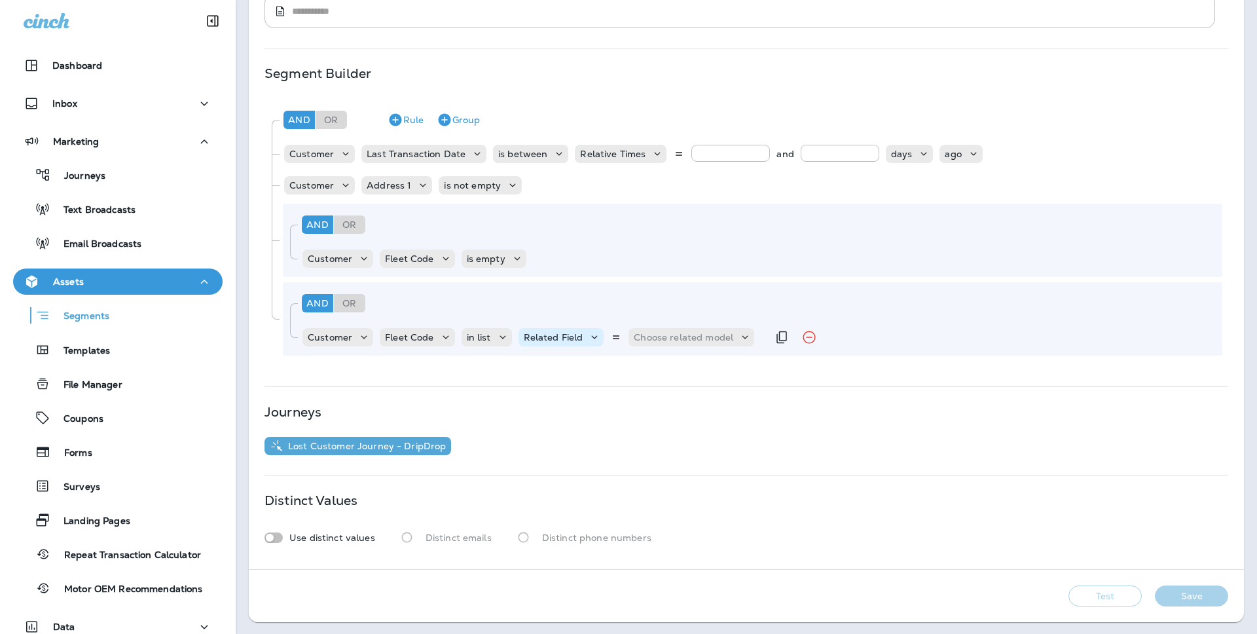
click at [592, 334] on icon at bounding box center [594, 337] width 13 height 13
click at [565, 366] on button "Text" at bounding box center [555, 369] width 75 height 21
click at [613, 338] on p "Select options" at bounding box center [630, 337] width 64 height 10
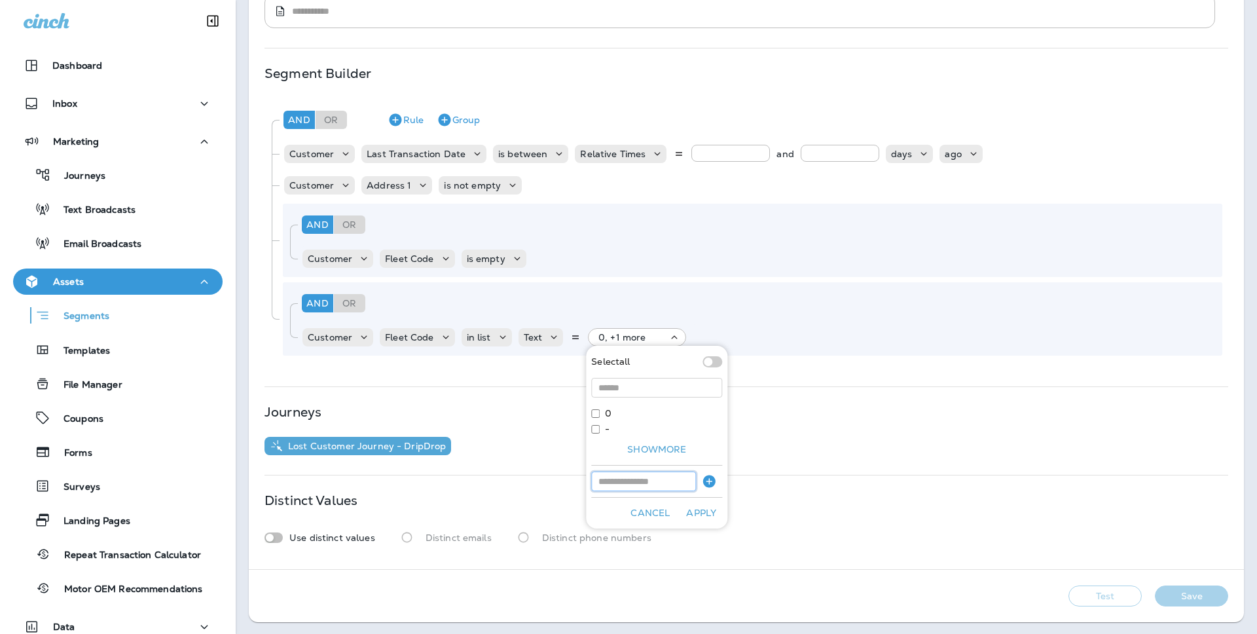
click at [611, 474] on input at bounding box center [643, 481] width 105 height 20
type input "****"
drag, startPoint x: 710, startPoint y: 486, endPoint x: 715, endPoint y: 507, distance: 21.6
click at [715, 507] on div "Select all 0 - Show more **** Cancel Apply" at bounding box center [656, 437] width 141 height 183
click at [712, 510] on button "Apply" at bounding box center [701, 513] width 42 height 20
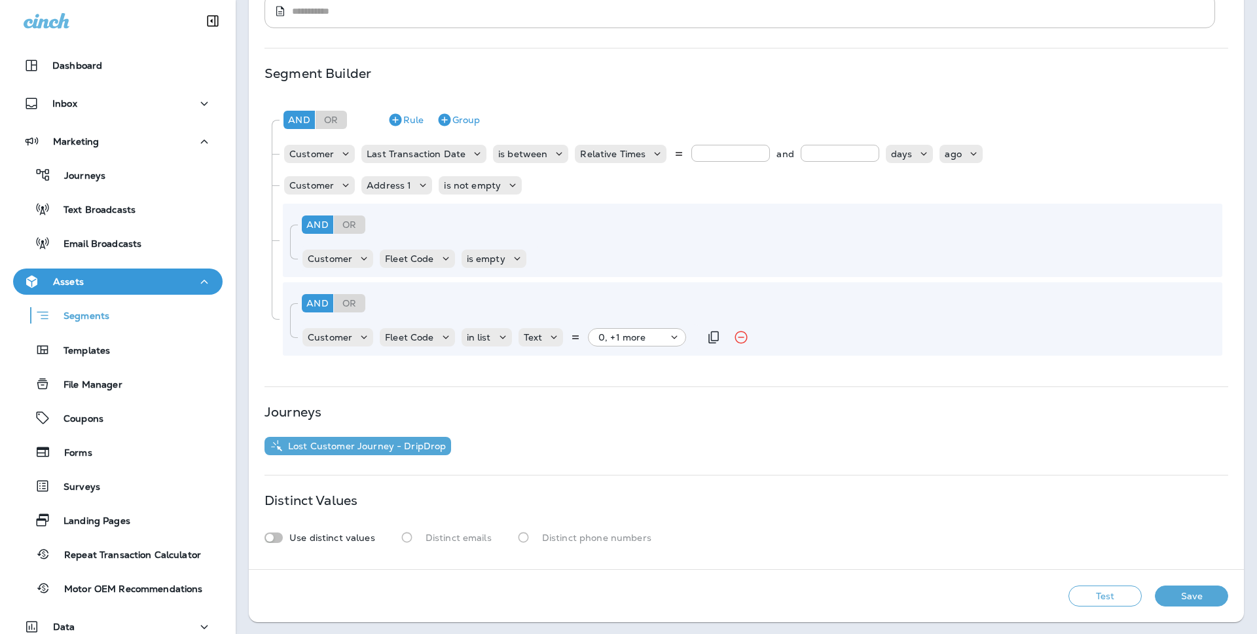
click at [647, 332] on div "0, +1 more" at bounding box center [632, 337] width 69 height 10
click at [711, 482] on icon "button" at bounding box center [709, 480] width 12 height 12
click at [704, 520] on button "Apply" at bounding box center [701, 528] width 42 height 20
click at [1090, 600] on button "Test" at bounding box center [1104, 595] width 73 height 21
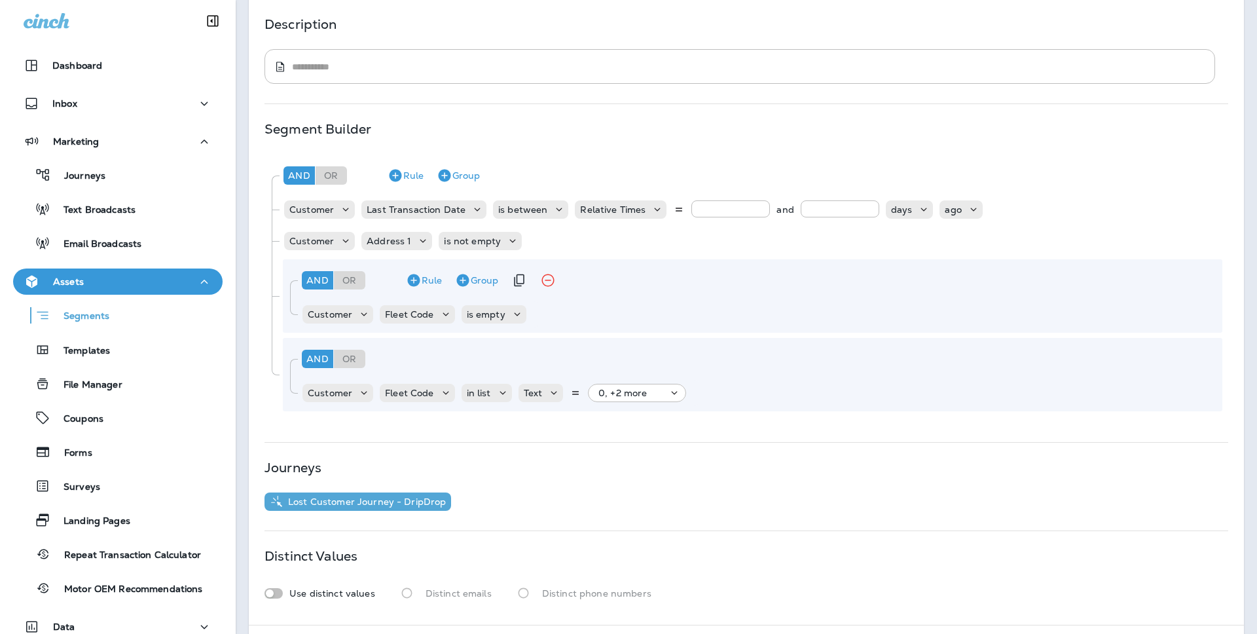
scroll to position [170, 0]
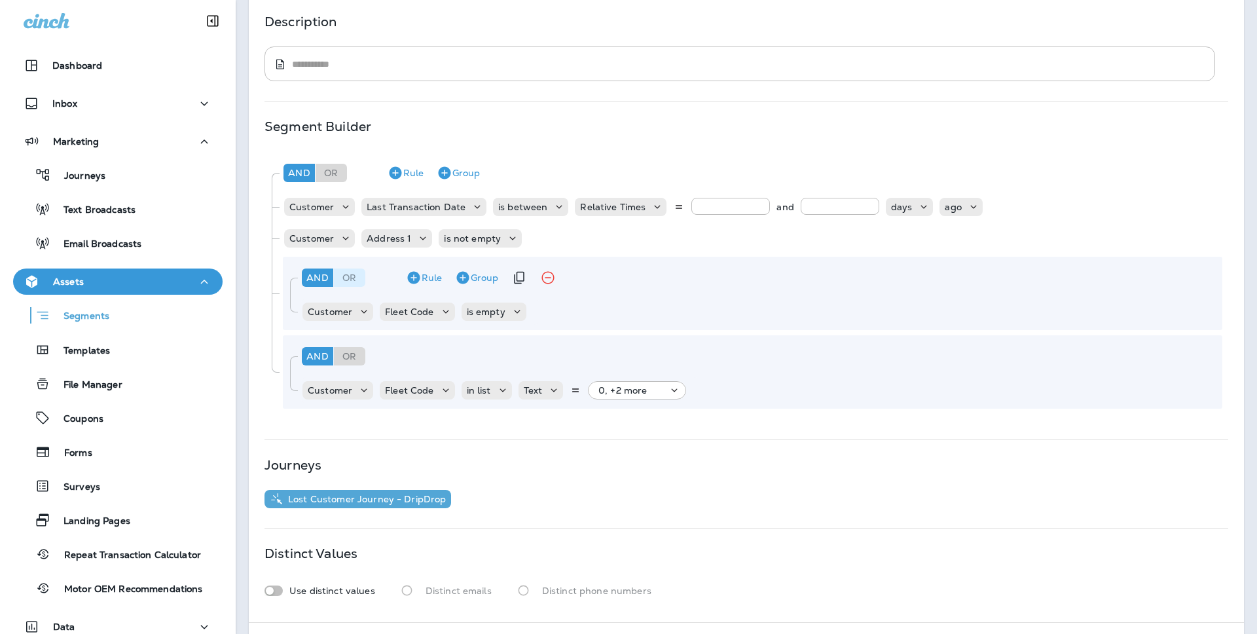
click at [353, 276] on div "Or" at bounding box center [349, 277] width 31 height 18
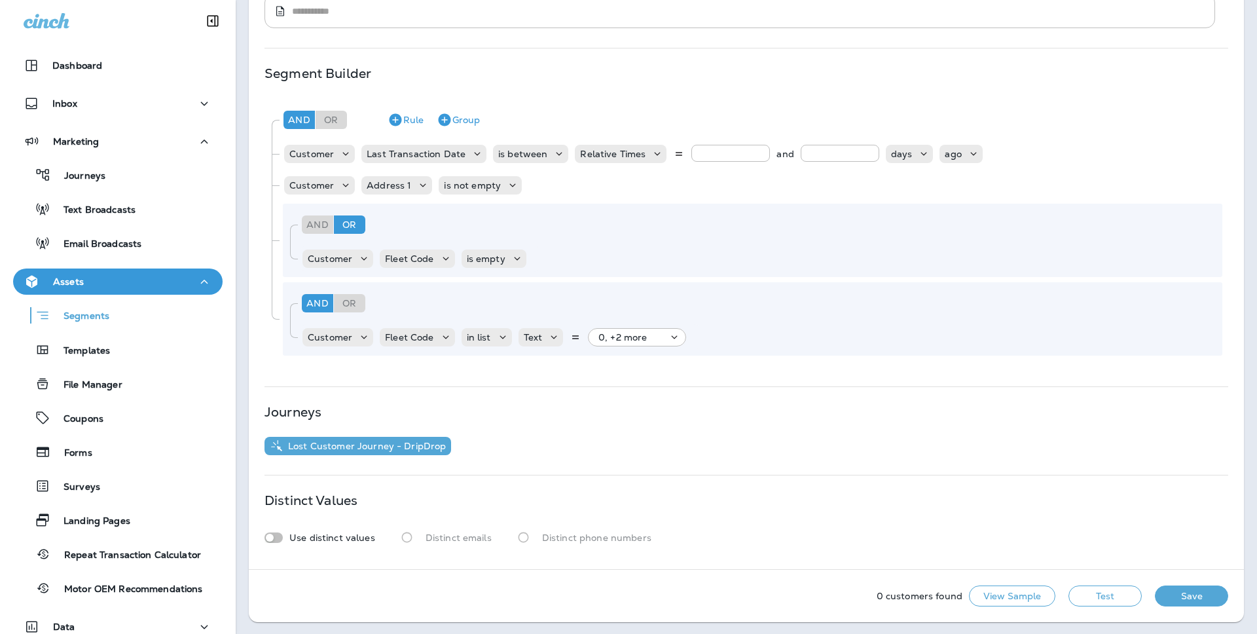
click at [1118, 594] on button "Test" at bounding box center [1104, 595] width 73 height 21
click at [337, 111] on div "Or" at bounding box center [330, 120] width 31 height 18
click at [322, 228] on div "And" at bounding box center [317, 224] width 31 height 18
click at [1110, 590] on button "Test" at bounding box center [1104, 595] width 73 height 21
click at [1033, 600] on button "Get Total" at bounding box center [1012, 595] width 86 height 21
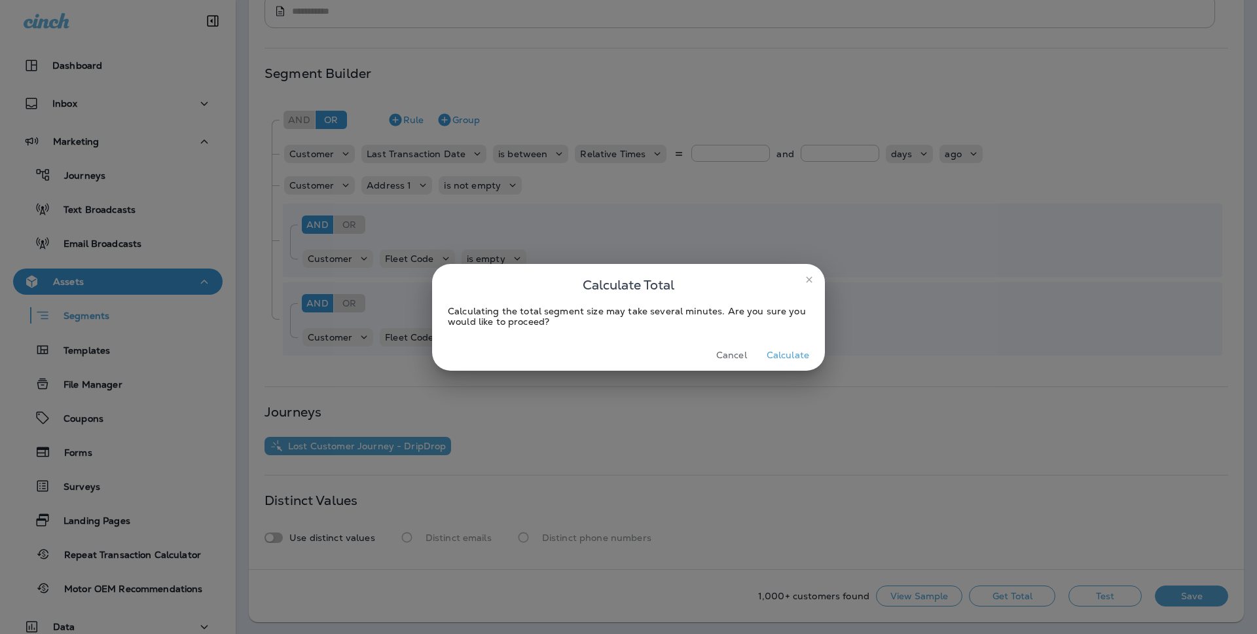
click at [783, 350] on button "Calculate" at bounding box center [787, 355] width 53 height 20
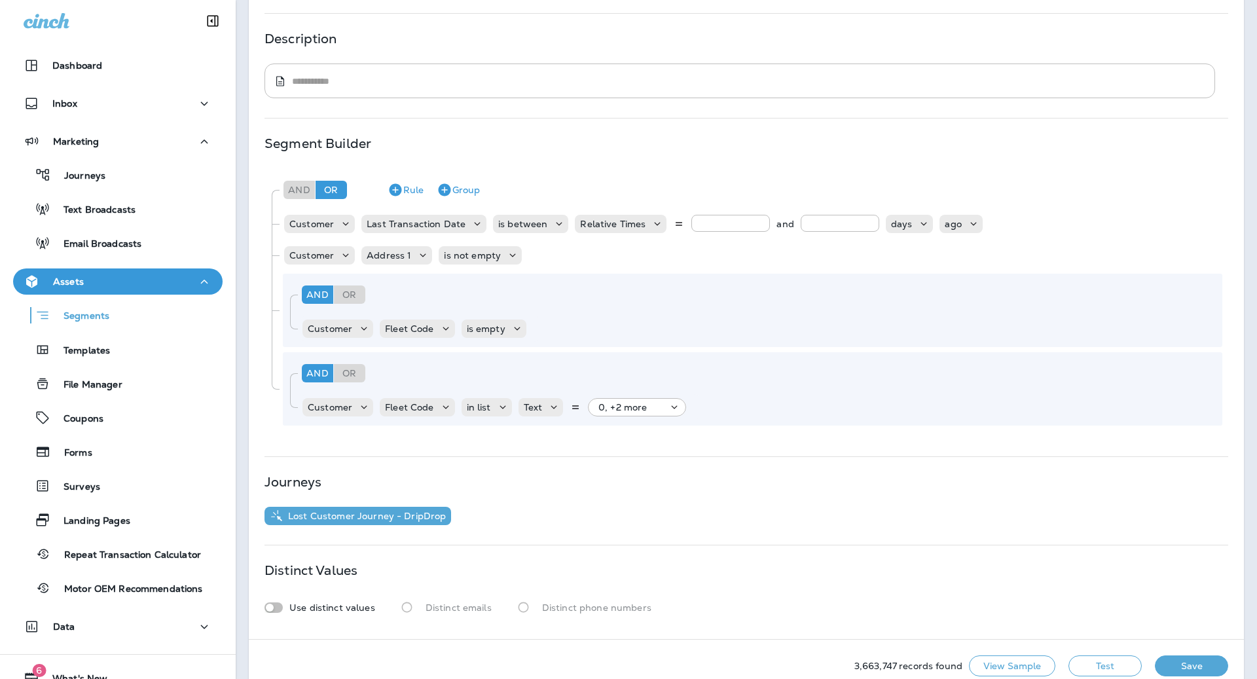
scroll to position [154, 0]
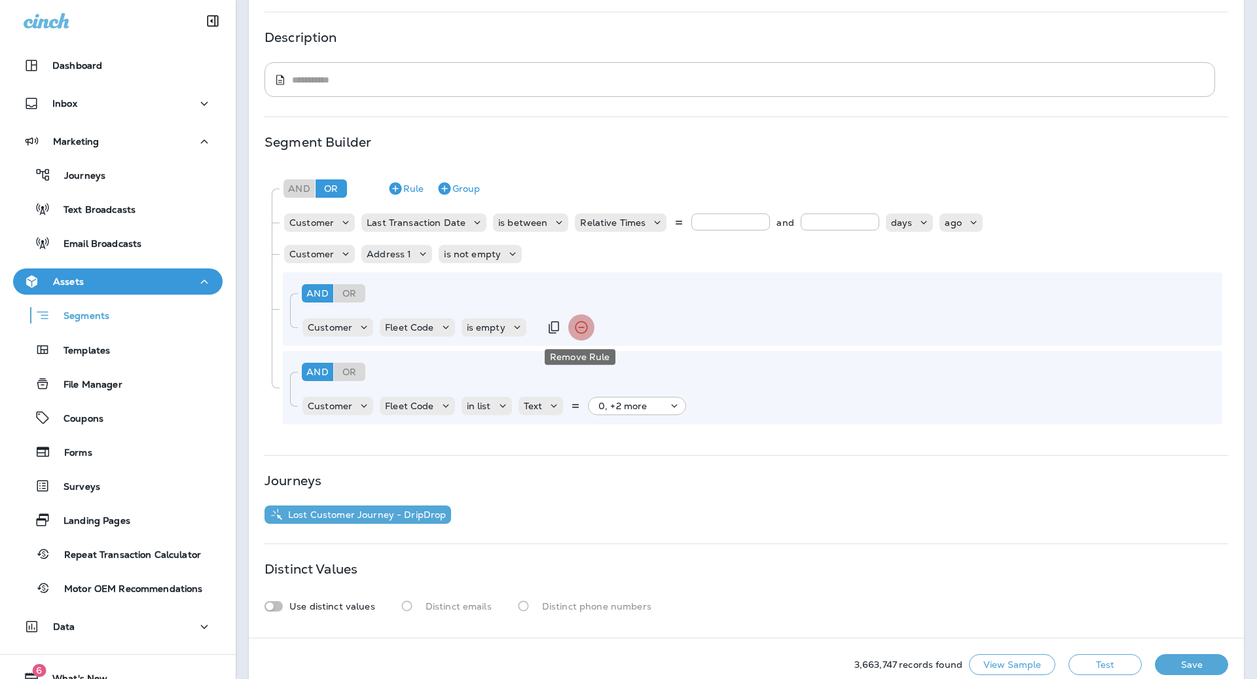
click at [576, 325] on icon "Remove Rule" at bounding box center [581, 327] width 16 height 16
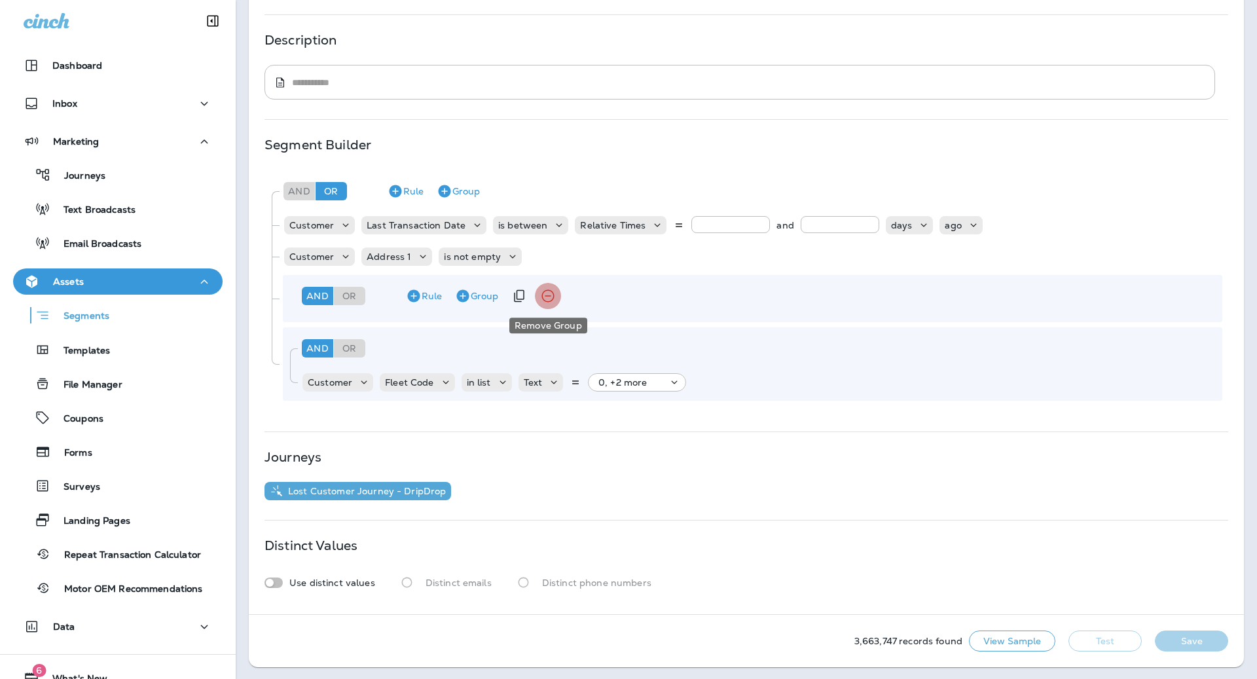
click at [541, 295] on icon "Remove Group" at bounding box center [547, 296] width 12 height 12
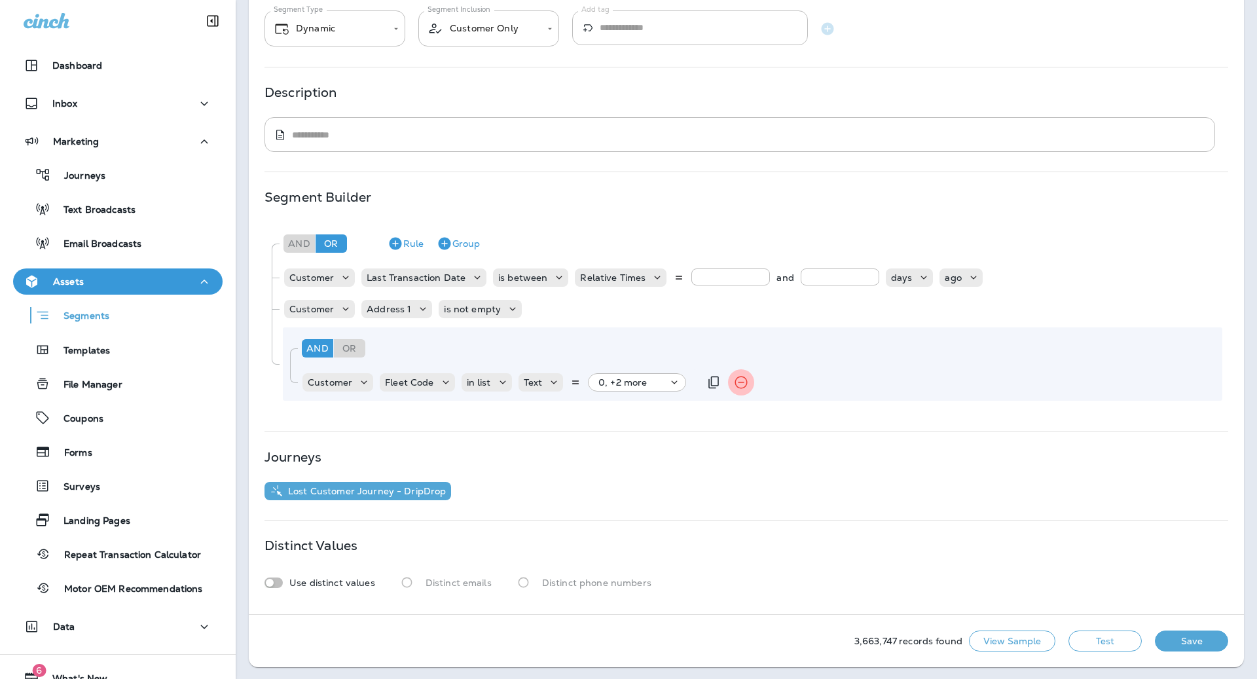
click at [736, 383] on icon "Remove Rule" at bounding box center [741, 382] width 16 height 16
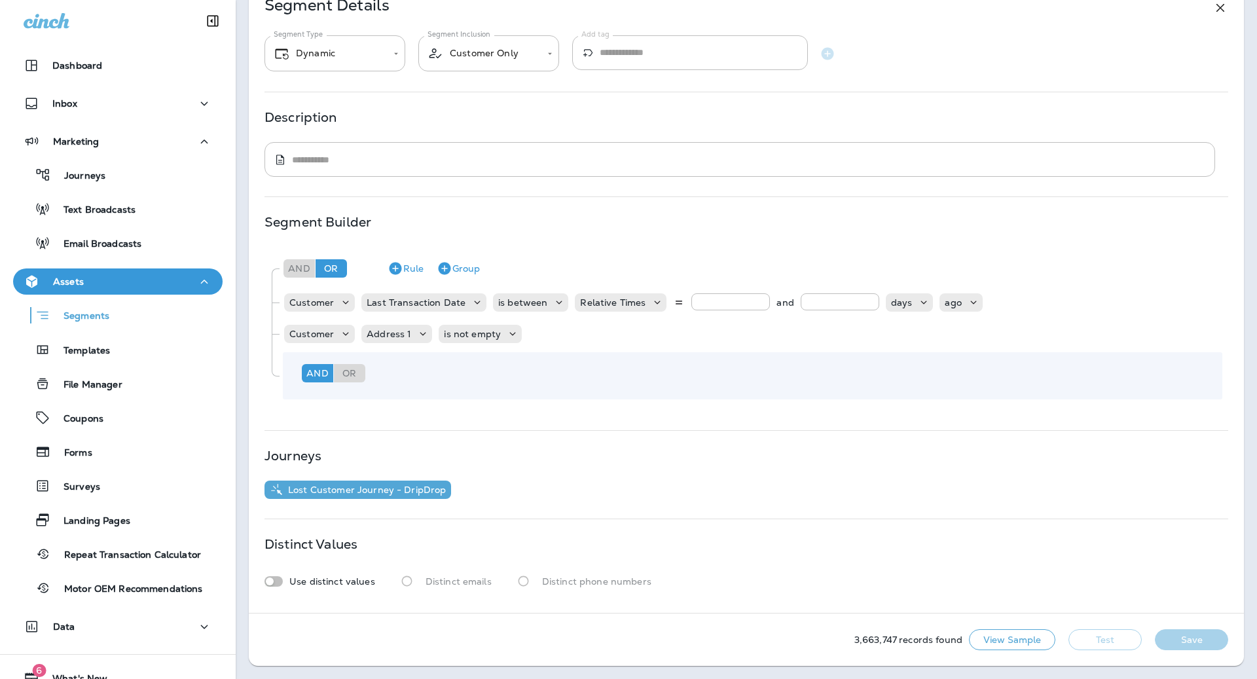
scroll to position [73, 0]
click at [308, 262] on div "And" at bounding box center [298, 269] width 31 height 18
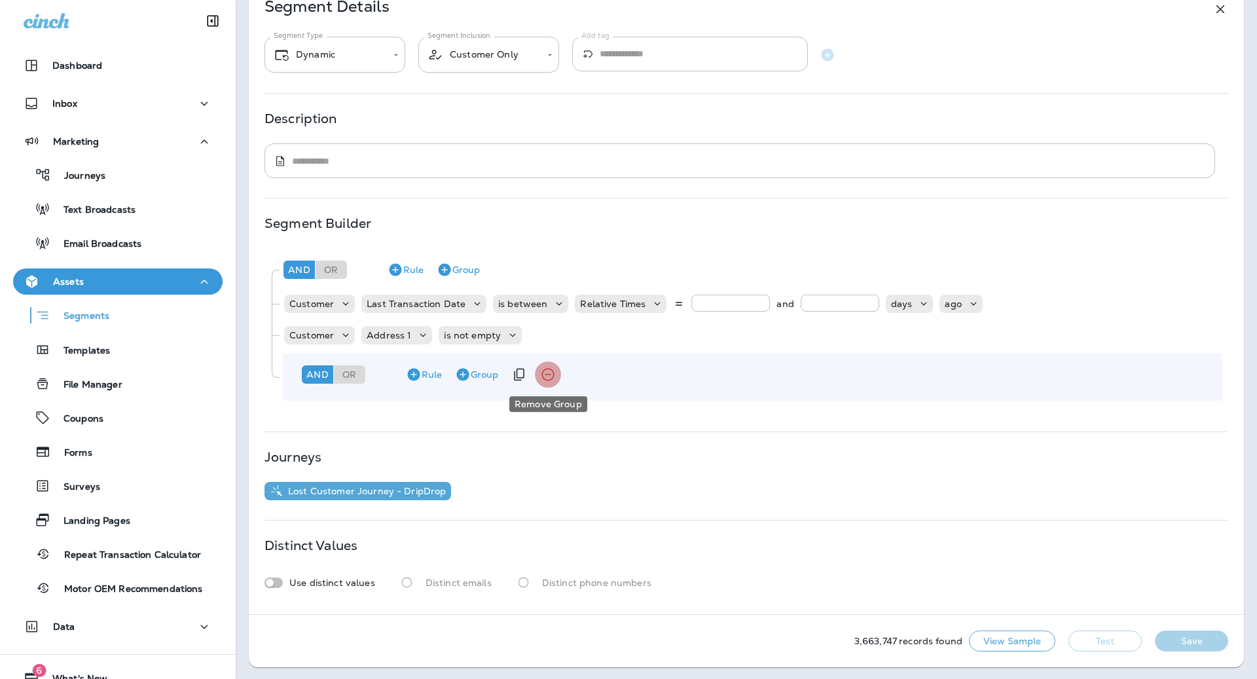
click at [552, 370] on icon "Remove Group" at bounding box center [548, 375] width 16 height 16
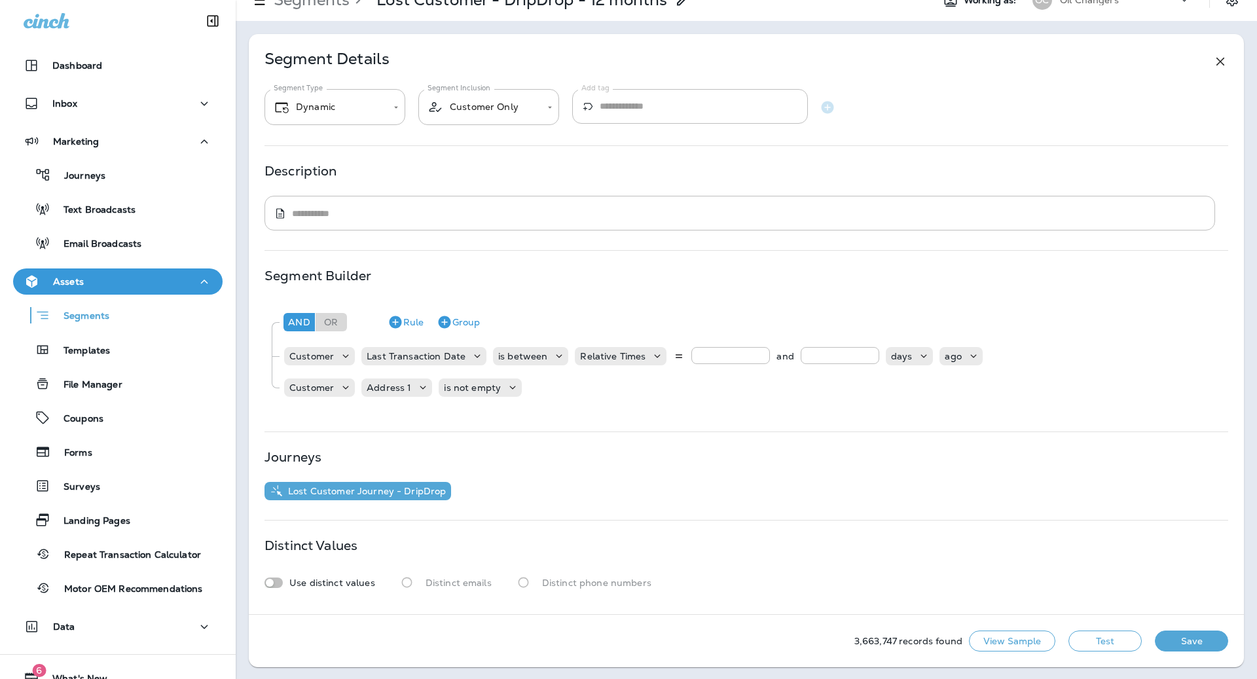
click at [1192, 640] on button "Save" at bounding box center [1190, 640] width 73 height 21
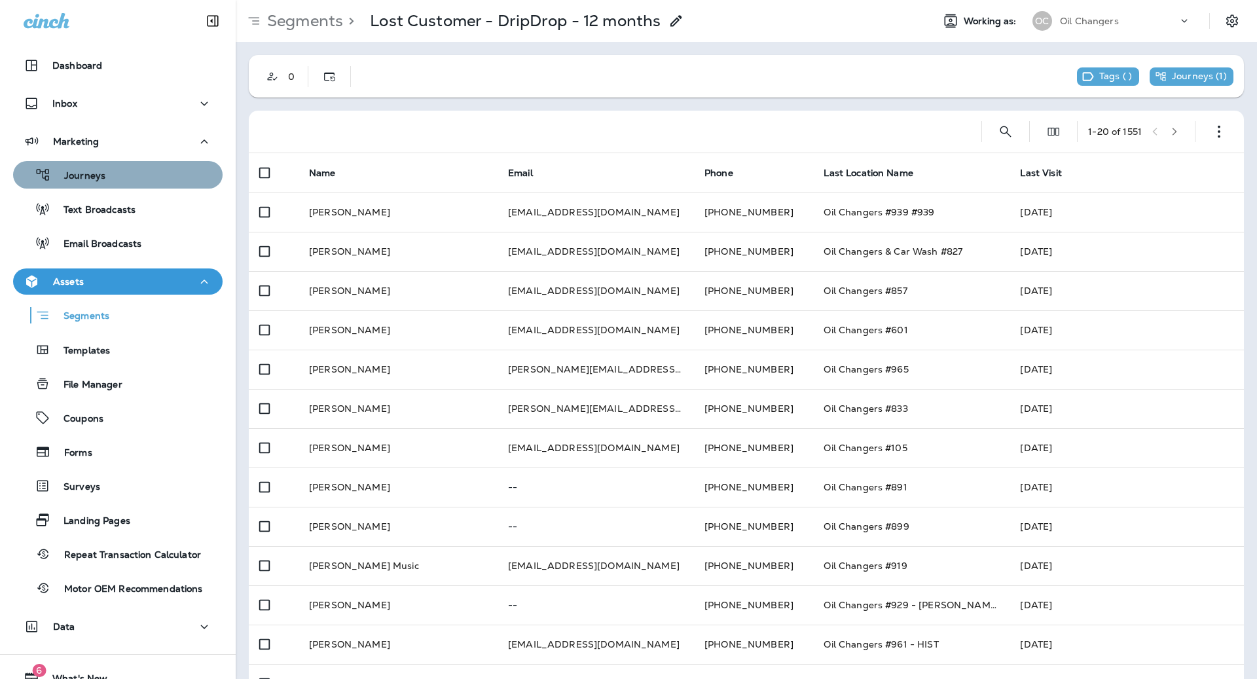
click at [119, 173] on div "Journeys" at bounding box center [117, 175] width 199 height 20
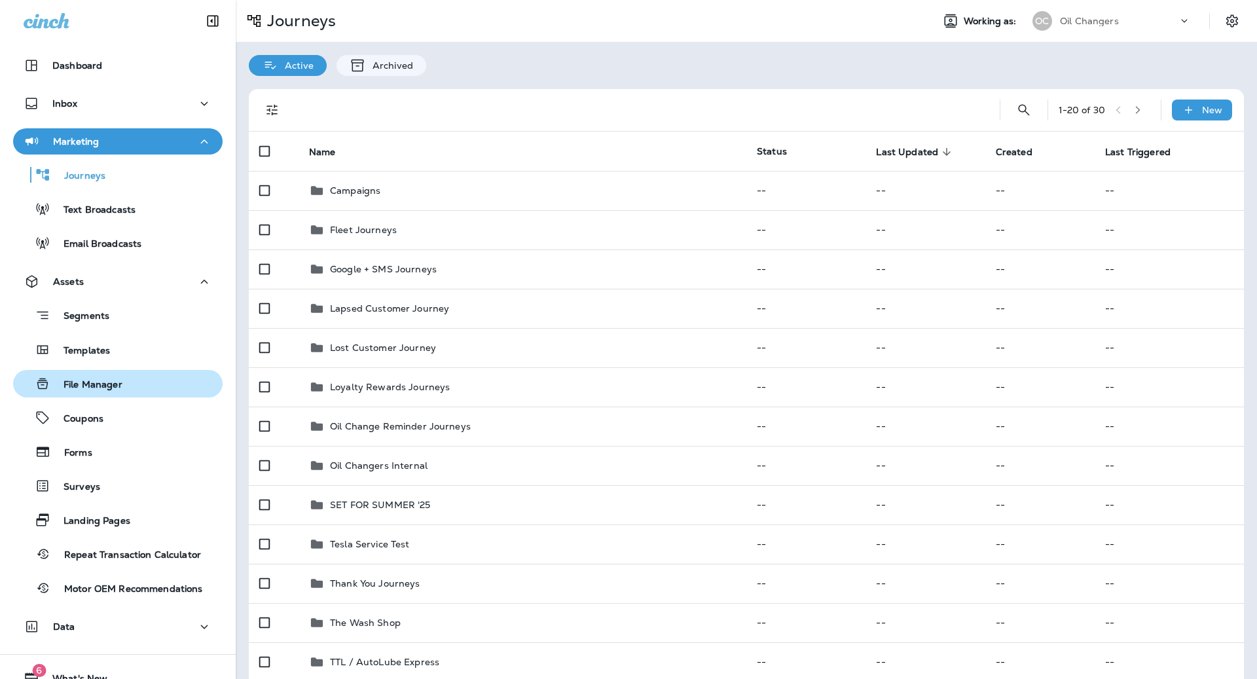
scroll to position [50, 0]
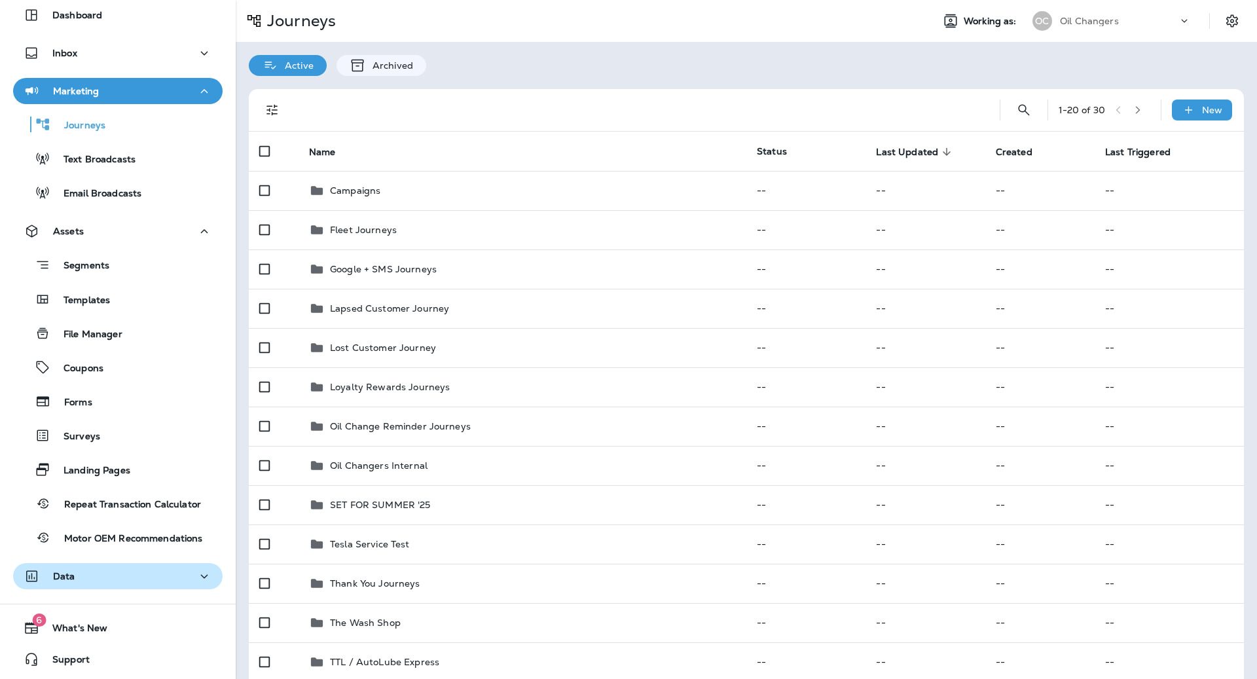
click at [93, 586] on button "Data" at bounding box center [117, 576] width 209 height 26
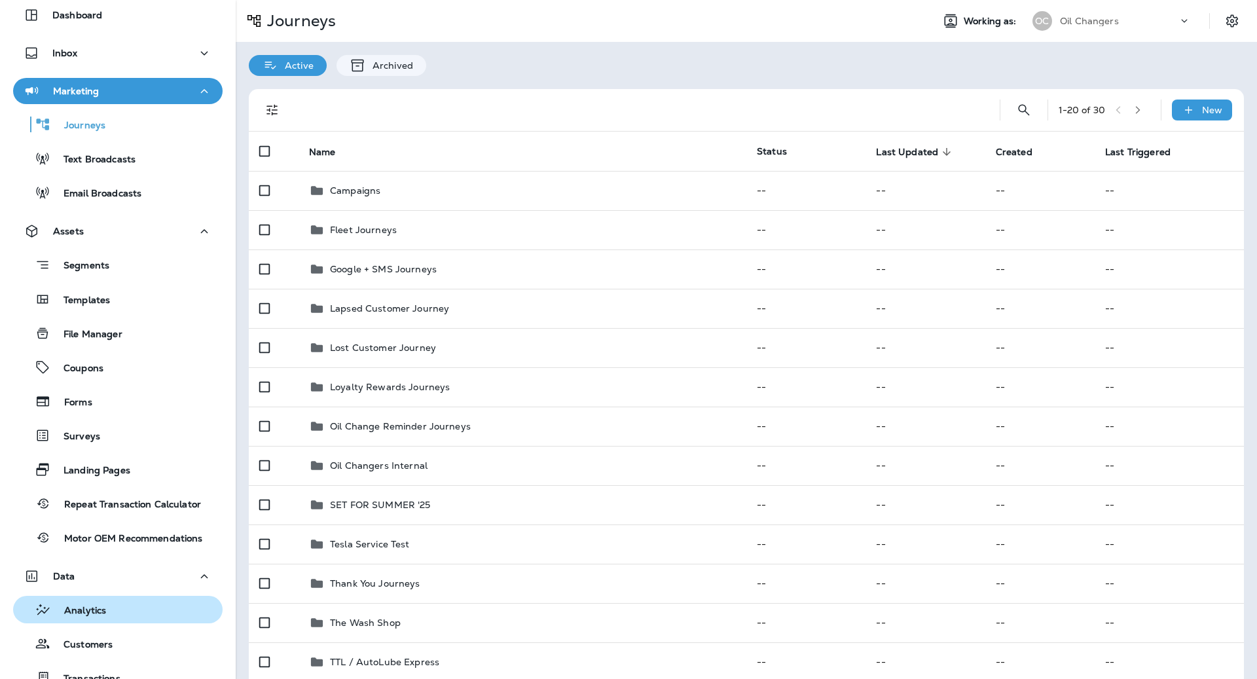
click at [93, 621] on button "Analytics" at bounding box center [117, 609] width 209 height 27
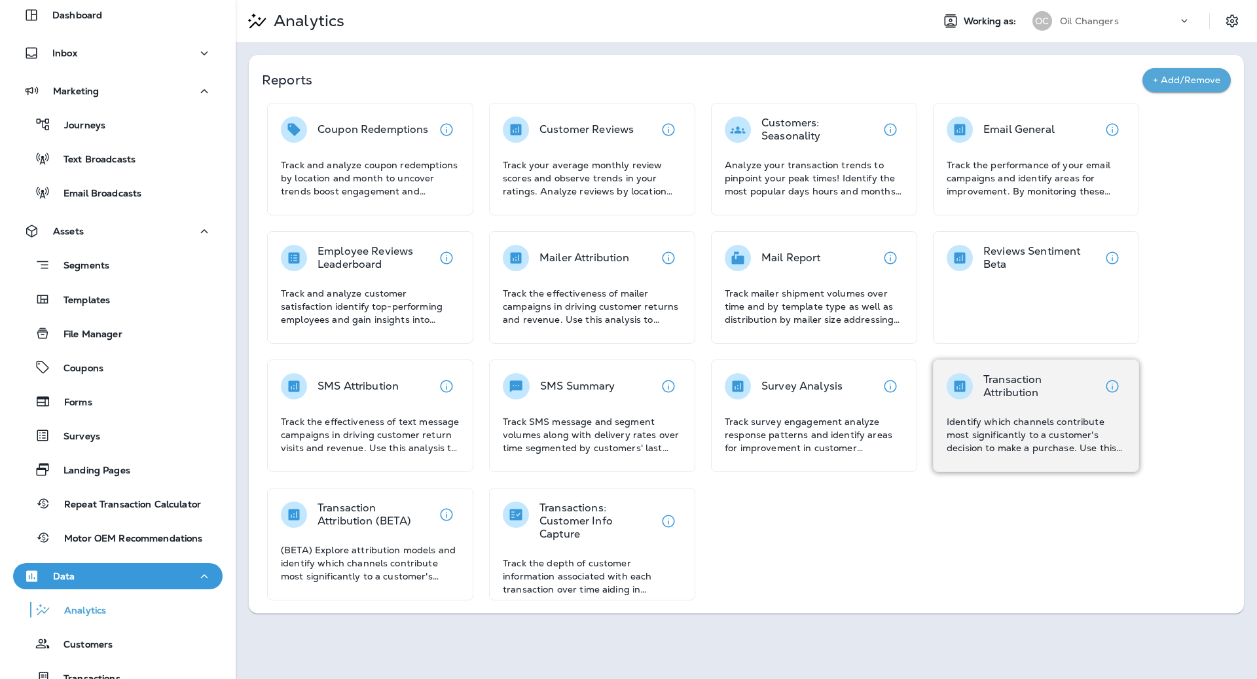
click at [1018, 425] on p "Identify which channels contribute most significantly to a customer's decision …" at bounding box center [1035, 434] width 179 height 39
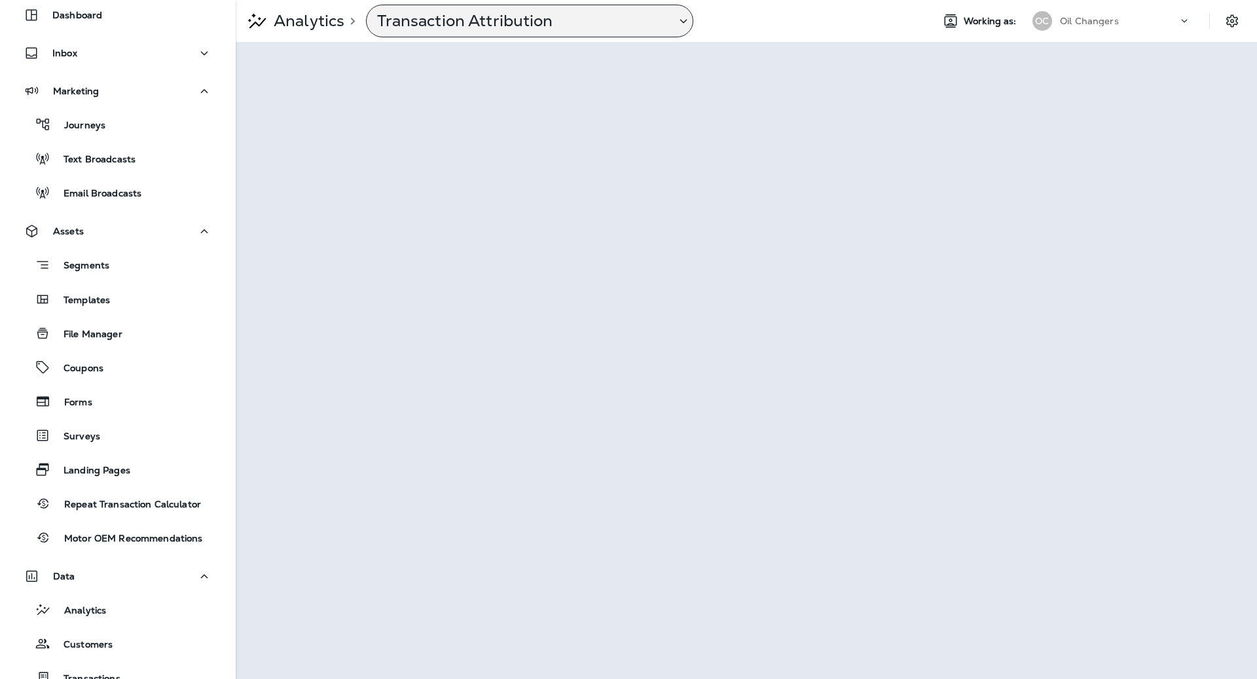
click at [474, 26] on p "Transaction Attribution" at bounding box center [521, 21] width 288 height 20
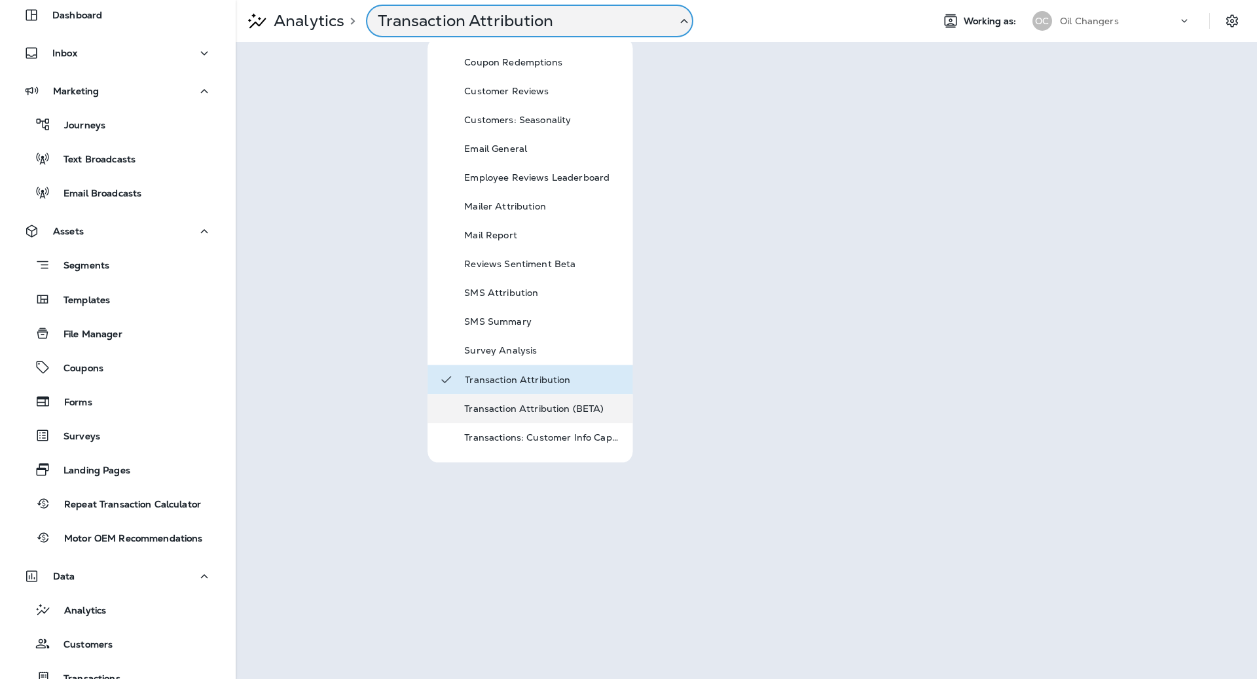
click at [546, 412] on p "Transaction Attribution (BETA)" at bounding box center [542, 408] width 157 height 10
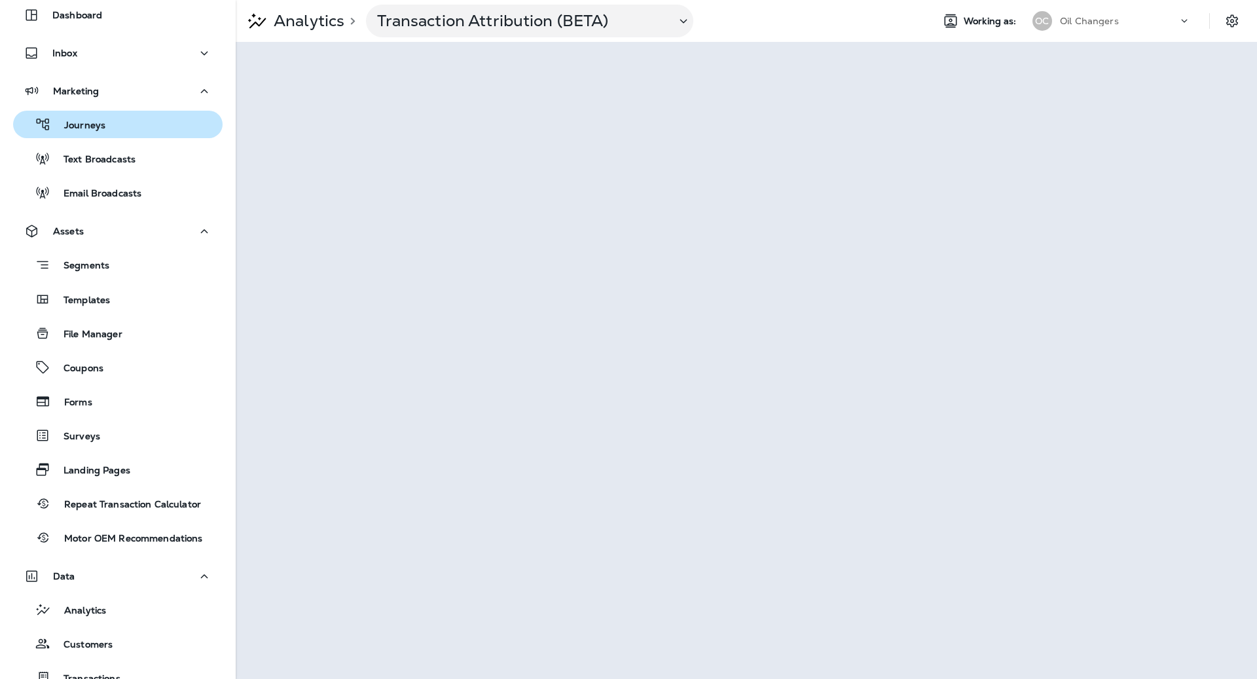
click at [124, 134] on div "Journeys" at bounding box center [117, 125] width 199 height 20
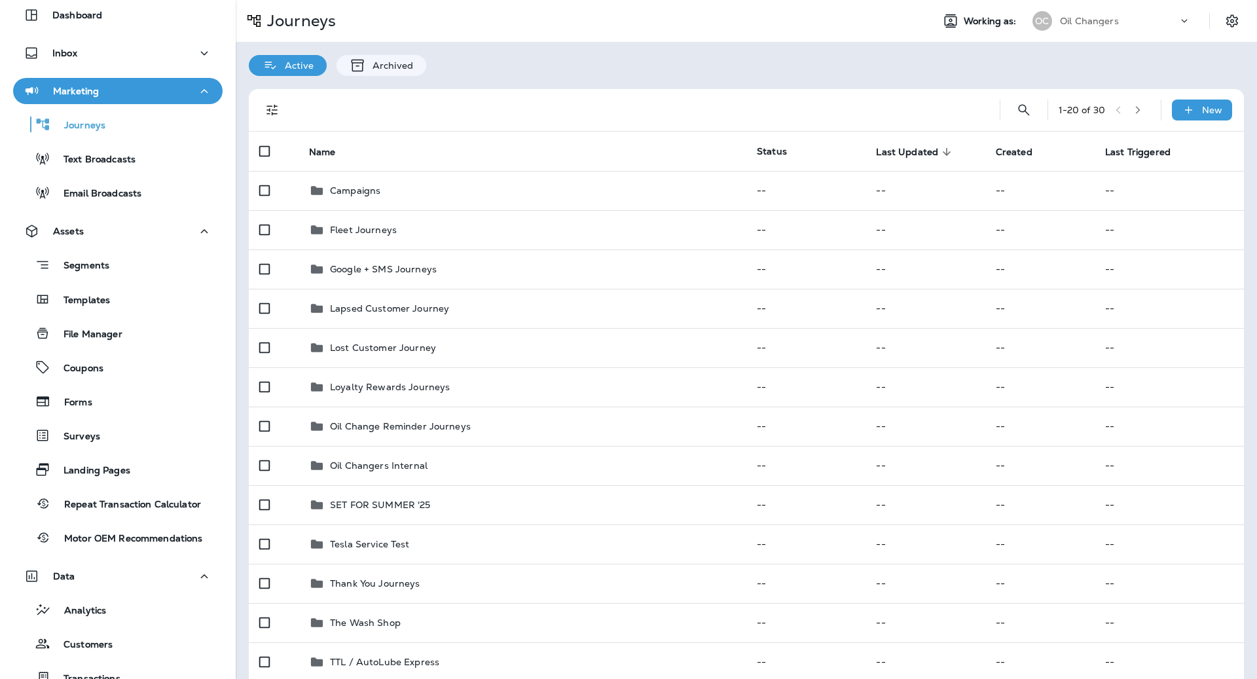
click at [1012, 125] on div "1 - 20 of 30 New" at bounding box center [748, 110] width 979 height 42
click at [1012, 116] on button "Search Journeys" at bounding box center [1023, 110] width 26 height 26
click at [1012, 116] on input "text" at bounding box center [965, 109] width 116 height 35
click at [118, 309] on button "Templates" at bounding box center [117, 298] width 209 height 27
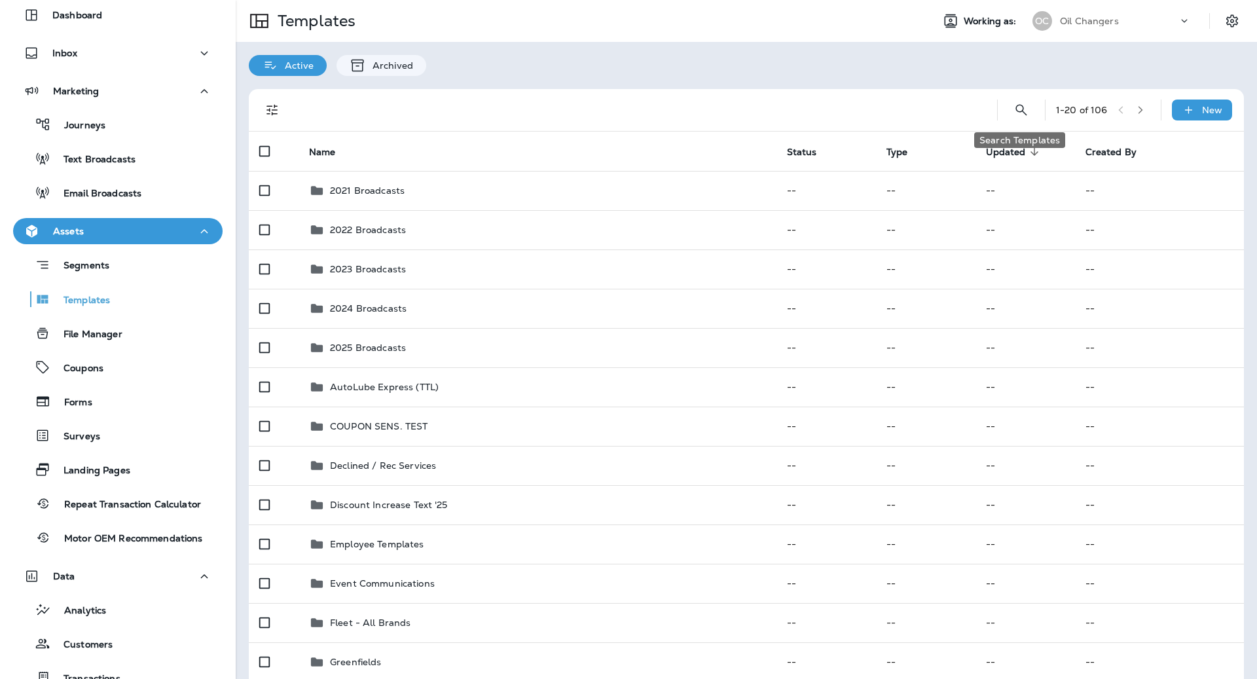
click at [1022, 111] on icon "Search Templates" at bounding box center [1021, 110] width 16 height 16
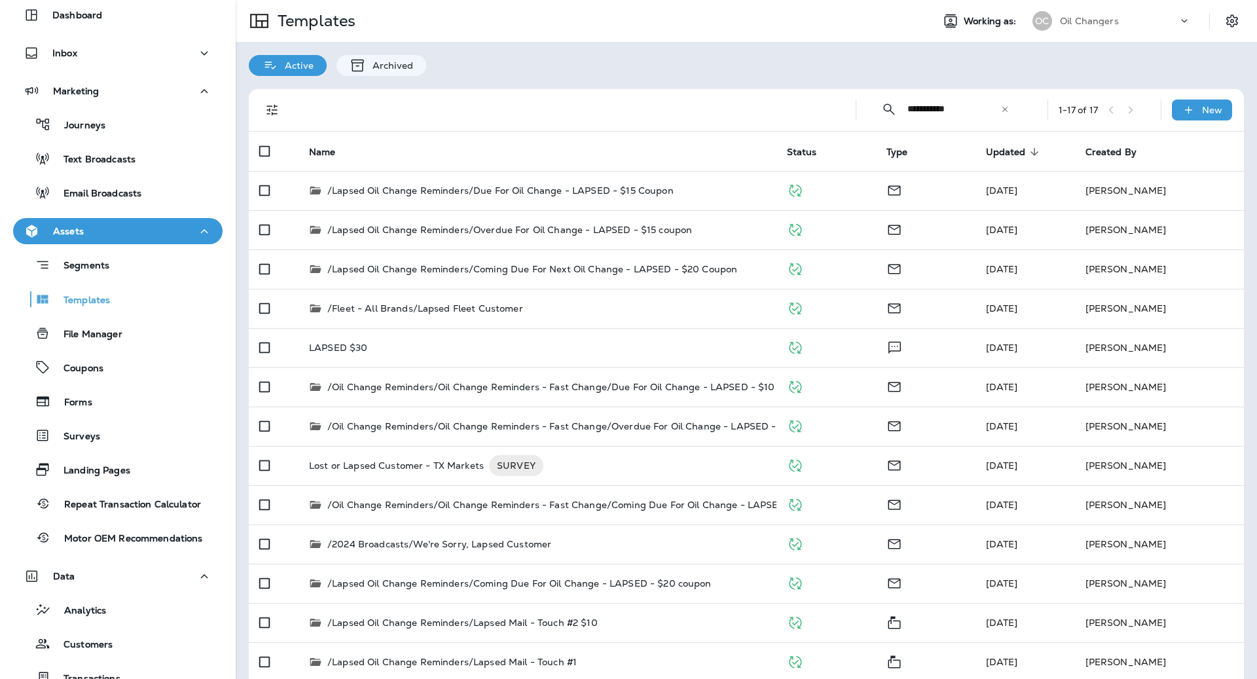
type input "**********"
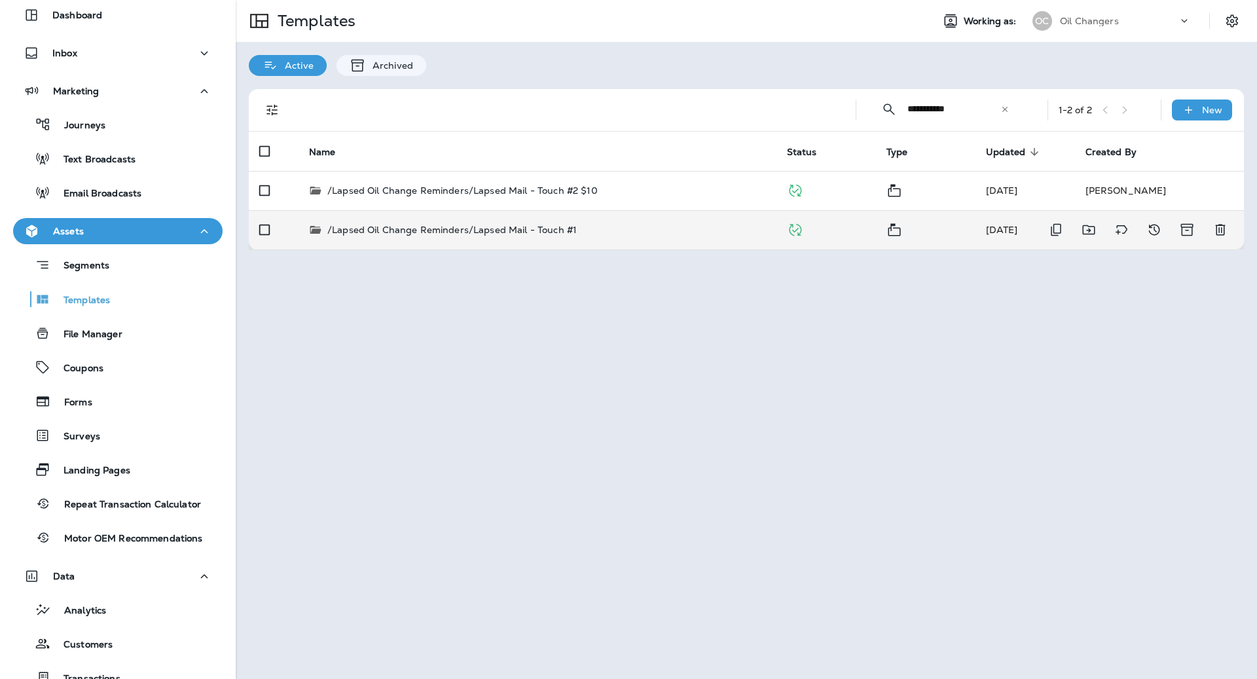
click at [643, 226] on div "/Lapsed Oil Change Reminders/Lapsed Mail - Touch #1" at bounding box center [537, 229] width 457 height 13
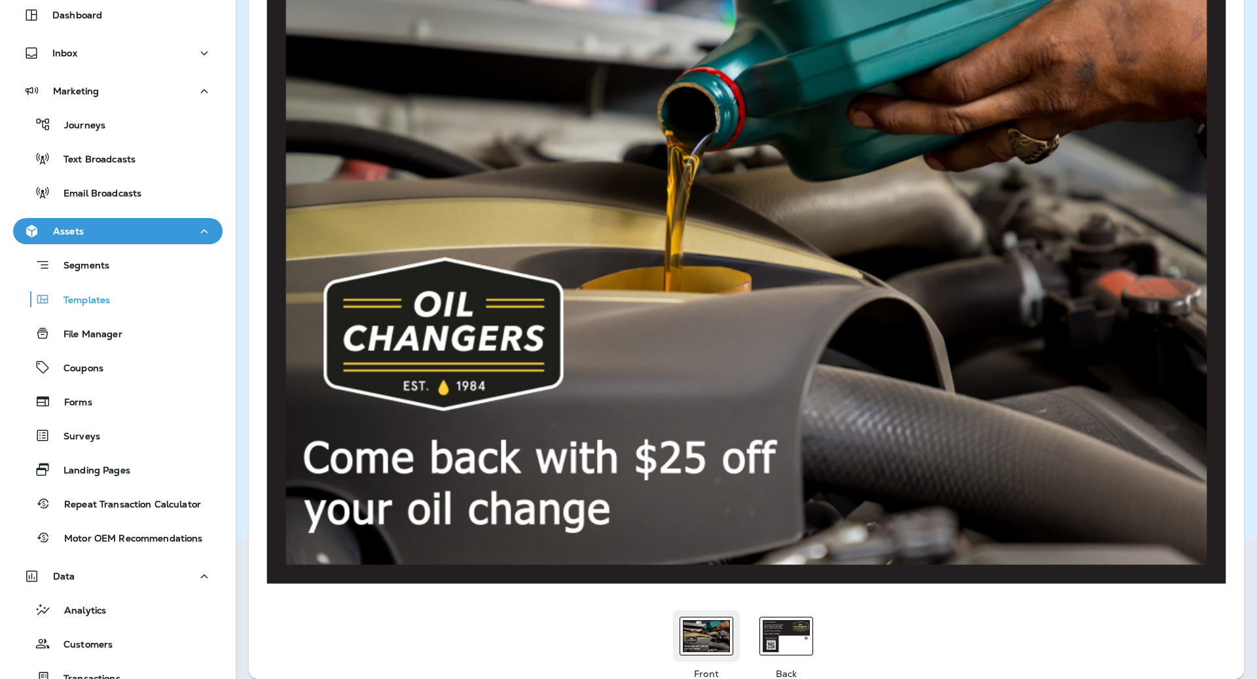
scroll to position [172, 0]
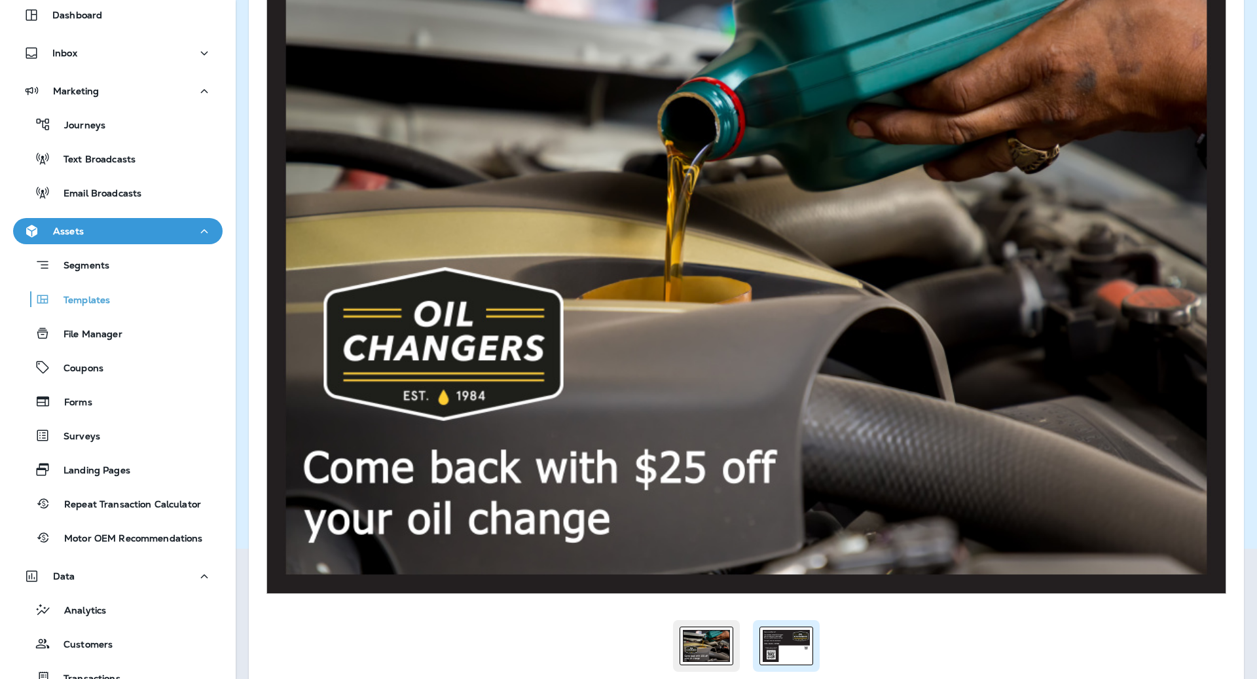
click at [785, 644] on img at bounding box center [785, 646] width 47 height 32
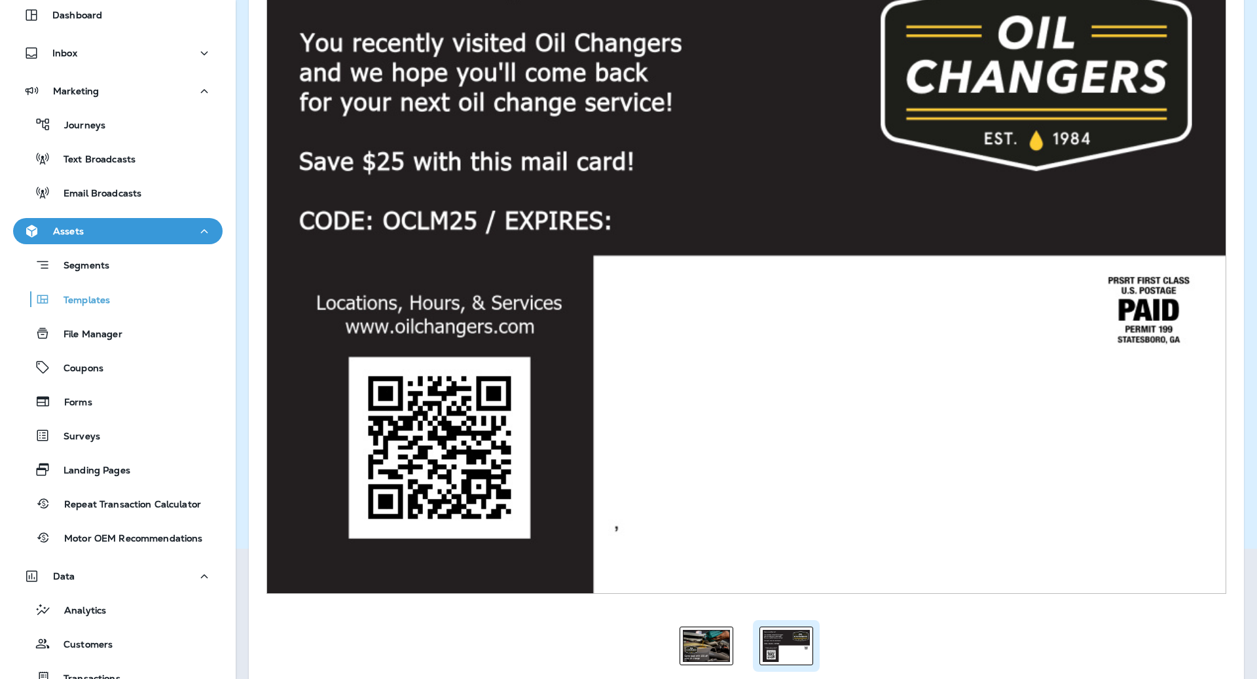
scroll to position [0, 0]
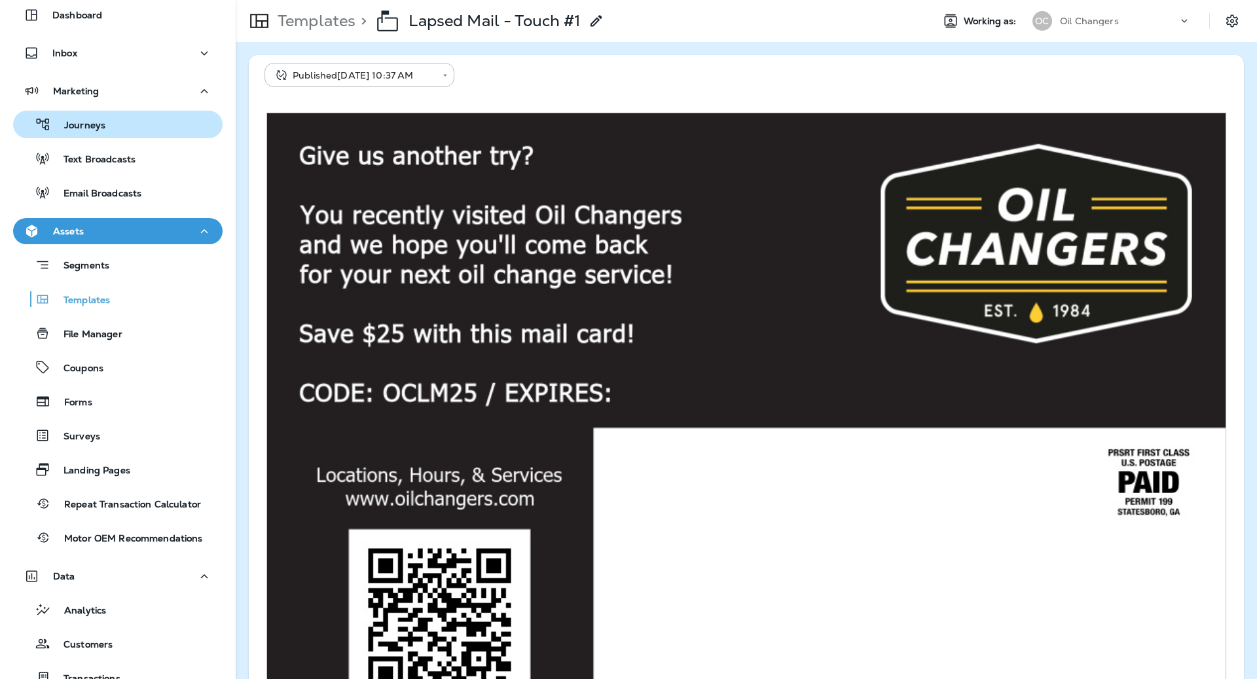
click at [98, 133] on div "Journeys" at bounding box center [61, 125] width 87 height 20
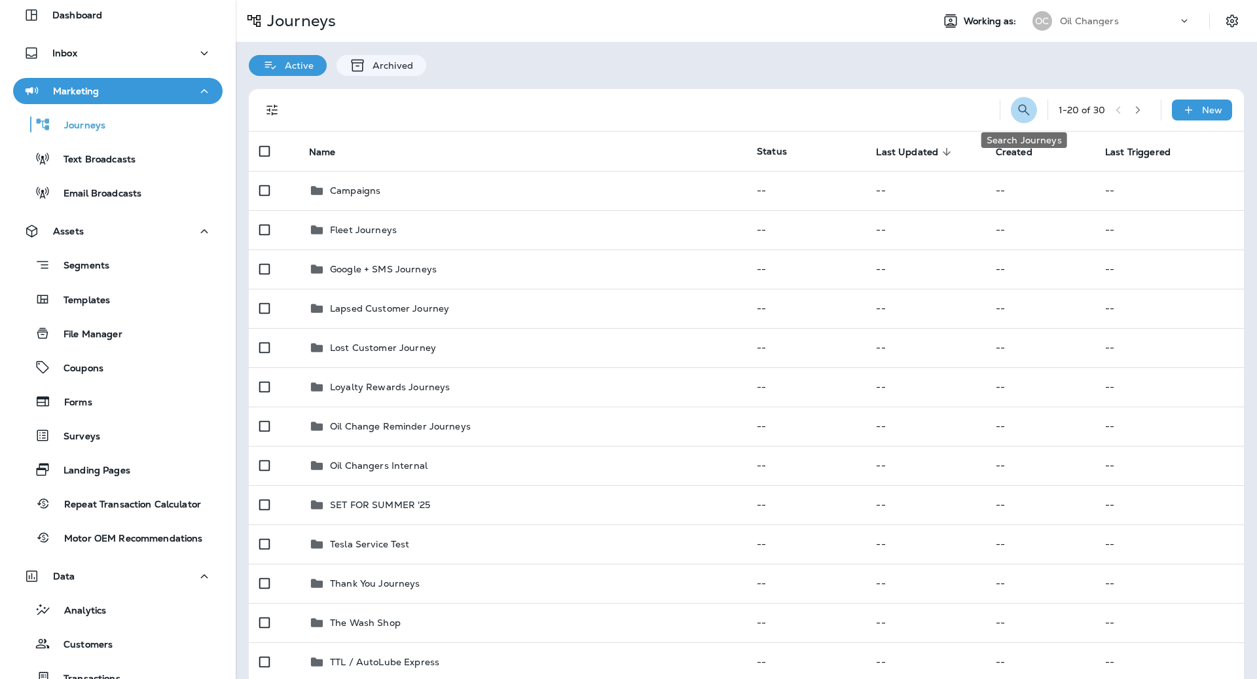
click at [1028, 102] on icon "Search Journeys" at bounding box center [1024, 110] width 16 height 16
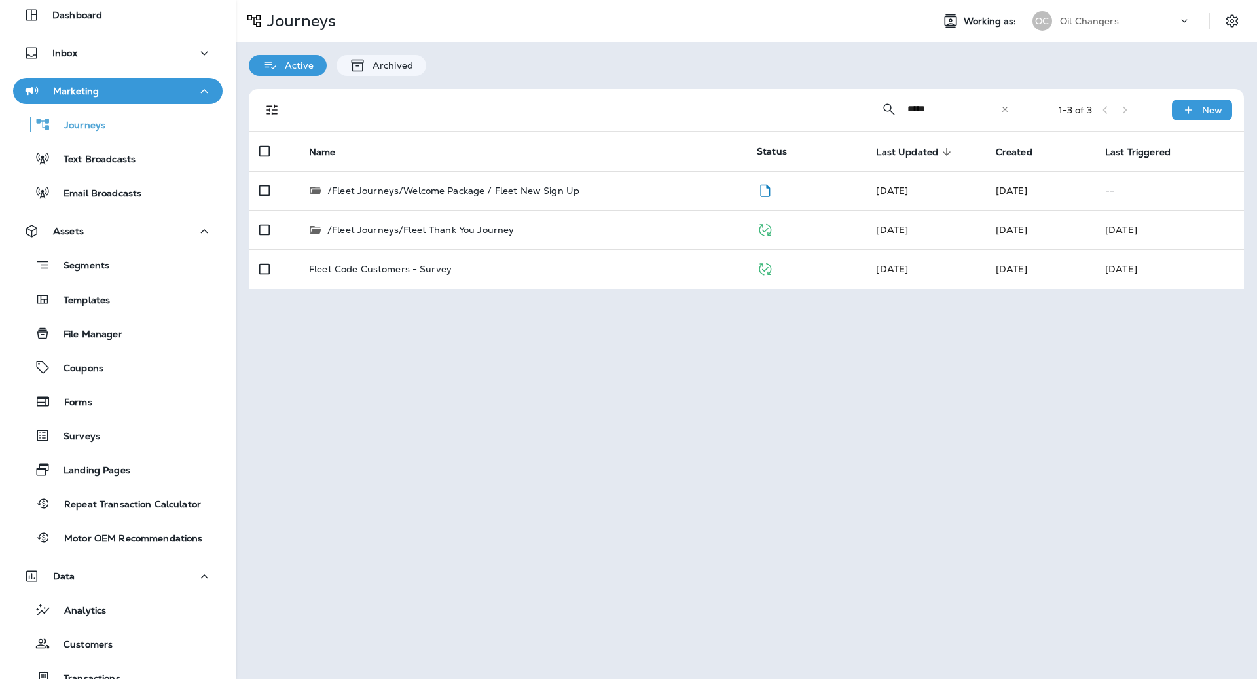
click at [951, 111] on input "*****" at bounding box center [953, 109] width 93 height 35
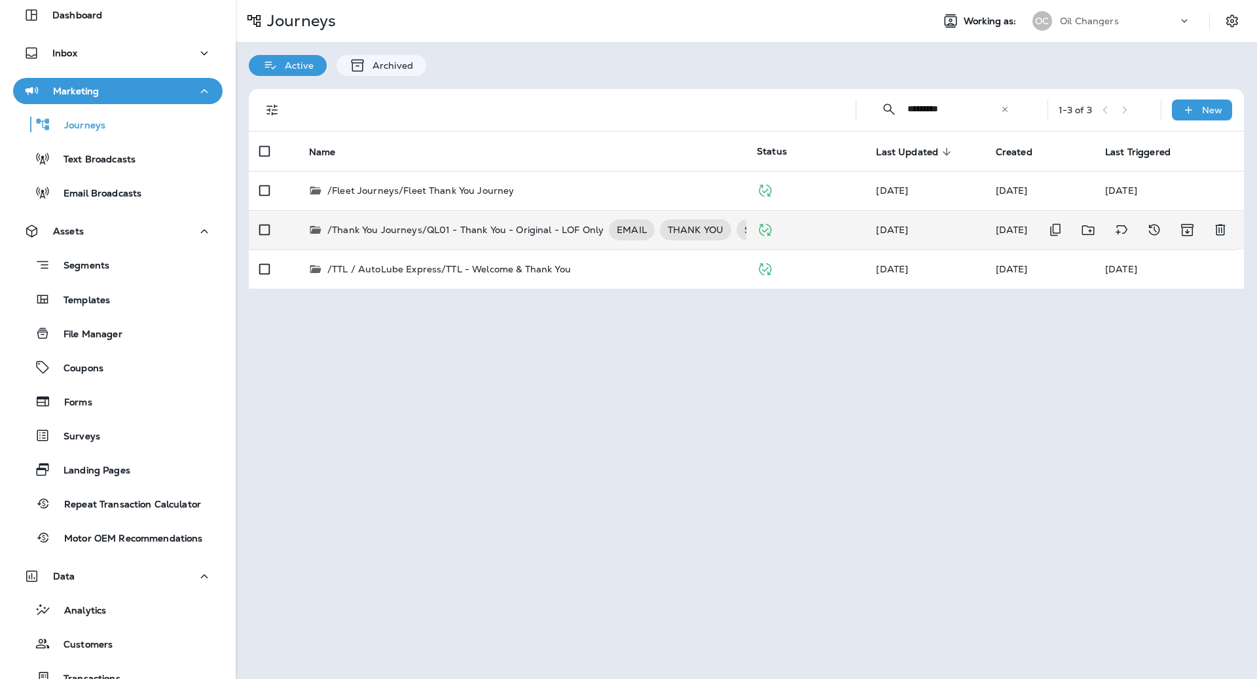
type input "*********"
click at [541, 224] on p "/Thank You Journeys/QL01 - Thank You - Original - LOF Only" at bounding box center [465, 229] width 276 height 21
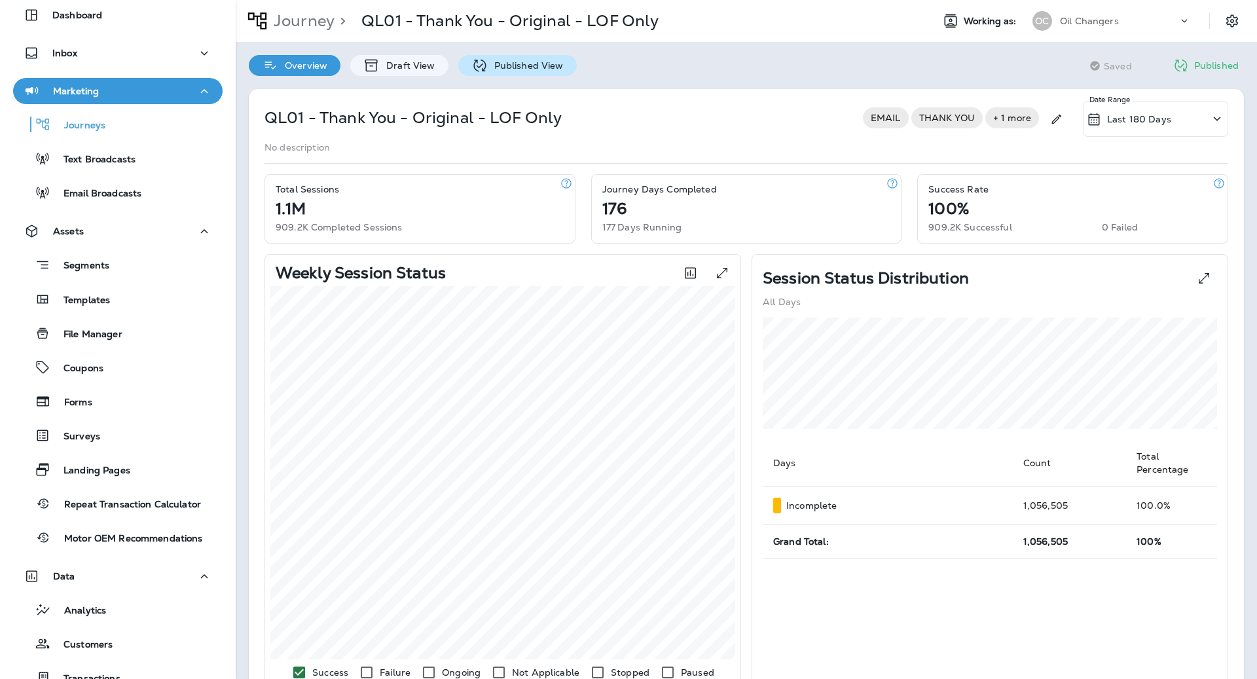
click at [535, 56] on div "Published View" at bounding box center [517, 65] width 118 height 21
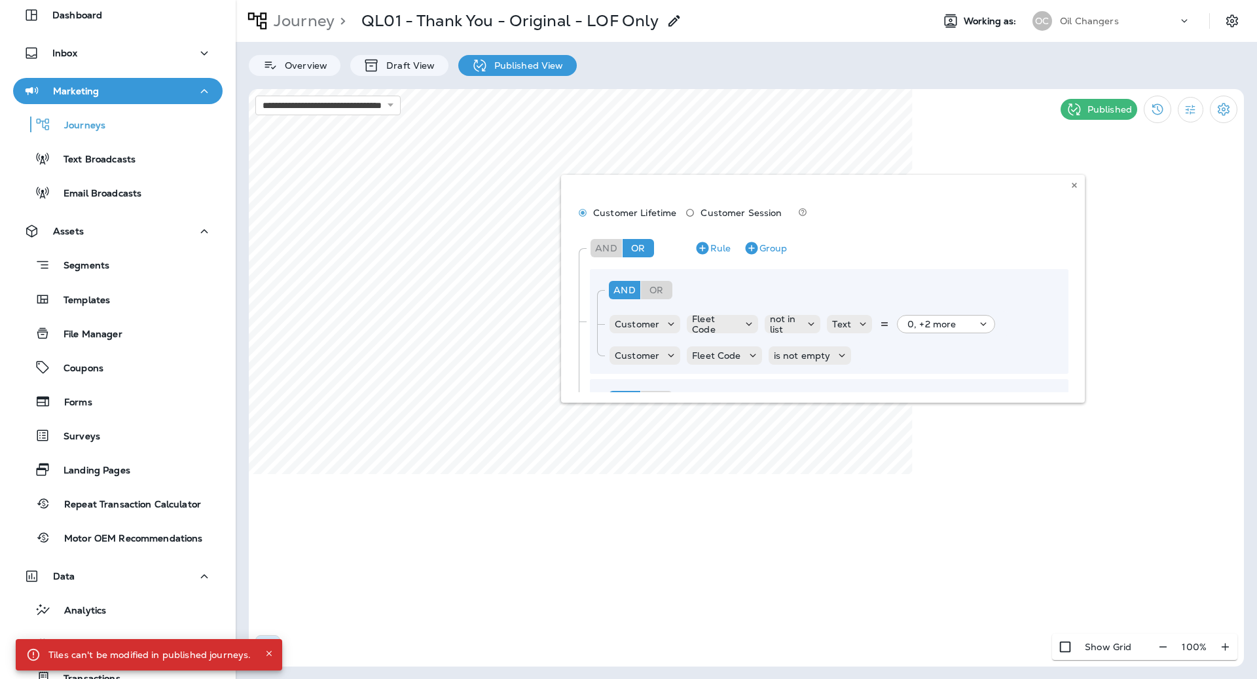
click at [1083, 399] on div "Customer Lifetime Customer Session And Or Rule Group And Or Rule Group Customer…" at bounding box center [823, 289] width 524 height 228
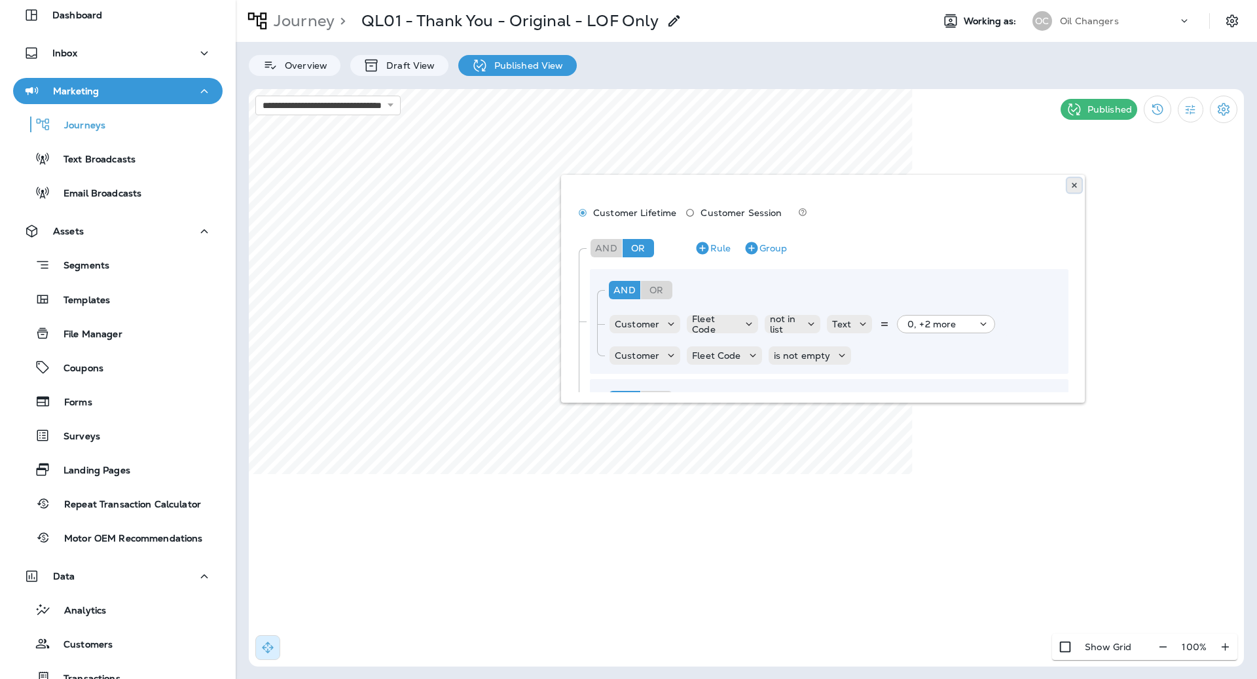
click at [1076, 184] on icon at bounding box center [1074, 185] width 8 height 8
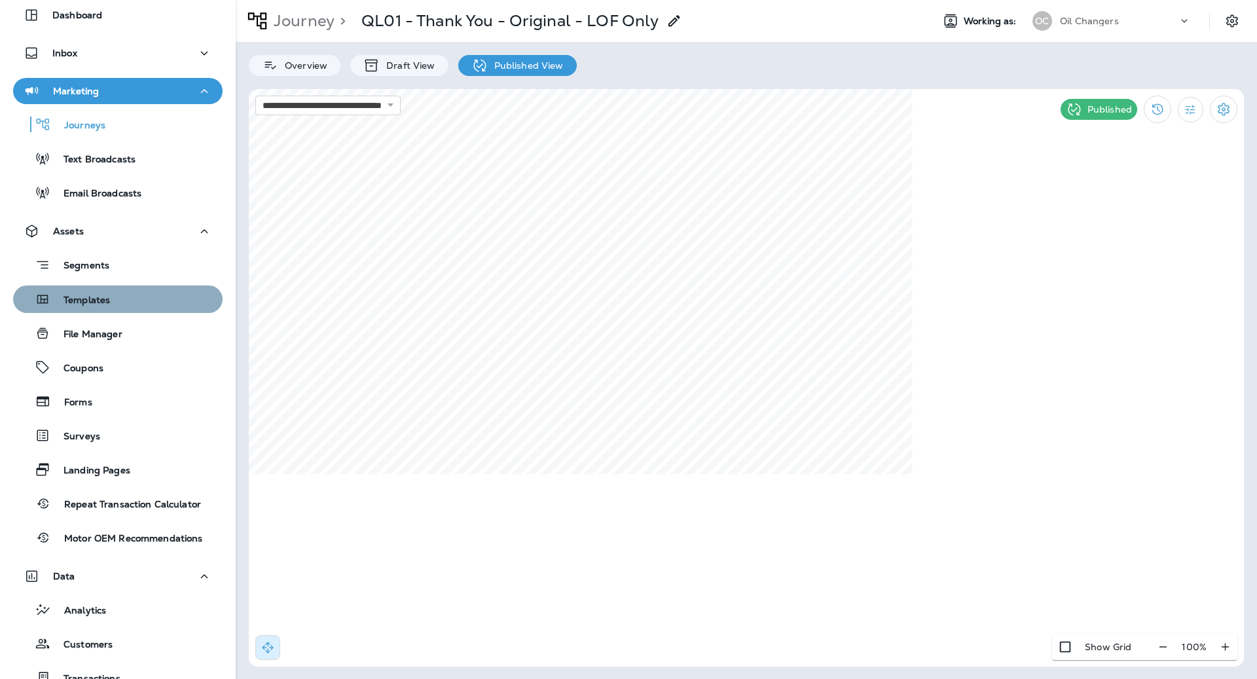
click at [84, 291] on div "Templates" at bounding box center [64, 299] width 92 height 20
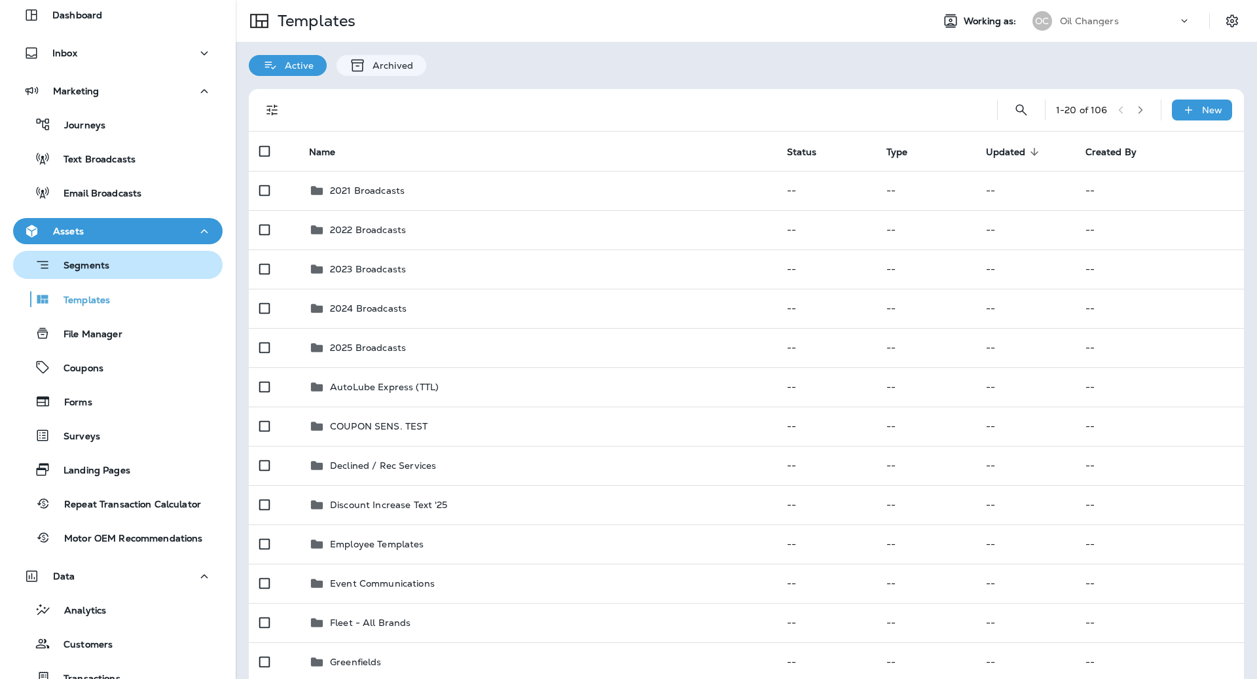
click at [132, 272] on div "Segments" at bounding box center [117, 265] width 199 height 20
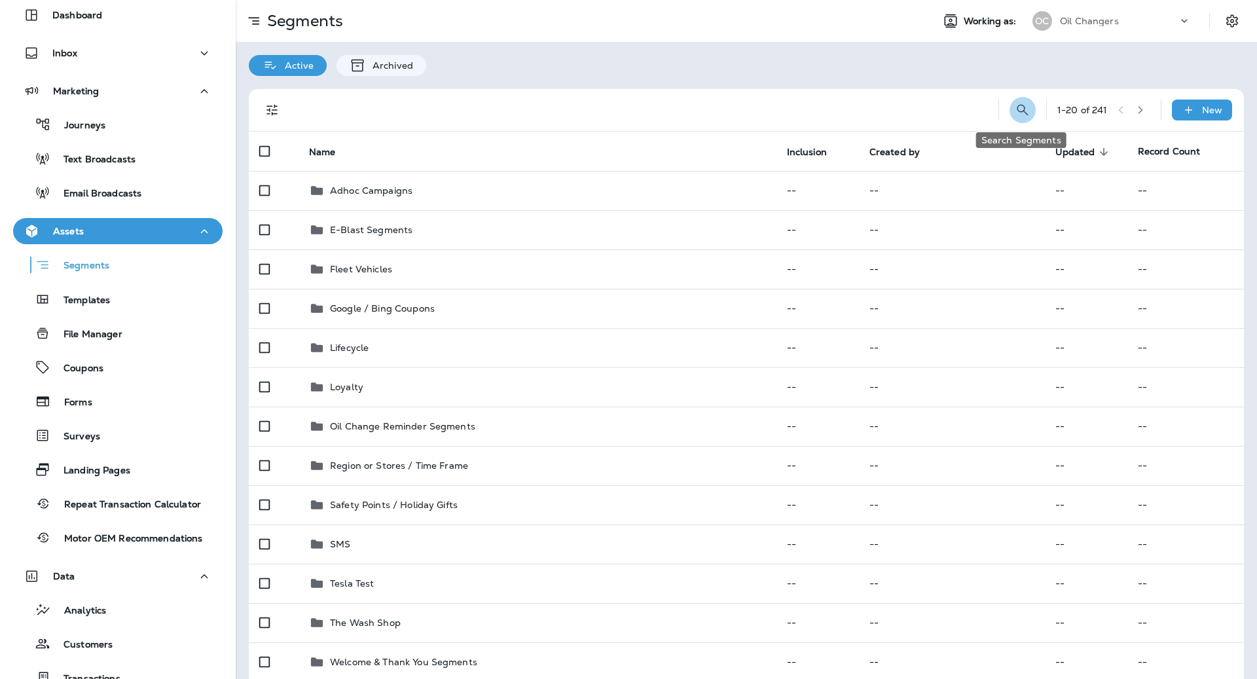
click at [1019, 109] on icon "Search Segments" at bounding box center [1022, 110] width 16 height 16
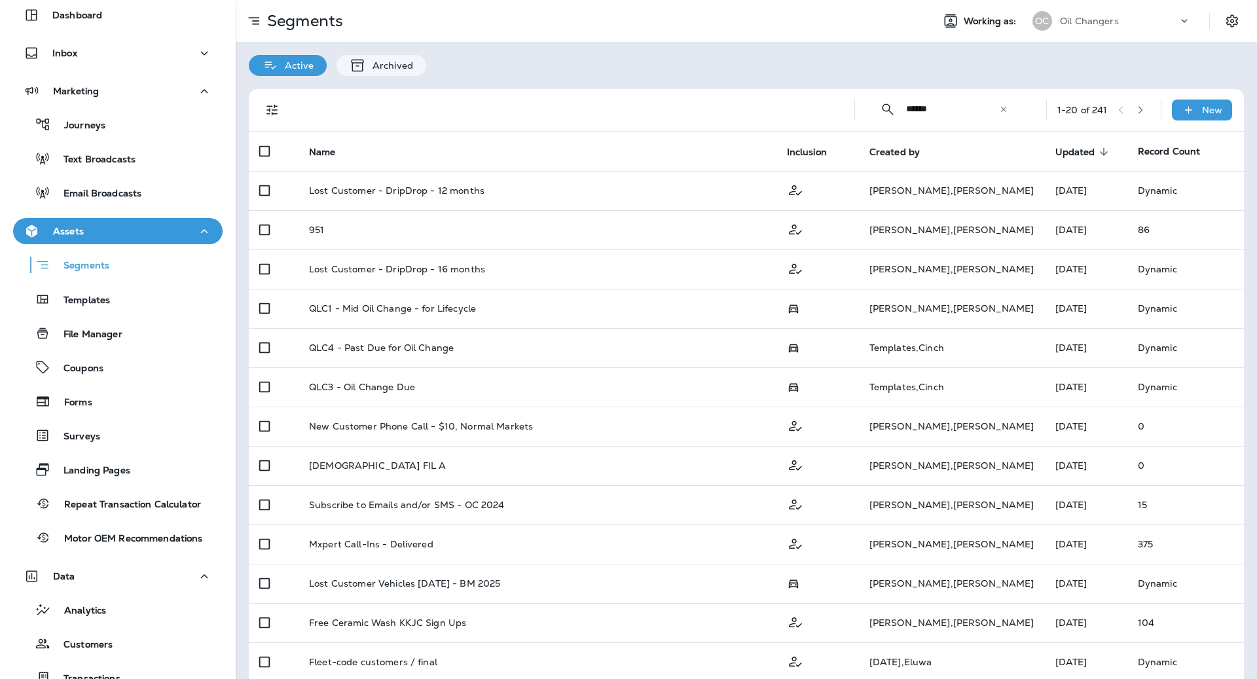
type input "******"
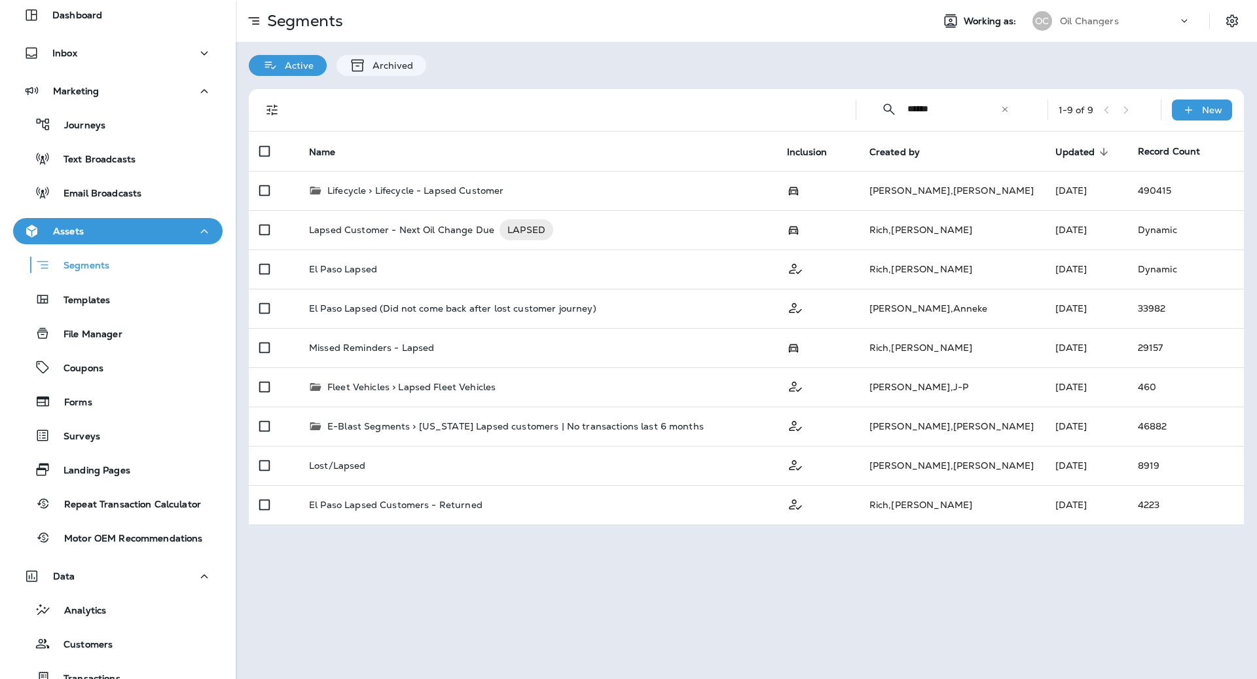
click at [931, 46] on div "Active Archived" at bounding box center [746, 59] width 1021 height 34
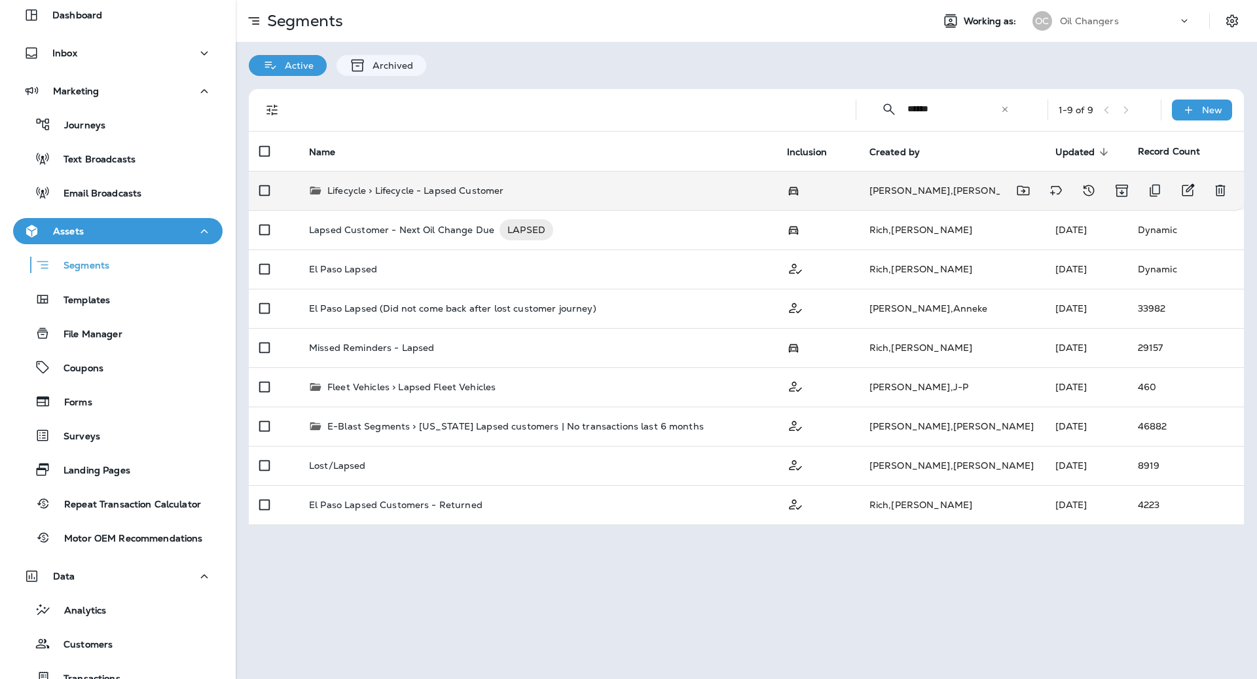
click at [672, 187] on div "Lifecycle > Lifecycle - Lapsed Customer" at bounding box center [537, 190] width 457 height 13
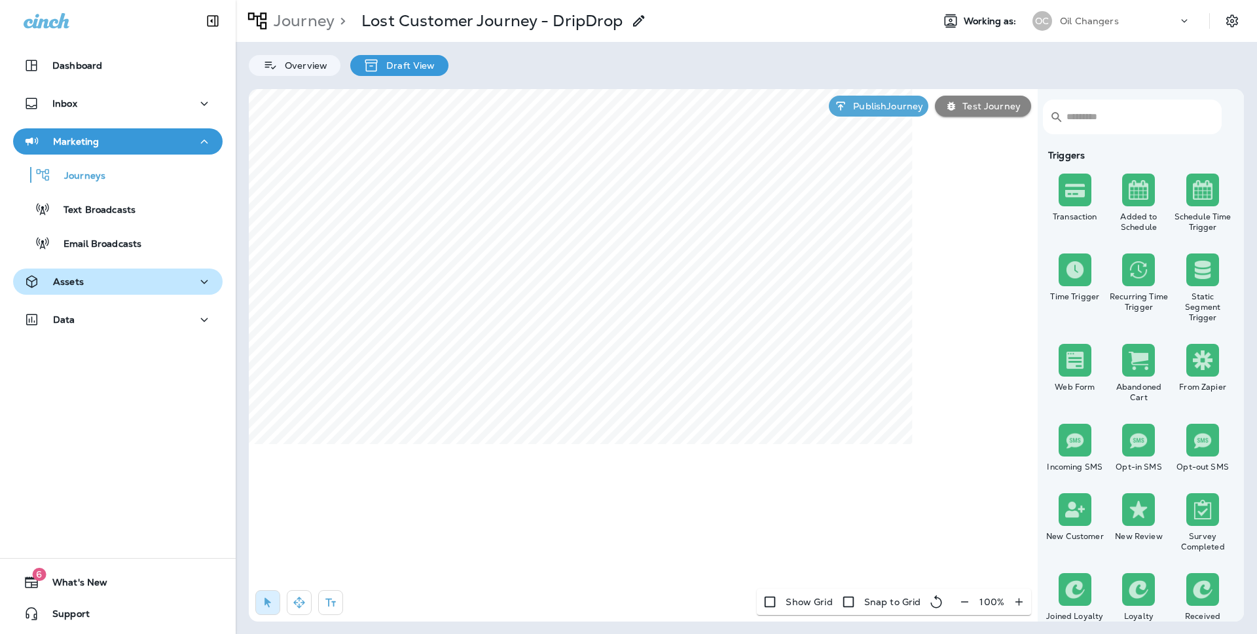
click at [98, 289] on button "Assets" at bounding box center [117, 281] width 209 height 26
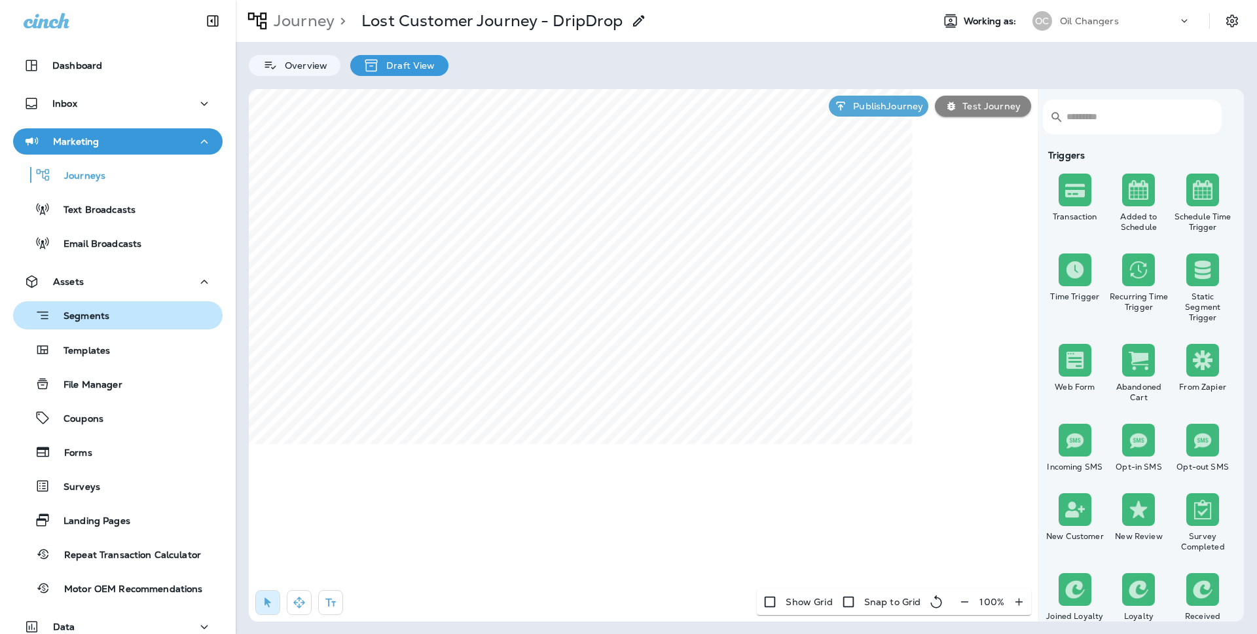
click at [104, 304] on button "Segments" at bounding box center [117, 315] width 209 height 28
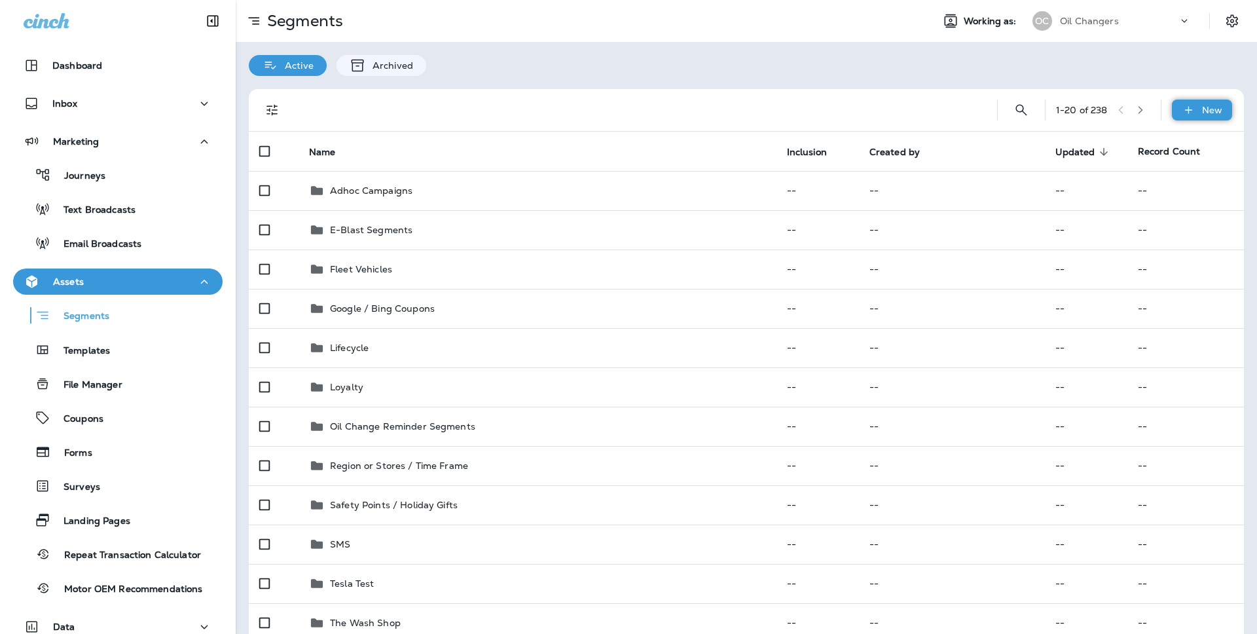
click at [1195, 116] on div "New" at bounding box center [1201, 109] width 60 height 21
click at [1163, 141] on p "New Segment" at bounding box center [1163, 141] width 70 height 10
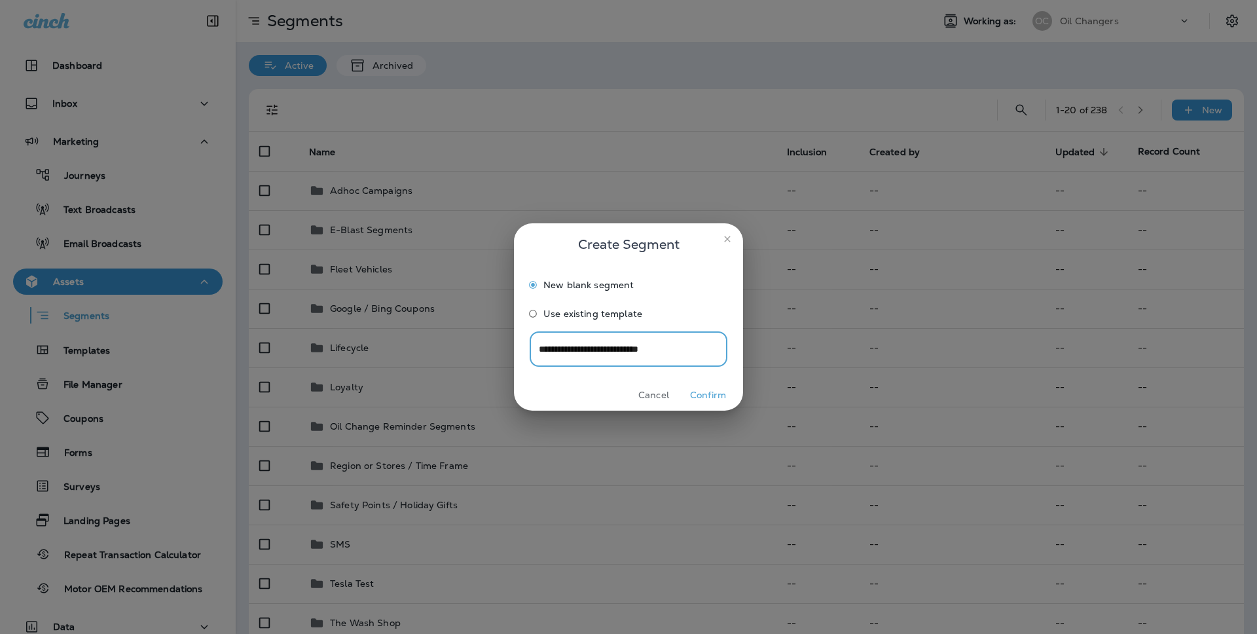
type input "**********"
click at [711, 397] on button "Confirm" at bounding box center [707, 395] width 49 height 20
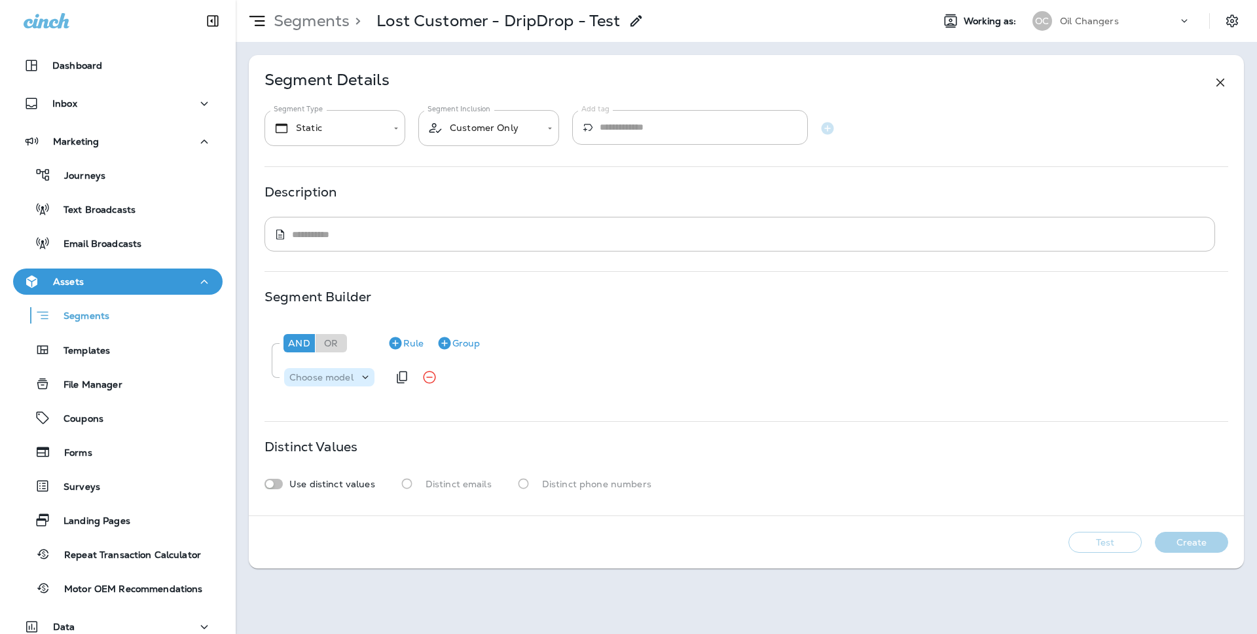
click at [338, 375] on p "Choose model" at bounding box center [321, 377] width 64 height 10
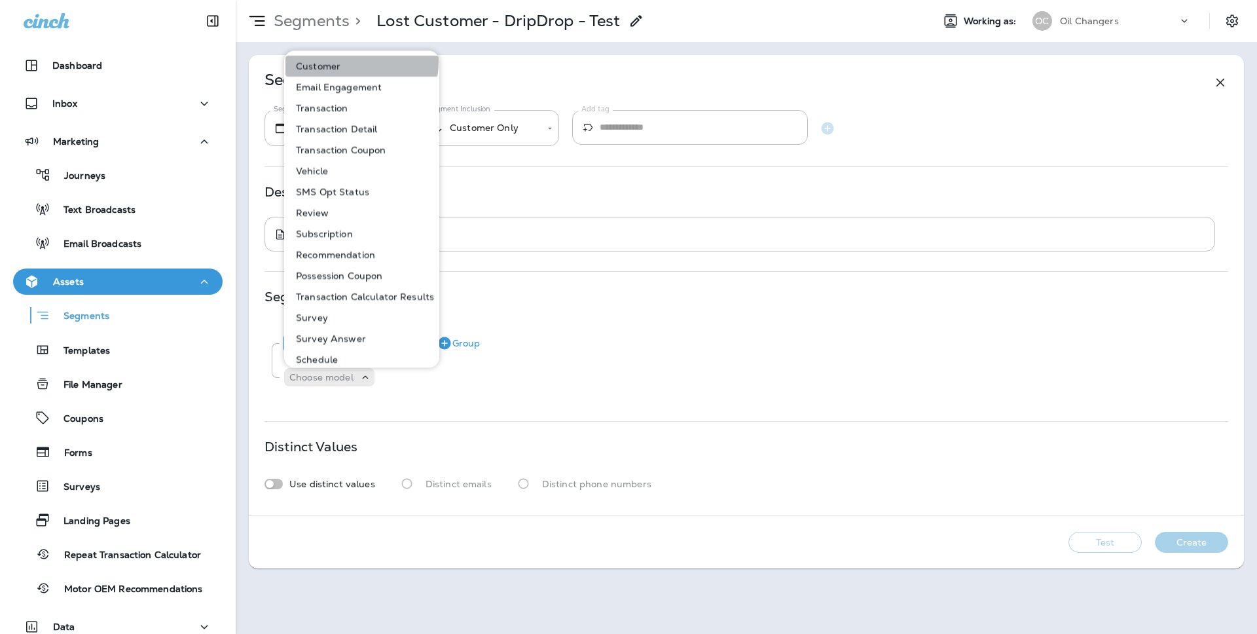
click at [336, 61] on p "Customer" at bounding box center [316, 66] width 50 height 10
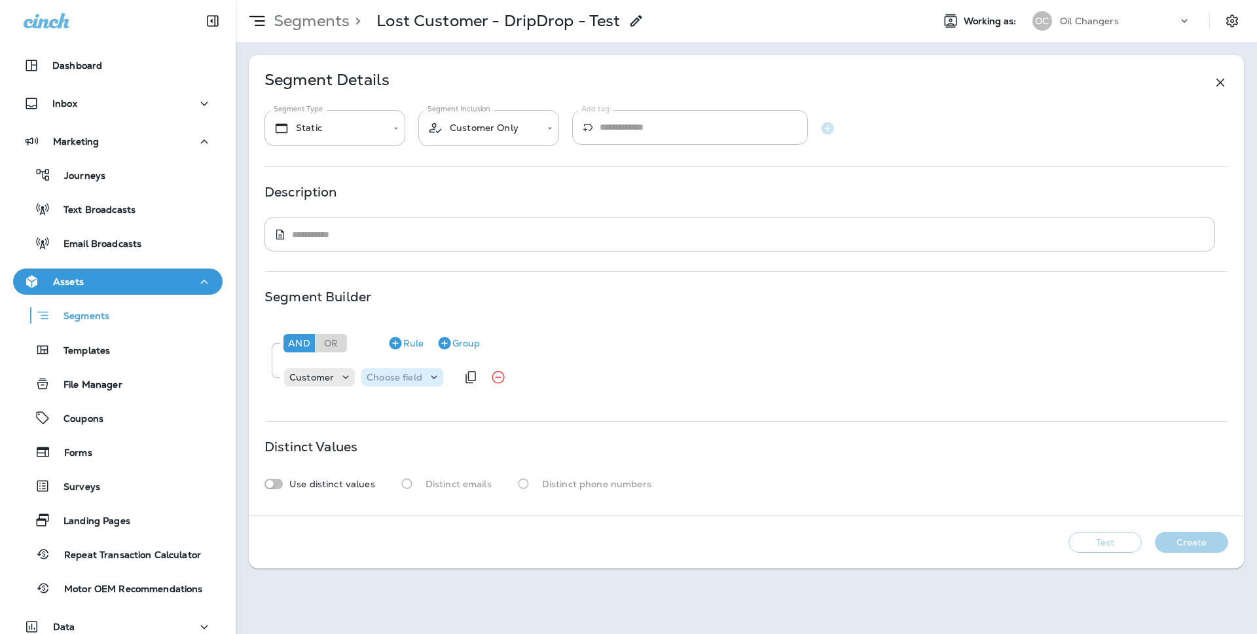
click at [387, 376] on p "Choose field" at bounding box center [395, 377] width 56 height 10
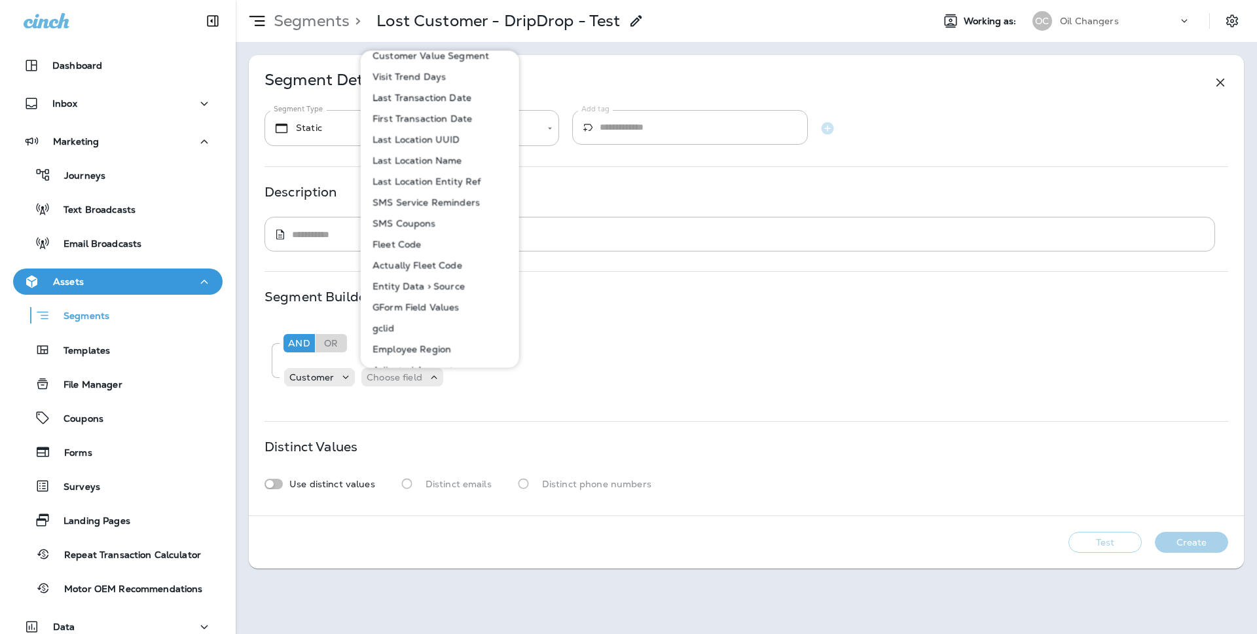
scroll to position [619, 0]
click at [465, 98] on p "Last Transaction Date" at bounding box center [419, 96] width 104 height 10
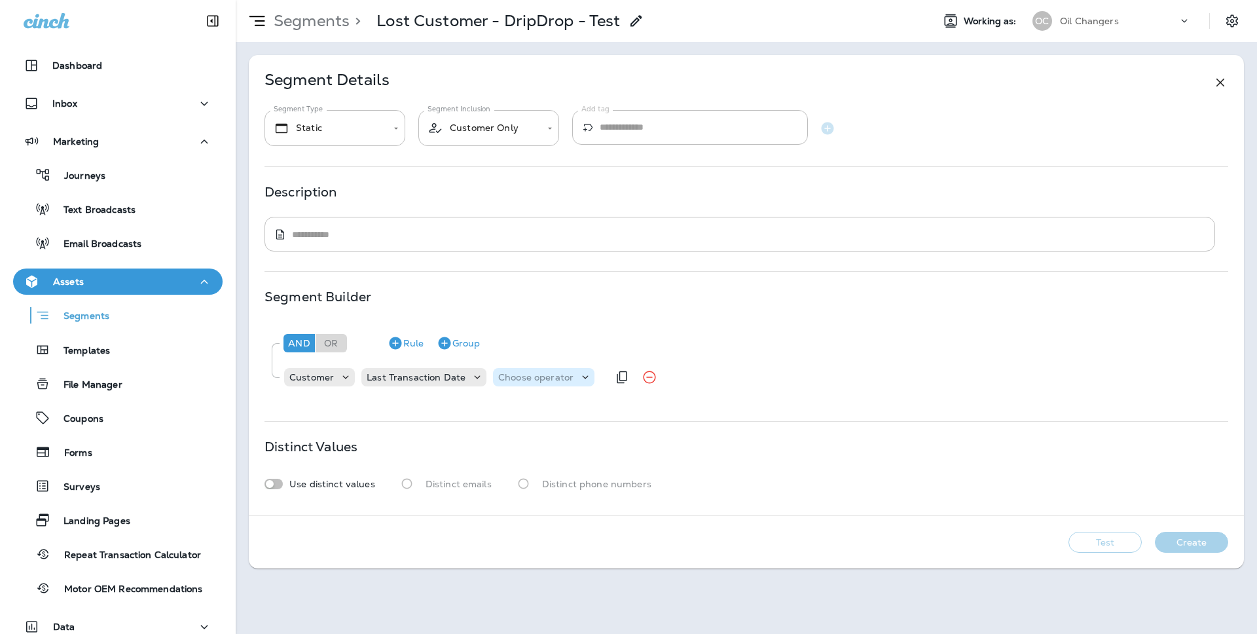
click at [514, 374] on p "Choose operator" at bounding box center [535, 377] width 75 height 10
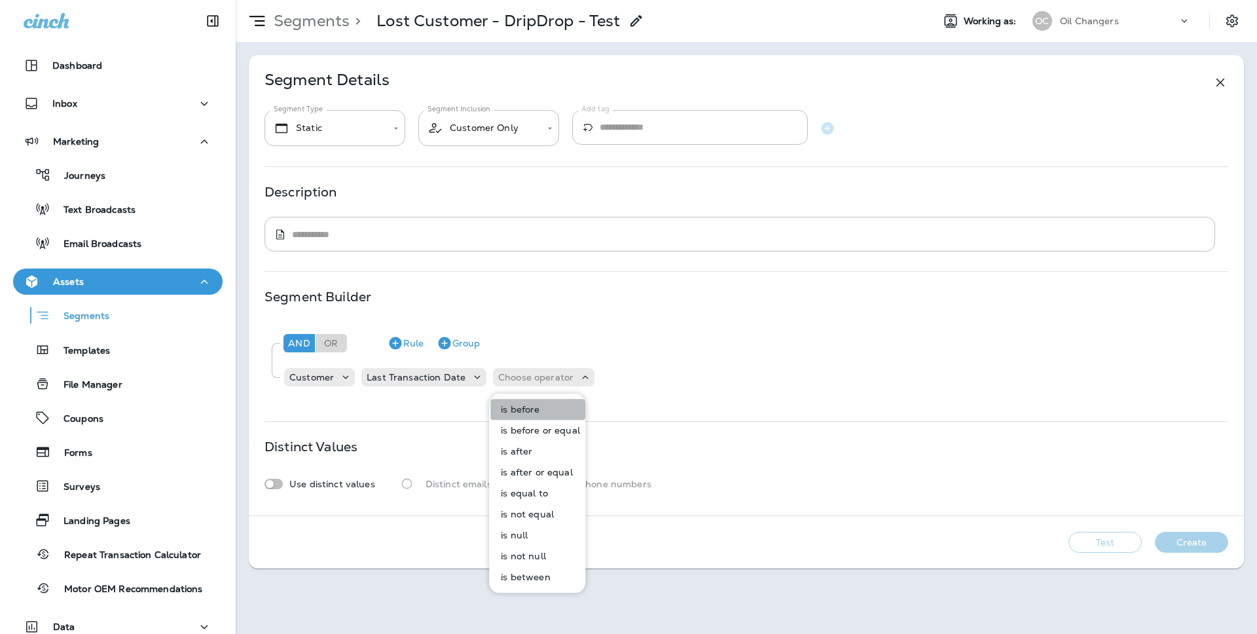
click at [528, 401] on button "is before" at bounding box center [537, 409] width 95 height 21
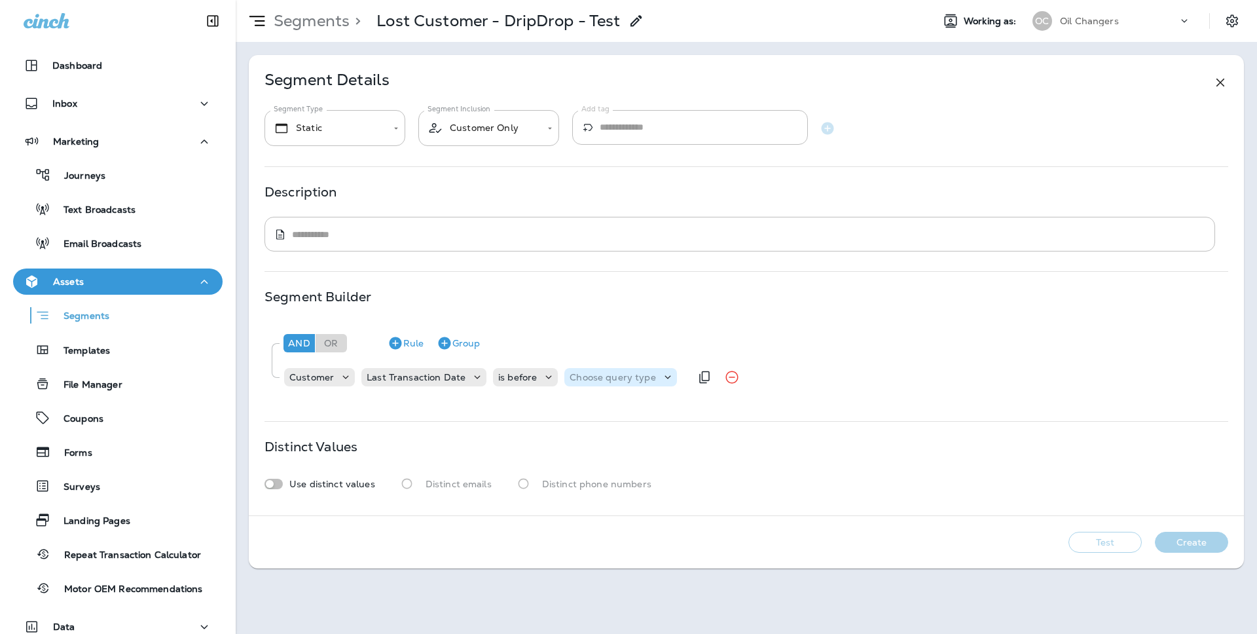
click at [587, 374] on p "Choose query type" at bounding box center [612, 377] width 86 height 10
click at [602, 425] on p "Related Field" at bounding box center [599, 430] width 65 height 10
click at [640, 379] on icon at bounding box center [640, 376] width 13 height 13
click at [623, 449] on p "Relative Time" at bounding box center [600, 451] width 66 height 10
click at [699, 377] on input "number" at bounding box center [715, 376] width 79 height 17
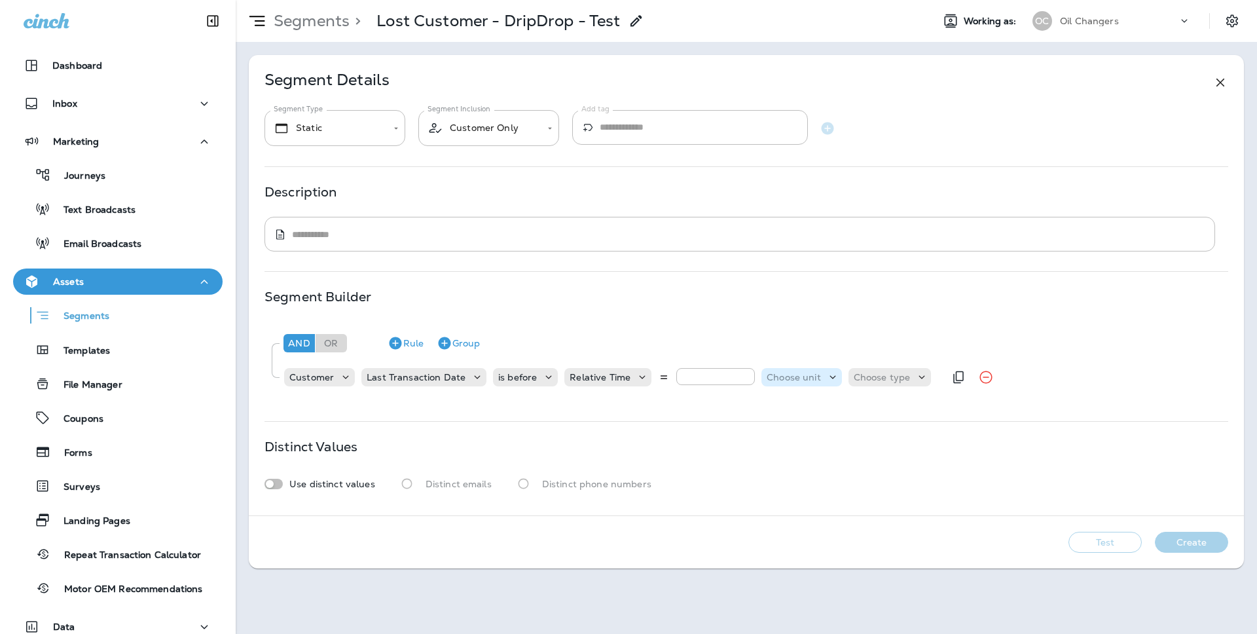
type input "**"
click at [766, 376] on p "Choose unit" at bounding box center [793, 377] width 54 height 10
click at [791, 447] on p "months" at bounding box center [782, 451] width 40 height 10
click at [865, 380] on p "Choose type" at bounding box center [862, 377] width 57 height 10
click at [861, 404] on button "ago" at bounding box center [853, 409] width 59 height 21
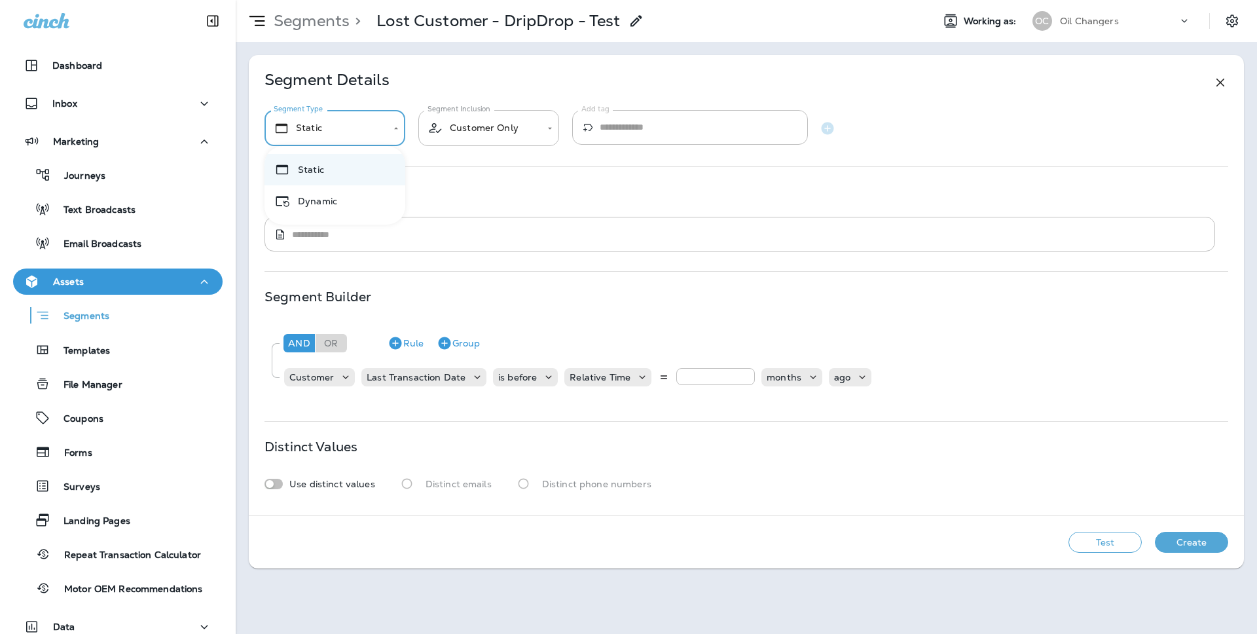
click at [367, 0] on body "**********" at bounding box center [628, 0] width 1257 height 0
click at [348, 204] on li "Dynamic" at bounding box center [334, 200] width 141 height 31
type input "*******"
click at [1113, 537] on button "Test" at bounding box center [1104, 541] width 73 height 21
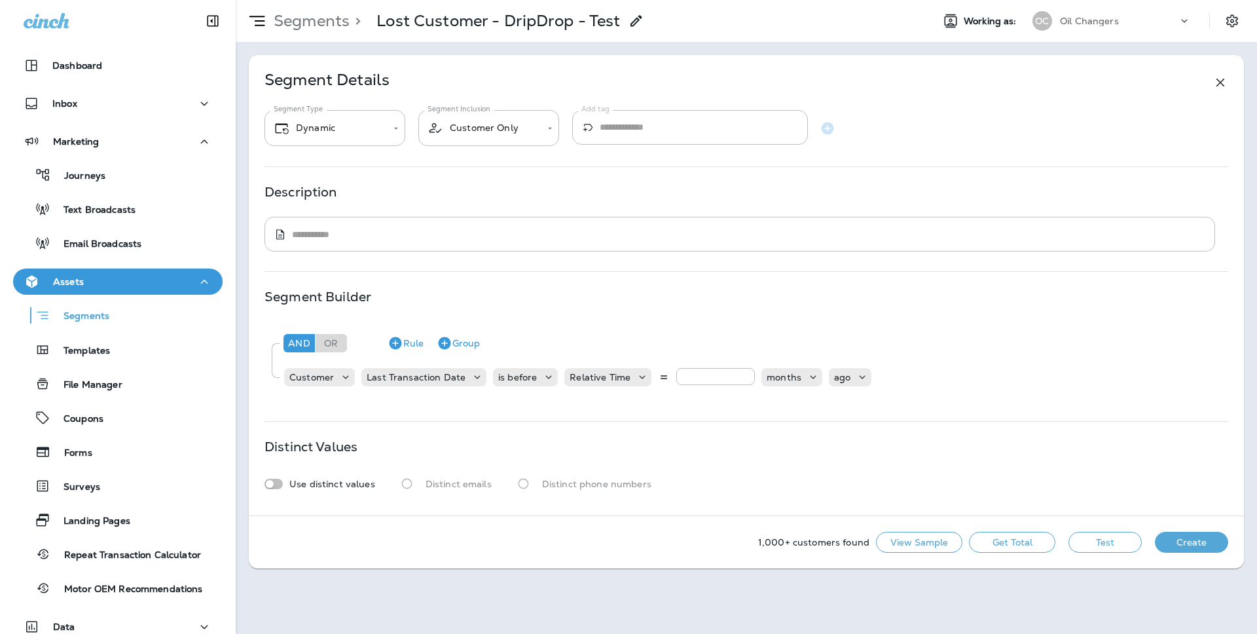
click at [639, 16] on use at bounding box center [635, 20] width 11 height 11
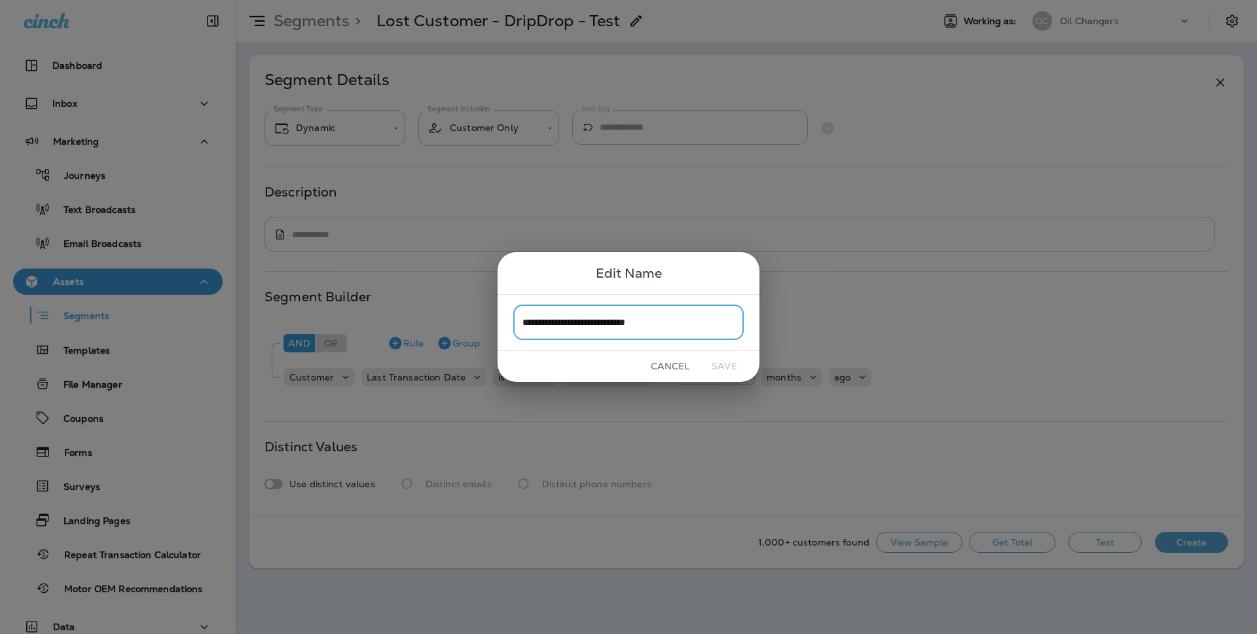
click at [672, 325] on input "**********" at bounding box center [628, 322] width 230 height 35
drag, startPoint x: 645, startPoint y: 321, endPoint x: 685, endPoint y: 320, distance: 39.3
click at [685, 321] on input "**********" at bounding box center [628, 322] width 230 height 35
type input "**********"
click at [717, 358] on button "Save" at bounding box center [724, 366] width 49 height 20
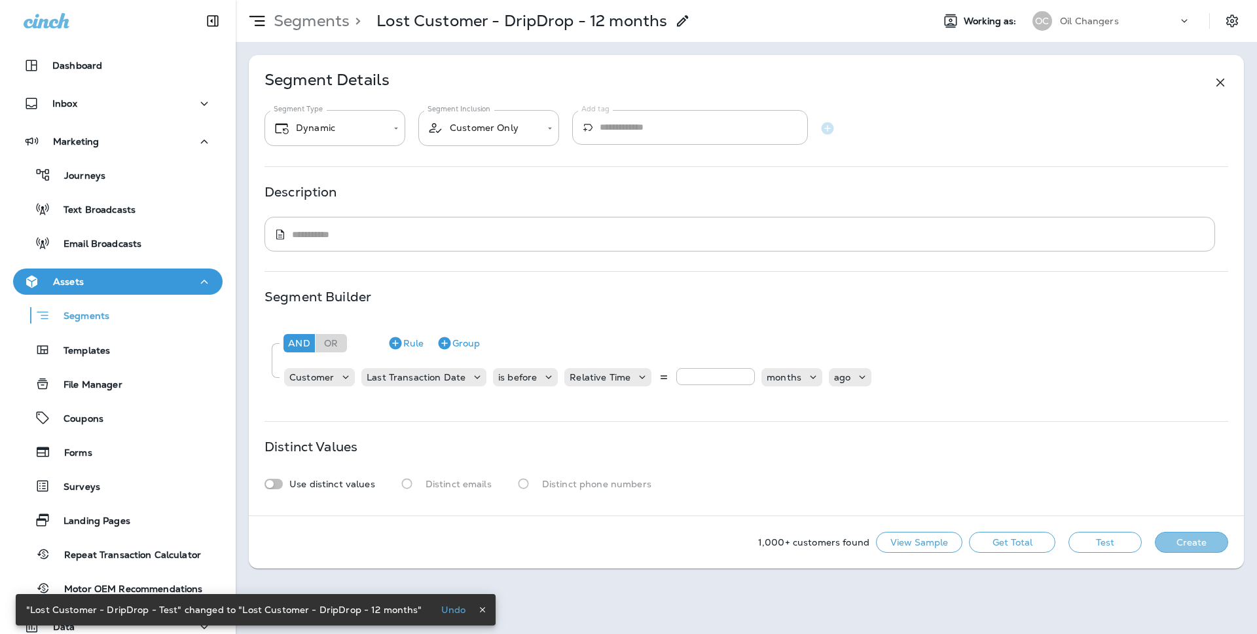
click at [1190, 541] on button "Create" at bounding box center [1190, 541] width 73 height 21
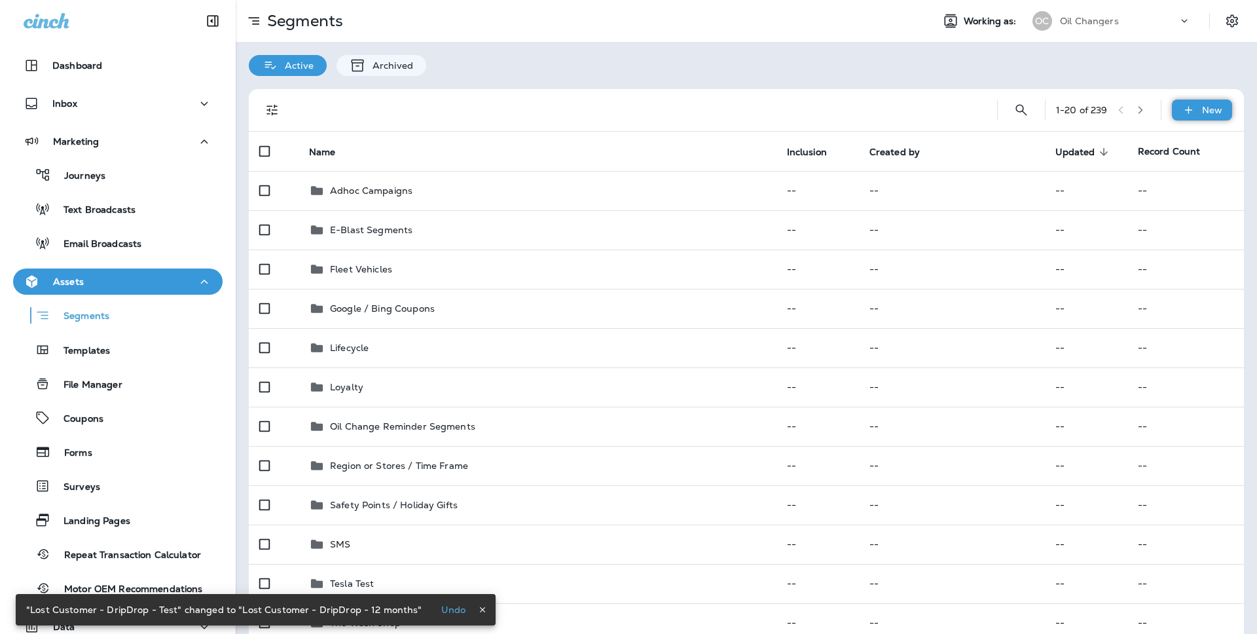
click at [1198, 111] on div "New" at bounding box center [1201, 109] width 60 height 21
click at [1190, 136] on p "New Segment" at bounding box center [1163, 141] width 70 height 10
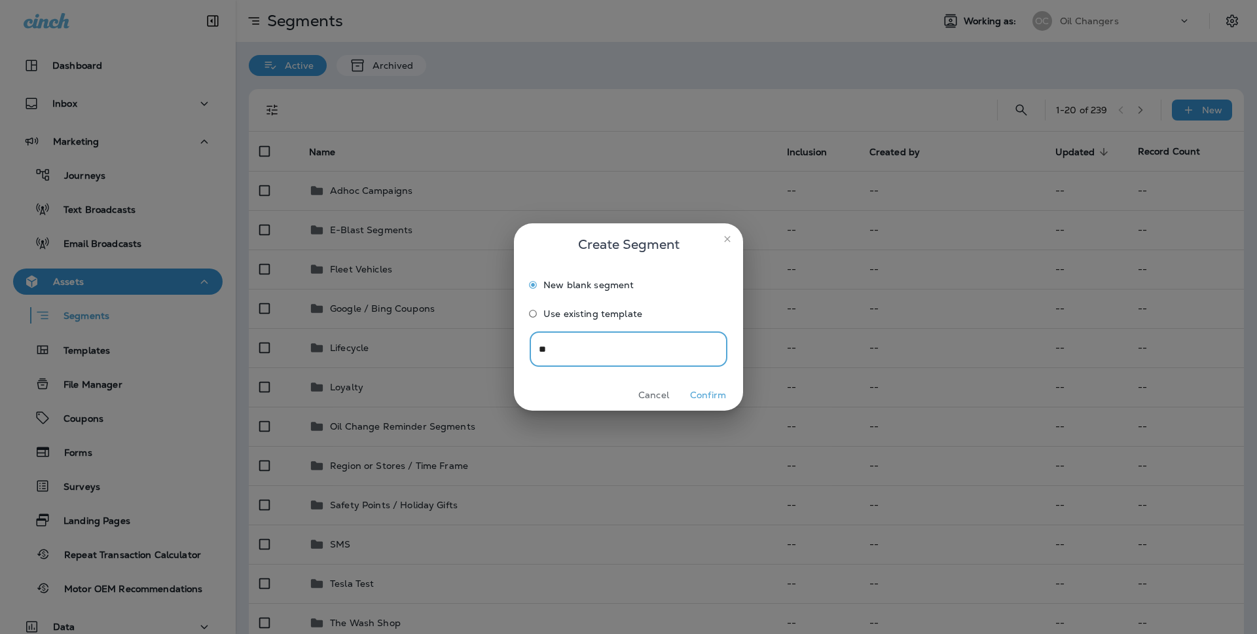
type input "*"
type input "**********"
click at [692, 393] on button "Confirm" at bounding box center [707, 395] width 49 height 20
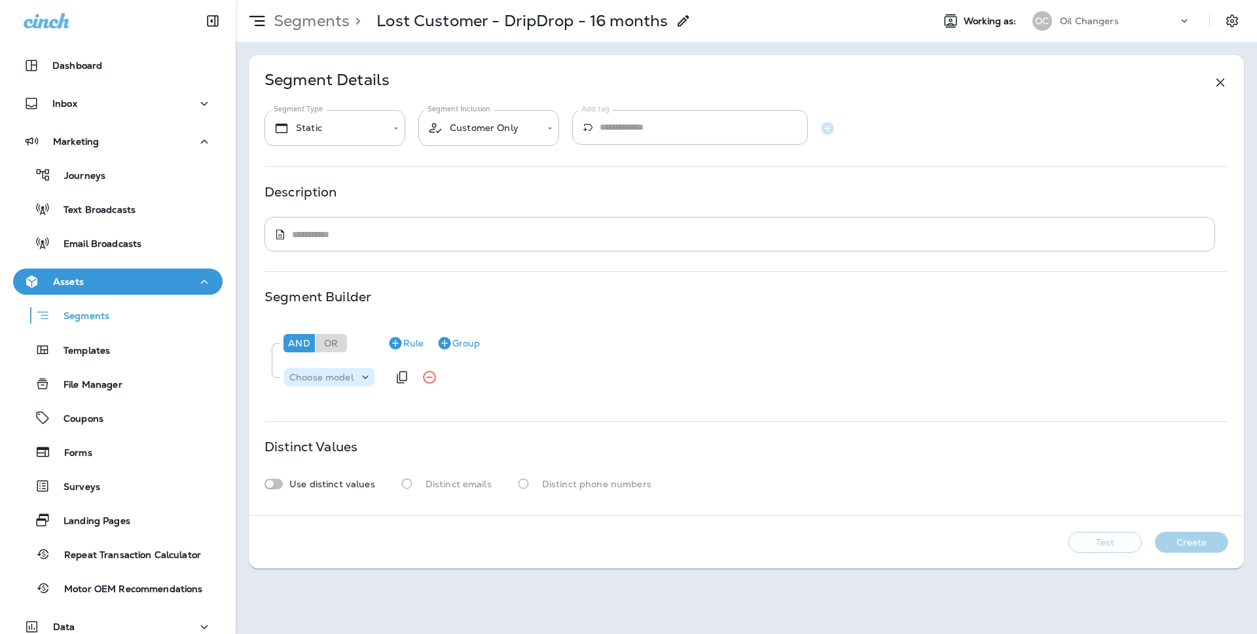
click at [342, 378] on p "Choose model" at bounding box center [321, 377] width 64 height 10
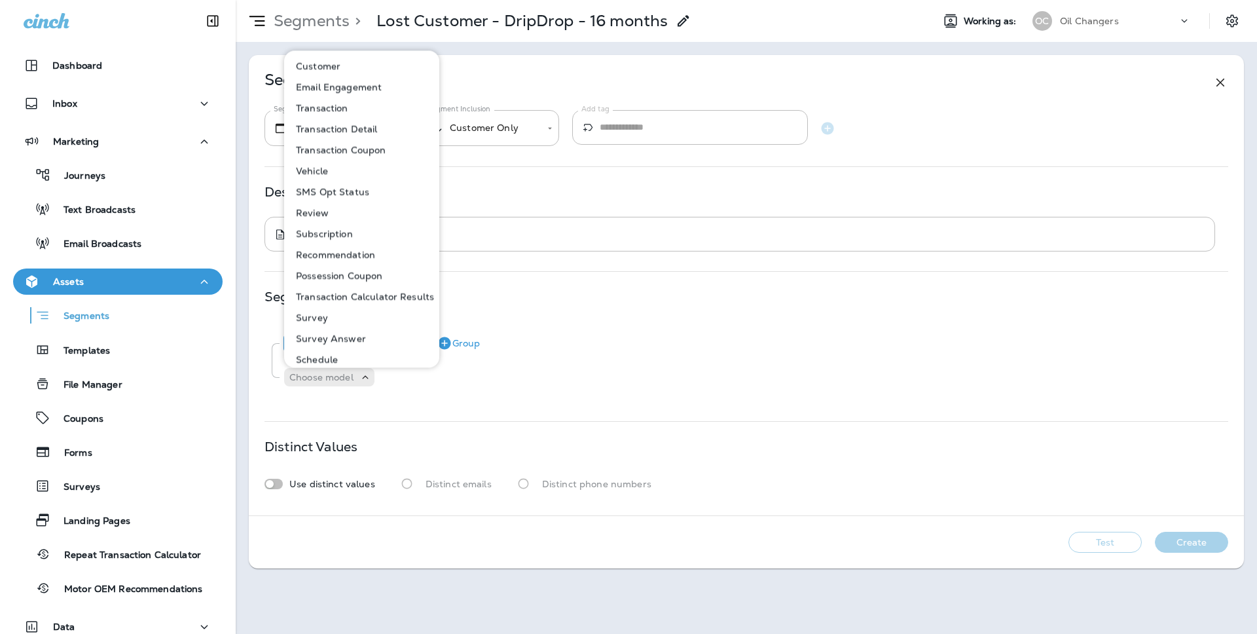
click at [329, 65] on p "Customer" at bounding box center [316, 66] width 50 height 10
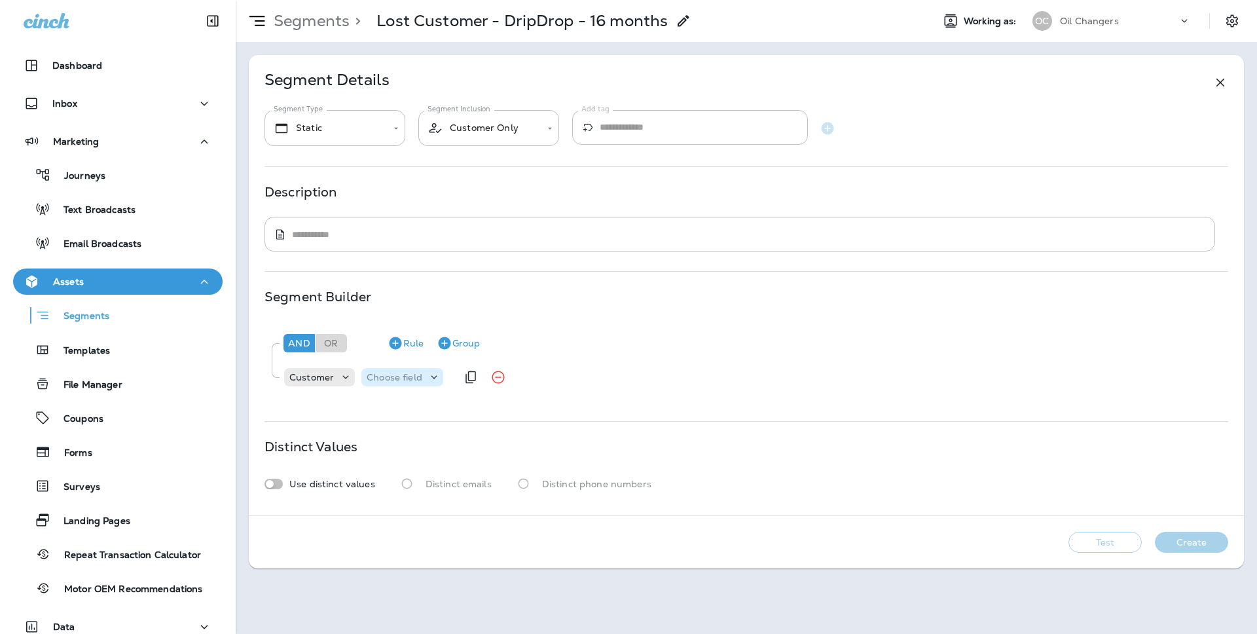
click at [408, 377] on p "Choose field" at bounding box center [395, 377] width 56 height 10
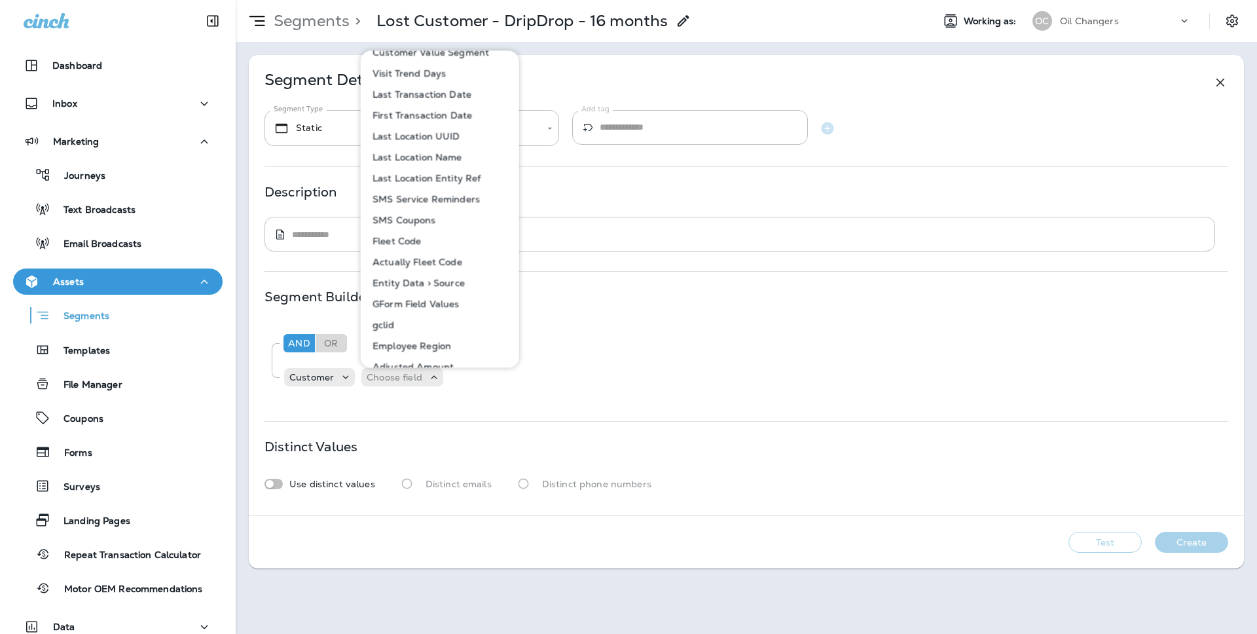
scroll to position [582, 0]
click at [431, 139] on p "Last Transaction Date" at bounding box center [419, 133] width 104 height 10
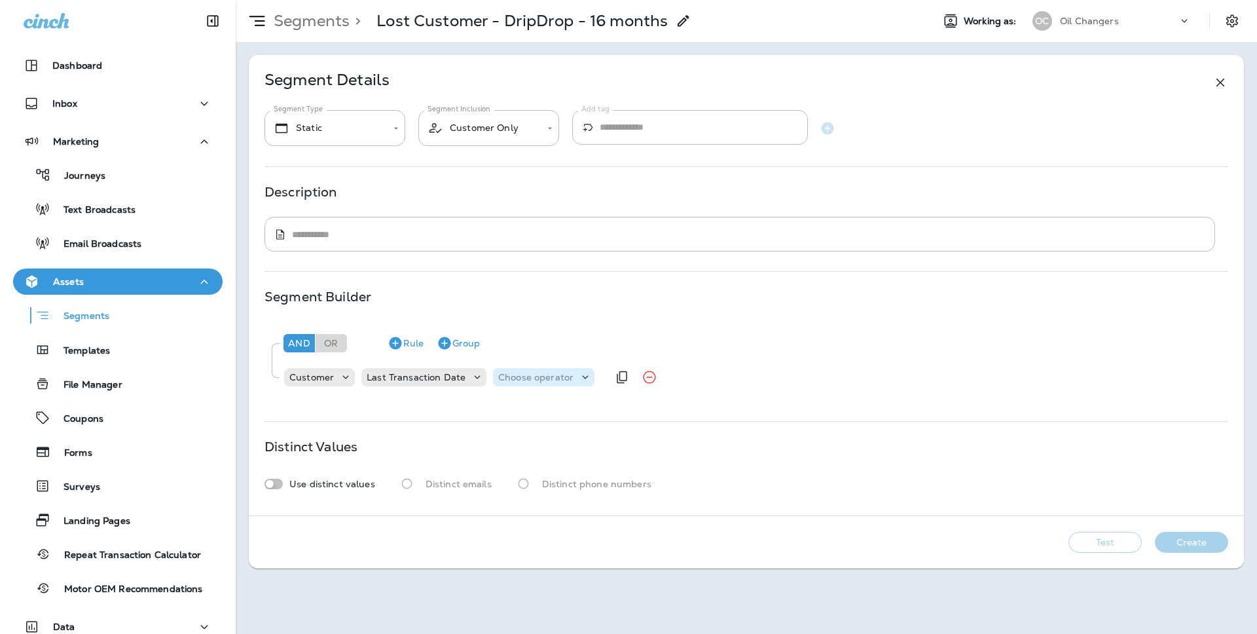
click at [523, 372] on p "Choose operator" at bounding box center [535, 377] width 75 height 10
click at [542, 410] on button "is before" at bounding box center [537, 409] width 95 height 21
click at [610, 372] on p "Choose query type" at bounding box center [612, 377] width 86 height 10
click at [601, 446] on p "Relative Time" at bounding box center [600, 451] width 66 height 10
type input "**"
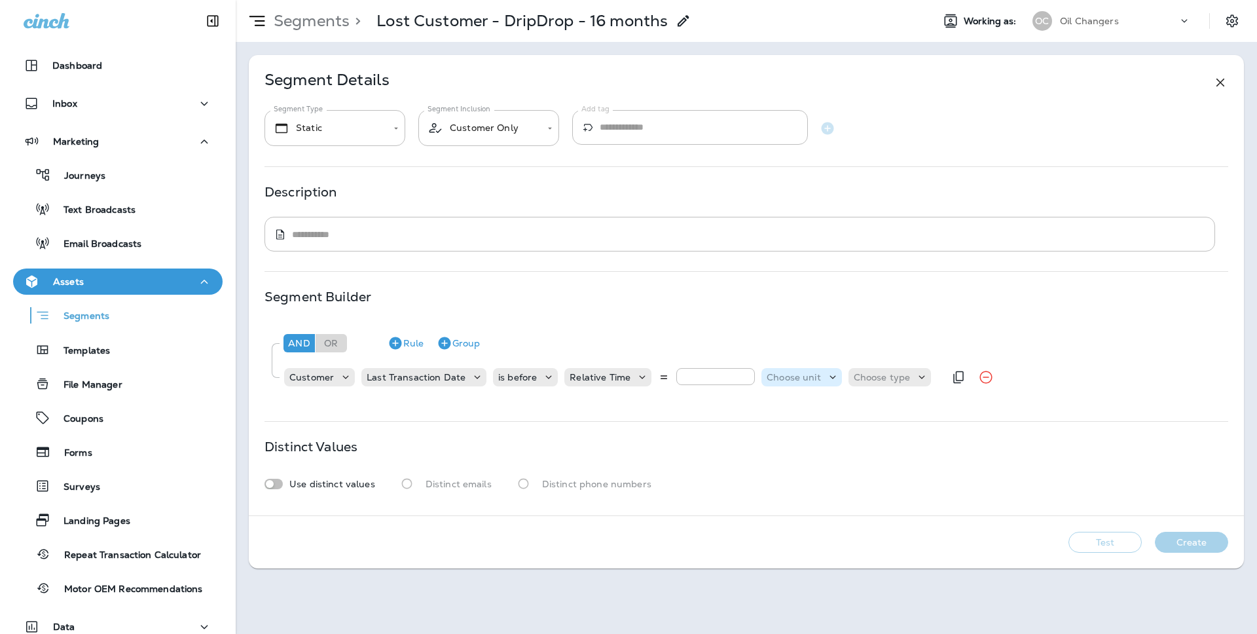
click at [779, 374] on p "Choose unit" at bounding box center [793, 377] width 54 height 10
click at [791, 456] on p "months" at bounding box center [782, 451] width 40 height 10
click at [884, 372] on div "Choose type" at bounding box center [862, 377] width 67 height 10
click at [859, 411] on button "ago" at bounding box center [853, 409] width 59 height 21
click at [1126, 541] on button "Test" at bounding box center [1104, 541] width 73 height 21
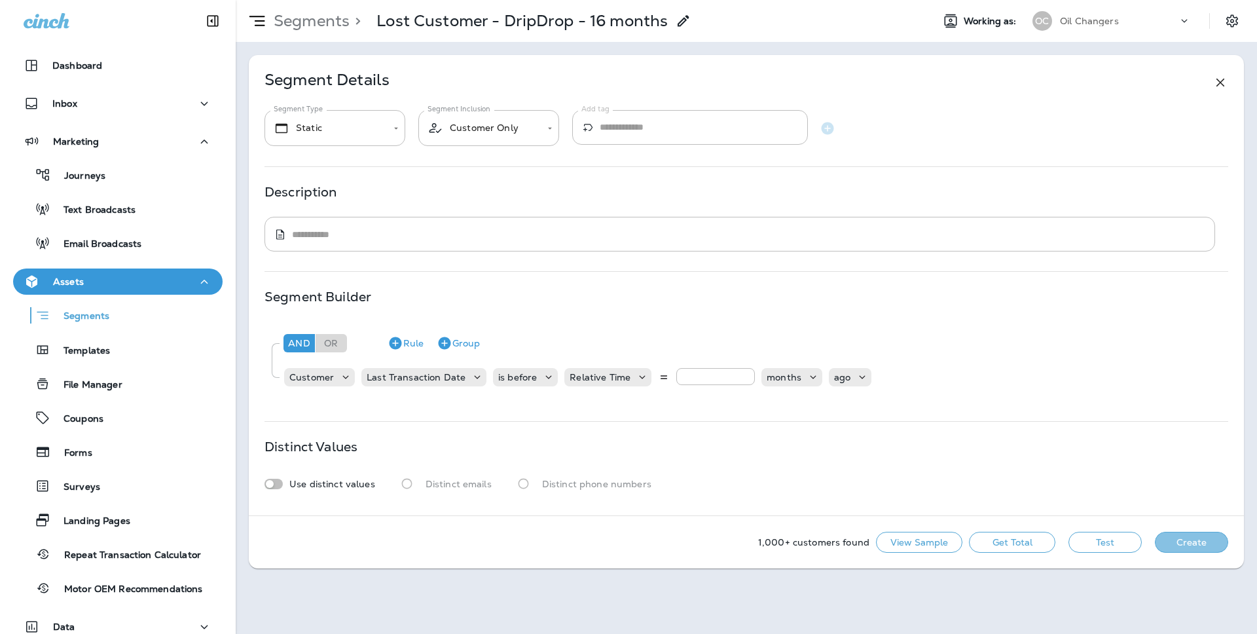
click at [1189, 539] on button "Create" at bounding box center [1190, 541] width 73 height 21
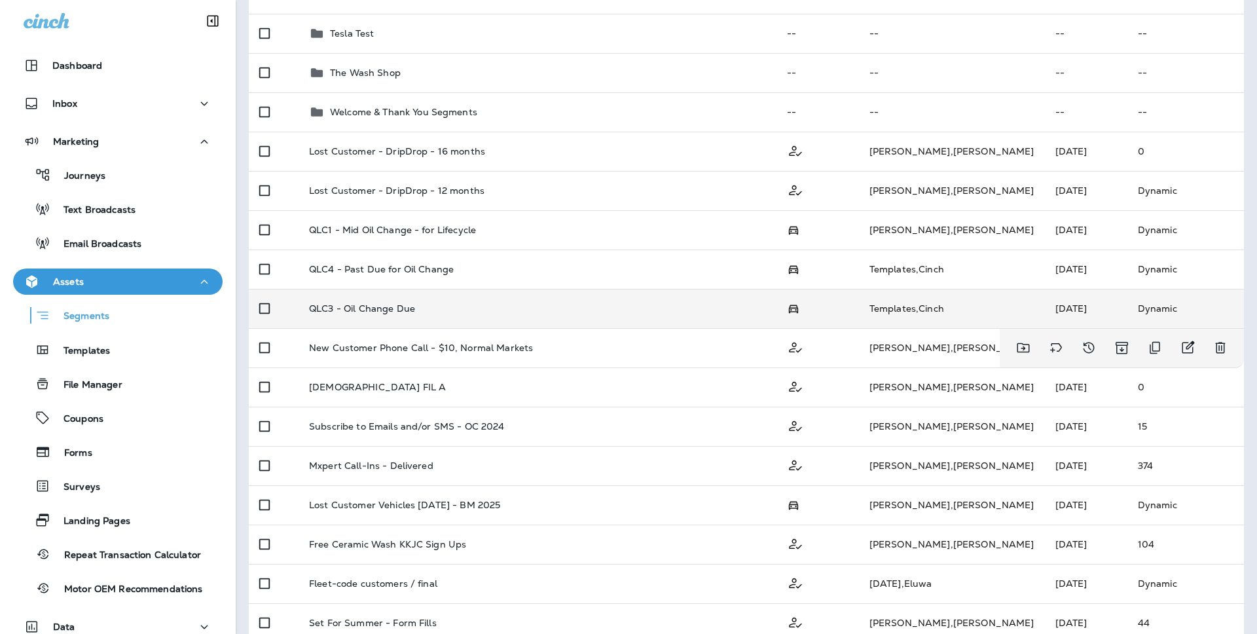
scroll to position [467, 0]
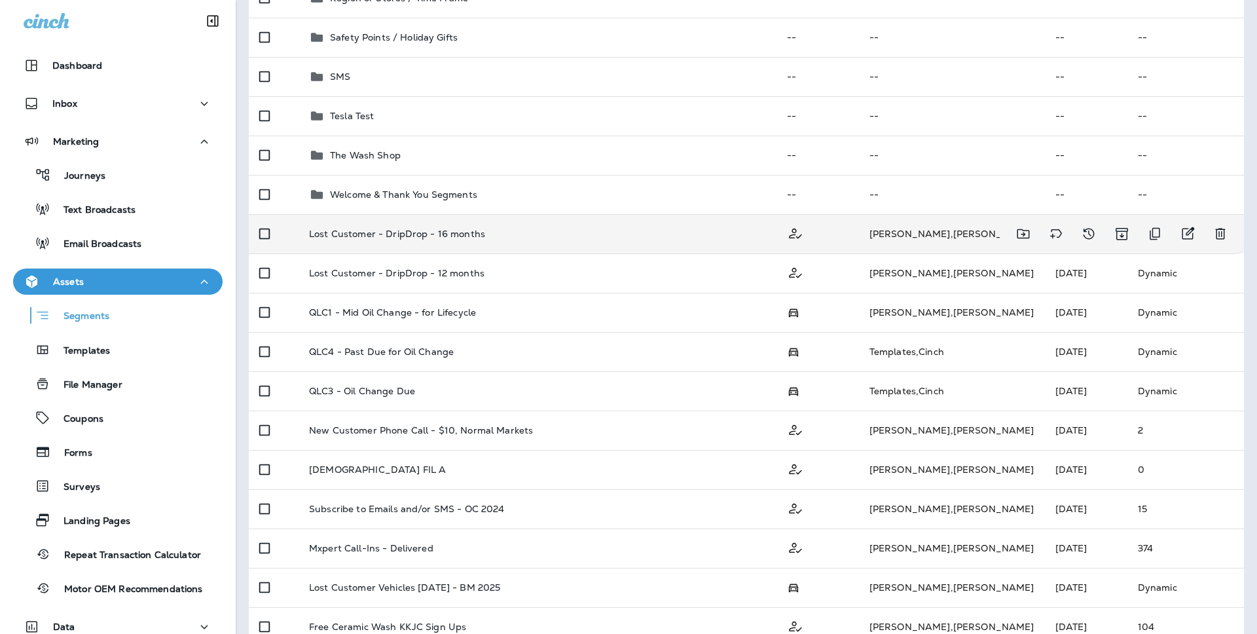
click at [630, 236] on div "Lost Customer - DripDrop - 16 months" at bounding box center [537, 233] width 457 height 10
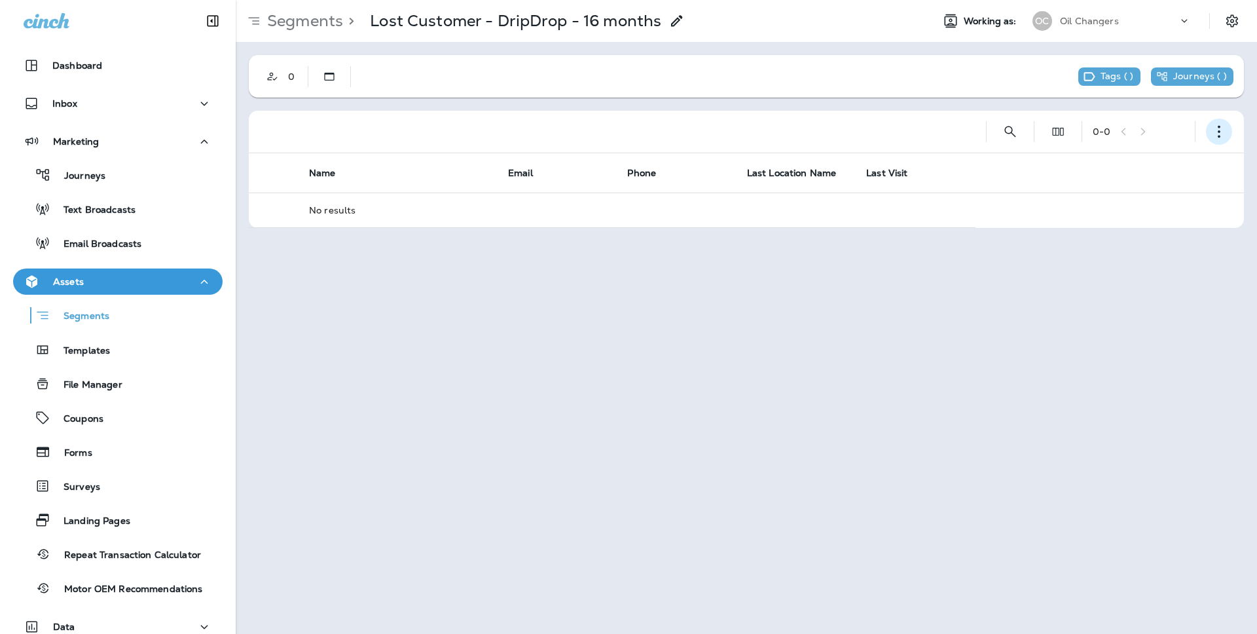
click at [1215, 134] on icon "button" at bounding box center [1218, 131] width 13 height 13
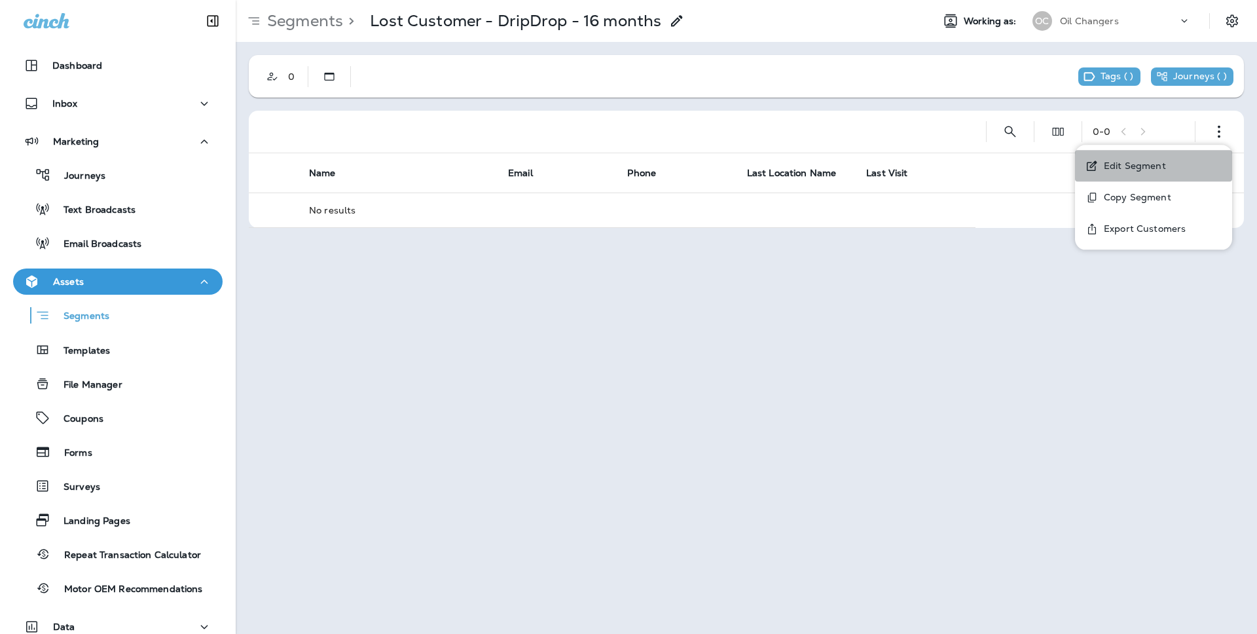
click at [1137, 166] on p "Edit Segment" at bounding box center [1131, 165] width 67 height 10
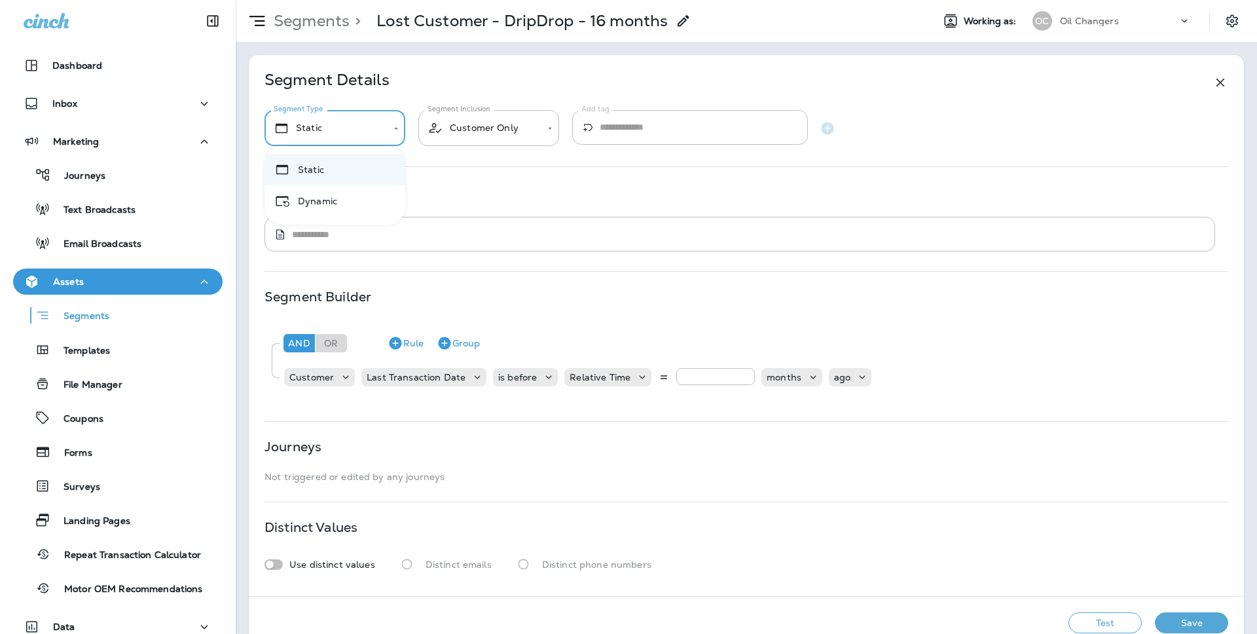
click at [350, 0] on body "**********" at bounding box center [628, 0] width 1257 height 0
click at [342, 202] on li "Dynamic" at bounding box center [334, 200] width 141 height 31
type input "*******"
click at [1216, 619] on button "Save" at bounding box center [1190, 622] width 73 height 21
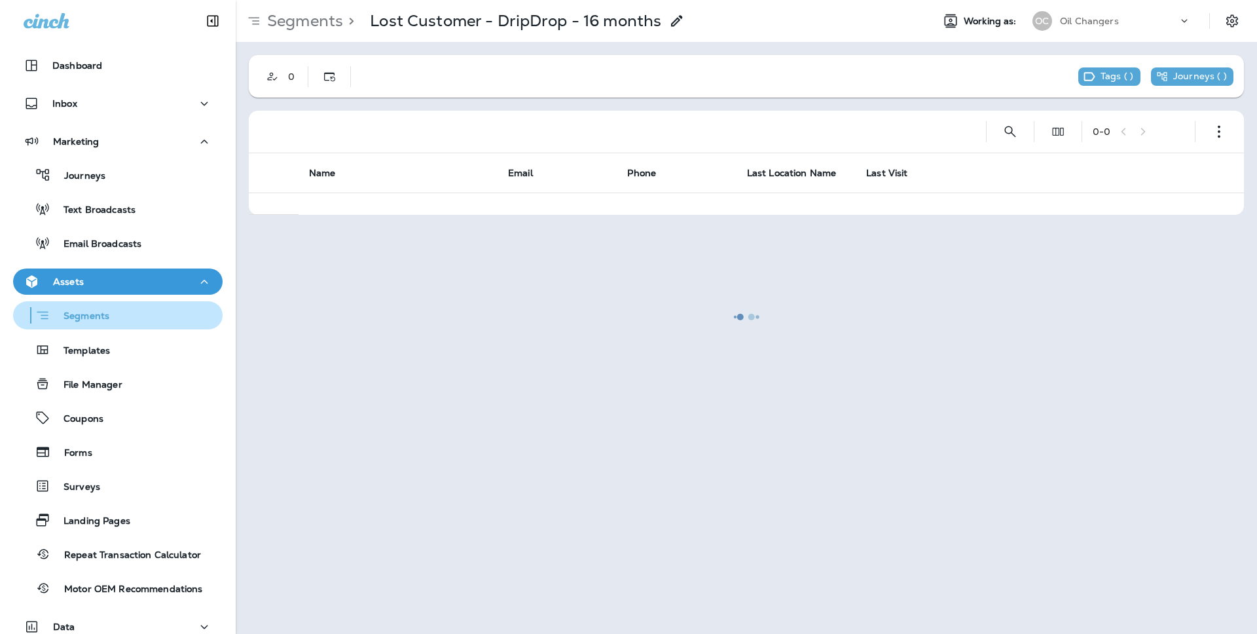
click at [111, 315] on div "Segments" at bounding box center [117, 315] width 199 height 20
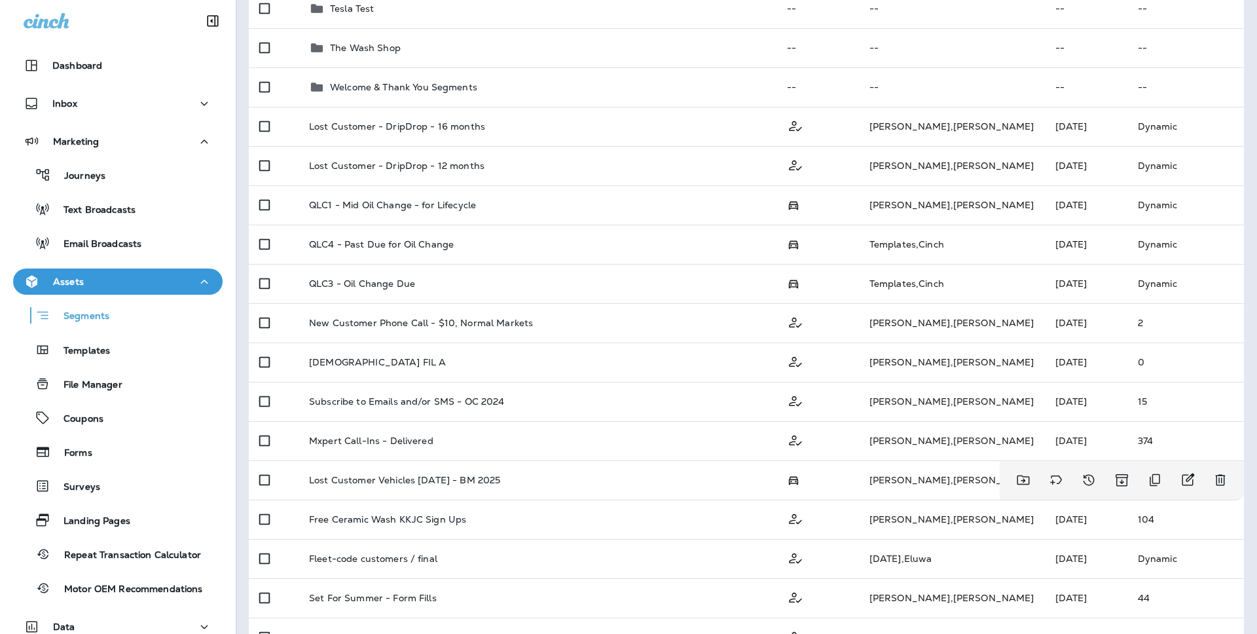
scroll to position [571, 0]
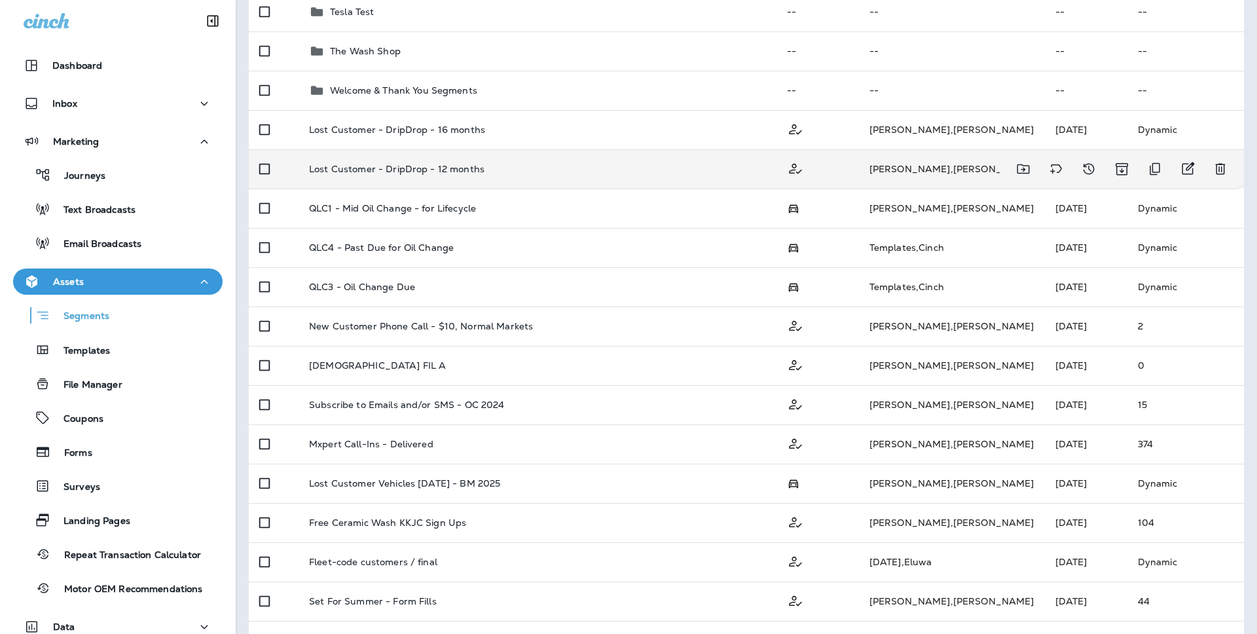
click at [574, 165] on div "Lost Customer - DripDrop - 12 months" at bounding box center [537, 169] width 457 height 10
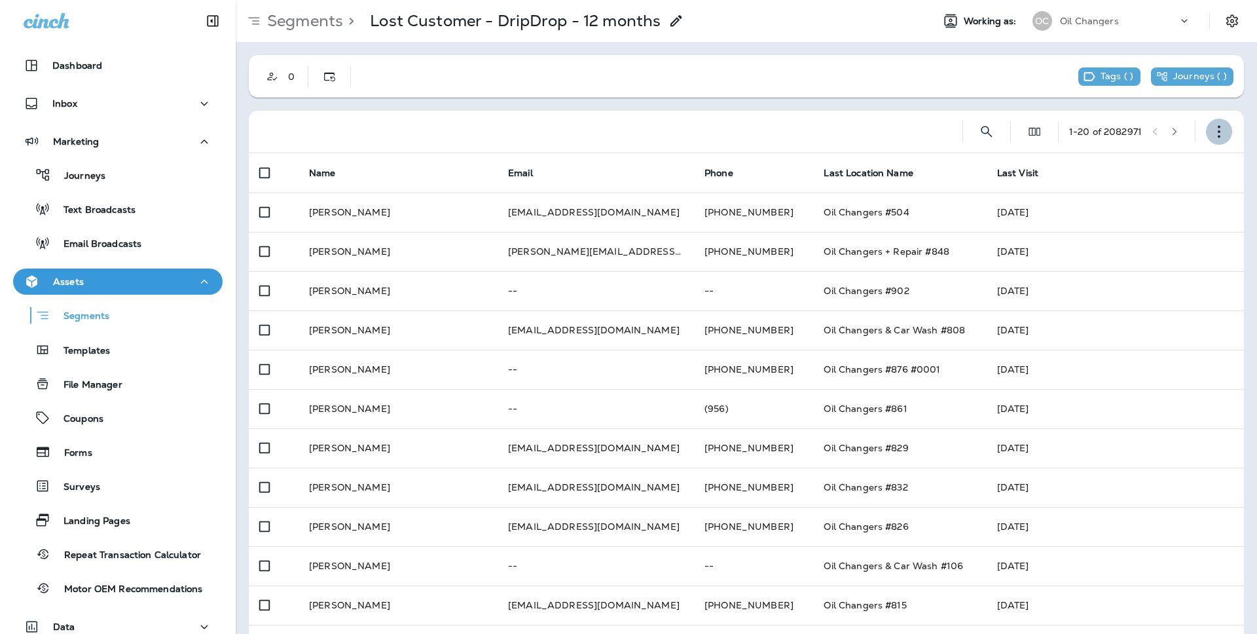
click at [1213, 123] on button "button" at bounding box center [1219, 131] width 26 height 26
click at [1127, 161] on p "Edit Segment" at bounding box center [1131, 165] width 67 height 10
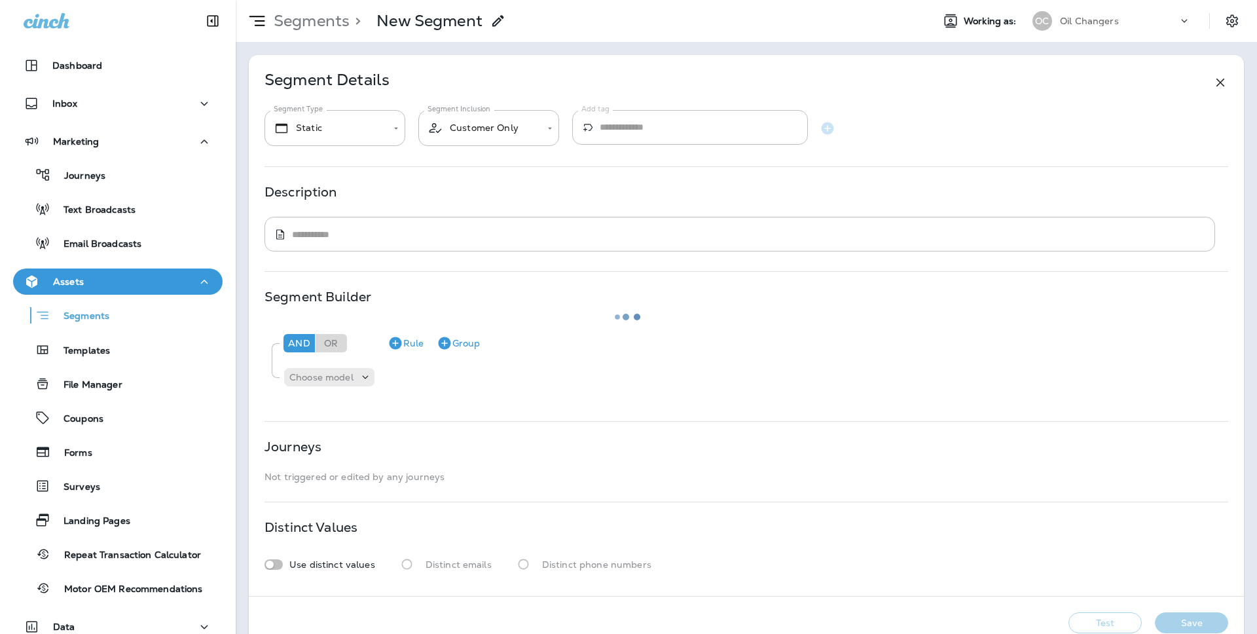
type input "*******"
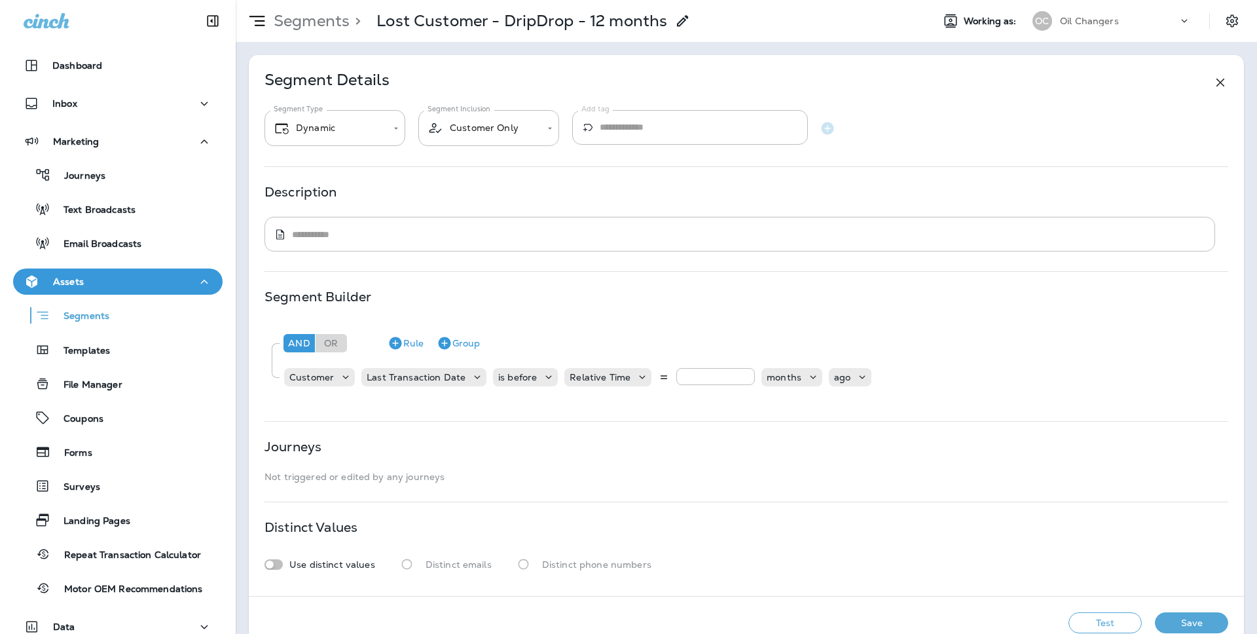
scroll to position [27, 0]
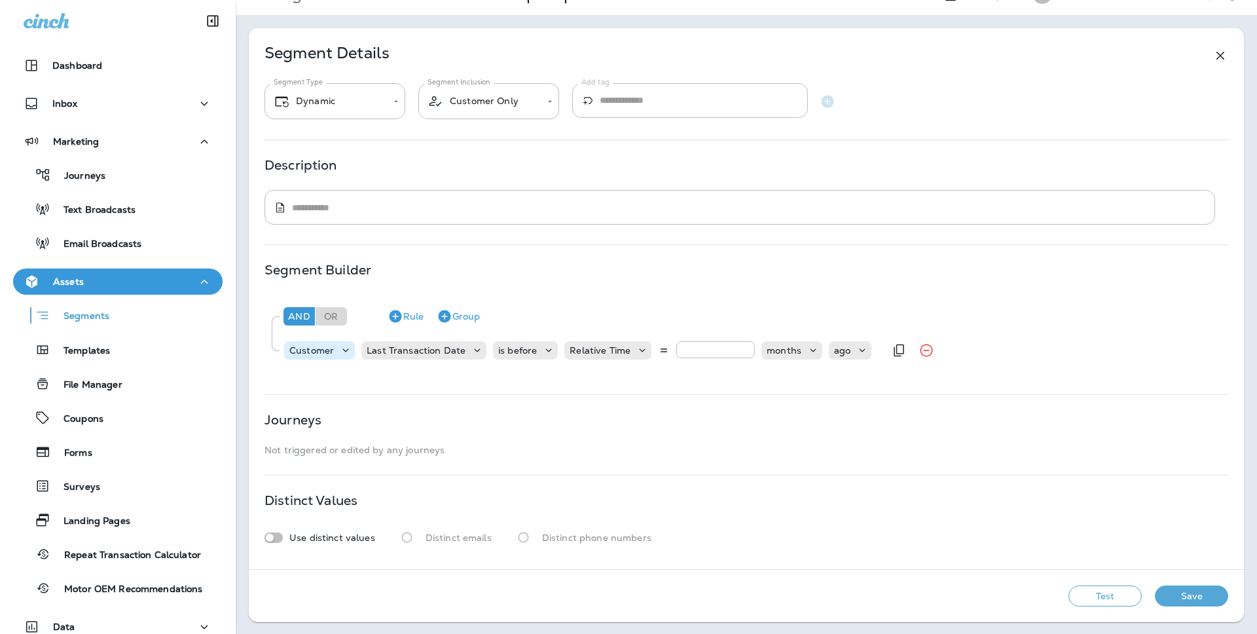
click at [347, 354] on icon at bounding box center [345, 350] width 13 height 13
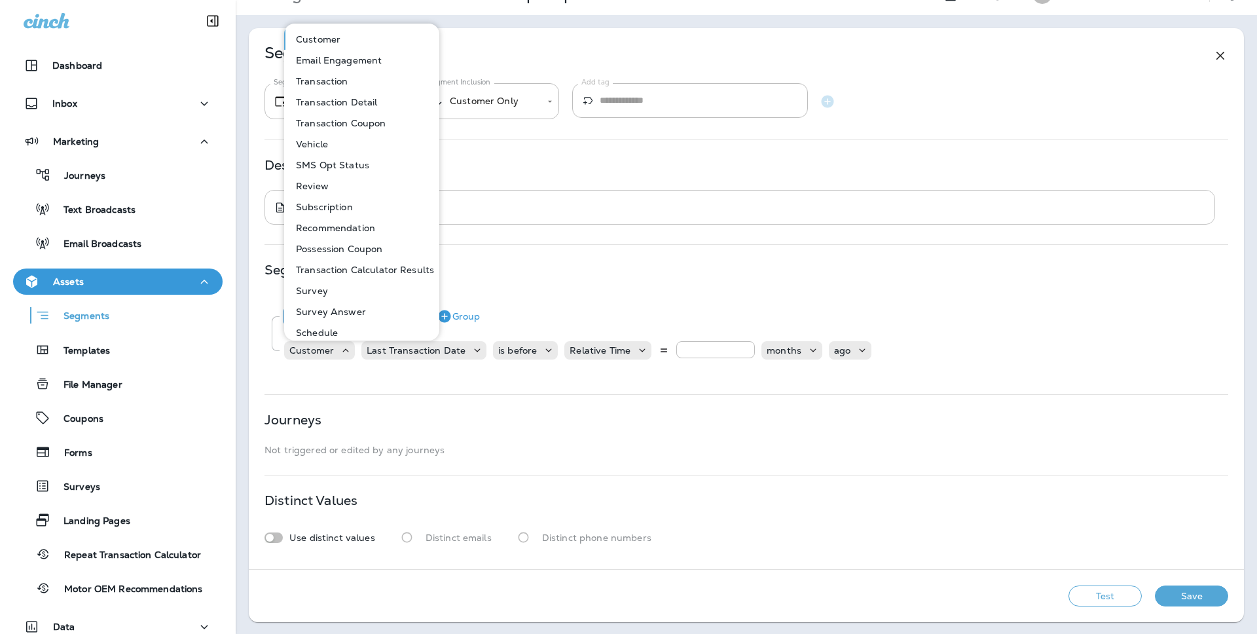
click at [626, 194] on div "​ * ​" at bounding box center [739, 207] width 950 height 35
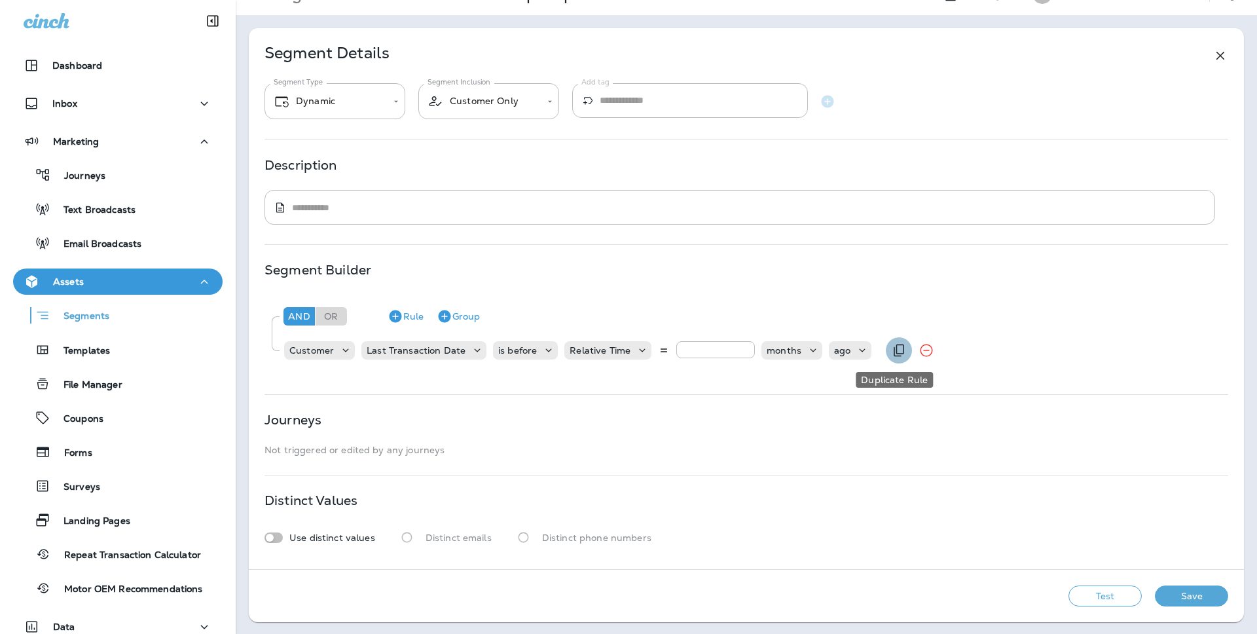
click at [891, 357] on button "Duplicate Rule" at bounding box center [898, 350] width 26 height 26
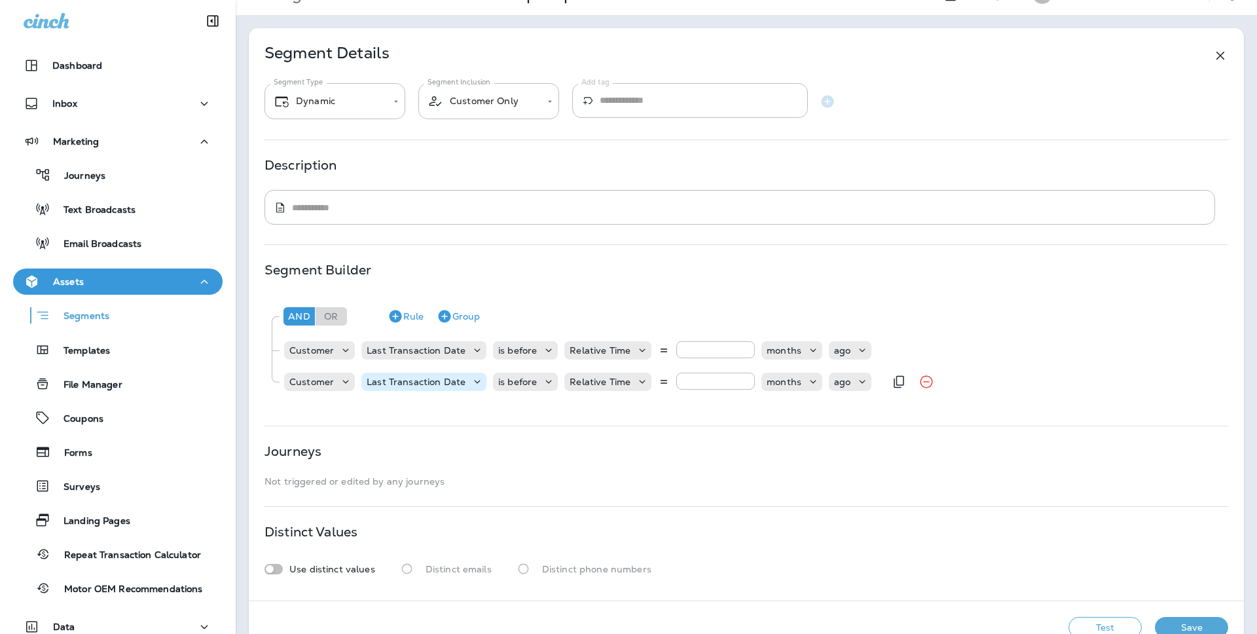
click at [450, 382] on p "Last Transaction Date" at bounding box center [416, 381] width 99 height 10
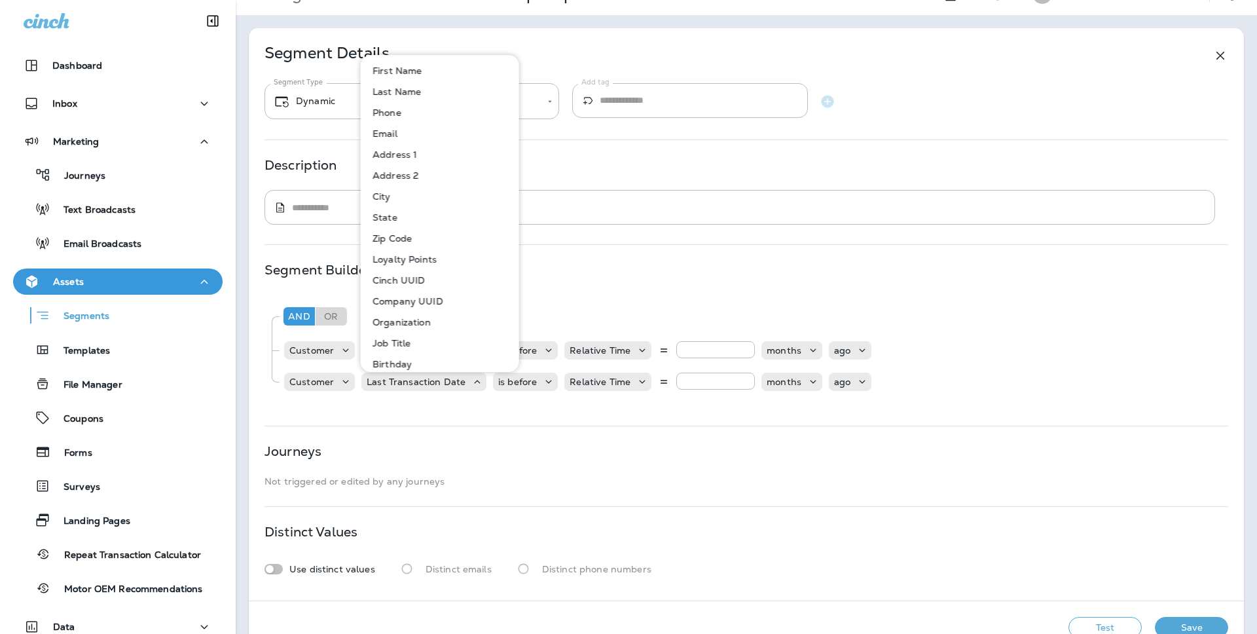
click at [414, 153] on p "Address 1" at bounding box center [392, 154] width 50 height 10
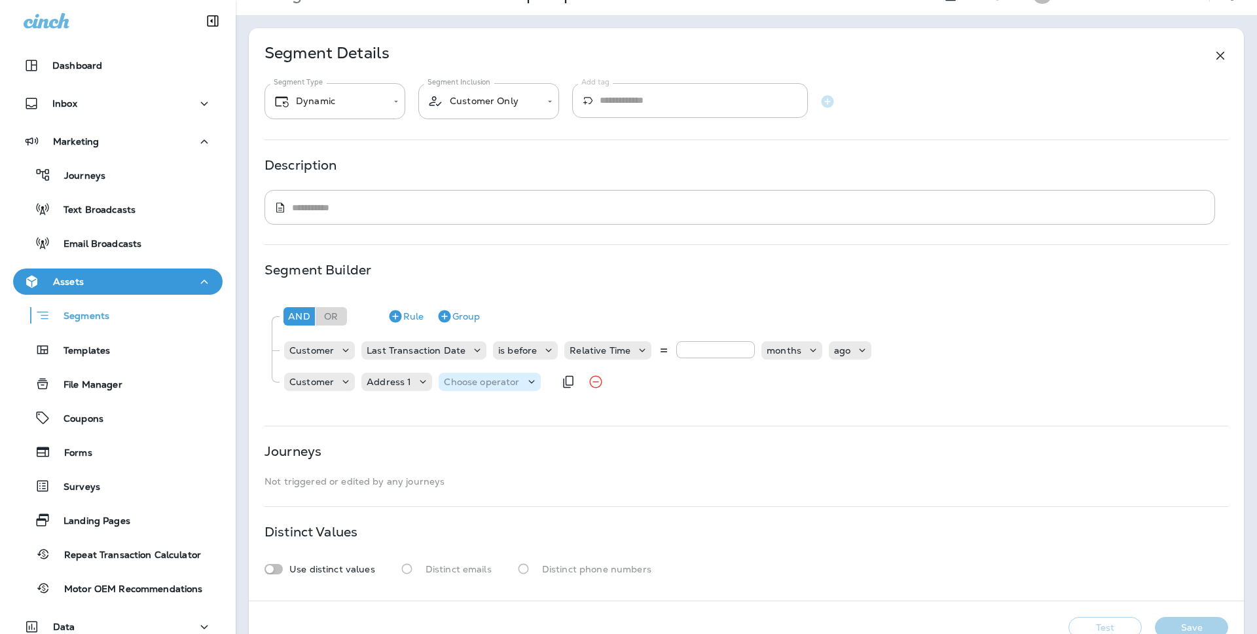
click at [516, 387] on div "Choose operator" at bounding box center [488, 381] width 101 height 18
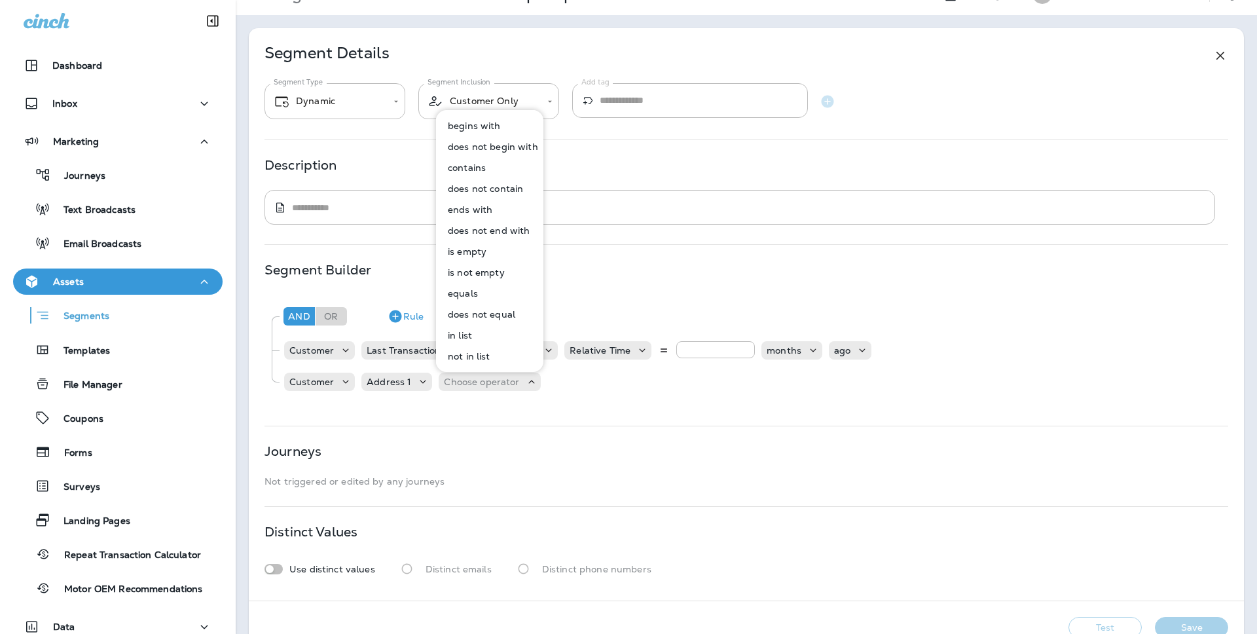
click at [495, 276] on p "is not empty" at bounding box center [473, 272] width 62 height 10
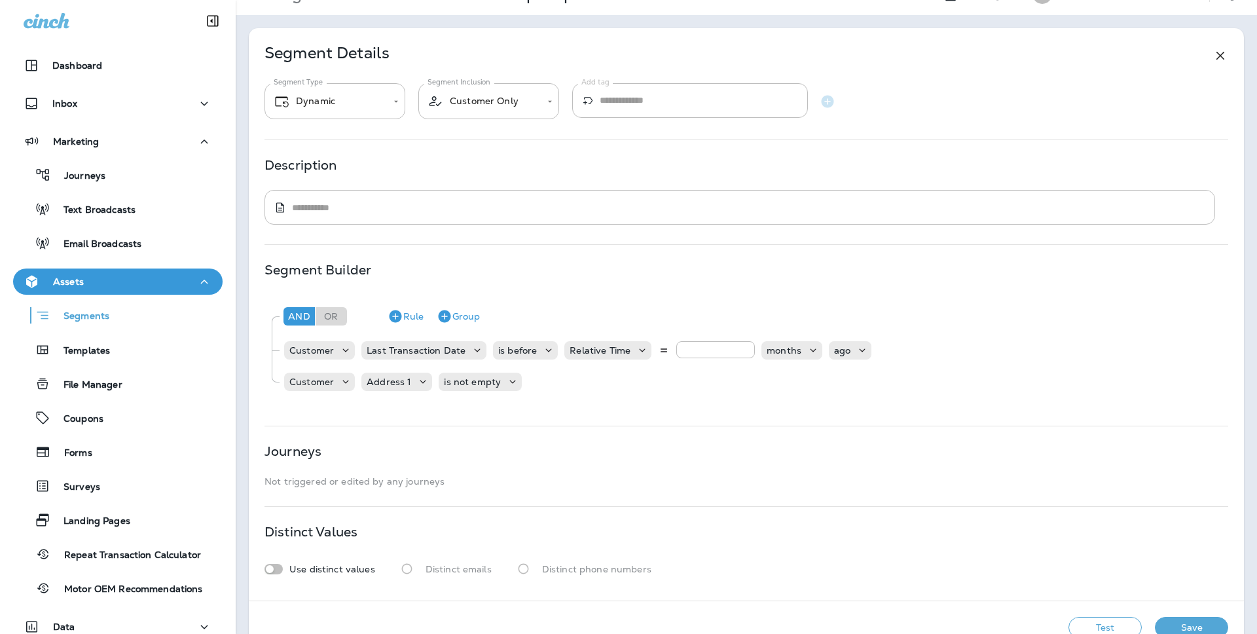
scroll to position [58, 0]
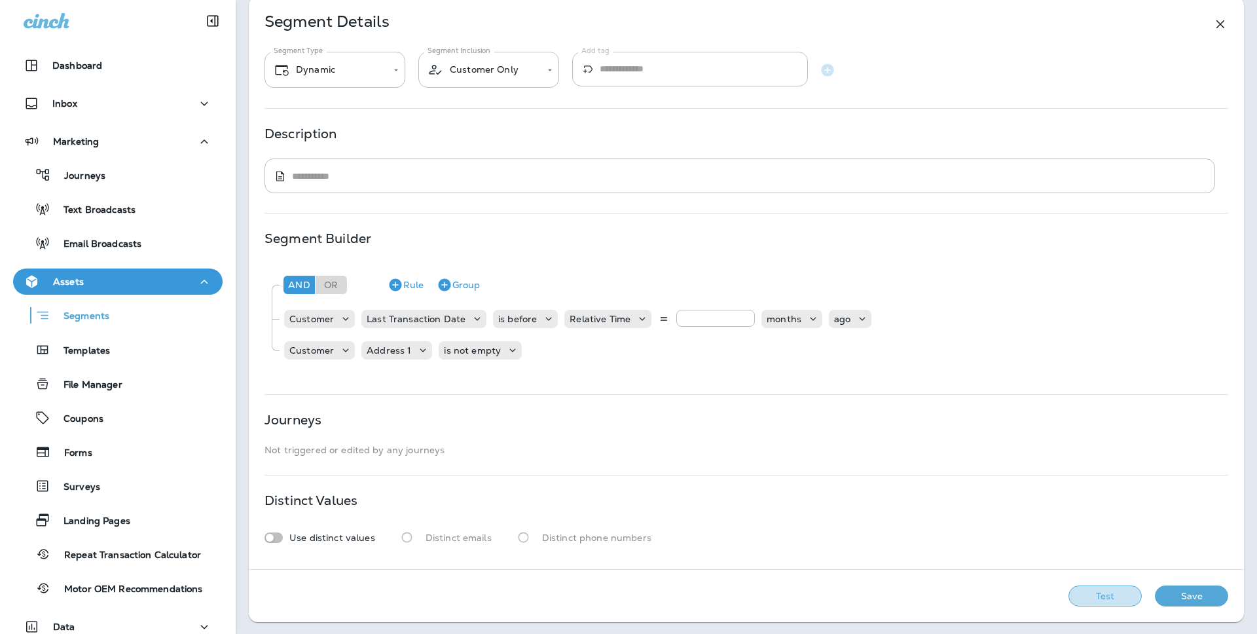
click at [1124, 591] on button "Test" at bounding box center [1104, 595] width 73 height 21
click at [951, 588] on button "View Sample" at bounding box center [919, 595] width 86 height 21
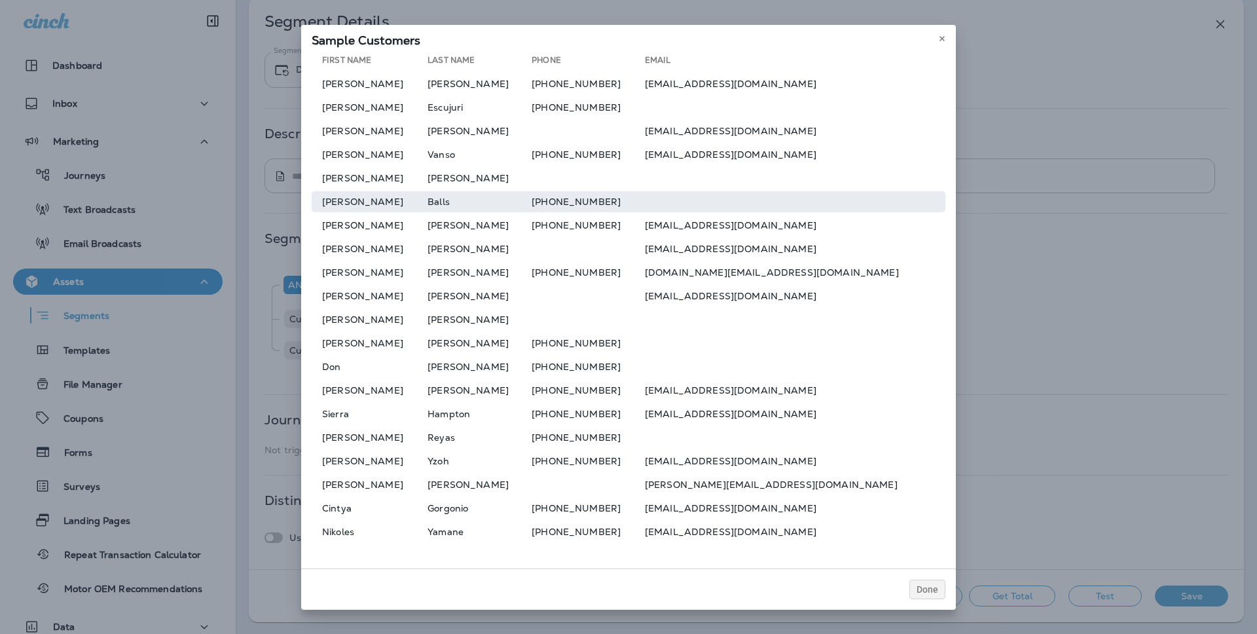
click at [713, 206] on td at bounding box center [795, 201] width 300 height 21
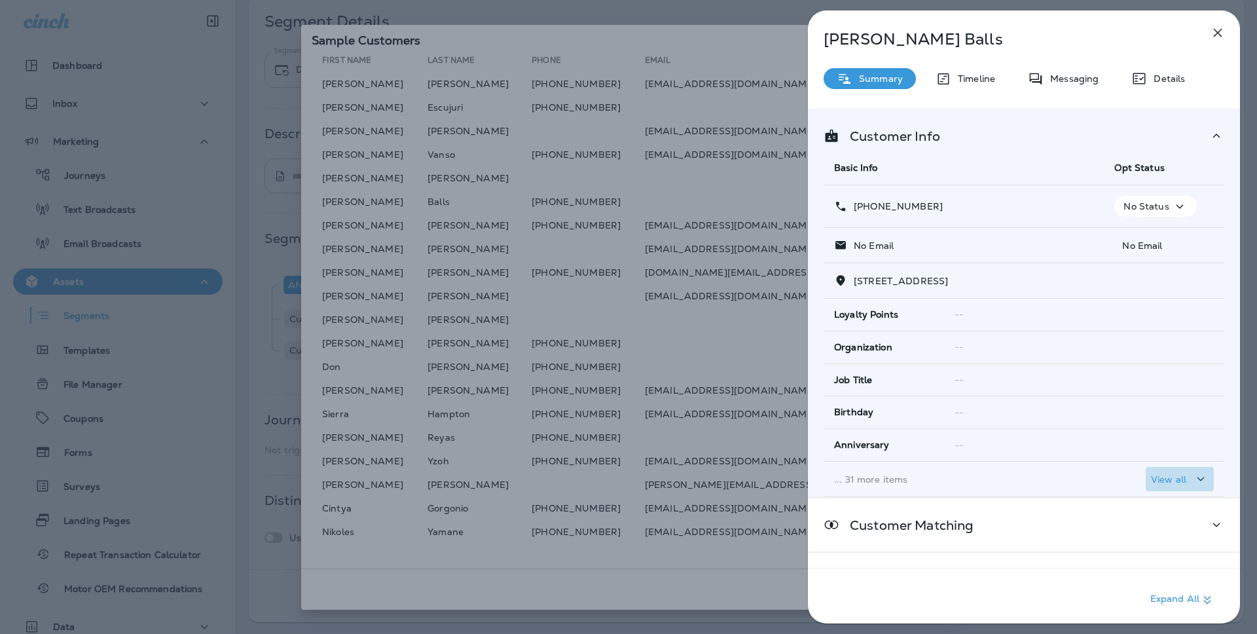
click at [1163, 474] on p "View all" at bounding box center [1168, 479] width 35 height 10
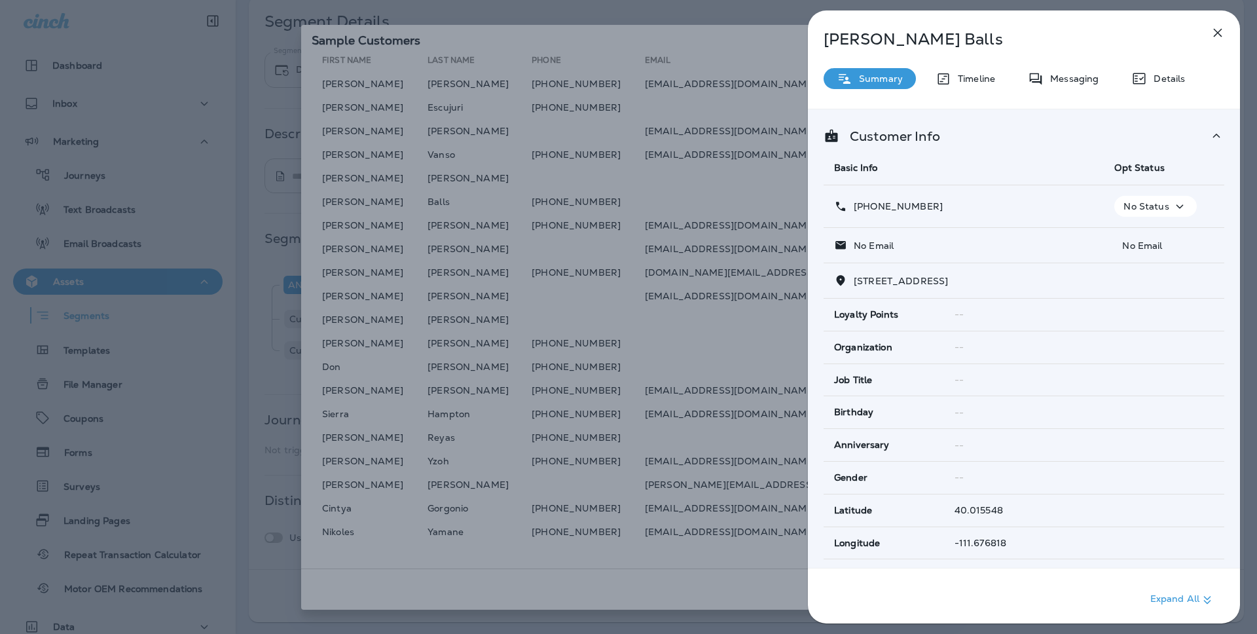
click at [1158, 63] on div "Emily Balls Summary Timeline Messaging Details Customer Info Basic Info Opt Sta…" at bounding box center [1024, 320] width 432 height 620
click at [1158, 74] on p "Details" at bounding box center [1166, 78] width 38 height 10
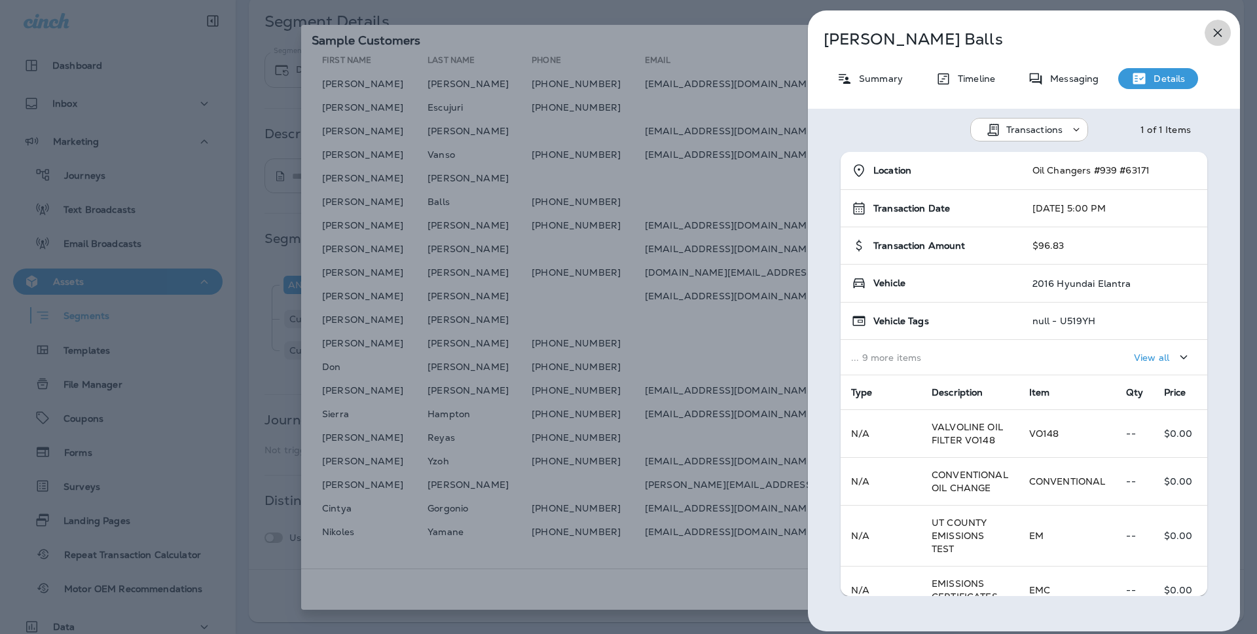
click at [1213, 27] on icon "button" at bounding box center [1217, 33] width 16 height 16
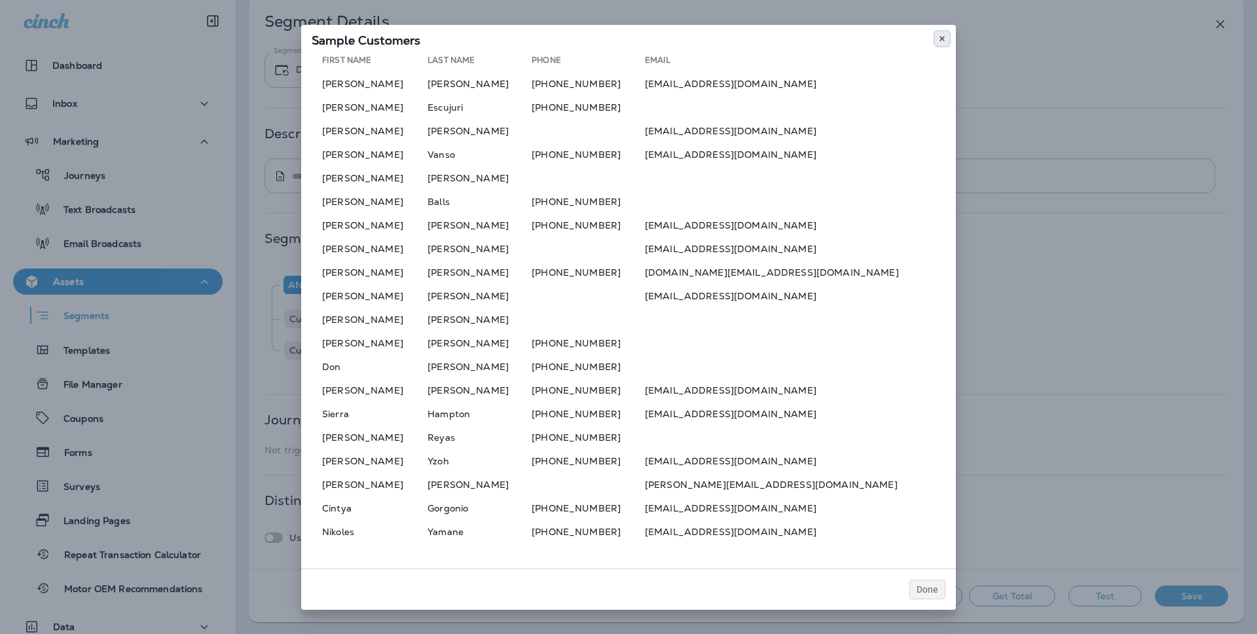
click at [939, 37] on icon at bounding box center [942, 39] width 8 height 8
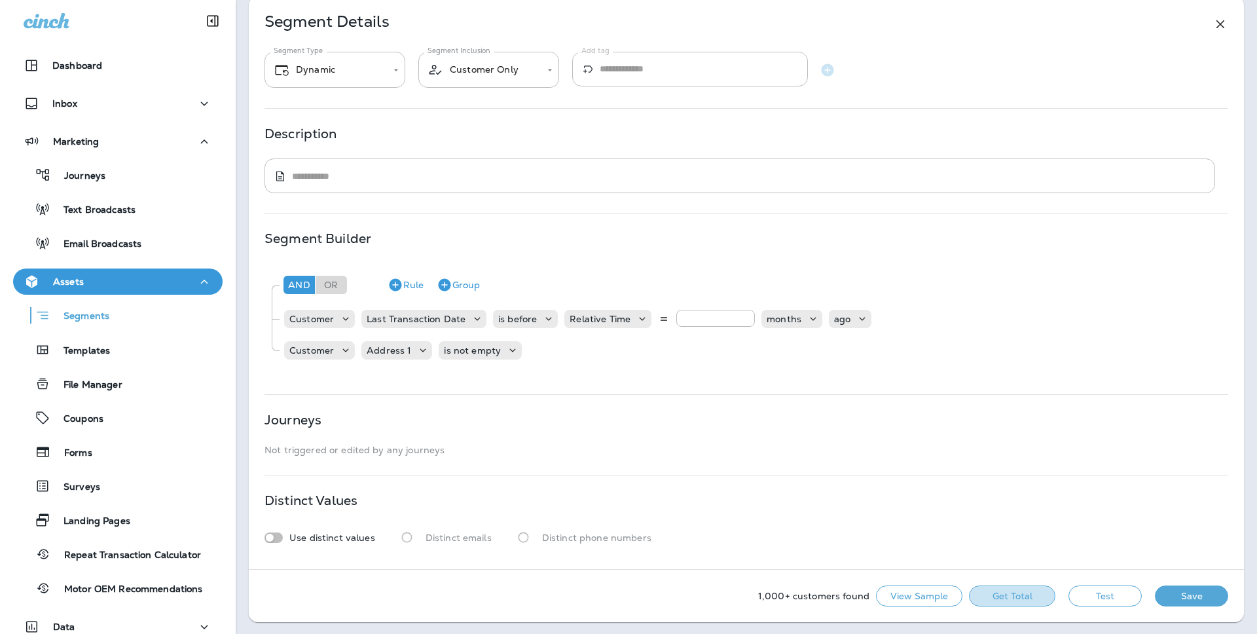
click at [1040, 586] on button "Get Total" at bounding box center [1012, 595] width 86 height 21
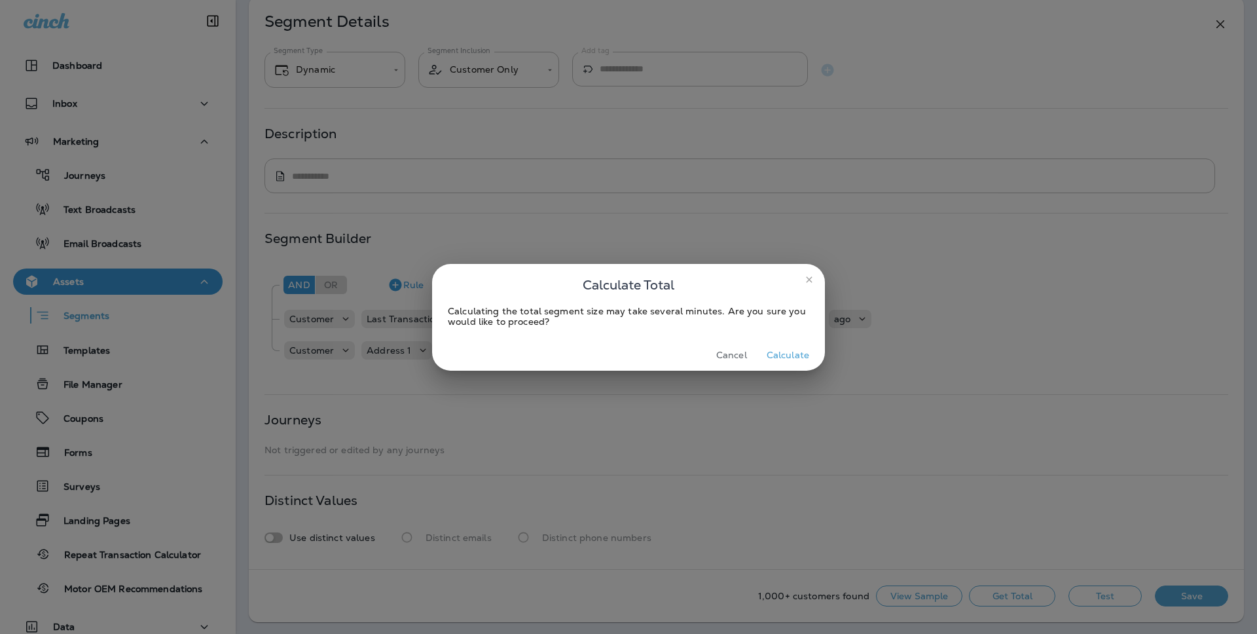
click at [783, 353] on button "Calculate" at bounding box center [787, 355] width 53 height 20
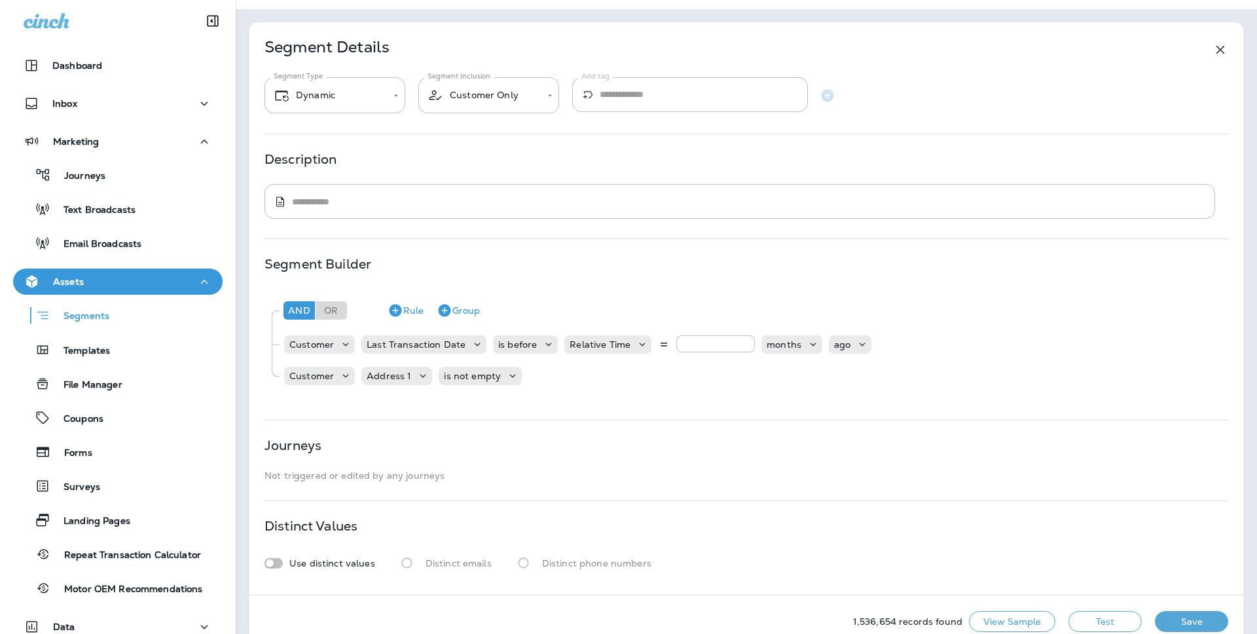
scroll to position [58, 0]
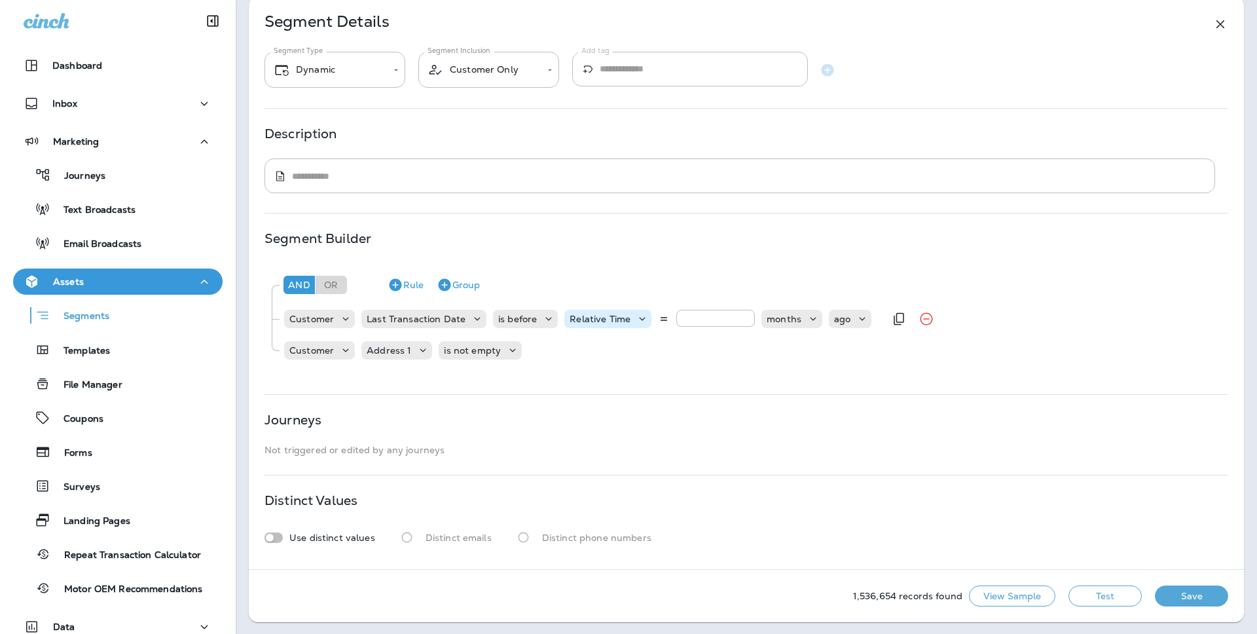
click at [628, 327] on div "Relative Time" at bounding box center [607, 319] width 87 height 18
click at [528, 323] on p "is before" at bounding box center [517, 318] width 39 height 10
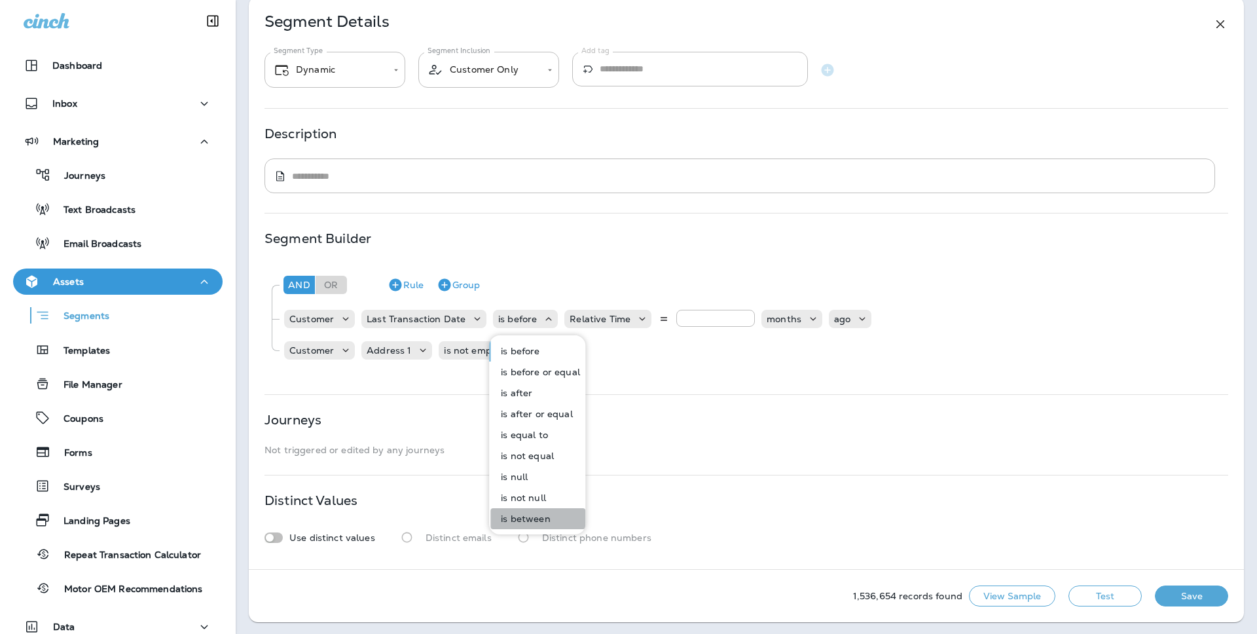
click at [539, 520] on p "is between" at bounding box center [522, 518] width 54 height 10
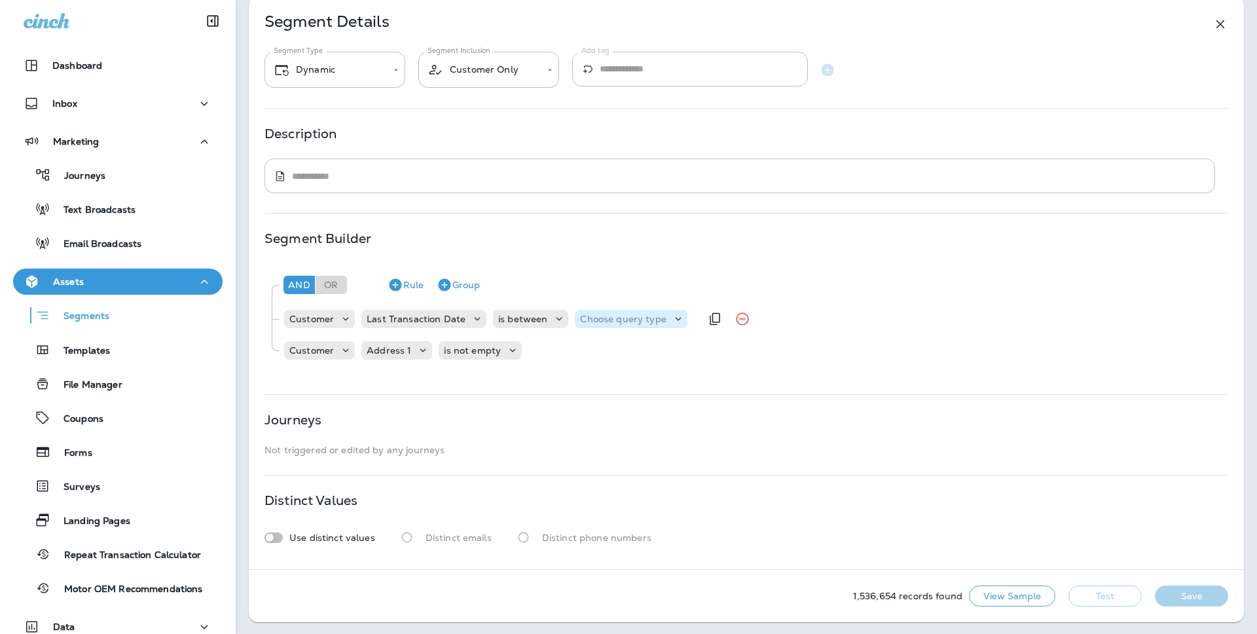
click at [637, 311] on div "Choose query type" at bounding box center [631, 319] width 112 height 18
click at [630, 351] on p "Relative Times" at bounding box center [612, 351] width 71 height 10
click at [626, 317] on p "Relative Times" at bounding box center [612, 318] width 65 height 10
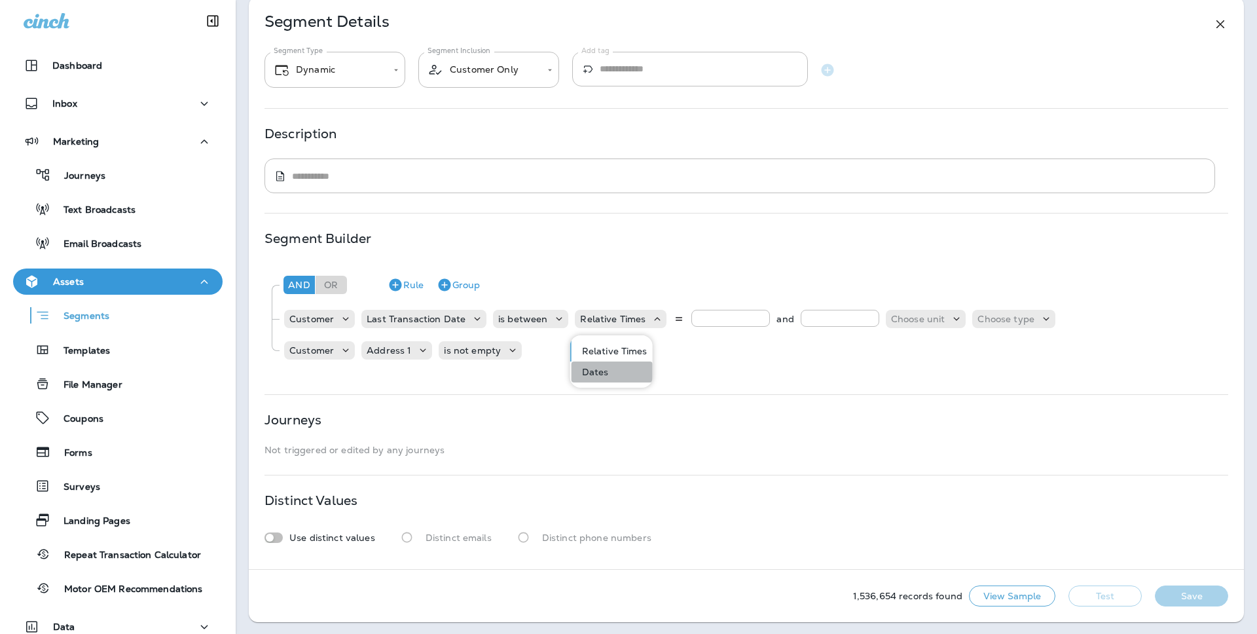
click at [615, 377] on button "Dates" at bounding box center [611, 371] width 81 height 21
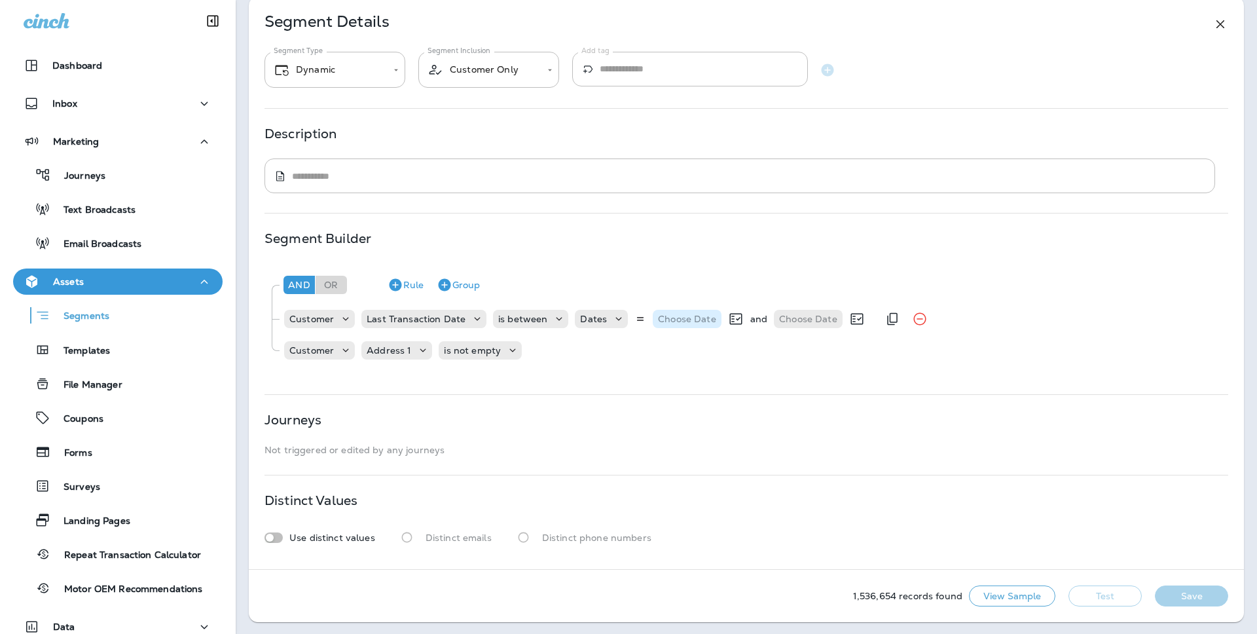
click at [694, 317] on p "Choose Date" at bounding box center [687, 318] width 58 height 10
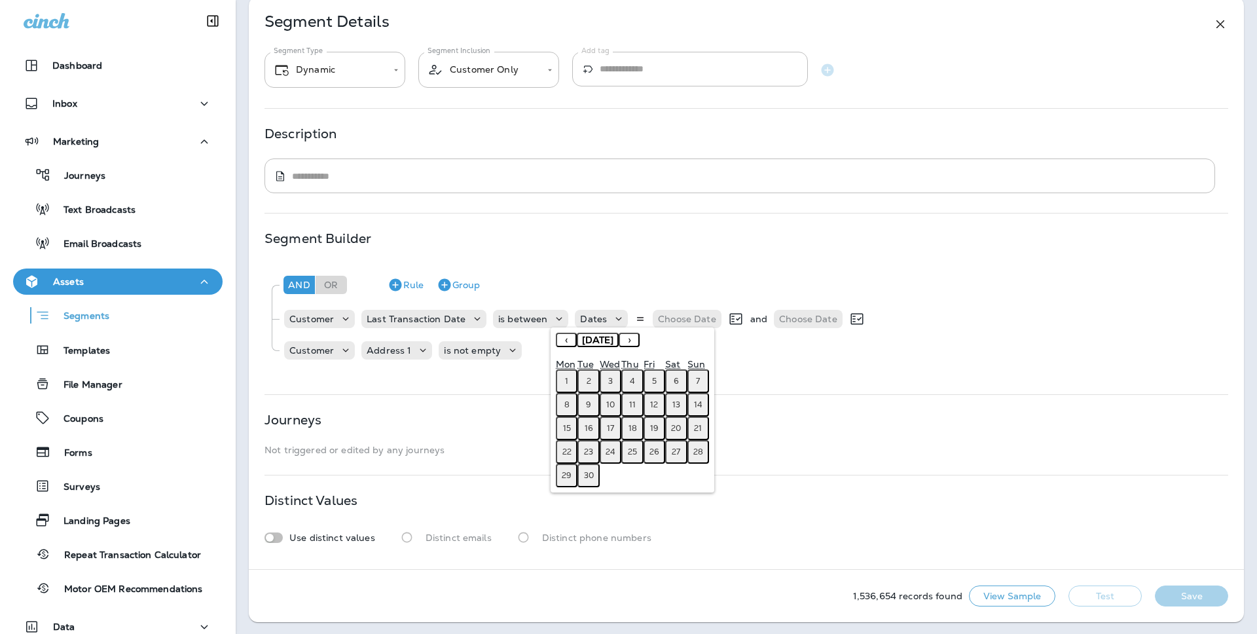
click at [563, 342] on button "‹" at bounding box center [566, 339] width 21 height 14
click at [639, 340] on button "›" at bounding box center [628, 339] width 21 height 14
click at [613, 340] on span "[DATE]" at bounding box center [597, 340] width 31 height 12
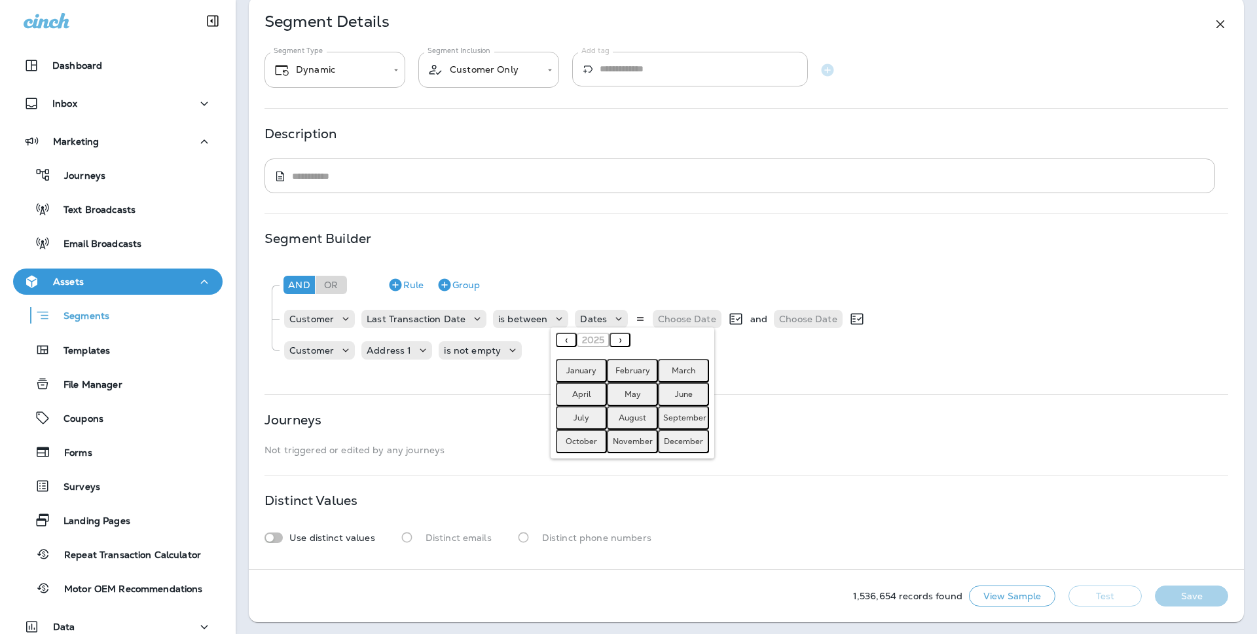
click at [567, 341] on button "‹" at bounding box center [566, 339] width 21 height 14
click at [677, 416] on abbr "September" at bounding box center [684, 417] width 43 height 10
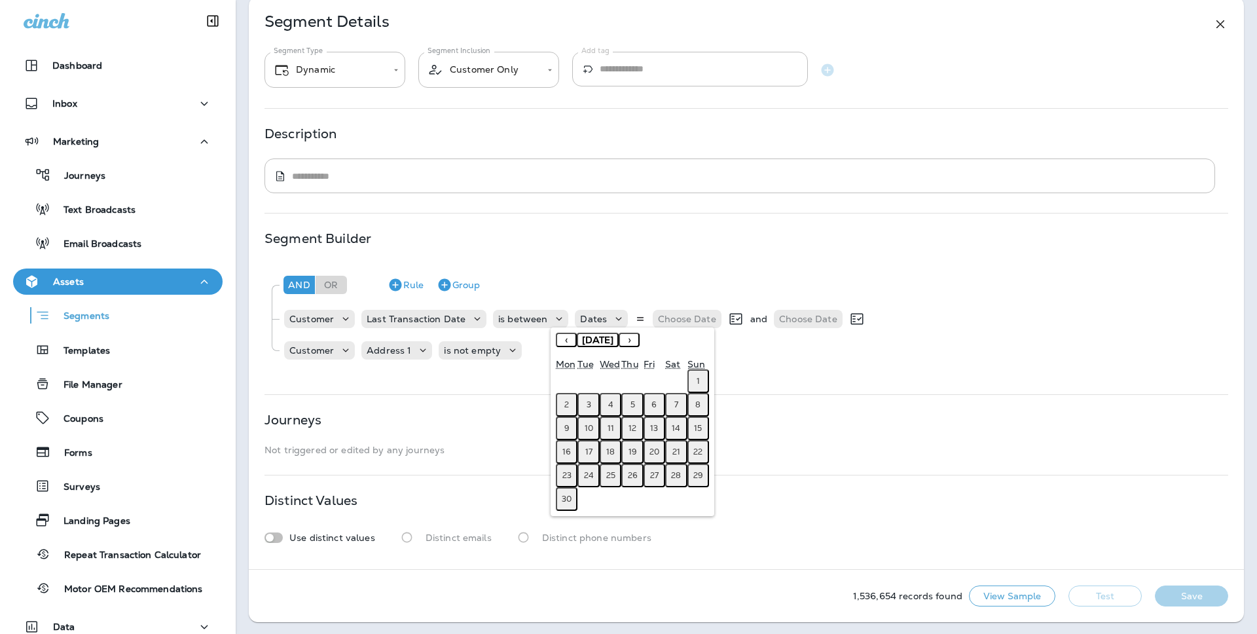
click at [701, 378] on button "1" at bounding box center [698, 381] width 22 height 24
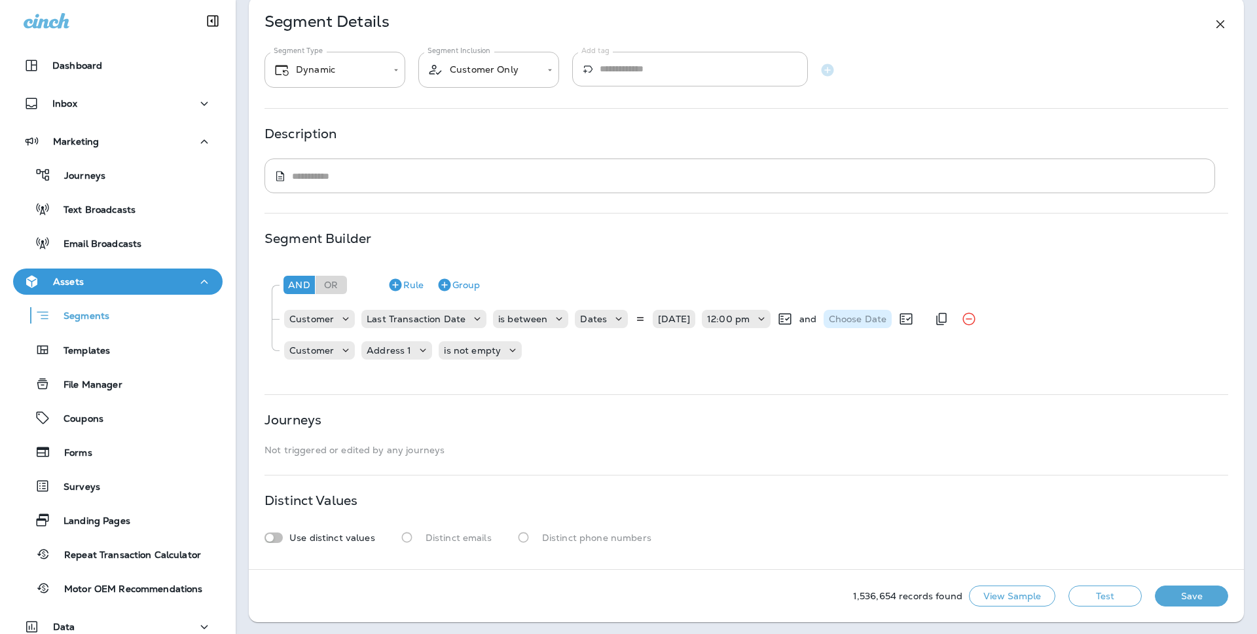
click at [872, 321] on p "Choose Date" at bounding box center [858, 318] width 58 height 10
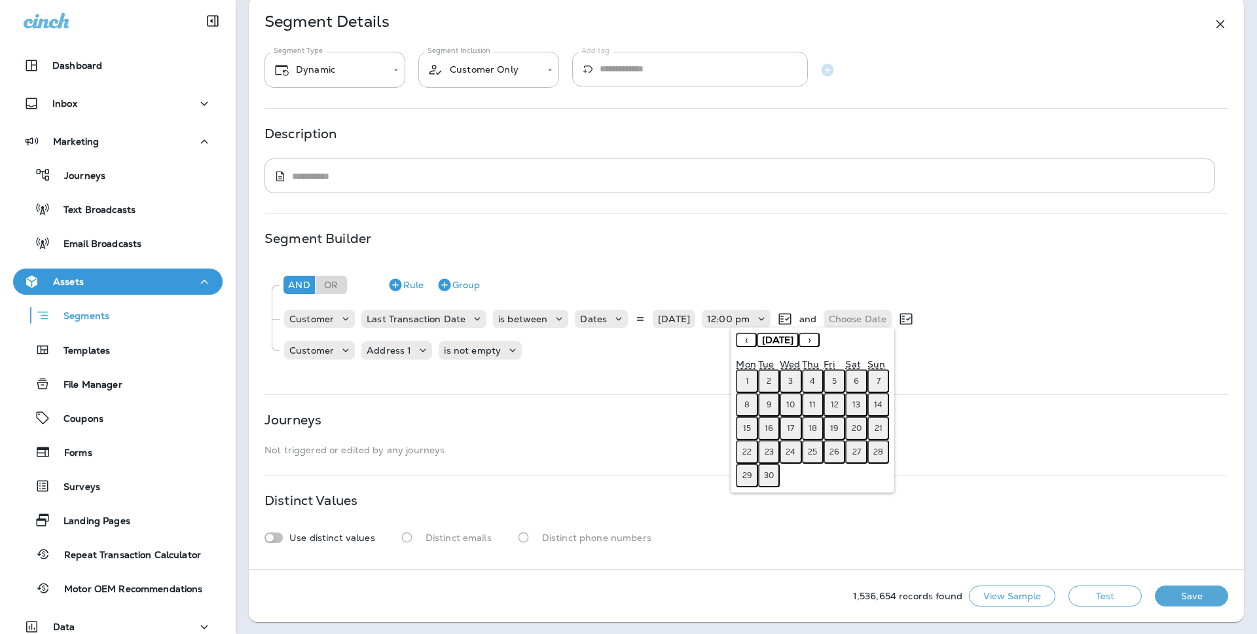
click at [773, 343] on span "[DATE]" at bounding box center [777, 340] width 31 height 12
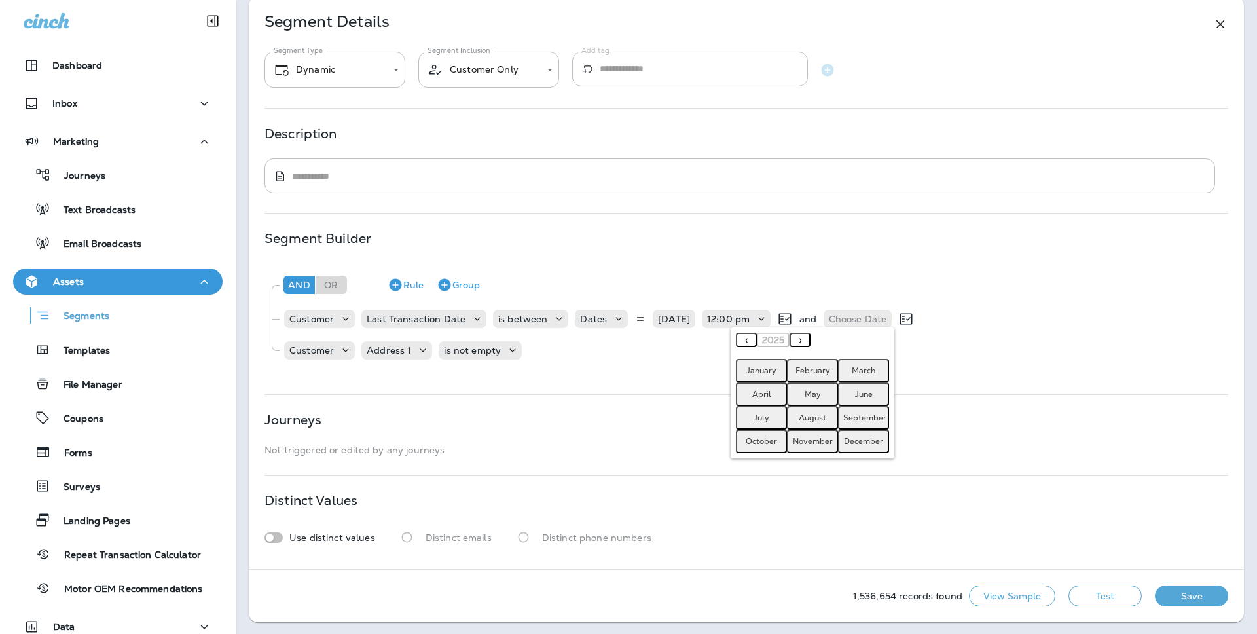
click at [743, 336] on button "‹" at bounding box center [746, 339] width 21 height 14
click at [852, 415] on abbr "September" at bounding box center [864, 417] width 43 height 10
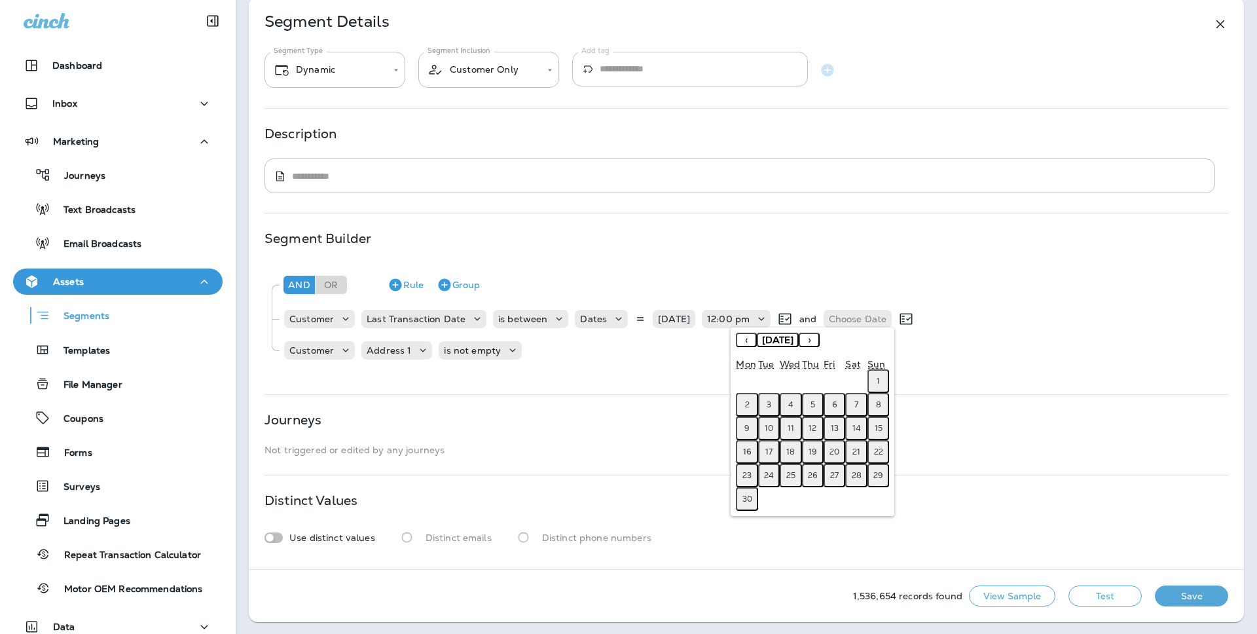
click at [854, 429] on abbr "14" at bounding box center [856, 428] width 9 height 10
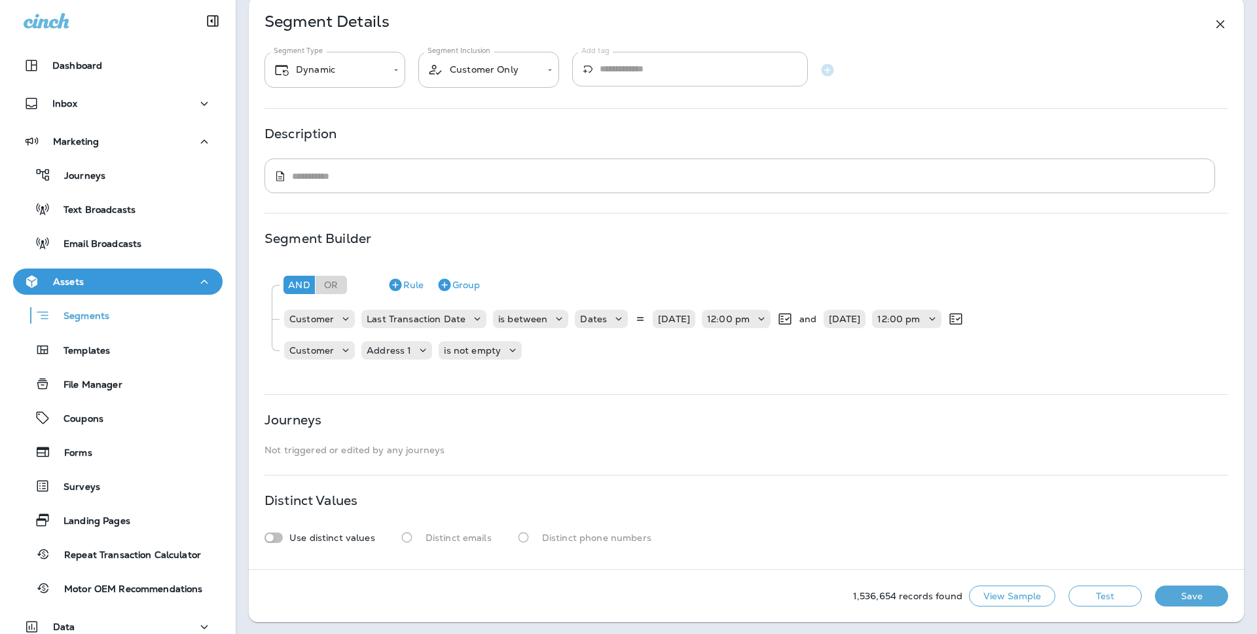
click at [1098, 592] on button "Test" at bounding box center [1104, 595] width 73 height 21
click at [1014, 589] on button "Get Total" at bounding box center [1012, 595] width 86 height 21
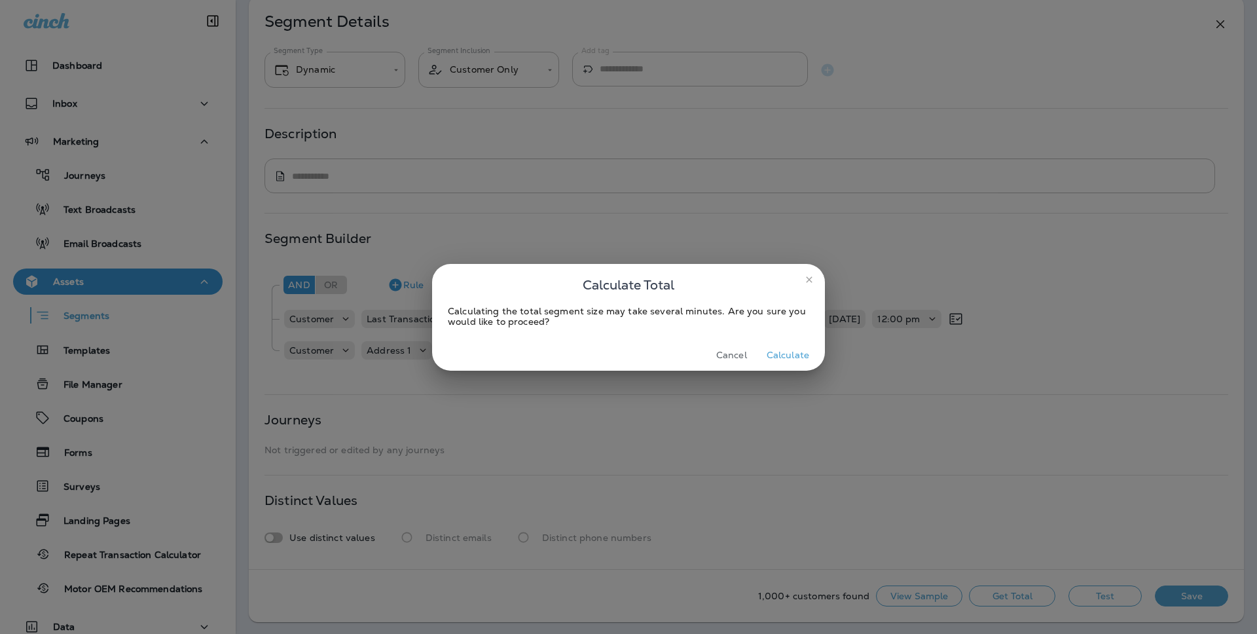
click at [797, 348] on button "Calculate" at bounding box center [787, 355] width 53 height 20
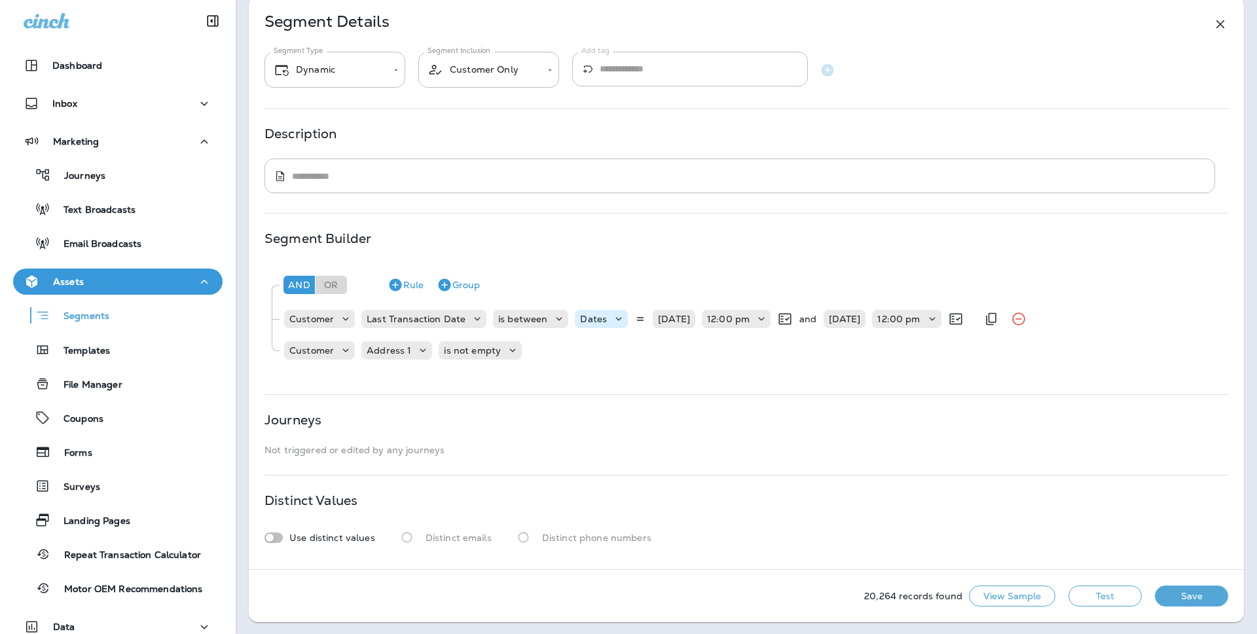
click at [601, 317] on div "Dates" at bounding box center [593, 318] width 37 height 10
click at [614, 346] on p "Relative Times" at bounding box center [612, 351] width 71 height 10
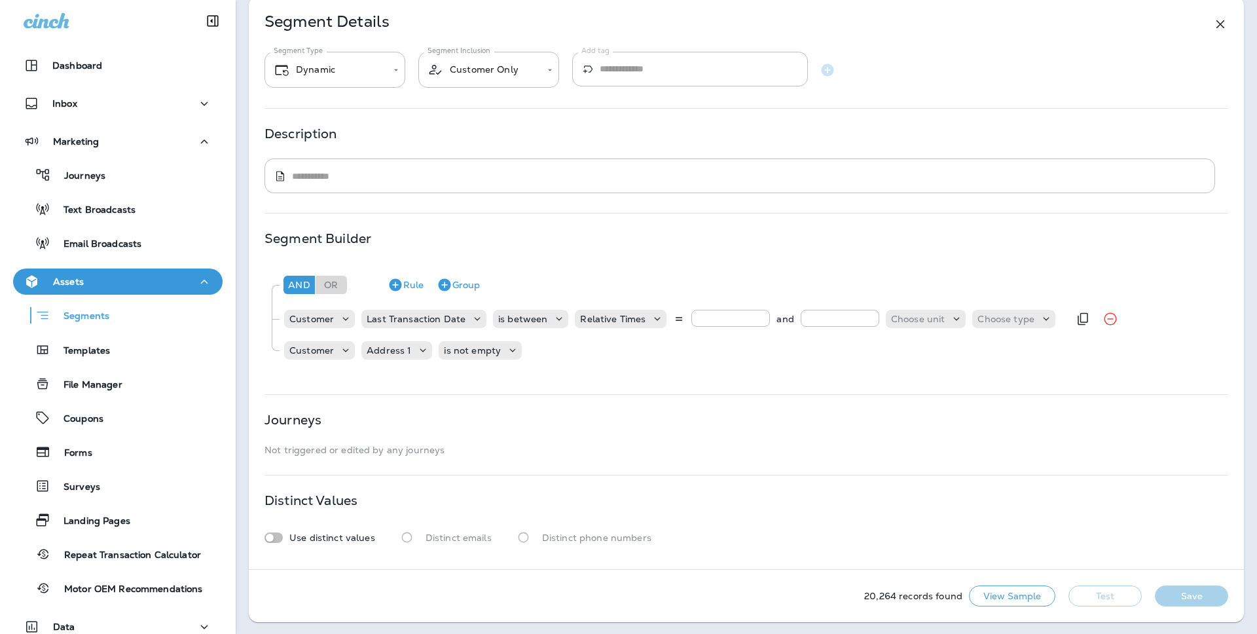
click at [706, 319] on input "number" at bounding box center [730, 318] width 79 height 17
type input "**"
click at [815, 310] on input "number" at bounding box center [839, 318] width 79 height 17
click at [894, 313] on p "Choose unit" at bounding box center [918, 318] width 54 height 10
click at [921, 368] on button "weeks" at bounding box center [905, 371] width 50 height 21
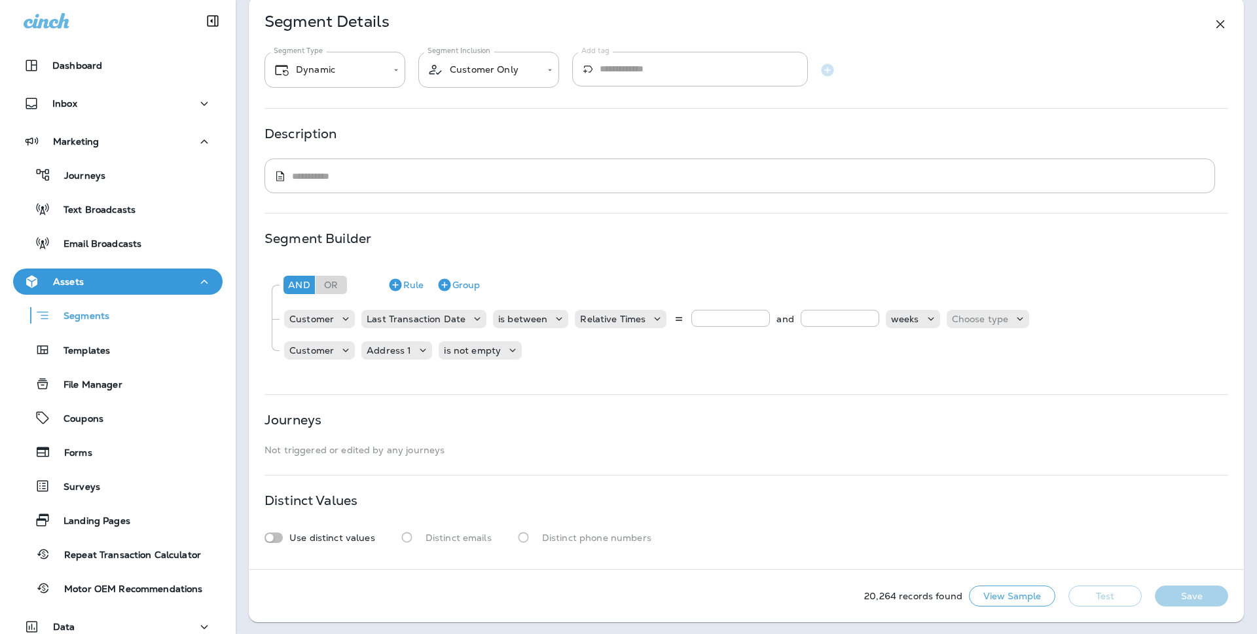
click at [985, 334] on div "And Or Rule Group Customer Last Transaction Date is between Relative Times ** a…" at bounding box center [745, 316] width 963 height 105
click at [985, 317] on p "Choose type" at bounding box center [980, 318] width 57 height 10
click at [977, 354] on button "ago" at bounding box center [969, 350] width 59 height 21
drag, startPoint x: 1086, startPoint y: 592, endPoint x: 815, endPoint y: 287, distance: 408.9
click at [820, 291] on div "**********" at bounding box center [746, 309] width 995 height 625
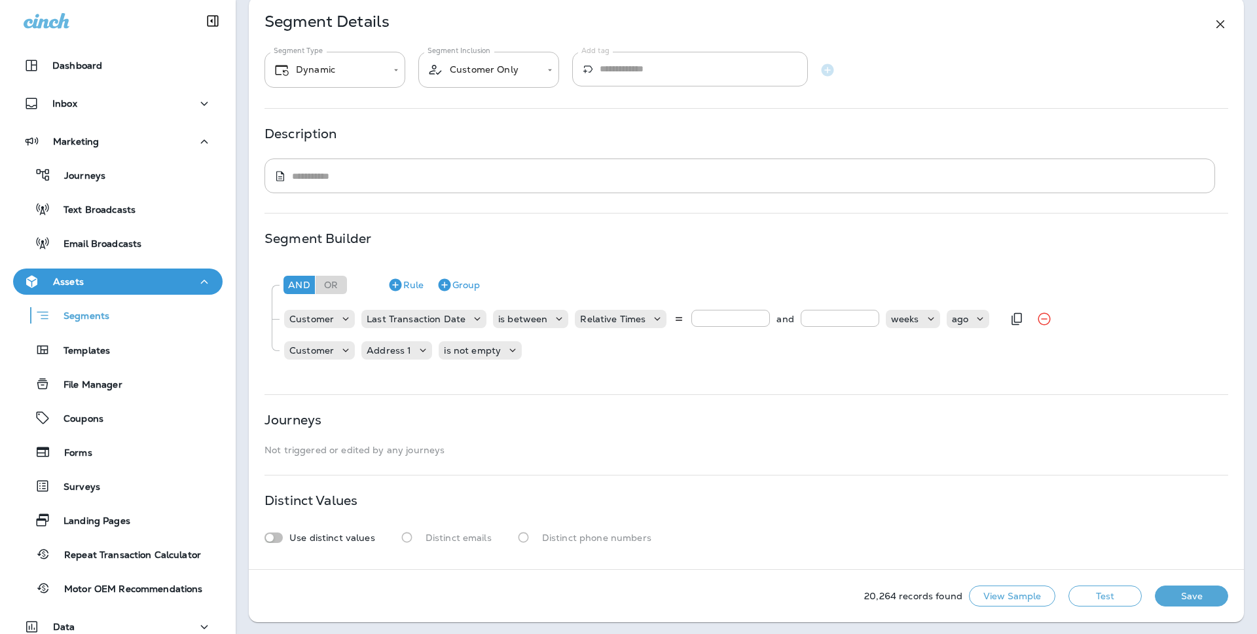
click at [823, 315] on input "**" at bounding box center [839, 318] width 79 height 17
type input "**"
click at [1102, 598] on button "Test" at bounding box center [1104, 595] width 73 height 21
click at [1039, 592] on button "Get Total" at bounding box center [1012, 595] width 86 height 21
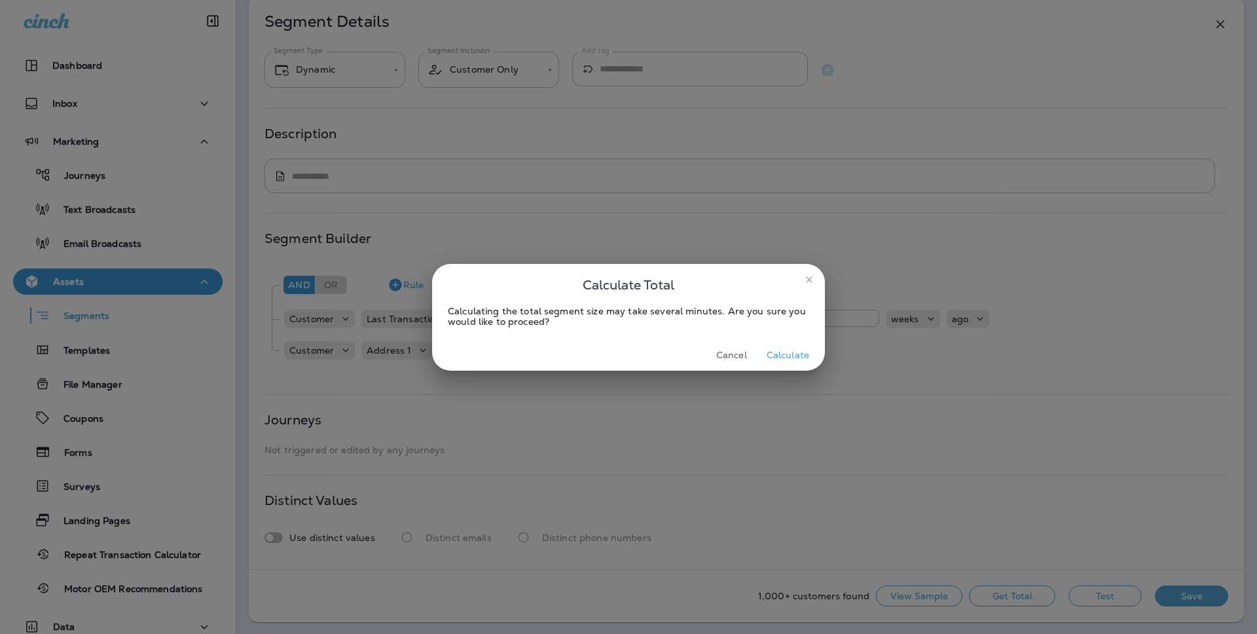
click at [798, 355] on button "Calculate" at bounding box center [787, 355] width 53 height 20
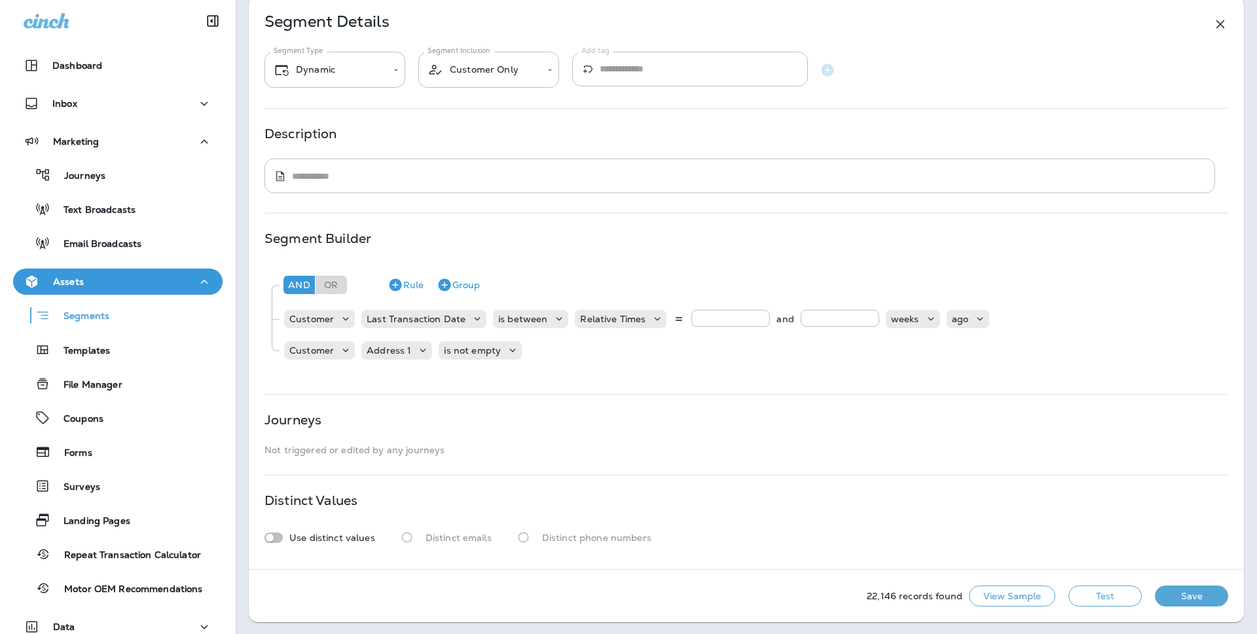
click at [1114, 499] on div "Distinct Values" at bounding box center [745, 500] width 963 height 10
click at [1209, 601] on button "Save" at bounding box center [1190, 595] width 73 height 21
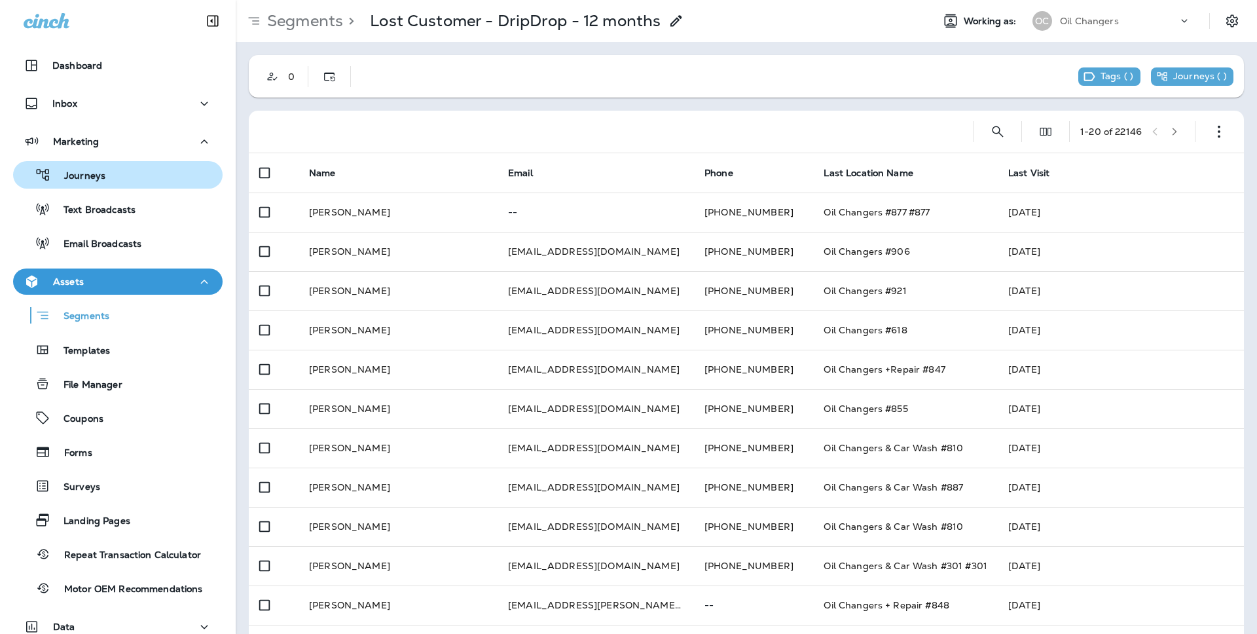
click at [87, 177] on p "Journeys" at bounding box center [78, 176] width 54 height 12
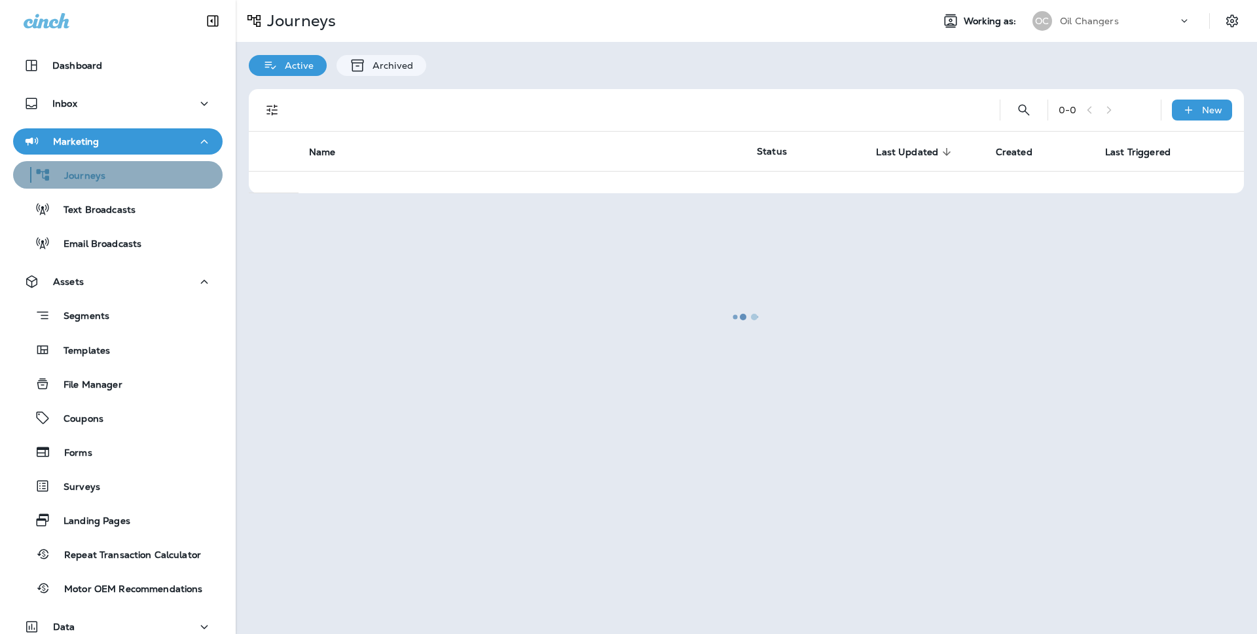
click at [87, 177] on p "Journeys" at bounding box center [78, 176] width 54 height 12
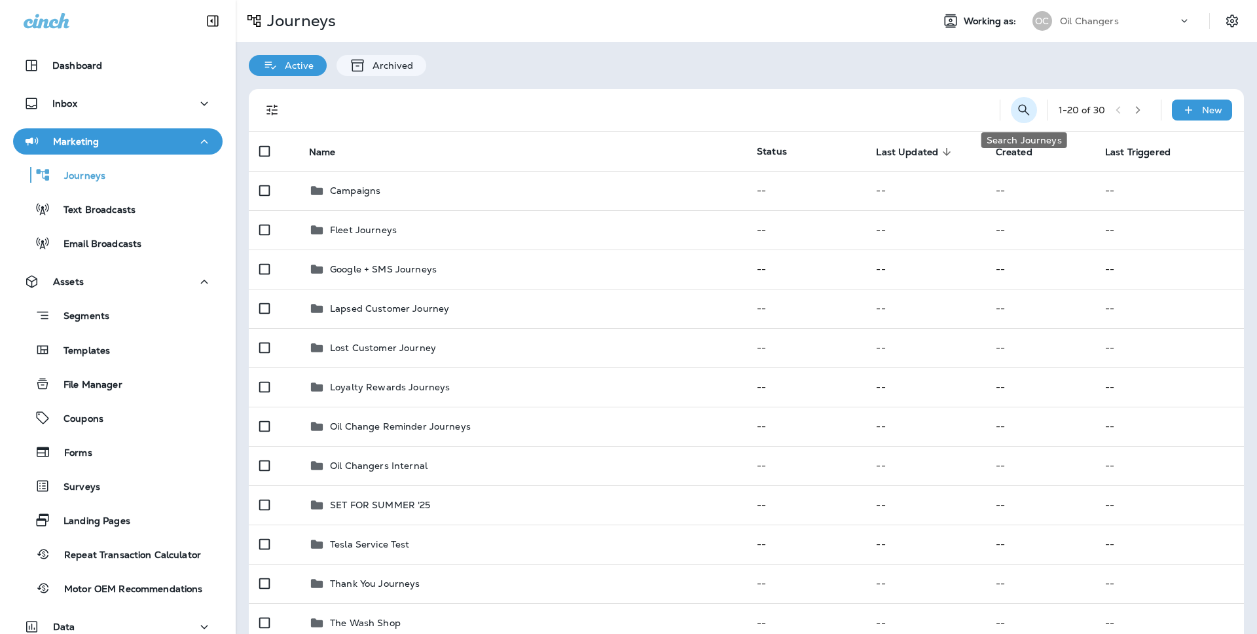
click at [1023, 106] on icon "Search Journeys" at bounding box center [1023, 109] width 11 height 11
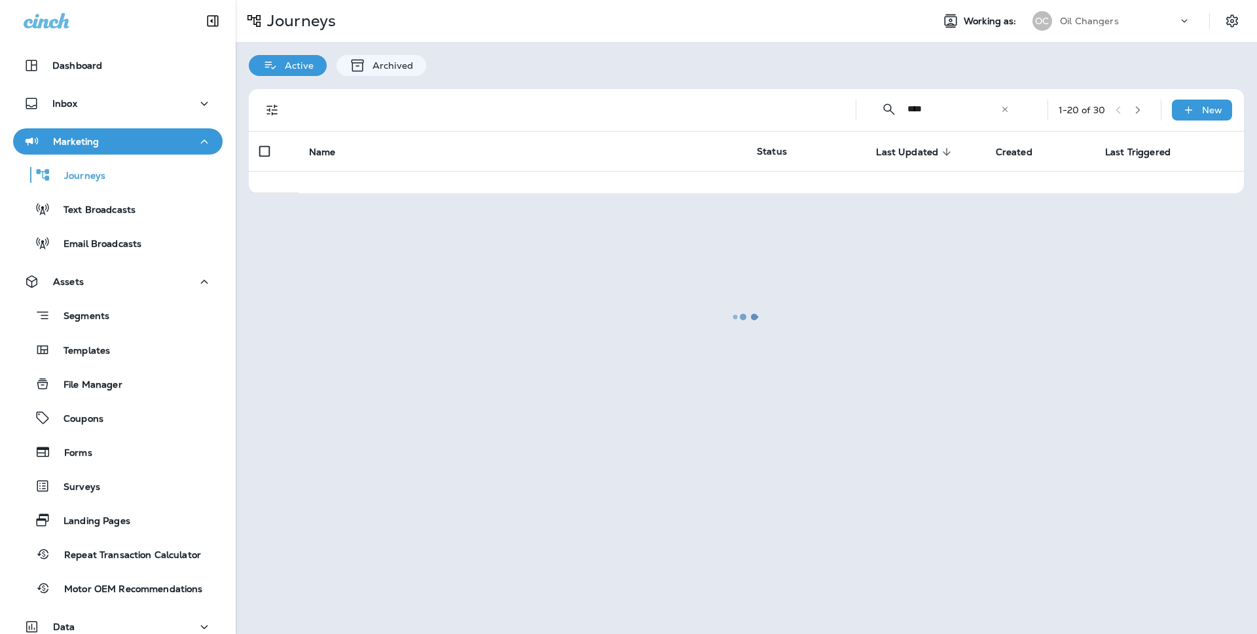
type input "****"
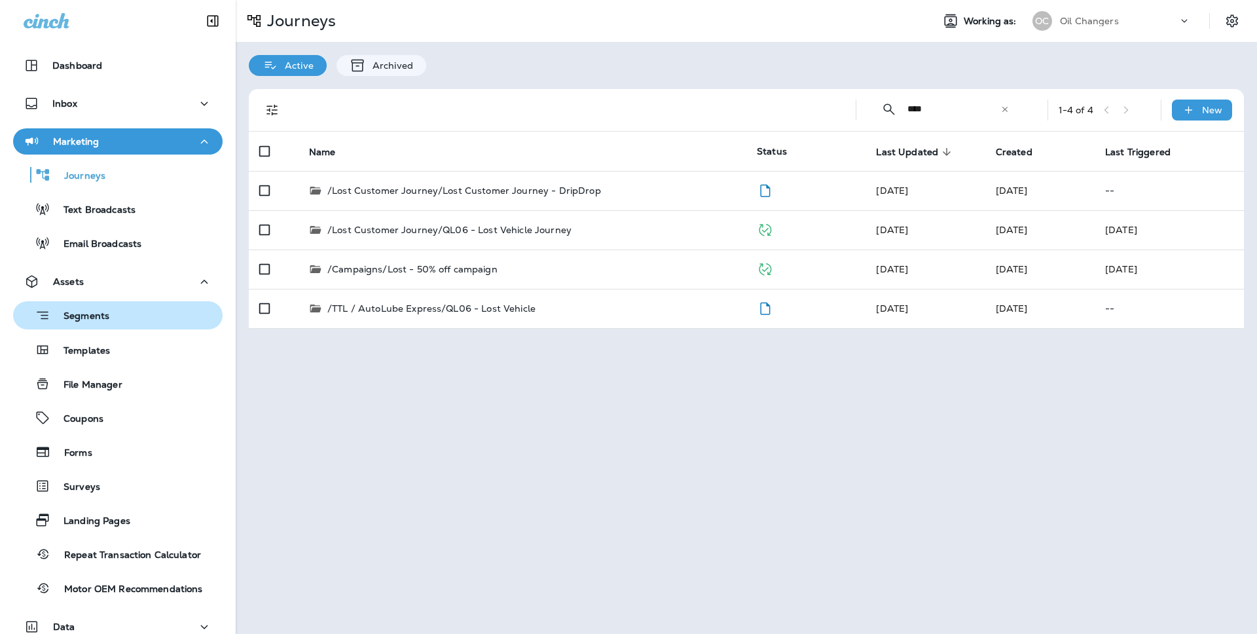
click at [109, 313] on div "Segments" at bounding box center [117, 315] width 199 height 20
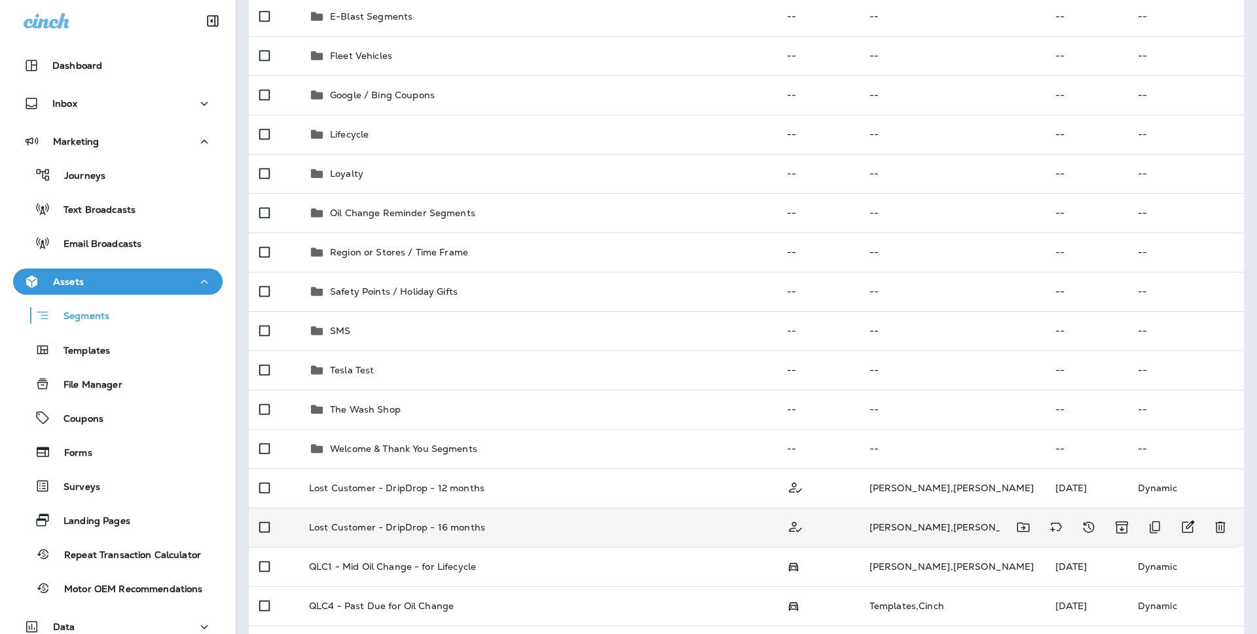
scroll to position [207, 0]
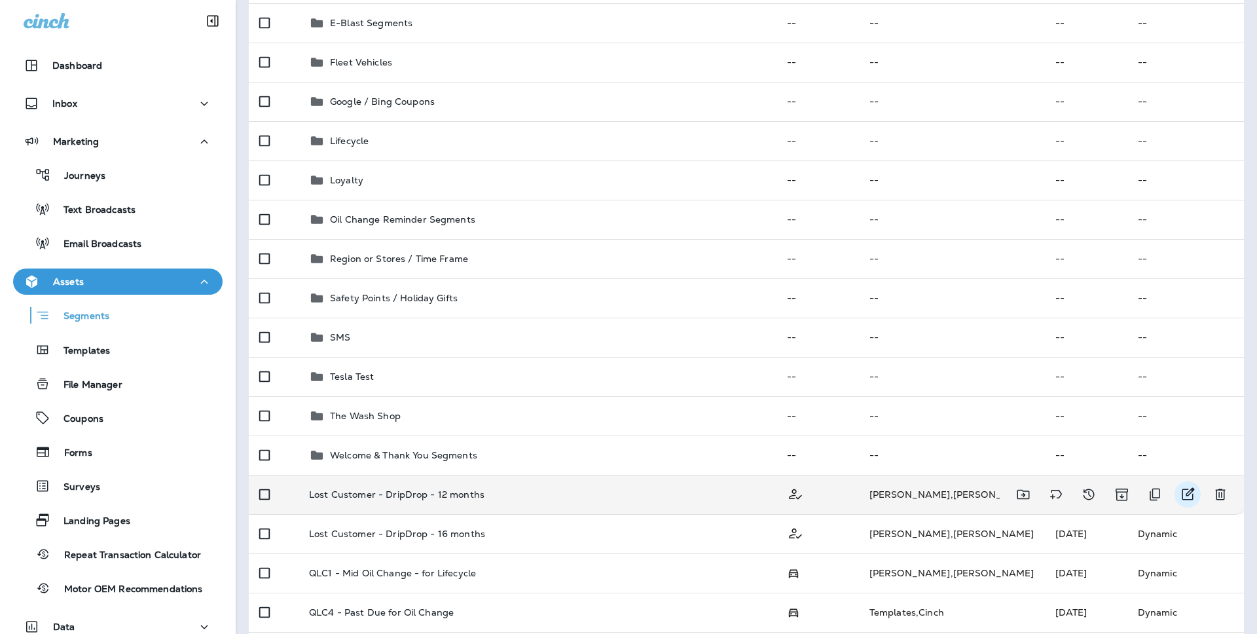
click at [1187, 497] on icon "Edit" at bounding box center [1187, 494] width 16 height 16
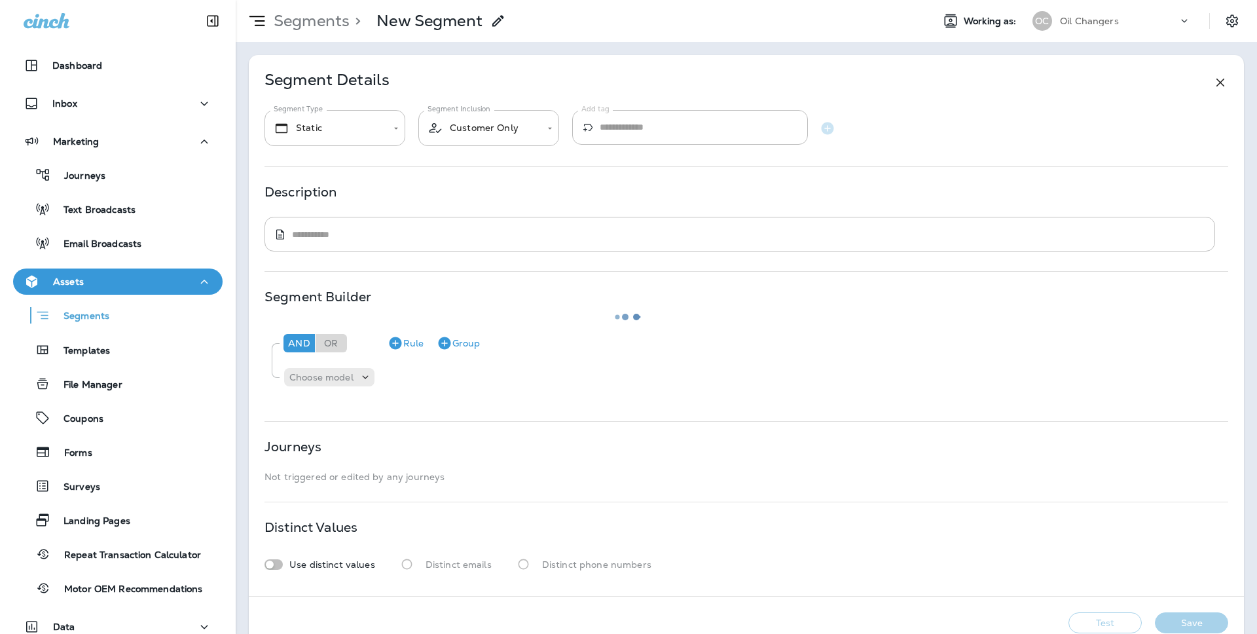
type input "*******"
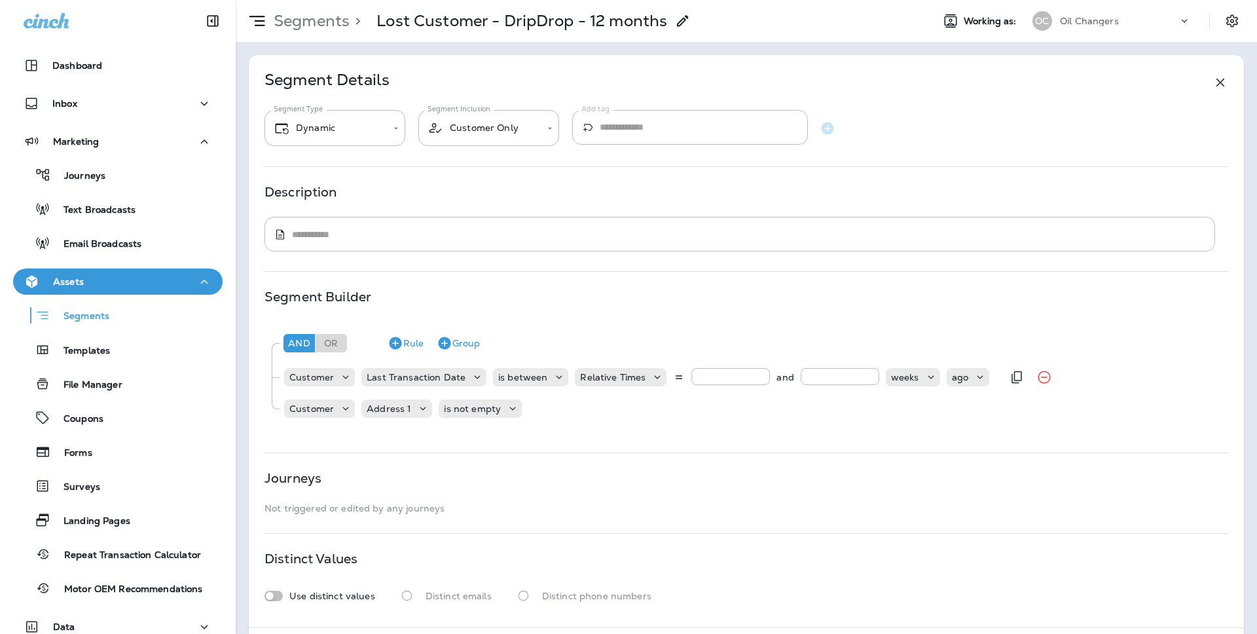
click at [723, 372] on input "**" at bounding box center [730, 376] width 79 height 17
type input "*"
type input "***"
click at [830, 376] on input "**" at bounding box center [839, 376] width 79 height 17
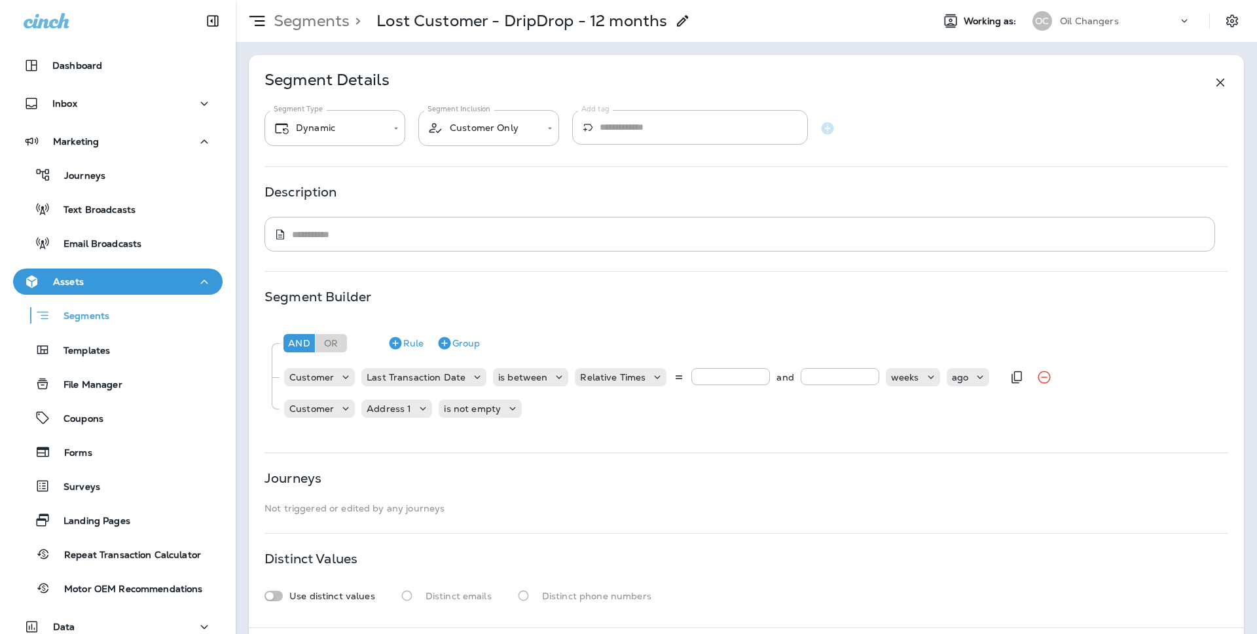
click at [830, 376] on input "**" at bounding box center [839, 376] width 79 height 17
type input "*"
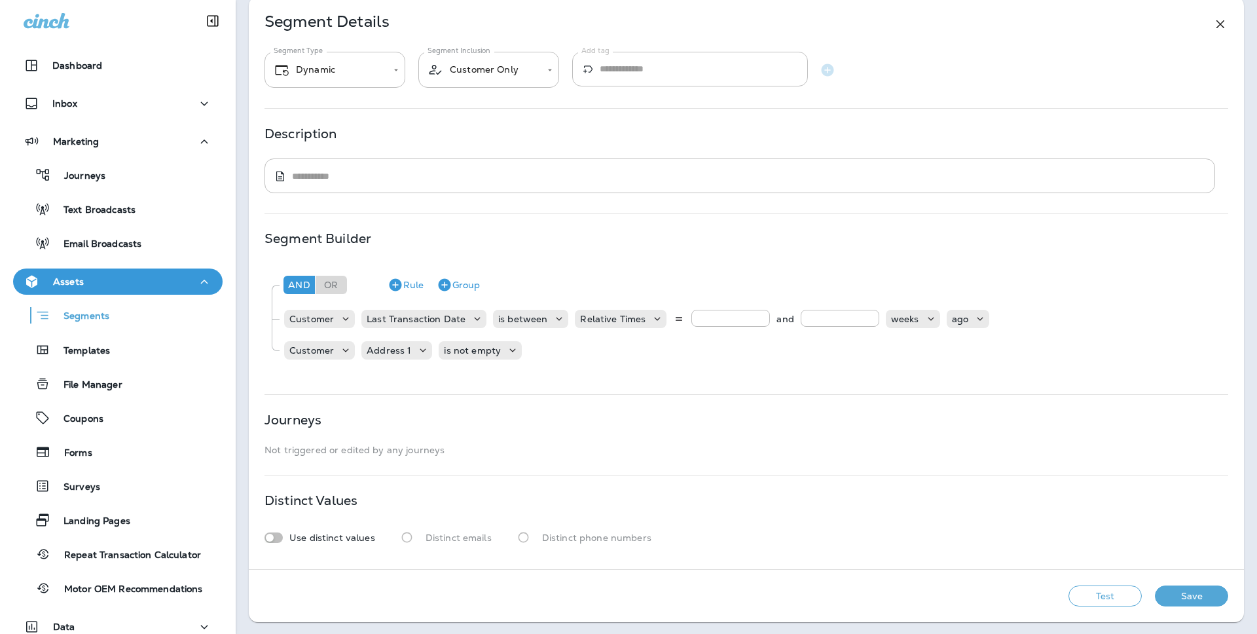
type input "***"
click at [1124, 608] on div "Test Save" at bounding box center [746, 595] width 995 height 52
click at [1124, 599] on button "Test" at bounding box center [1104, 595] width 73 height 21
click at [903, 323] on p "weeks" at bounding box center [905, 318] width 28 height 10
click at [911, 350] on button "days" at bounding box center [905, 350] width 50 height 21
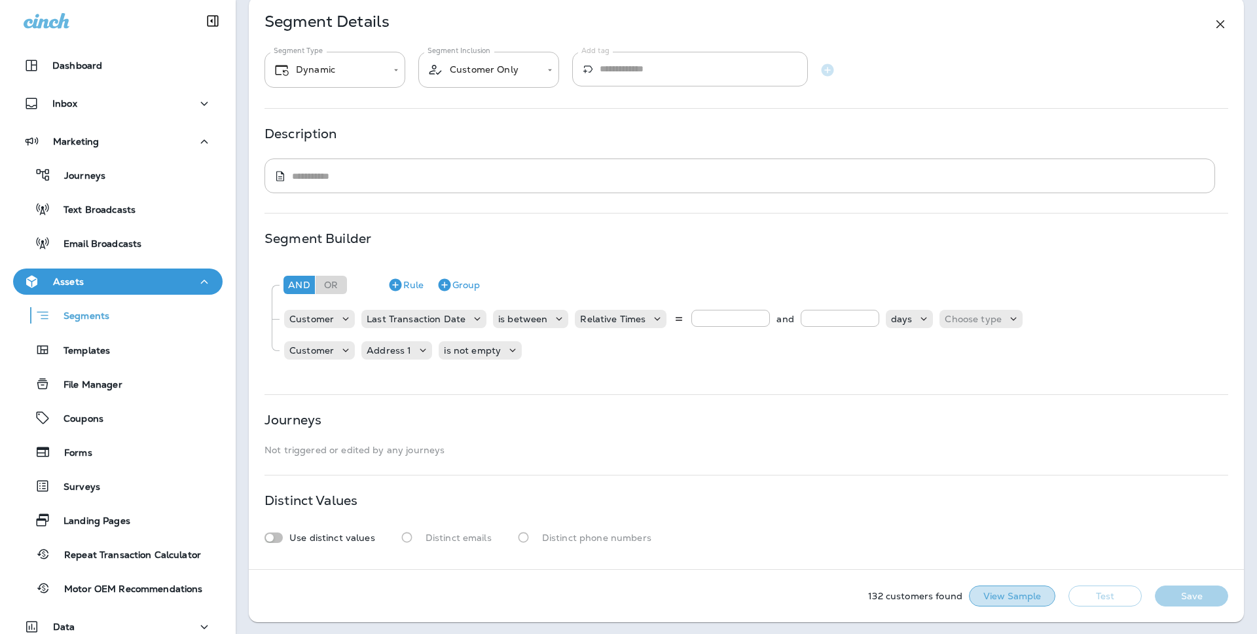
click at [1032, 593] on button "View Sample" at bounding box center [1012, 595] width 86 height 21
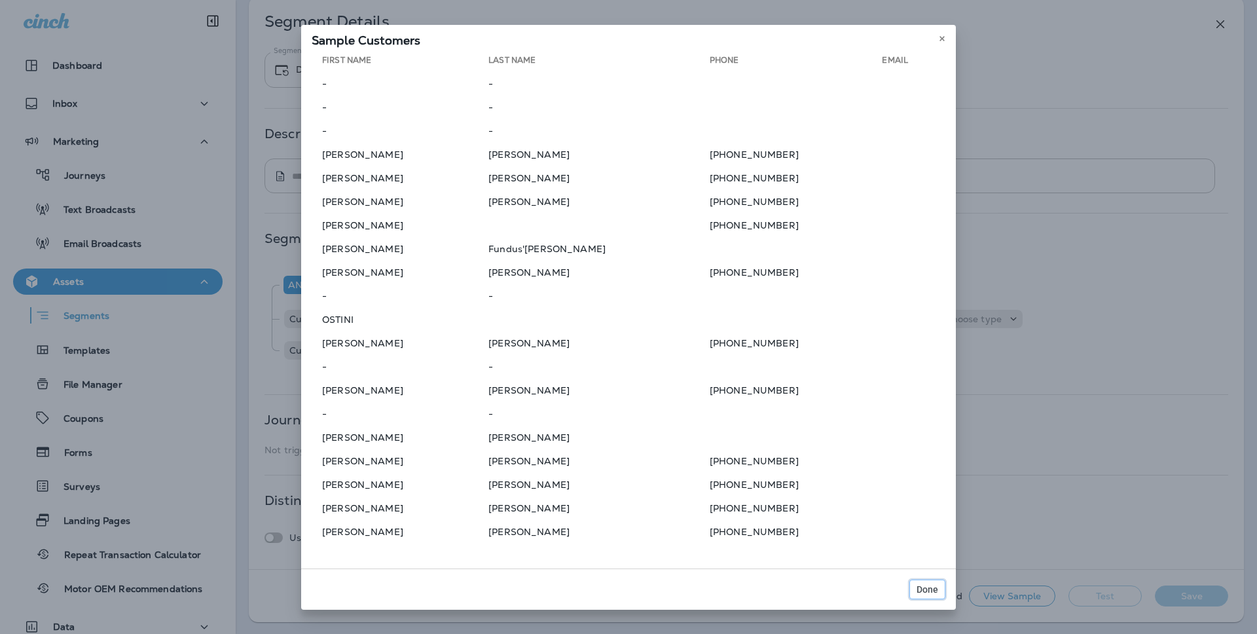
click at [921, 584] on span "Done" at bounding box center [927, 588] width 22 height 9
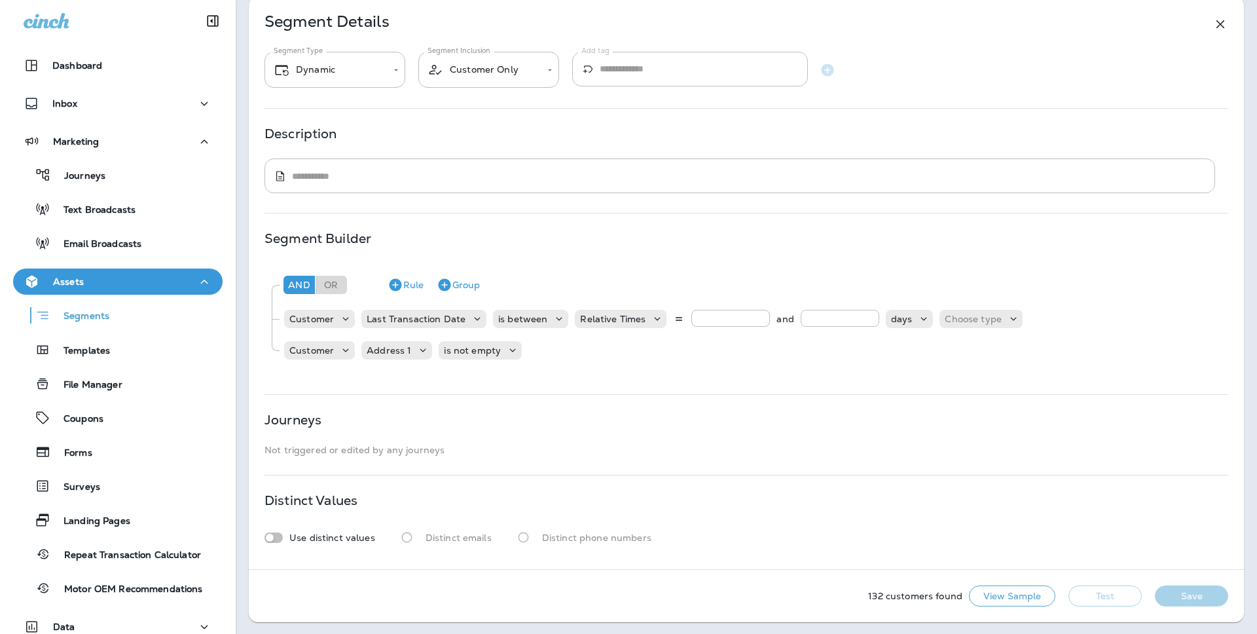
click at [1090, 586] on button "Test" at bounding box center [1104, 595] width 73 height 21
click at [985, 325] on div "Choose type" at bounding box center [980, 318] width 83 height 13
click at [982, 338] on div "ago from now" at bounding box center [962, 361] width 60 height 52
click at [982, 343] on button "ago" at bounding box center [962, 350] width 59 height 21
click at [1029, 596] on button "Get Total" at bounding box center [1012, 595] width 86 height 21
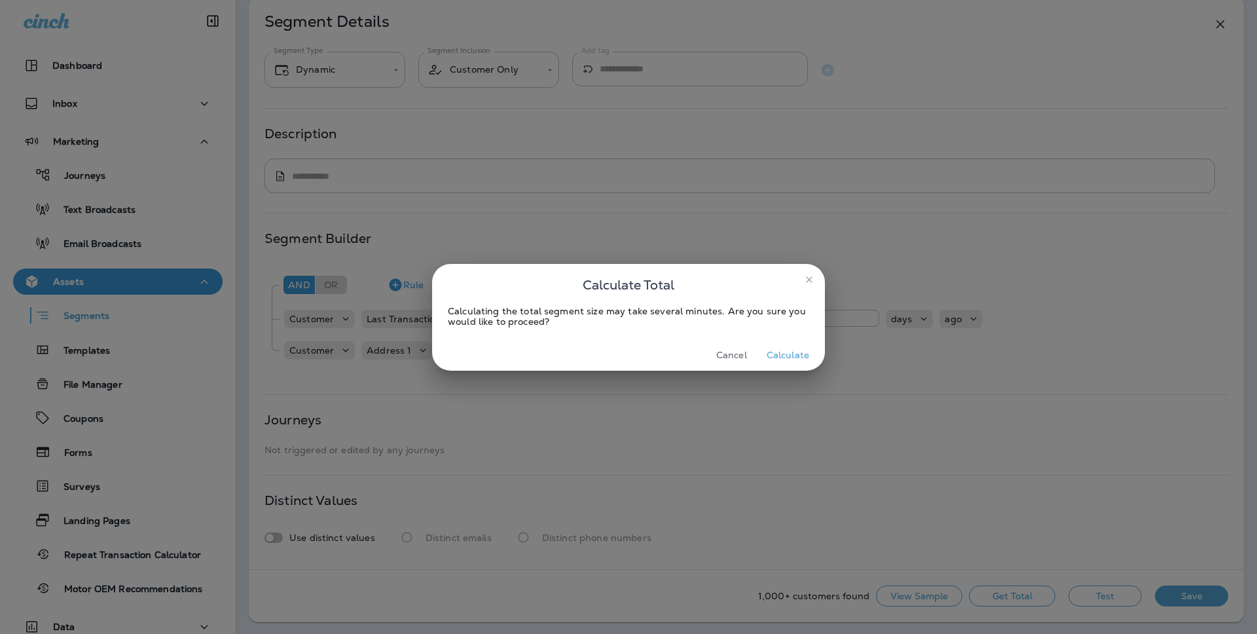
click at [795, 354] on button "Calculate" at bounding box center [787, 355] width 53 height 20
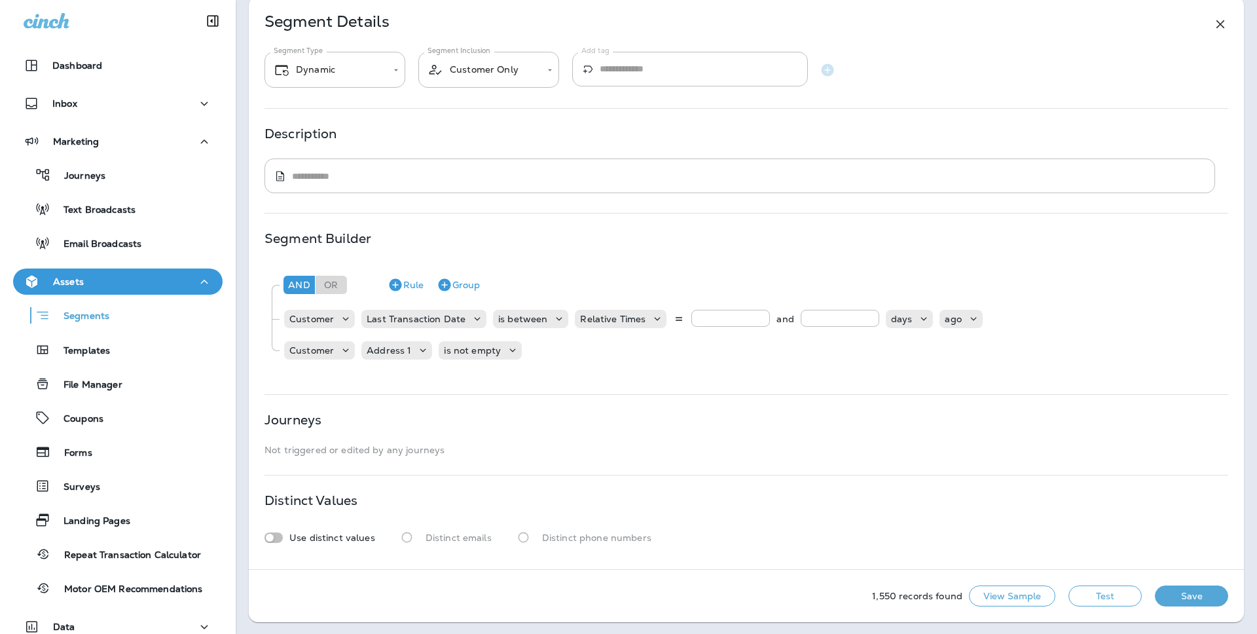
click at [1187, 592] on button "Save" at bounding box center [1190, 595] width 73 height 21
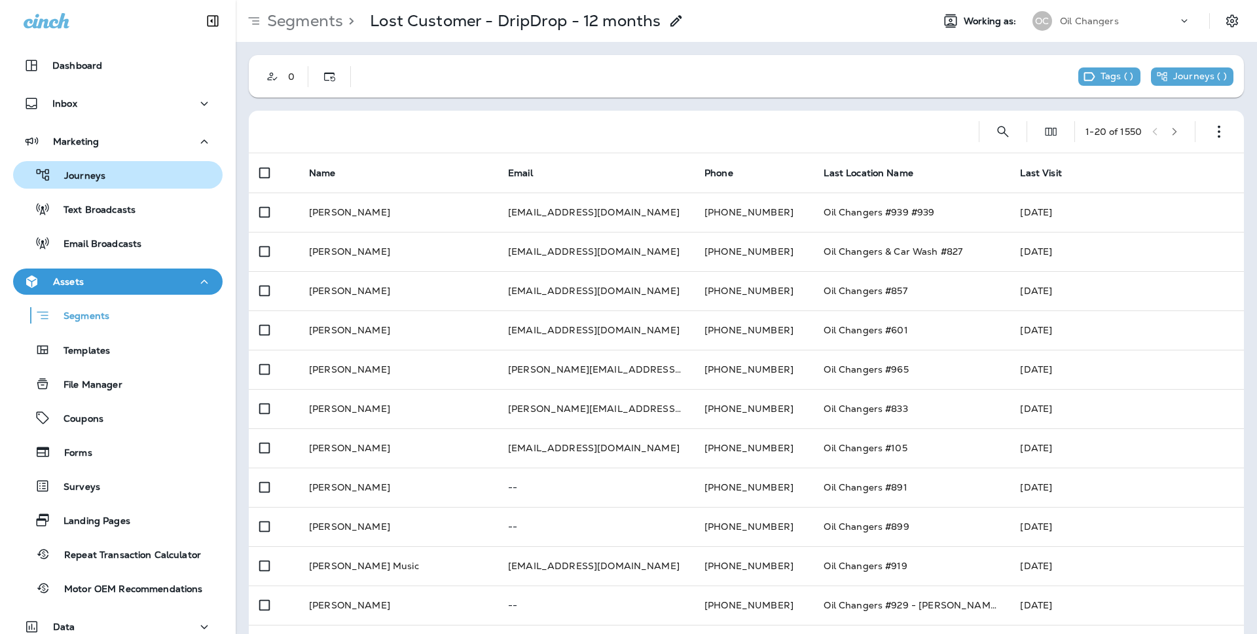
click at [128, 175] on div "Journeys" at bounding box center [117, 175] width 199 height 20
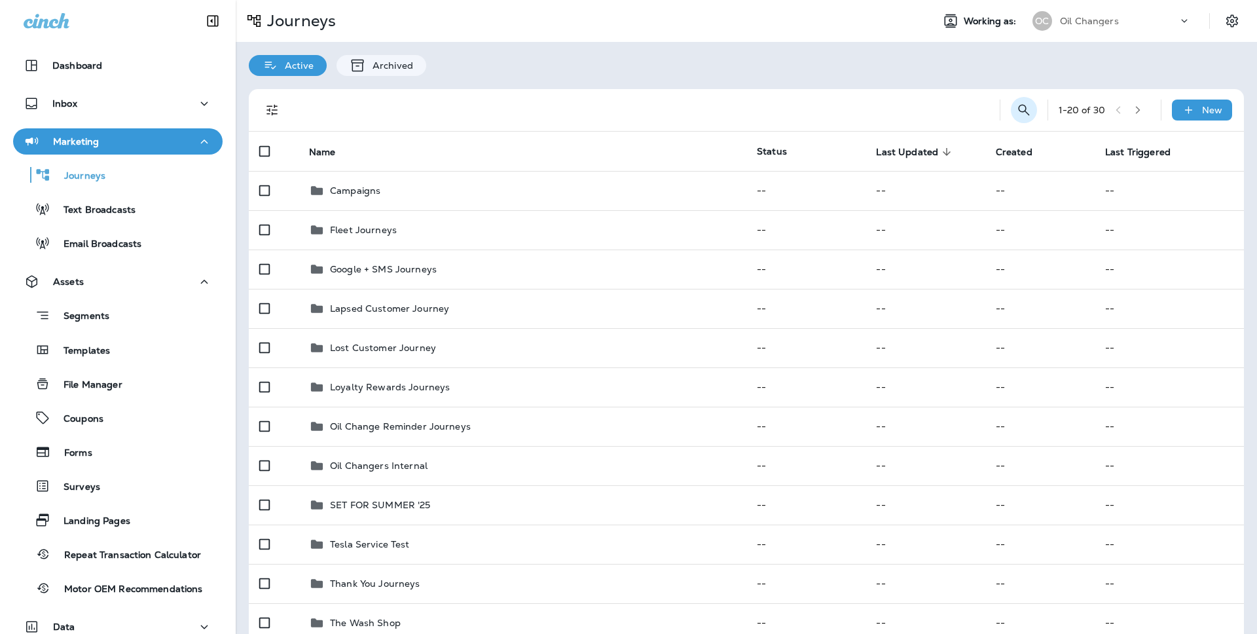
click at [1027, 114] on icon "Search Journeys" at bounding box center [1023, 109] width 11 height 11
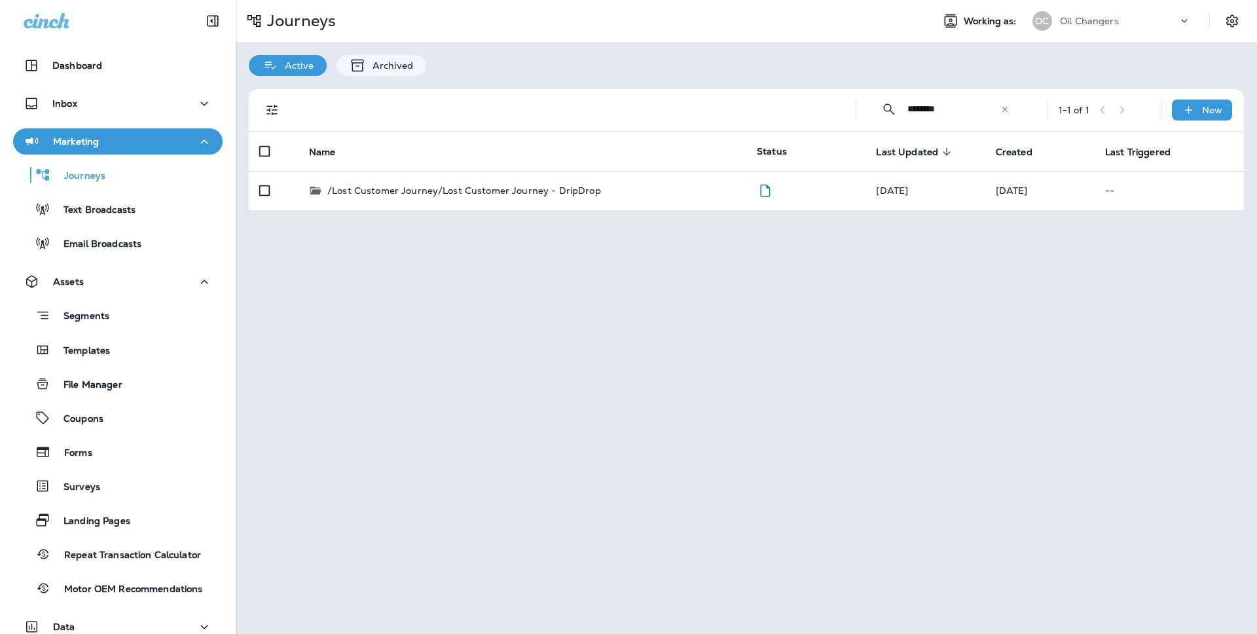
type input "********"
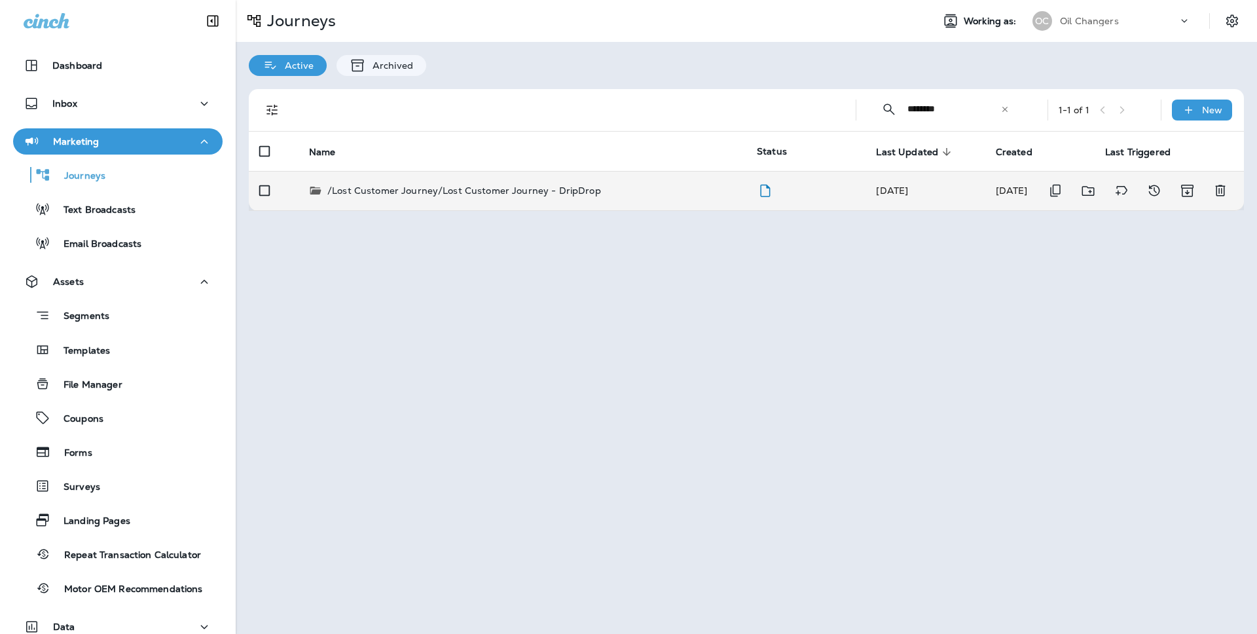
click at [819, 196] on td at bounding box center [805, 190] width 119 height 39
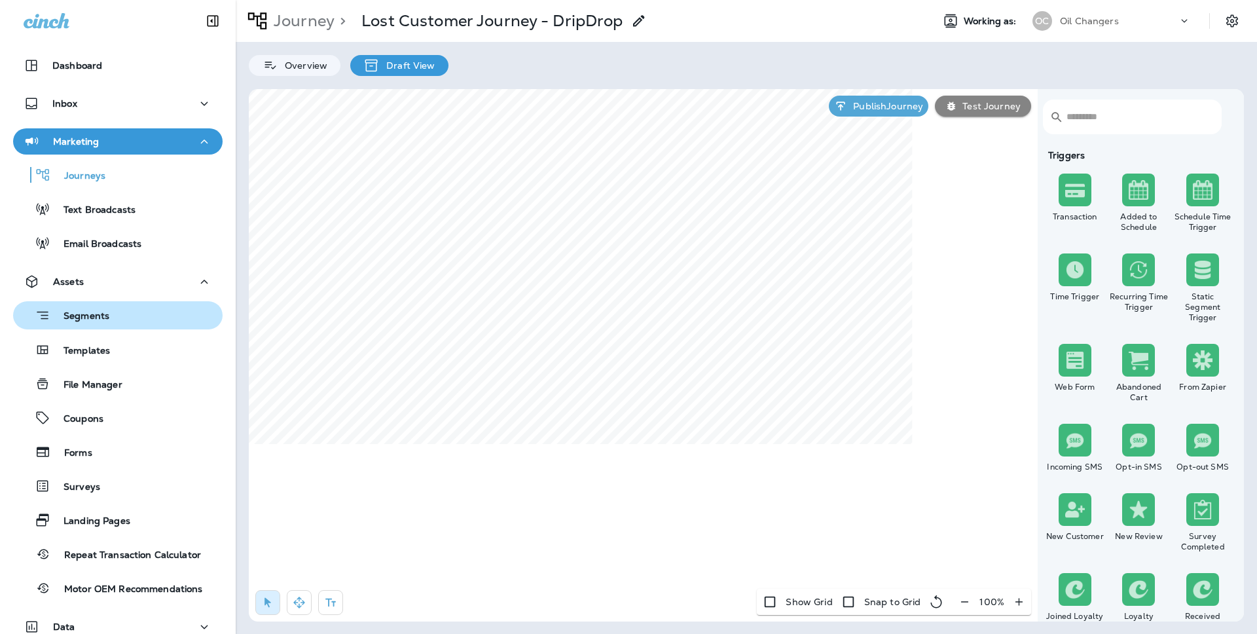
click at [118, 318] on div "Segments" at bounding box center [117, 315] width 199 height 20
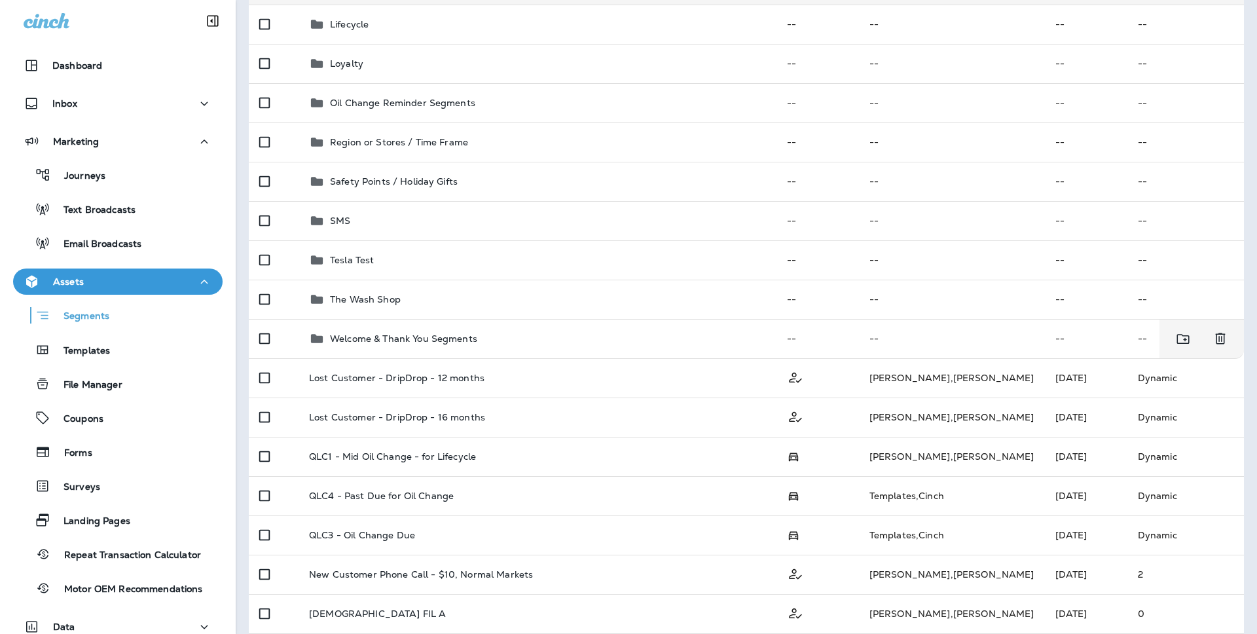
scroll to position [306, 0]
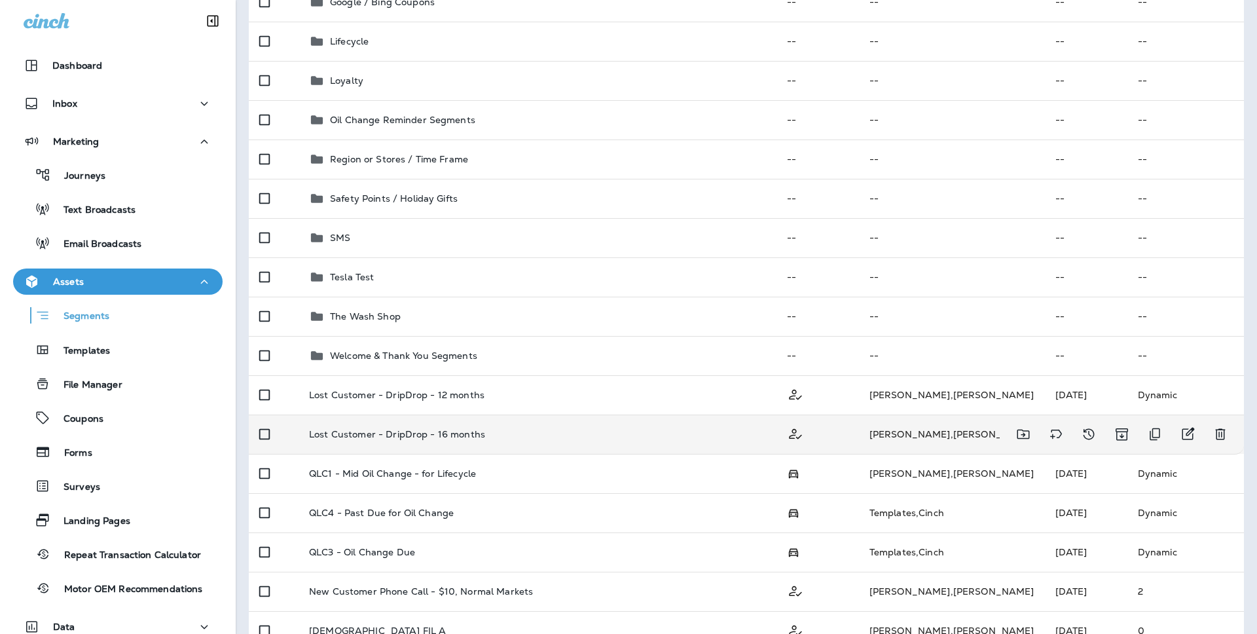
click at [904, 431] on td "Miller , Brookelynn" at bounding box center [952, 433] width 186 height 39
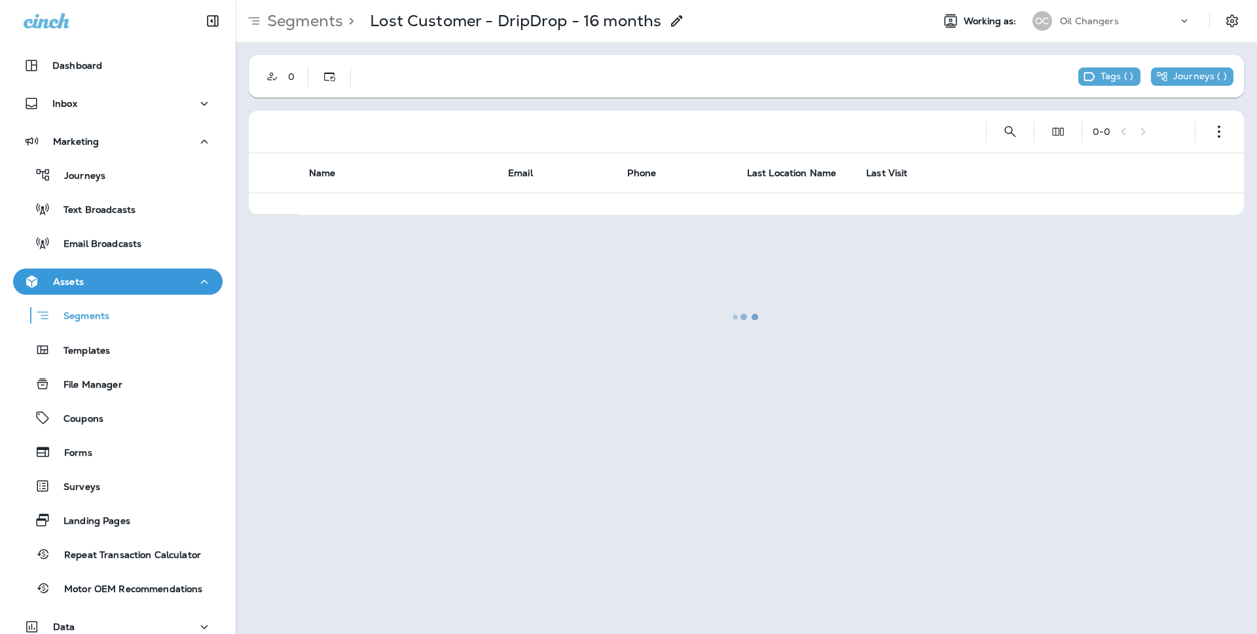
click at [1215, 115] on div at bounding box center [746, 316] width 1018 height 631
click at [1219, 125] on icon "button" at bounding box center [1218, 131] width 13 height 13
click at [1124, 164] on p "Edit Segment" at bounding box center [1131, 165] width 67 height 10
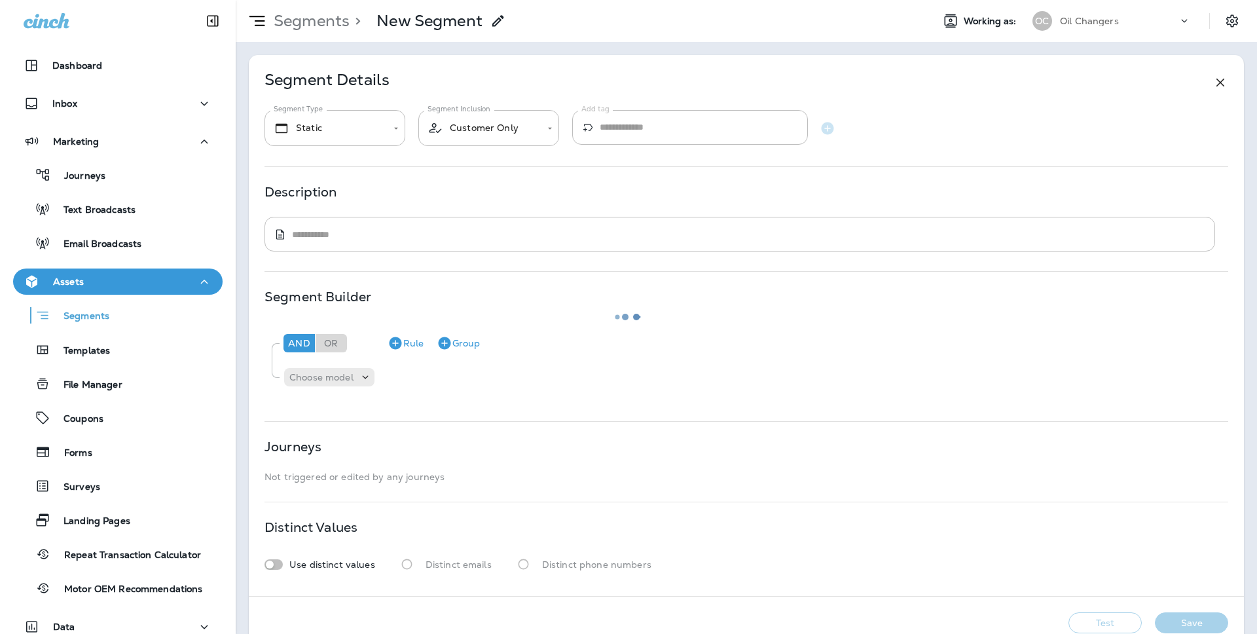
type input "*******"
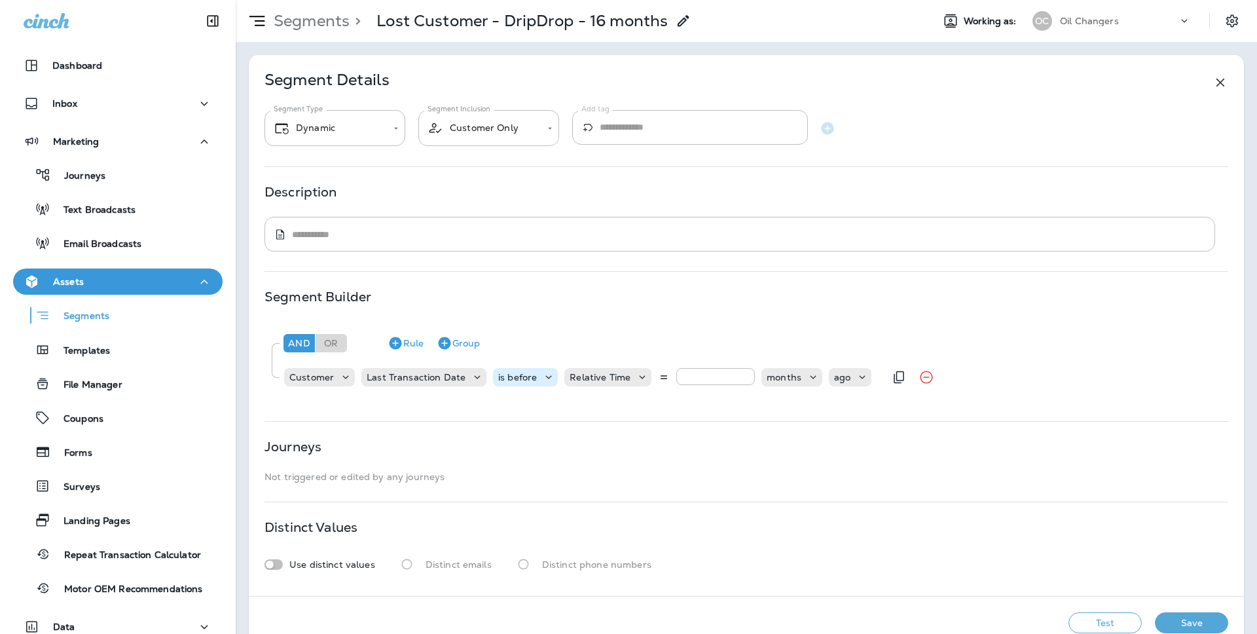
click at [531, 378] on p "is before" at bounding box center [517, 377] width 39 height 10
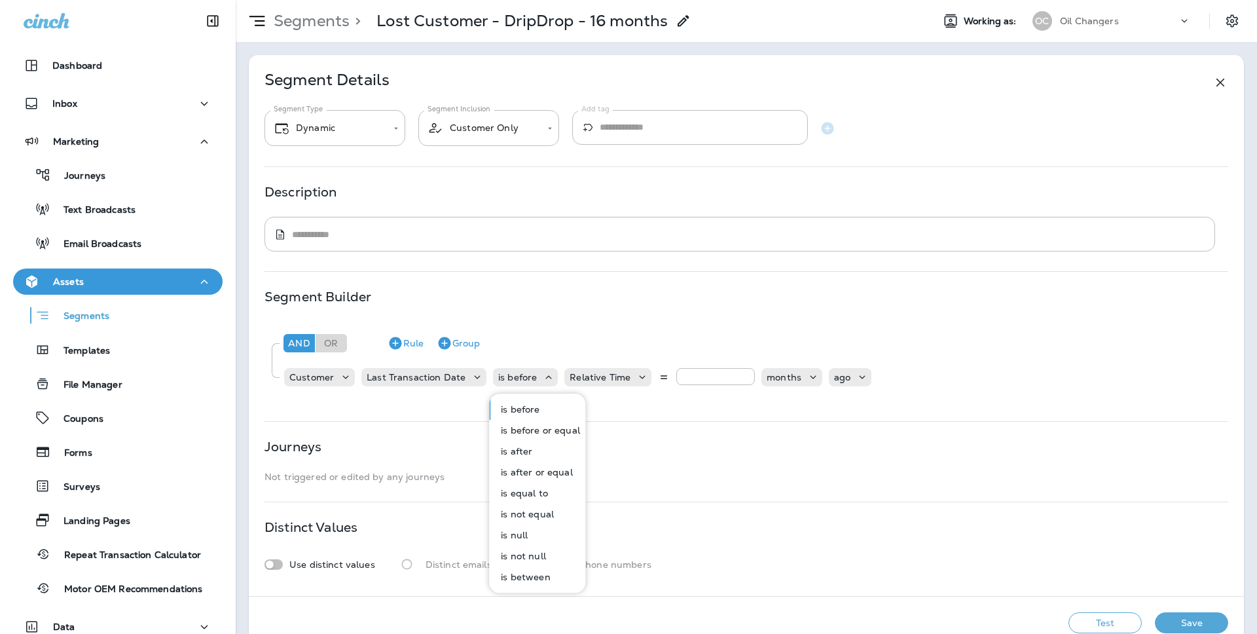
click at [532, 578] on p "is between" at bounding box center [522, 576] width 54 height 10
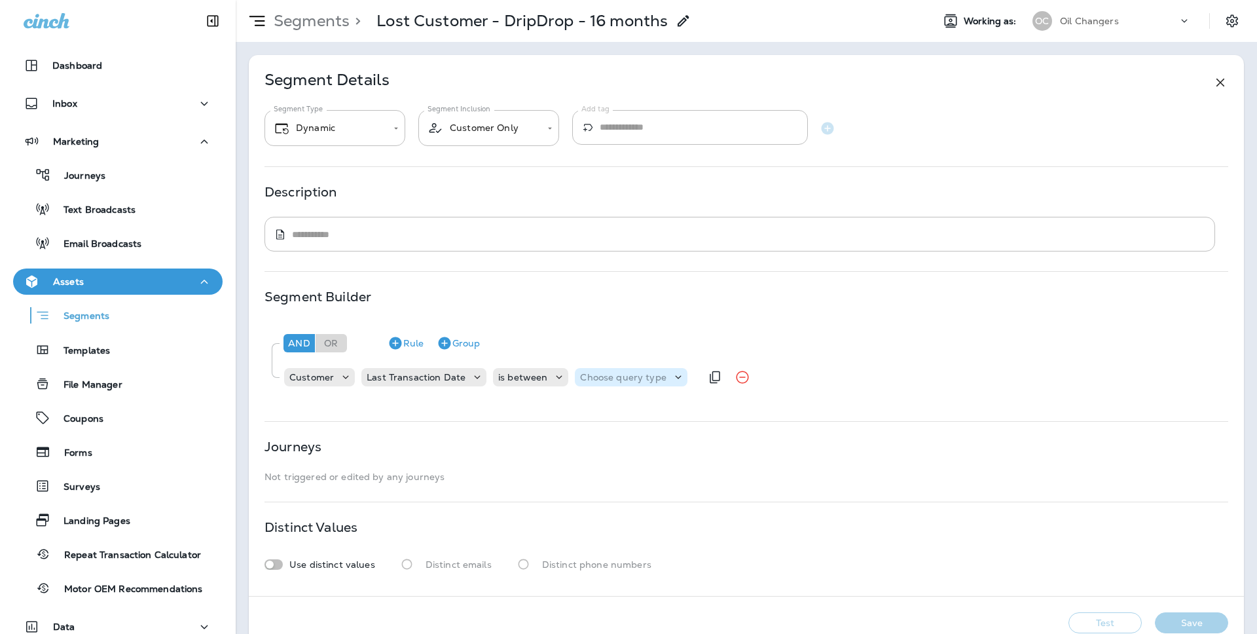
click at [629, 377] on p "Choose query type" at bounding box center [623, 377] width 86 height 10
click at [612, 436] on button "Dates" at bounding box center [611, 430] width 81 height 21
click at [600, 372] on p "Dates" at bounding box center [593, 377] width 27 height 10
click at [600, 402] on button "Relative Times" at bounding box center [611, 409] width 81 height 21
click at [694, 374] on input "number" at bounding box center [730, 376] width 79 height 17
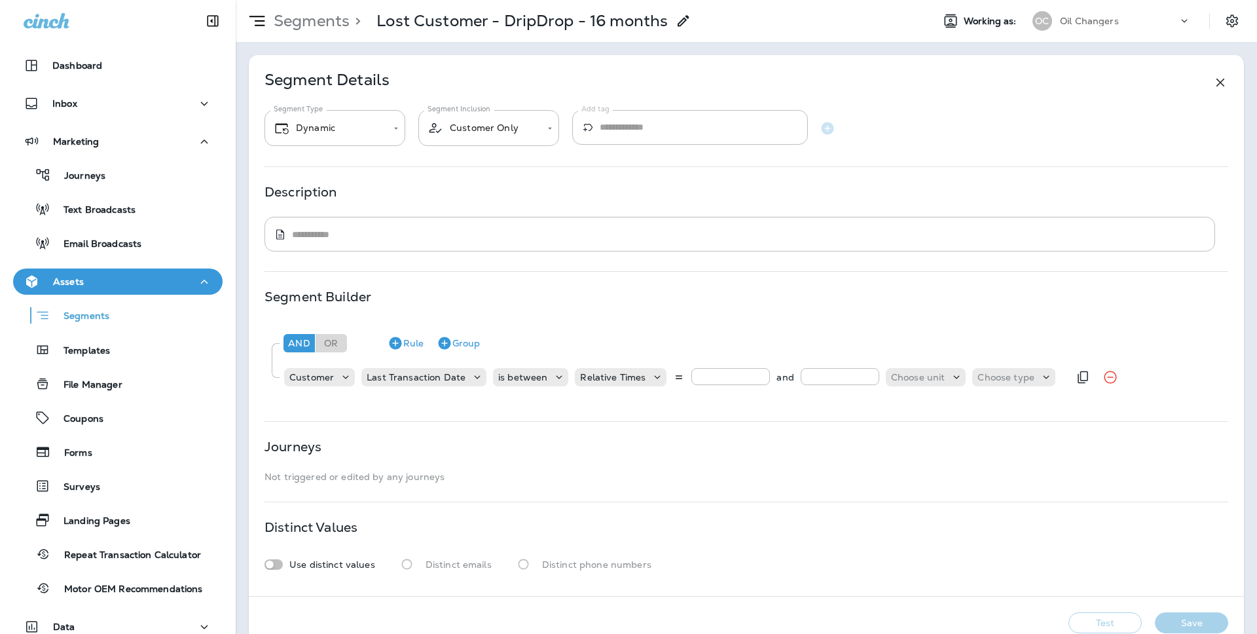
type input "***"
click at [834, 376] on input "number" at bounding box center [839, 376] width 79 height 17
type input "***"
click at [909, 376] on p "Choose unit" at bounding box center [918, 377] width 54 height 10
click at [912, 410] on button "days" at bounding box center [905, 409] width 50 height 21
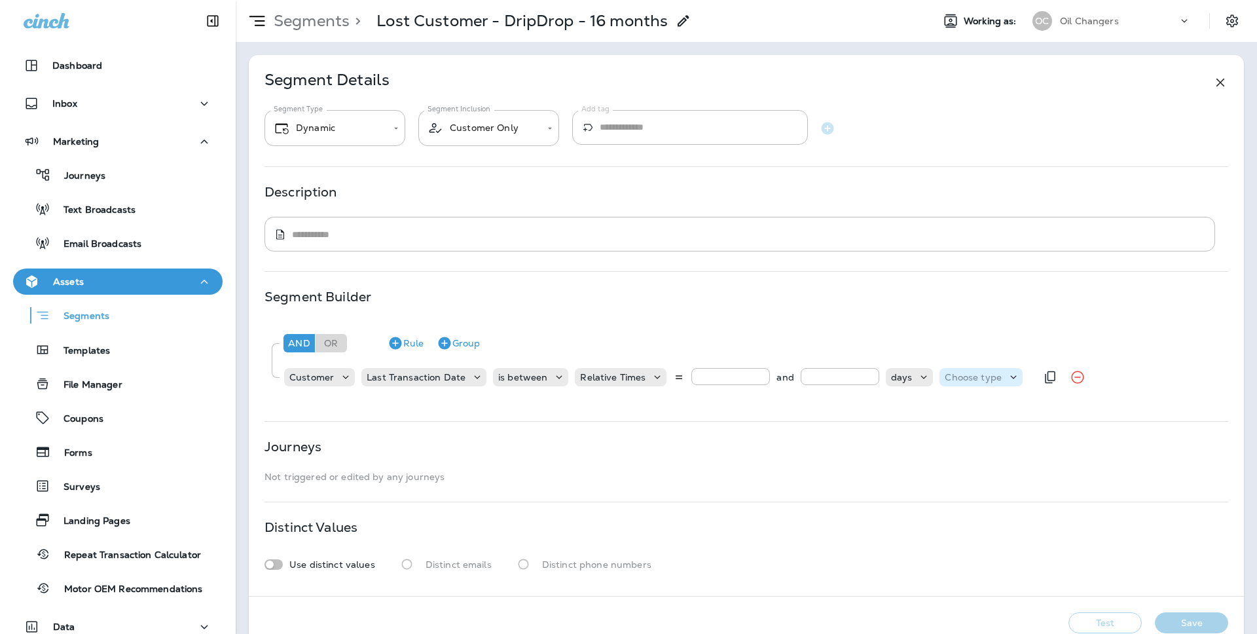
click at [976, 383] on div "Choose type" at bounding box center [980, 377] width 83 height 18
click at [975, 405] on button "ago" at bounding box center [962, 409] width 59 height 21
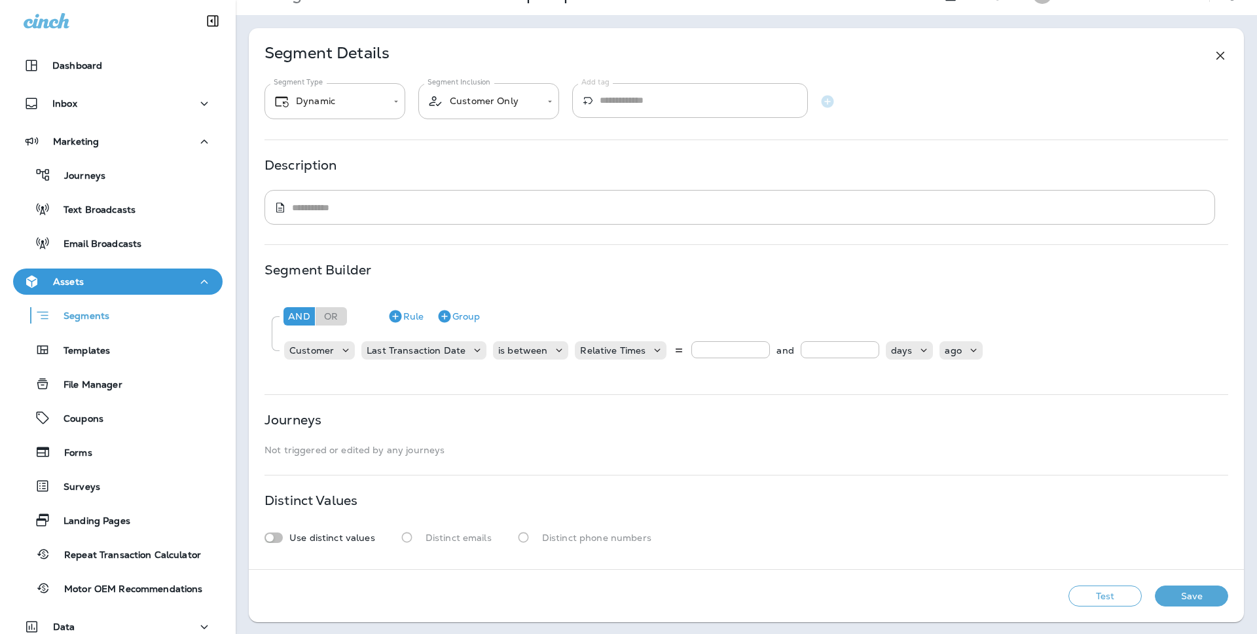
click at [1106, 598] on button "Test" at bounding box center [1104, 595] width 73 height 21
click at [1005, 596] on button "Get Total" at bounding box center [1012, 595] width 86 height 21
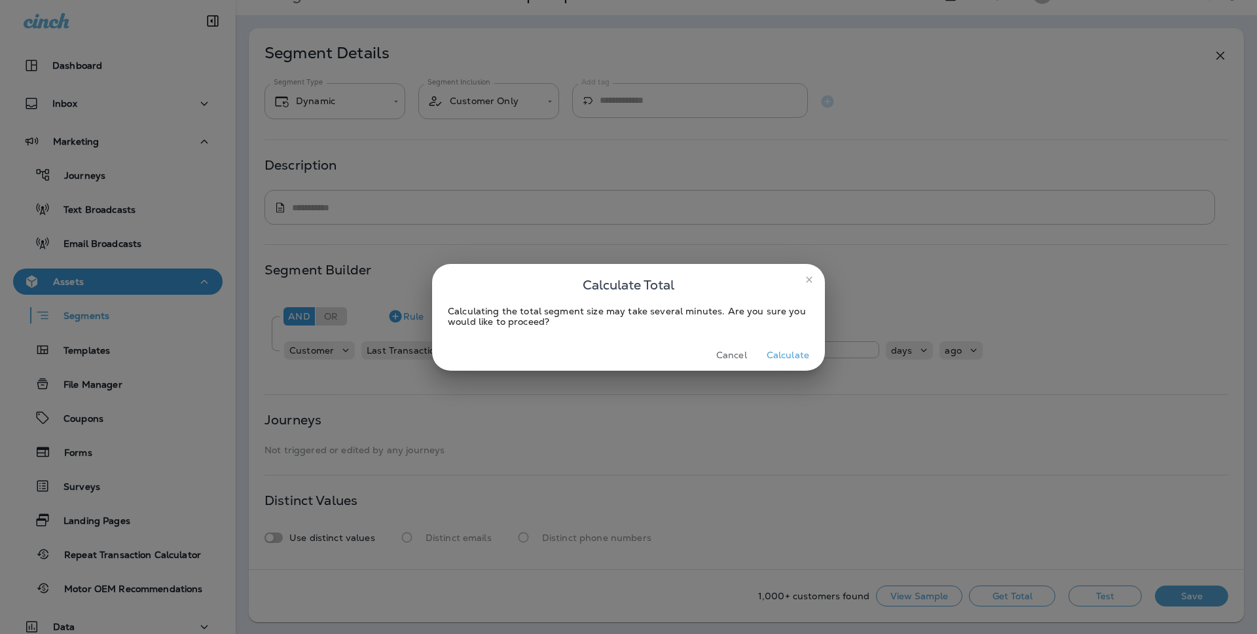
click at [805, 354] on button "Calculate" at bounding box center [787, 355] width 53 height 20
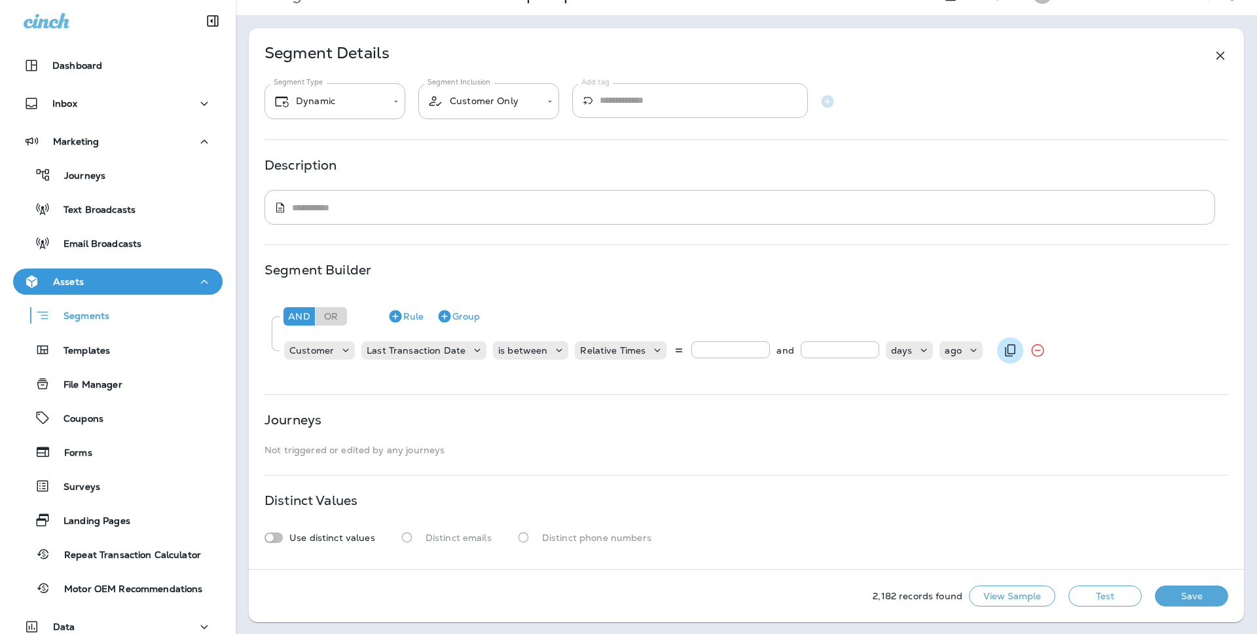
click at [1002, 351] on icon "Duplicate Rule" at bounding box center [1010, 350] width 16 height 16
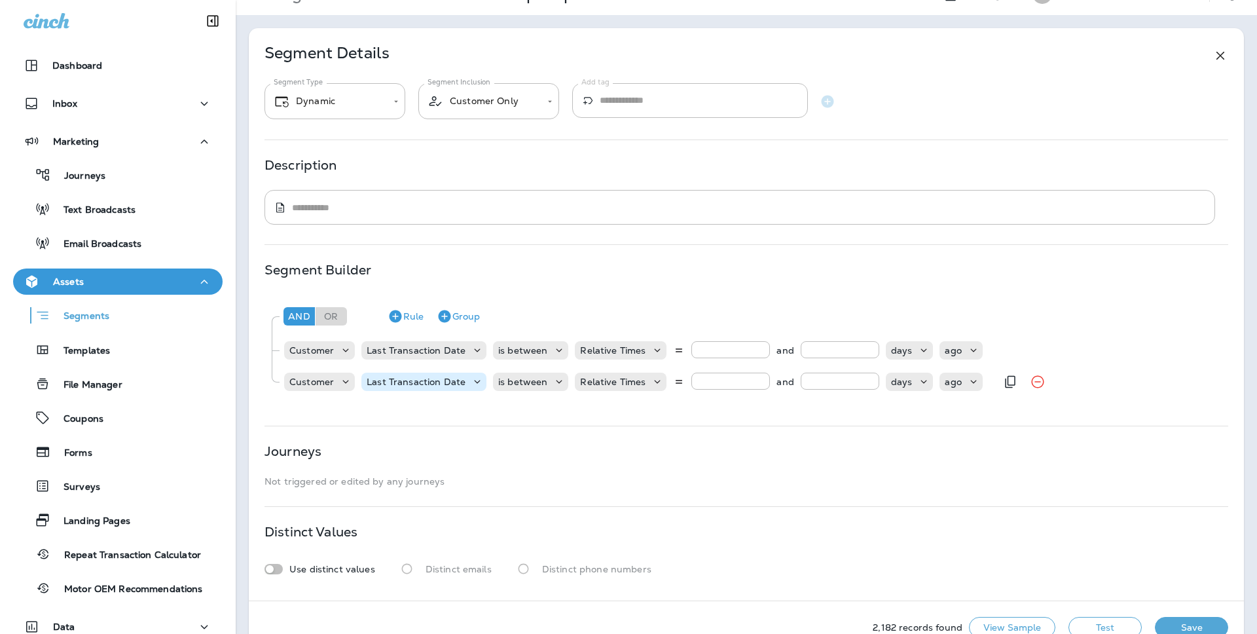
click at [450, 385] on p "Last Transaction Date" at bounding box center [416, 381] width 99 height 10
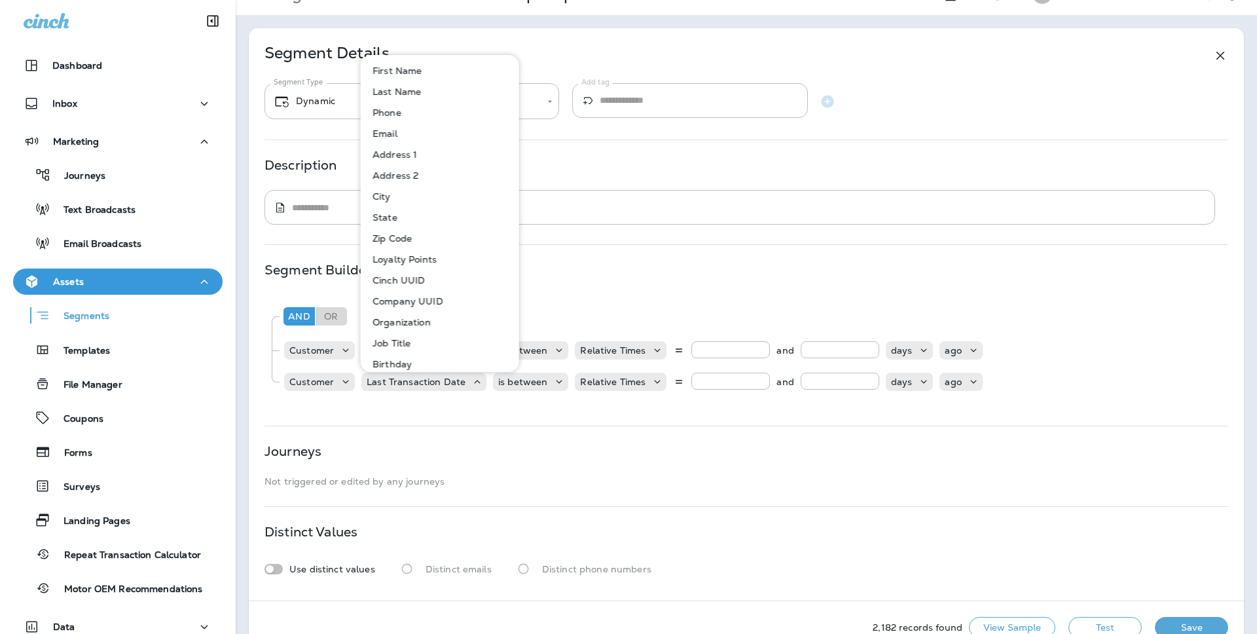
click at [391, 135] on p "Email" at bounding box center [382, 133] width 30 height 10
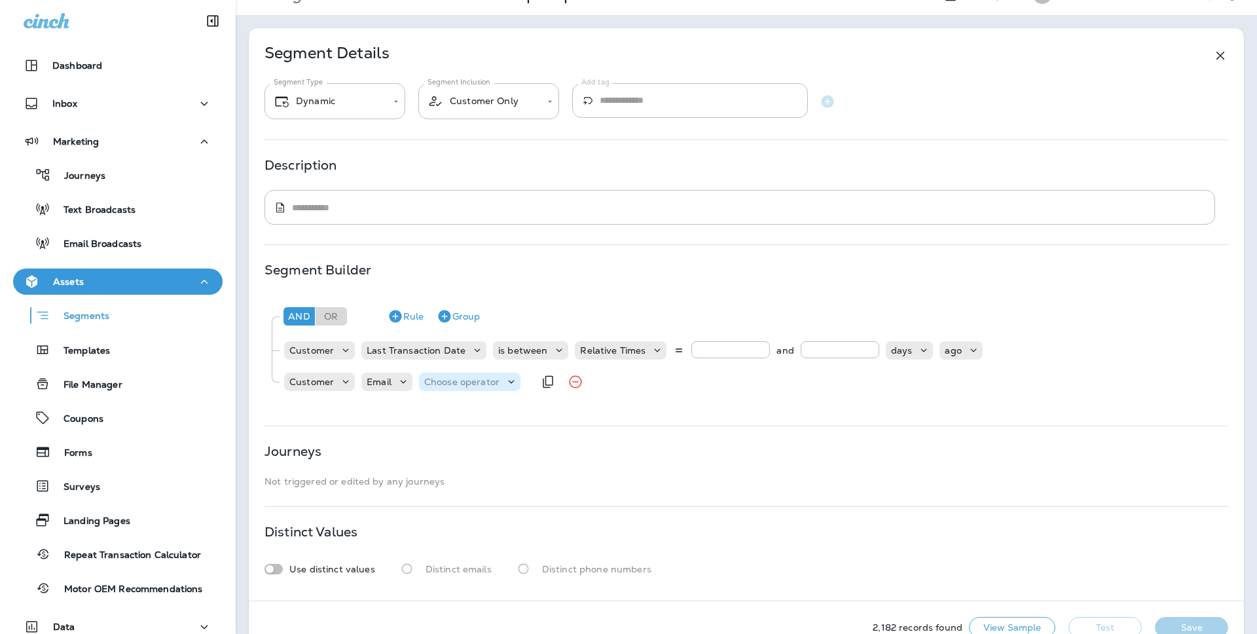
click at [473, 377] on p "Choose operator" at bounding box center [461, 381] width 75 height 10
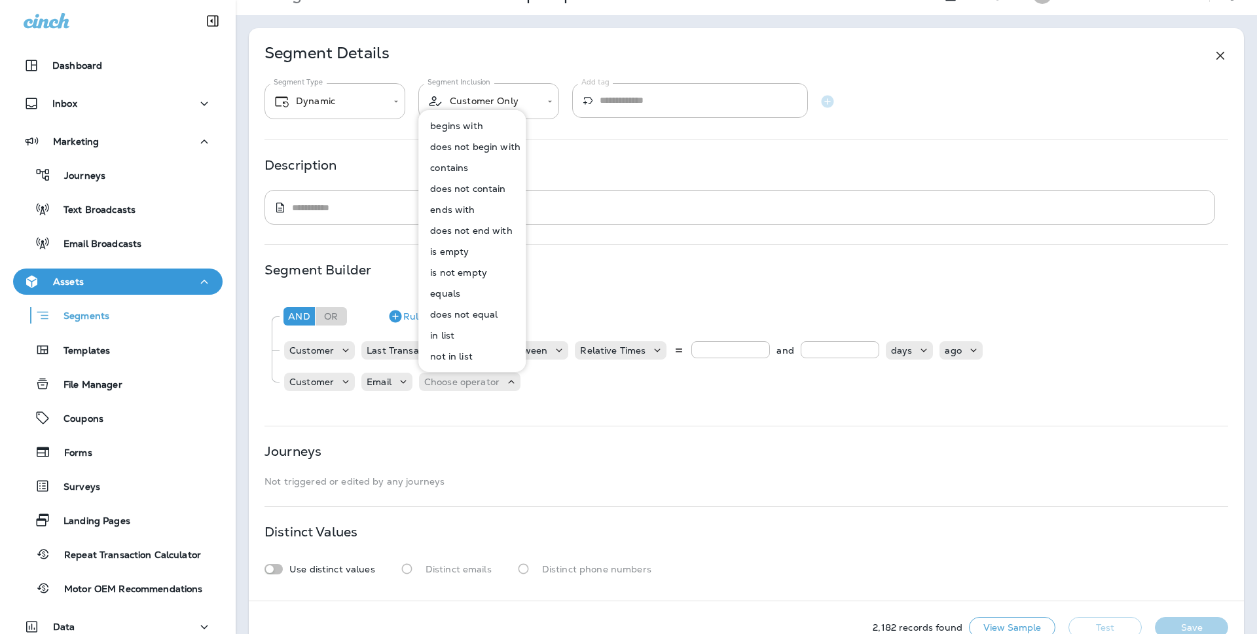
click at [471, 274] on p "is not empty" at bounding box center [456, 272] width 62 height 10
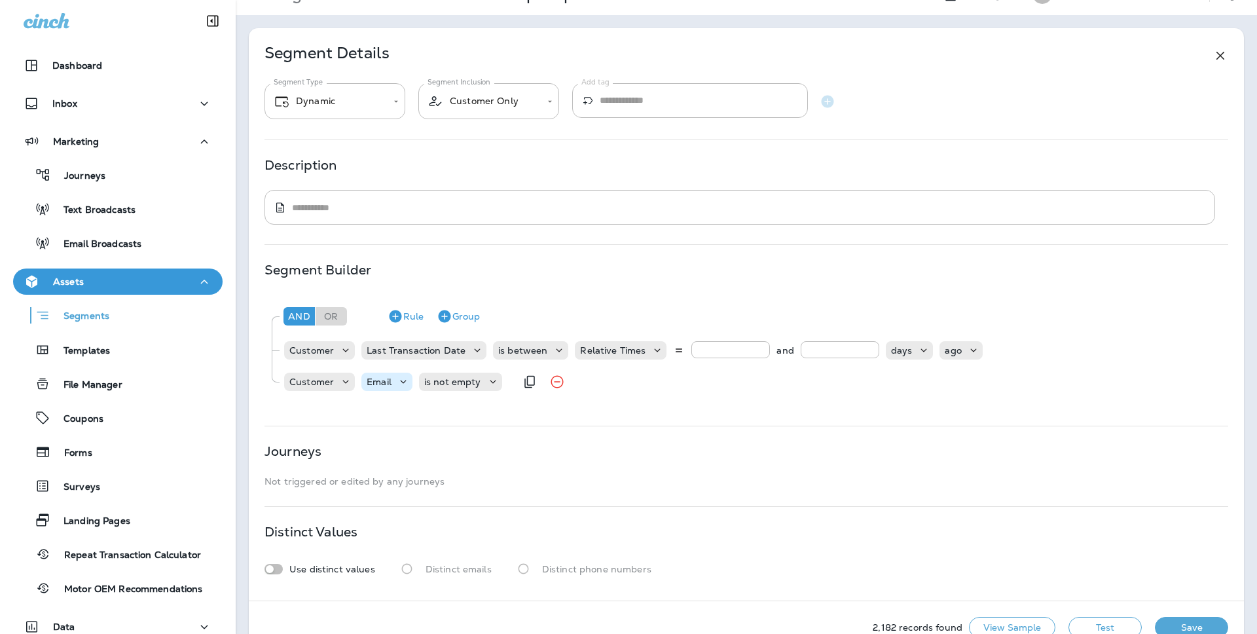
click at [385, 384] on p "Email" at bounding box center [379, 381] width 25 height 10
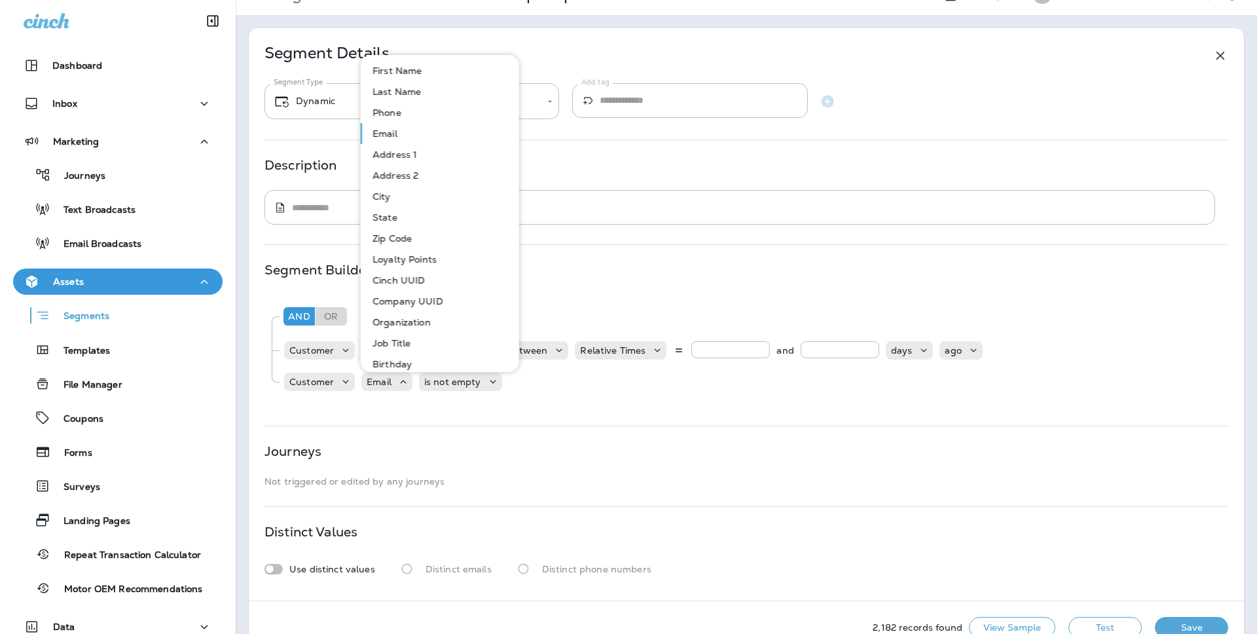
click at [438, 158] on button "Address 1" at bounding box center [440, 154] width 157 height 21
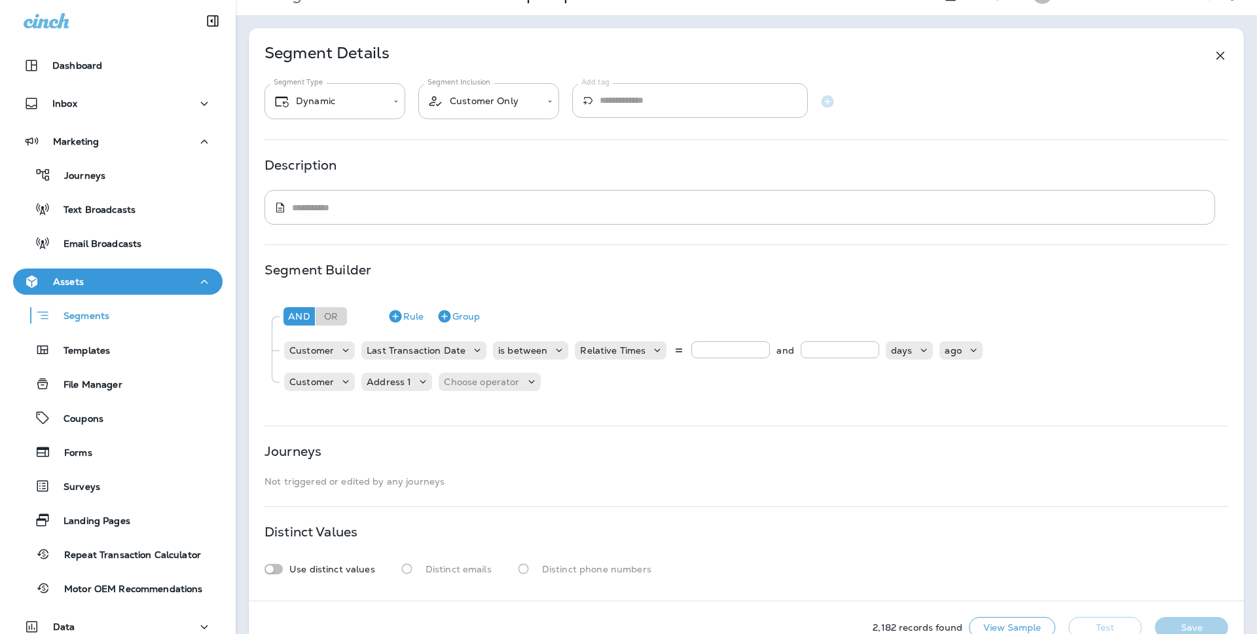
scroll to position [58, 0]
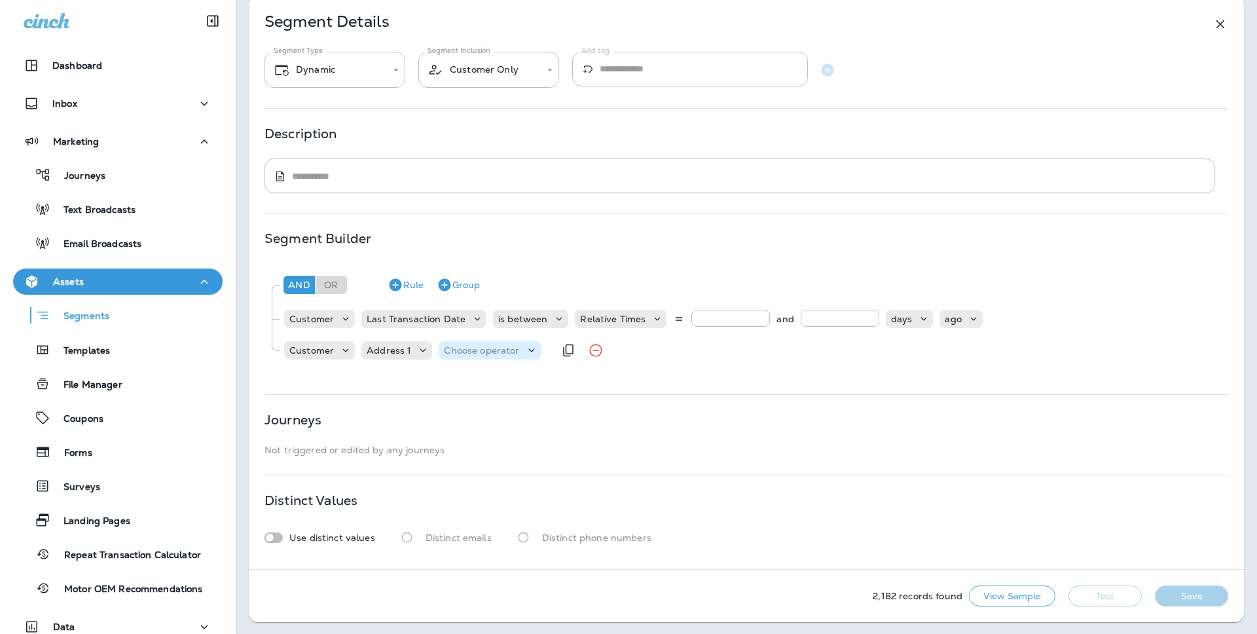
click at [465, 346] on p "Choose operator" at bounding box center [481, 350] width 75 height 10
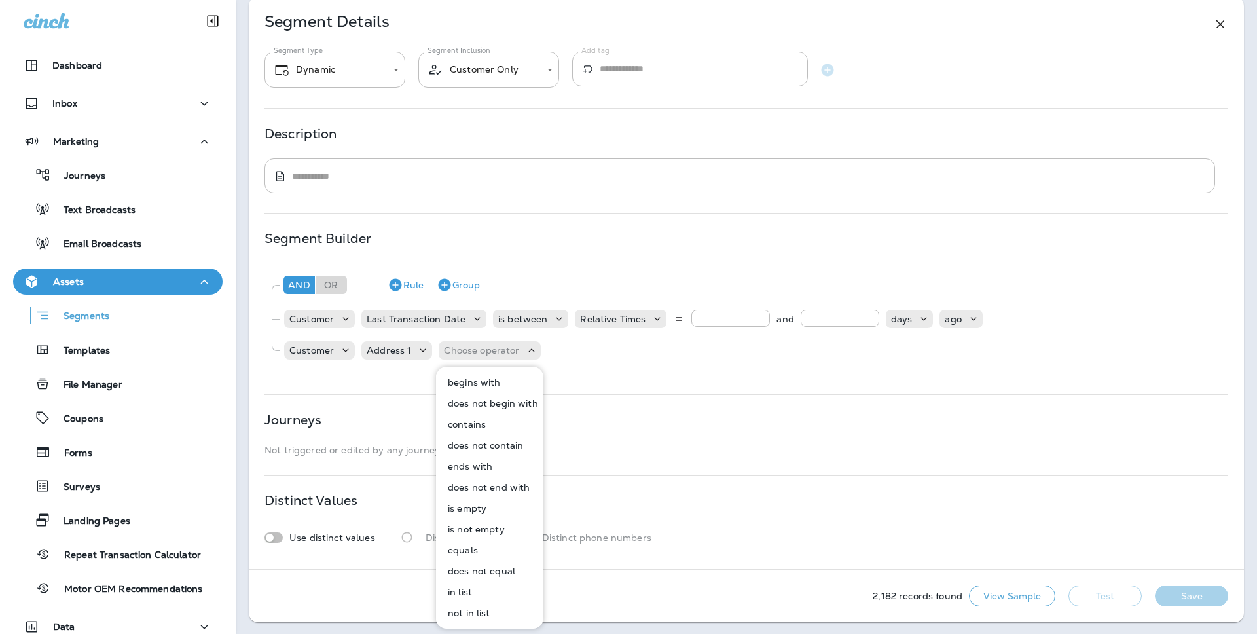
click at [488, 529] on p "is not empty" at bounding box center [473, 529] width 62 height 10
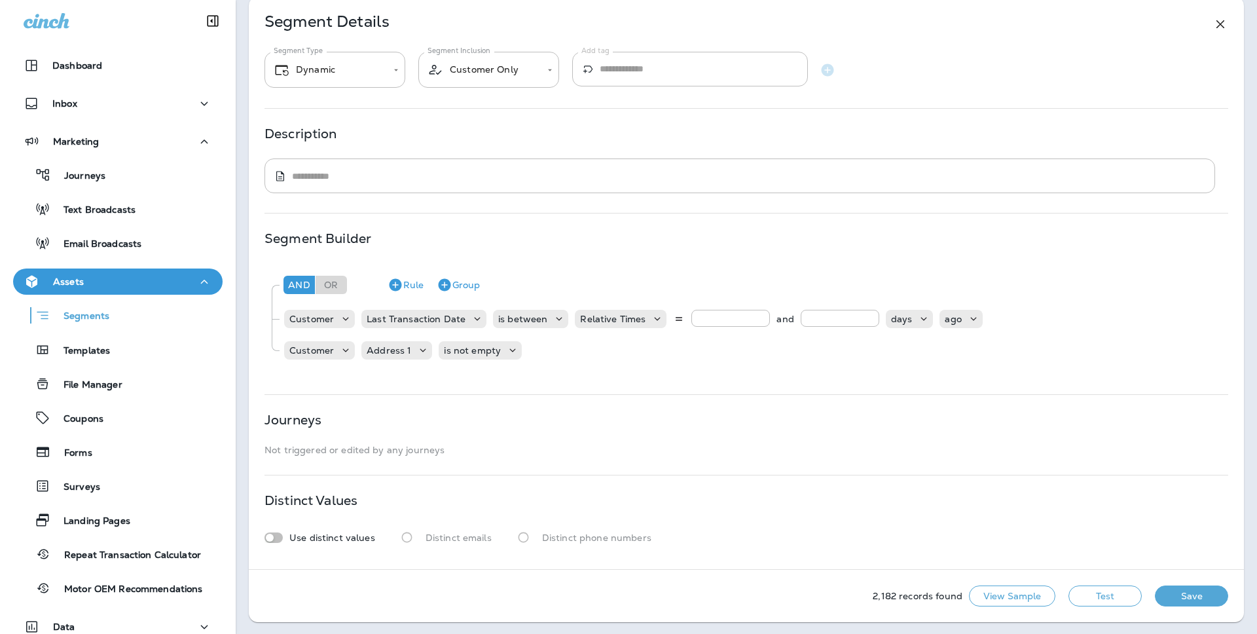
click at [1103, 592] on button "Test" at bounding box center [1104, 595] width 73 height 21
click at [1017, 598] on button "Get Total" at bounding box center [1012, 595] width 86 height 21
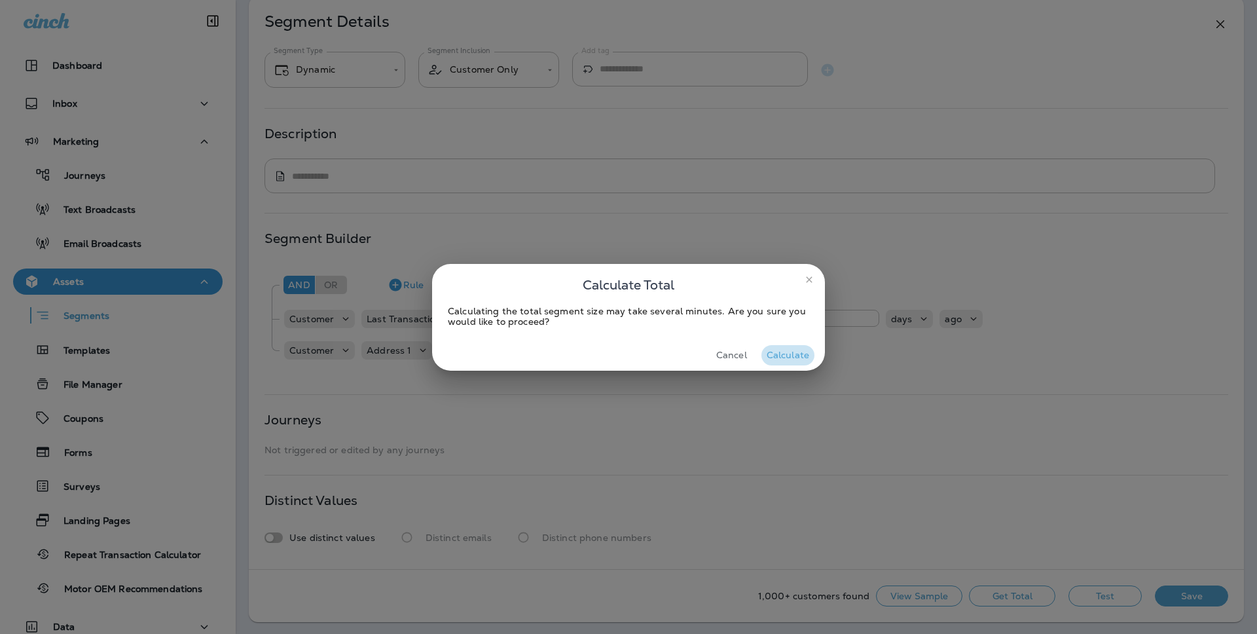
click at [795, 364] on button "Calculate" at bounding box center [787, 355] width 53 height 20
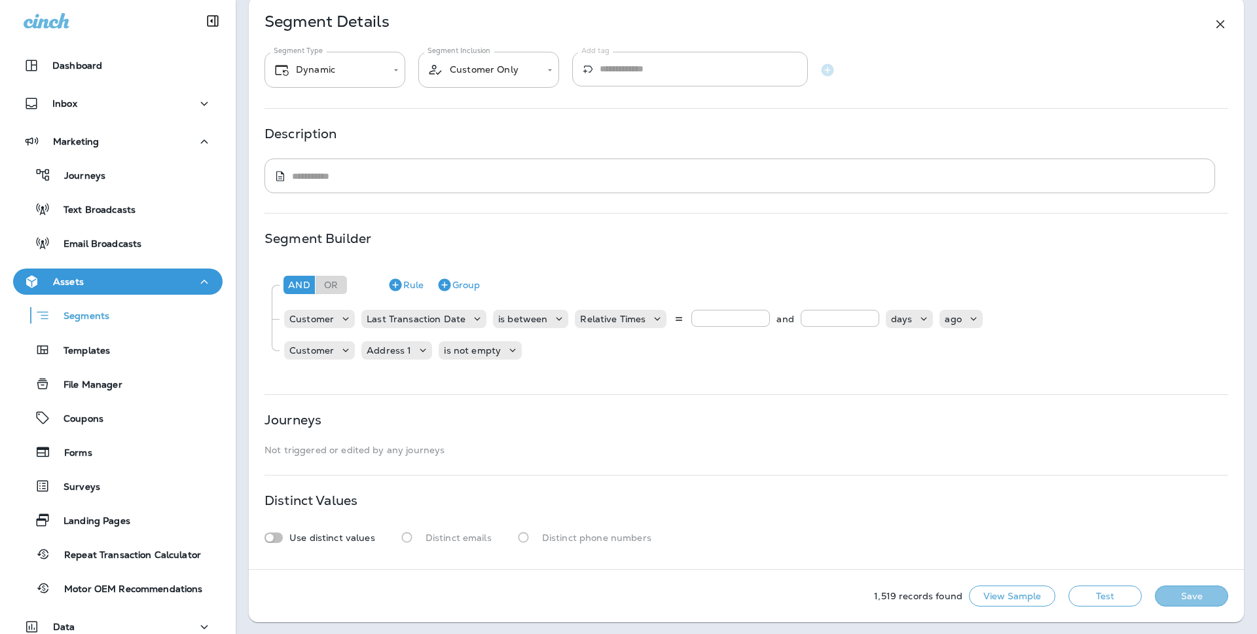
click at [1190, 598] on button "Save" at bounding box center [1190, 595] width 73 height 21
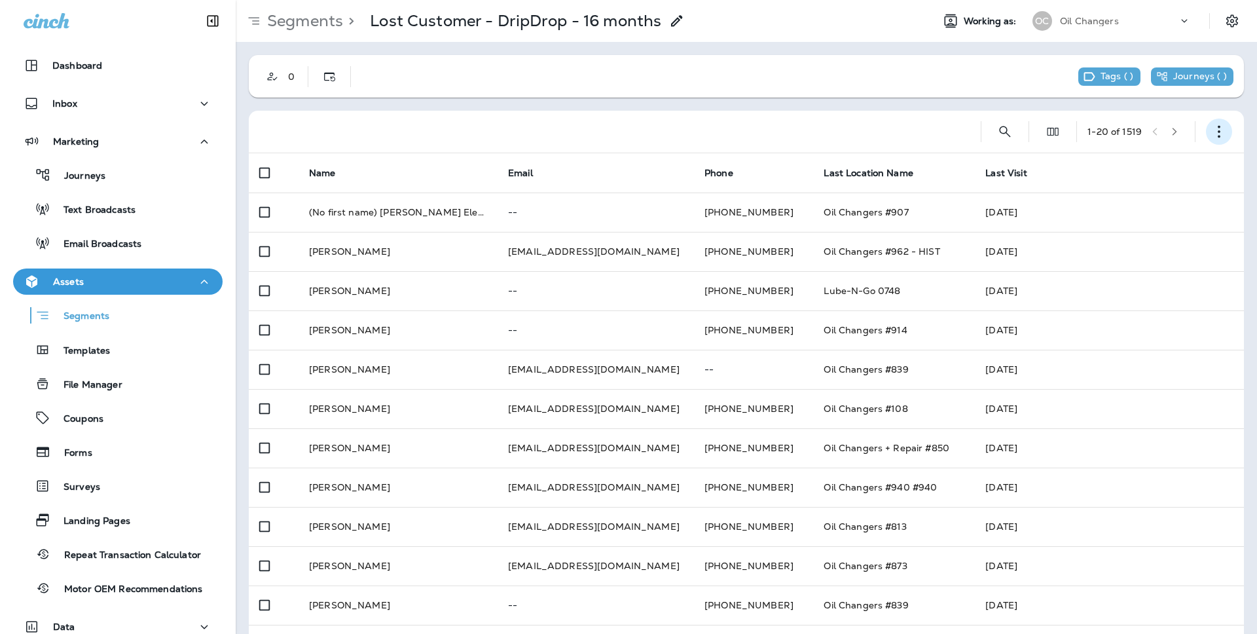
click at [1221, 135] on icon "button" at bounding box center [1218, 131] width 13 height 13
click at [1132, 161] on p "Edit Segment" at bounding box center [1131, 165] width 67 height 10
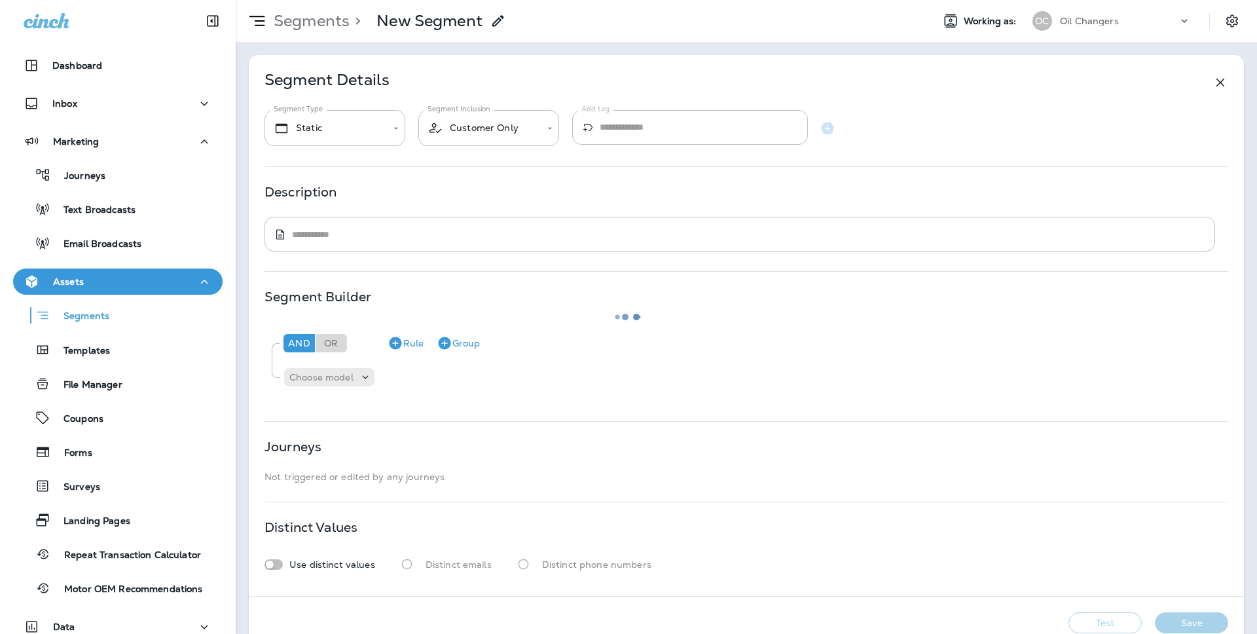
type input "*******"
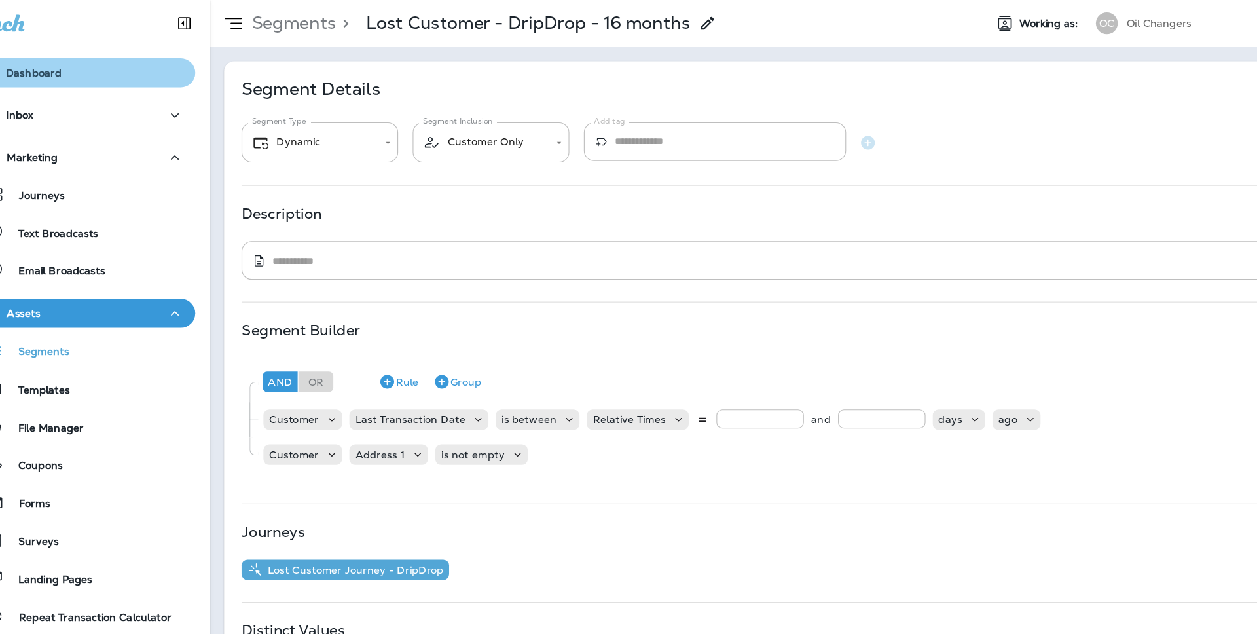
click at [96, 62] on p "Dashboard" at bounding box center [77, 65] width 50 height 10
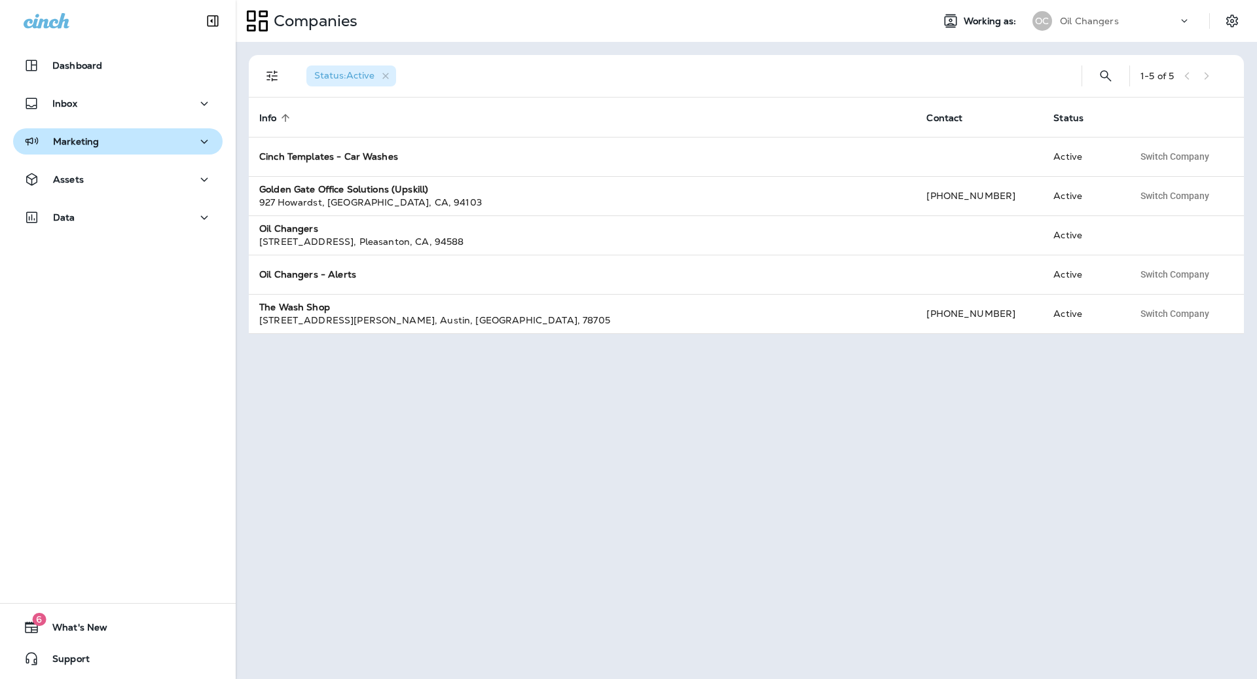
click at [106, 138] on div "Marketing" at bounding box center [118, 142] width 188 height 16
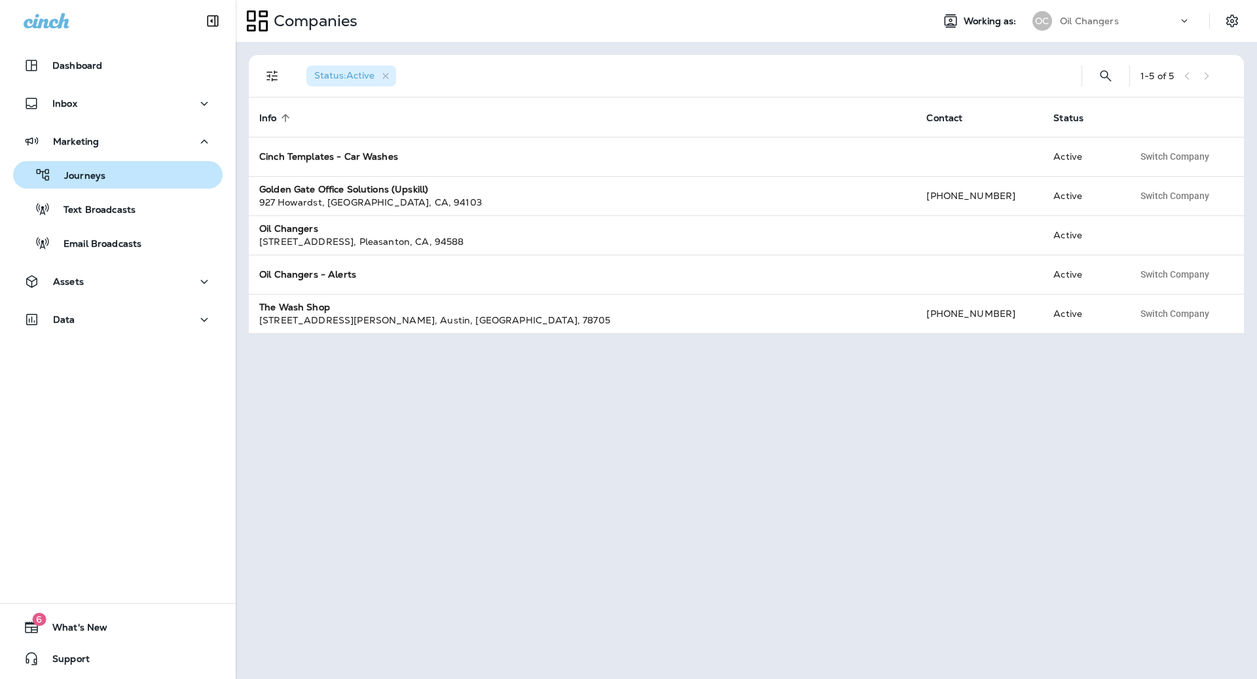
click at [106, 177] on div "Journeys" at bounding box center [117, 175] width 199 height 20
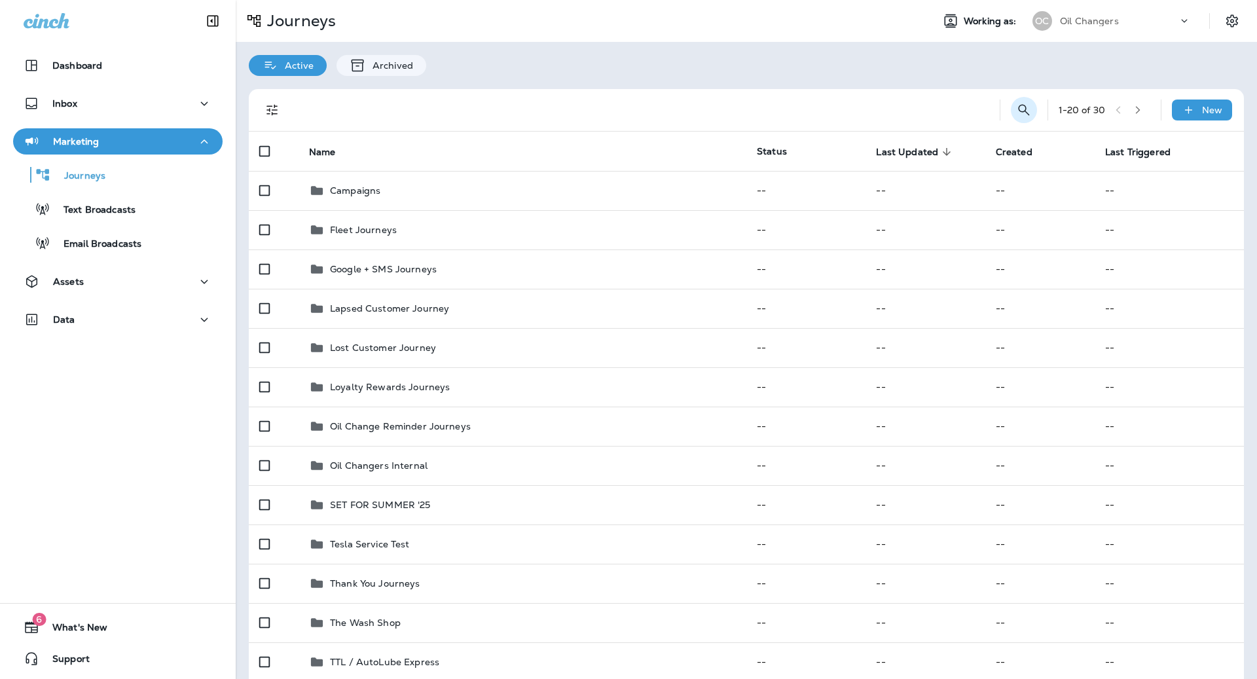
click at [1025, 108] on icon "Search Journeys" at bounding box center [1024, 110] width 16 height 16
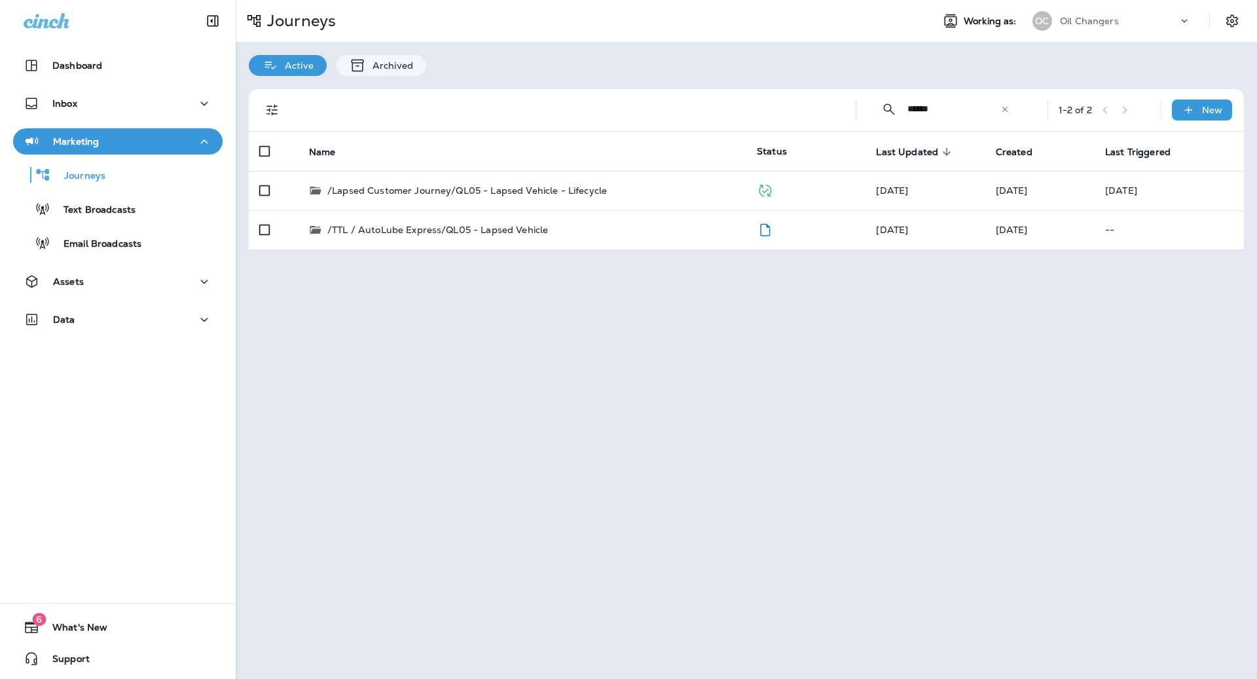
type input "******"
click at [594, 80] on div "​ ****** ​ ​ 1 - 2 of 2 New Name Status Last Updated sorted descending Created …" at bounding box center [746, 169] width 1021 height 187
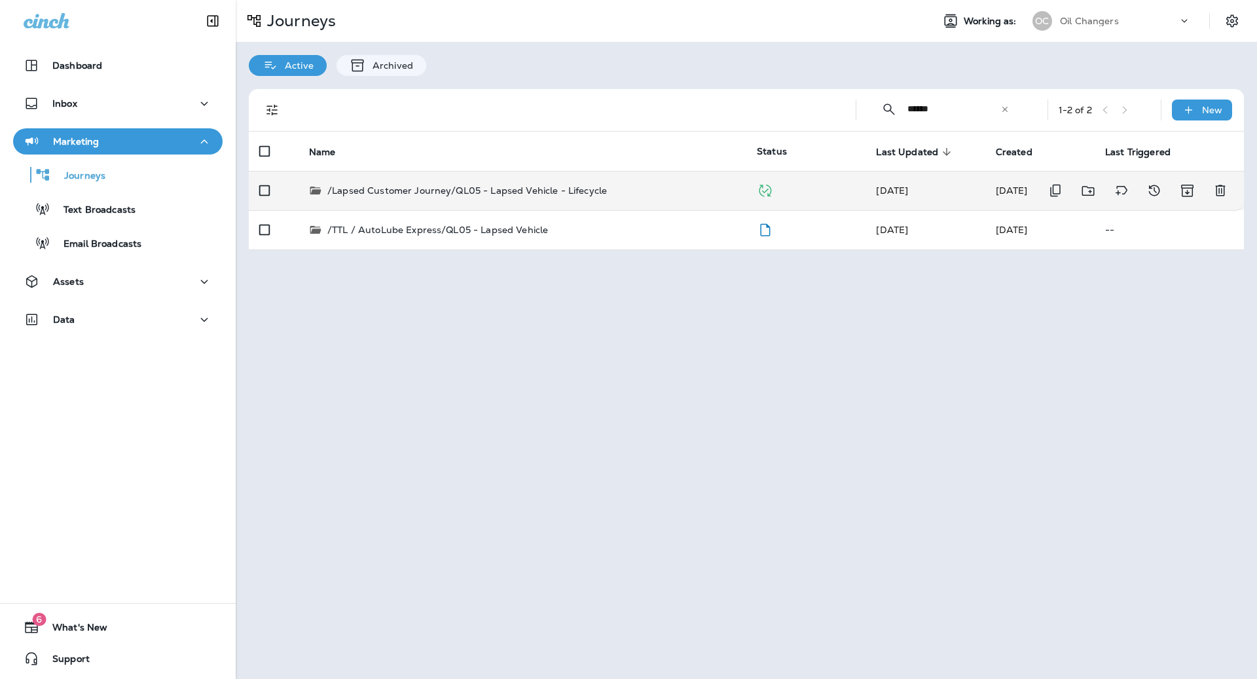
click at [611, 192] on div "/Lapsed Customer Journey/QL05 - Lapsed Vehicle - Lifecycle" at bounding box center [522, 190] width 427 height 13
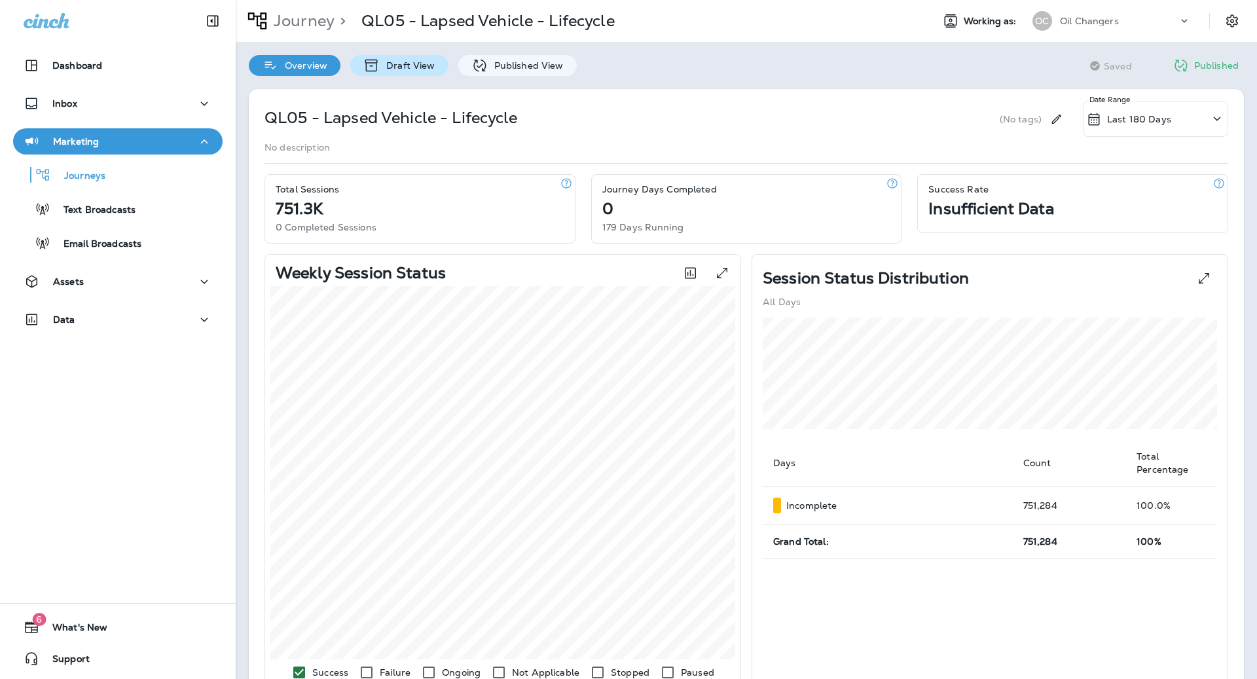
click at [419, 60] on p "Draft View" at bounding box center [407, 65] width 55 height 10
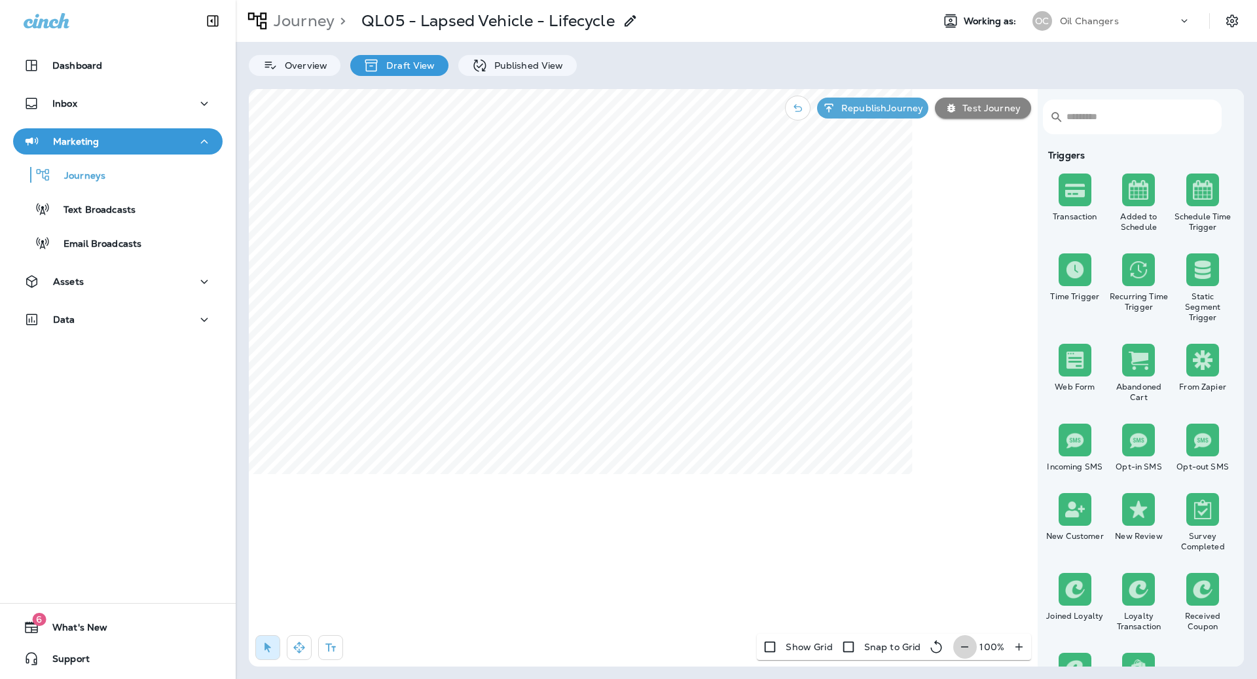
click at [969, 641] on icon "button" at bounding box center [964, 646] width 14 height 13
click at [969, 641] on icon "button" at bounding box center [970, 646] width 14 height 13
click at [969, 641] on icon "button" at bounding box center [971, 646] width 14 height 13
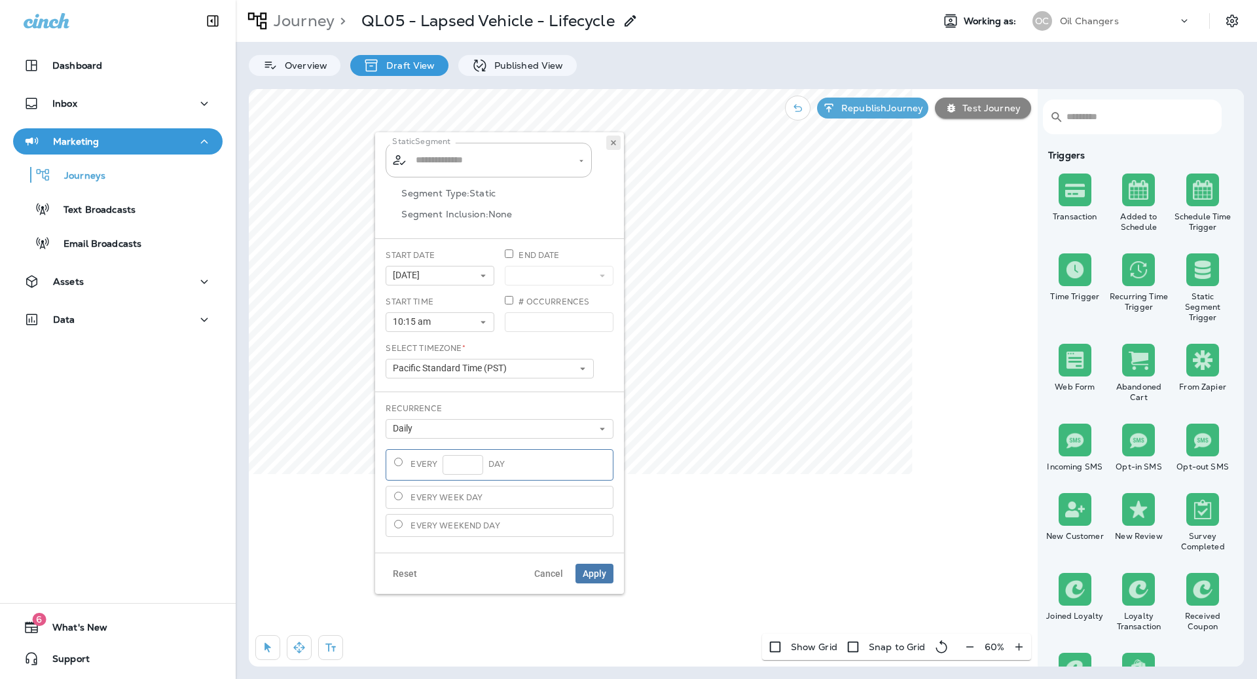
type input "**********"
click at [607, 140] on button at bounding box center [613, 142] width 14 height 14
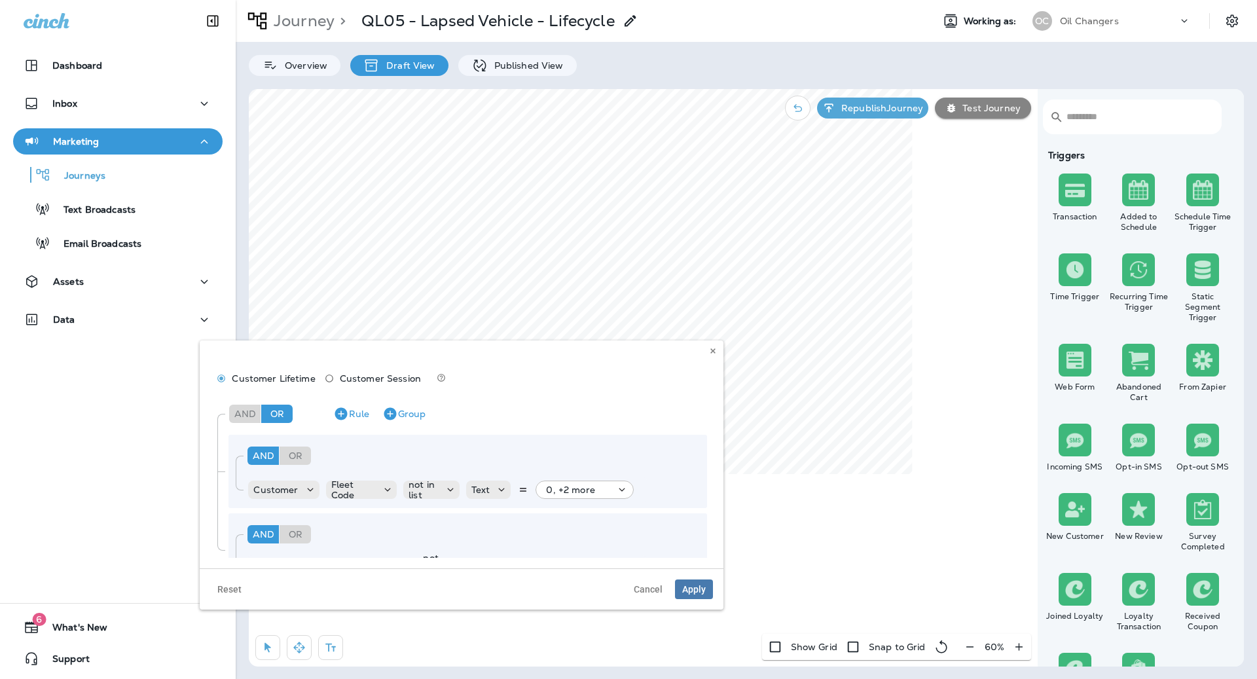
scroll to position [40, 0]
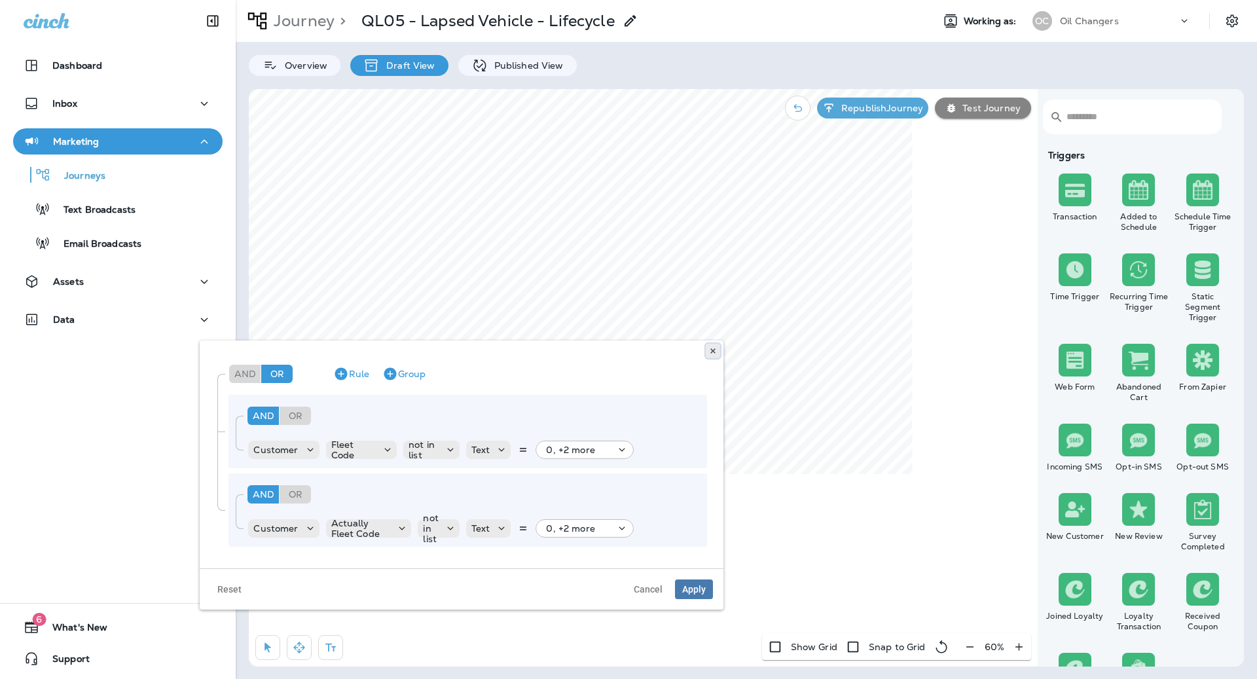
click at [715, 357] on button at bounding box center [713, 351] width 14 height 14
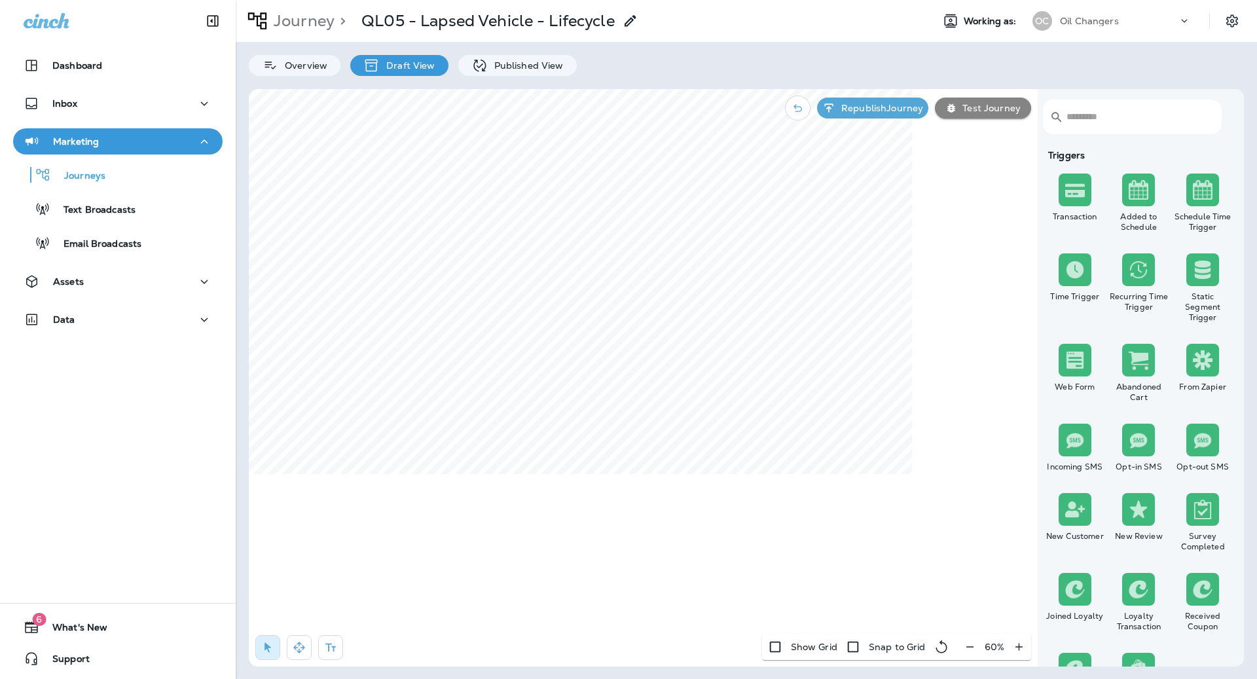
click at [543, 76] on div "Journey > QL05 - Lapsed Vehicle - Lifecycle Working as: OC Oil Changers Overvie…" at bounding box center [746, 339] width 1021 height 679
click at [543, 69] on p "Published View" at bounding box center [526, 65] width 76 height 10
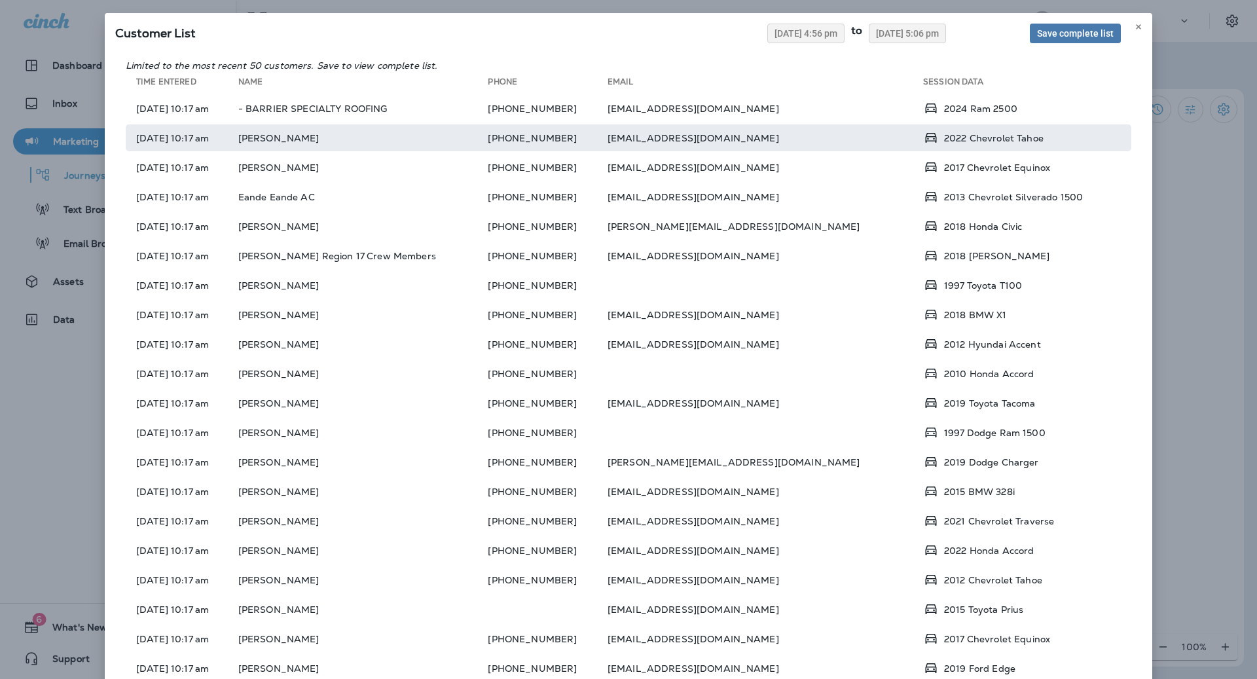
click at [814, 147] on td "[EMAIL_ADDRESS][DOMAIN_NAME]" at bounding box center [764, 137] width 315 height 27
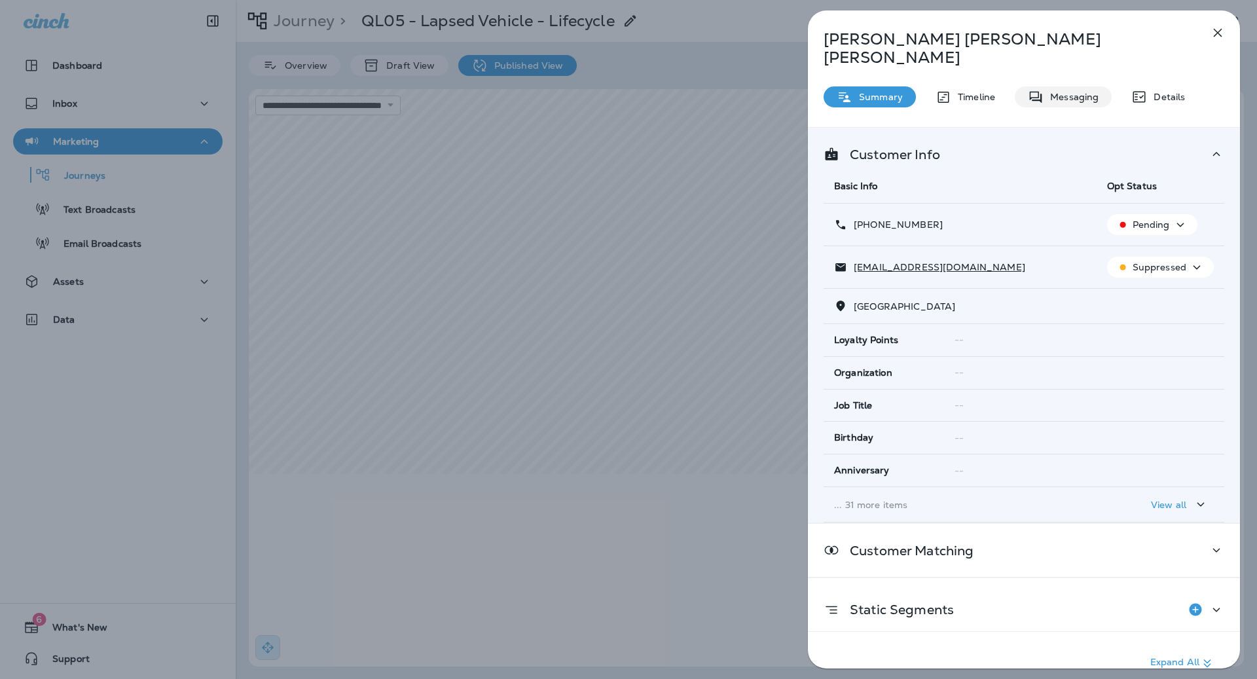
click at [1088, 86] on div "Messaging" at bounding box center [1062, 96] width 97 height 21
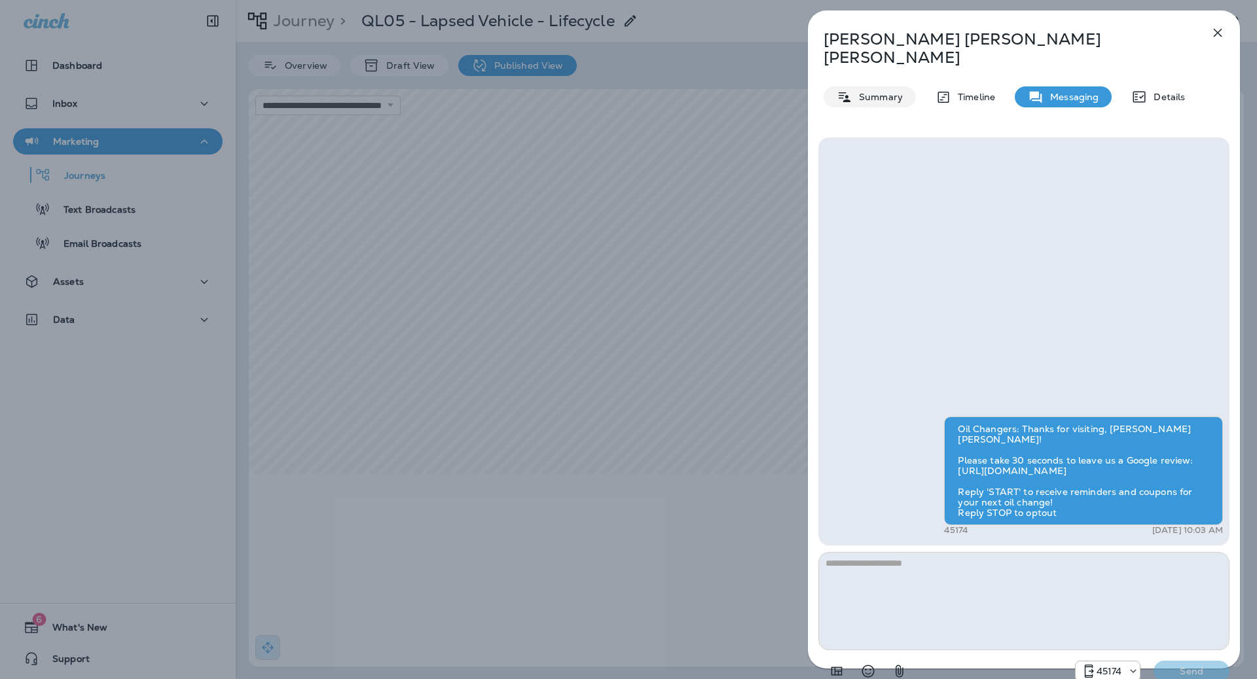
click at [872, 92] on p "Summary" at bounding box center [877, 97] width 50 height 10
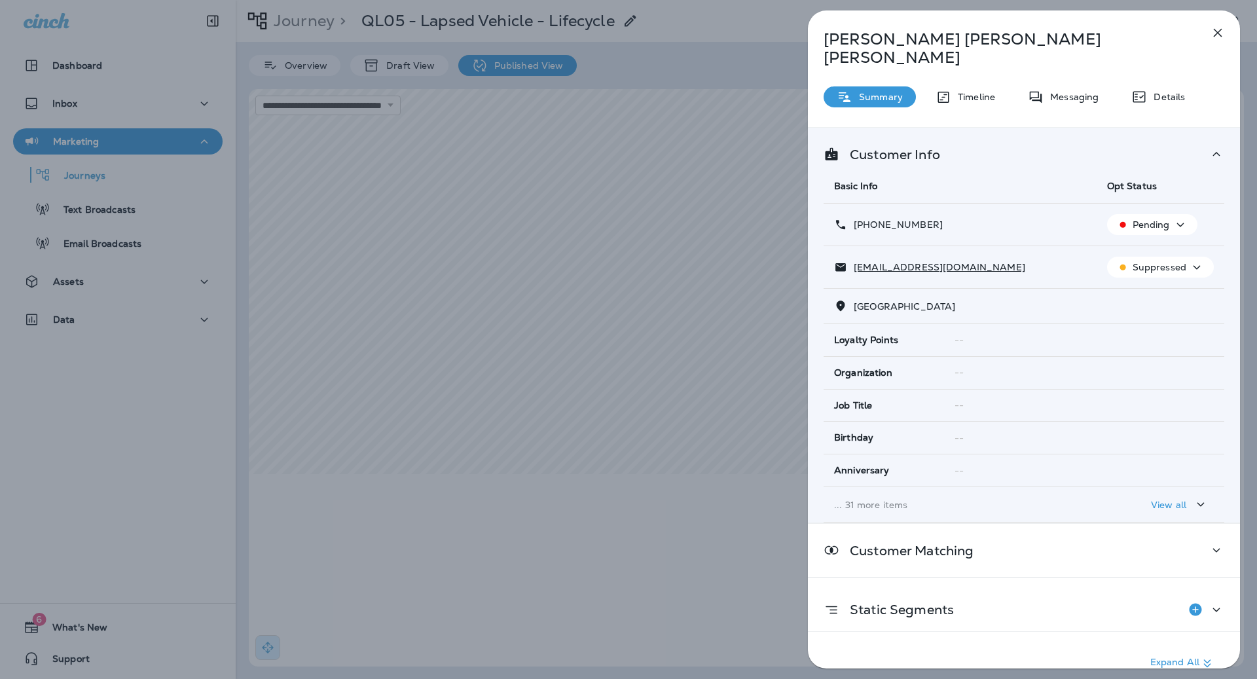
scroll to position [60, 0]
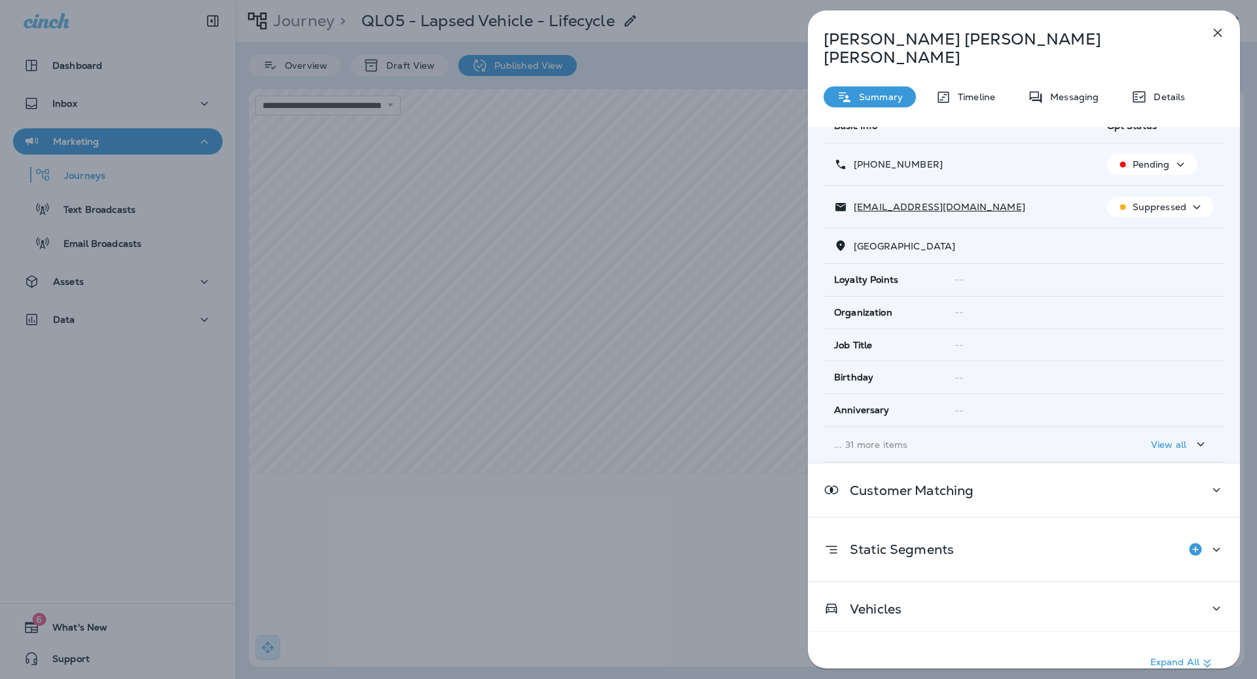
click at [1163, 436] on div "View all" at bounding box center [1180, 444] width 58 height 16
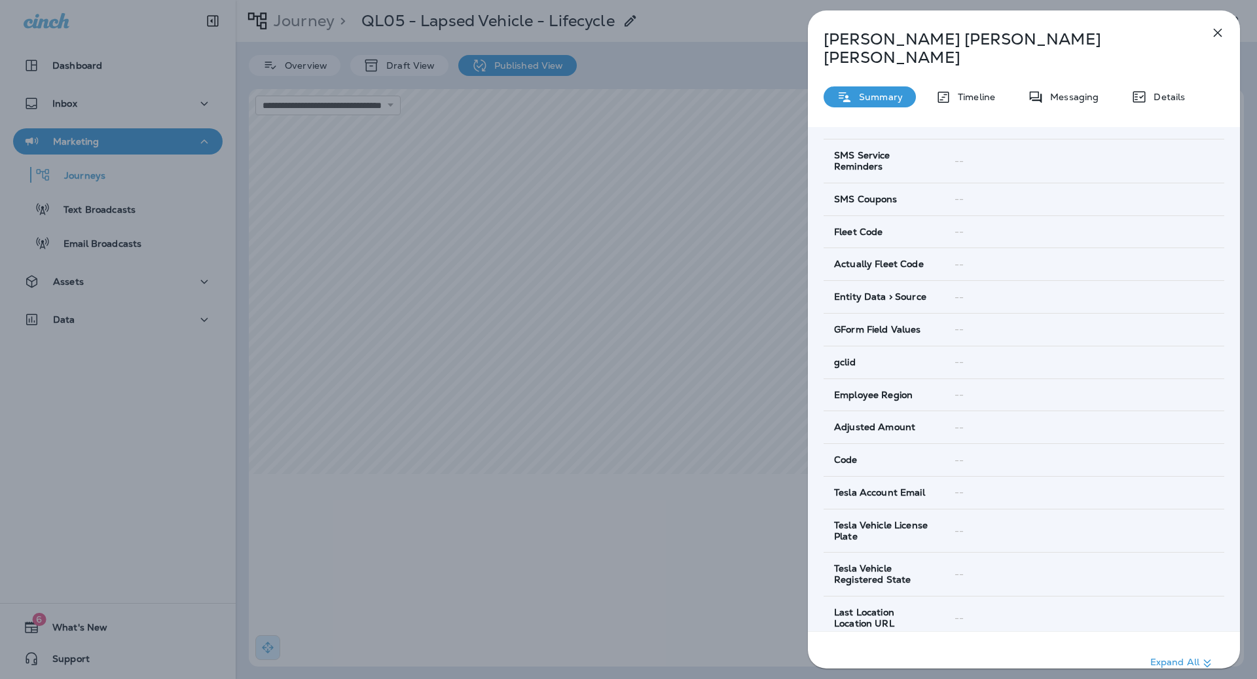
scroll to position [903, 0]
click at [1214, 33] on icon "button" at bounding box center [1217, 33] width 16 height 16
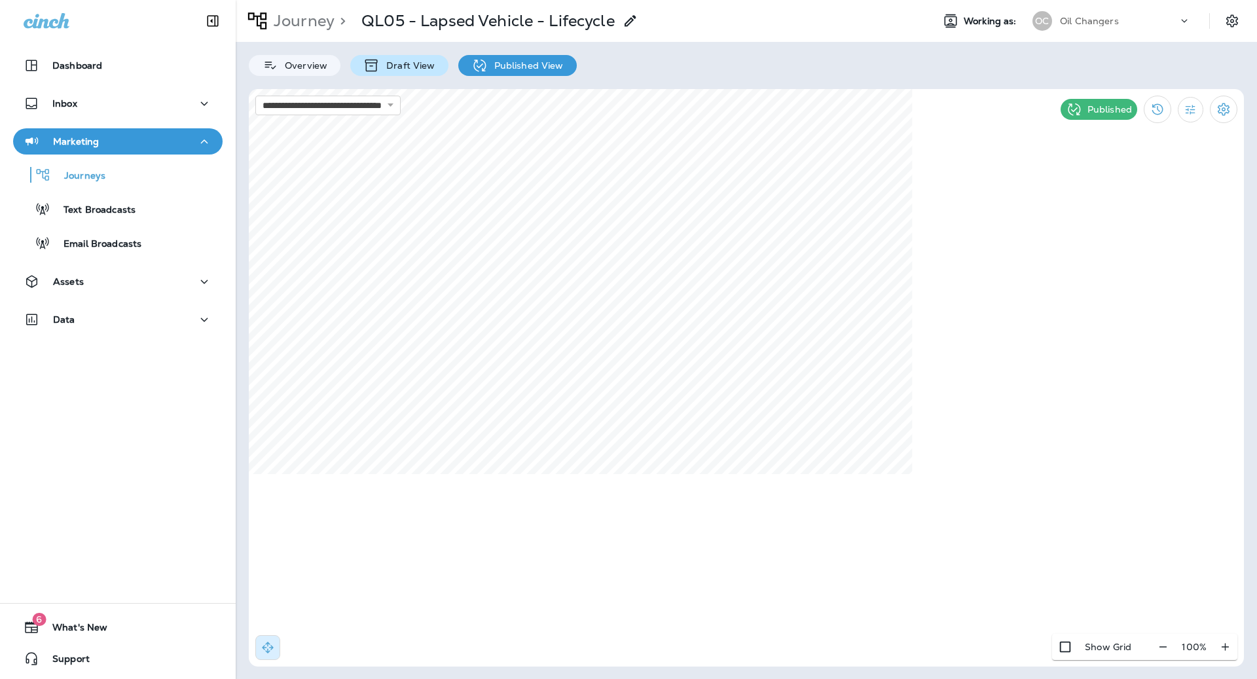
click at [420, 71] on p "Draft View" at bounding box center [407, 65] width 55 height 10
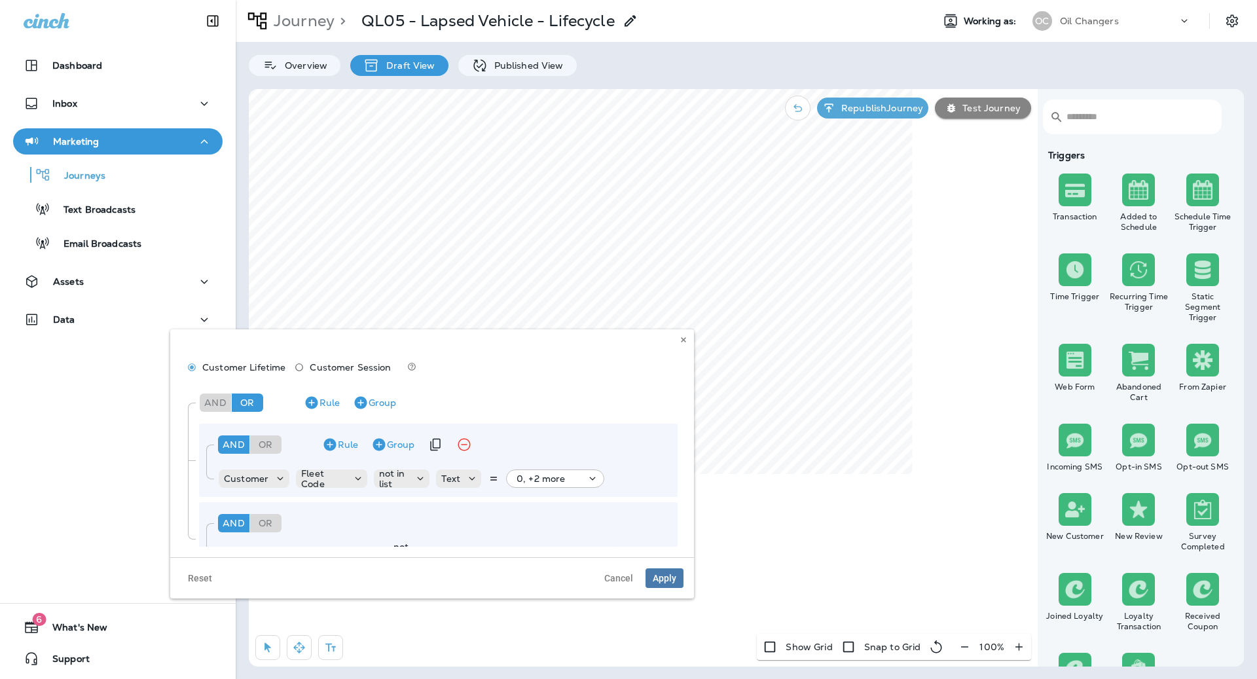
scroll to position [39, 0]
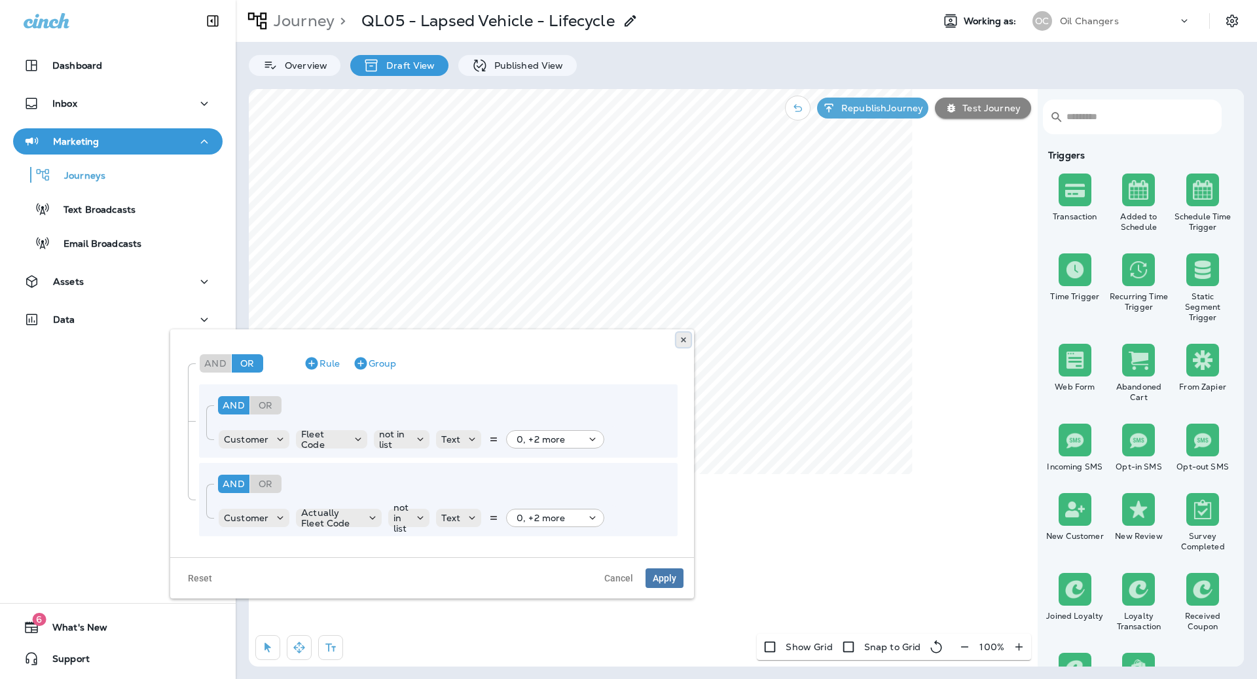
click at [683, 341] on icon at bounding box center [683, 340] width 8 height 8
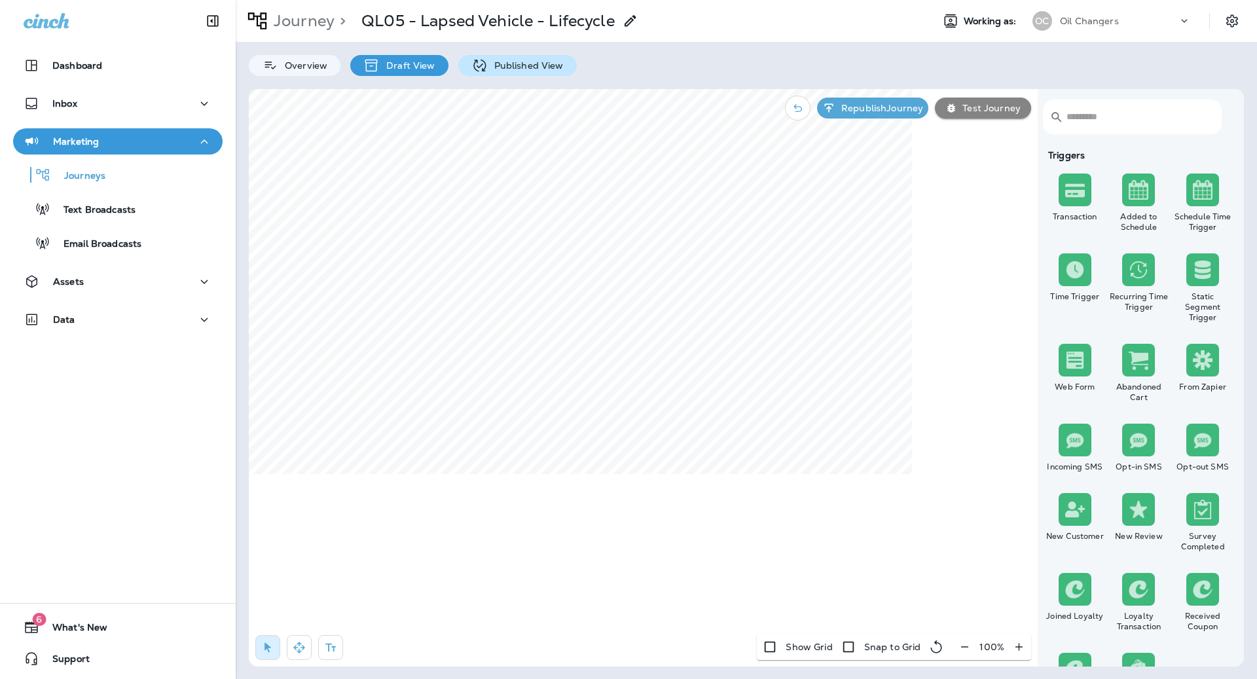
click at [554, 65] on p "Published View" at bounding box center [526, 65] width 76 height 10
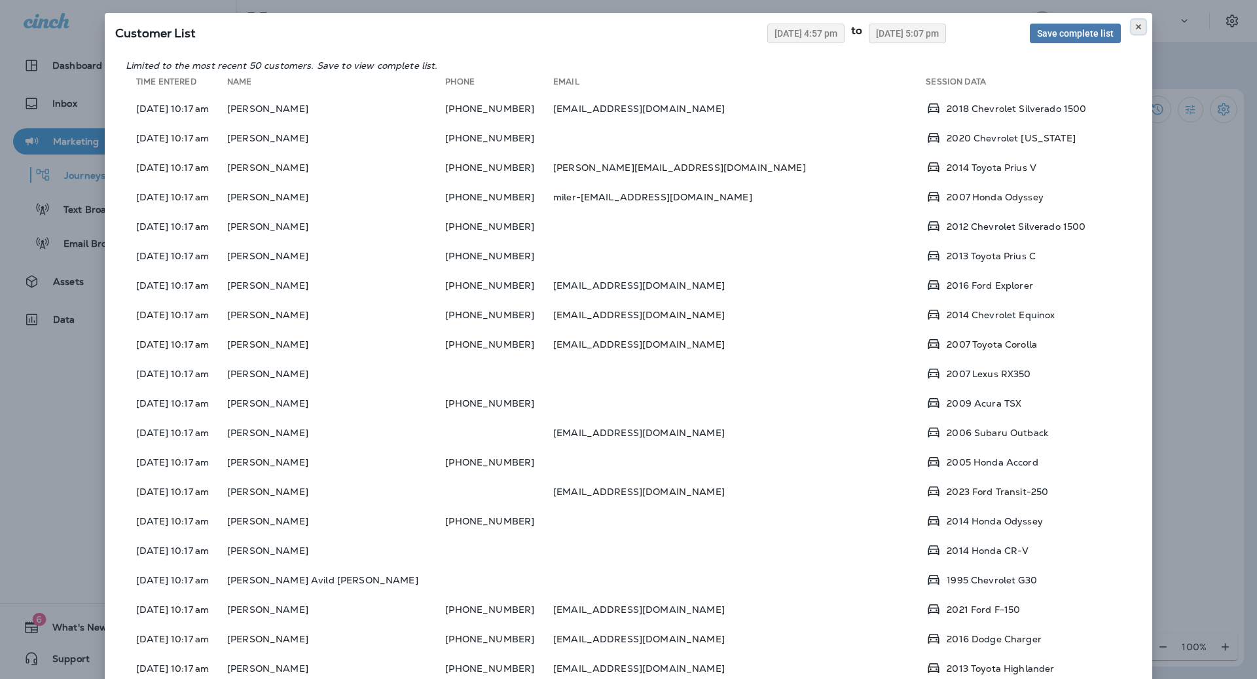
click at [1137, 30] on icon at bounding box center [1138, 27] width 8 height 8
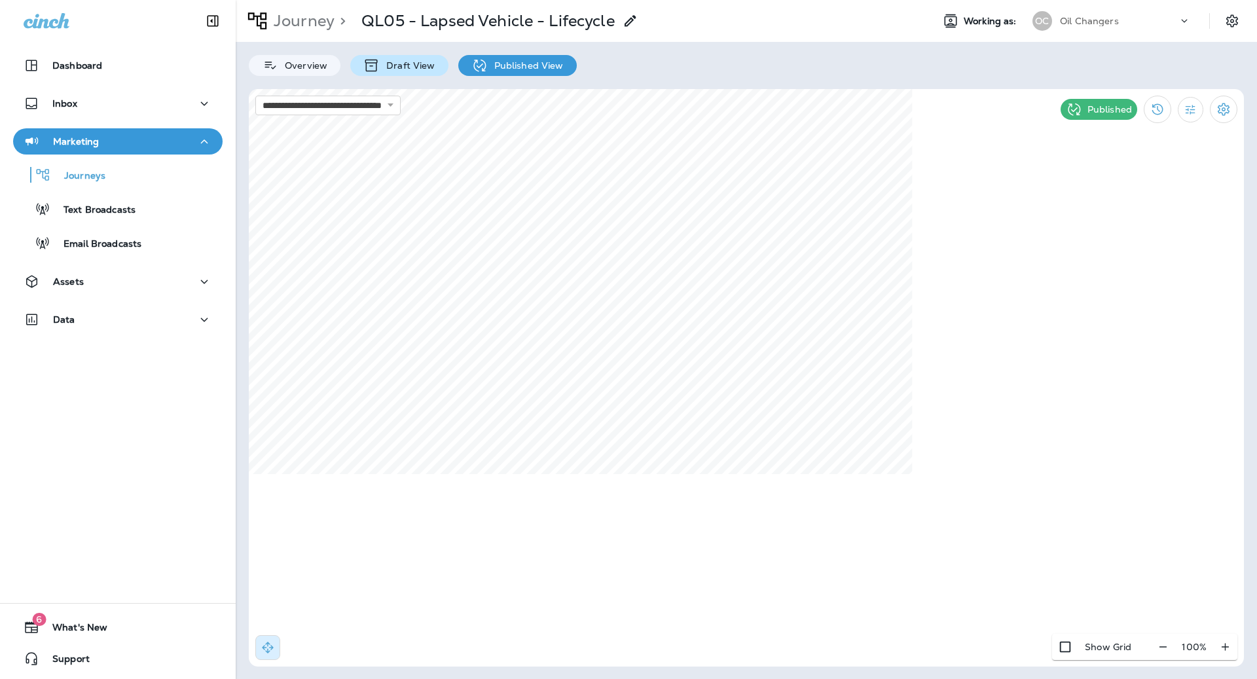
click at [420, 63] on p "Draft View" at bounding box center [407, 65] width 55 height 10
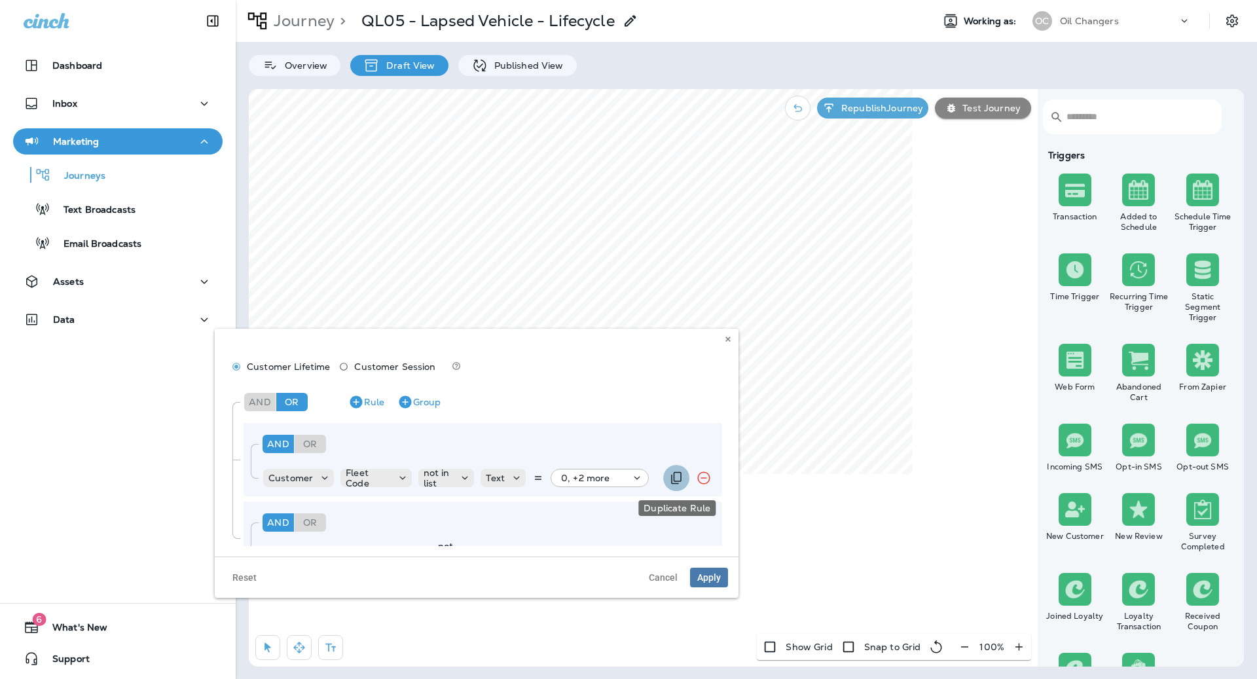
click at [681, 480] on icon "Duplicate Rule" at bounding box center [676, 478] width 16 height 16
click at [441, 508] on p "not in list" at bounding box center [438, 509] width 30 height 21
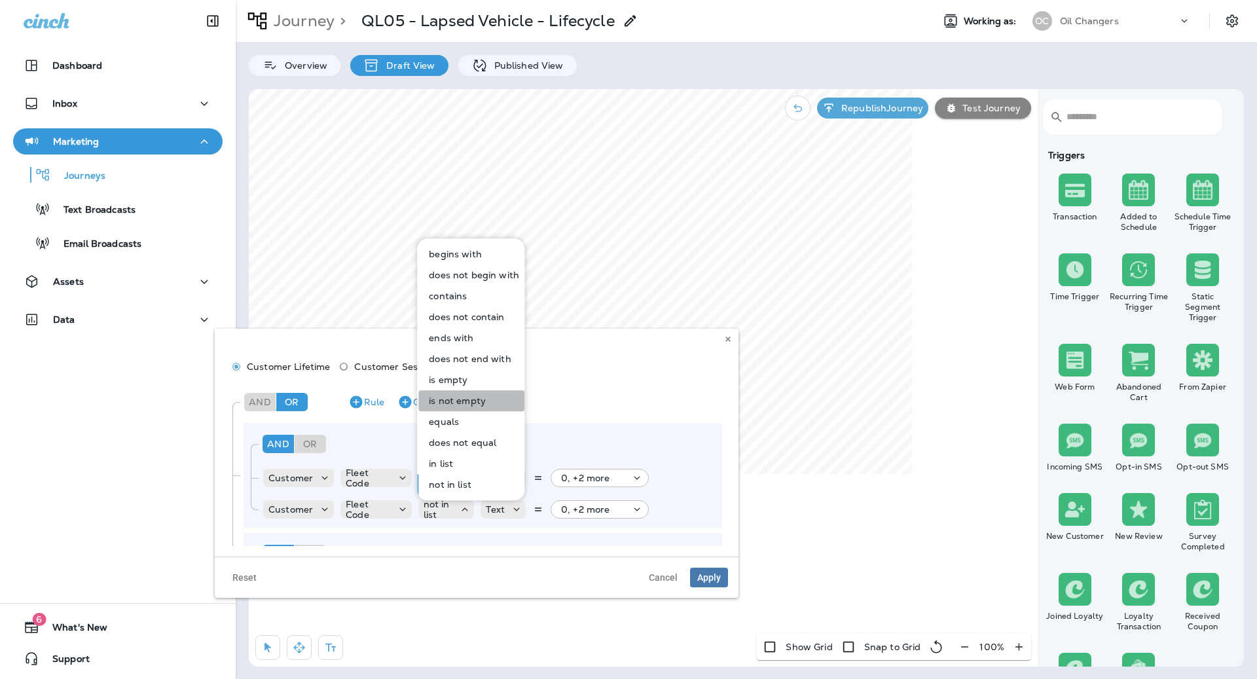
click at [472, 395] on p "is not empty" at bounding box center [454, 400] width 62 height 10
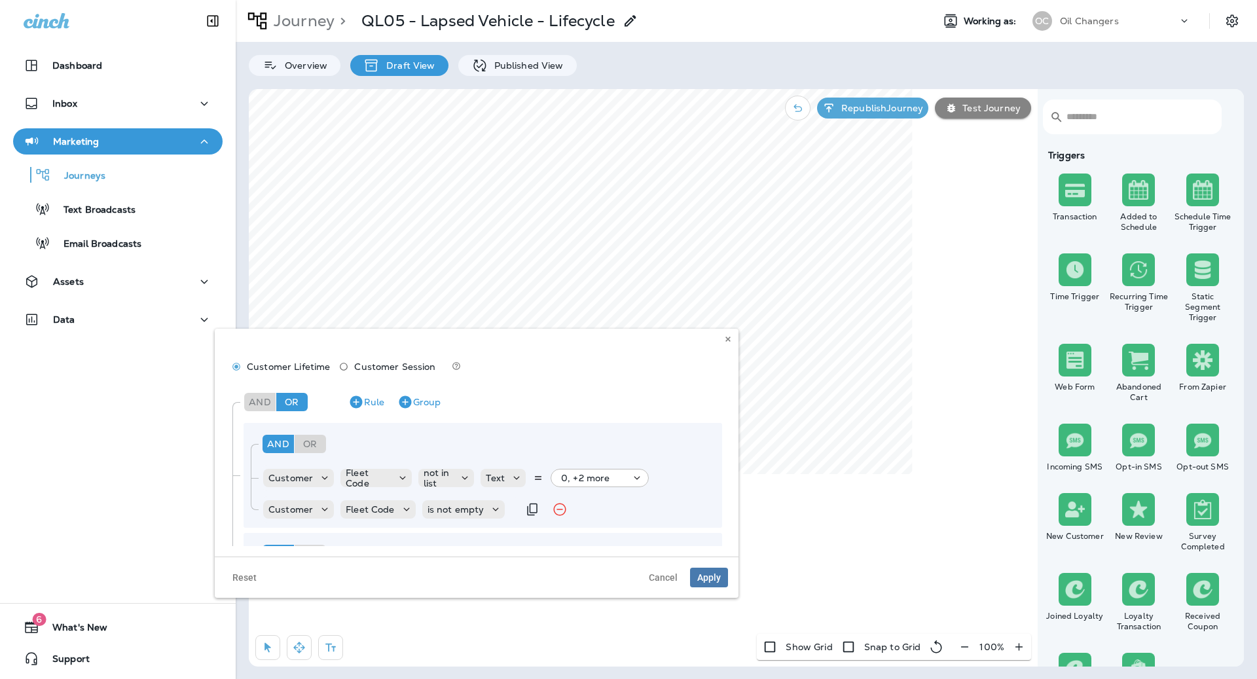
scroll to position [71, 0]
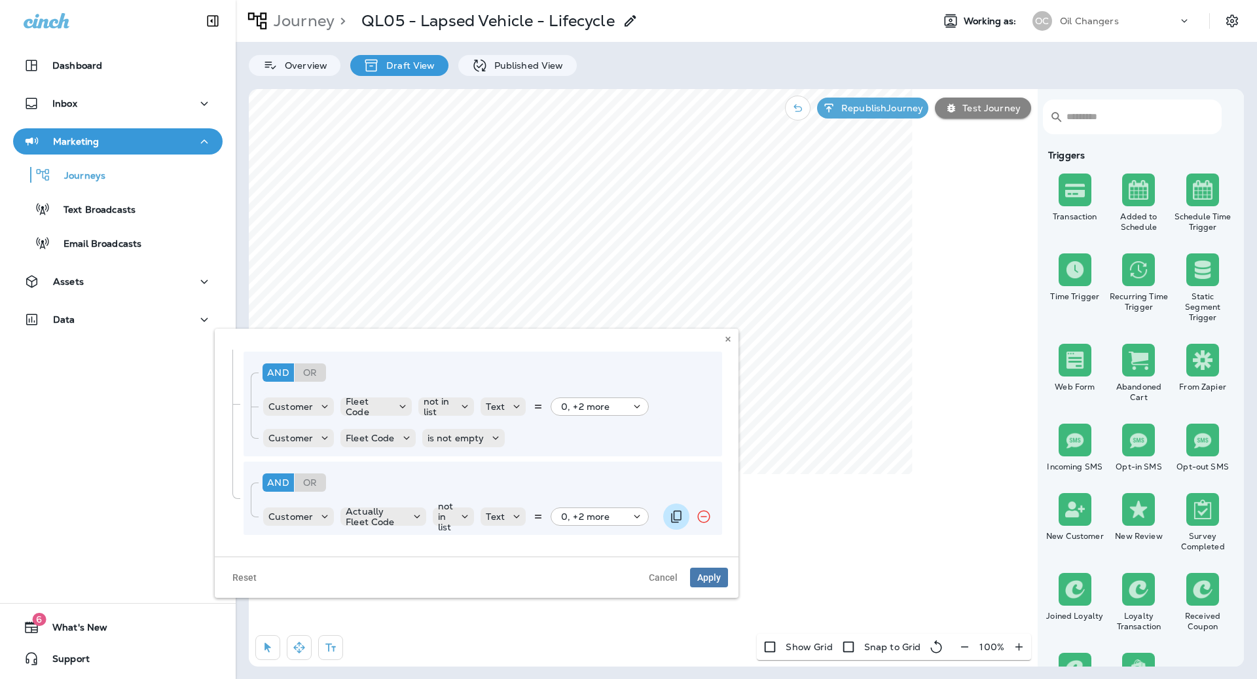
click at [673, 516] on icon "Duplicate Rule" at bounding box center [676, 516] width 10 height 12
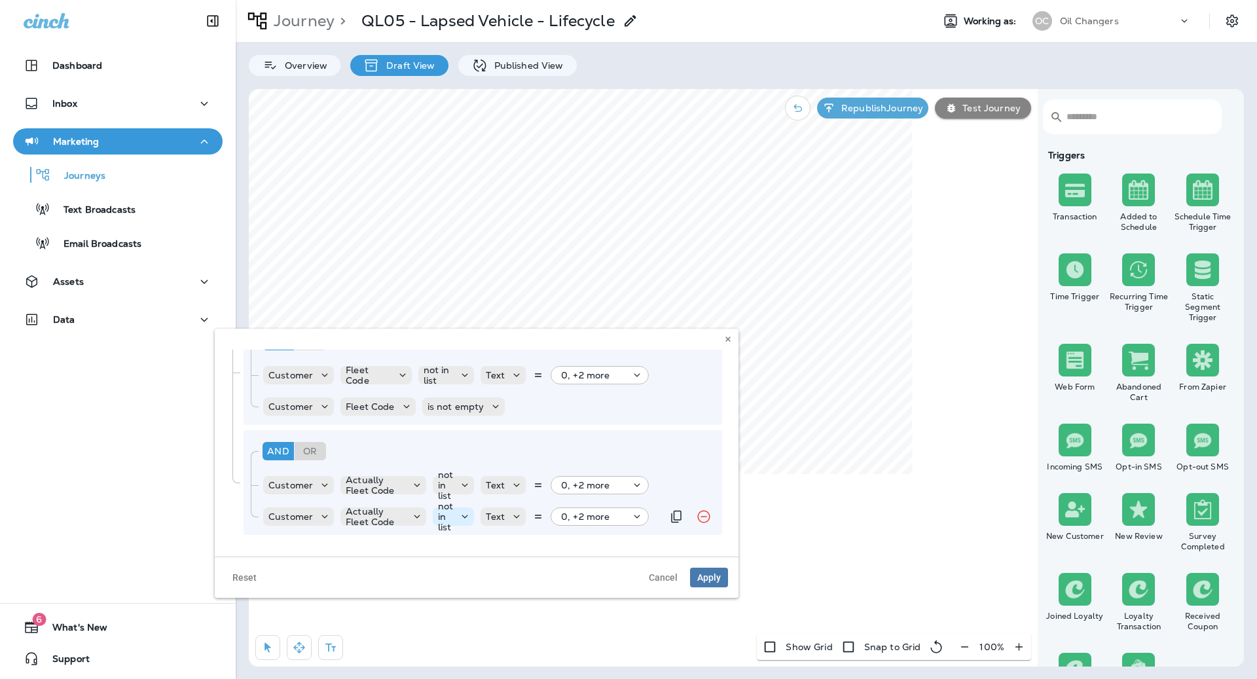
click at [445, 505] on p "not in list" at bounding box center [445, 516] width 15 height 31
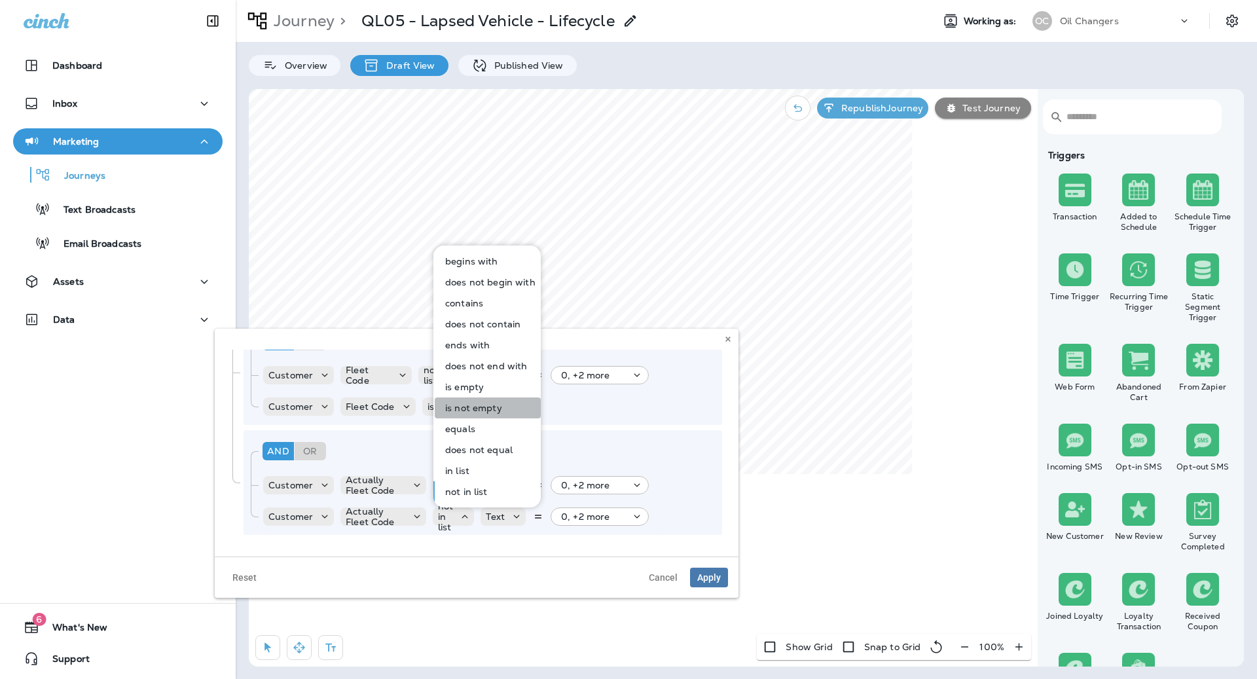
click at [488, 406] on p "is not empty" at bounding box center [471, 407] width 62 height 10
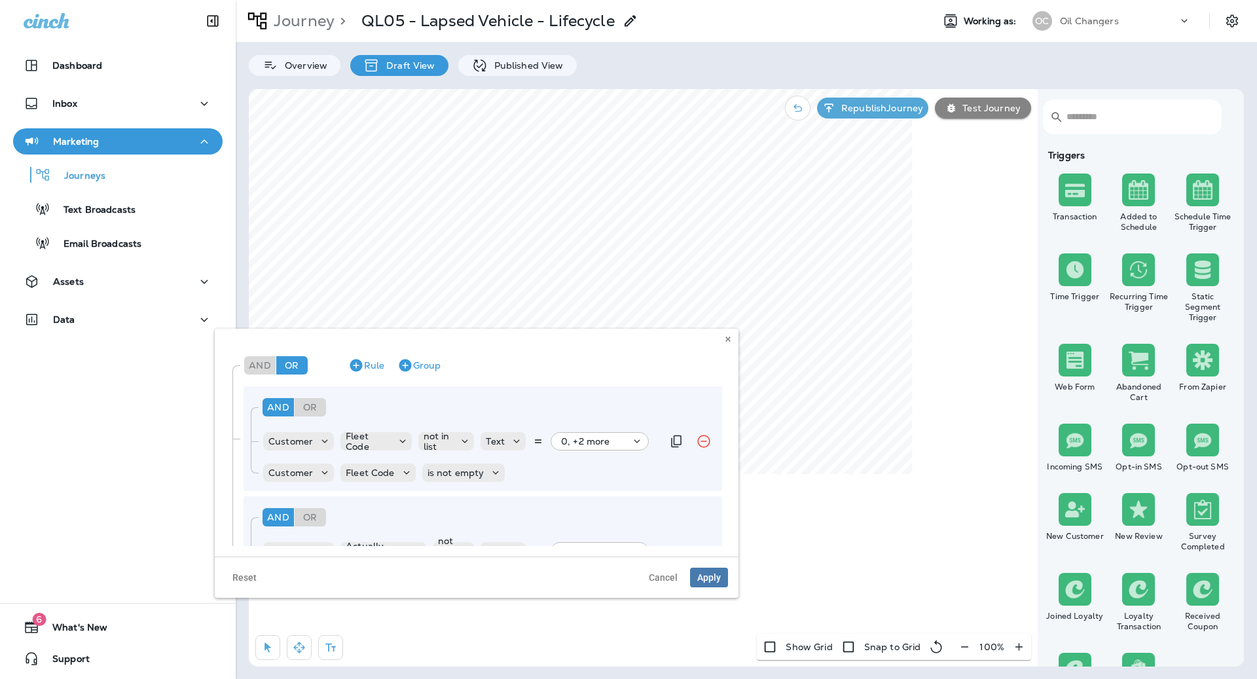
scroll to position [0, 0]
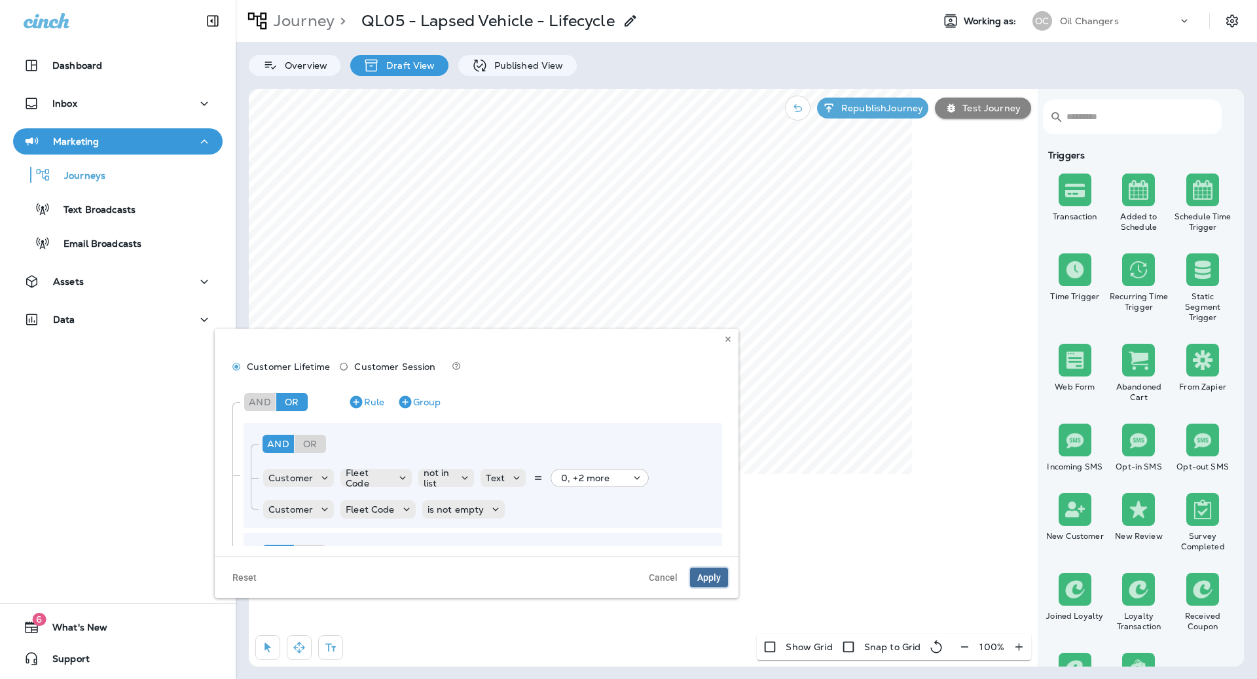
click at [704, 578] on span "Apply" at bounding box center [709, 577] width 24 height 9
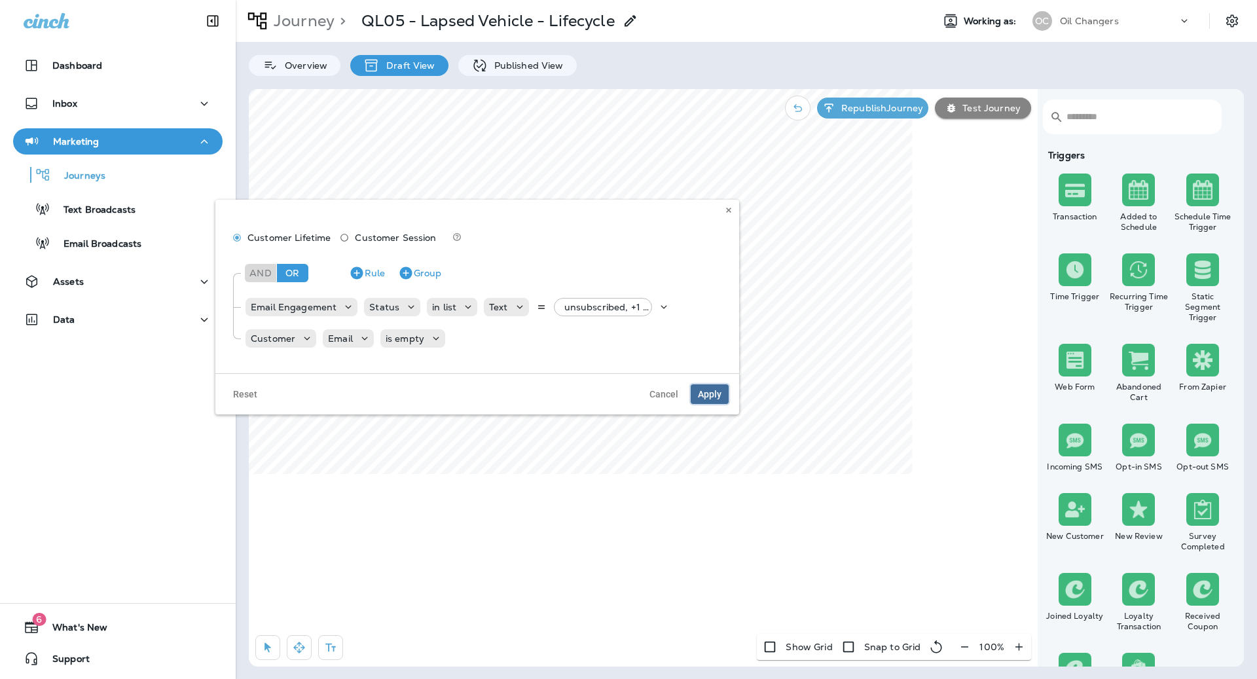
click at [718, 393] on span "Apply" at bounding box center [710, 393] width 24 height 9
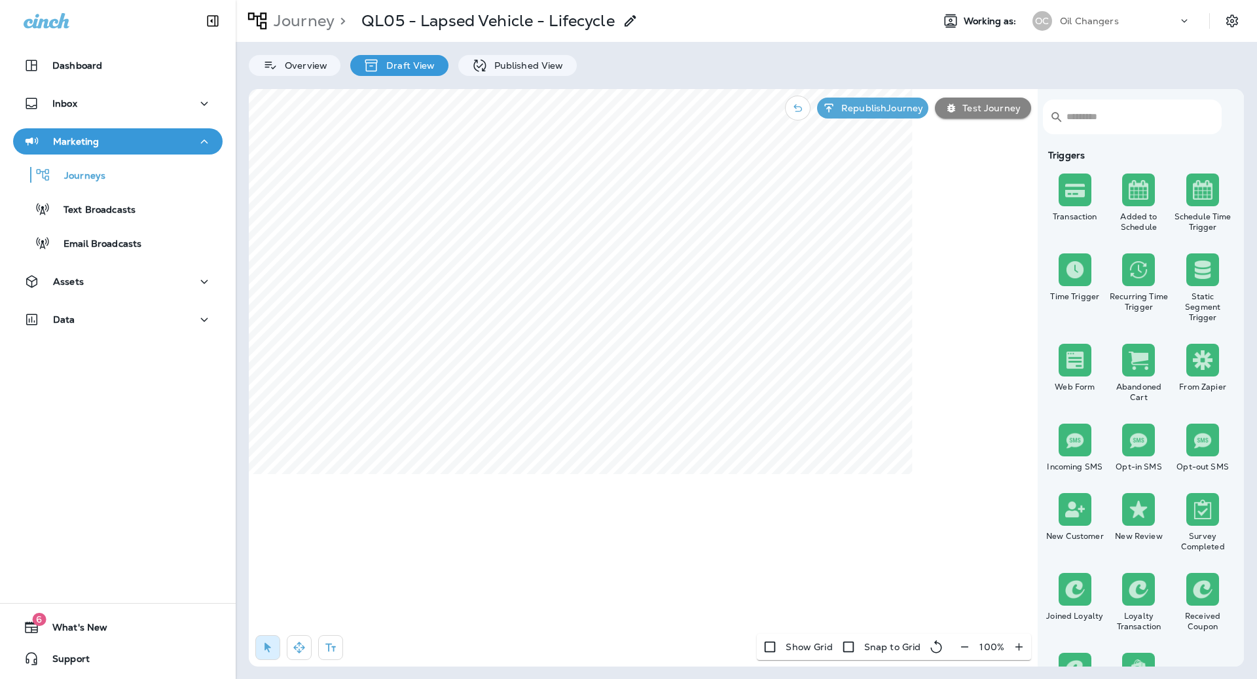
click at [1128, 122] on input "text" at bounding box center [1136, 116] width 141 height 35
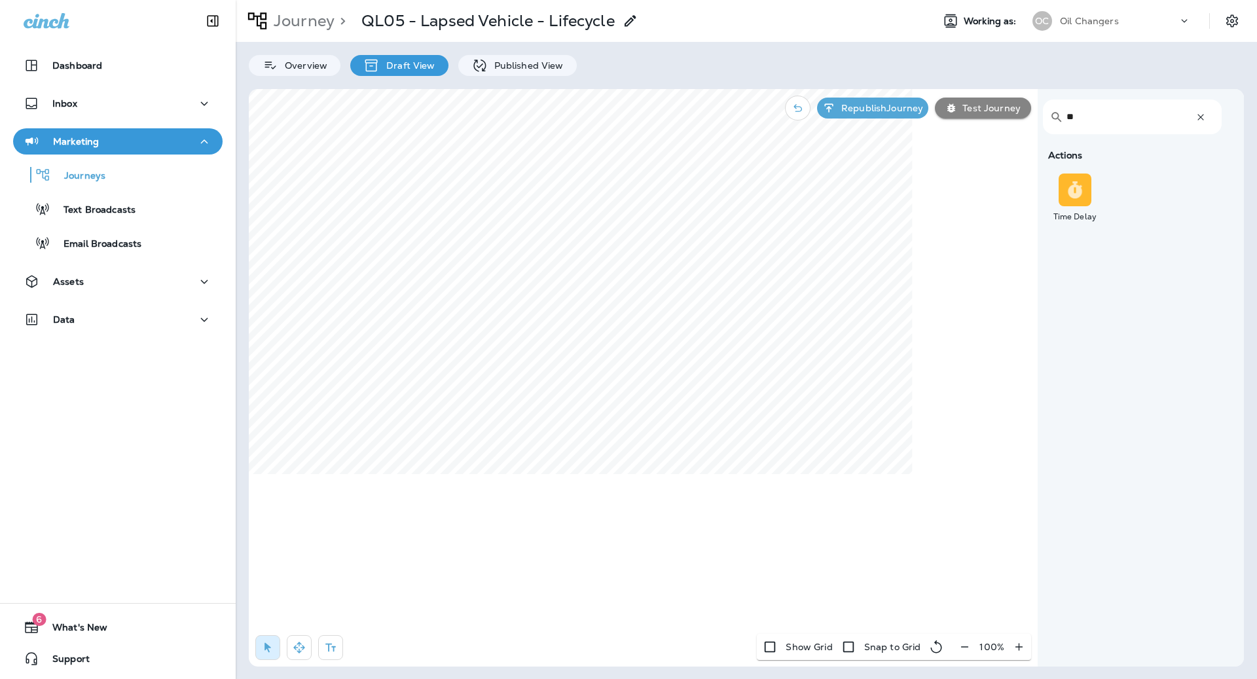
type input "*"
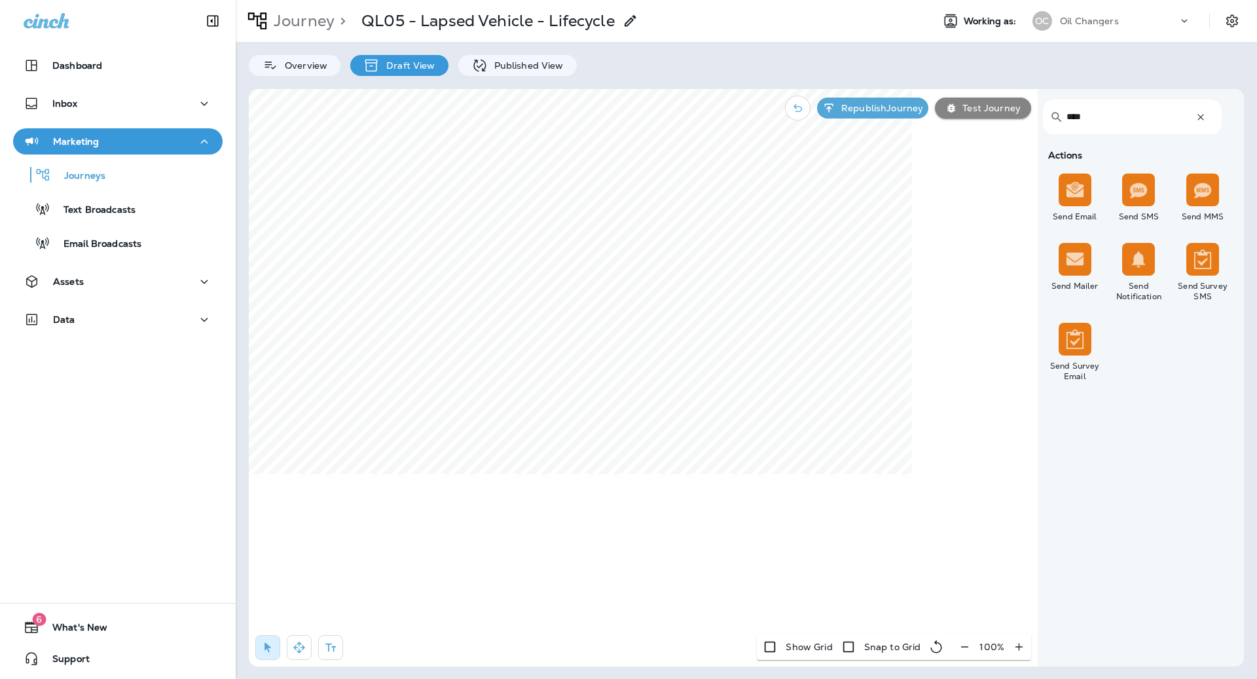
type input "****"
click at [911, 435] on div "​ **** ​ Actions Send Email Send SMS Send MMS Send Mailer Send Notification Sen…" at bounding box center [746, 377] width 995 height 577
click at [242, 237] on div "Yes No" at bounding box center [307, 239] width 162 height 27
click at [240, 230] on label "Yes" at bounding box center [307, 231] width 162 height 11
click at [380, 295] on span "Apply" at bounding box center [369, 295] width 24 height 9
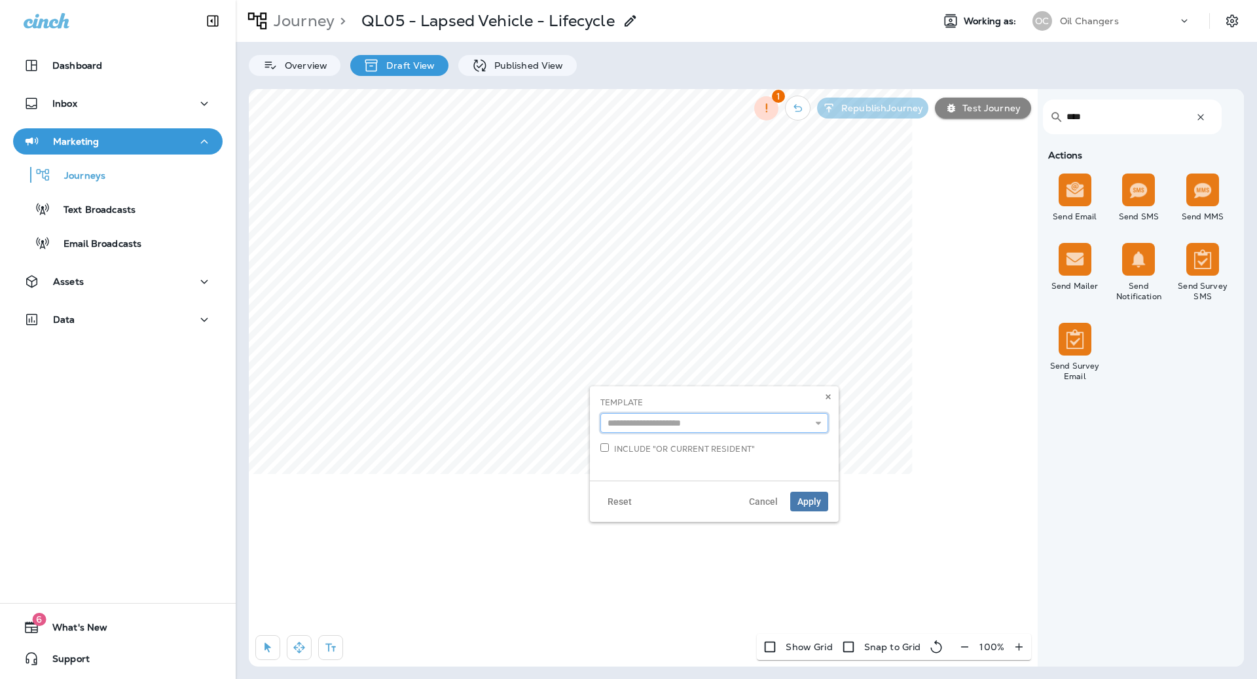
click at [650, 427] on input "text" at bounding box center [714, 423] width 228 height 20
type input "**********"
click at [708, 442] on div "**********" at bounding box center [714, 428] width 228 height 63
click at [809, 497] on span "Apply" at bounding box center [809, 501] width 24 height 9
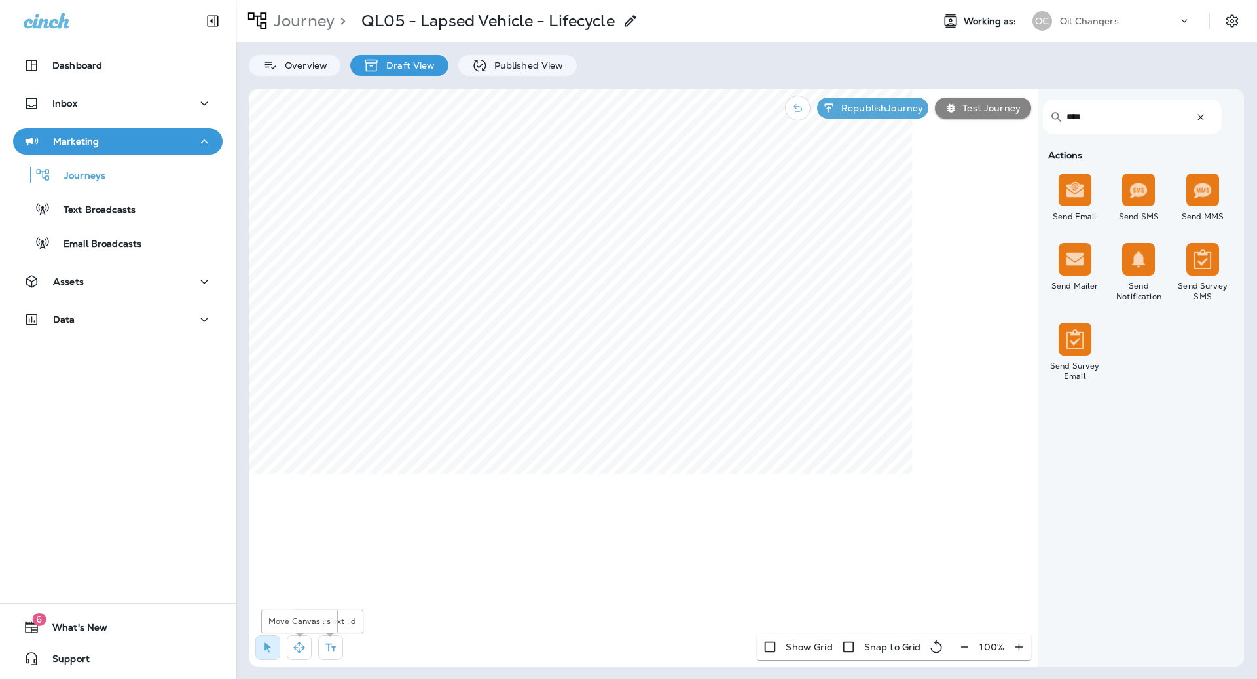
click at [289, 653] on button "button" at bounding box center [299, 647] width 25 height 25
click at [263, 649] on icon "button" at bounding box center [267, 647] width 13 height 13
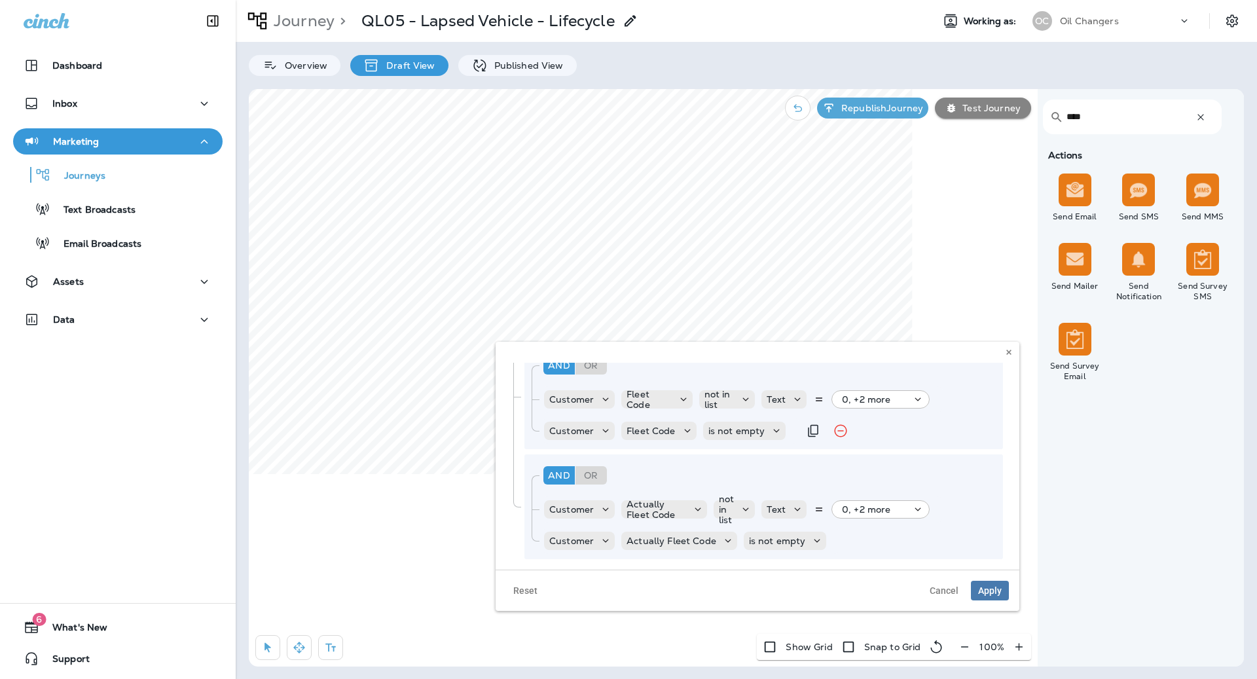
scroll to position [103, 0]
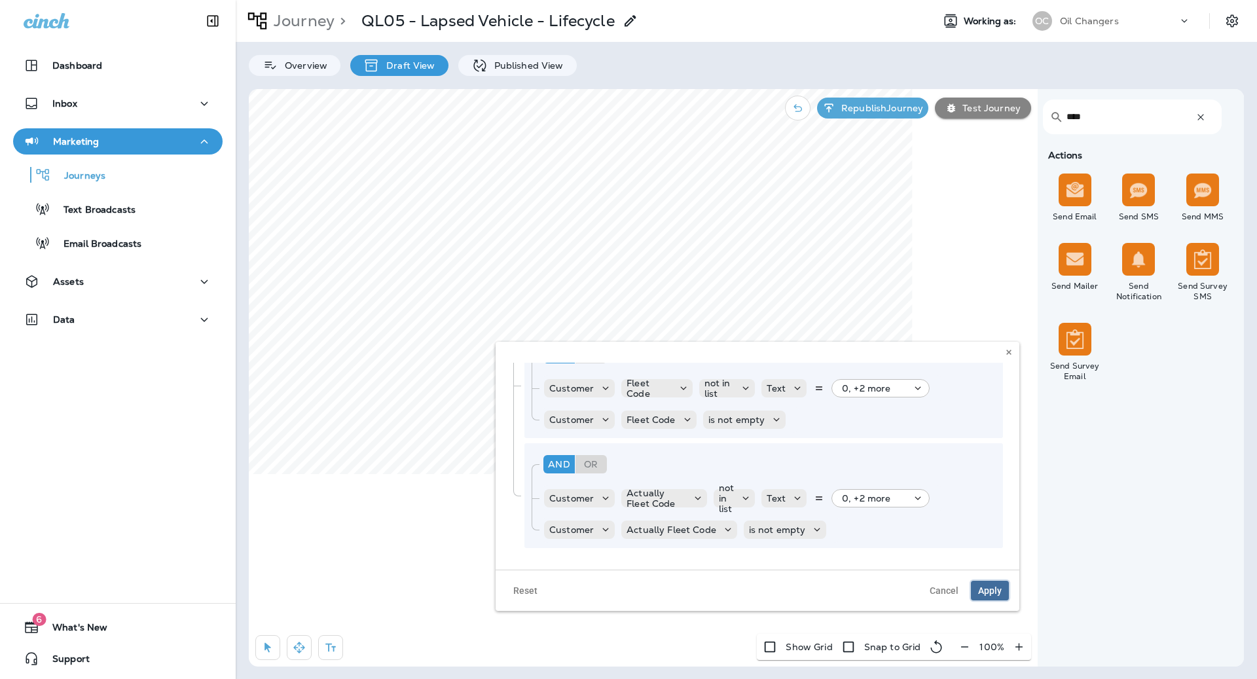
click at [993, 594] on span "Apply" at bounding box center [990, 590] width 24 height 9
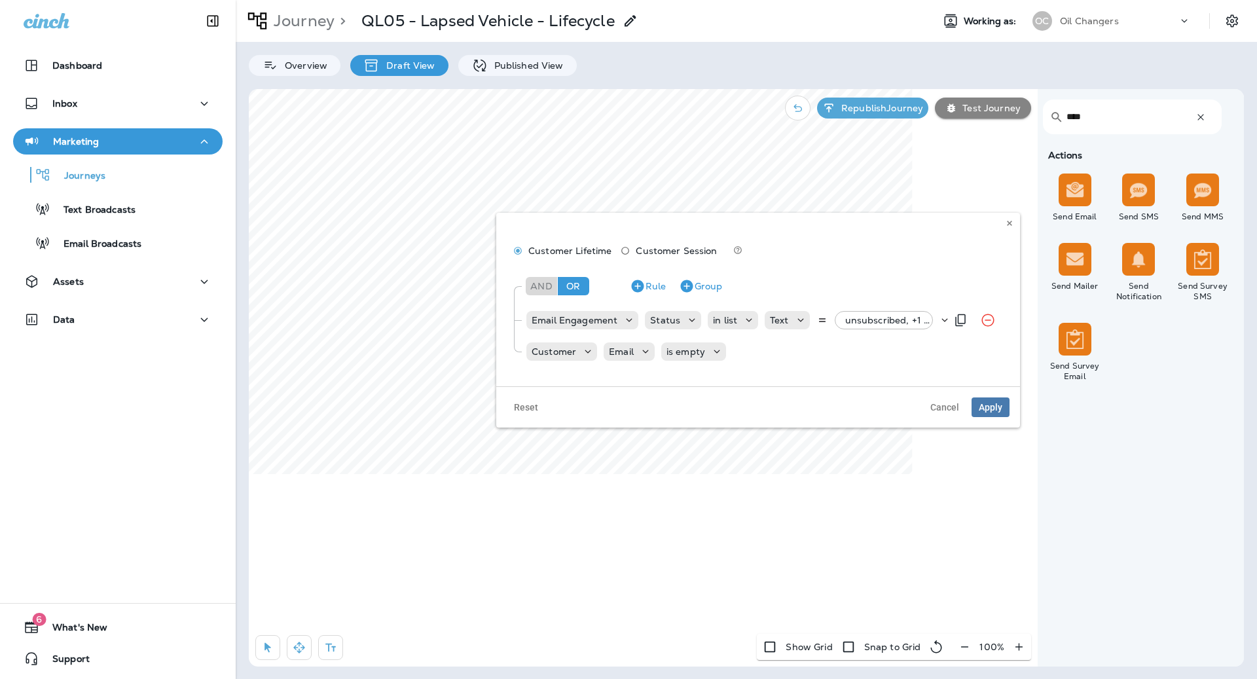
click at [863, 324] on p "unsubscribed, +1 more" at bounding box center [891, 320] width 93 height 10
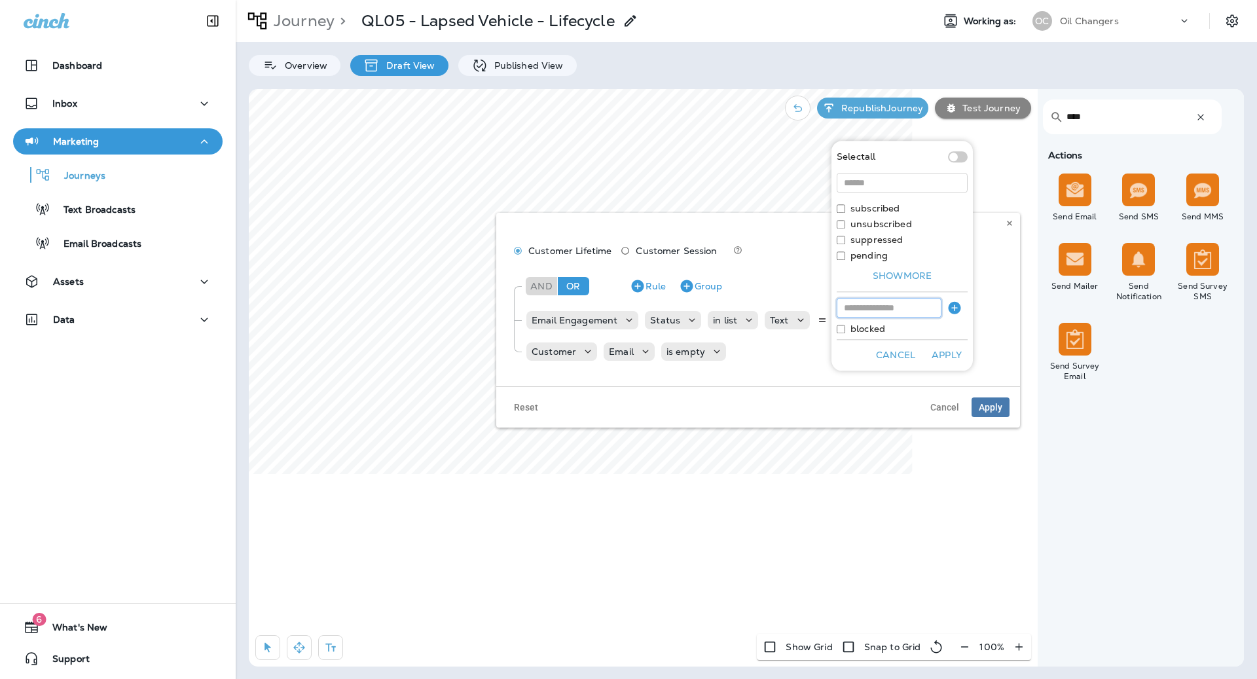
click at [910, 307] on input at bounding box center [888, 308] width 105 height 20
click at [944, 355] on button "Apply" at bounding box center [946, 355] width 42 height 20
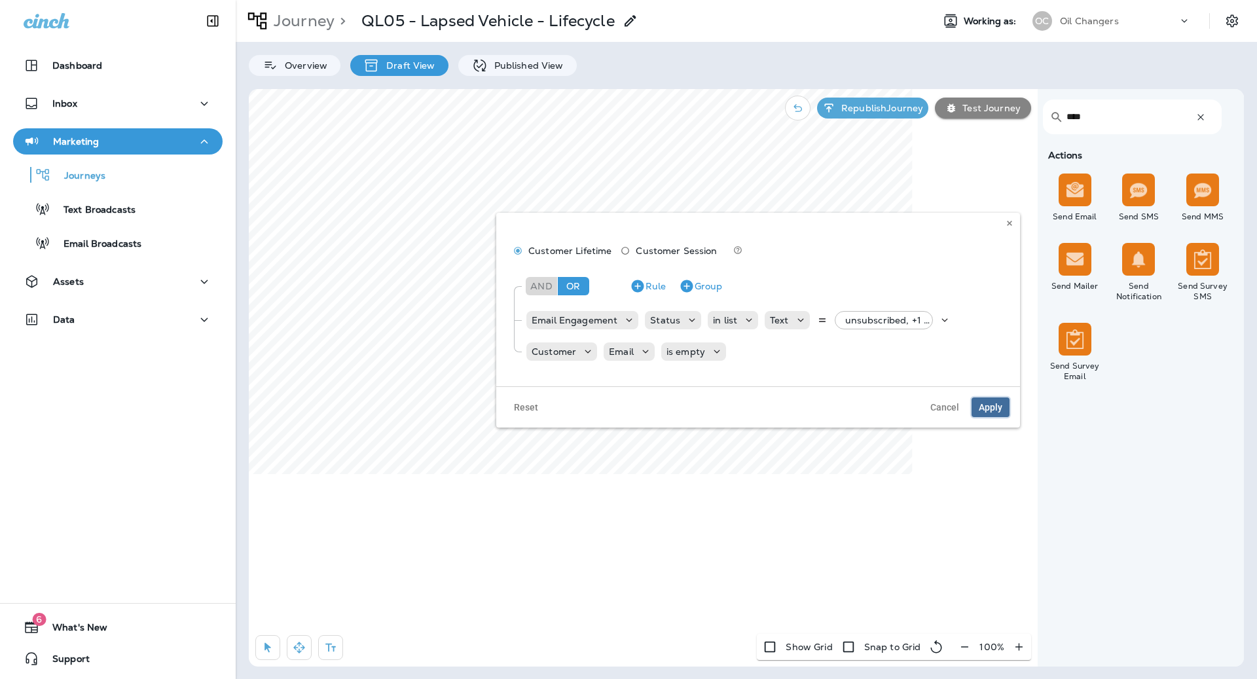
click at [995, 402] on span "Apply" at bounding box center [990, 406] width 24 height 9
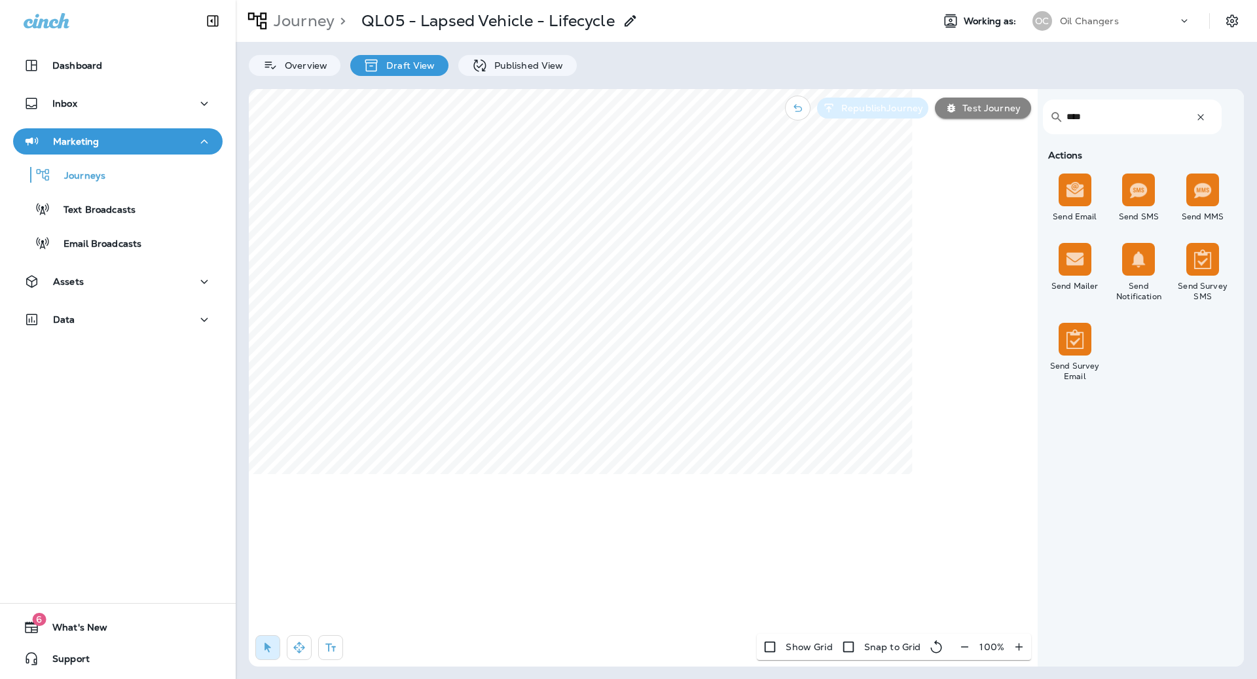
click at [887, 105] on p "Republish Journey" at bounding box center [879, 108] width 87 height 10
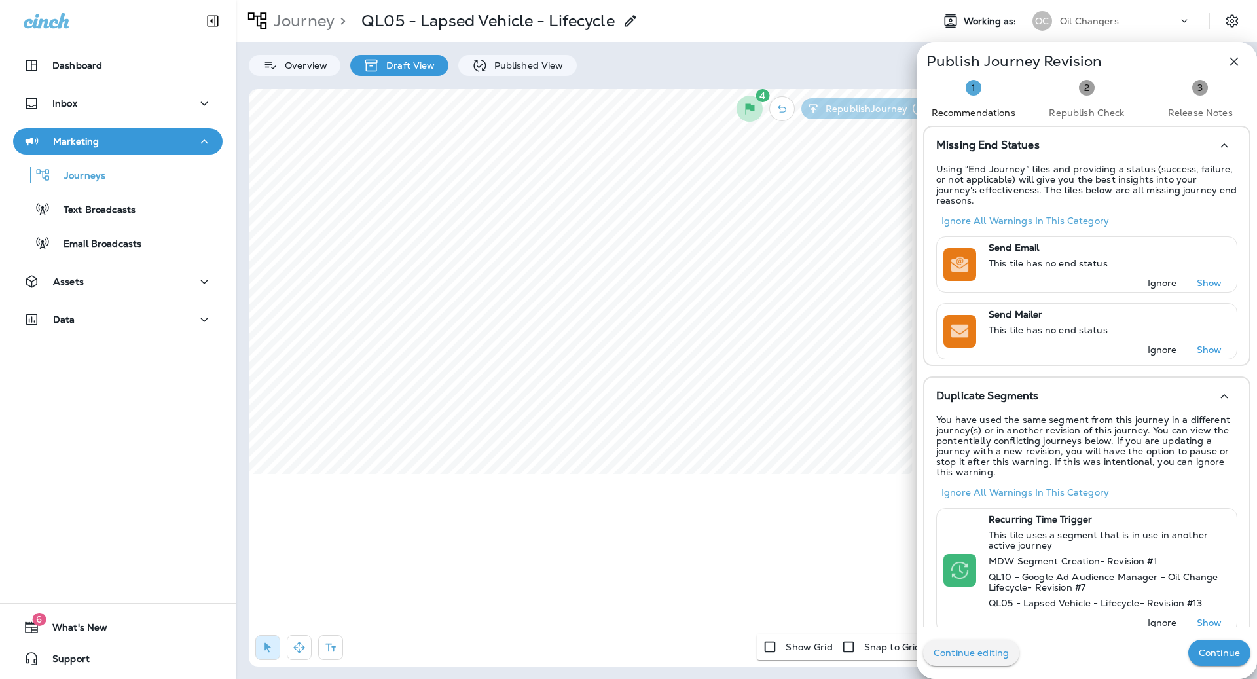
click at [1214, 662] on button "Continue" at bounding box center [1219, 652] width 62 height 26
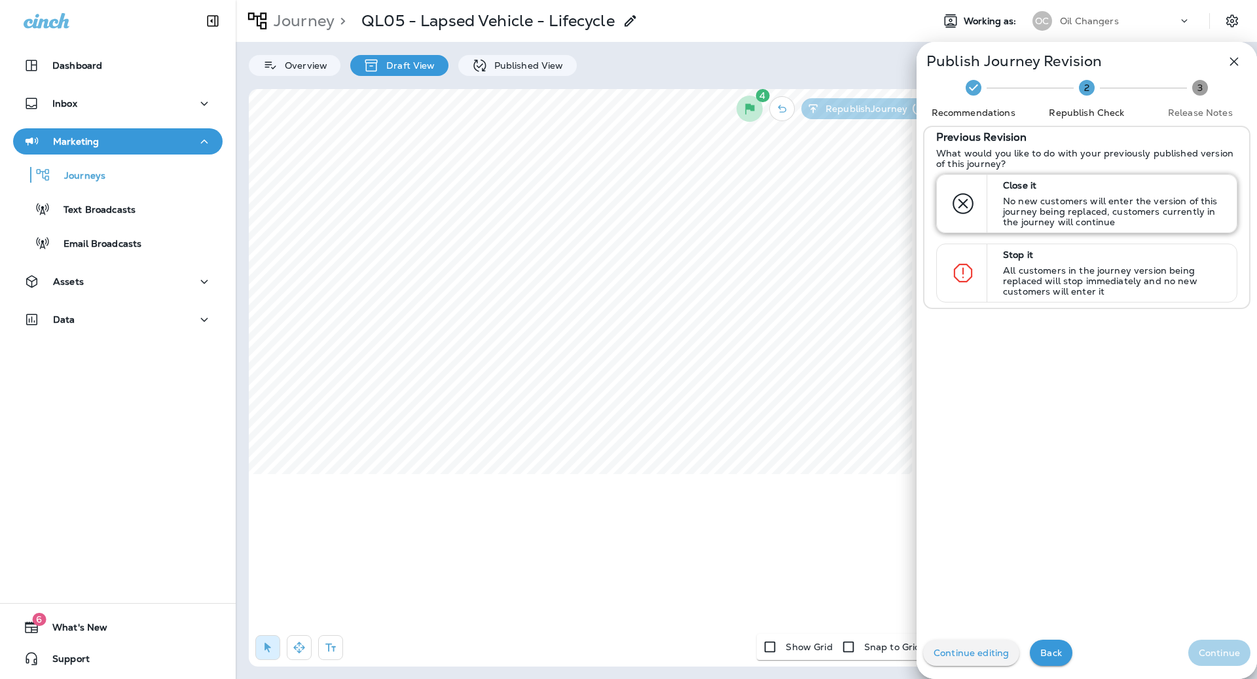
click at [1065, 192] on div "Close it No new customers will enter the version of this journey being replaced…" at bounding box center [1113, 204] width 232 height 58
click at [1223, 647] on p "Continue" at bounding box center [1218, 652] width 41 height 10
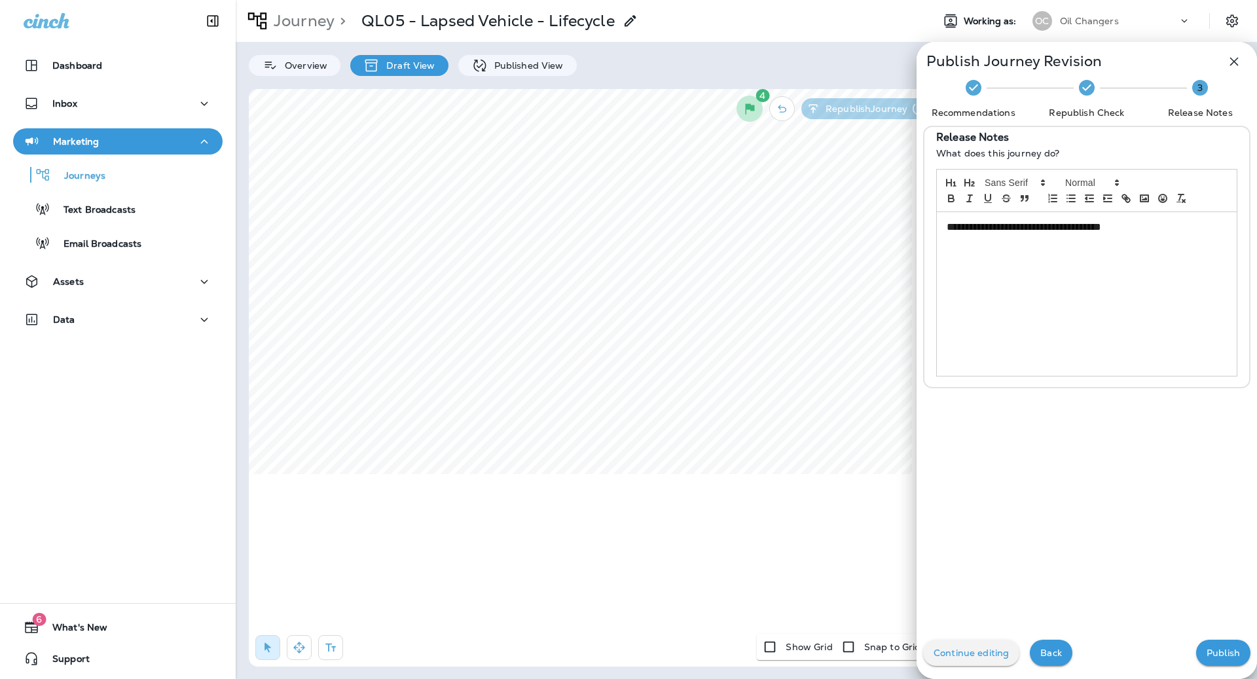
click at [1223, 647] on p "Publish" at bounding box center [1222, 652] width 33 height 10
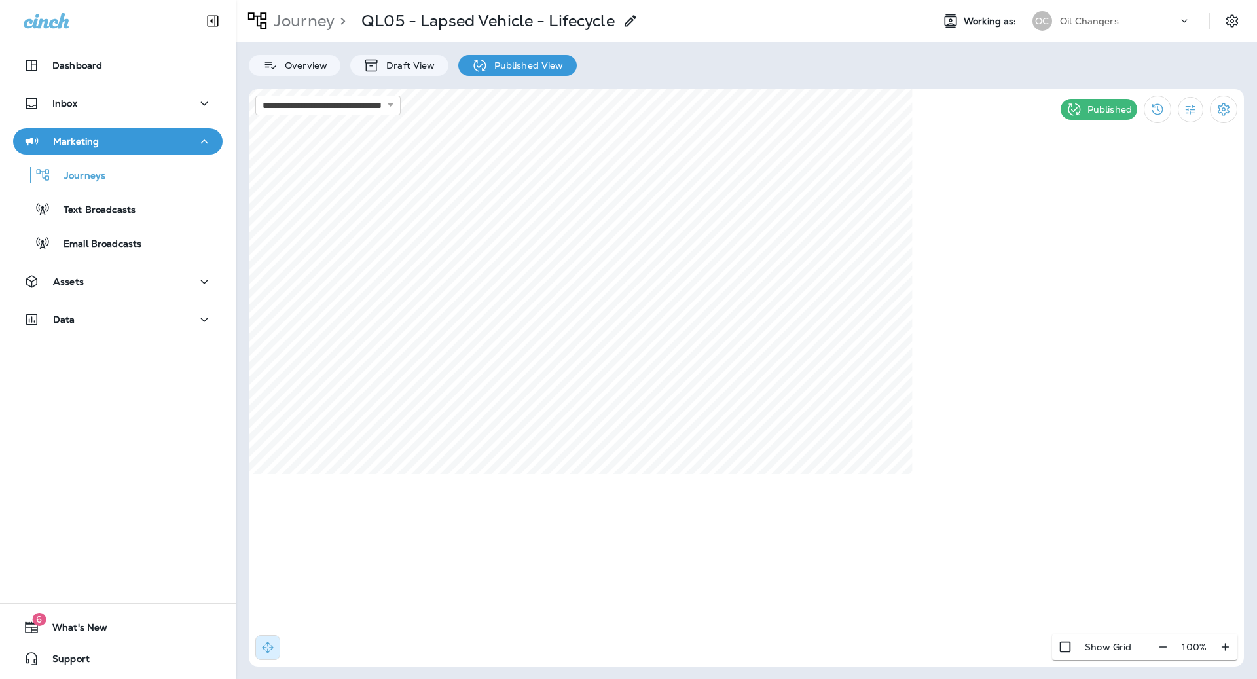
click at [126, 345] on div at bounding box center [118, 347] width 236 height 7
click at [126, 321] on div "Data" at bounding box center [118, 320] width 188 height 16
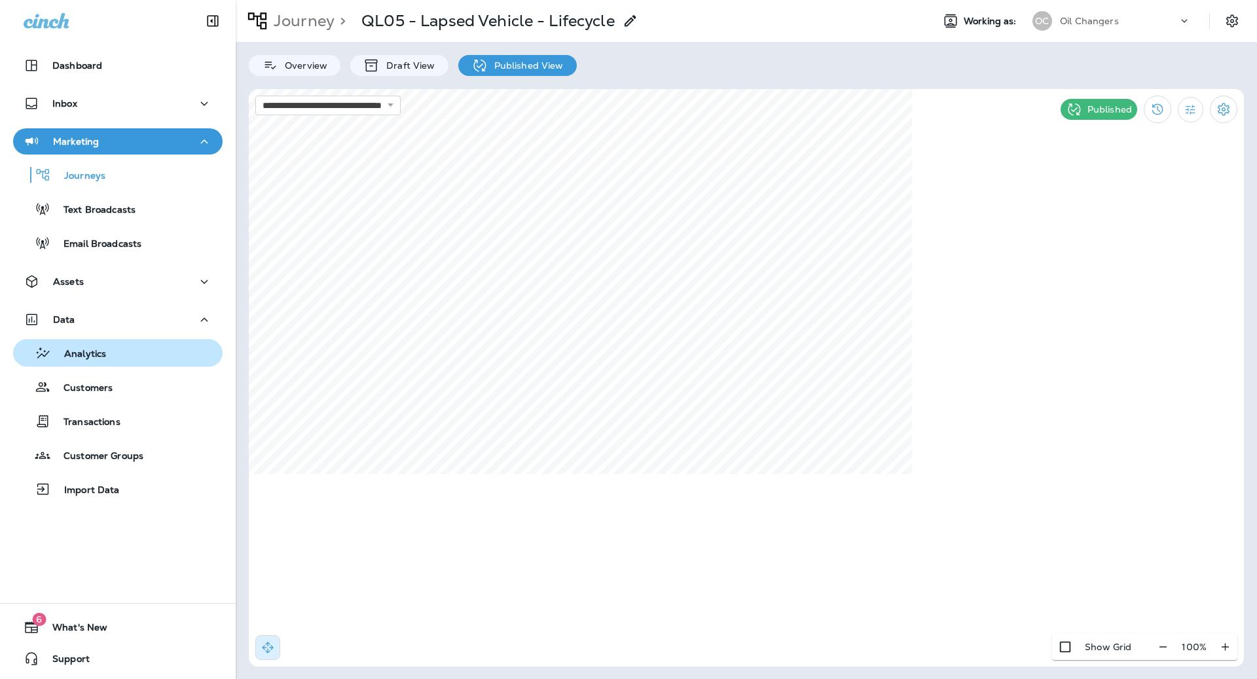
click at [119, 354] on div "Analytics" at bounding box center [117, 353] width 199 height 20
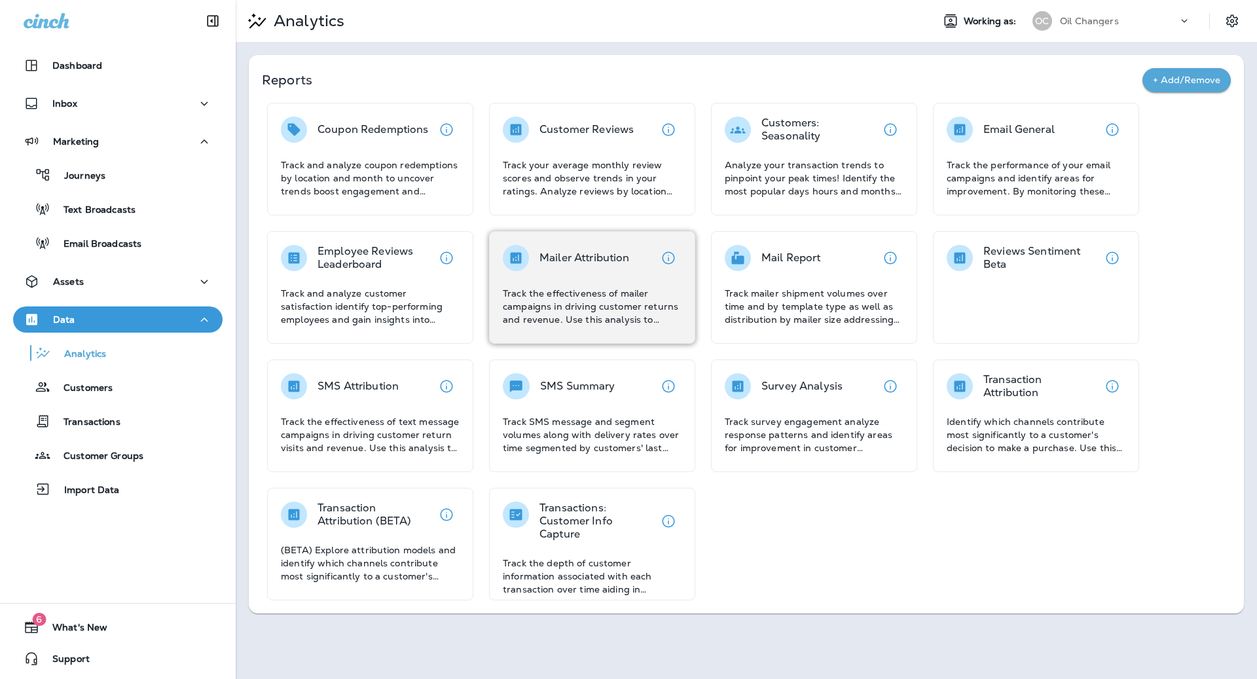
click at [598, 304] on p "Track the effectiveness of mailer campaigns in driving customer returns and rev…" at bounding box center [592, 306] width 179 height 39
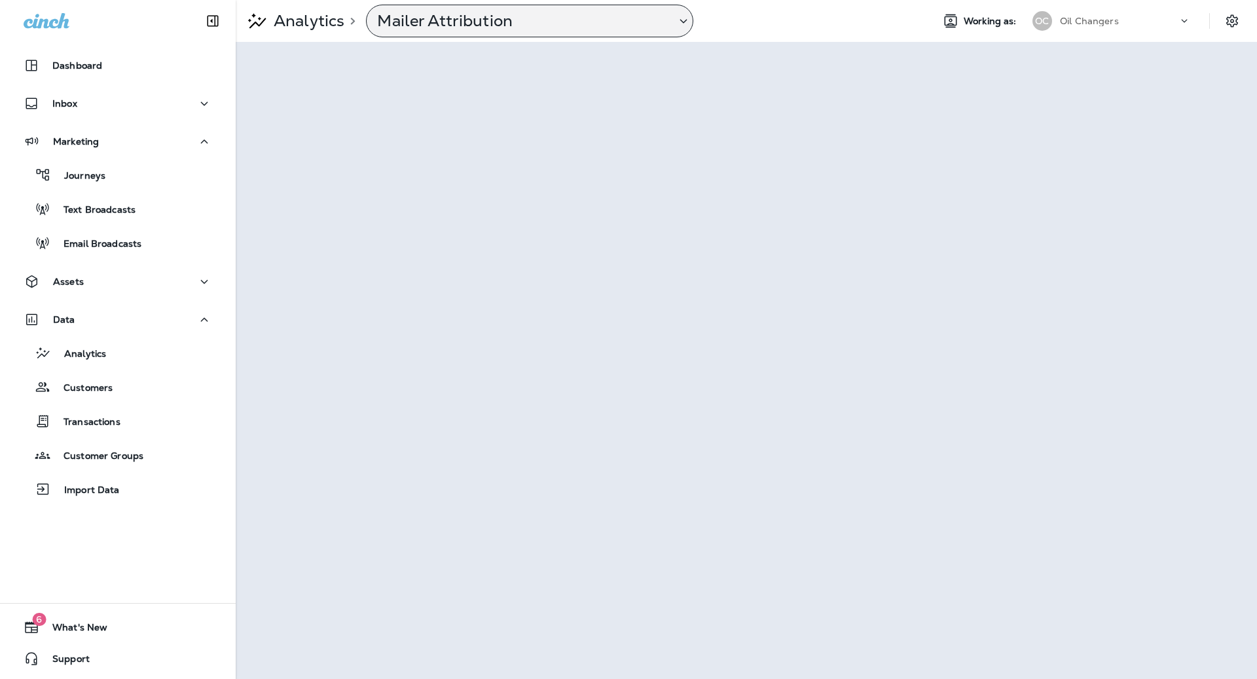
click at [429, 22] on p "Mailer Attribution" at bounding box center [521, 21] width 288 height 20
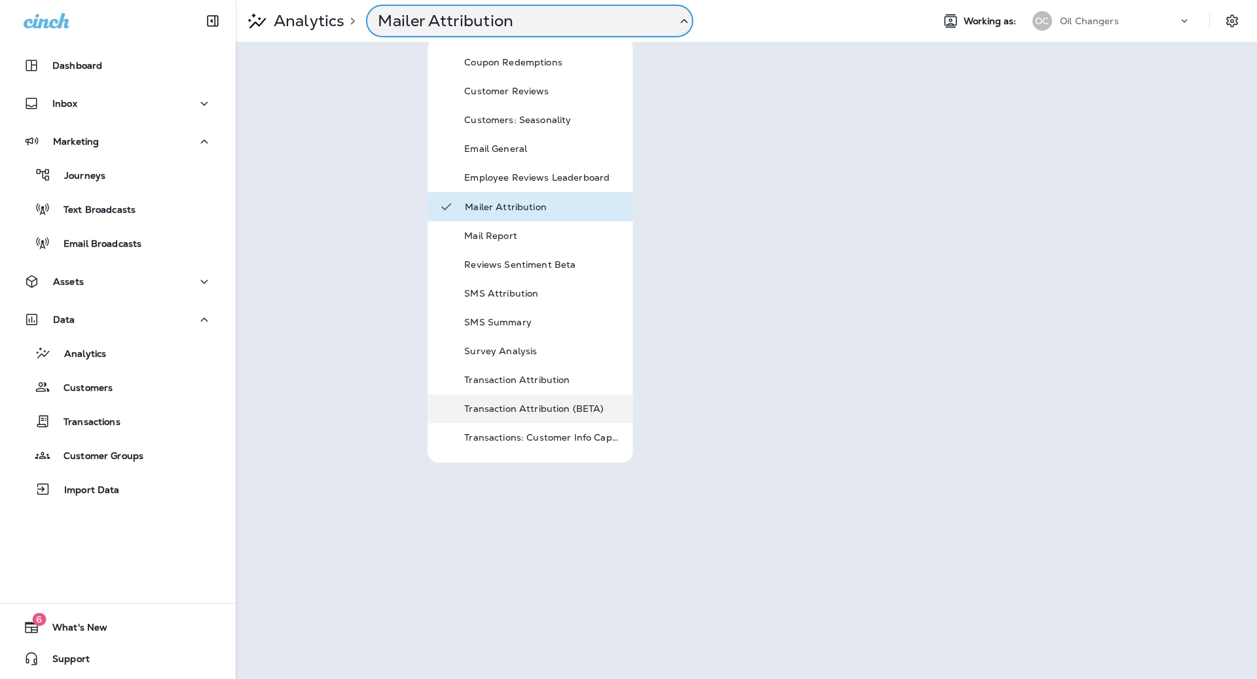
click at [557, 413] on p "Transaction Attribution (BETA)" at bounding box center [542, 408] width 157 height 10
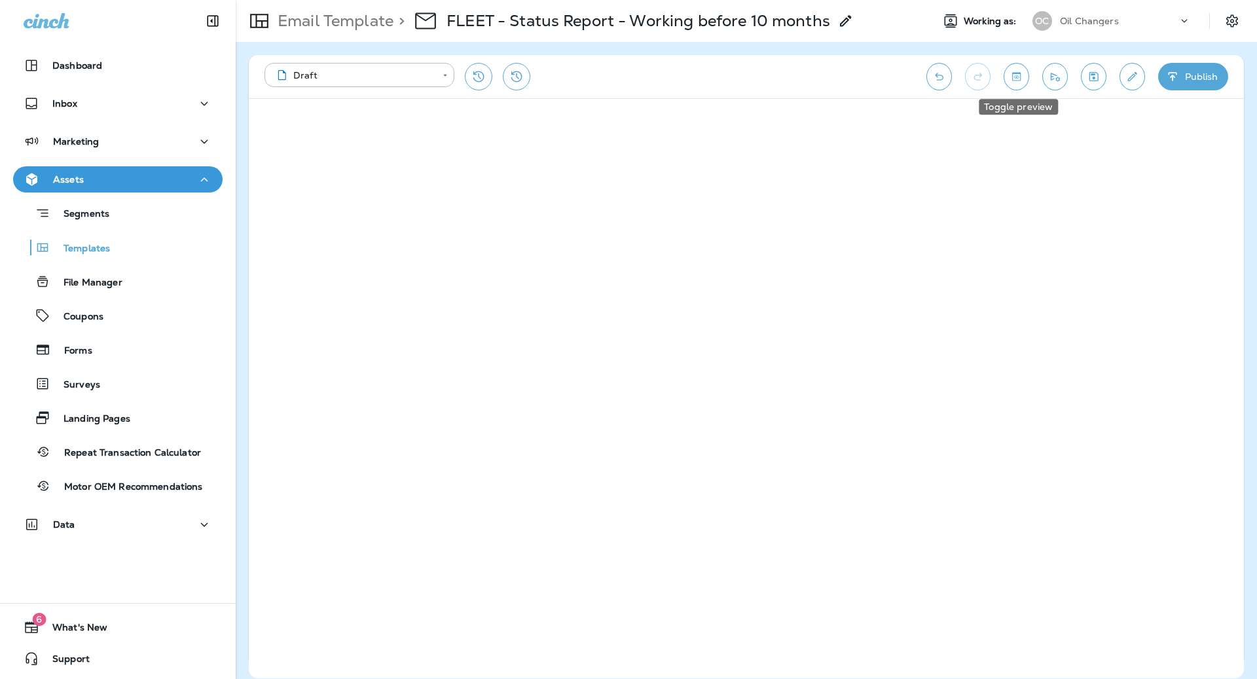
click at [1020, 80] on icon "Toggle preview" at bounding box center [1016, 76] width 9 height 9
click at [1076, 122] on input "text" at bounding box center [1126, 119] width 167 height 16
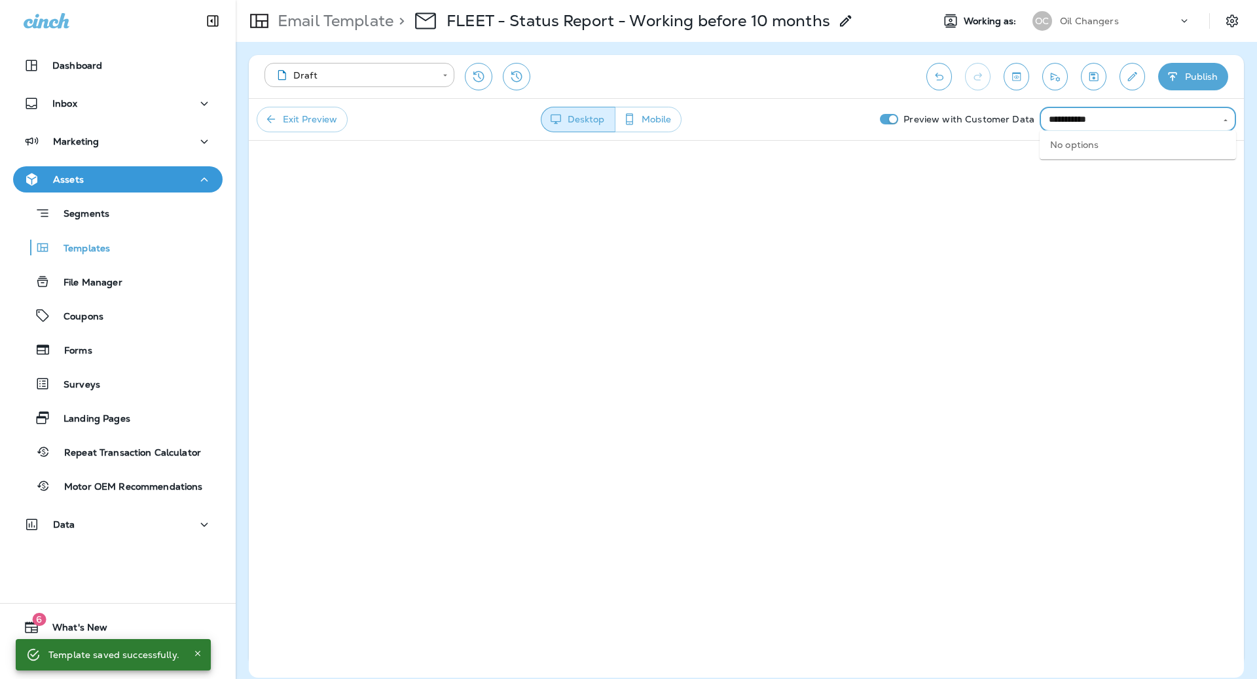
click at [1120, 113] on input "**********" at bounding box center [1126, 119] width 167 height 16
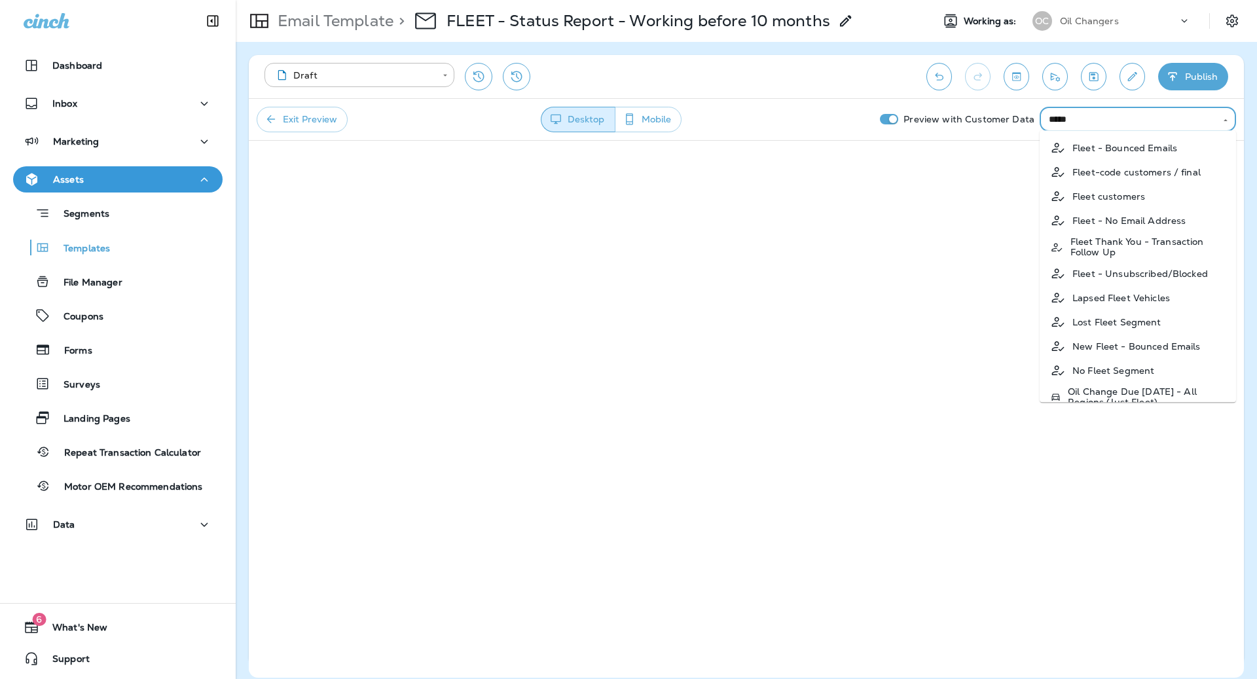
click at [1151, 174] on p "Fleet-code customers / final" at bounding box center [1136, 172] width 128 height 10
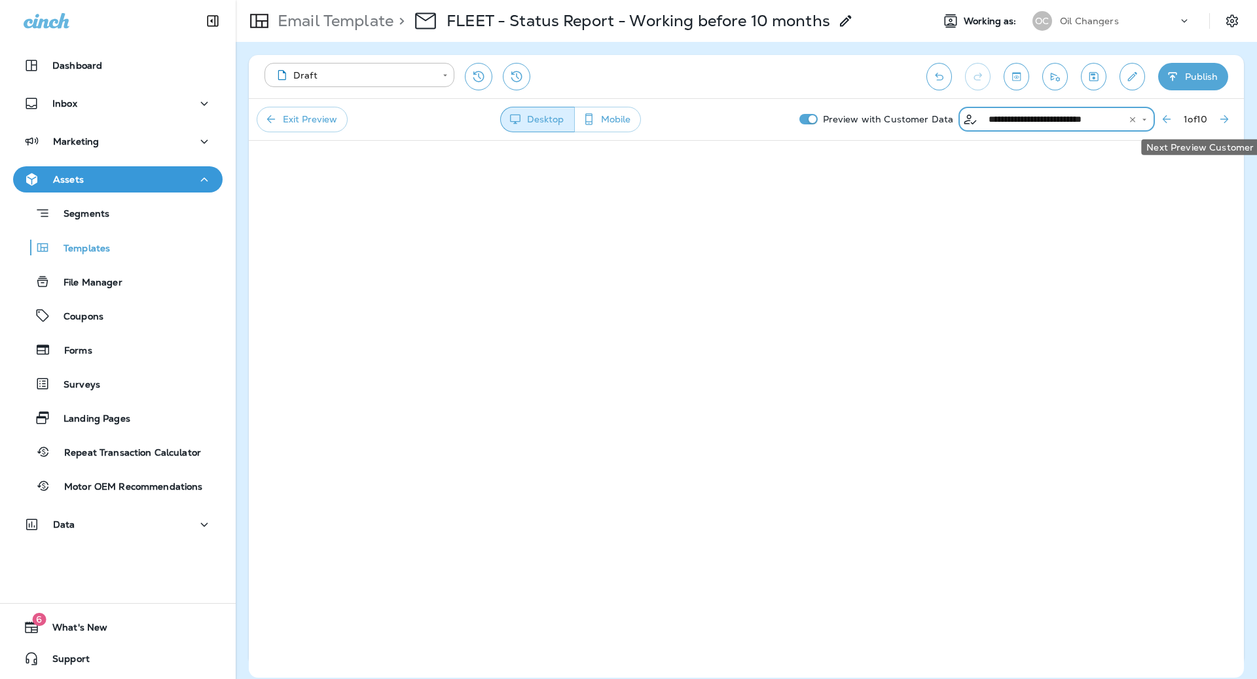
type input "**********"
click at [1226, 118] on icon "Next Preview Customer" at bounding box center [1224, 119] width 8 height 8
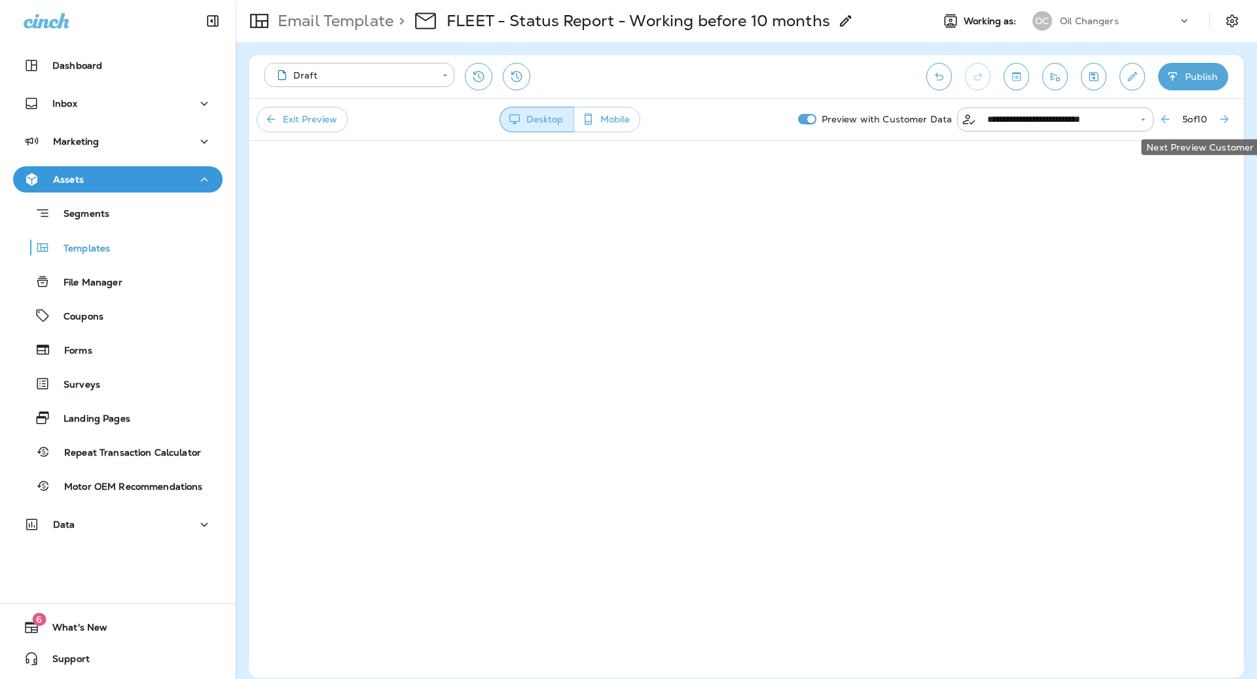
click at [1226, 118] on icon "Next Preview Customer" at bounding box center [1224, 119] width 8 height 8
click at [1224, 116] on icon "Next Preview Customer" at bounding box center [1223, 119] width 13 height 13
